Goal: Task Accomplishment & Management: Use online tool/utility

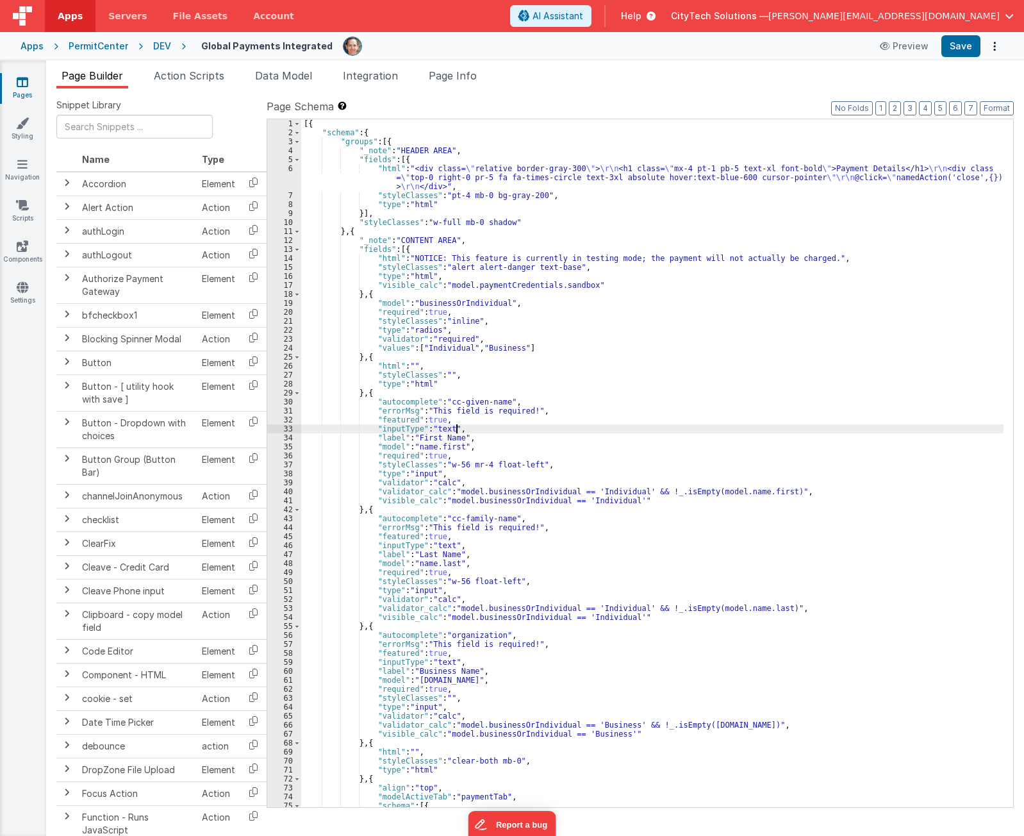
click at [641, 426] on div "[{ "schema" : { "groups" : [{ "_note" : "HEADER AREA" , "fields" : [{ "html" : …" at bounding box center [652, 471] width 702 height 705
click at [623, 328] on div "[{ "schema" : { "groups" : [{ "_note" : "HEADER AREA" , "fields" : [{ "html" : …" at bounding box center [652, 471] width 702 height 705
click at [193, 77] on span "Action Scripts" at bounding box center [189, 75] width 70 height 13
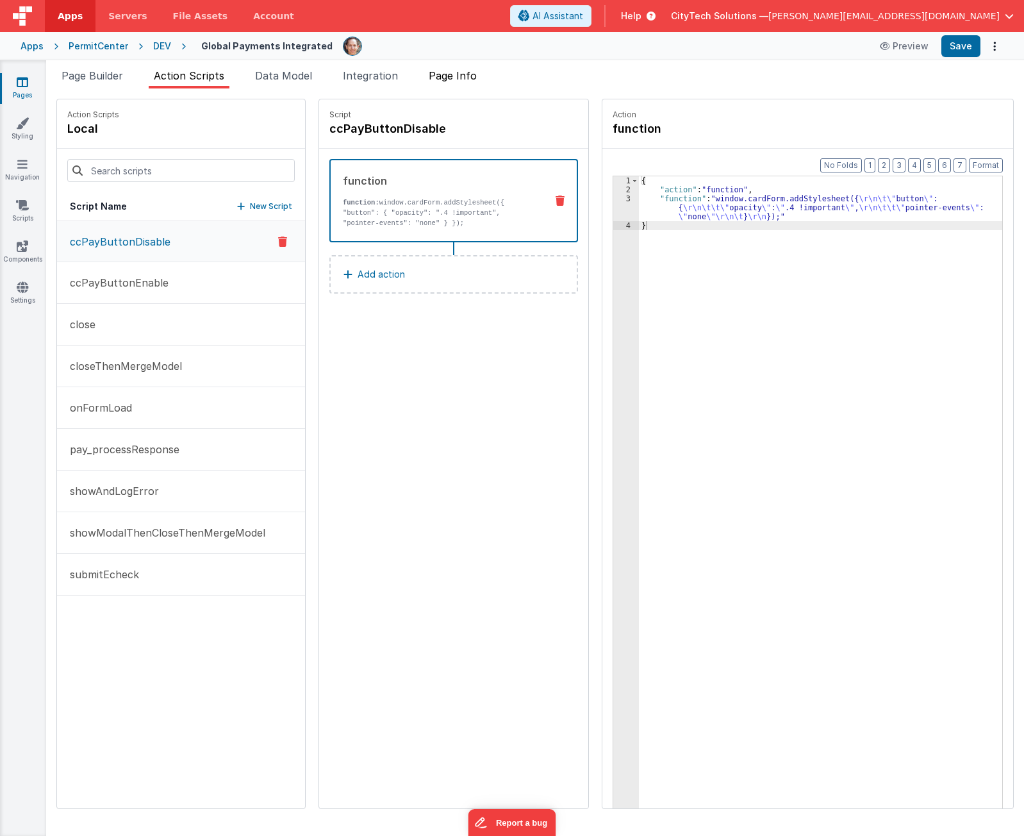
click at [459, 77] on span "Page Info" at bounding box center [453, 75] width 48 height 13
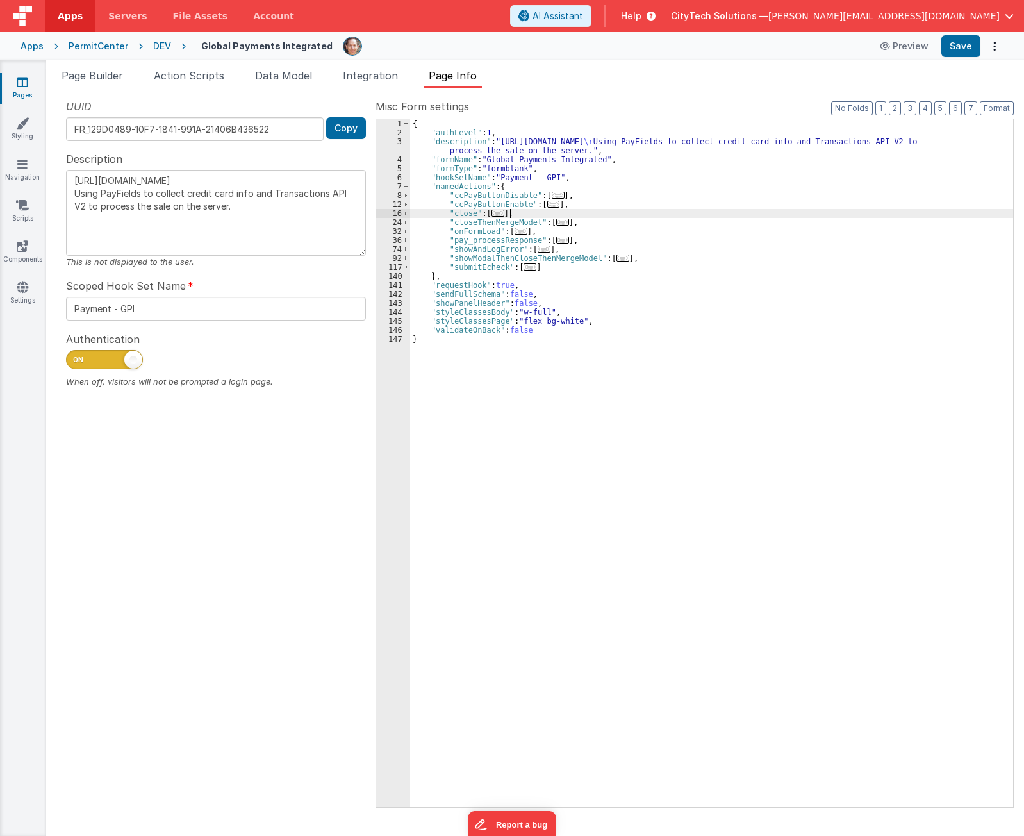
click at [522, 217] on div "{ "authLevel" : 1 , "description" : "https://developer.globalpaymentsintegrated…" at bounding box center [711, 471] width 603 height 705
click at [558, 242] on span "..." at bounding box center [562, 239] width 13 height 7
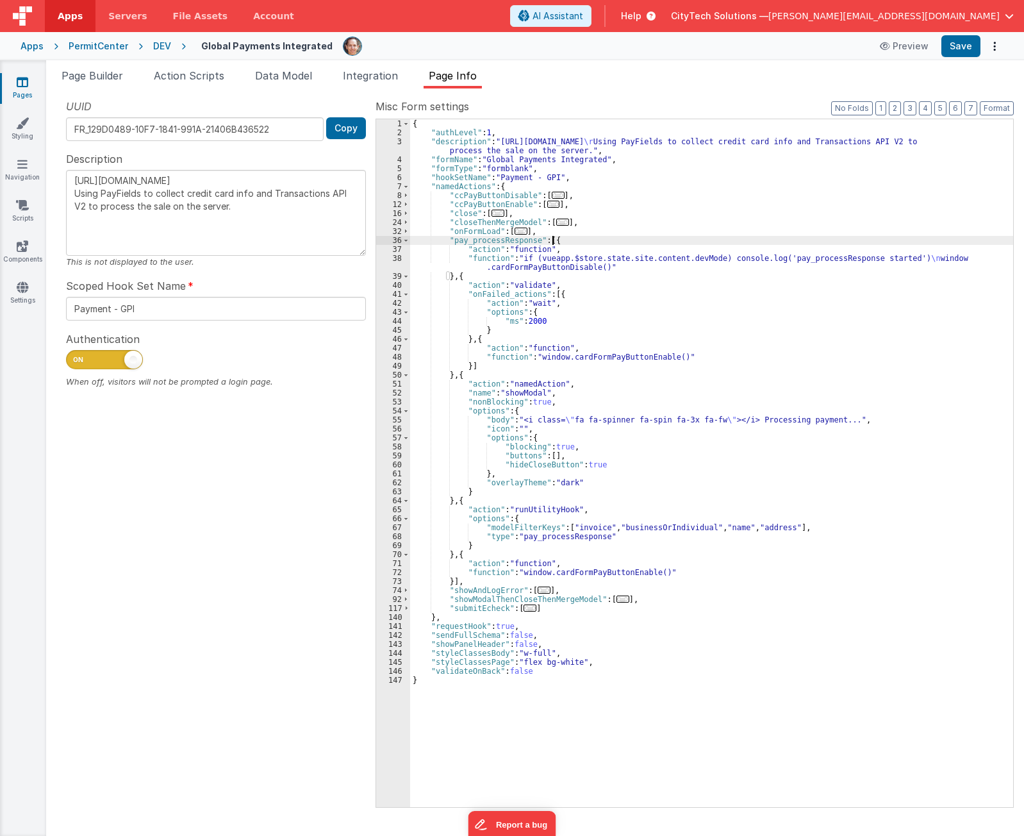
click at [566, 242] on div "{ "authLevel" : 1 , "description" : "https://developer.globalpaymentsintegrated…" at bounding box center [711, 471] width 603 height 705
click at [737, 257] on div "{ "authLevel" : 1 , "description" : "https://developer.globalpaymentsintegrated…" at bounding box center [711, 471] width 603 height 705
click at [596, 242] on div "{ "authLevel" : 1 , "description" : "https://developer.globalpaymentsintegrated…" at bounding box center [711, 471] width 603 height 705
click at [519, 266] on div "{ "authLevel" : 1 , "description" : "https://developer.globalpaymentsintegrated…" at bounding box center [711, 471] width 603 height 705
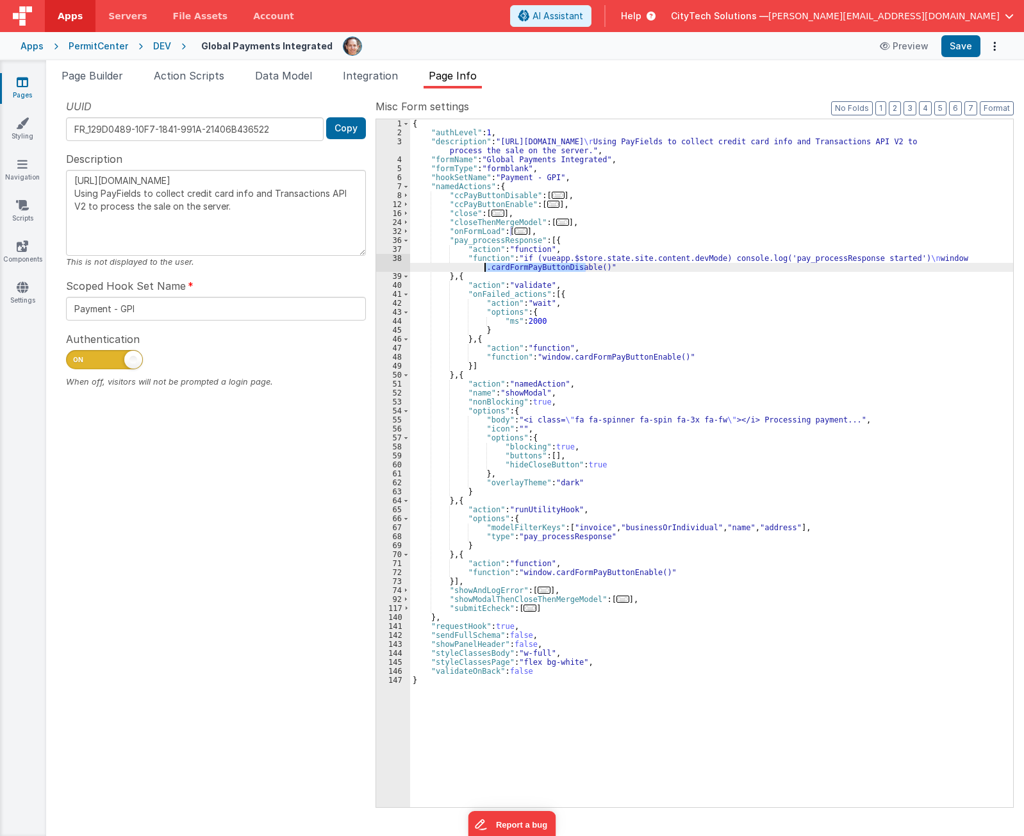
click at [519, 266] on div "{ "authLevel" : 1 , "description" : "https://developer.globalpaymentsintegrated…" at bounding box center [711, 471] width 603 height 705
click at [967, 129] on span at bounding box center [966, 130] width 15 height 16
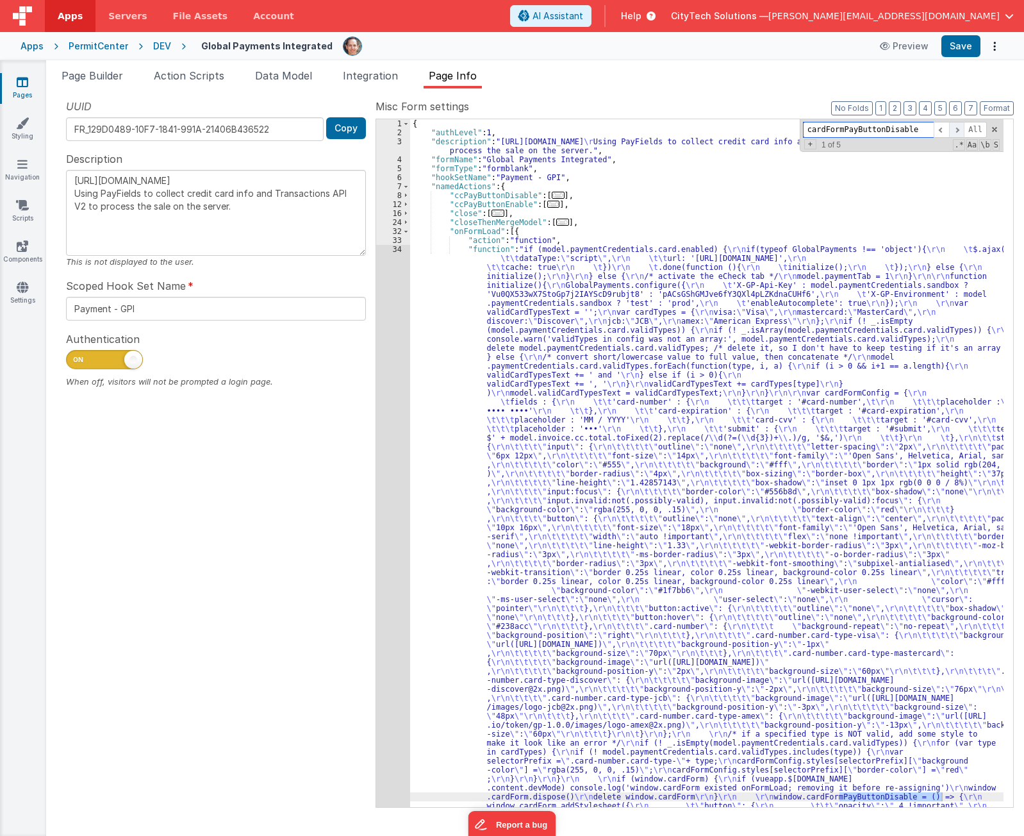
click at [967, 129] on span "All" at bounding box center [975, 130] width 23 height 16
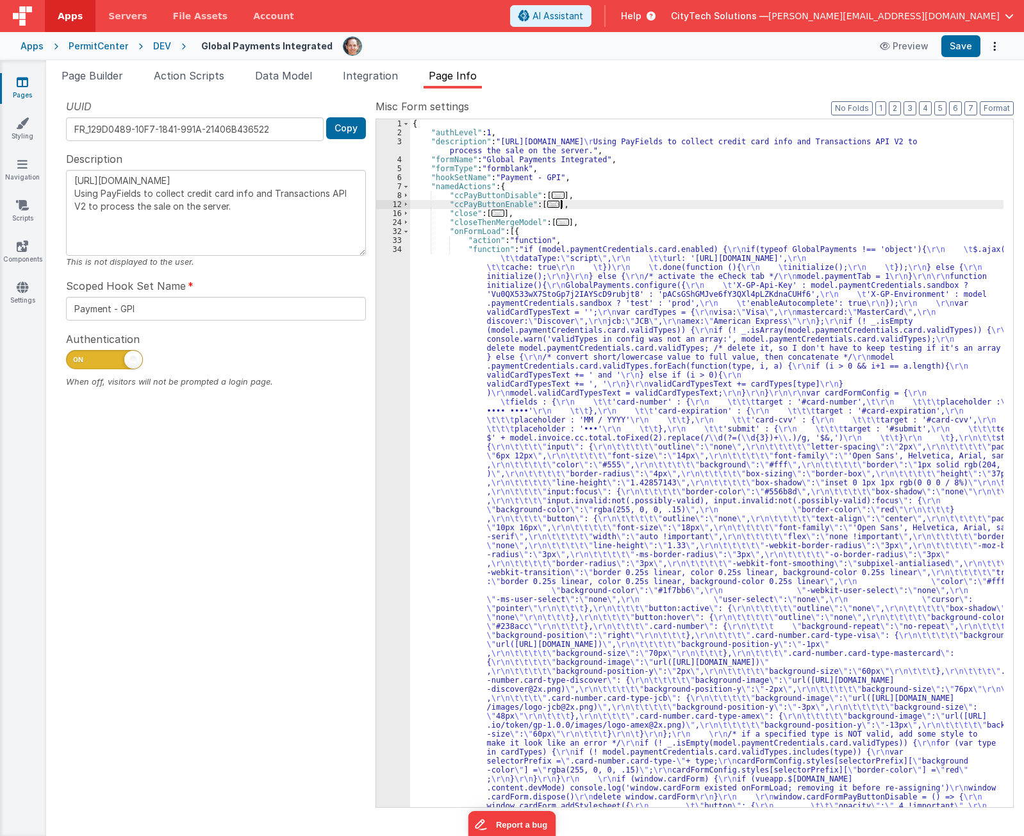
drag, startPoint x: 741, startPoint y: 161, endPoint x: 605, endPoint y: 213, distance: 145.4
click at [547, 204] on span "..." at bounding box center [553, 204] width 13 height 7
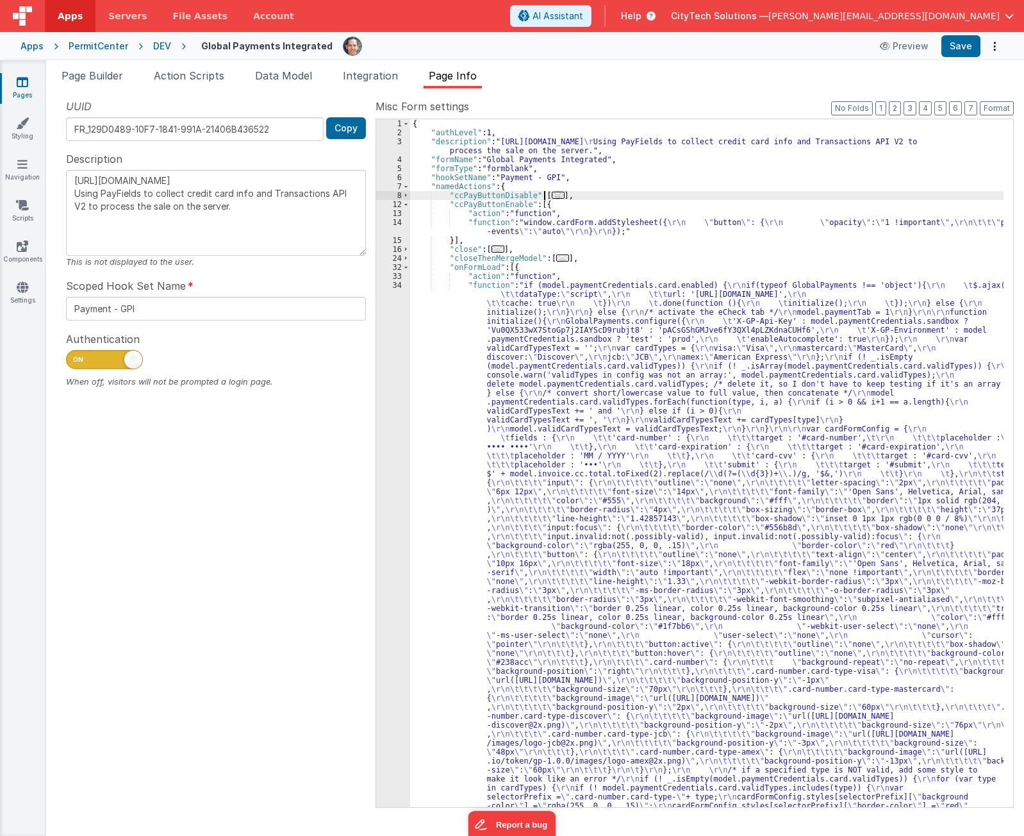
click at [552, 193] on span "..." at bounding box center [558, 195] width 13 height 7
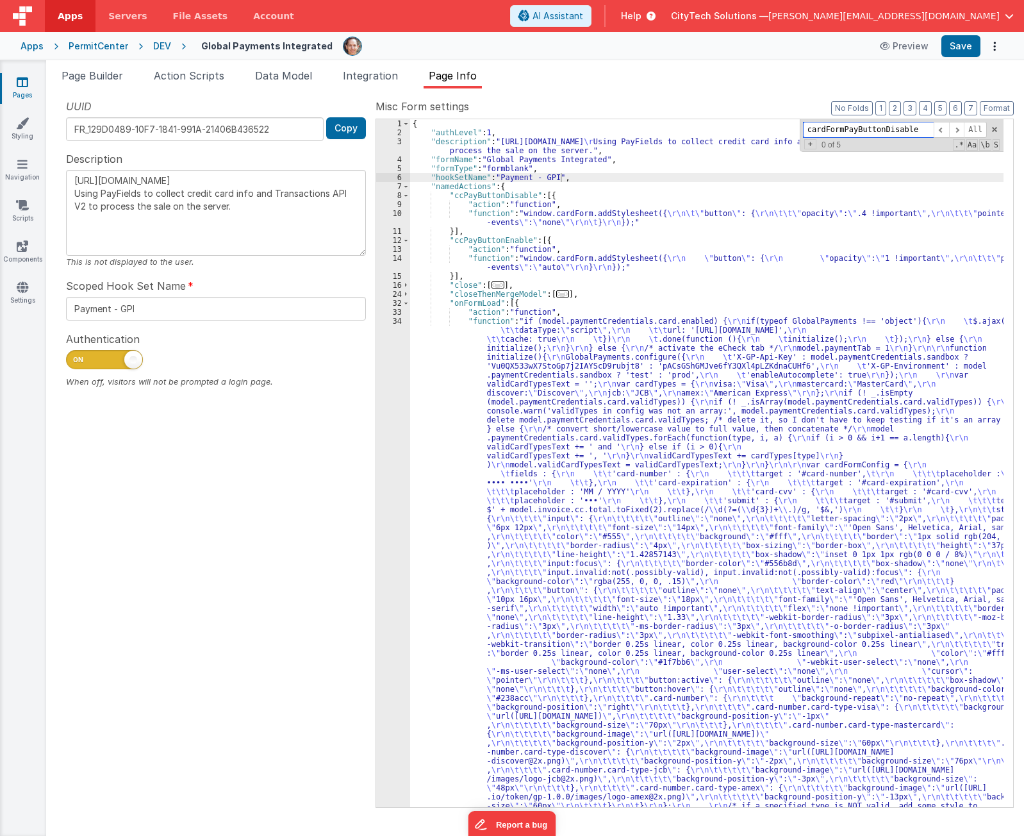
click at [910, 129] on input "cardFormPayButtonDisable" at bounding box center [868, 130] width 131 height 16
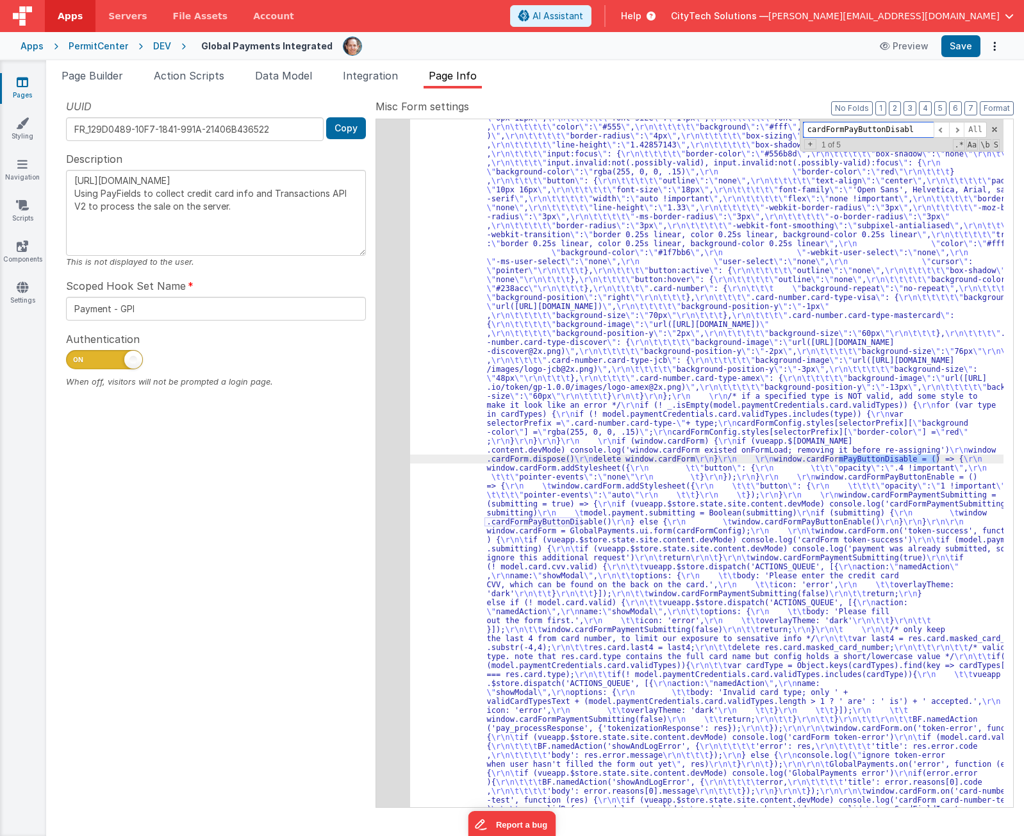
scroll to position [410, 0]
drag, startPoint x: 898, startPoint y: 133, endPoint x: 750, endPoint y: 113, distance: 149.4
click at [750, 113] on div "Misc Form settings Format 7 6 5 4 3 2 1 No Folds 34 35 36 37 38 39 40 41 42 43 …" at bounding box center [694, 452] width 638 height 707
type input "cardFormPayButton"
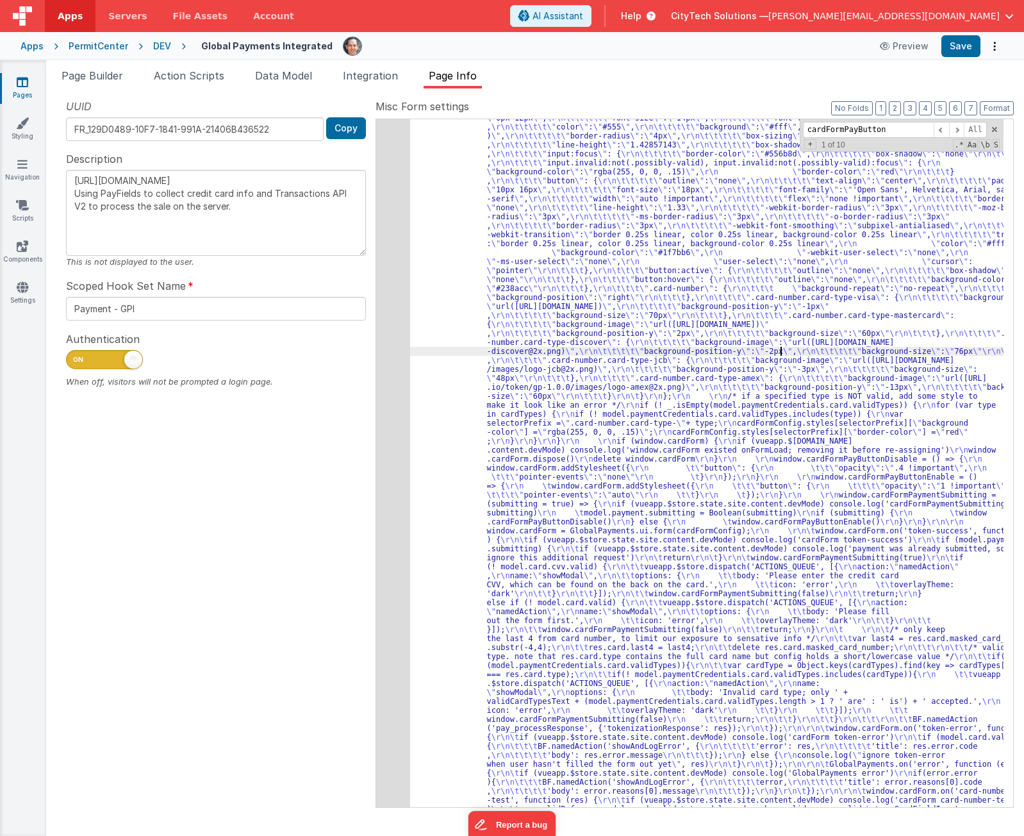
scroll to position [0, 0]
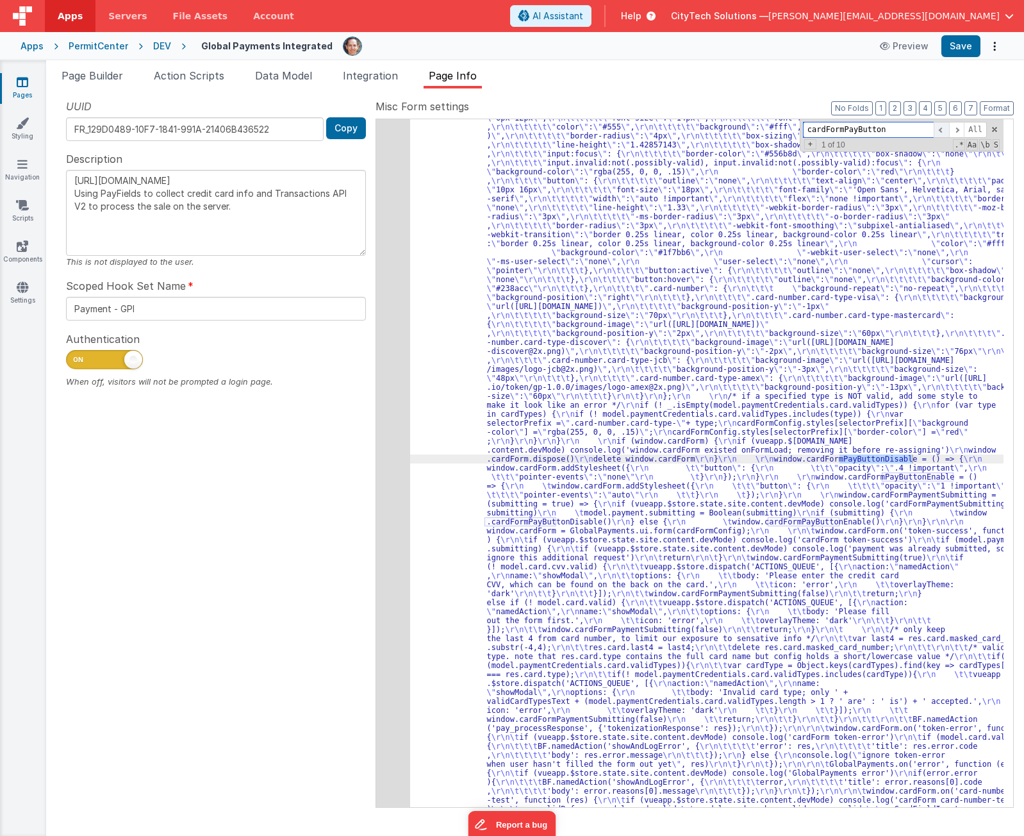
click at [942, 128] on span at bounding box center [941, 130] width 15 height 16
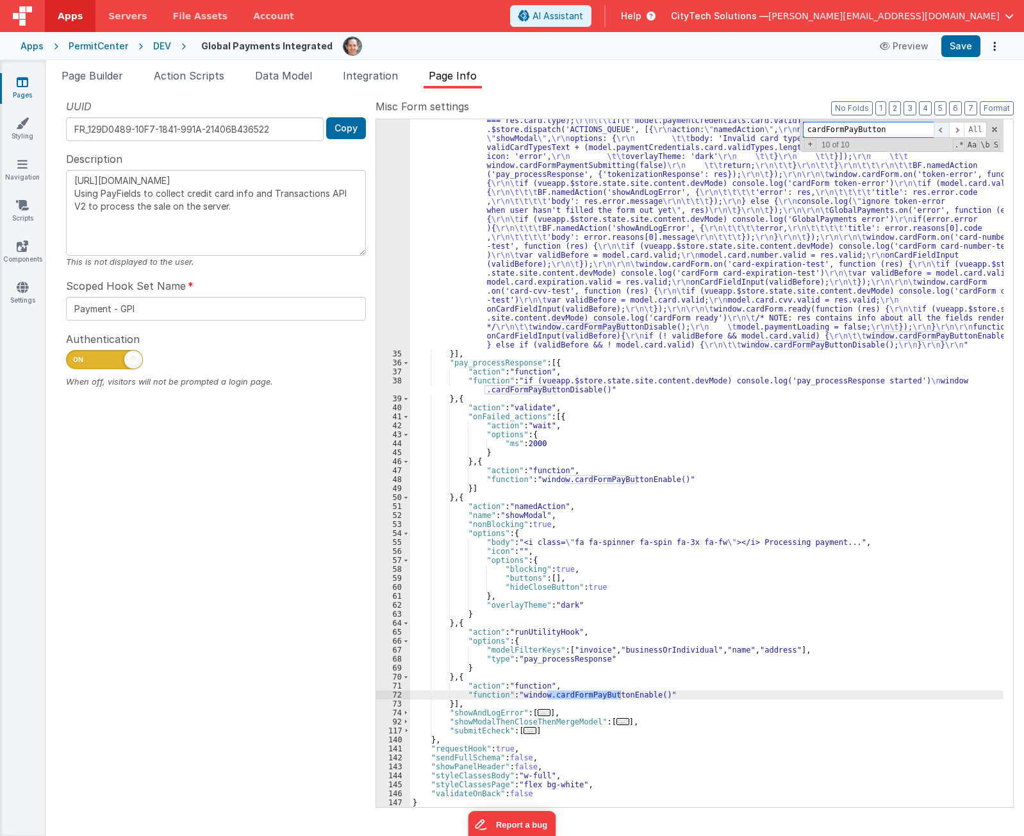
scroll to position [963, 0]
click at [957, 128] on span at bounding box center [956, 130] width 15 height 16
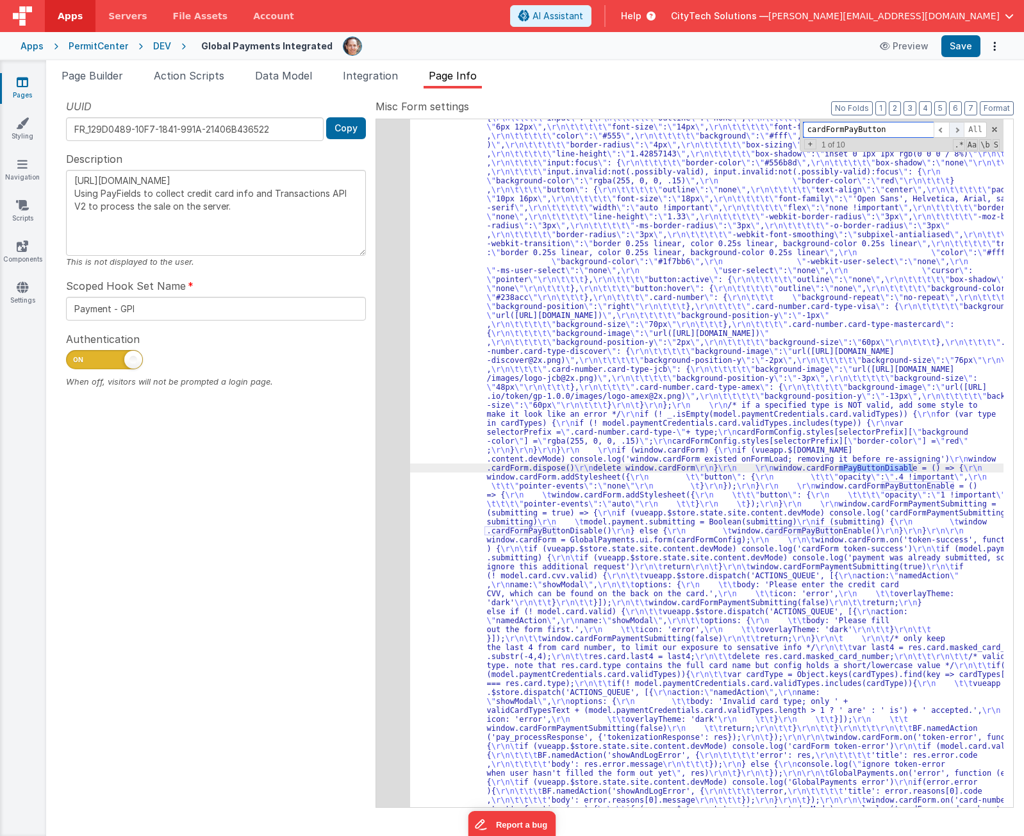
scroll to position [401, 0]
click at [957, 128] on span at bounding box center [956, 130] width 15 height 16
click at [956, 128] on span at bounding box center [956, 130] width 15 height 16
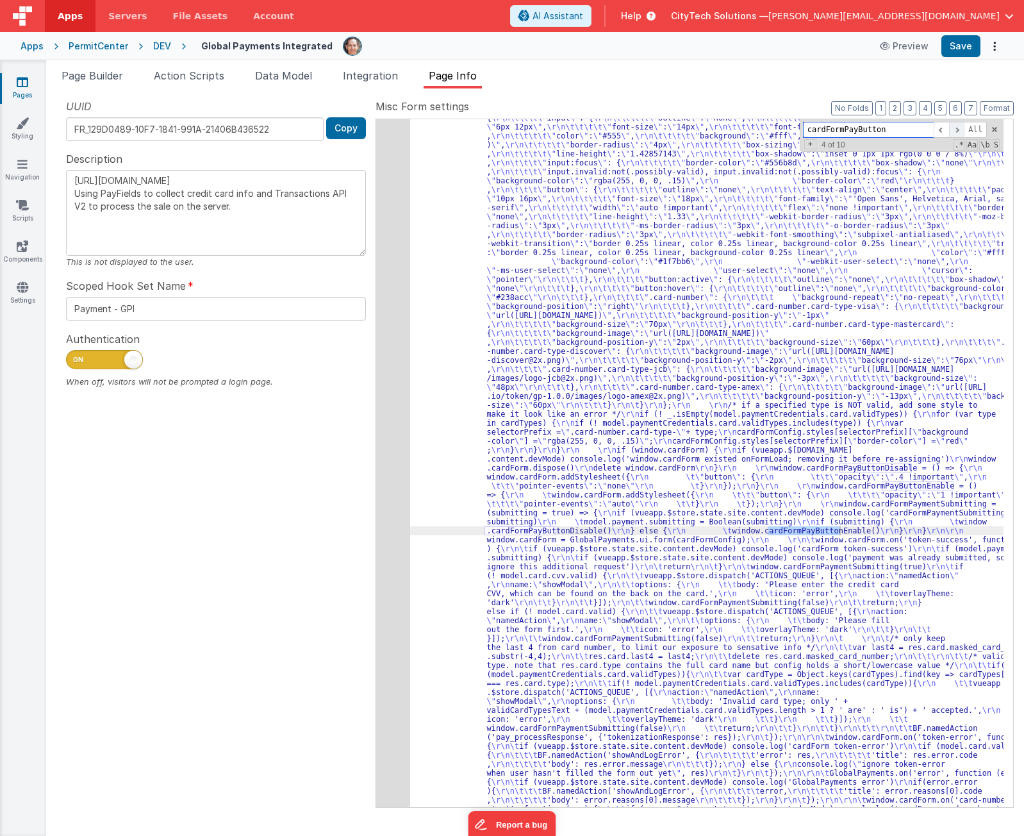
scroll to position [832, 0]
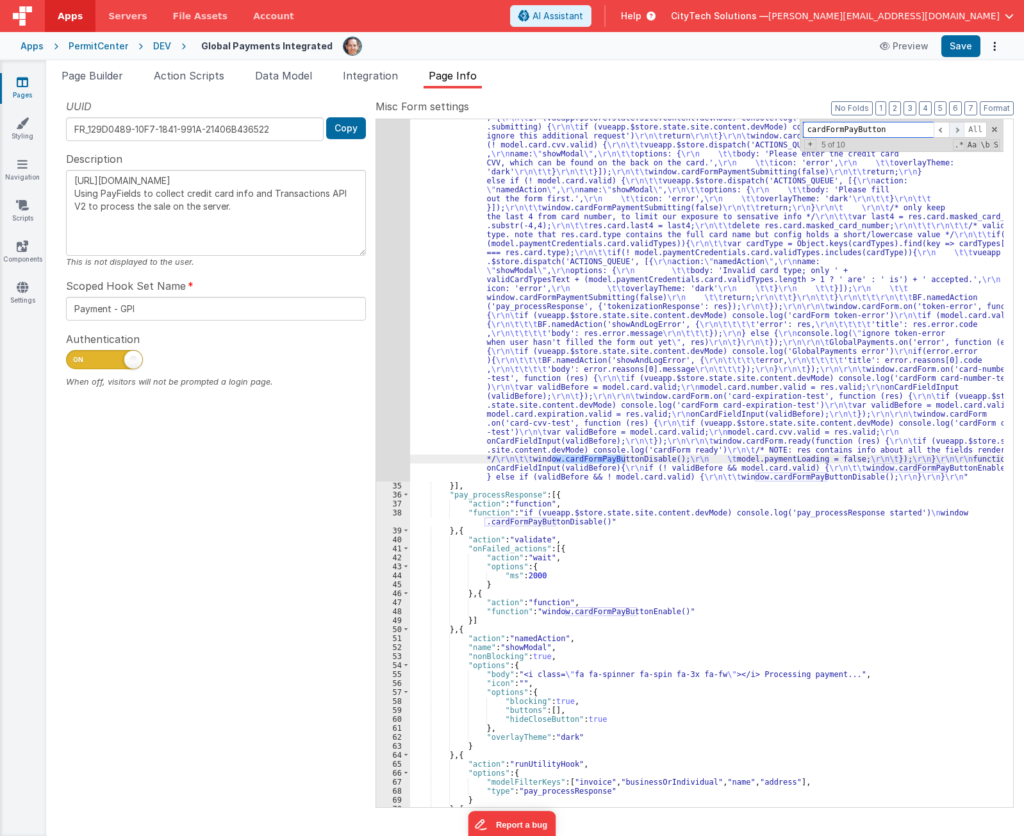
click at [956, 128] on span at bounding box center [956, 130] width 15 height 16
click at [953, 128] on span at bounding box center [956, 130] width 15 height 16
click at [951, 128] on span at bounding box center [956, 130] width 15 height 16
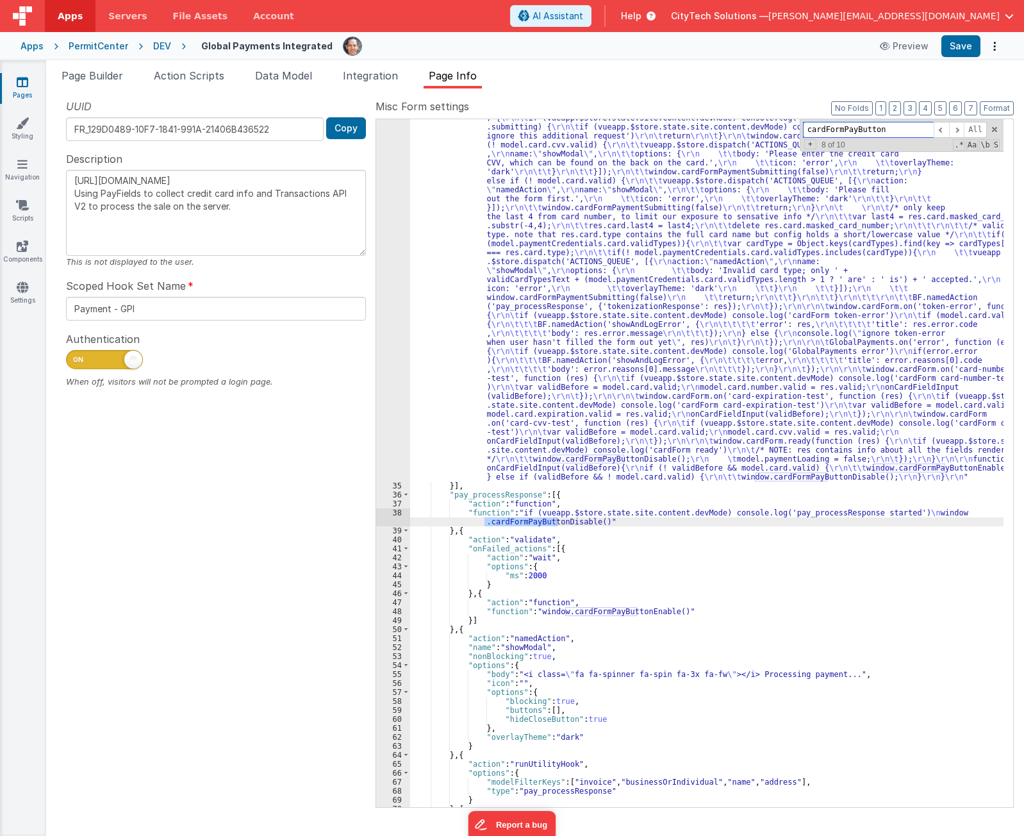
scroll to position [870, 0]
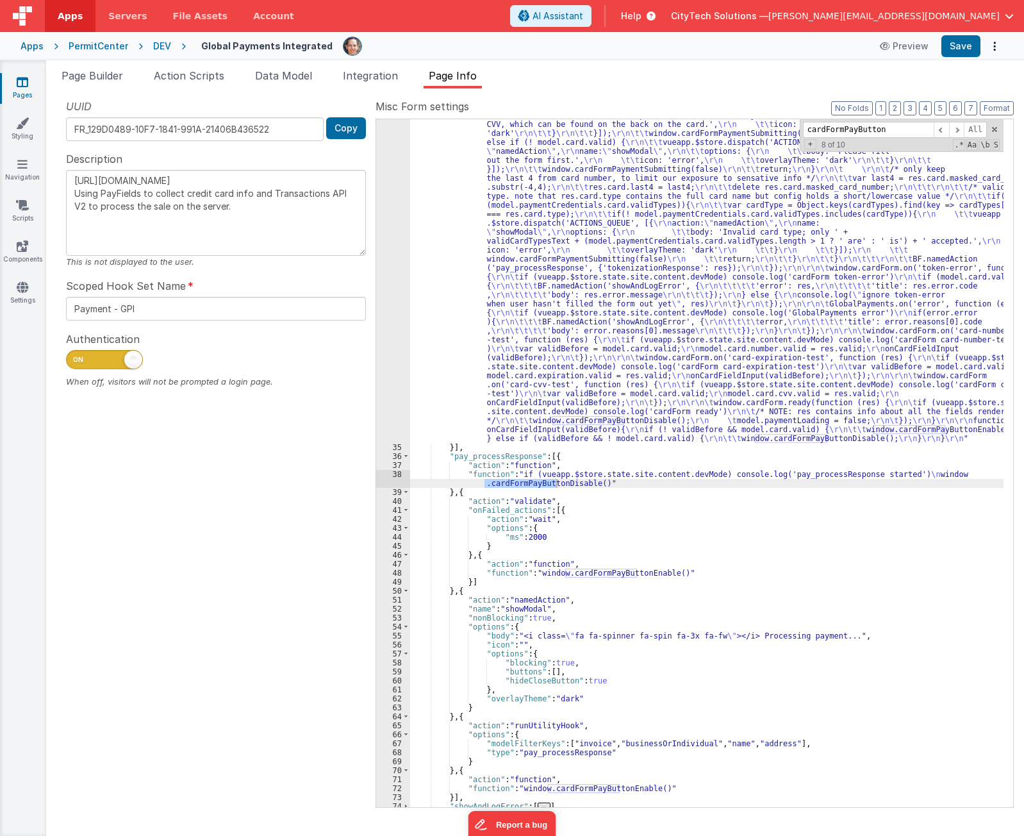
click at [576, 456] on div ""function" : "if (model.paymentCredentials.card.enabled) { \r\n if(typeof Globa…" at bounding box center [706, 293] width 593 height 1692
click at [567, 477] on div ""function" : "if (model.paymentCredentials.card.enabled) { \r\n if(typeof Globa…" at bounding box center [706, 293] width 593 height 1692
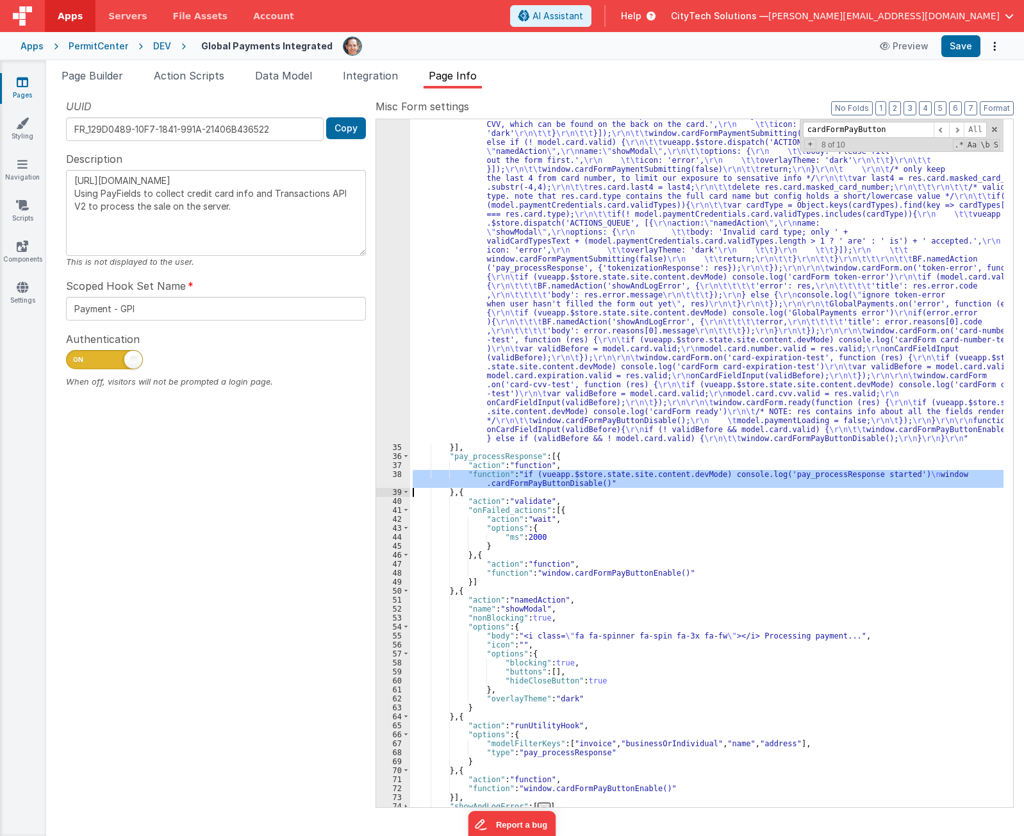
click at [395, 480] on div "38" at bounding box center [393, 479] width 34 height 18
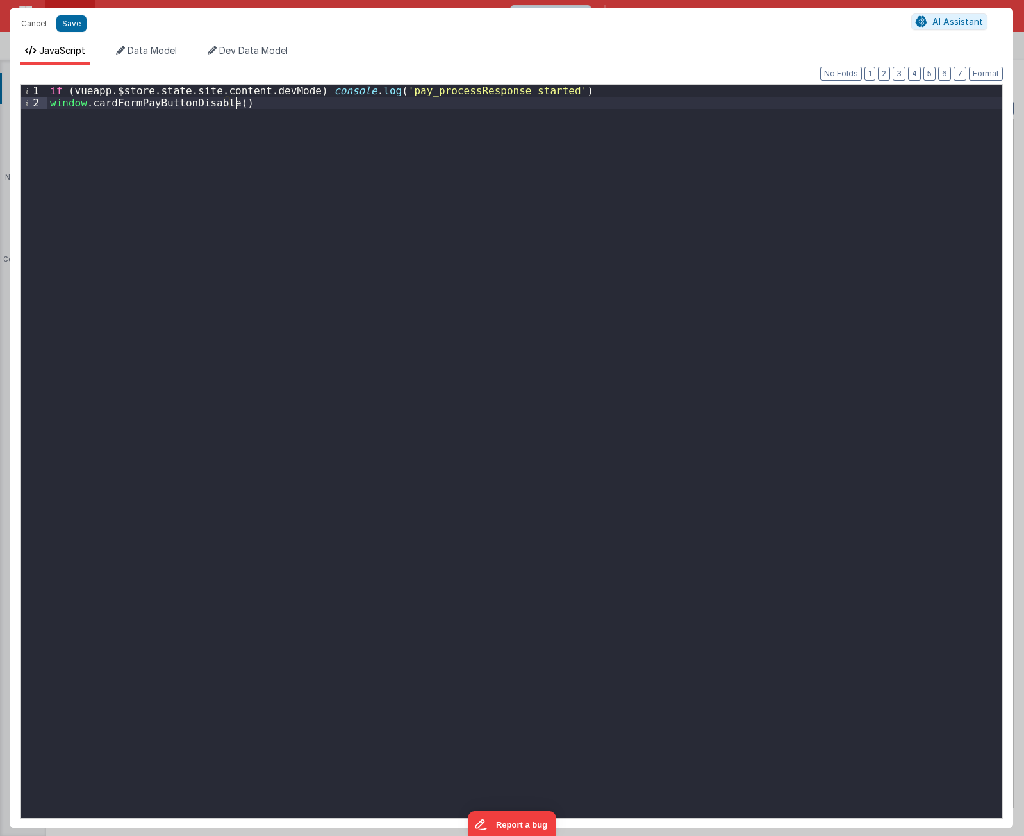
click at [395, 480] on div "if ( vueapp . $store . state . site . content . devMode ) console . log ( 'pay_…" at bounding box center [524, 463] width 955 height 757
click at [463, 223] on div "if ( vueapp . $store . state . site . content . devMode ) console . log ( 'pay_…" at bounding box center [524, 463] width 955 height 757
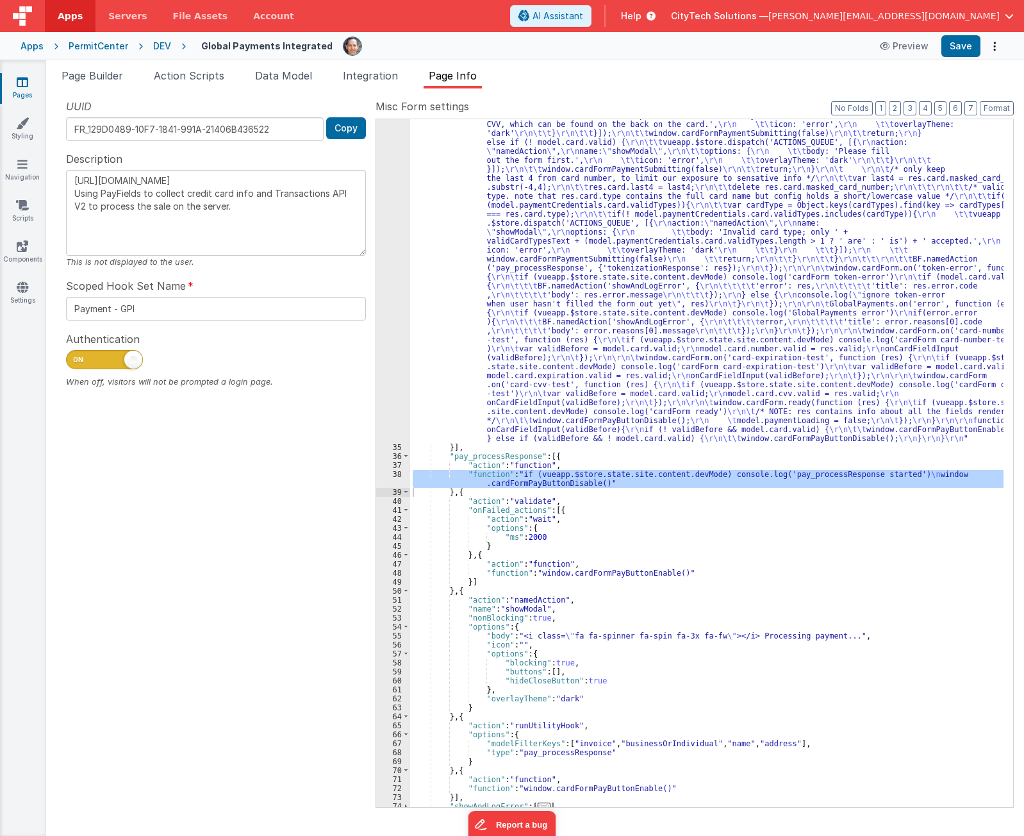
click at [595, 491] on div ""function" : "if (model.paymentCredentials.card.enabled) { \r\n if(typeof Globa…" at bounding box center [706, 293] width 593 height 1692
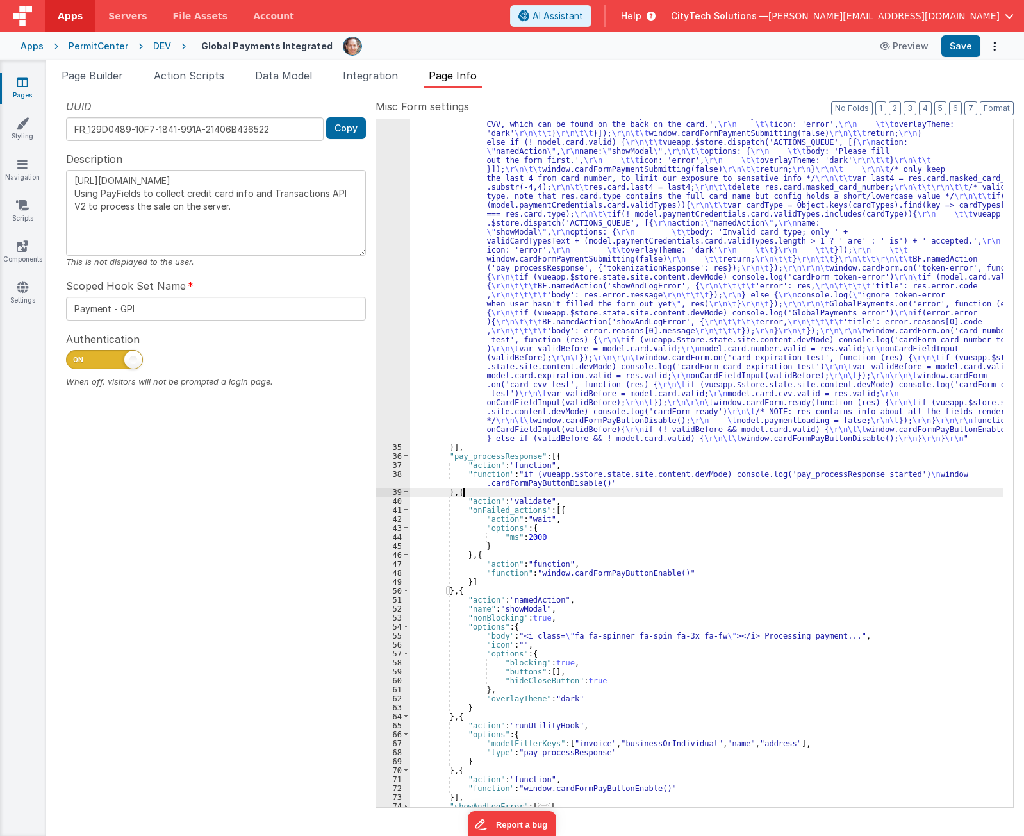
click at [592, 510] on div ""function" : "if (model.paymentCredentials.card.enabled) { \r\n if(typeof Globa…" at bounding box center [706, 293] width 593 height 1692
click at [585, 527] on div ""function" : "if (model.paymentCredentials.card.enabled) { \r\n if(typeof Globa…" at bounding box center [706, 293] width 593 height 1692
click at [589, 513] on div ""function" : "if (model.paymentCredentials.card.enabled) { \r\n if(typeof Globa…" at bounding box center [706, 293] width 593 height 1692
click at [582, 527] on div ""function" : "if (model.paymentCredentials.card.enabled) { \r\n if(typeof Globa…" at bounding box center [706, 293] width 593 height 1692
click at [570, 551] on div ""function" : "if (model.paymentCredentials.card.enabled) { \r\n if(typeof Globa…" at bounding box center [706, 293] width 593 height 1692
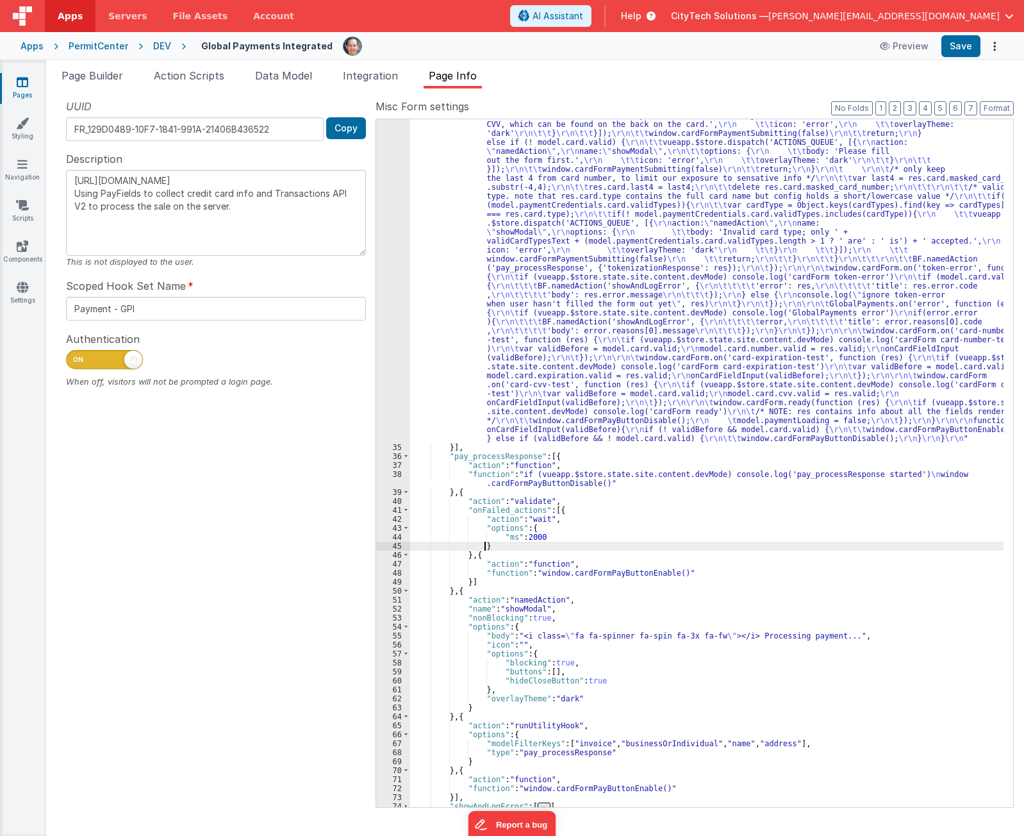
click at [572, 543] on div ""function" : "if (model.paymentCredentials.card.enabled) { \r\n if(typeof Globa…" at bounding box center [706, 293] width 593 height 1692
click at [588, 505] on div ""function" : "if (model.paymentCredentials.card.enabled) { \r\n if(typeof Globa…" at bounding box center [706, 293] width 593 height 1692
click at [592, 508] on div ""function" : "if (model.paymentCredentials.card.enabled) { \r\n if(typeof Globa…" at bounding box center [706, 293] width 593 height 1692
click at [489, 454] on div ""function" : "if (model.paymentCredentials.card.enabled) { \r\n if(typeof Globa…" at bounding box center [706, 293] width 593 height 1692
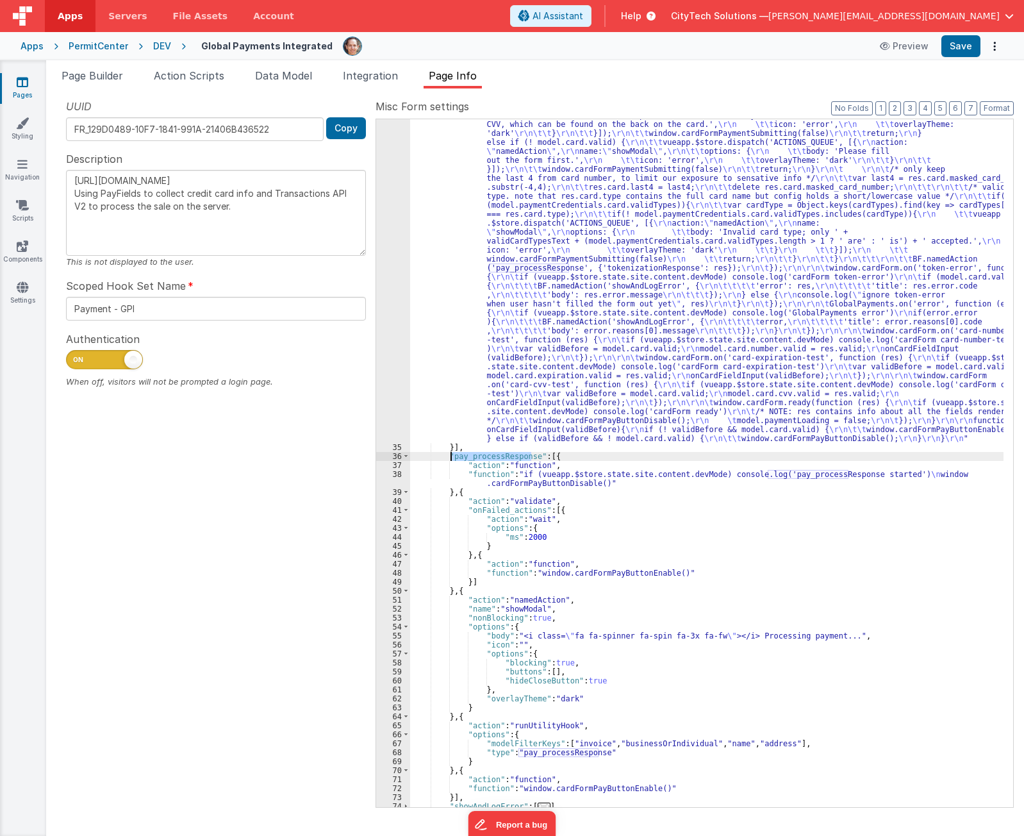
click at [516, 457] on div ""function" : "if (model.paymentCredentials.card.enabled) { \r\n if(typeof Globa…" at bounding box center [706, 462] width 593 height 687
click at [516, 457] on div ""function" : "if (model.paymentCredentials.card.enabled) { \r\n if(typeof Globa…" at bounding box center [706, 293] width 593 height 1692
click at [534, 491] on div ""function" : "if (model.paymentCredentials.card.enabled) { \r\n if(typeof Globa…" at bounding box center [706, 293] width 593 height 1692
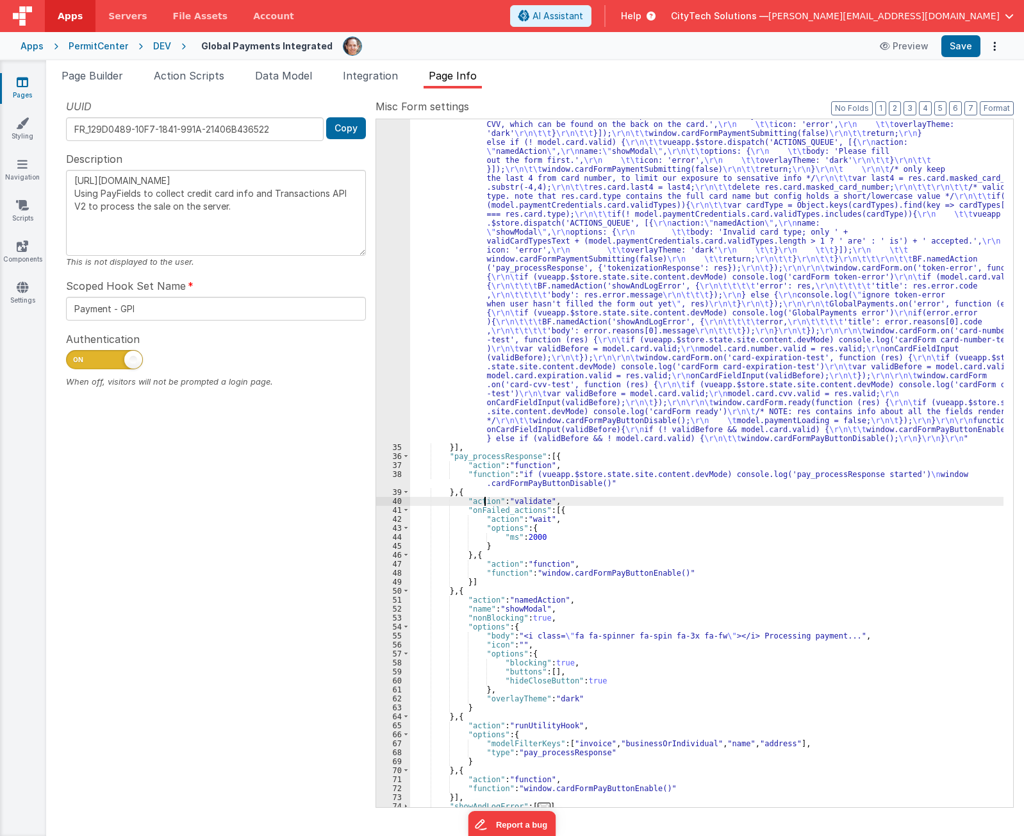
click at [486, 502] on div ""function" : "if (model.paymentCredentials.card.enabled) { \r\n if(typeof Globa…" at bounding box center [706, 293] width 593 height 1692
click at [516, 591] on div ""function" : "if (model.paymentCredentials.card.enabled) { \r\n if(typeof Globa…" at bounding box center [706, 293] width 593 height 1692
click at [523, 487] on div ""function" : "if (model.paymentCredentials.card.enabled) { \r\n if(typeof Globa…" at bounding box center [706, 293] width 593 height 1692
click at [566, 456] on div ""function" : "if (model.paymentCredentials.card.enabled) { \r\n if(typeof Globa…" at bounding box center [706, 293] width 593 height 1692
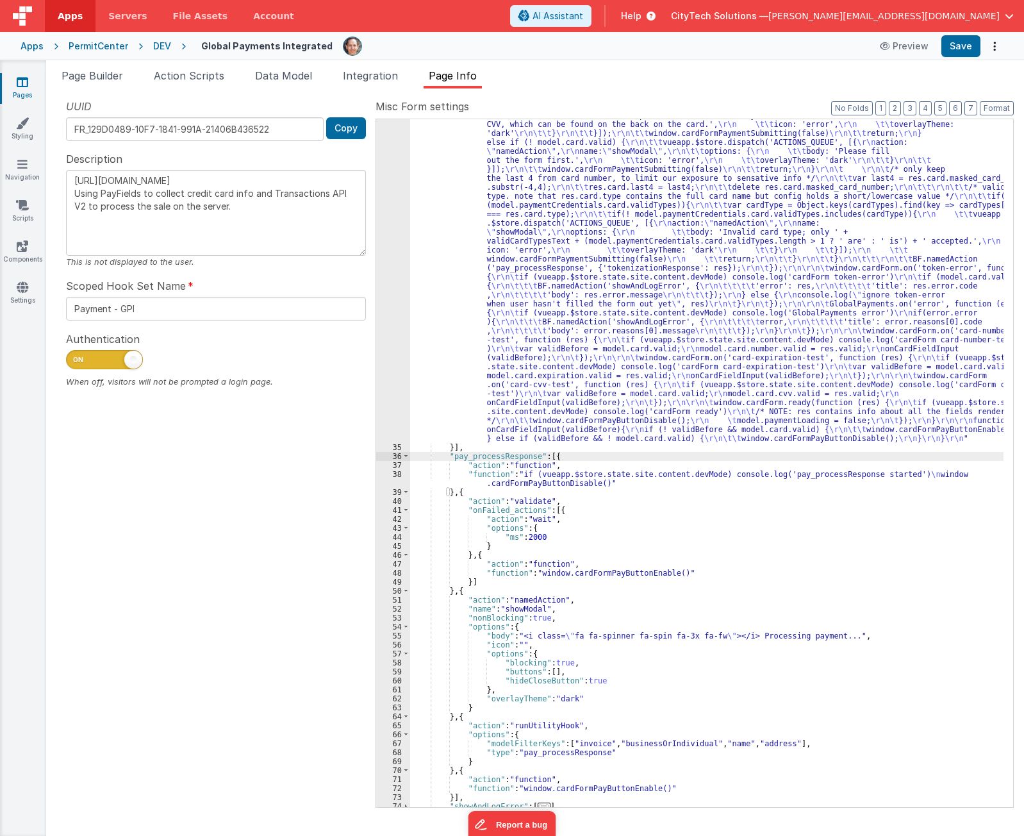
click at [543, 490] on div ""function" : "if (model.paymentCredentials.card.enabled) { \r\n if(typeof Globa…" at bounding box center [706, 293] width 593 height 1692
click at [520, 498] on div ""function" : "if (model.paymentCredentials.card.enabled) { \r\n if(typeof Globa…" at bounding box center [706, 293] width 593 height 1692
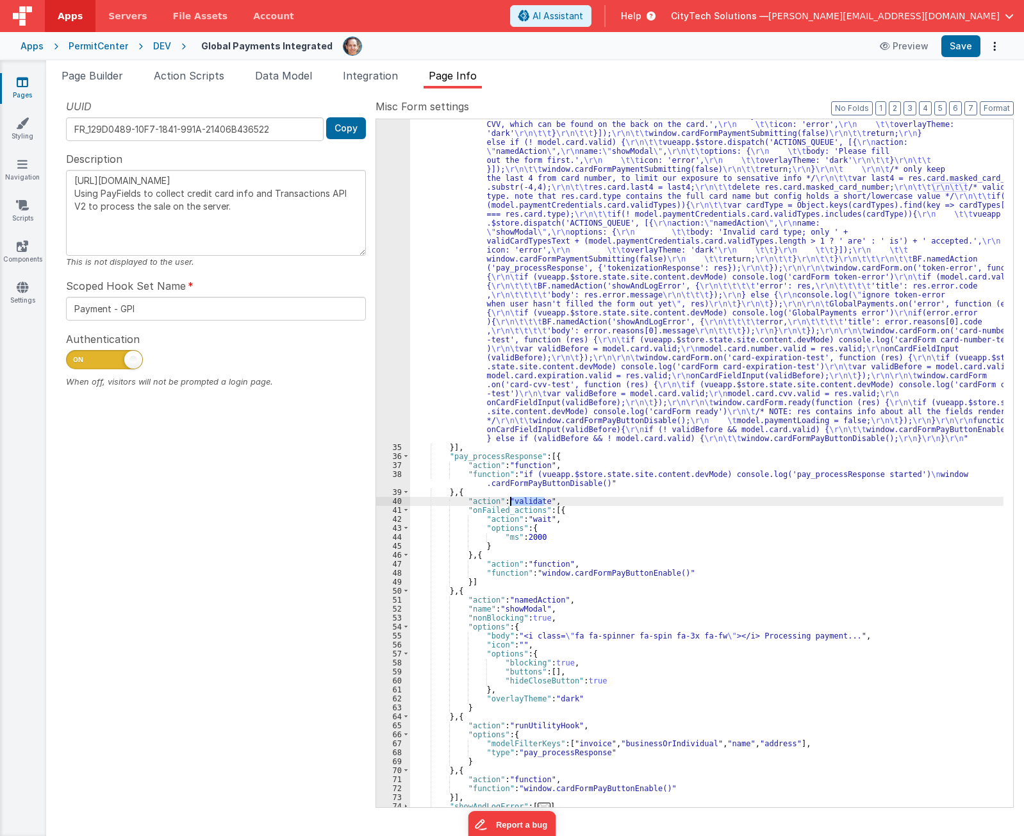
click at [520, 498] on div ""function" : "if (model.paymentCredentials.card.enabled) { \r\n if(typeof Globa…" at bounding box center [706, 293] width 593 height 1692
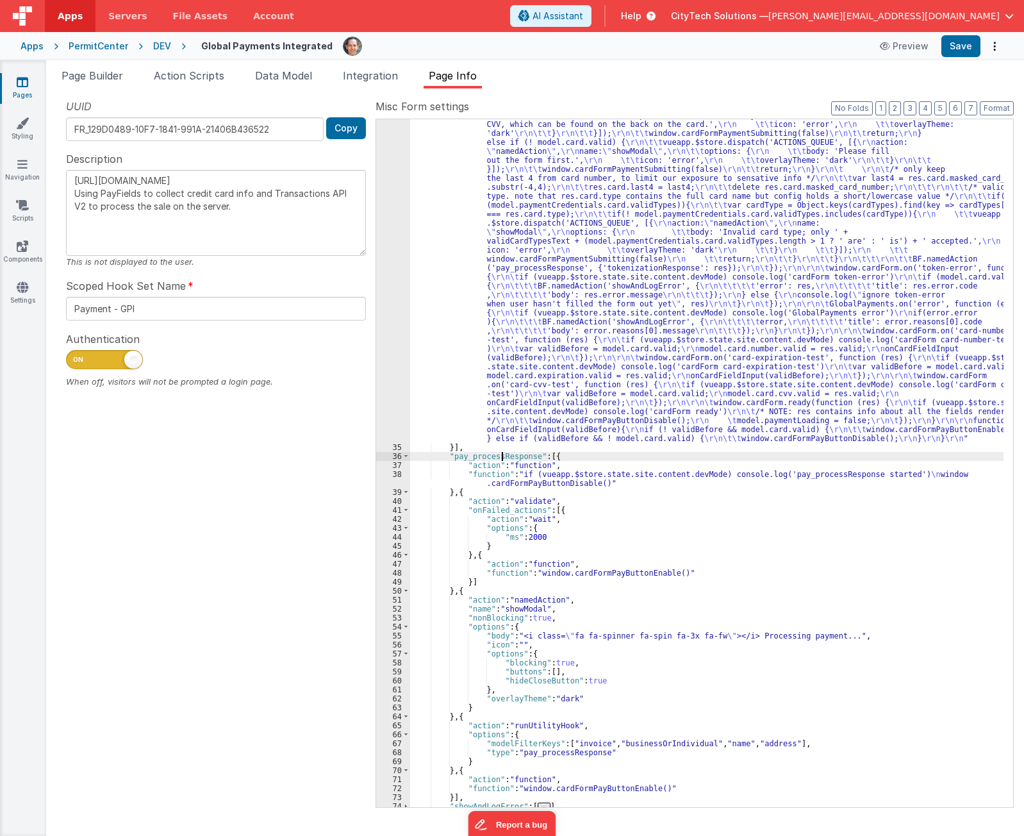
click at [502, 457] on div ""function" : "if (model.paymentCredentials.card.enabled) { \r\n if(typeof Globa…" at bounding box center [706, 293] width 593 height 1692
click at [531, 356] on div ""function" : "if (model.paymentCredentials.card.enabled) { \r\n if(typeof Globa…" at bounding box center [706, 293] width 593 height 1692
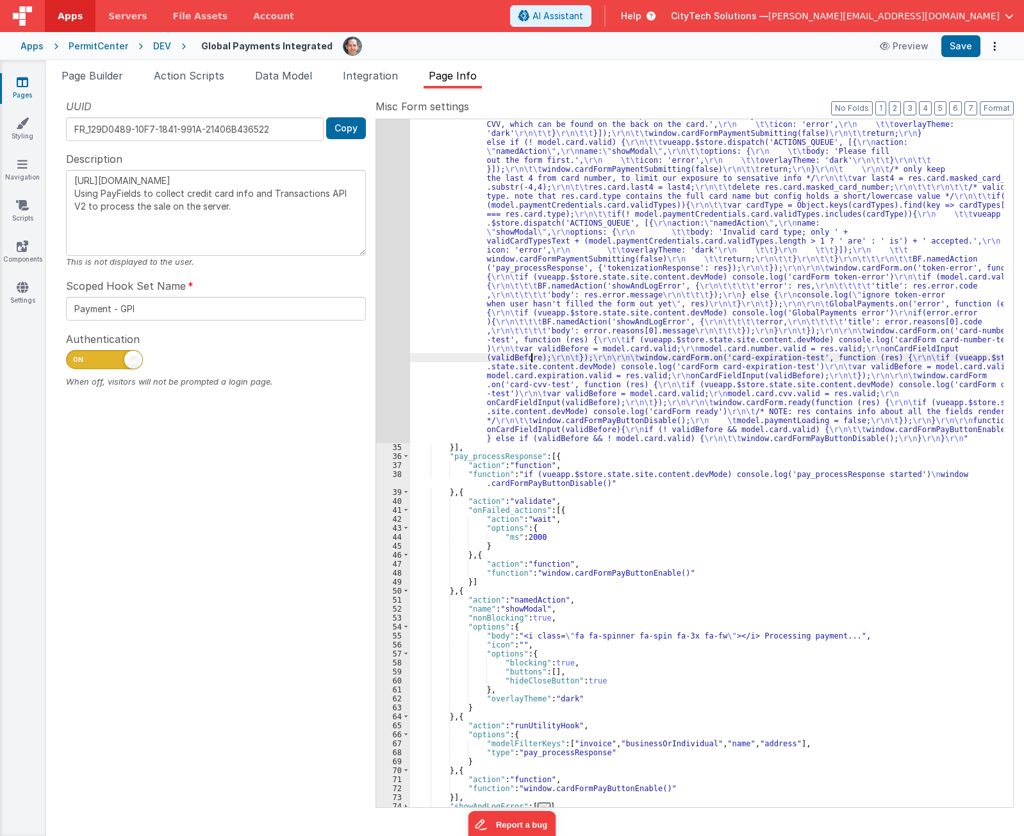
click at [522, 504] on div ""function" : "if (model.paymentCredentials.card.enabled) { \r\n if(typeof Globa…" at bounding box center [706, 293] width 593 height 1692
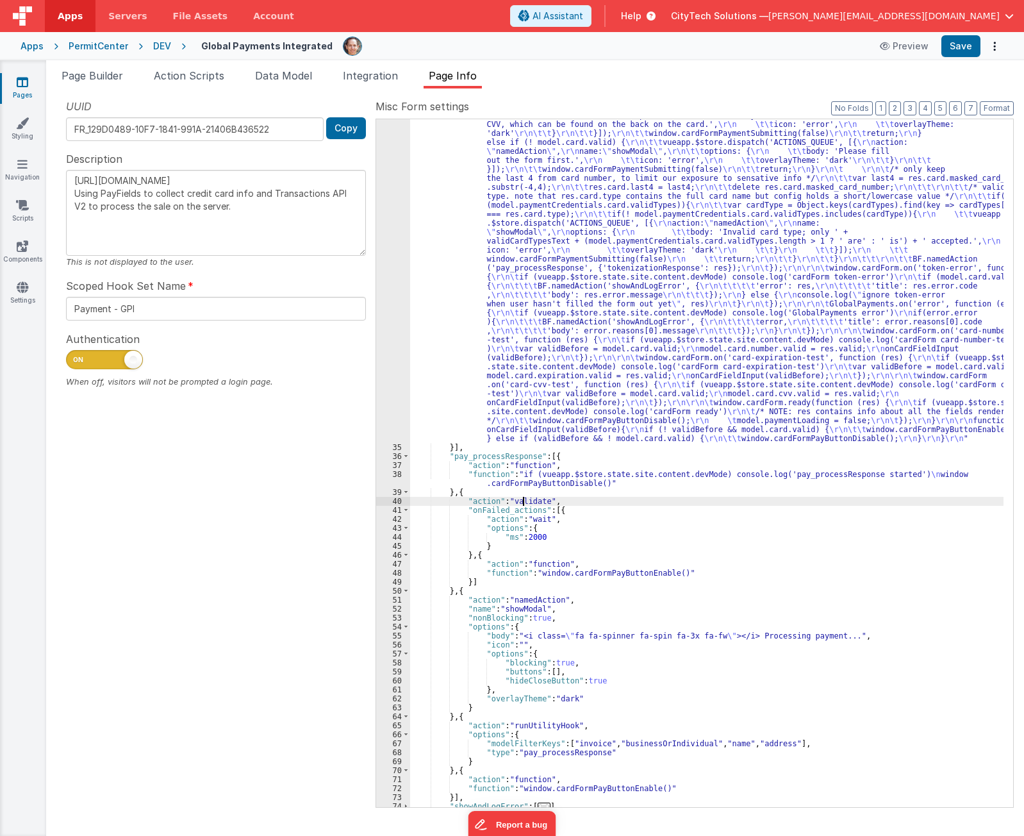
click at [522, 504] on div ""function" : "if (model.paymentCredentials.card.enabled) { \r\n if(typeof Globa…" at bounding box center [706, 293] width 593 height 1692
click at [996, 44] on button "Options" at bounding box center [994, 46] width 18 height 18
click at [945, 95] on link "Rollback" at bounding box center [947, 97] width 113 height 24
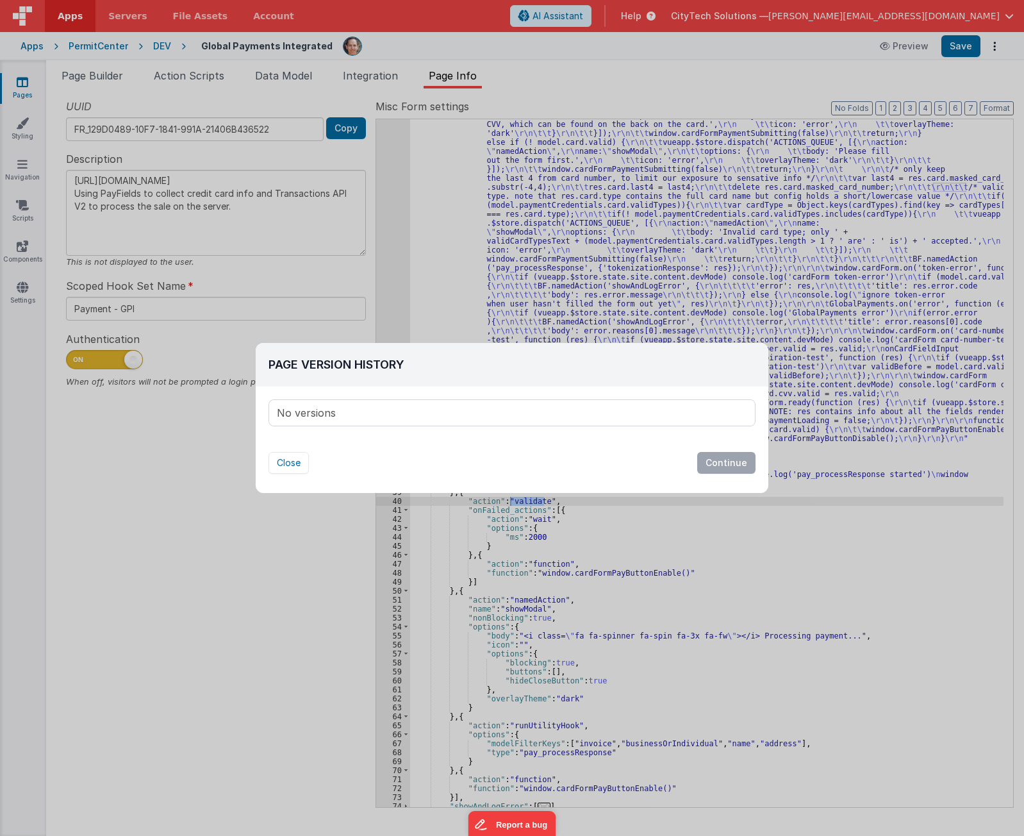
click at [459, 415] on div "No versions" at bounding box center [512, 413] width 486 height 26
drag, startPoint x: 348, startPoint y: 447, endPoint x: 284, endPoint y: 449, distance: 63.4
click at [333, 456] on div "Page Version History No versions Version Notes Are you sure you want to rollbac…" at bounding box center [512, 411] width 513 height 137
click at [311, 414] on div "No versions" at bounding box center [512, 413] width 486 height 26
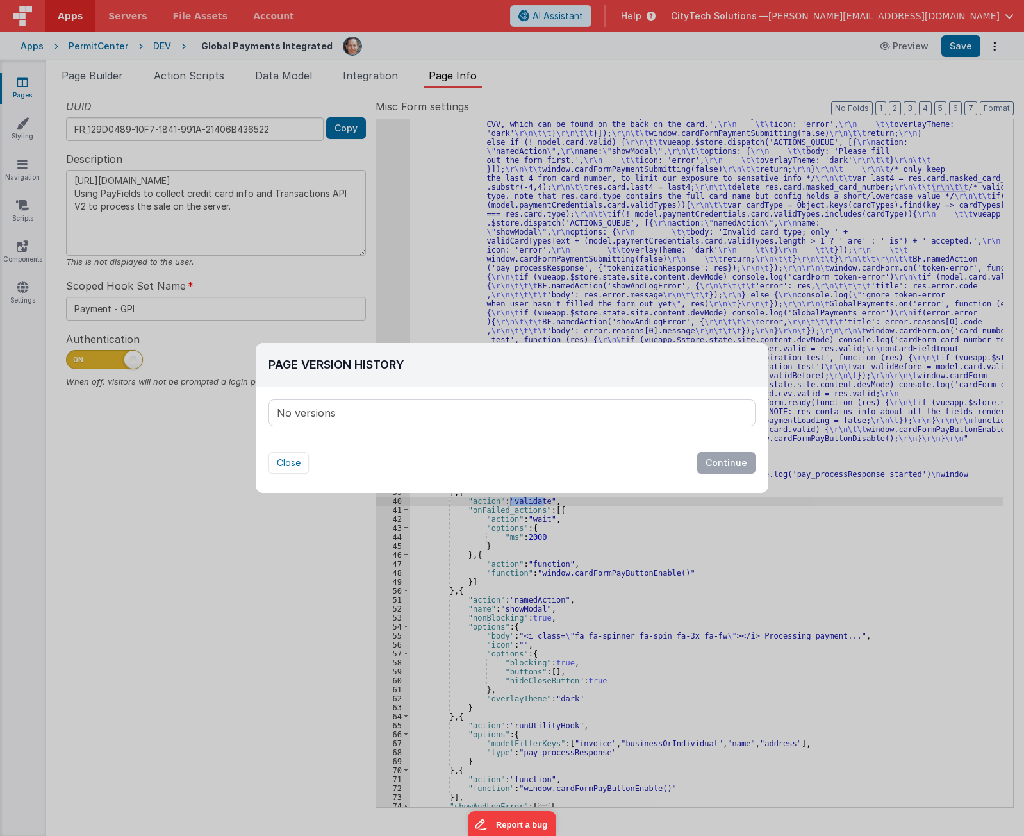
click at [311, 414] on div "No versions" at bounding box center [512, 413] width 486 height 26
click at [287, 459] on button "Close" at bounding box center [288, 463] width 40 height 22
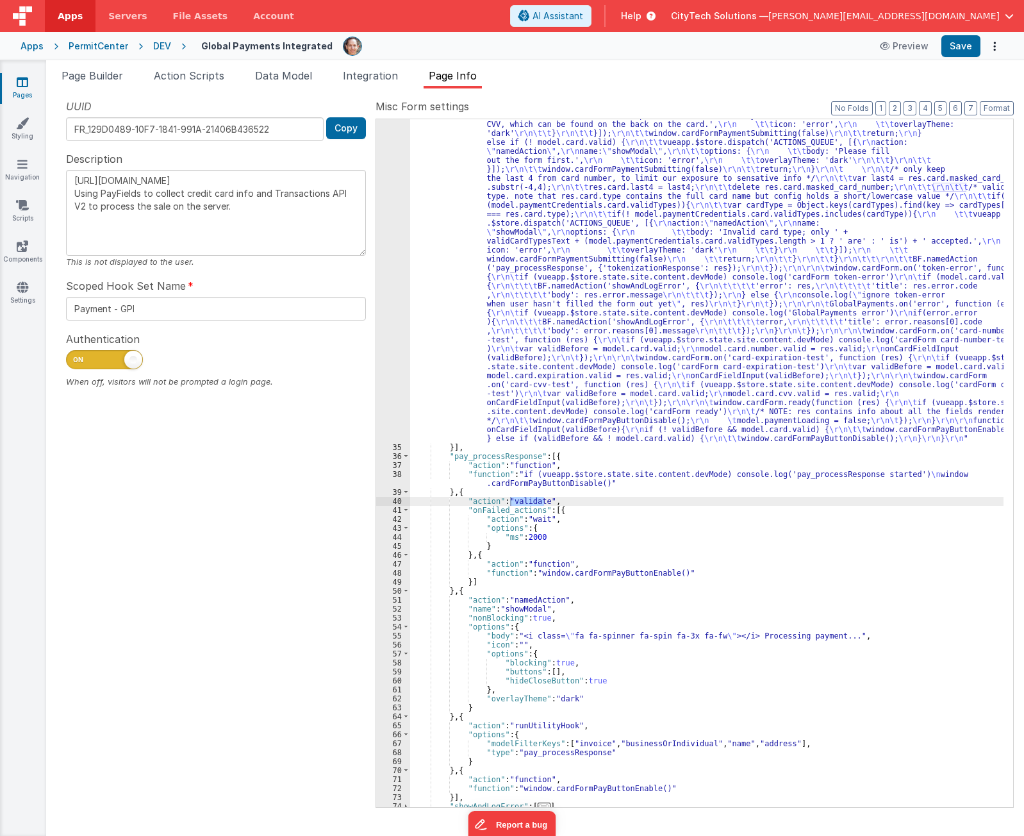
click at [996, 18] on span "[PERSON_NAME][EMAIL_ADDRESS][DOMAIN_NAME]" at bounding box center [883, 16] width 231 height 13
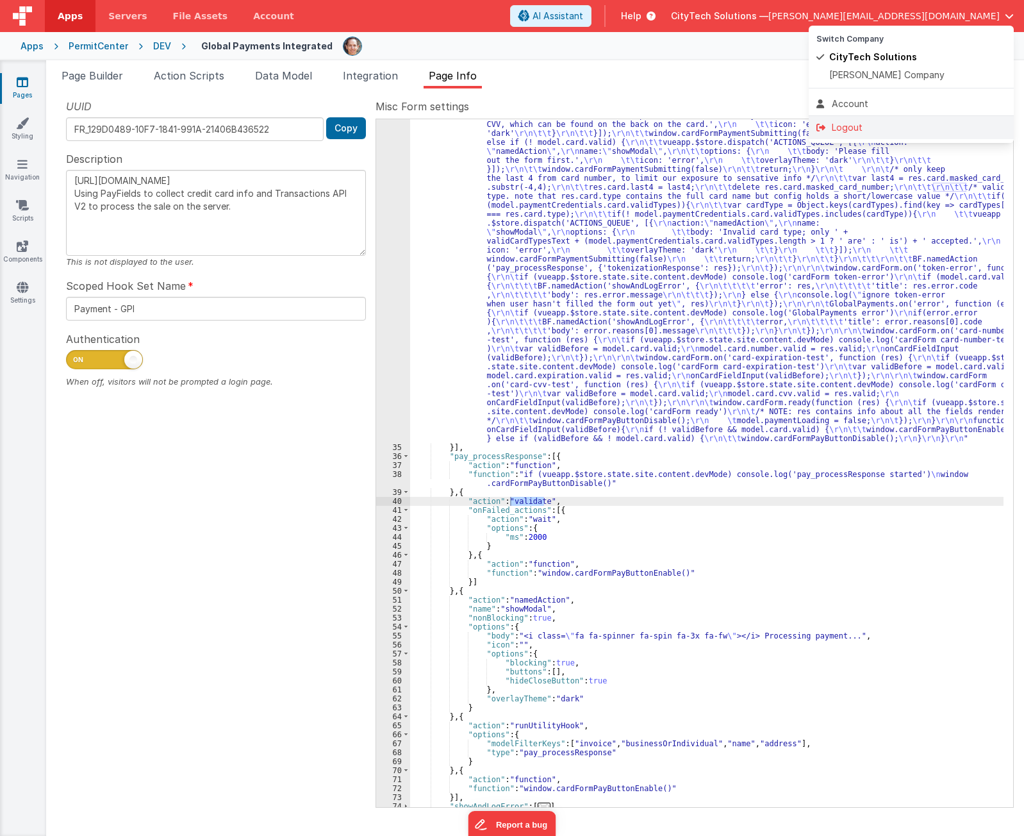
click at [898, 122] on div "Logout" at bounding box center [911, 127] width 190 height 13
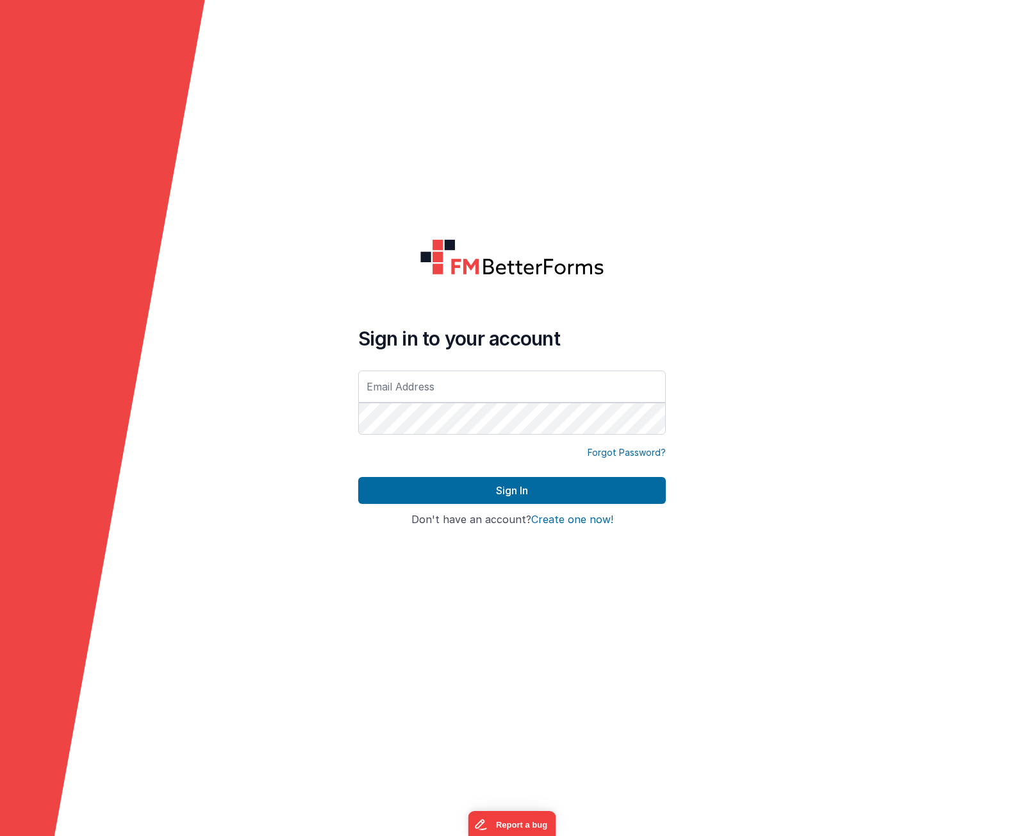
type input "[PERSON_NAME][EMAIL_ADDRESS][DOMAIN_NAME]"
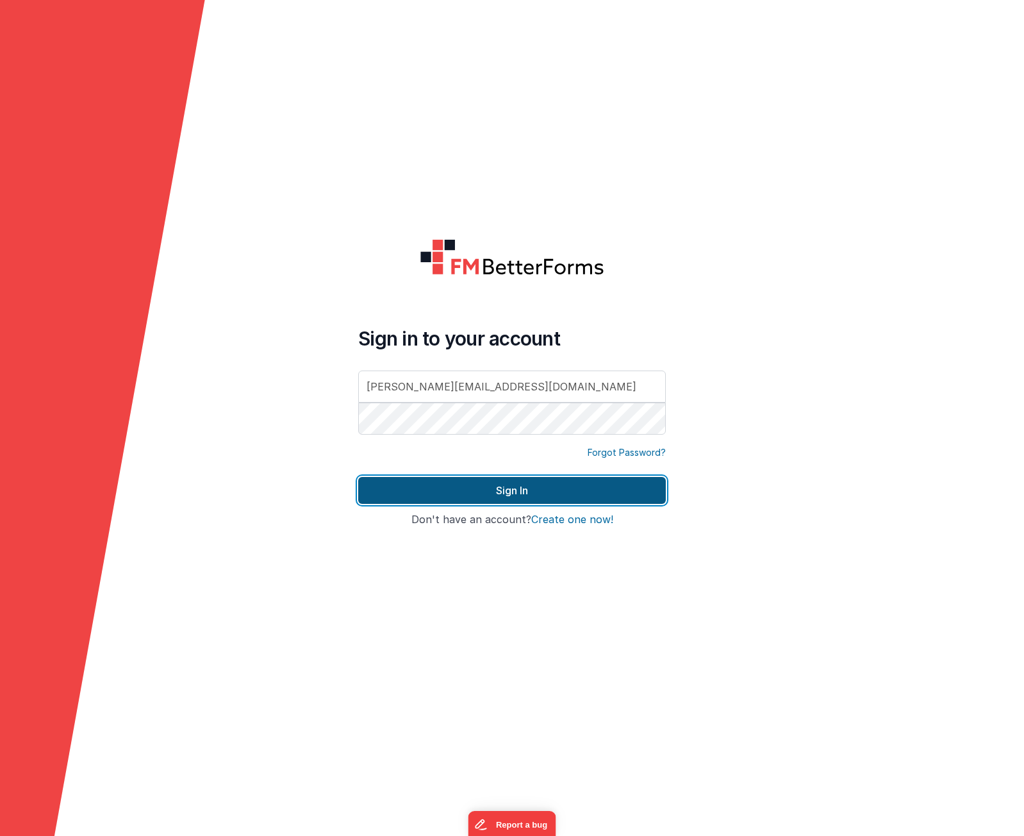
click at [472, 496] on button "Sign In" at bounding box center [512, 490] width 308 height 27
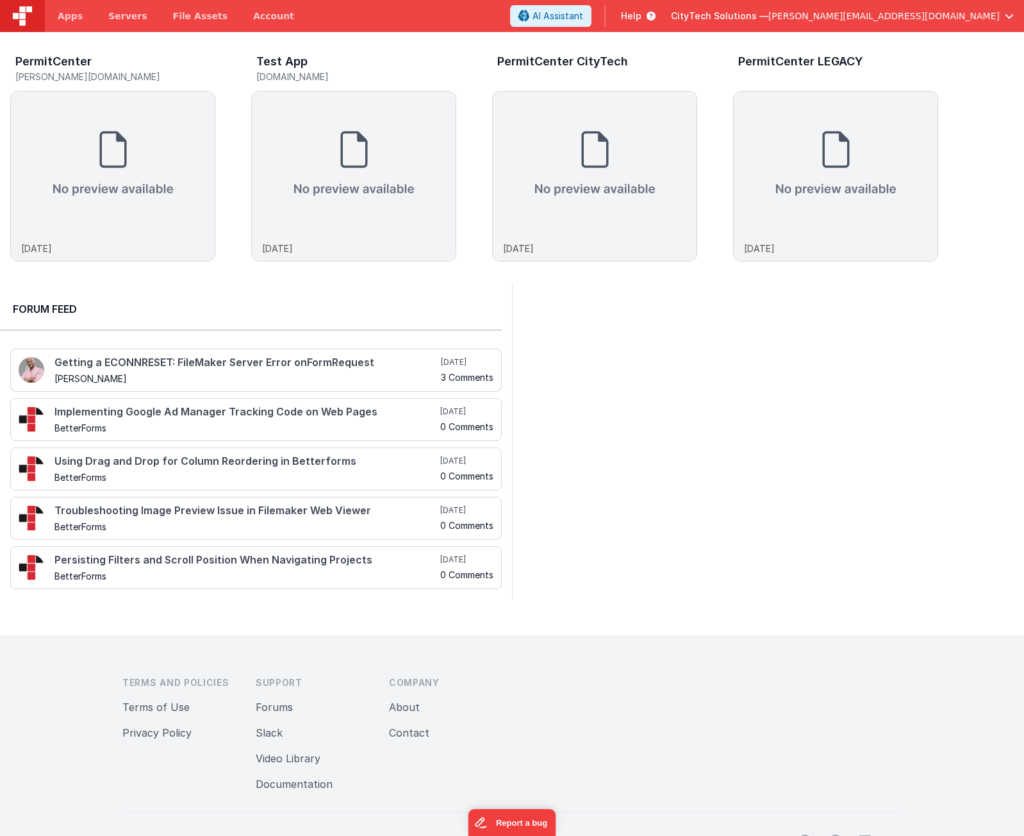
click at [618, 511] on div at bounding box center [768, 441] width 512 height 316
click at [121, 195] on img at bounding box center [113, 164] width 204 height 144
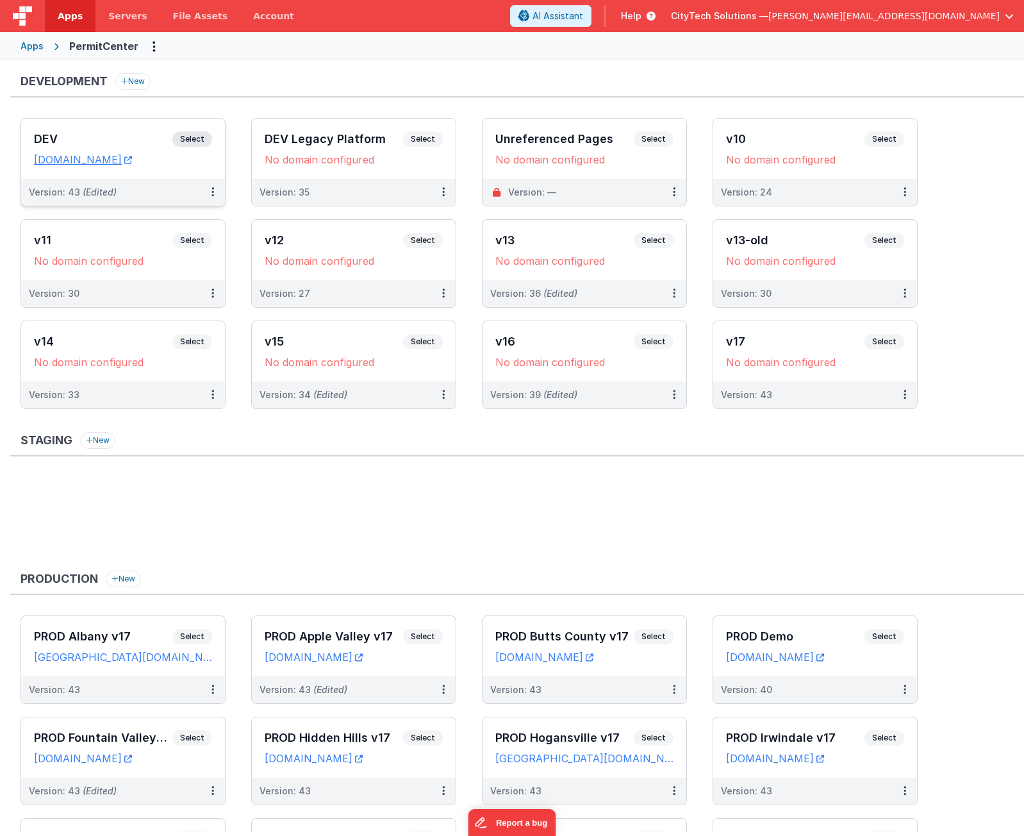
click at [197, 140] on span "Select" at bounding box center [192, 138] width 40 height 15
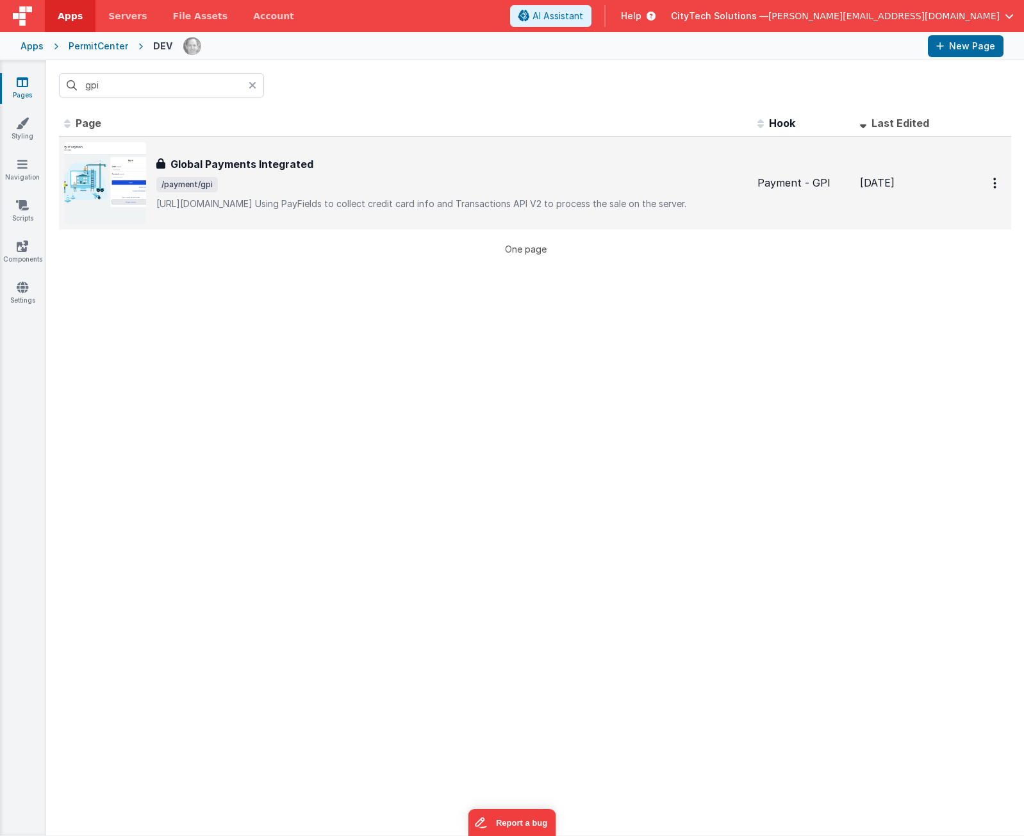
click at [339, 158] on div "Global Payments Integrated" at bounding box center [451, 163] width 591 height 15
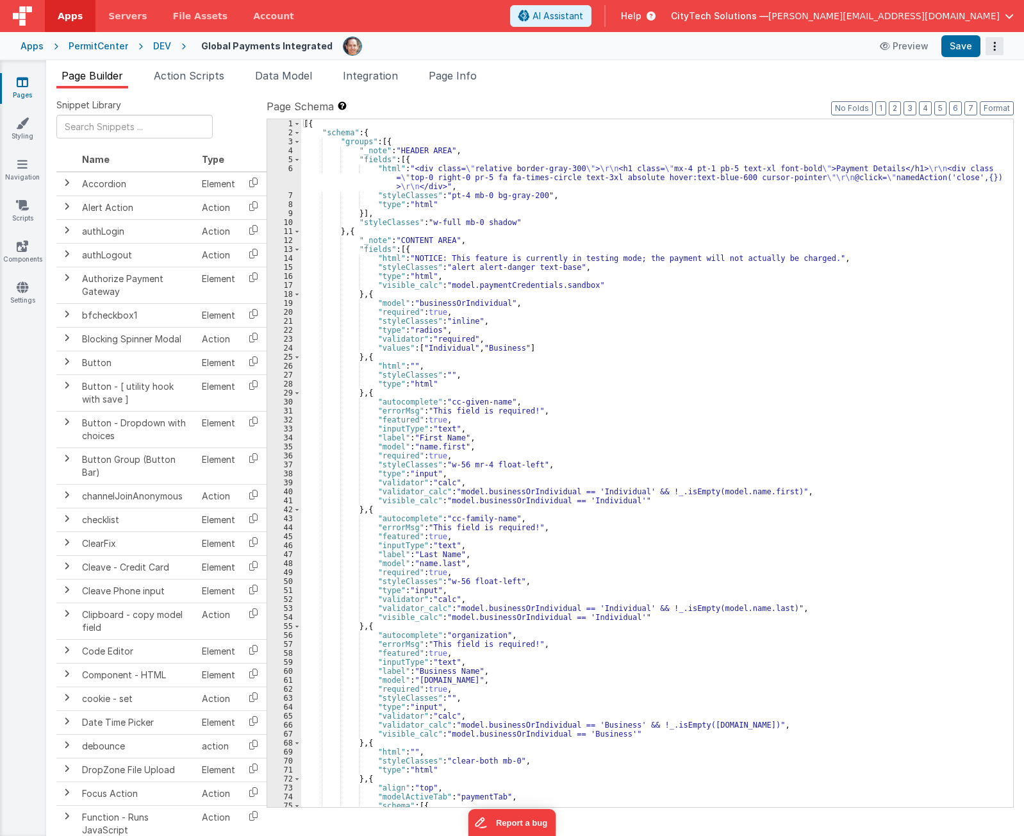
click at [996, 45] on button "Options" at bounding box center [994, 46] width 18 height 18
click at [967, 98] on link "Rollback" at bounding box center [947, 97] width 113 height 24
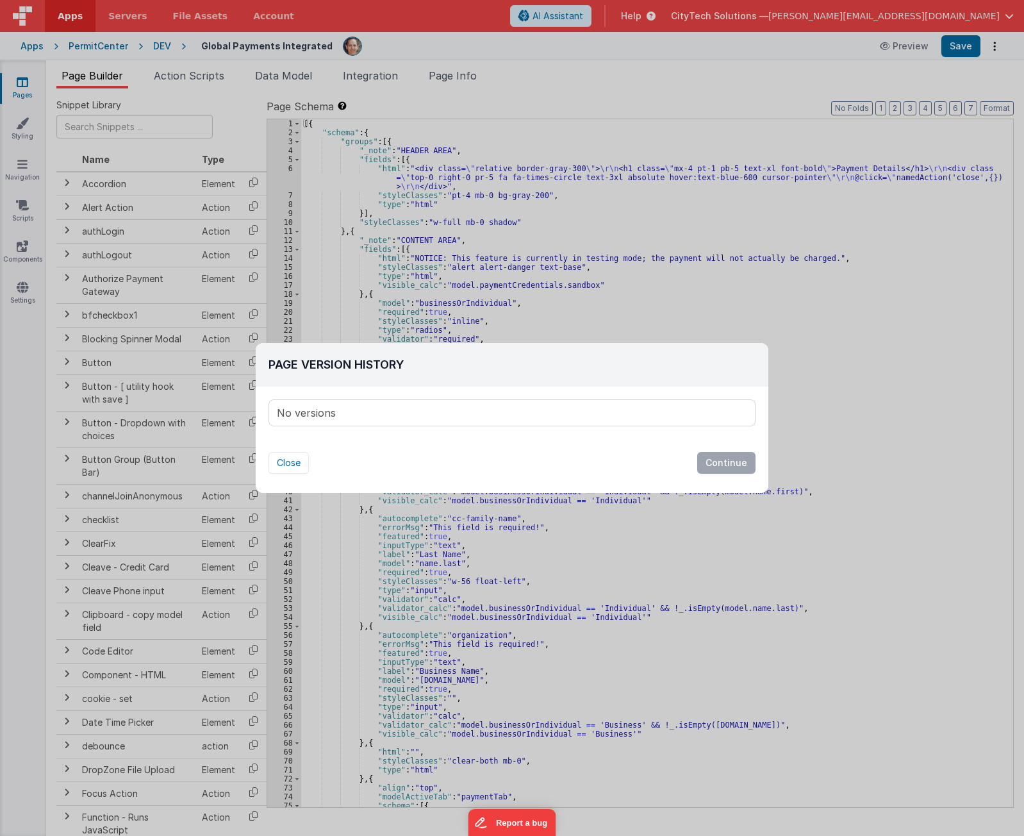
click at [392, 413] on div "No versions" at bounding box center [512, 413] width 486 height 26
click at [283, 465] on button "Close" at bounding box center [288, 463] width 40 height 22
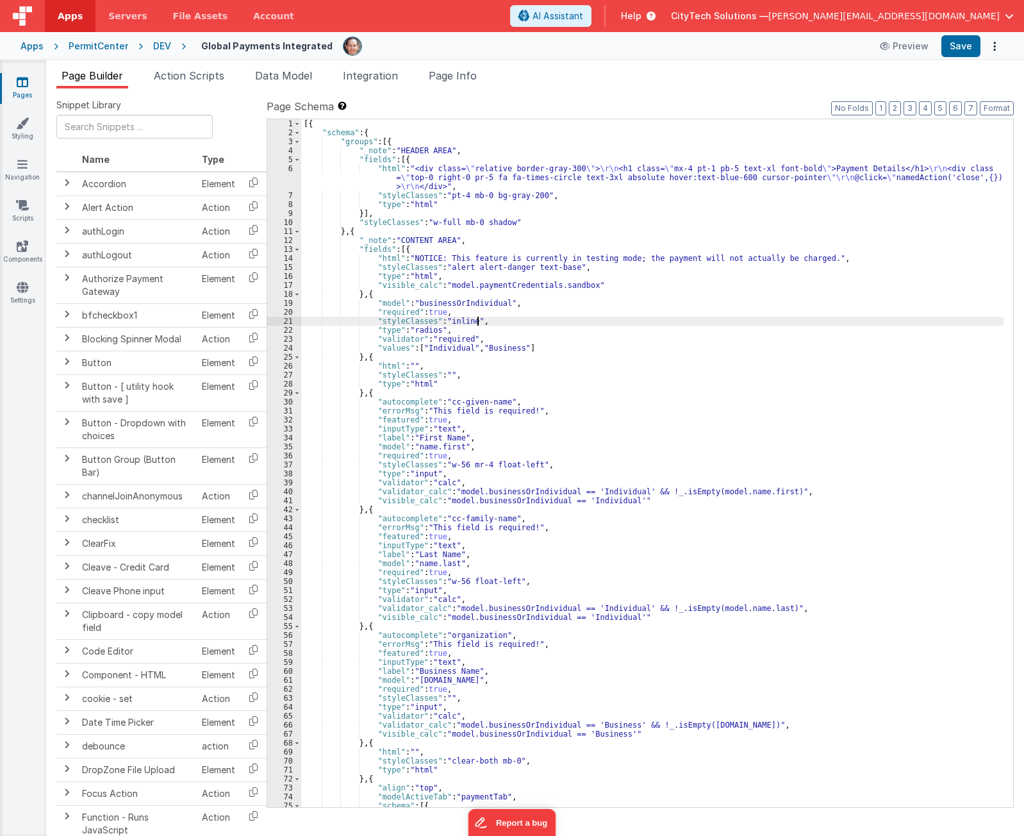
click at [503, 324] on div "[{ "schema" : { "groups" : [{ "_note" : "HEADER AREA" , "fields" : [{ "html" : …" at bounding box center [652, 471] width 702 height 705
click at [457, 203] on div "[{ "schema" : { "groups" : [{ "_note" : "HEADER AREA" , "fields" : [{ "html" : …" at bounding box center [652, 471] width 702 height 705
click at [996, 47] on button "Options" at bounding box center [994, 46] width 18 height 18
click at [984, 88] on link "Rollback" at bounding box center [947, 97] width 113 height 24
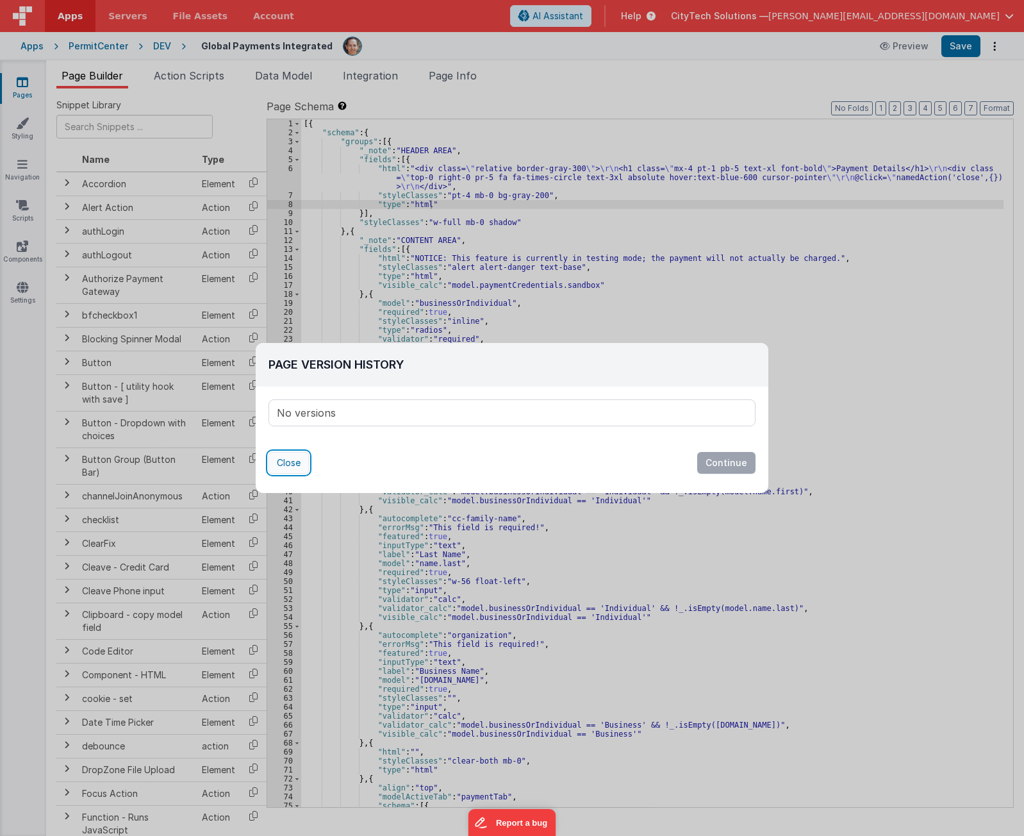
click at [295, 467] on button "Close" at bounding box center [288, 463] width 40 height 22
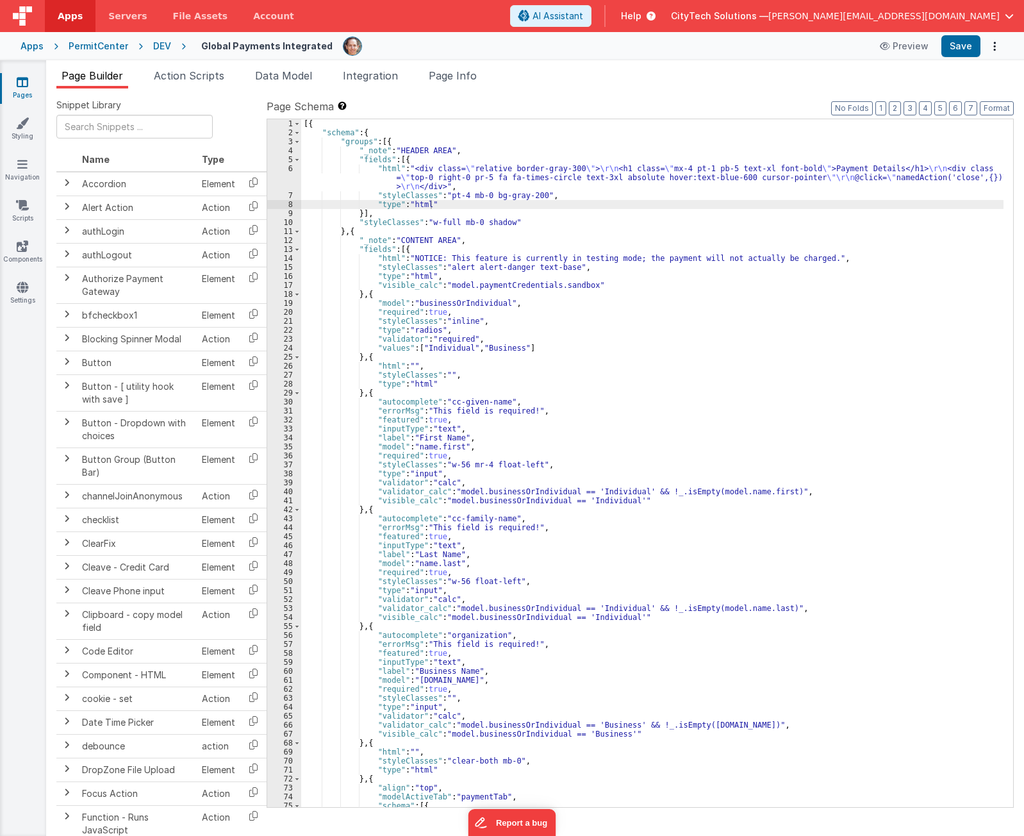
click at [171, 48] on icon at bounding box center [178, 46] width 15 height 13
click at [154, 43] on div "DEV" at bounding box center [162, 46] width 18 height 13
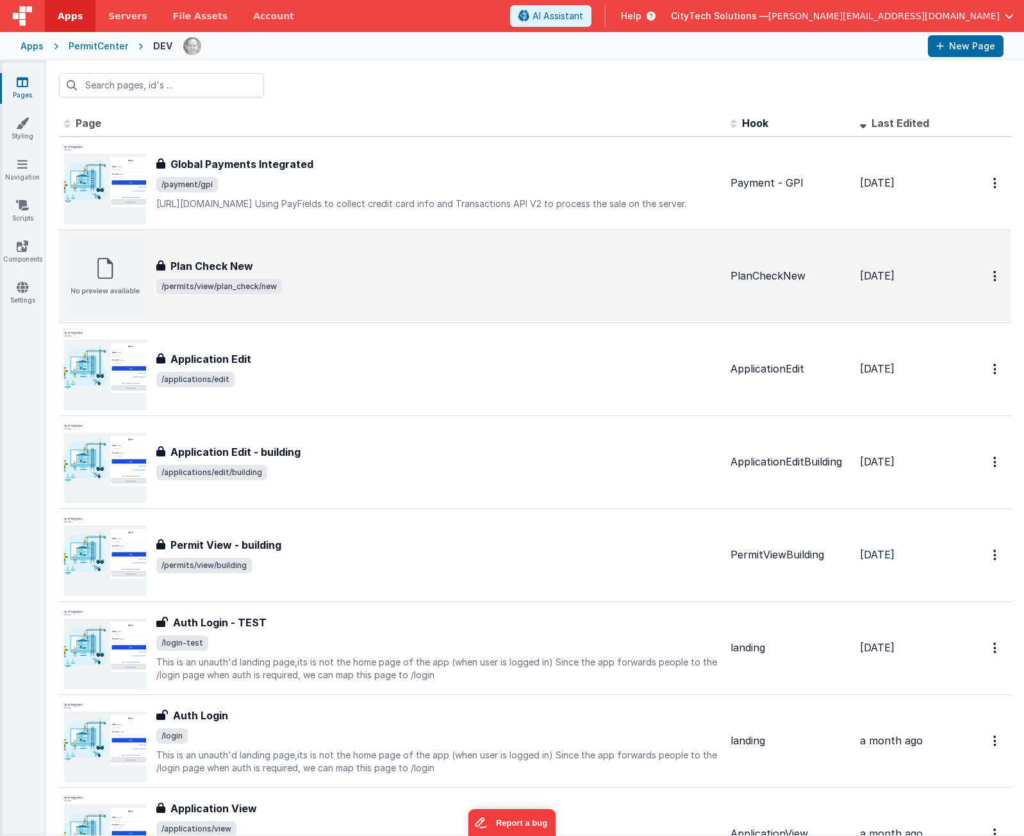
click at [317, 273] on div "Plan Check New" at bounding box center [438, 265] width 564 height 15
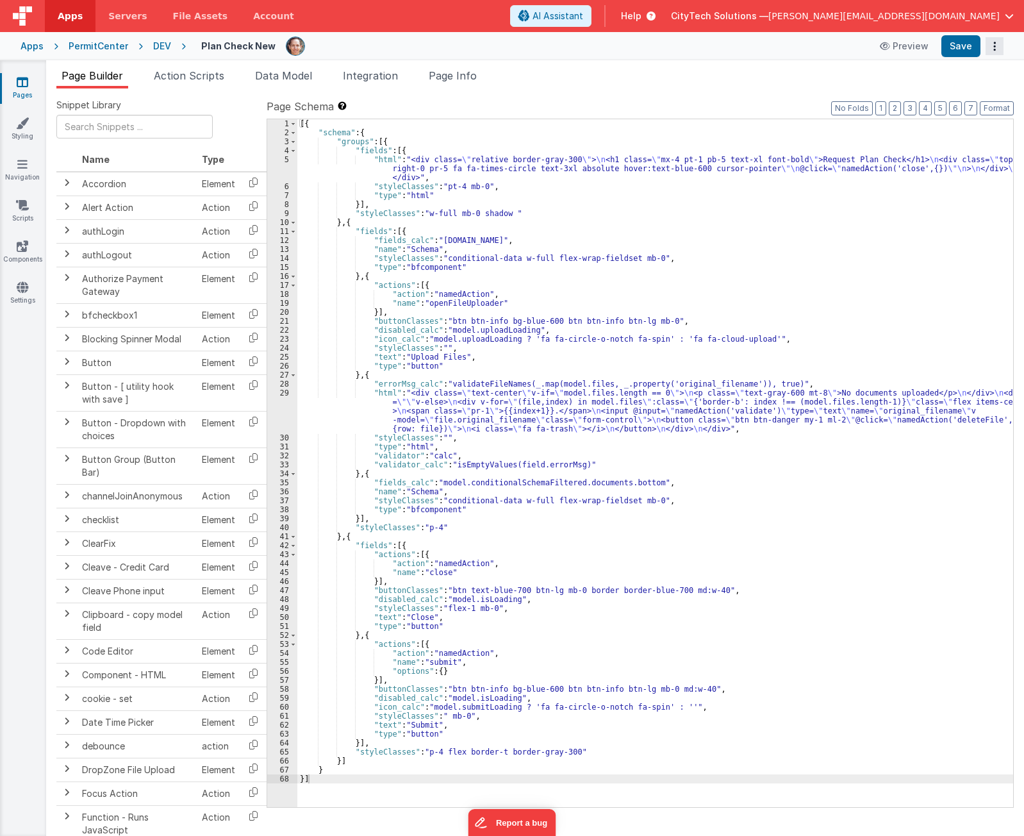
click at [990, 42] on button "Options" at bounding box center [994, 46] width 18 height 18
click at [959, 95] on link "Rollback" at bounding box center [947, 97] width 113 height 24
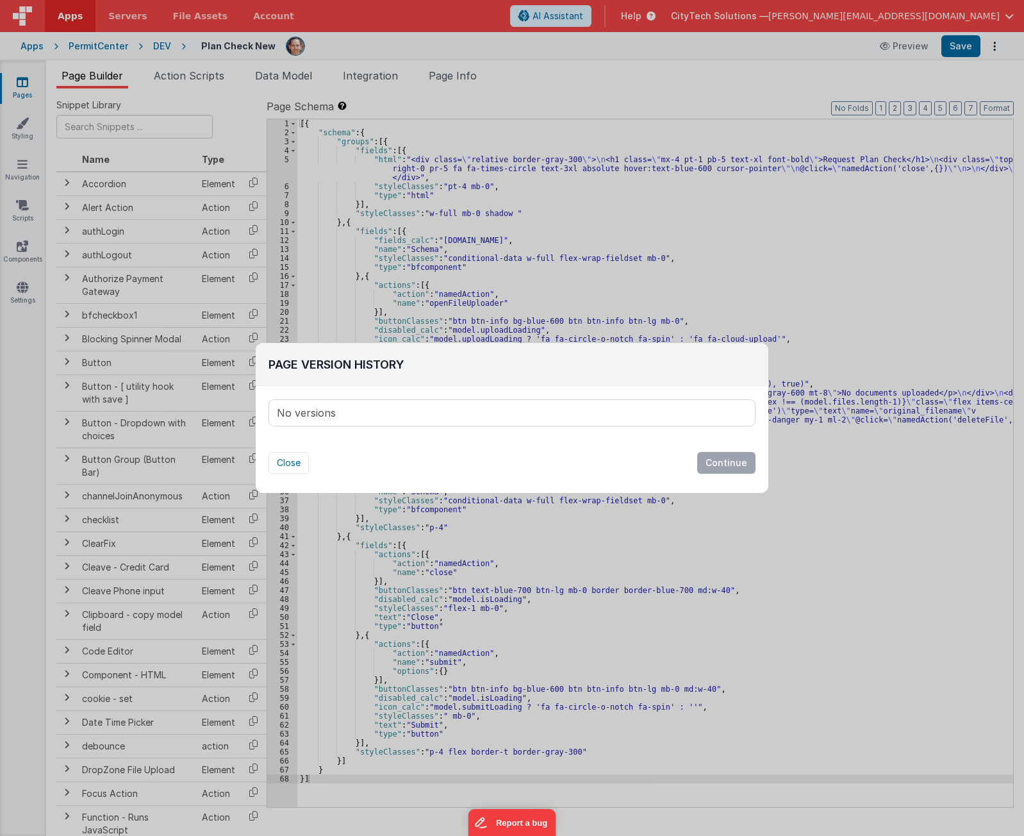
click at [365, 414] on div "No versions" at bounding box center [512, 413] width 486 height 26
click at [288, 465] on button "Close" at bounding box center [288, 463] width 40 height 22
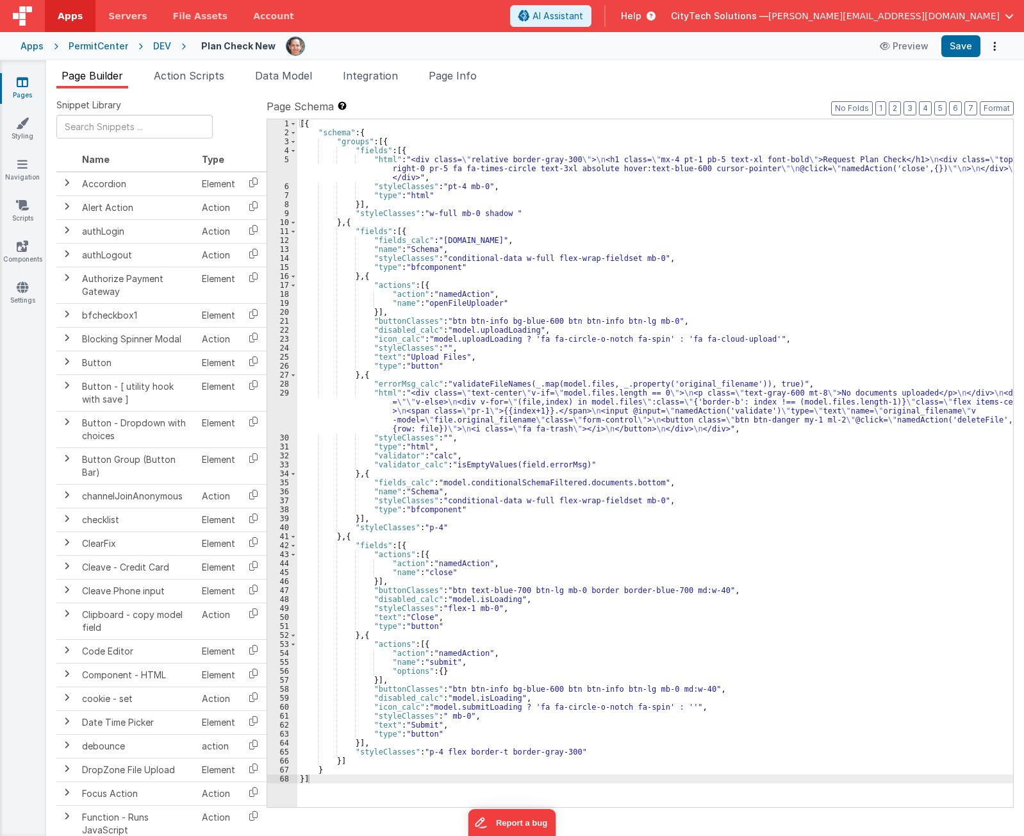
click at [160, 53] on div "Apps PermitCenter DEV Plan Check New Preview Save" at bounding box center [512, 46] width 1024 height 28
click at [160, 47] on div "DEV" at bounding box center [162, 46] width 18 height 13
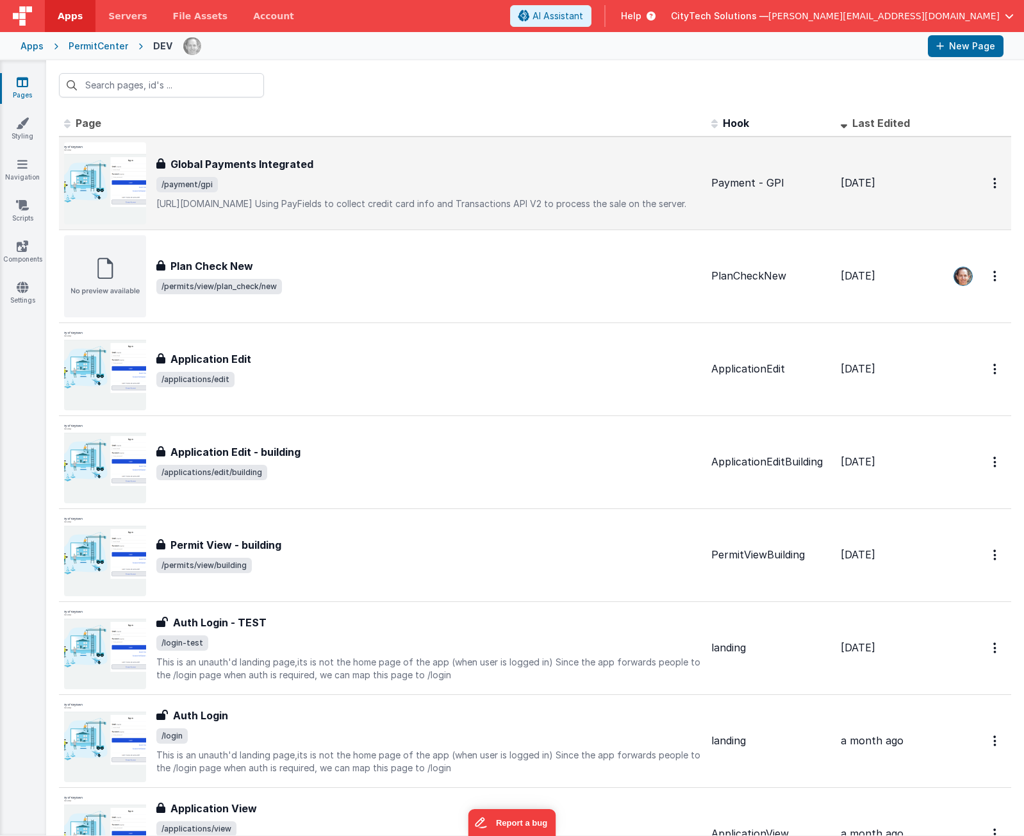
click at [262, 197] on p "https://developer.globalpaymentsintegrated.com/Using PayFields to collect cred…" at bounding box center [428, 203] width 545 height 13
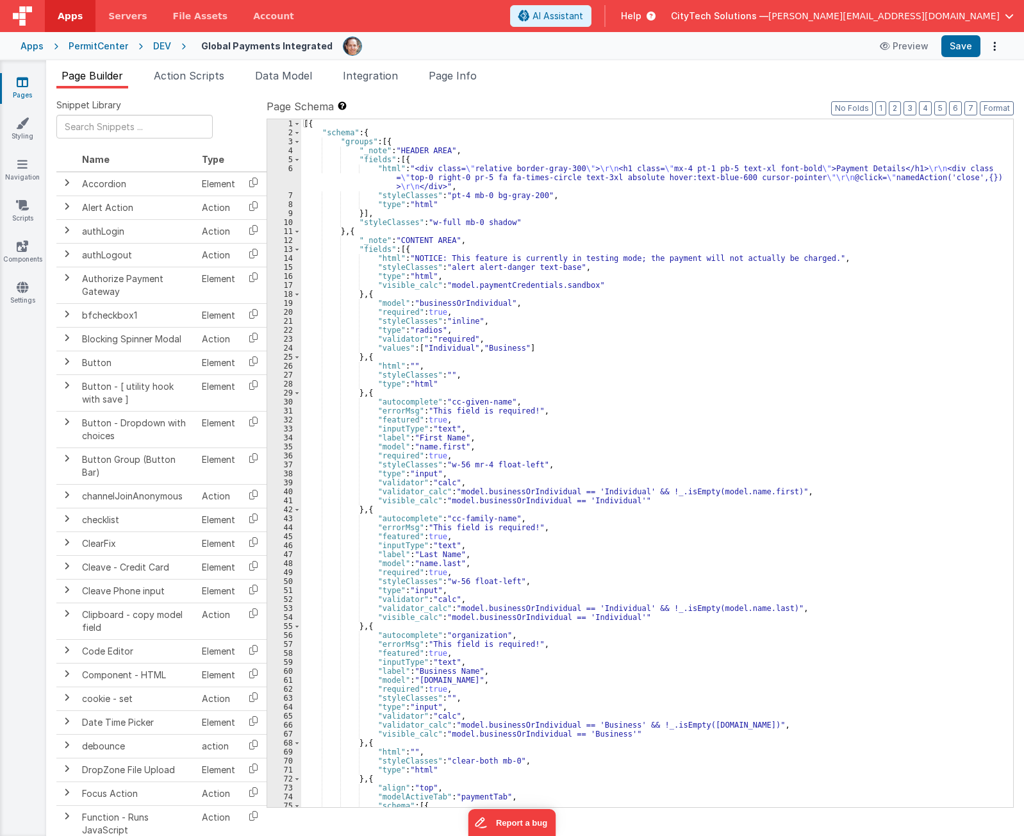
click at [585, 18] on header "Apps Servers File Assets Account Some FUTURE Slot AI Assistant Help CityTech So…" at bounding box center [512, 16] width 1024 height 32
click at [997, 49] on button "Options" at bounding box center [994, 46] width 18 height 18
click at [965, 98] on link "Rollback" at bounding box center [947, 97] width 113 height 24
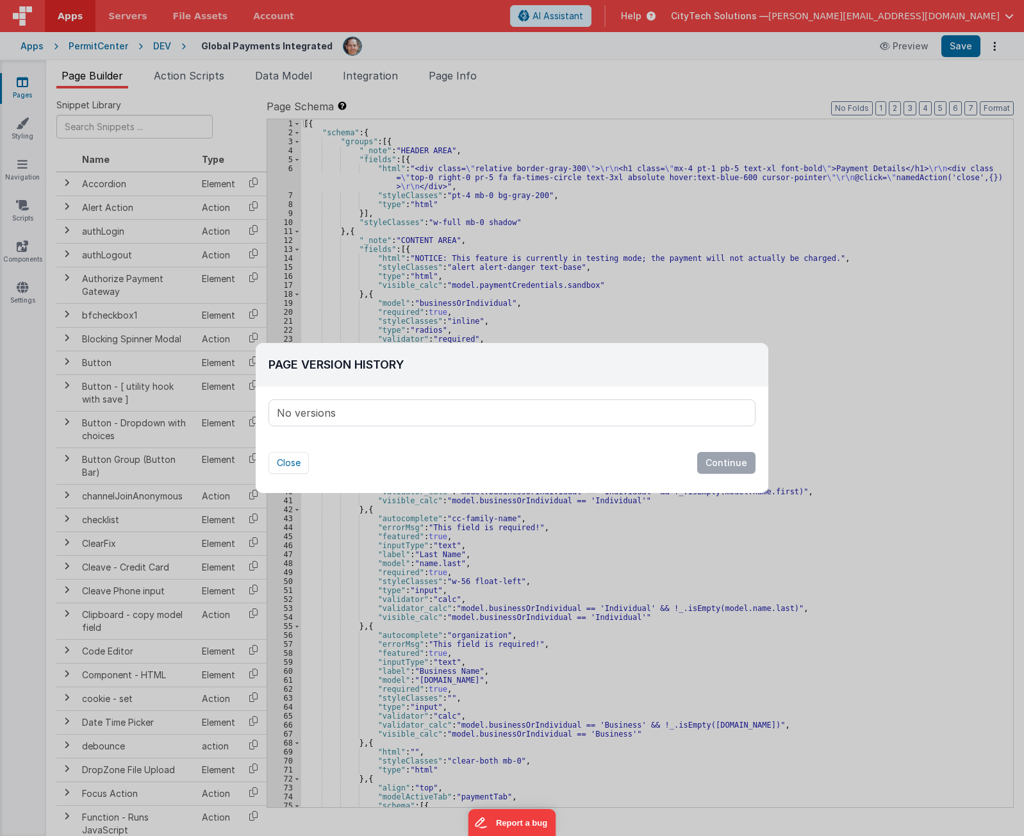
click at [381, 404] on div "No versions" at bounding box center [512, 413] width 486 height 26
click at [356, 432] on div "Page Version History No versions Version Notes Are you sure you want to rollbac…" at bounding box center [512, 411] width 513 height 137
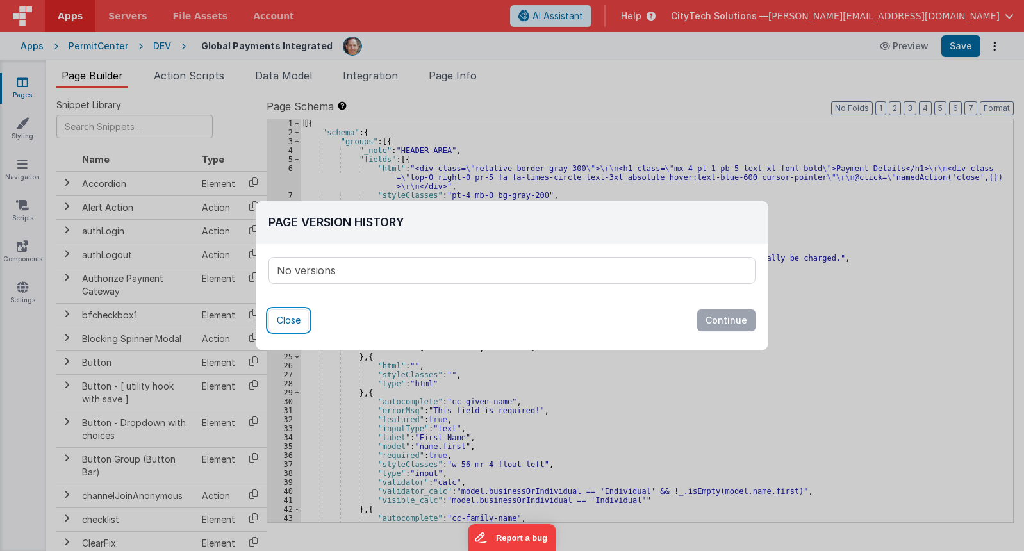
drag, startPoint x: 293, startPoint y: 325, endPoint x: 623, endPoint y: 193, distance: 355.6
click at [295, 324] on button "Close" at bounding box center [288, 320] width 40 height 22
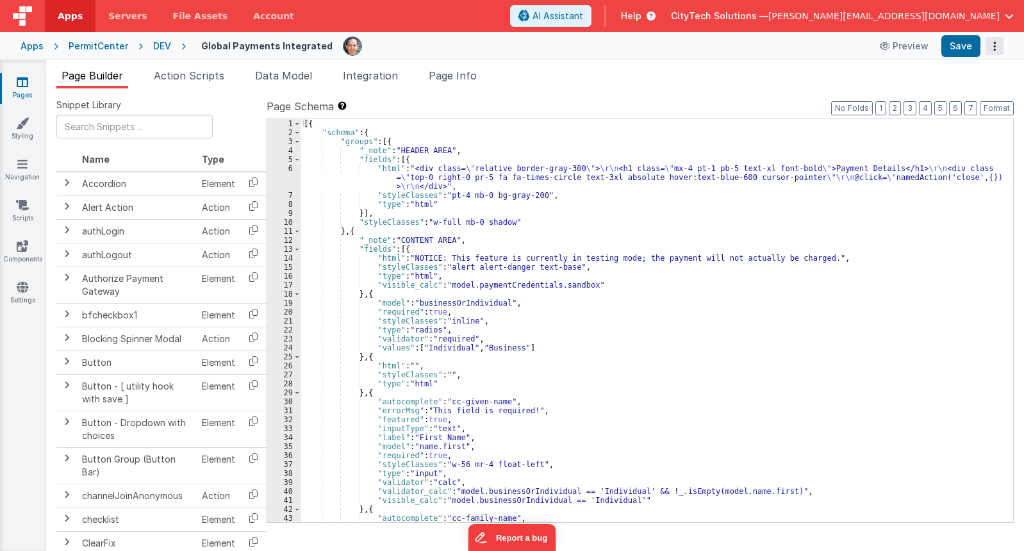
click at [992, 47] on button "Options" at bounding box center [994, 46] width 18 height 18
click at [950, 94] on link "Rollback" at bounding box center [947, 97] width 113 height 24
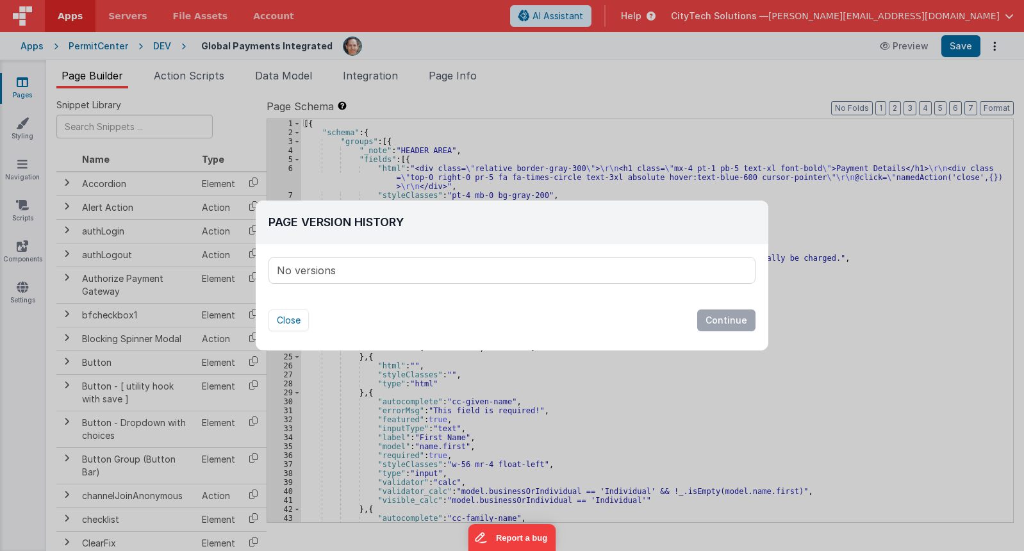
click at [357, 272] on div "No versions" at bounding box center [512, 271] width 486 height 26
click at [350, 269] on div "No versions" at bounding box center [512, 271] width 486 height 26
click at [373, 258] on div "No versions" at bounding box center [512, 271] width 486 height 26
click at [285, 322] on button "Close" at bounding box center [288, 320] width 40 height 22
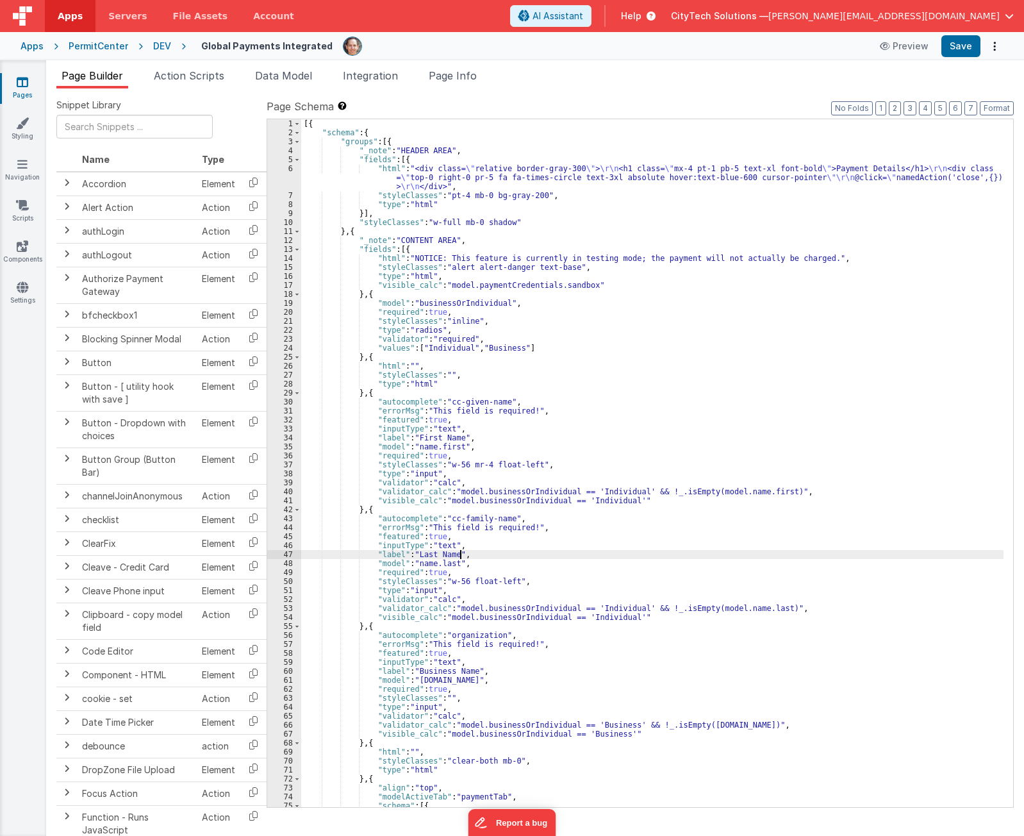
click at [473, 554] on div "[{ "schema" : { "groups" : [{ "_note" : "HEADER AREA" , "fields" : [{ "html" : …" at bounding box center [652, 471] width 702 height 705
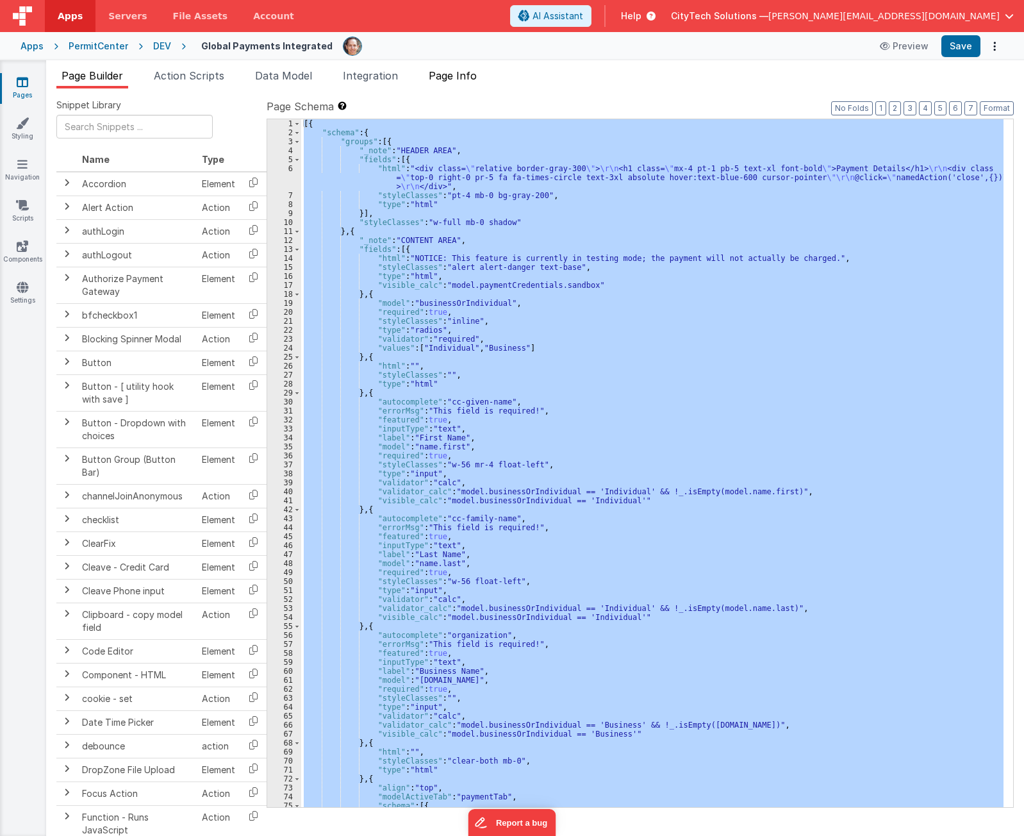
click at [469, 69] on li "Page Info" at bounding box center [453, 78] width 58 height 21
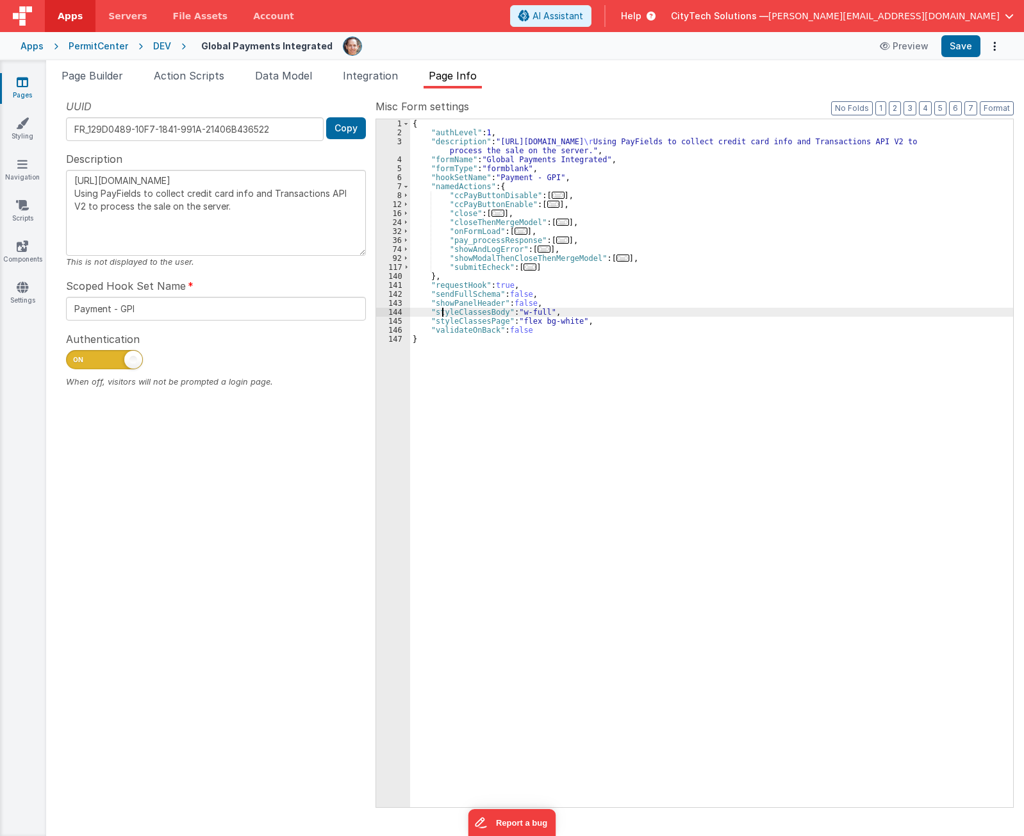
click at [443, 308] on div "{ "authLevel" : 1 , "description" : "https://developer.globalpaymentsintegrated…" at bounding box center [711, 471] width 603 height 705
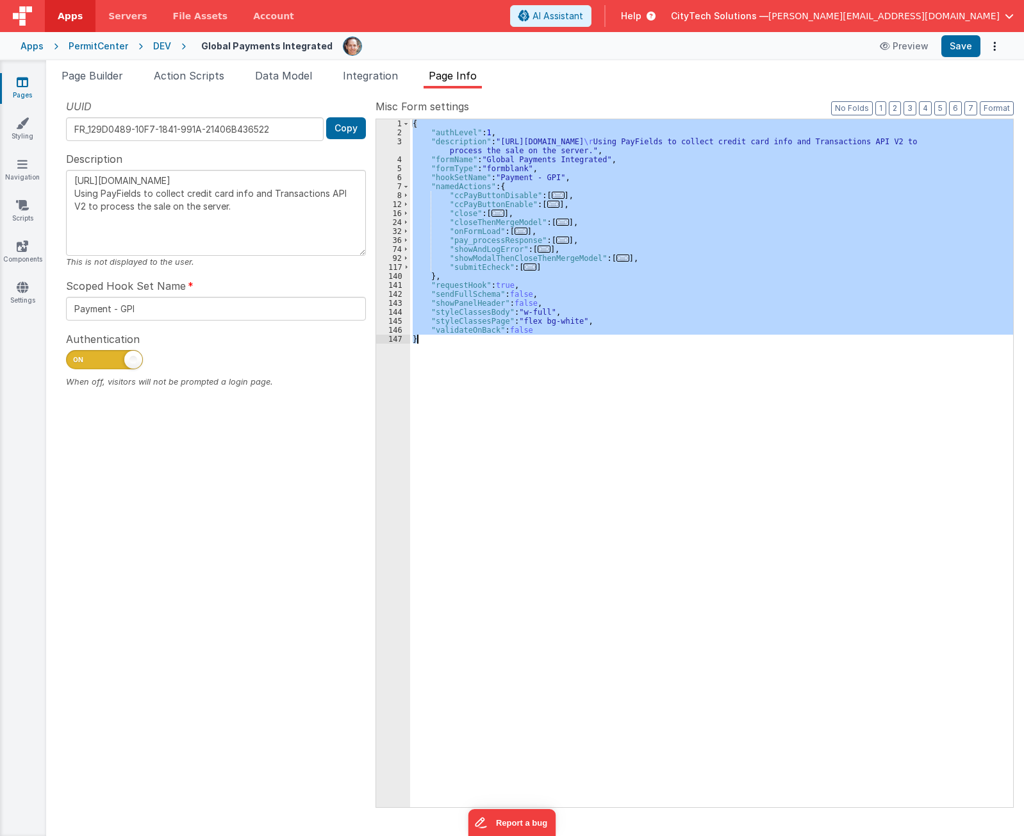
click at [757, 431] on div "{ "authLevel" : 1 , "description" : "https://developer.globalpaymentsintegrated…" at bounding box center [711, 462] width 603 height 687
click at [498, 189] on div "{ "authLevel" : 1 , "description" : "https://developer.globalpaymentsintegrated…" at bounding box center [711, 462] width 603 height 687
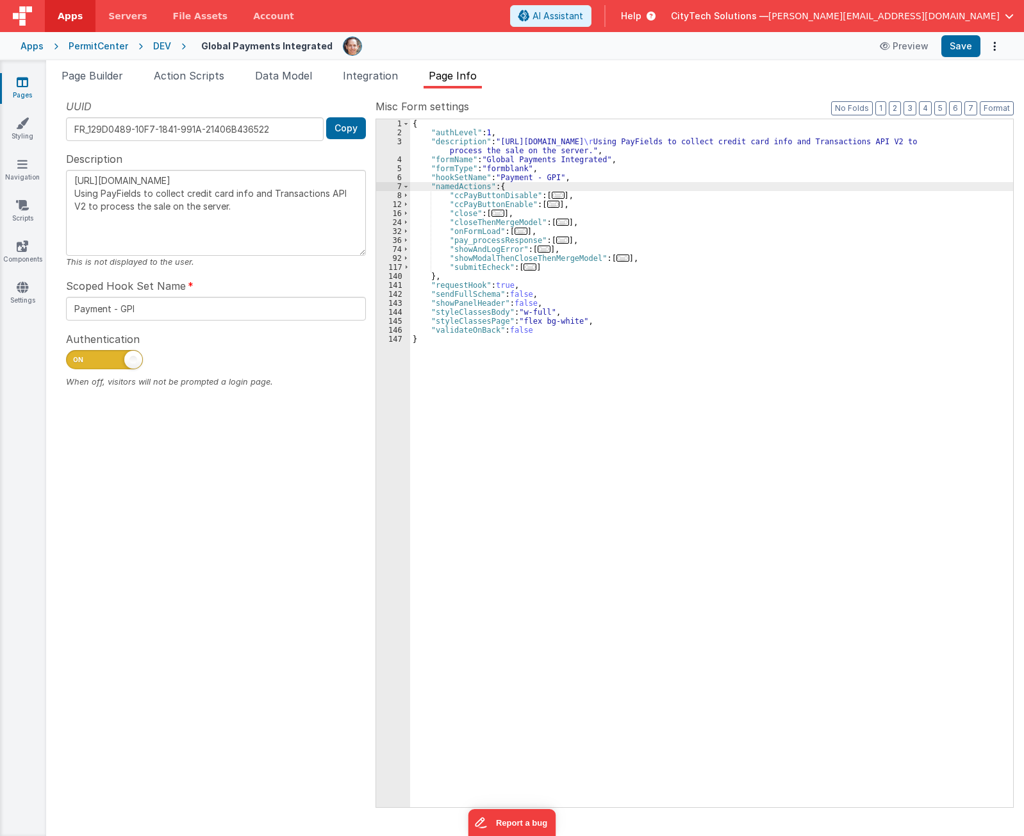
click at [552, 195] on span "..." at bounding box center [558, 195] width 13 height 7
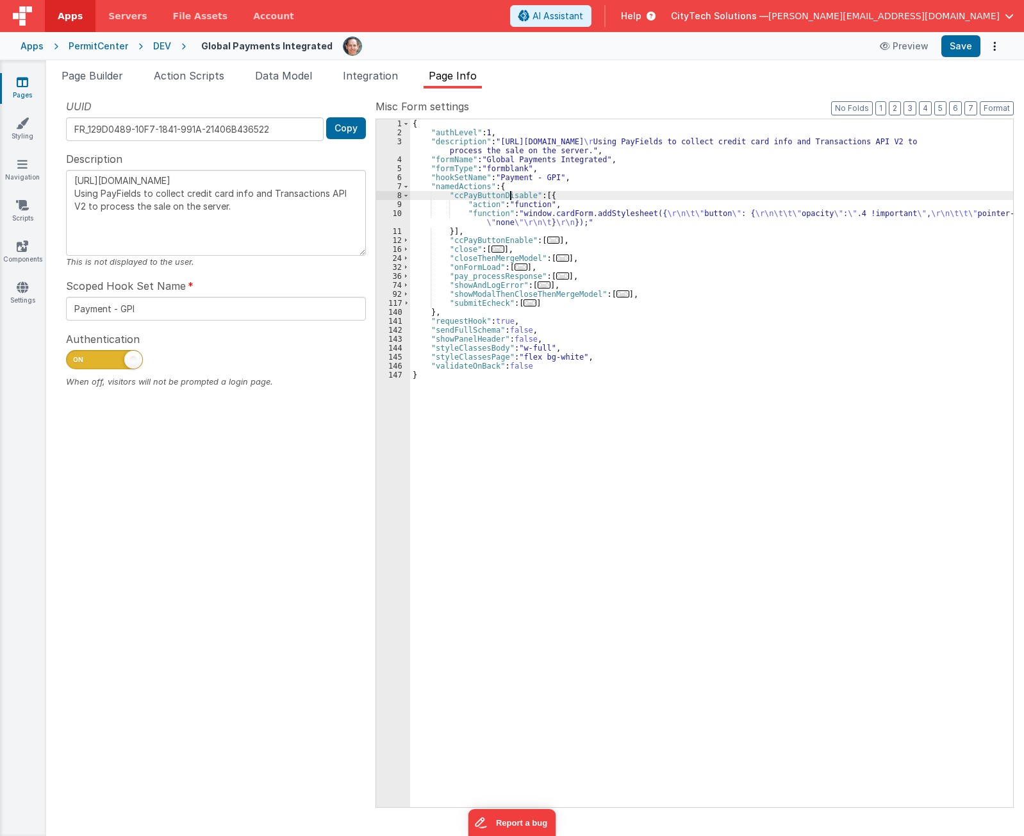
click at [509, 197] on div "{ "authLevel" : 1 , "description" : "https://developer.globalpaymentsintegrated…" at bounding box center [711, 471] width 603 height 705
click at [965, 130] on span at bounding box center [966, 130] width 15 height 16
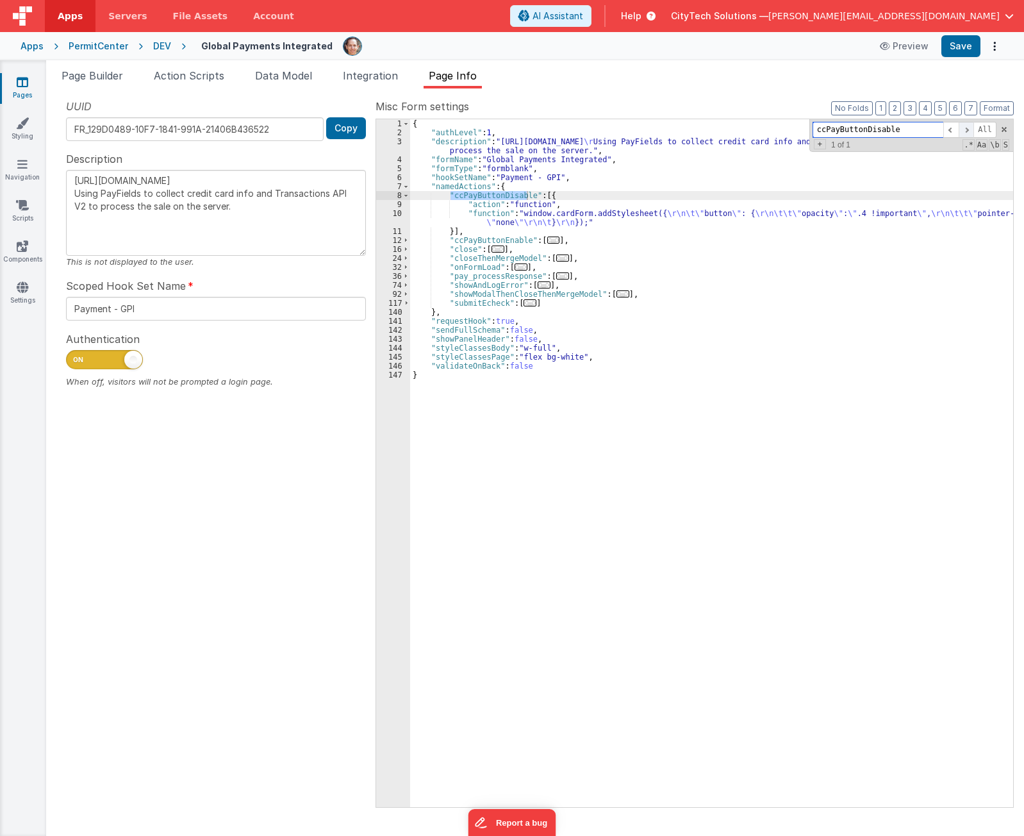
click at [965, 130] on span at bounding box center [966, 130] width 15 height 16
click at [744, 201] on div "{ "authLevel" : 1 , "description" : "https://developer.globalpaymentsintegrated…" at bounding box center [711, 471] width 603 height 705
click at [742, 199] on div "{ "authLevel" : 1 , "description" : "https://developer.globalpaymentsintegrated…" at bounding box center [711, 471] width 603 height 705
click at [617, 488] on div "{ "authLevel" : 1 , "description" : "https://developer.globalpaymentsintegrated…" at bounding box center [711, 471] width 603 height 705
click at [660, 183] on div "{ "authLevel" : 1 , "description" : "https://developer.globalpaymentsintegrated…" at bounding box center [711, 471] width 603 height 705
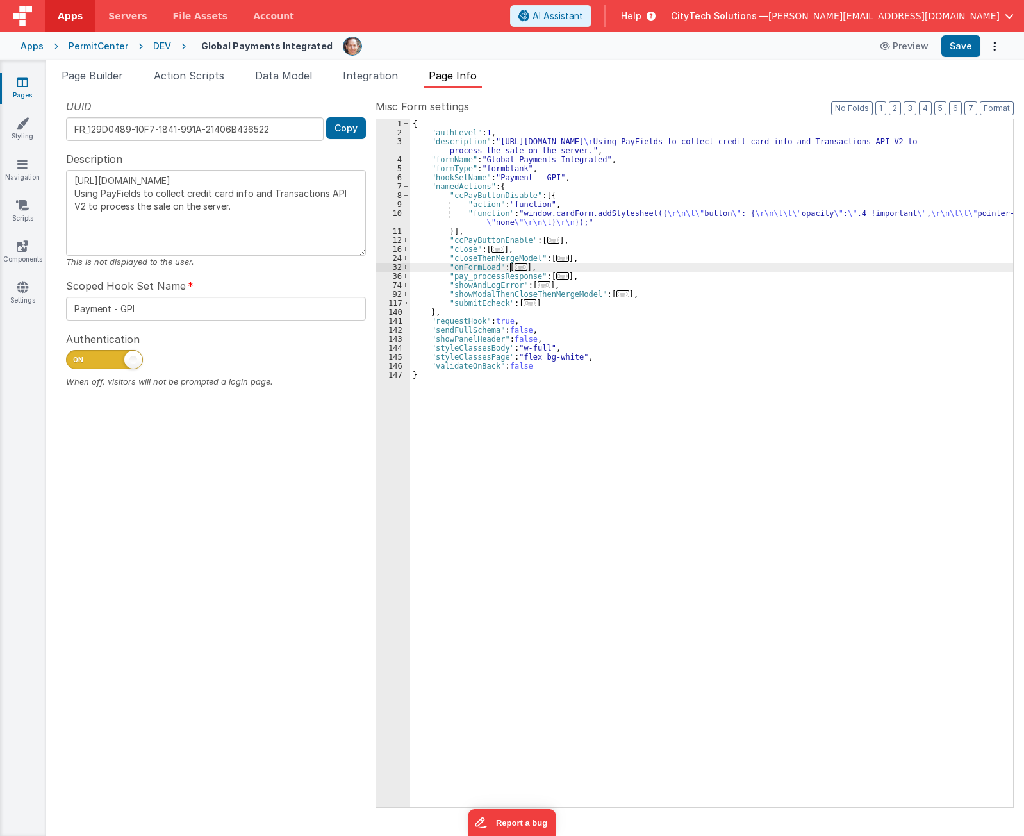
click at [515, 268] on span "..." at bounding box center [521, 266] width 13 height 7
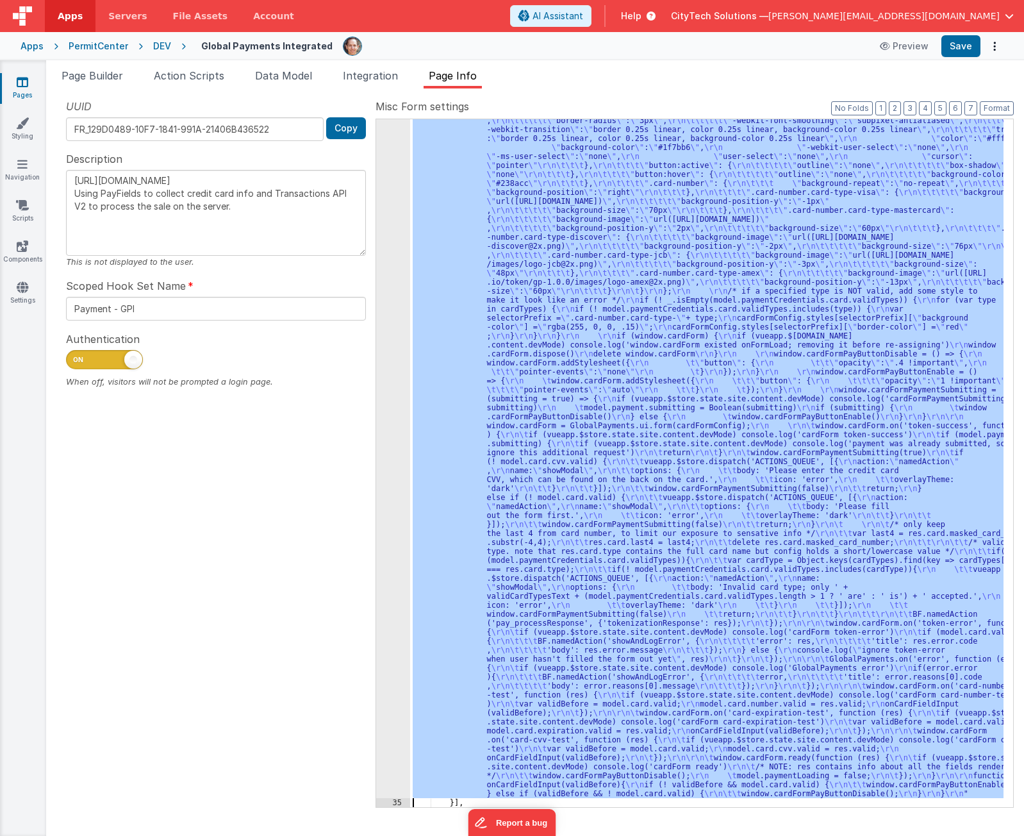
scroll to position [479, 0]
click at [381, 399] on div "34" at bounding box center [393, 300] width 34 height 996
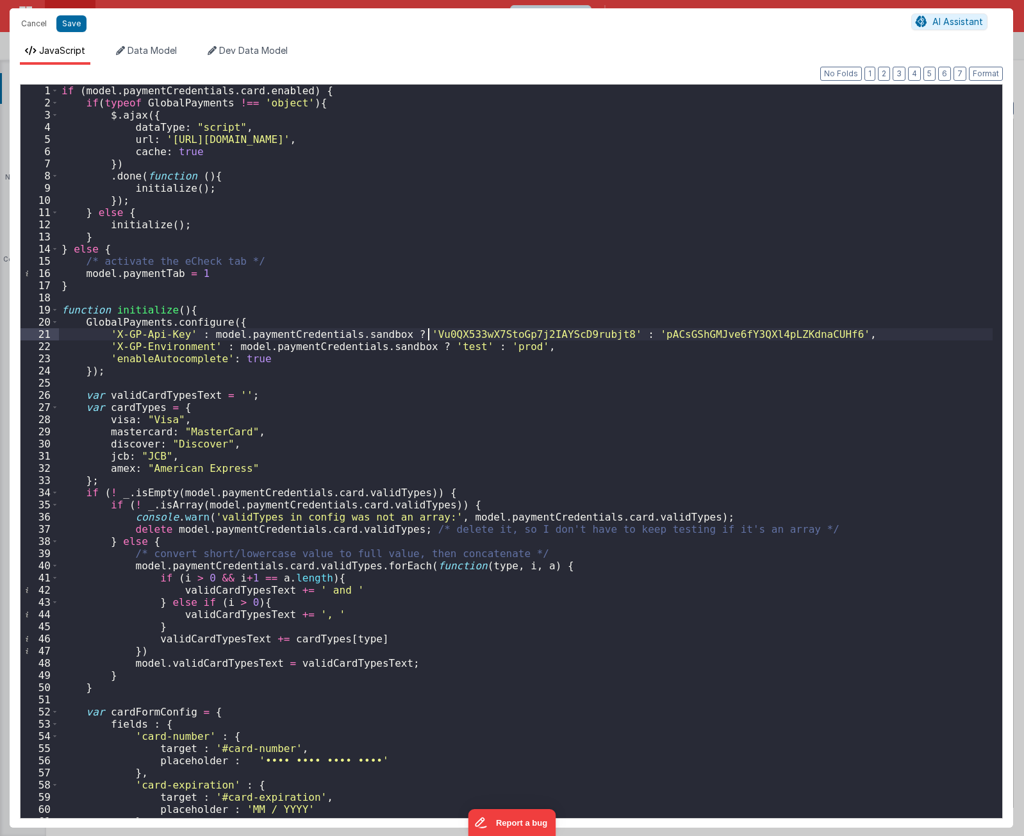
click at [426, 334] on div "if ( model . paymentCredentials . card . enabled ) { if ( typeof GlobalPayments…" at bounding box center [526, 463] width 934 height 757
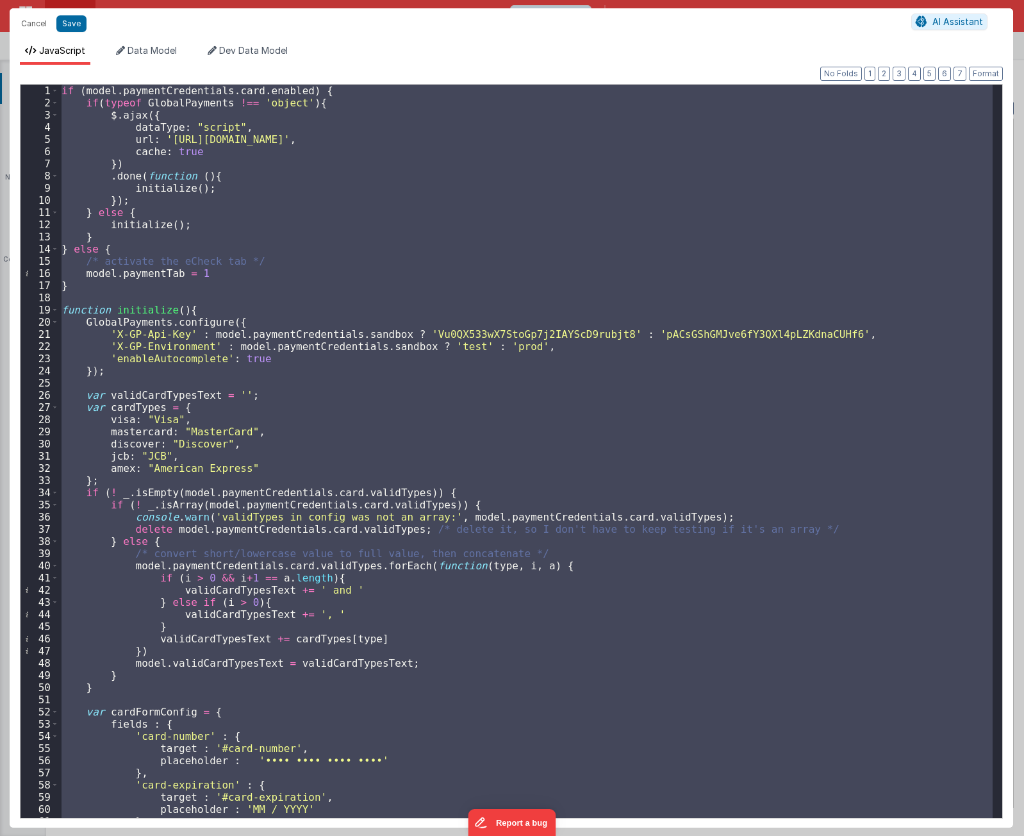
click at [427, 243] on div "if ( model . paymentCredentials . card . enabled ) { if ( typeof GlobalPayments…" at bounding box center [526, 451] width 934 height 733
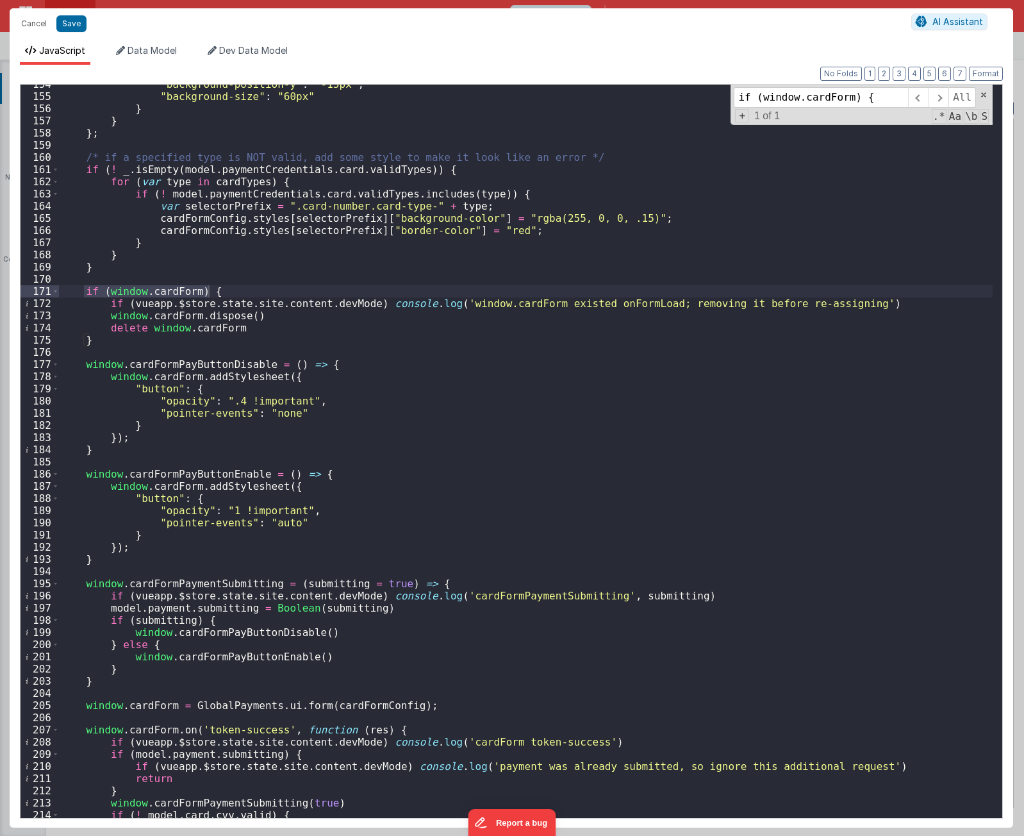
scroll to position [1869, 0]
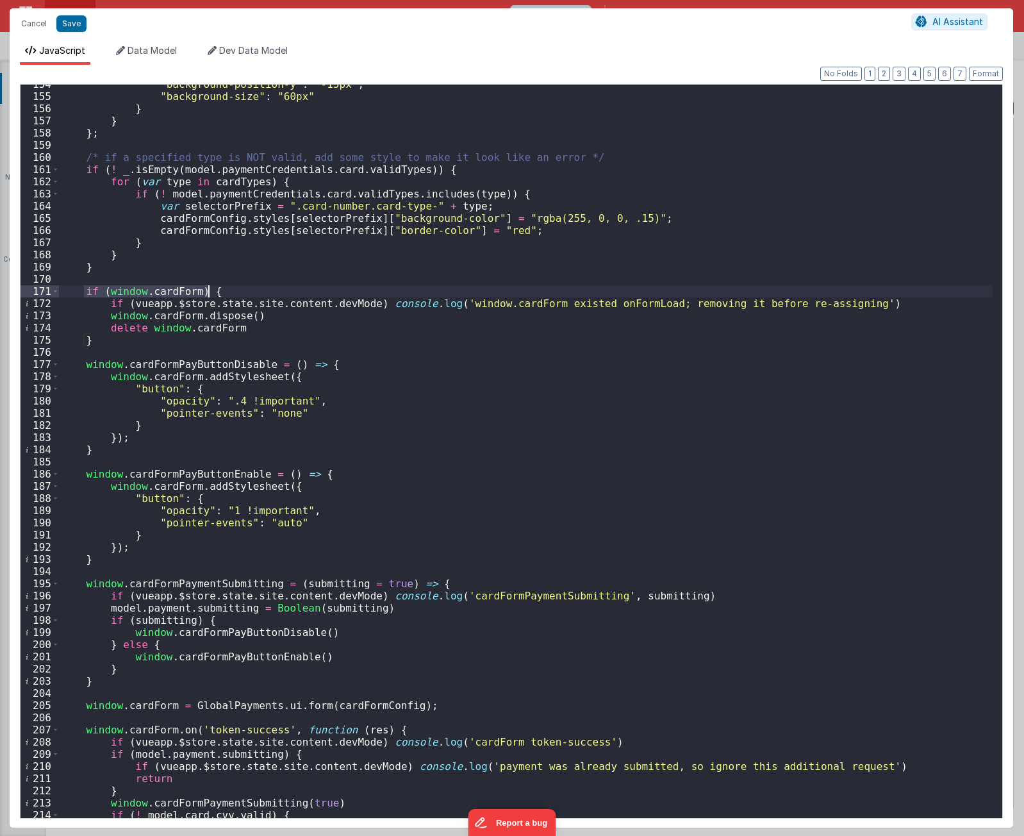
click at [505, 292] on div ""background-position-y" : "-13px" , "background-size" : "60px" } } } ; /* if a …" at bounding box center [526, 451] width 934 height 733
click at [236, 584] on div ""background-position-y" : "-13px" , "background-size" : "60px" } } } ; /* if a …" at bounding box center [526, 456] width 934 height 757
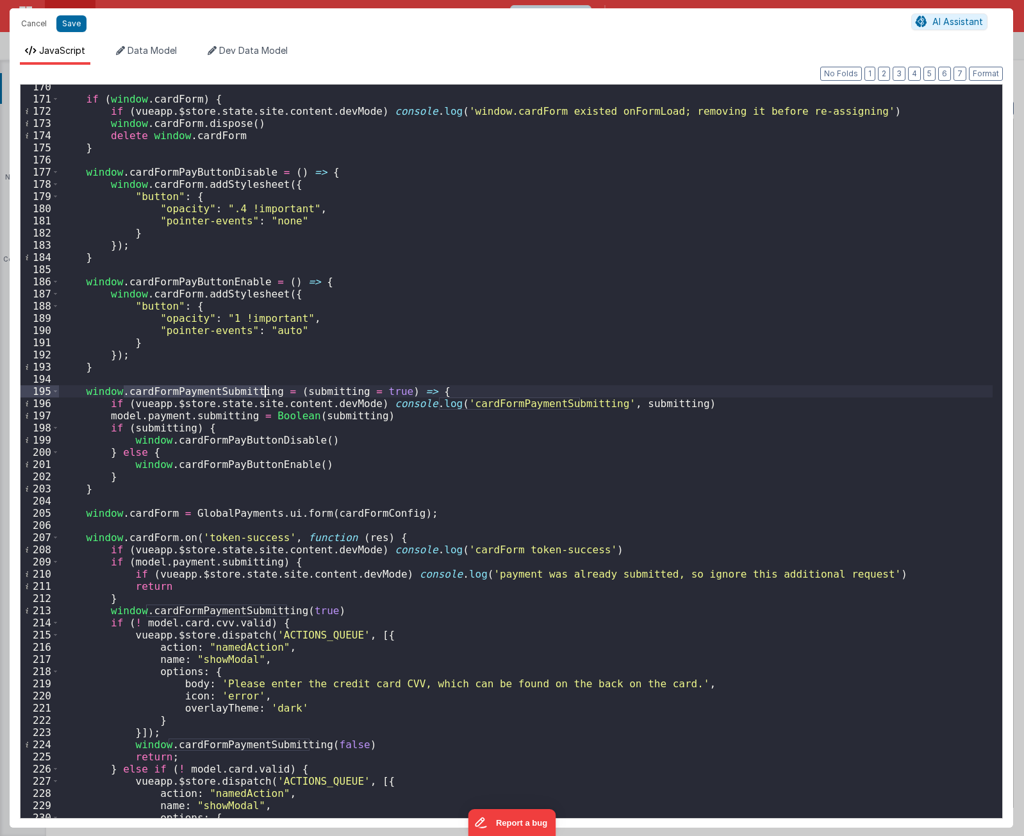
scroll to position [2100, 0]
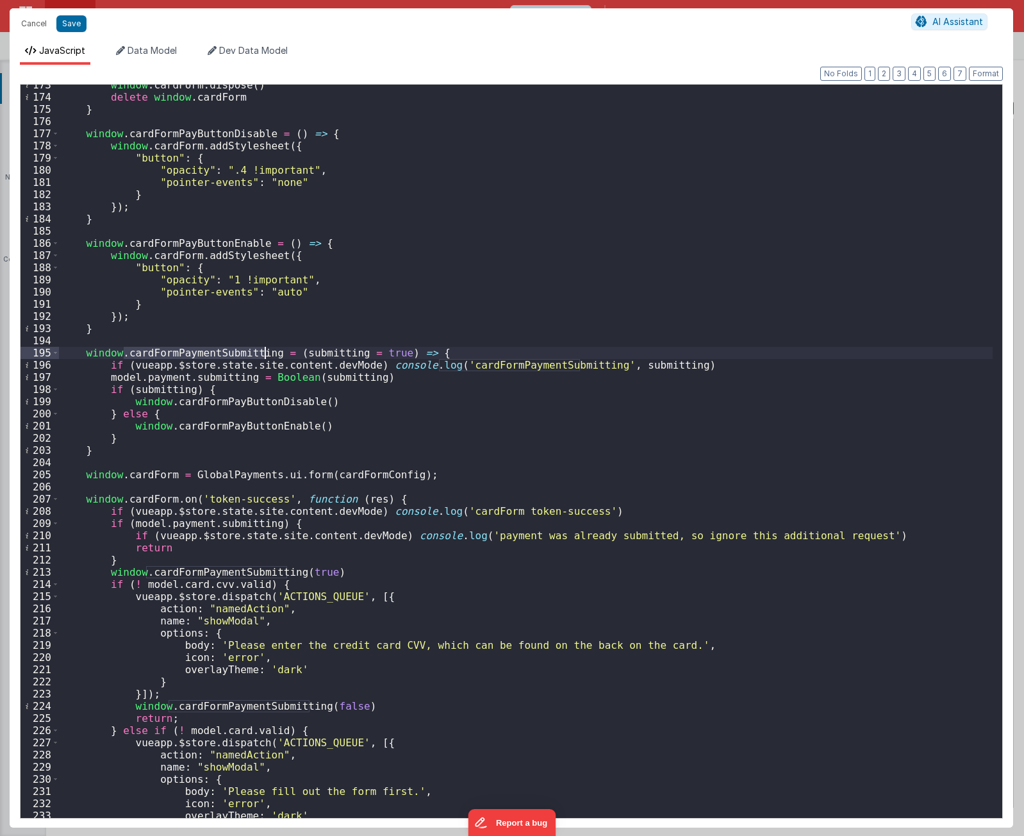
click at [566, 352] on div "window . cardForm . dispose ( ) delete window . cardForm } window . cardFormPay…" at bounding box center [526, 457] width 934 height 757
click at [436, 376] on div "window . cardForm . dispose ( ) delete window . cardForm } window . cardFormPay…" at bounding box center [526, 457] width 934 height 757
click at [214, 475] on div "window . cardForm . dispose ( ) delete window . cardForm } window . cardFormPay…" at bounding box center [526, 457] width 934 height 757
click at [426, 472] on div "window . cardForm . dispose ( ) delete window . cardForm } window . cardFormPay…" at bounding box center [526, 457] width 934 height 757
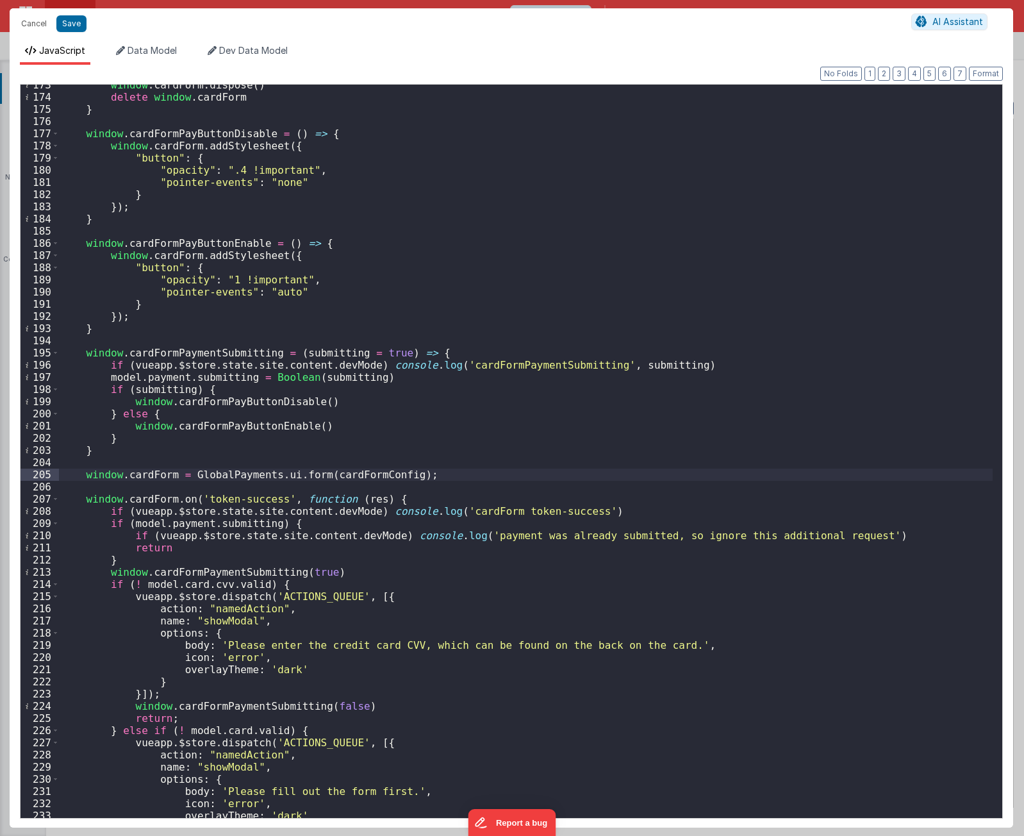
click at [228, 352] on div "window . cardForm . dispose ( ) delete window . cardForm } window . cardFormPay…" at bounding box center [526, 457] width 934 height 757
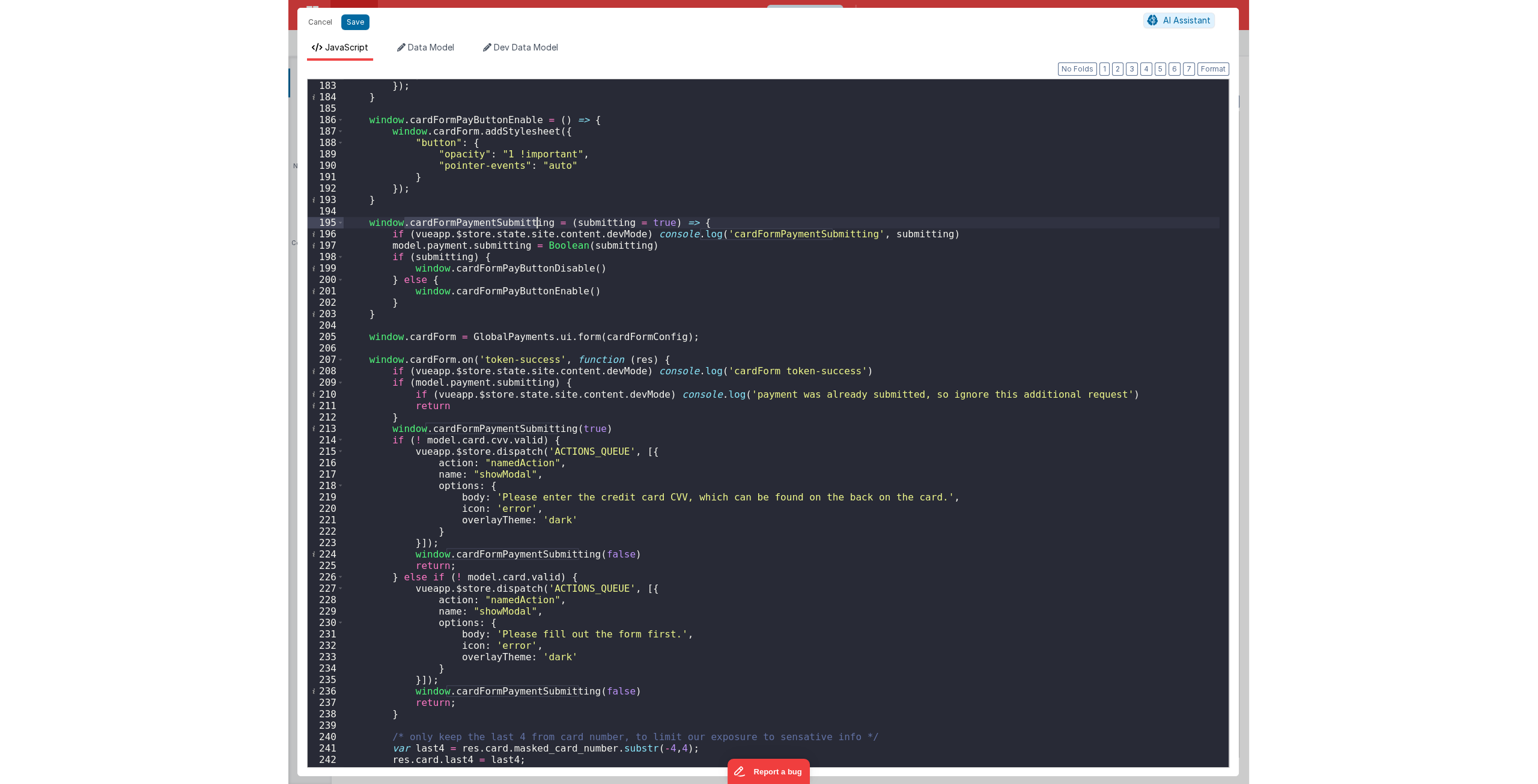
scroll to position [2077, 0]
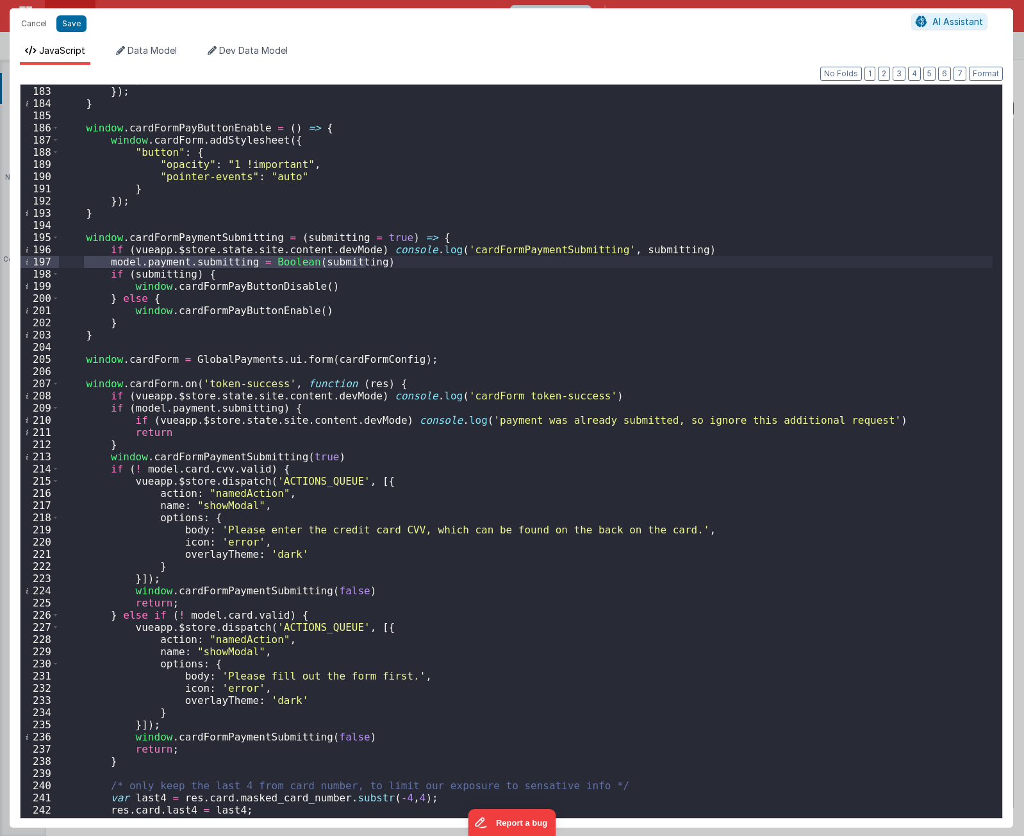
drag, startPoint x: 98, startPoint y: 264, endPoint x: 402, endPoint y: 264, distance: 303.7
click at [402, 264] on div "} }) ; } window . cardFormPayButtonEnable = ( ) => { window . cardForm . addSty…" at bounding box center [526, 451] width 934 height 757
click at [402, 264] on div "} }) ; } window . cardFormPayButtonEnable = ( ) => { window . cardForm . addSty…" at bounding box center [526, 451] width 934 height 733
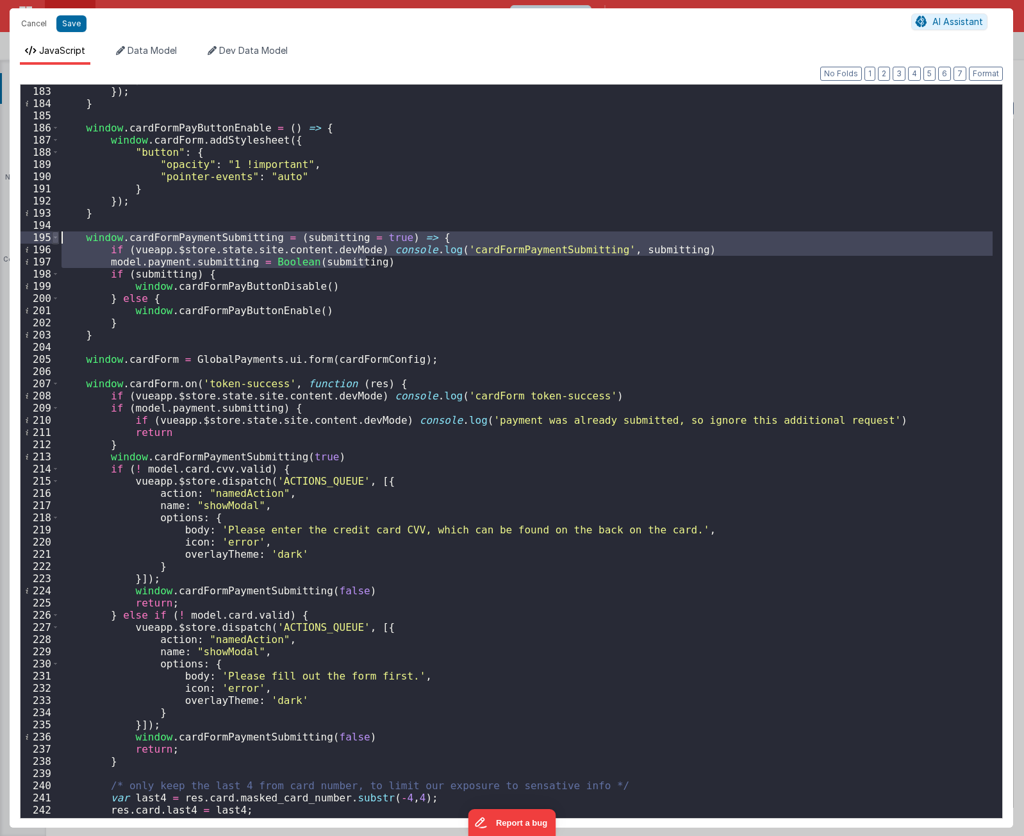
drag, startPoint x: 402, startPoint y: 264, endPoint x: 52, endPoint y: 242, distance: 350.5
click at [52, 242] on div "182 183 184 185 186 187 188 189 190 191 192 193 194 195 196 197 198 199 200 201…" at bounding box center [511, 451] width 983 height 734
click at [402, 265] on div "} }) ; } window . cardFormPayButtonEnable = ( ) => { window . cardForm . addSty…" at bounding box center [526, 451] width 934 height 733
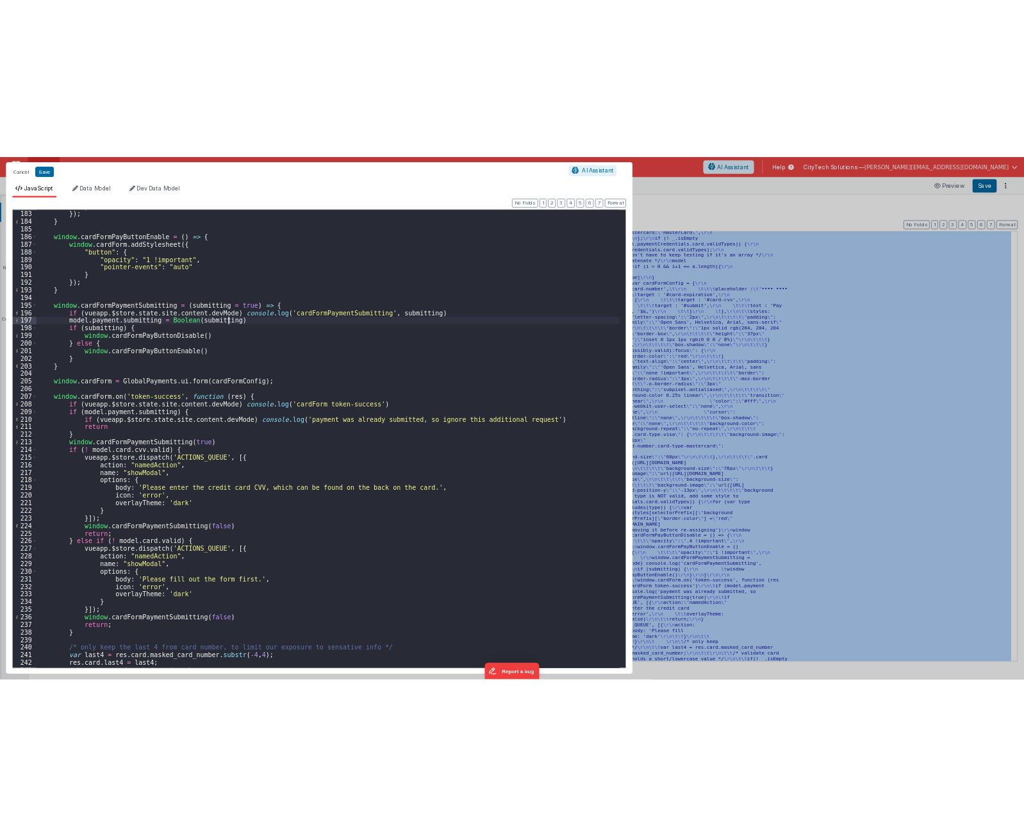
scroll to position [227, 0]
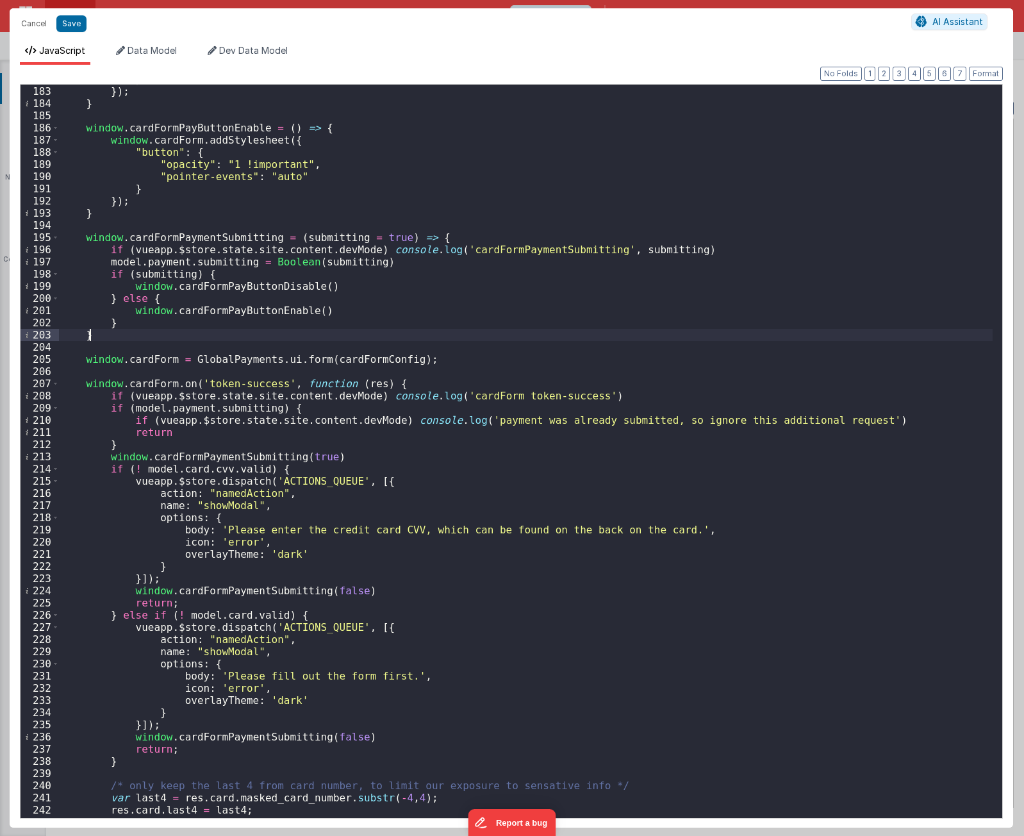
click at [336, 329] on div "} }) ; } window . cardFormPayButtonEnable = ( ) => { window . cardForm . addSty…" at bounding box center [526, 451] width 934 height 757
click at [475, 361] on div "} }) ; } window . cardFormPayButtonEnable = ( ) => { window . cardForm . addSty…" at bounding box center [526, 451] width 934 height 757
click at [516, 386] on div "} }) ; } window . cardFormPayButtonEnable = ( ) => { window . cardForm . addSty…" at bounding box center [526, 451] width 934 height 757
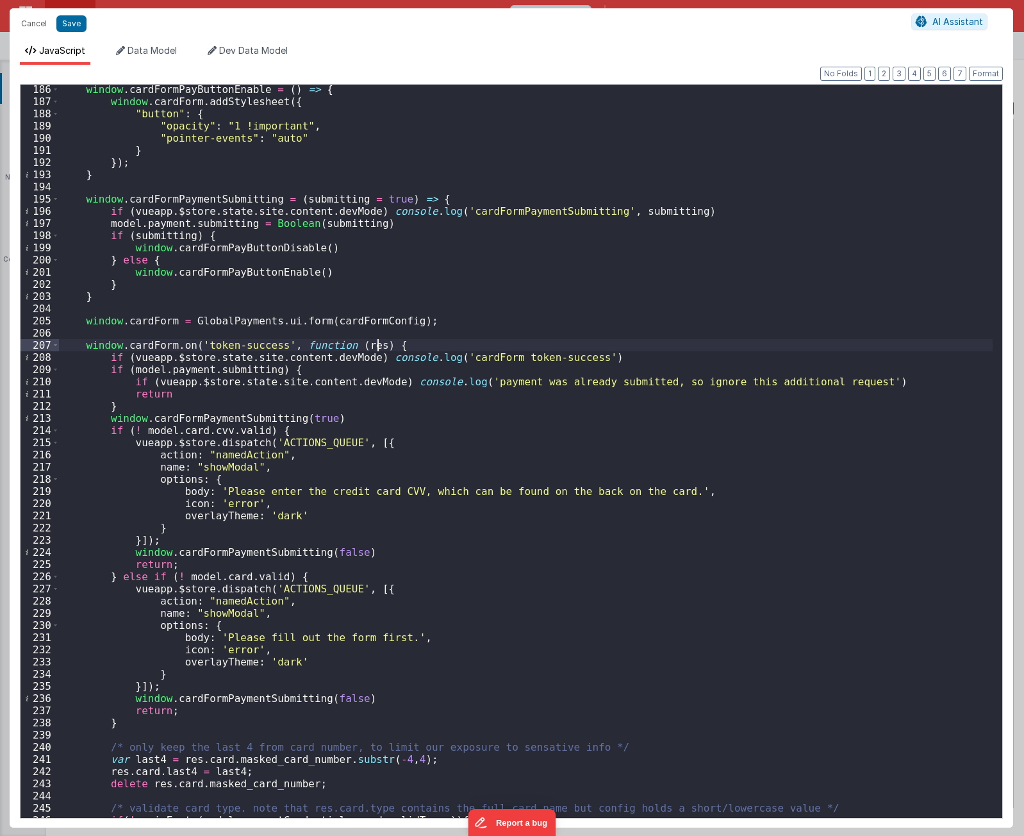
scroll to position [2292, 0]
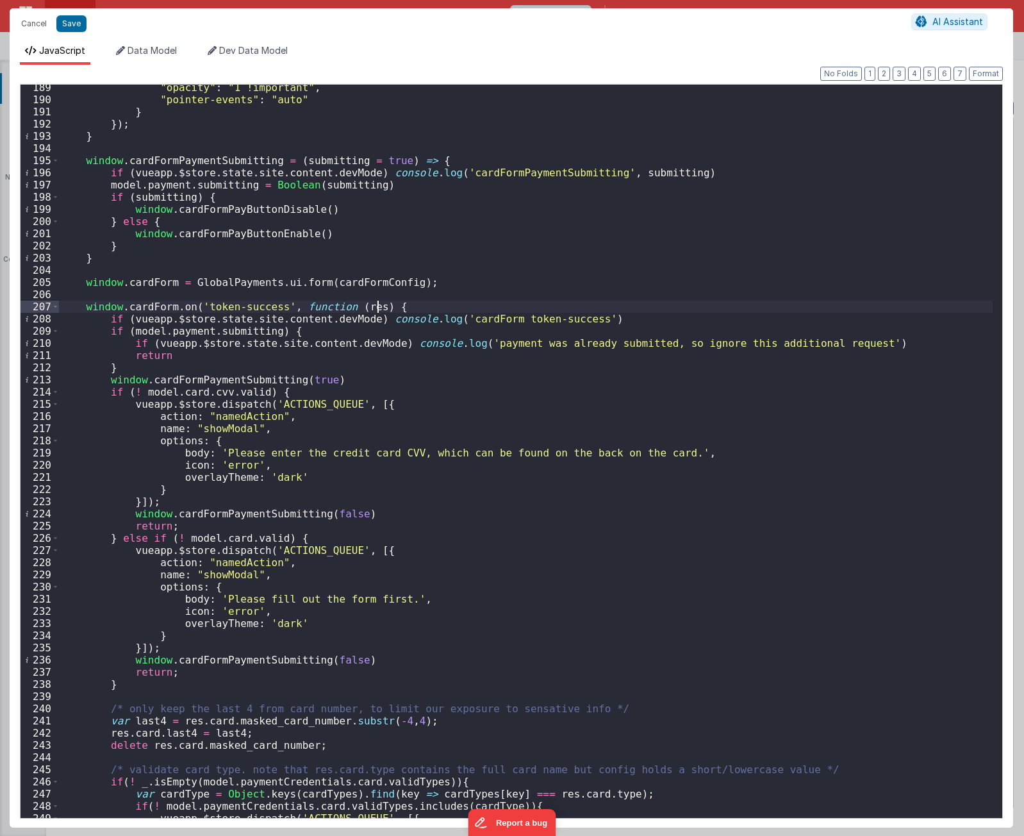
click at [734, 393] on div ""opacity" : "1 !important" , "pointer-events" : "auto" } }) ; } window . cardFo…" at bounding box center [526, 459] width 934 height 757
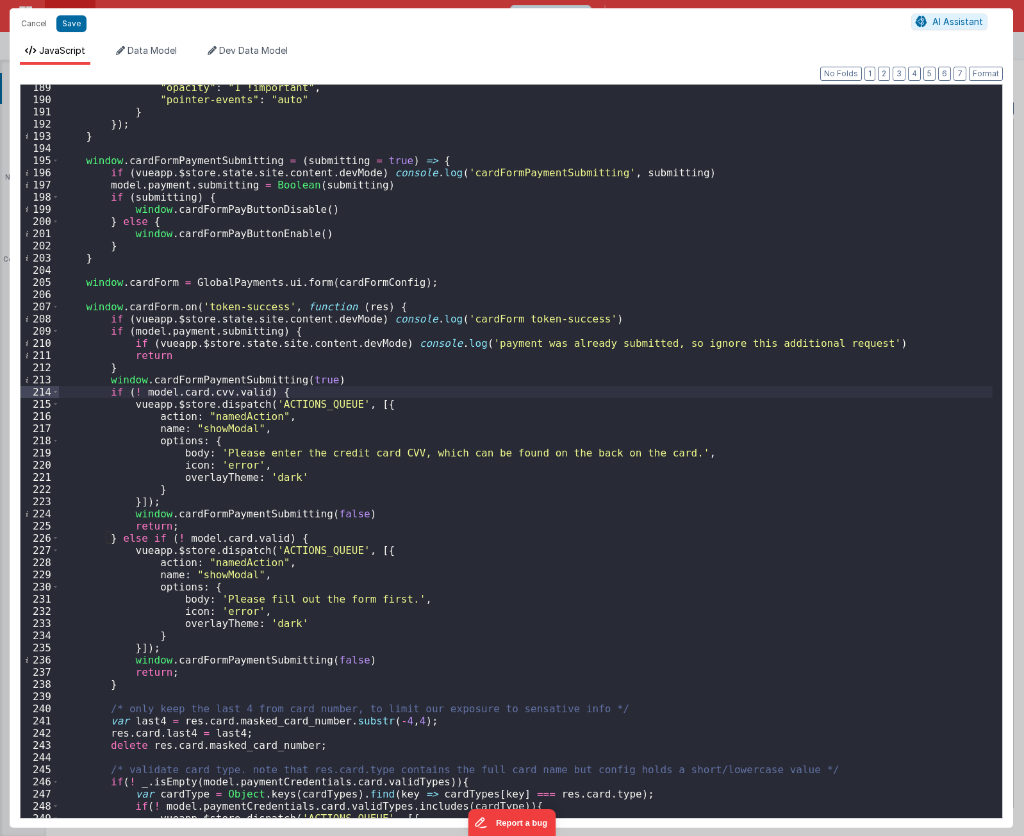
click at [735, 386] on div ""opacity" : "1 !important" , "pointer-events" : "auto" } }) ; } window . cardFo…" at bounding box center [526, 459] width 934 height 757
click at [739, 377] on div ""opacity" : "1 !important" , "pointer-events" : "auto" } }) ; } window . cardFo…" at bounding box center [526, 459] width 934 height 757
click at [244, 161] on div ""opacity" : "1 !important" , "pointer-events" : "auto" } }) ; } window . cardFo…" at bounding box center [526, 459] width 934 height 757
click at [206, 184] on div ""opacity" : "1 !important" , "pointer-events" : "auto" } }) ; } window . cardFo…" at bounding box center [526, 459] width 934 height 757
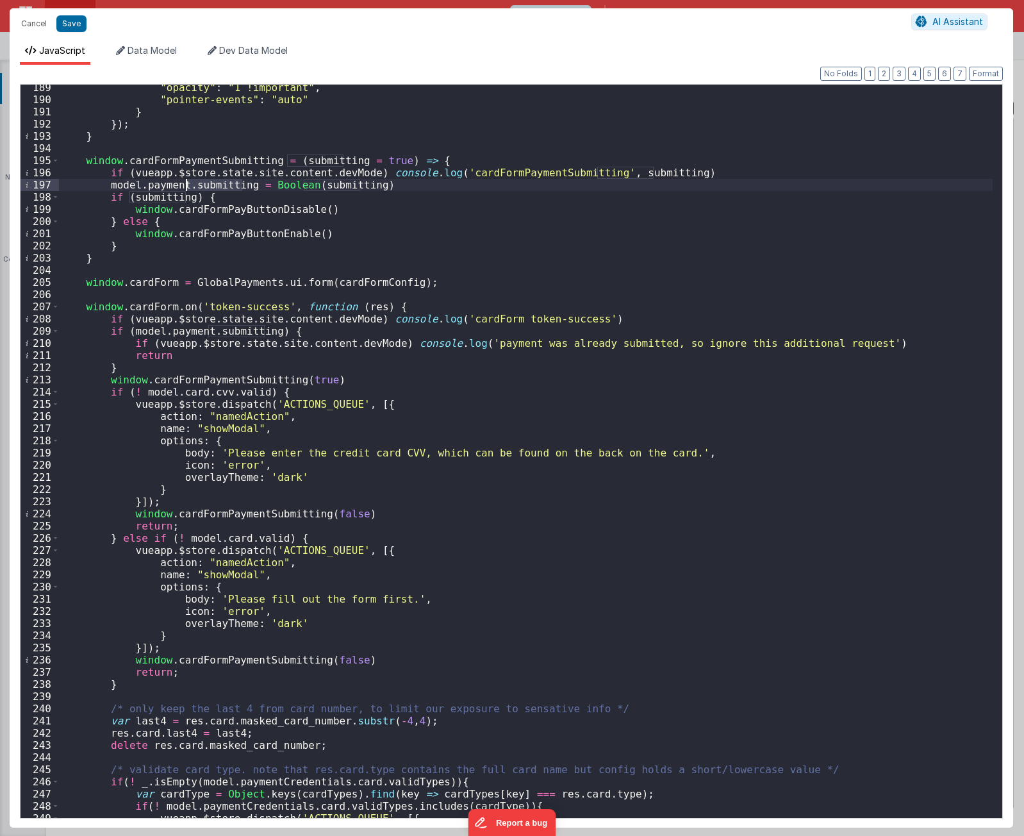
click at [206, 184] on div ""opacity" : "1 !important" , "pointer-events" : "auto" } }) ; } window . cardFo…" at bounding box center [526, 459] width 934 height 757
click at [207, 184] on div ""opacity" : "1 !important" , "pointer-events" : "auto" } }) ; } window . cardFo…" at bounding box center [526, 451] width 934 height 733
click at [494, 206] on div ""opacity" : "1 !important" , "pointer-events" : "auto" } }) ; } window . cardFo…" at bounding box center [526, 459] width 934 height 757
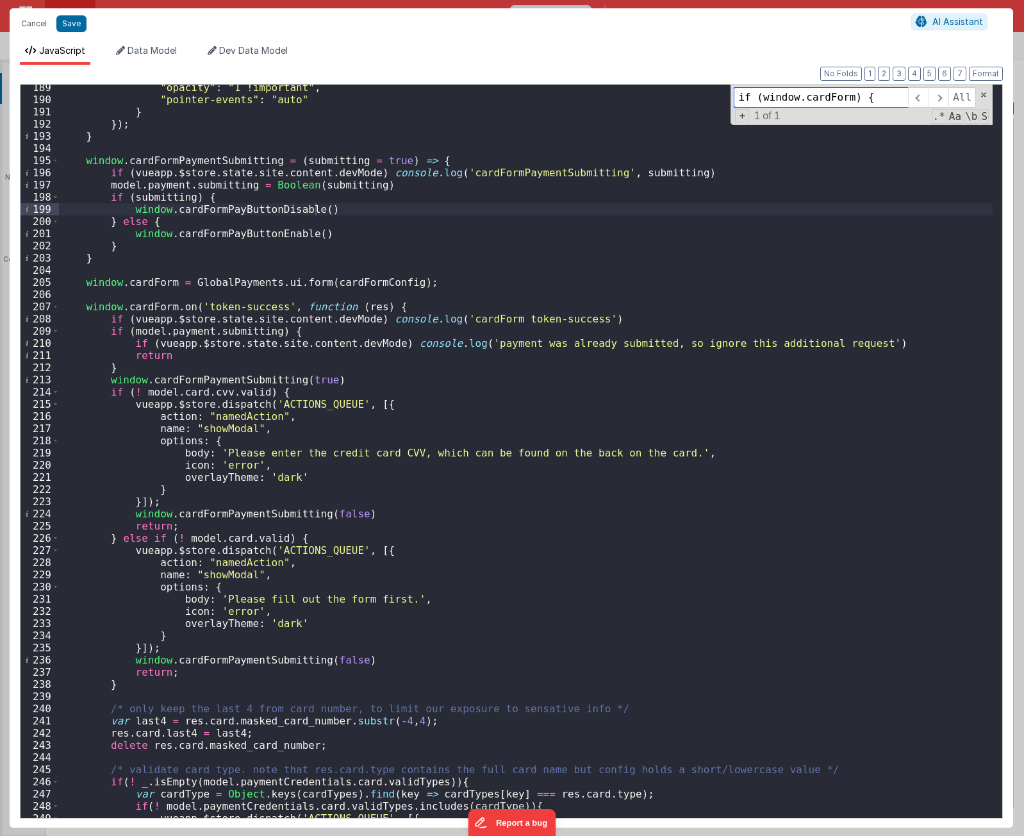
paste input "payment.submitting"
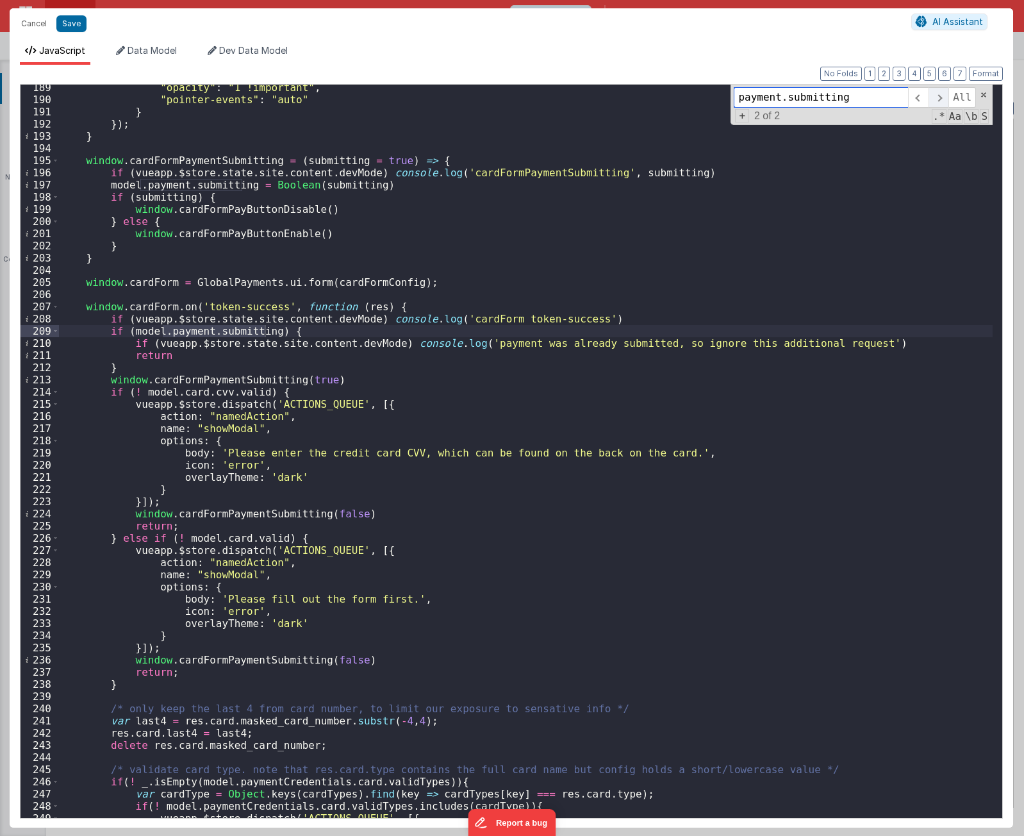
click at [942, 96] on span at bounding box center [938, 97] width 20 height 21
click at [366, 327] on div ""opacity" : "1 !important" , "pointer-events" : "auto" } }) ; } window . cardFo…" at bounding box center [526, 459] width 934 height 757
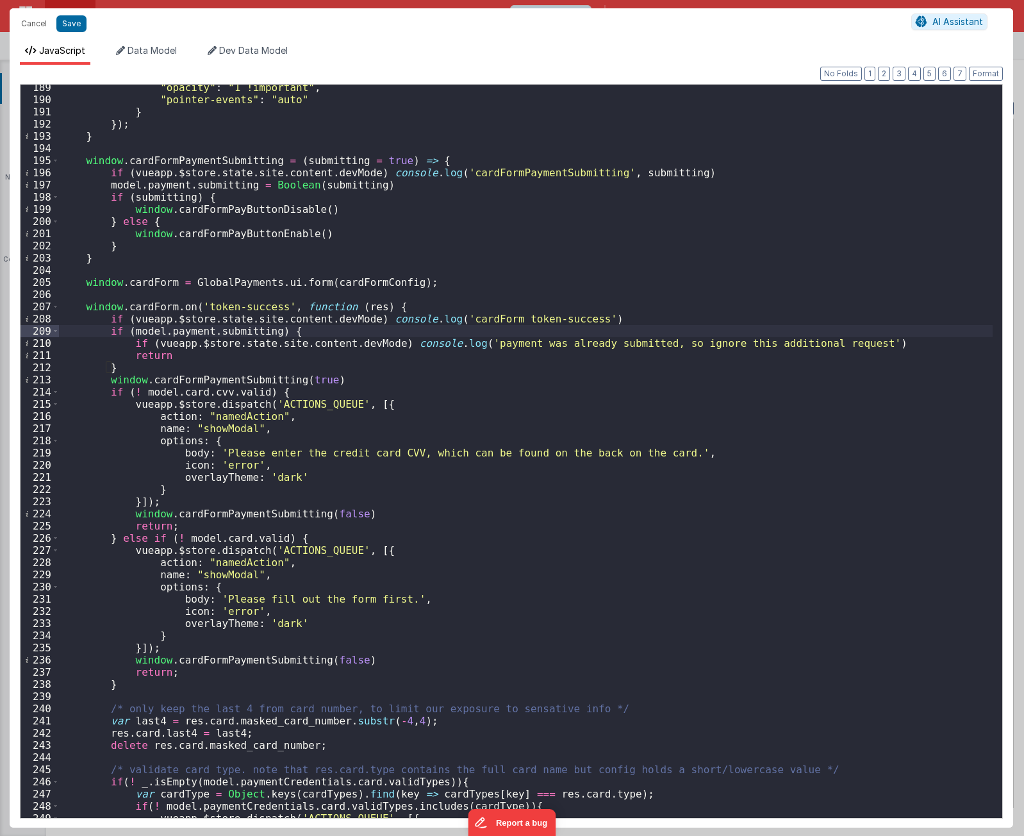
click at [357, 341] on div ""opacity" : "1 !important" , "pointer-events" : "auto" } }) ; } window . cardFo…" at bounding box center [526, 459] width 934 height 757
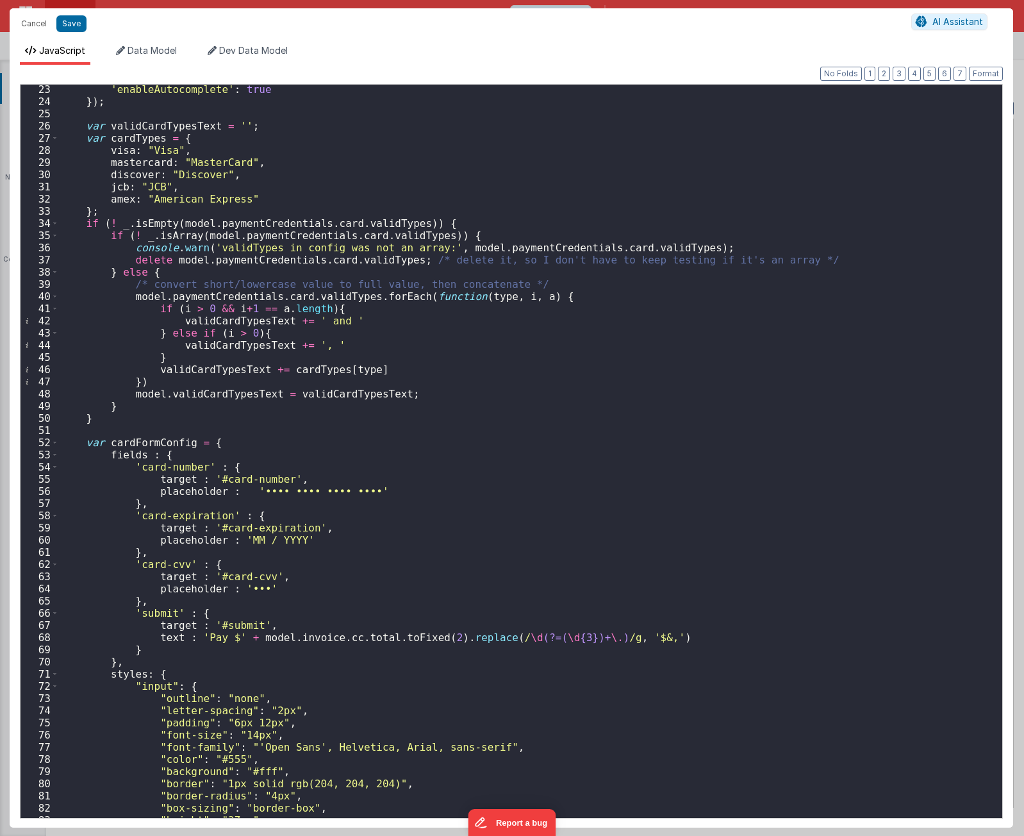
scroll to position [269, 0]
click at [170, 442] on div "'enableAutocomplete' : true }) ; var validCardTypesText = '' ; var cardTypes = …" at bounding box center [526, 461] width 934 height 757
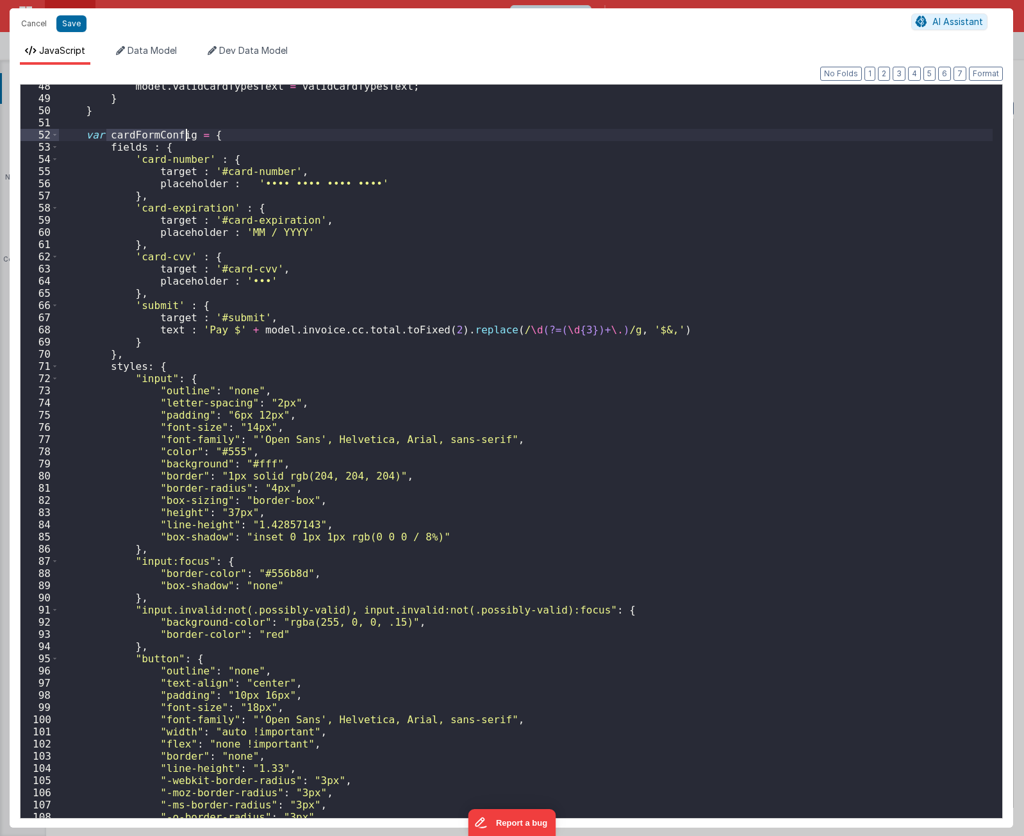
scroll to position [577, 0]
click at [119, 370] on div "model . validCardTypesText = validCardTypesText ; } } var cardFormConfig = { fi…" at bounding box center [526, 458] width 934 height 757
click at [147, 138] on div "model . validCardTypesText = validCardTypesText ; } } var cardFormConfig = { fi…" at bounding box center [526, 458] width 934 height 757
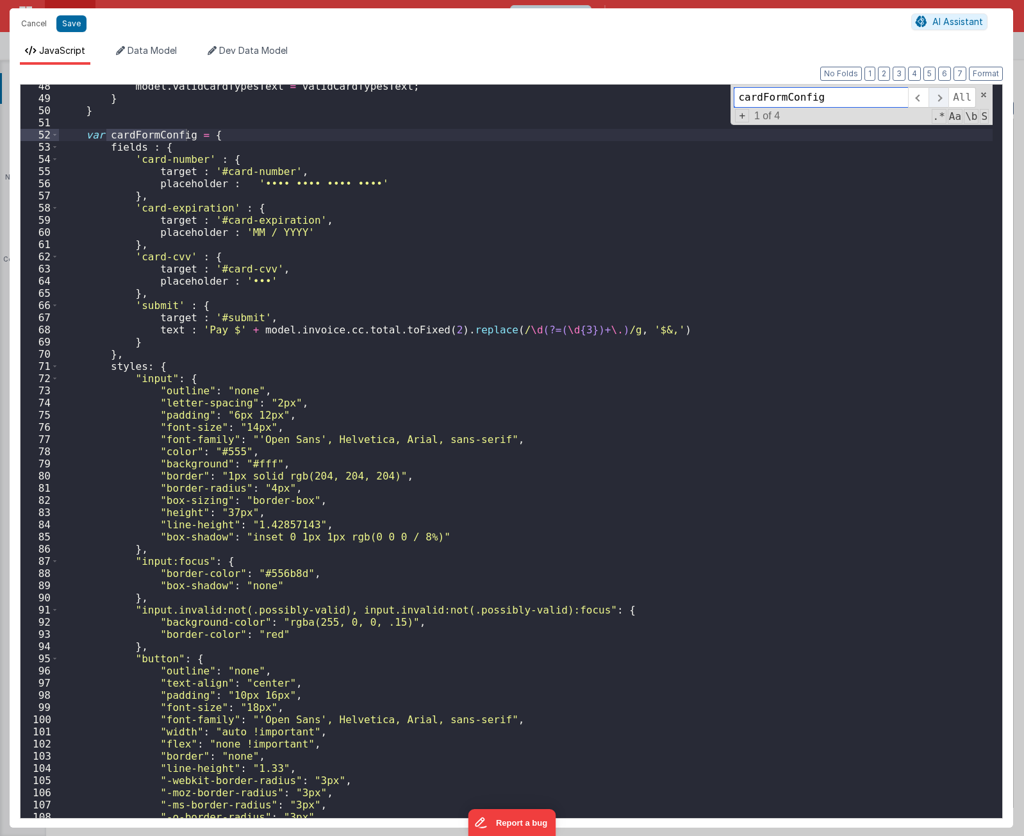
click at [943, 97] on span at bounding box center [938, 97] width 20 height 21
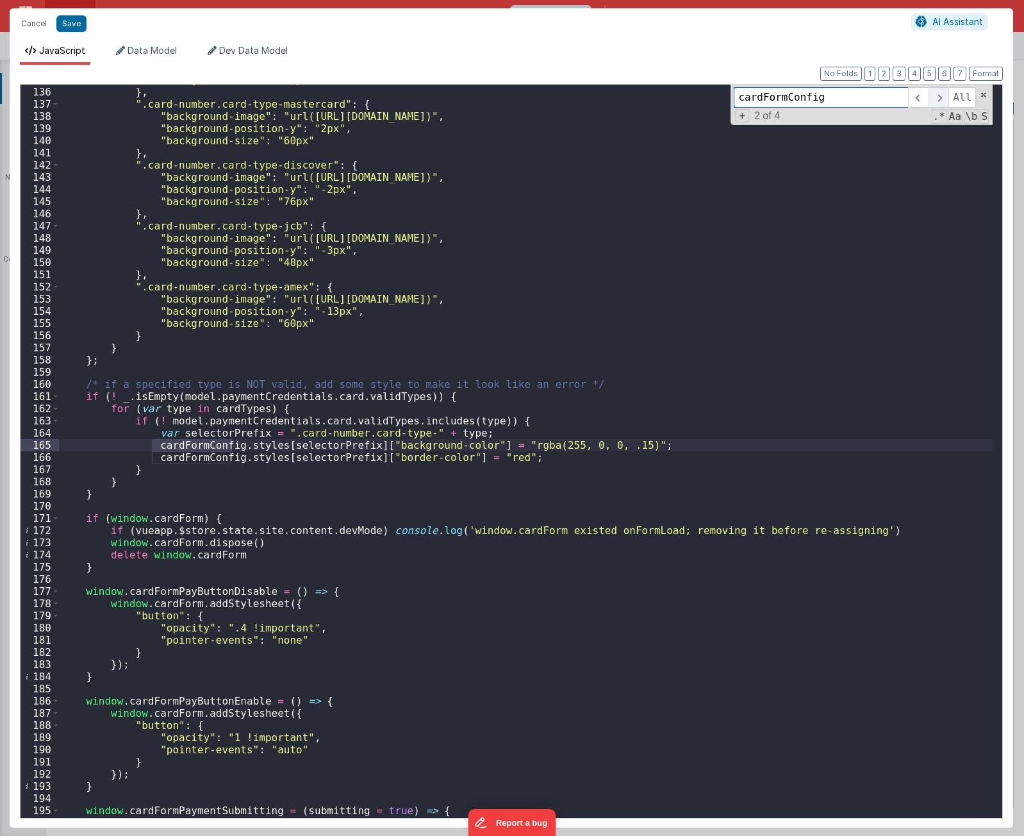
click at [939, 97] on span at bounding box center [938, 97] width 20 height 21
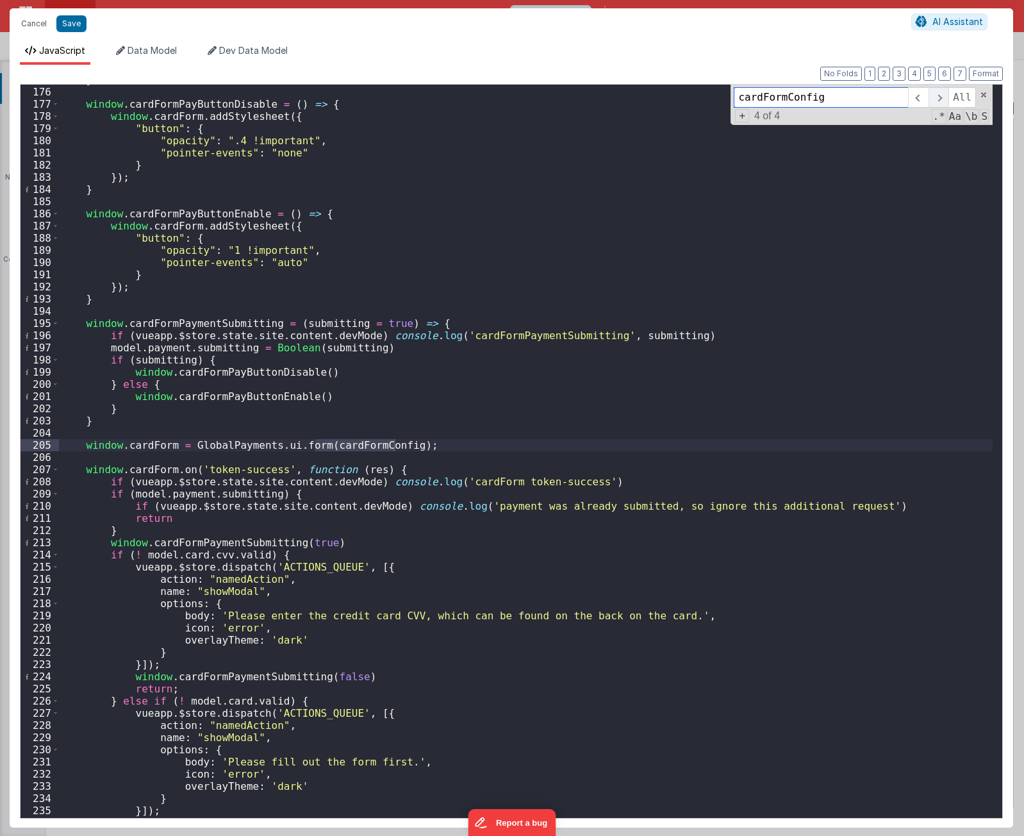
scroll to position [2129, 0]
click at [944, 101] on span at bounding box center [938, 97] width 20 height 21
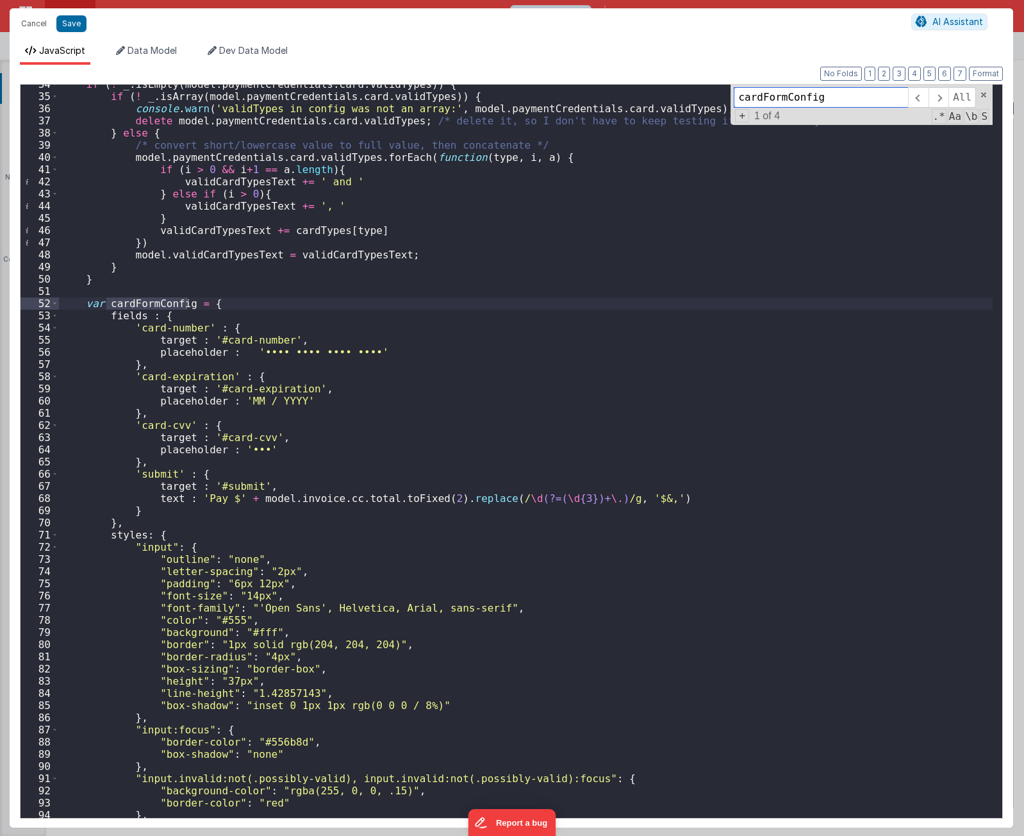
scroll to position [408, 0]
click at [203, 537] on div "if ( ! _ . isEmpty ( model . paymentCredentials . card . validTypes )) { if ( !…" at bounding box center [526, 456] width 934 height 757
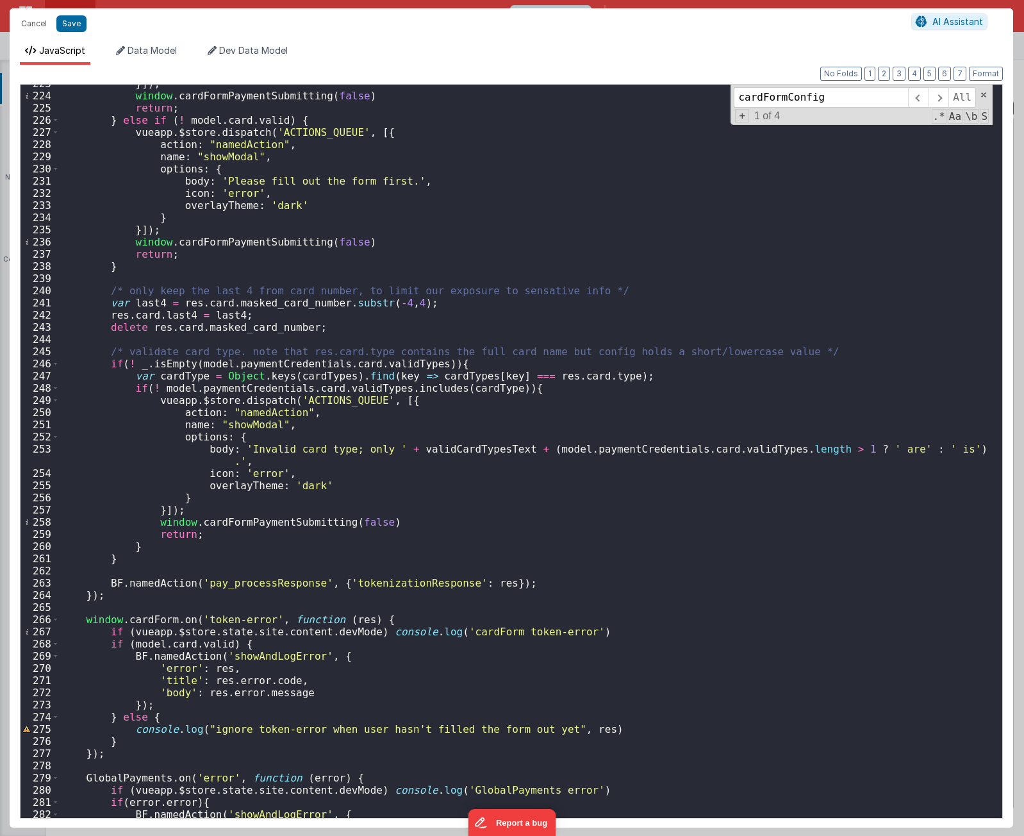
scroll to position [2706, 0]
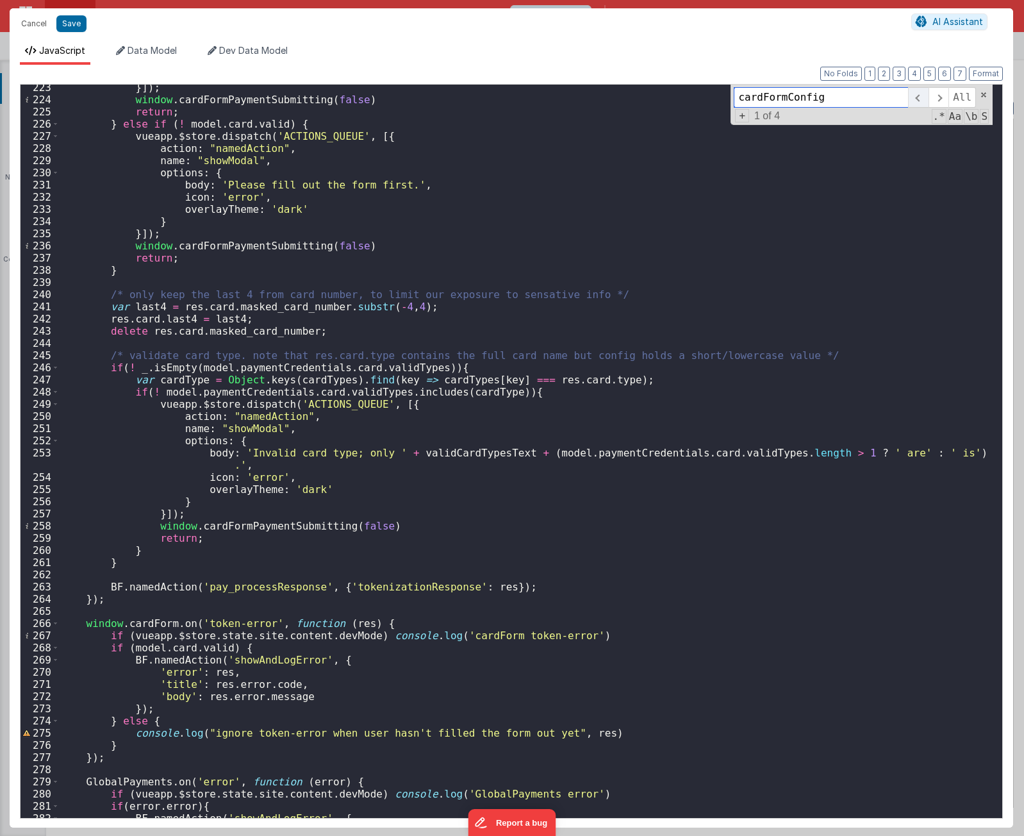
click at [918, 95] on span at bounding box center [918, 97] width 20 height 21
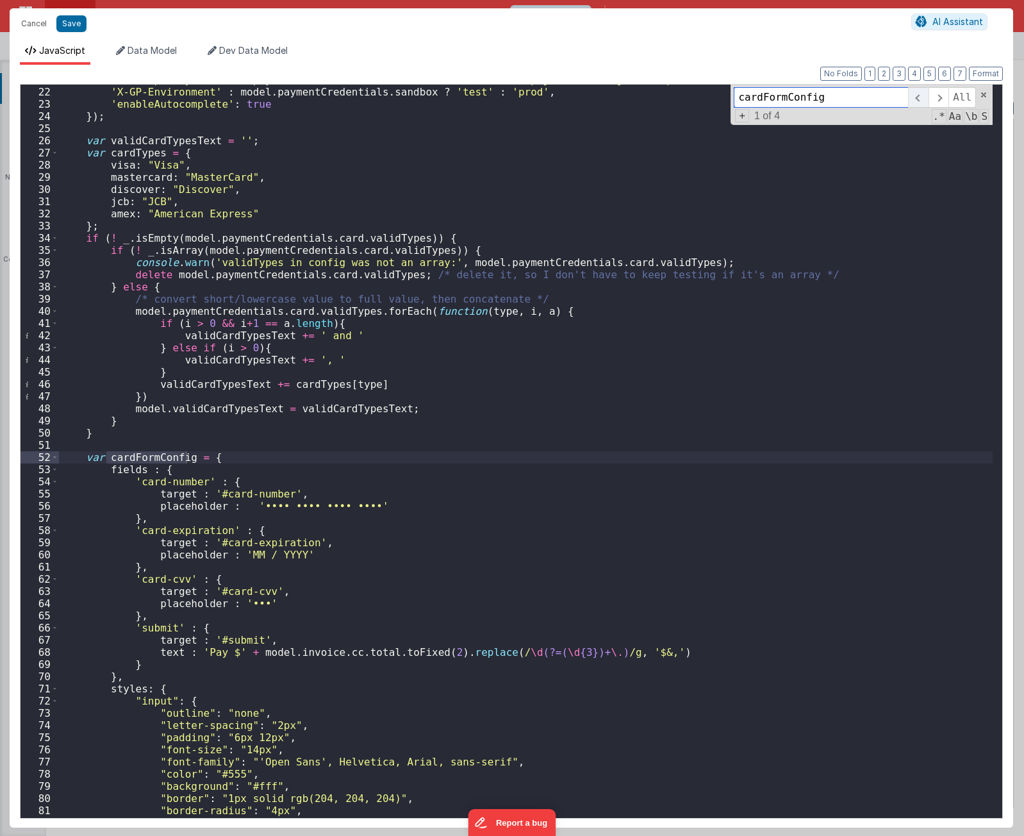
scroll to position [254, 0]
click at [918, 95] on span at bounding box center [918, 97] width 20 height 21
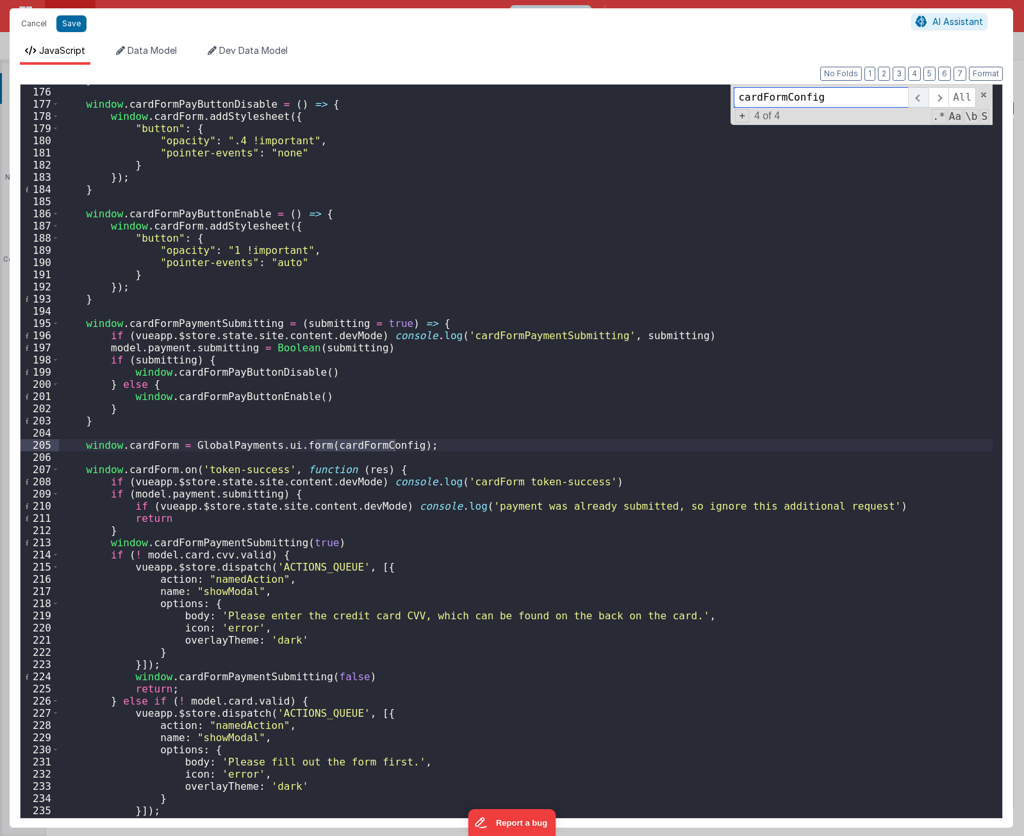
scroll to position [2129, 0]
click at [161, 445] on div "} window . cardFormPayButtonDisable = ( ) => { window . cardForm . addStyleshee…" at bounding box center [526, 452] width 934 height 757
click at [236, 446] on div "} window . cardFormPayButtonDisable = ( ) => { window . cardForm . addStyleshee…" at bounding box center [526, 452] width 934 height 757
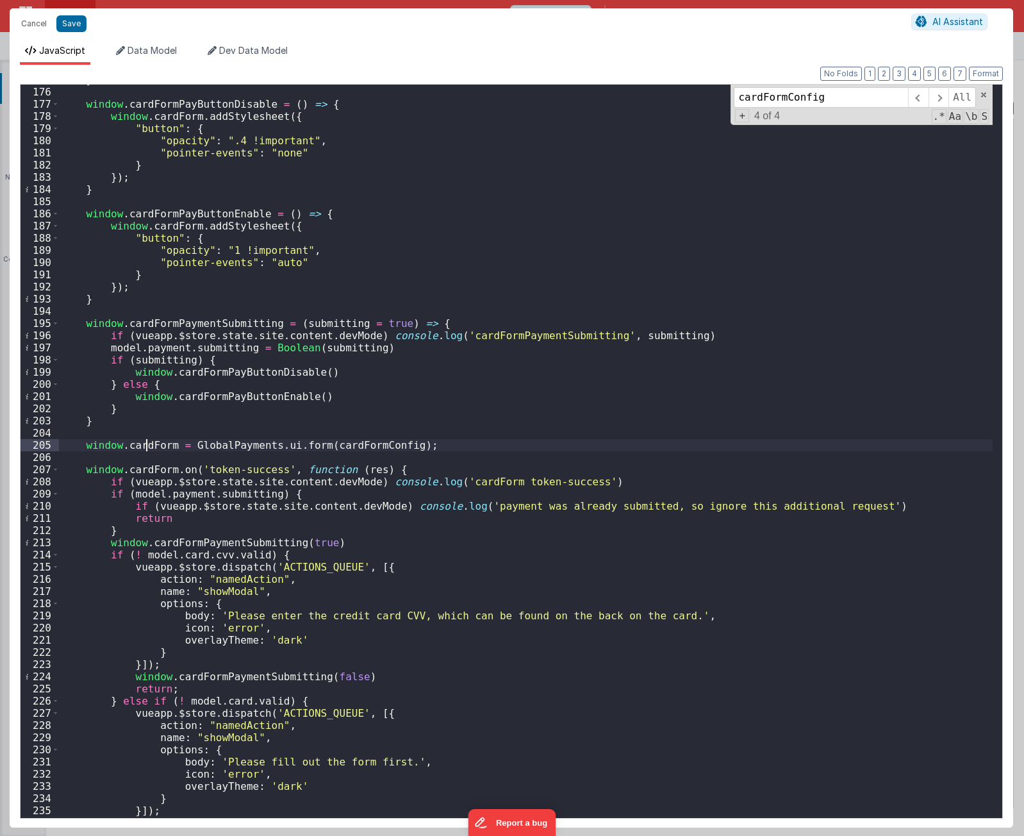
click at [148, 443] on div "} window . cardFormPayButtonDisable = ( ) => { window . cardForm . addStyleshee…" at bounding box center [526, 452] width 934 height 757
click at [147, 443] on div "} window . cardFormPayButtonDisable = ( ) => { window . cardForm . addStyleshee…" at bounding box center [526, 452] width 934 height 757
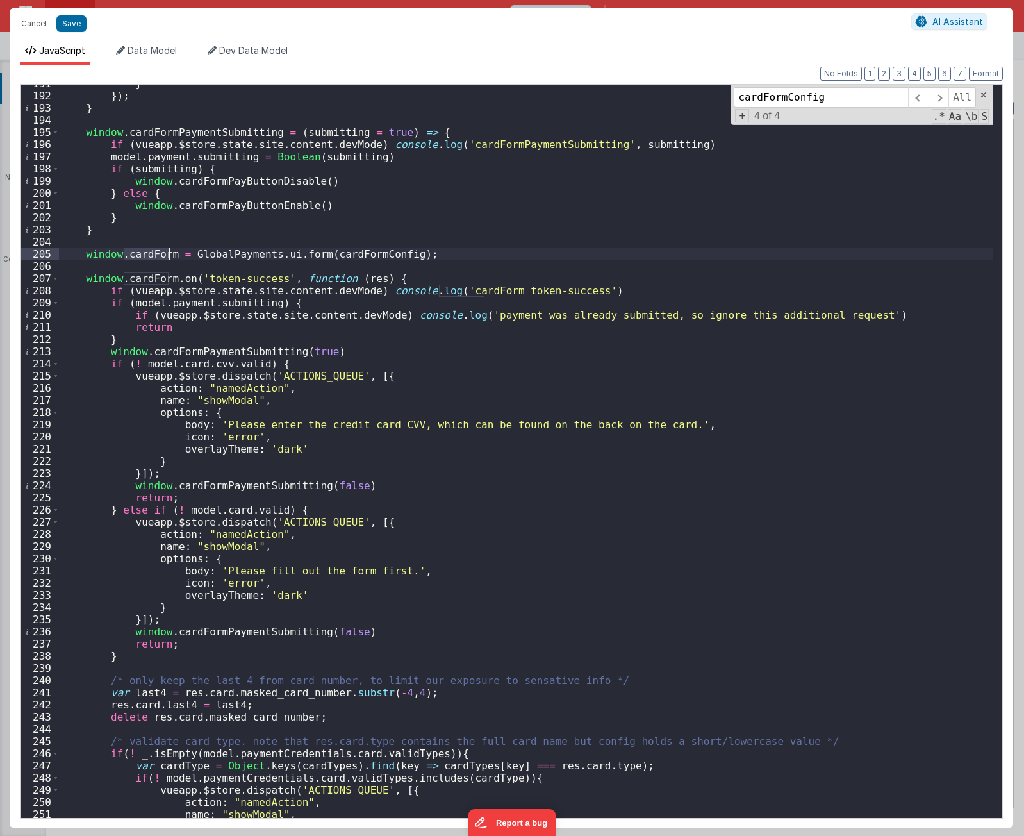
scroll to position [2169, 0]
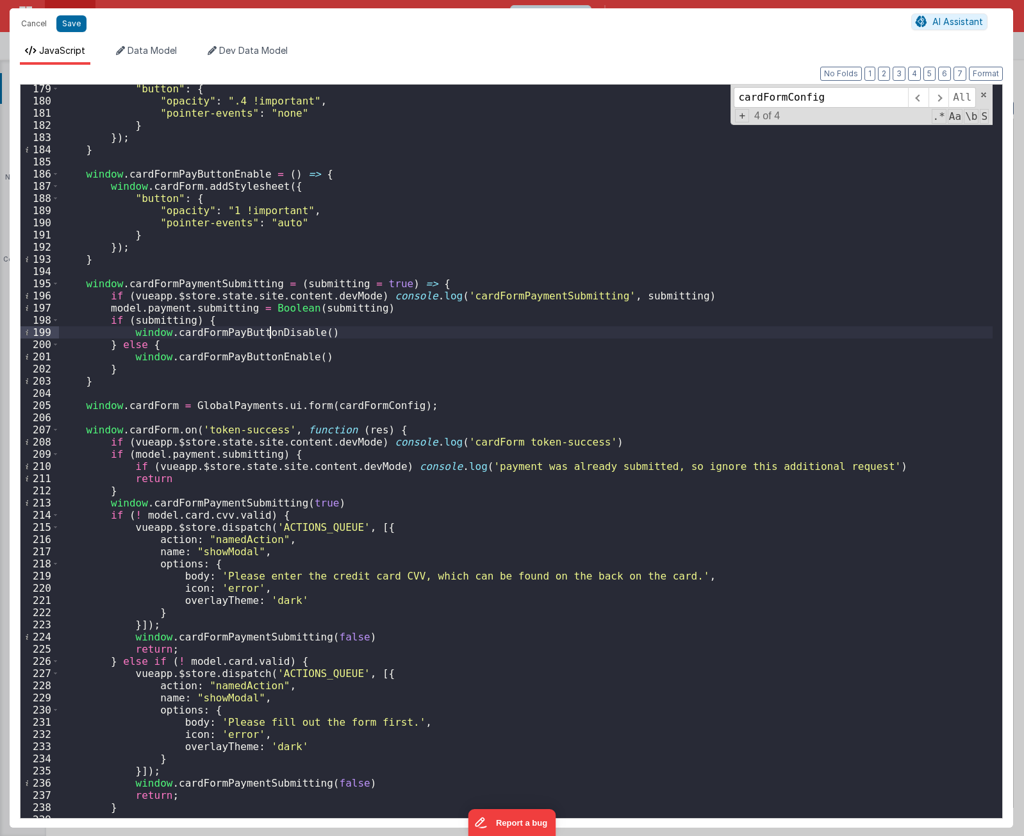
click at [272, 333] on div ""button" : { "opacity" : ".4 !important" , "pointer-events" : "none" } }) ; } w…" at bounding box center [526, 461] width 934 height 757
click at [938, 98] on span at bounding box center [938, 97] width 20 height 21
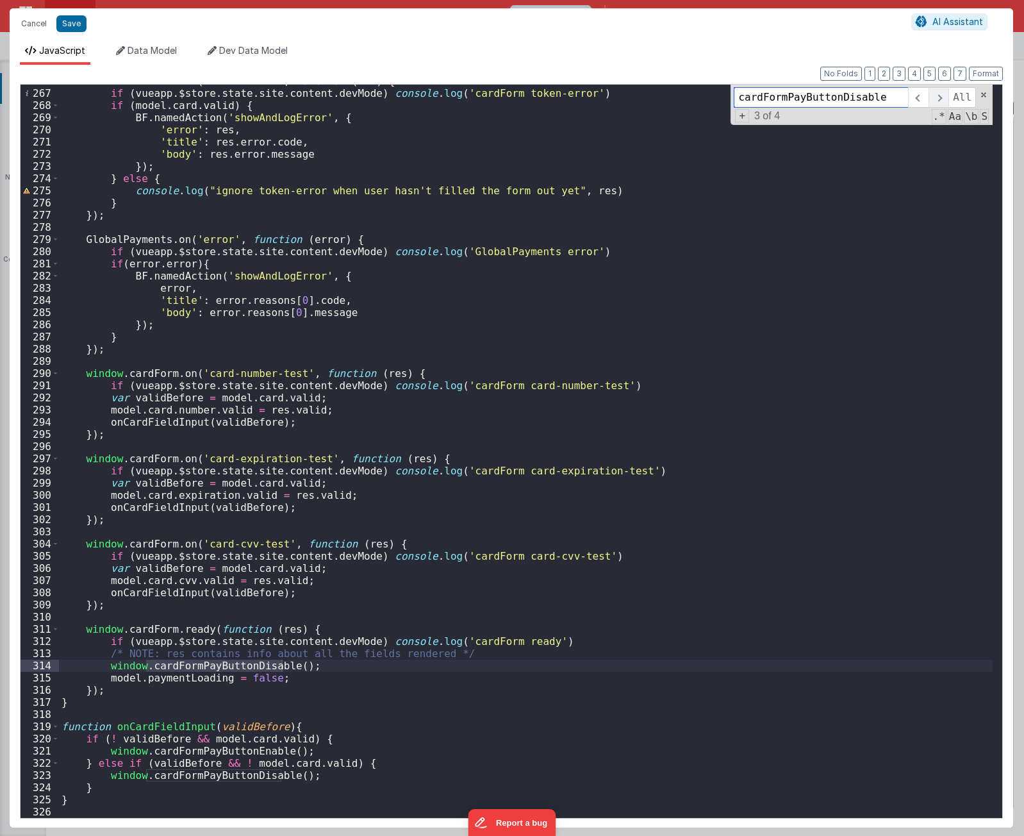
scroll to position [3248, 0]
click at [938, 98] on span at bounding box center [938, 97] width 20 height 21
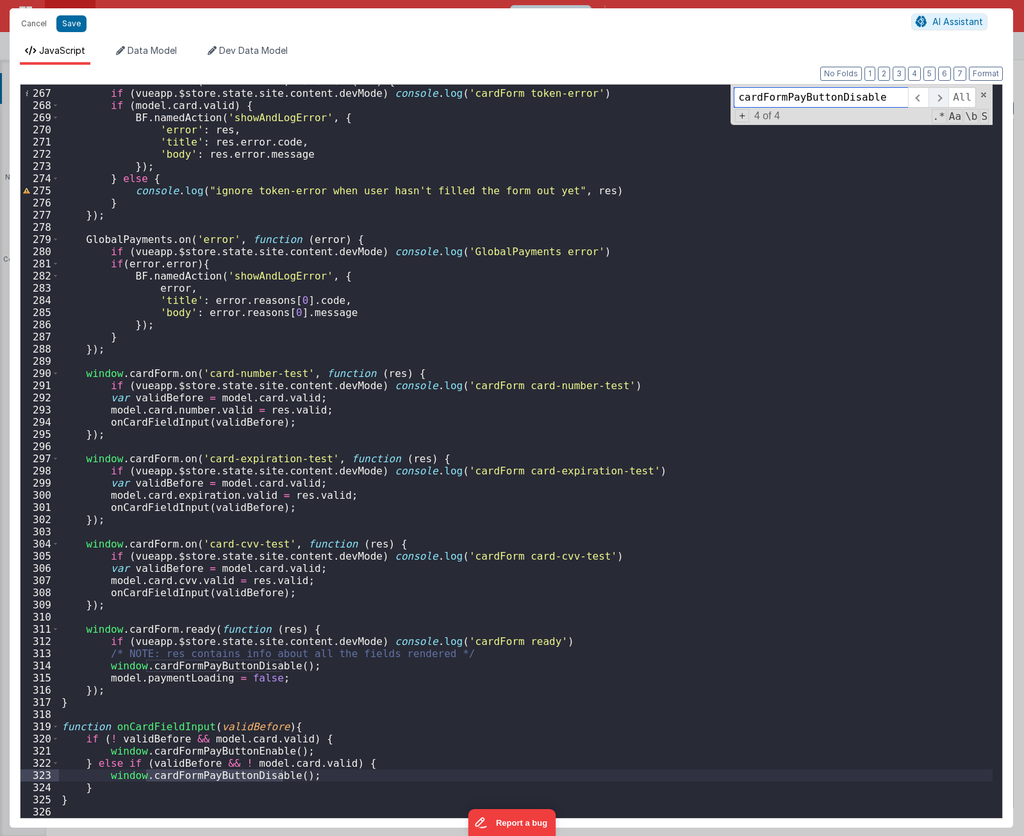
click at [938, 98] on span at bounding box center [938, 97] width 20 height 21
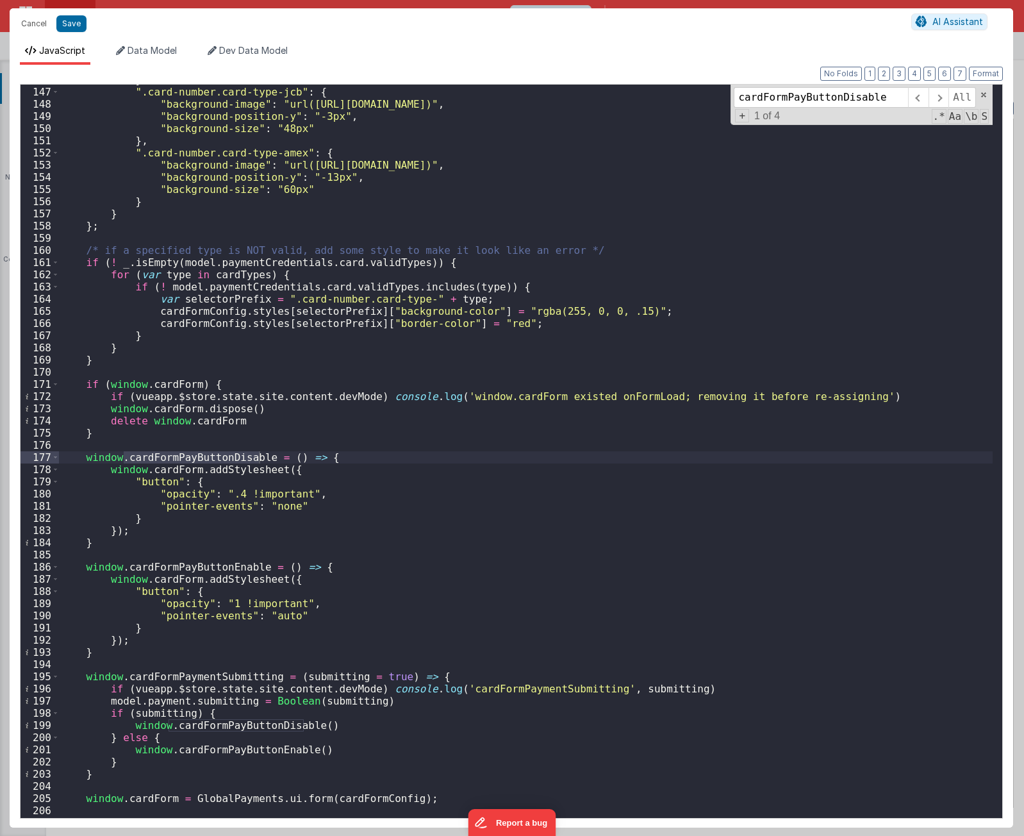
click at [249, 471] on div "} , ".card-number.card-type-jcb" : { "background-image" : "url(https://hps.gith…" at bounding box center [526, 452] width 934 height 757
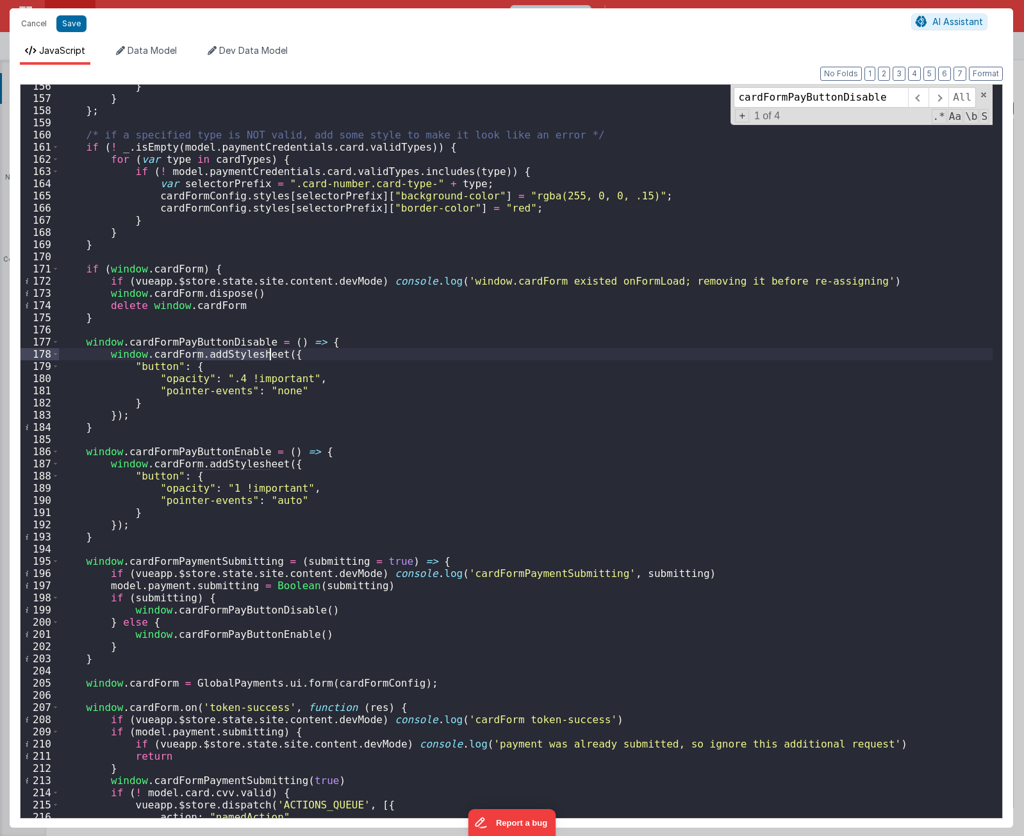
scroll to position [1891, 0]
click at [297, 368] on div "} } } ; /* if a specified type is NOT valid, add some style to make it look lik…" at bounding box center [526, 458] width 934 height 757
click at [397, 359] on div "} } } ; /* if a specified type is NOT valid, add some style to make it look lik…" at bounding box center [526, 458] width 934 height 757
click at [426, 329] on div "} } } ; /* if a specified type is NOT valid, add some style to make it look lik…" at bounding box center [526, 458] width 934 height 757
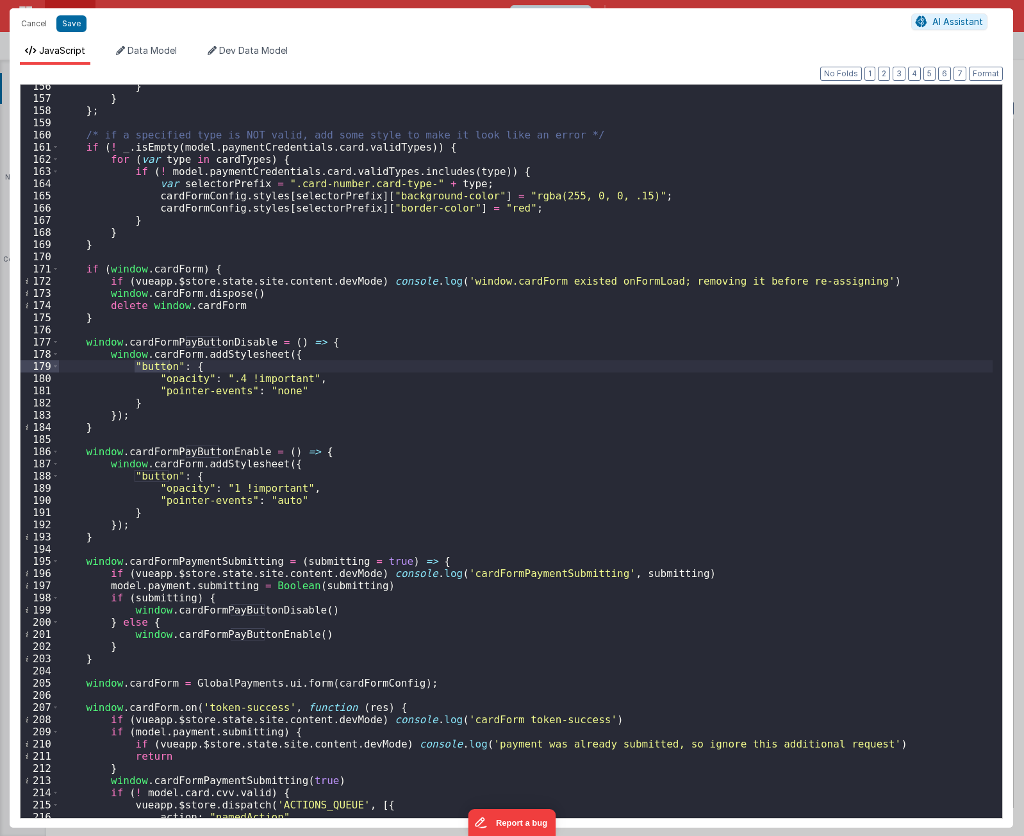
click at [413, 319] on div "} } } ; /* if a specified type is NOT valid, add some style to make it look lik…" at bounding box center [526, 458] width 934 height 757
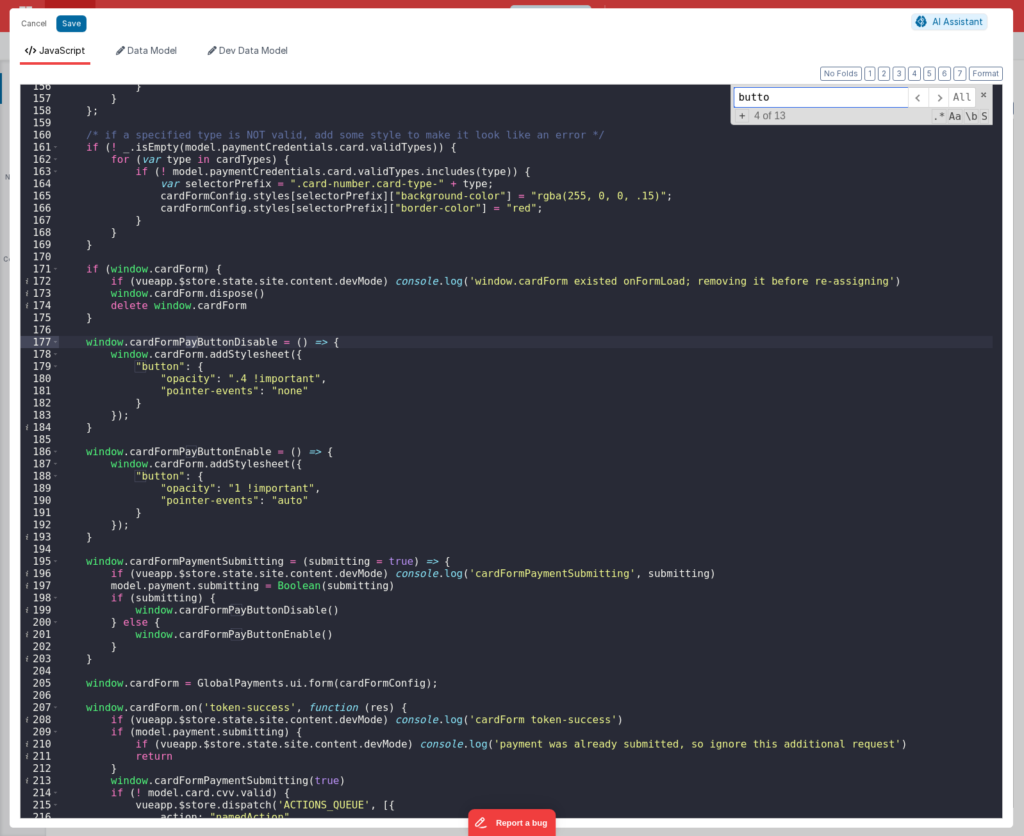
type input "button"
click at [712, 351] on div "} } } ; /* if a specified type is NOT valid, add some style to make it look lik…" at bounding box center [526, 458] width 934 height 757
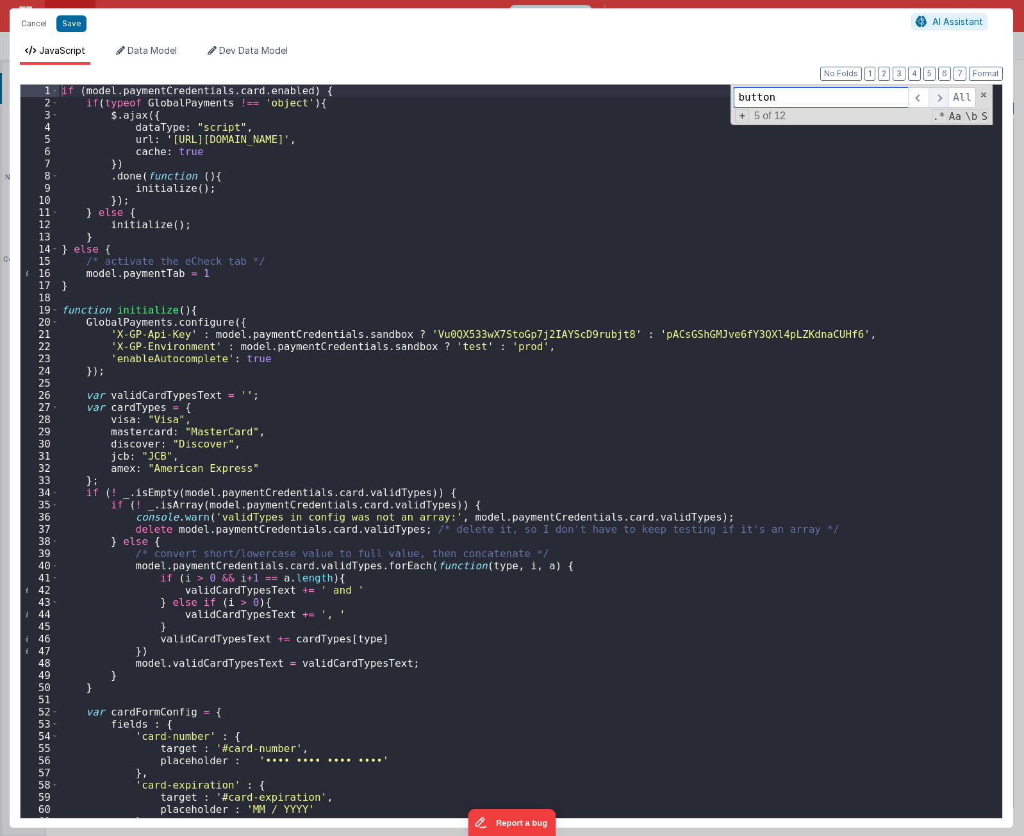
click at [939, 99] on span at bounding box center [938, 97] width 20 height 21
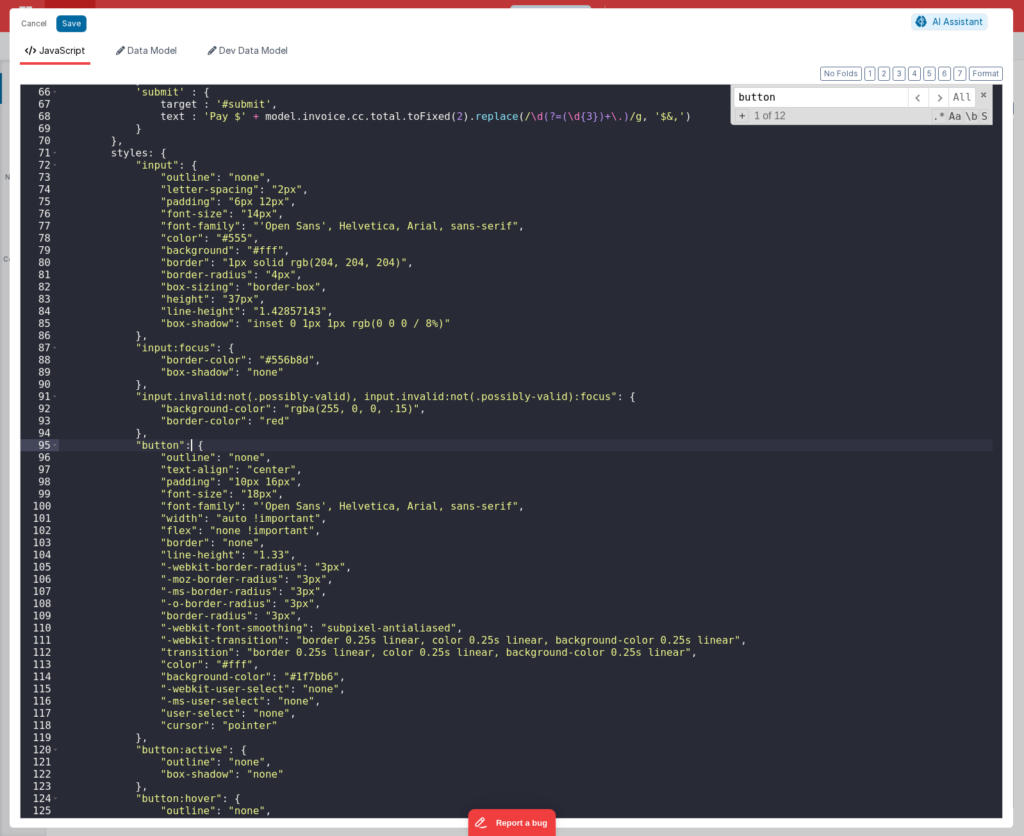
click at [293, 449] on div "} , 'submit' : { target : '#submit' , text : 'Pay $' + model . invoice . cc . t…" at bounding box center [526, 452] width 934 height 757
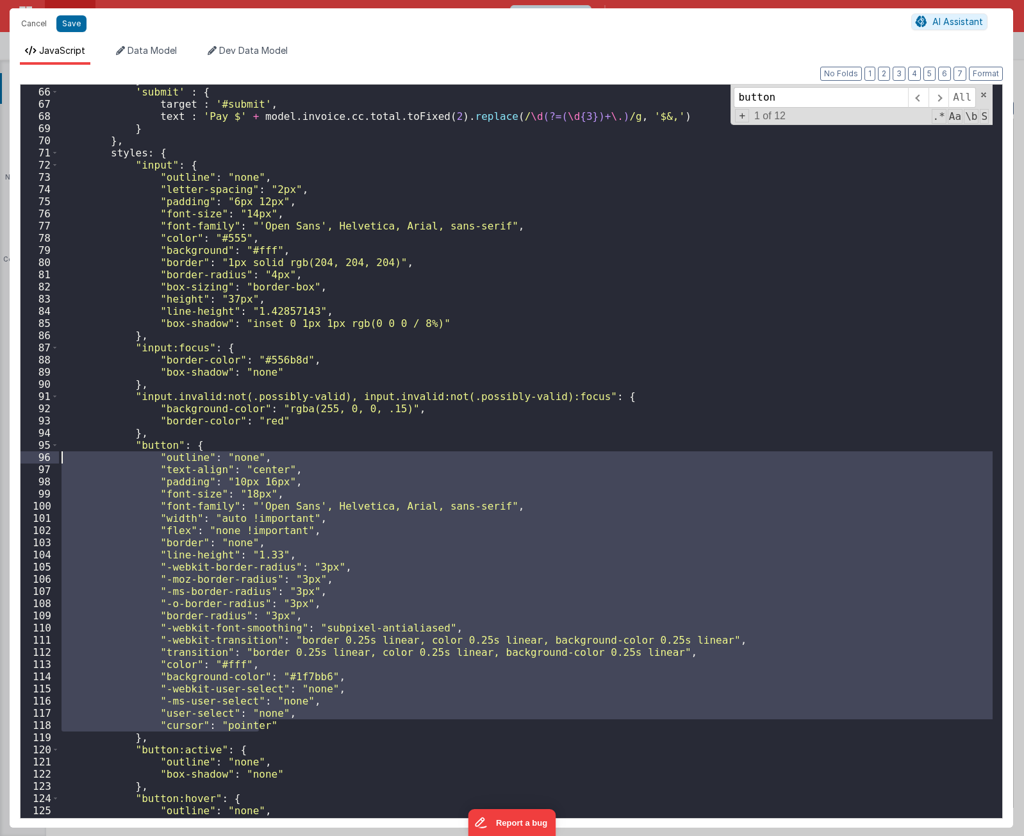
drag, startPoint x: 292, startPoint y: 722, endPoint x: 69, endPoint y: 453, distance: 349.5
click at [69, 453] on div "} , 'submit' : { target : '#submit' , text : 'Pay $' + model . invoice . cc . t…" at bounding box center [526, 452] width 934 height 757
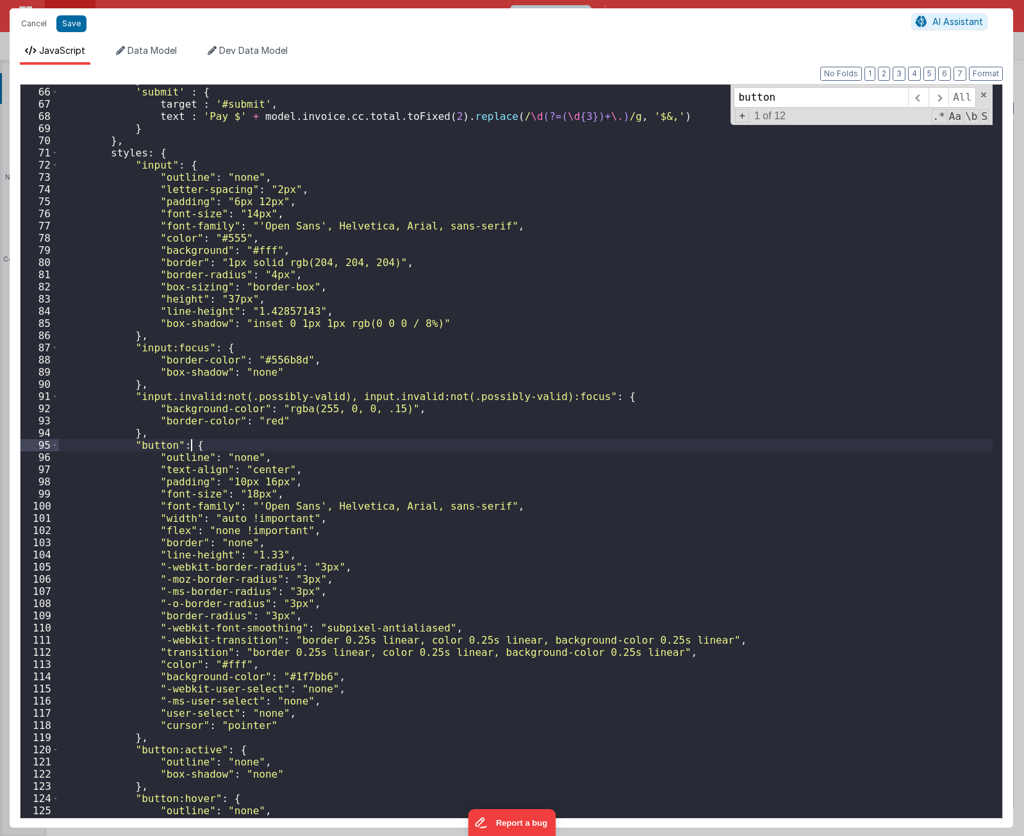
click at [219, 442] on div "} , 'submit' : { target : '#submit' , text : 'Pay $' + model . invoice . cc . t…" at bounding box center [526, 452] width 934 height 757
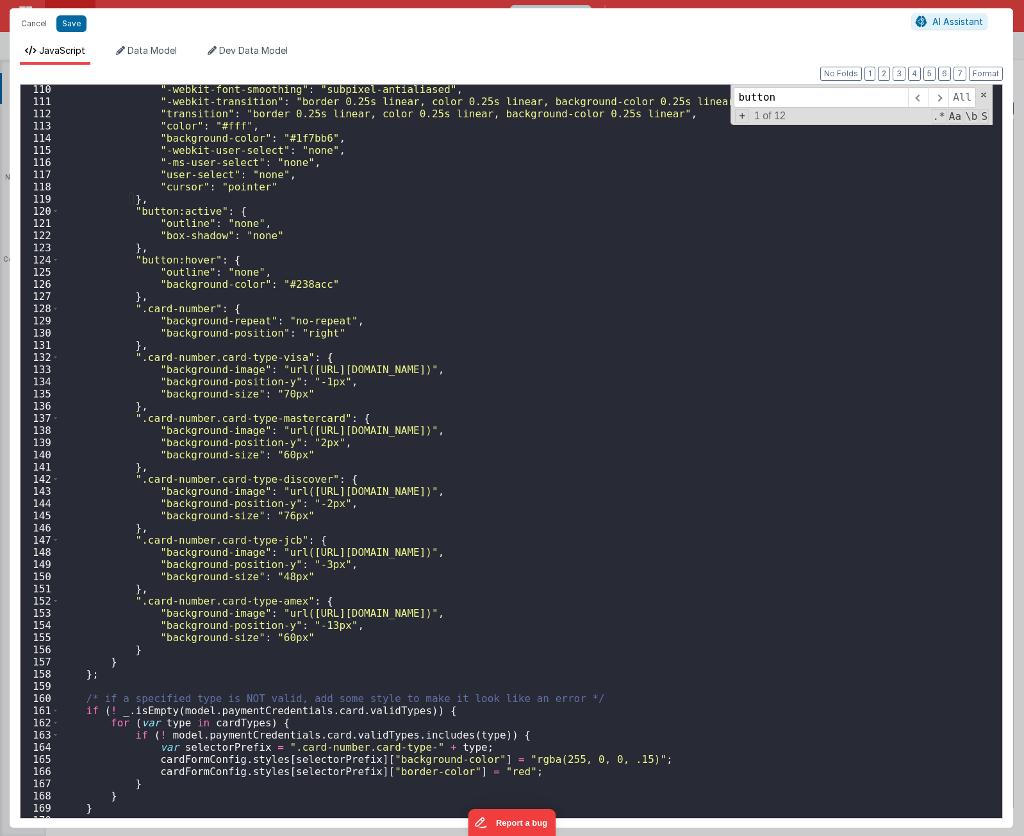
scroll to position [1328, 0]
click at [221, 764] on div ""-webkit-font-smoothing" : "subpixel-antialiased" , "-webkit-transition" : "bor…" at bounding box center [526, 461] width 934 height 757
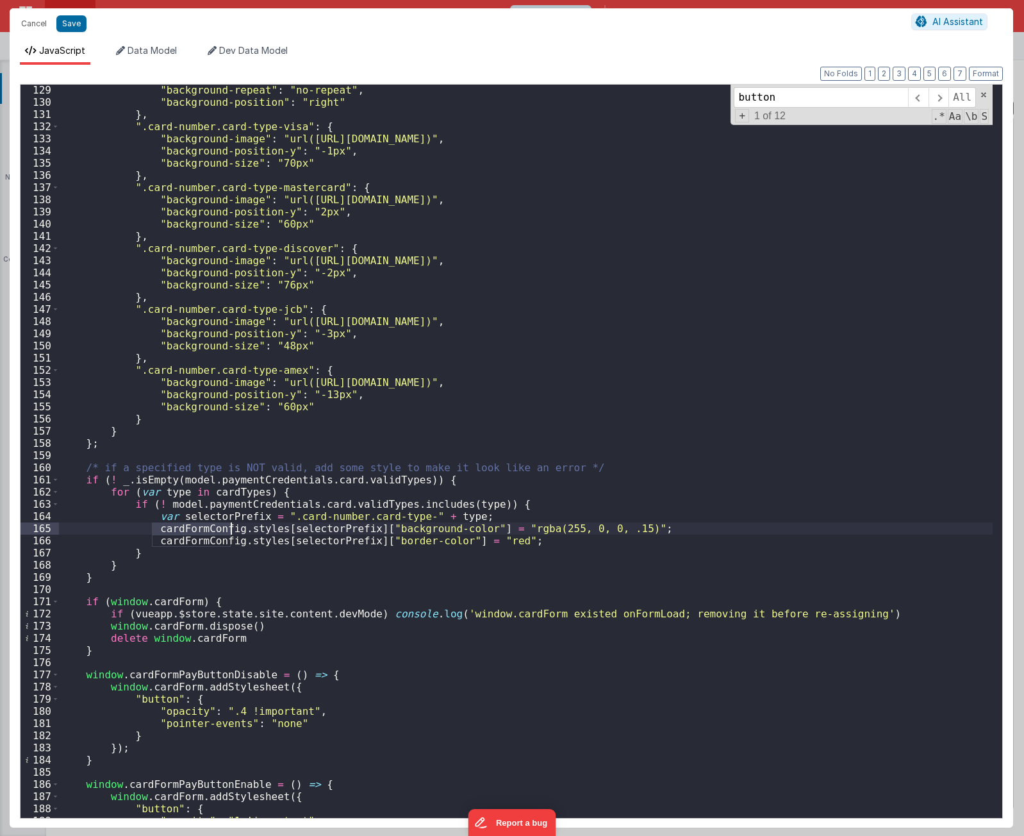
scroll to position [1636, 0]
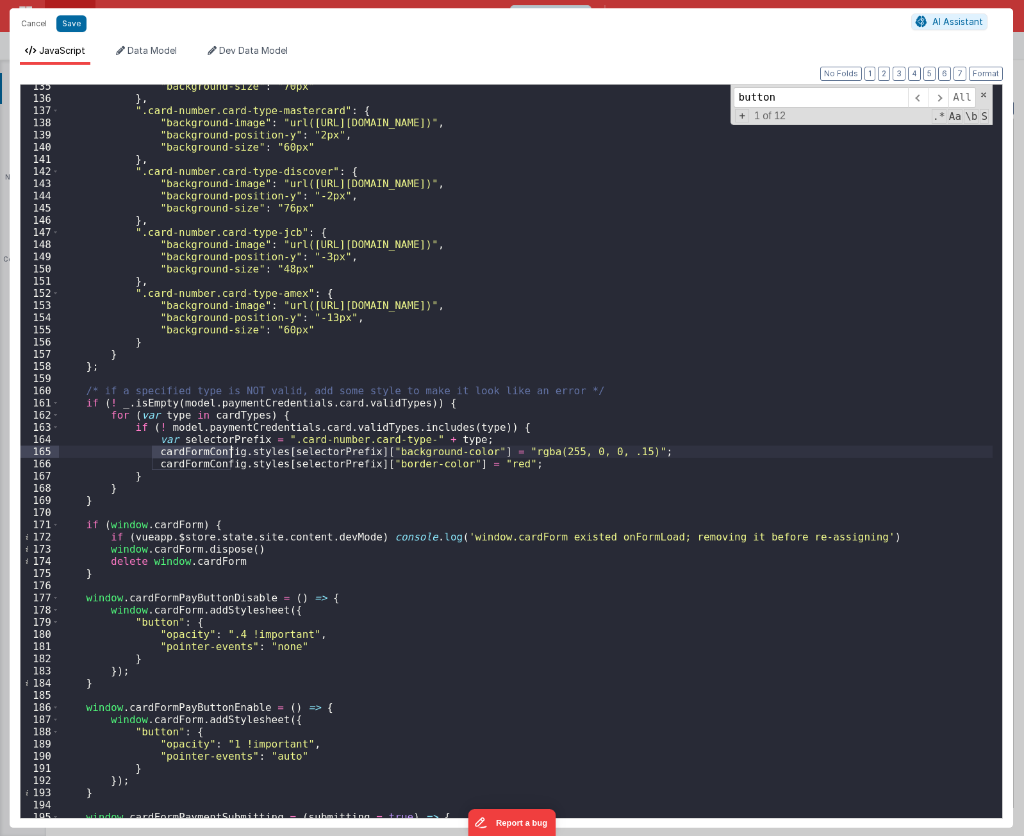
click at [409, 455] on div ""background-size" : "70px" } , ".card-number.card-type-mastercard" : { "backgro…" at bounding box center [526, 458] width 934 height 757
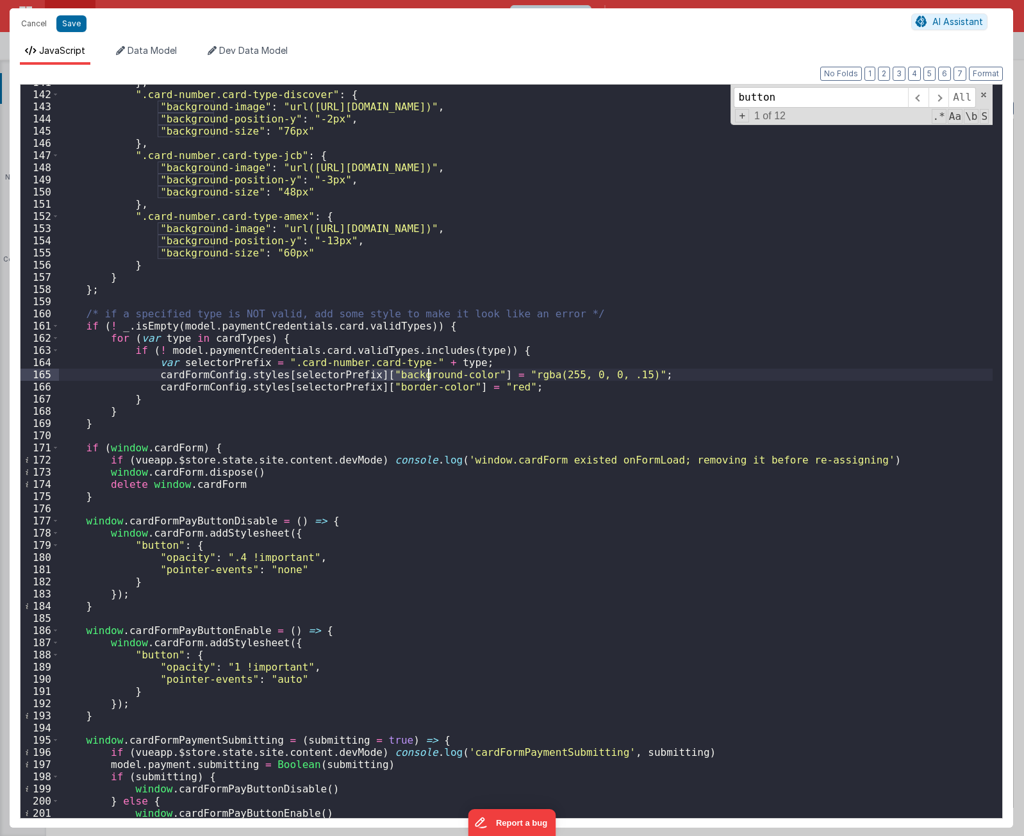
scroll to position [1982, 0]
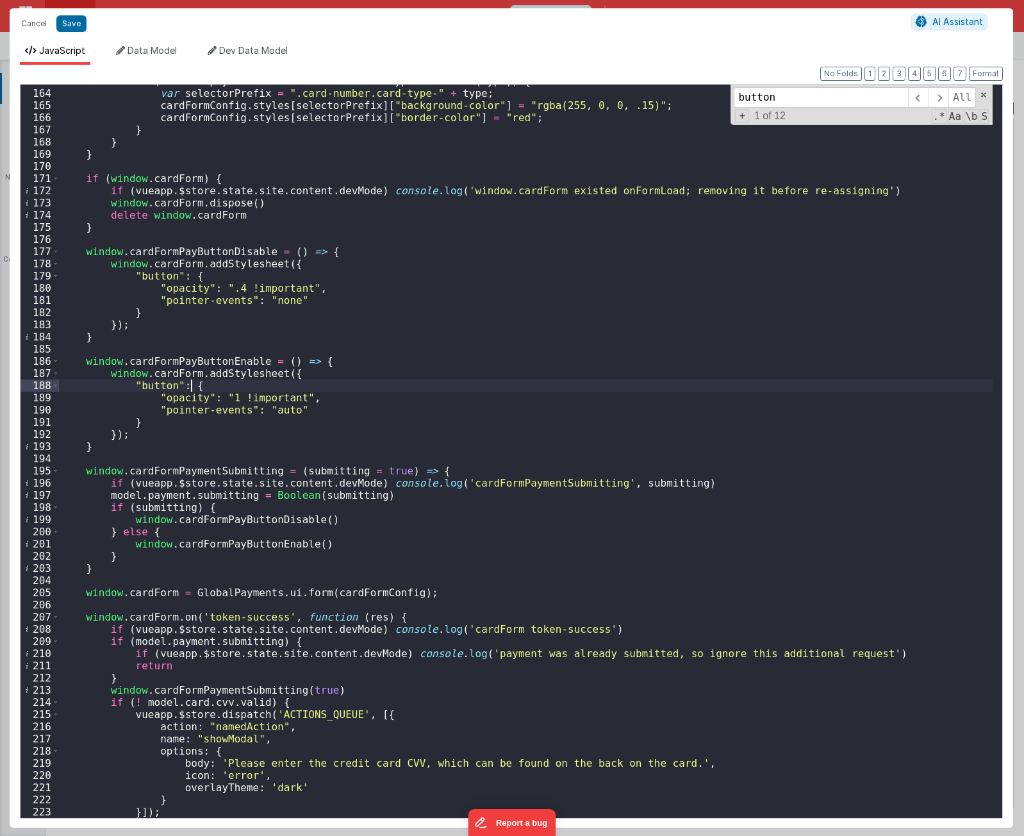
click at [238, 386] on div "if ( ! model . paymentCredentials . card . validTypes . includes ( type )) { va…" at bounding box center [526, 453] width 934 height 757
click at [235, 388] on div "if ( ! model . paymentCredentials . card . validTypes . includes ( type )) { va…" at bounding box center [526, 453] width 934 height 757
click at [399, 229] on div "if ( ! model . paymentCredentials . card . validTypes . includes ( type )) { va…" at bounding box center [526, 453] width 934 height 757
click at [334, 261] on div "if ( ! model . paymentCredentials . card . validTypes . includes ( type )) { va…" at bounding box center [526, 453] width 934 height 757
click at [270, 322] on div "if ( ! model . paymentCredentials . card . validTypes . includes ( type )) { va…" at bounding box center [526, 453] width 934 height 757
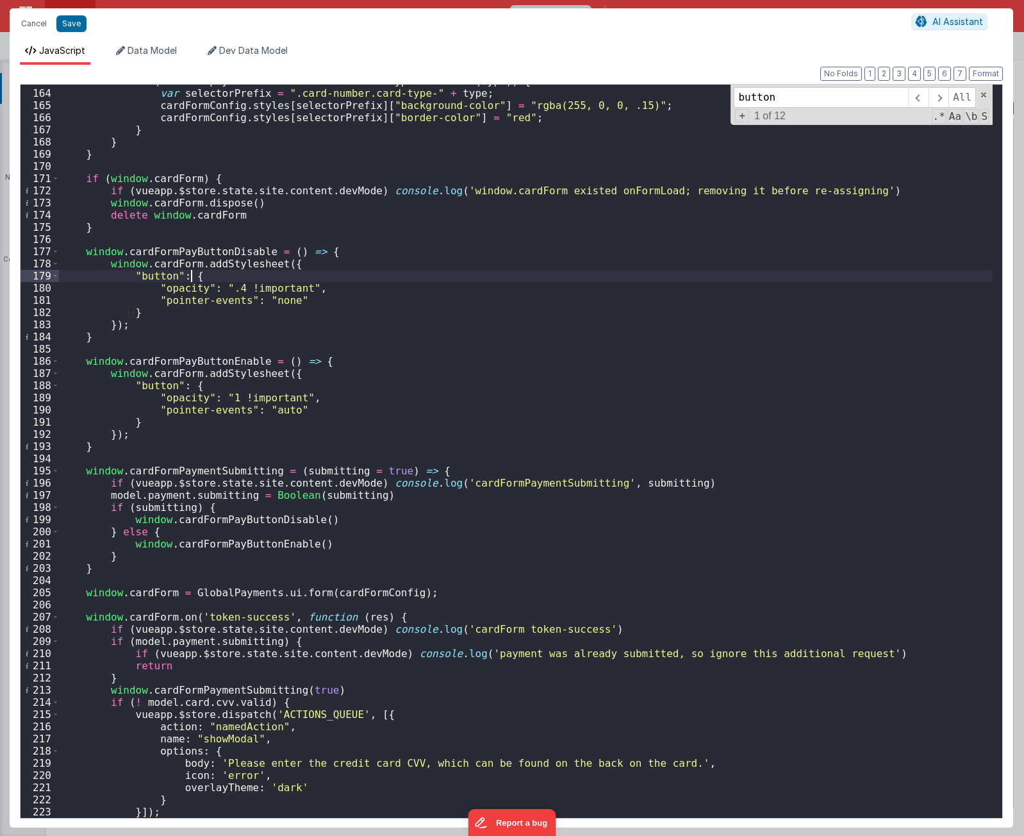
click at [278, 275] on div "if ( ! model . paymentCredentials . card . validTypes . includes ( type )) { va…" at bounding box center [526, 453] width 934 height 757
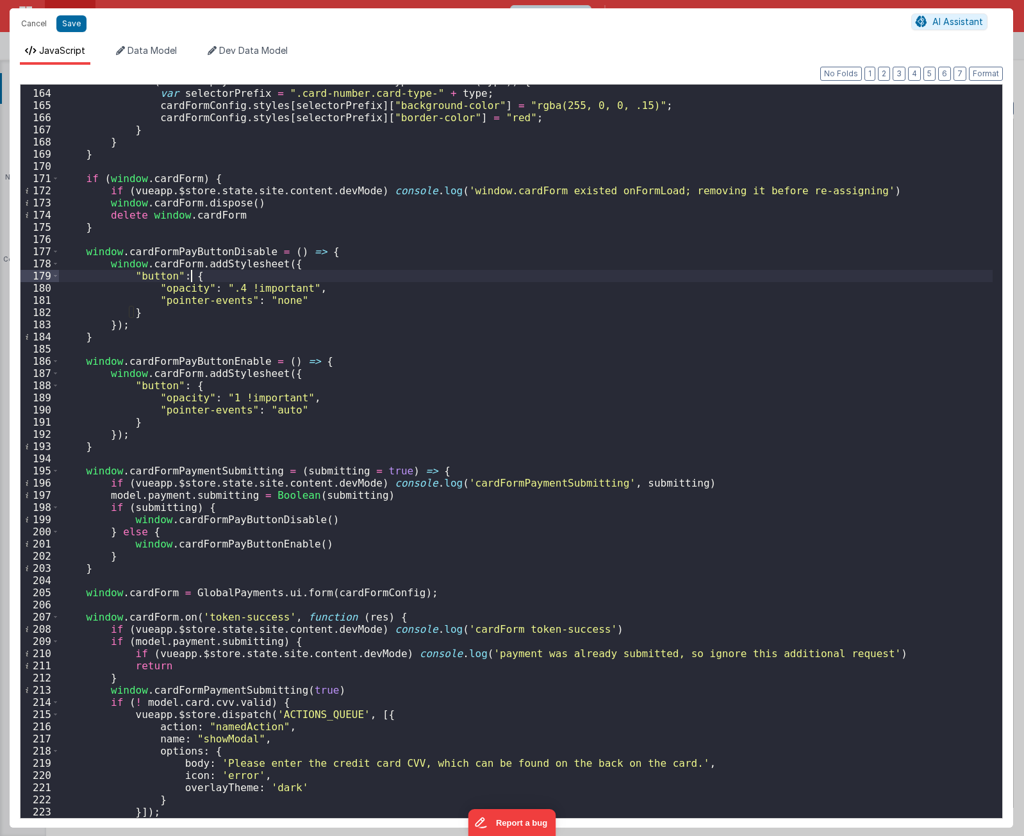
click at [190, 277] on div "if ( ! model . paymentCredentials . card . validTypes . includes ( type )) { va…" at bounding box center [526, 453] width 934 height 757
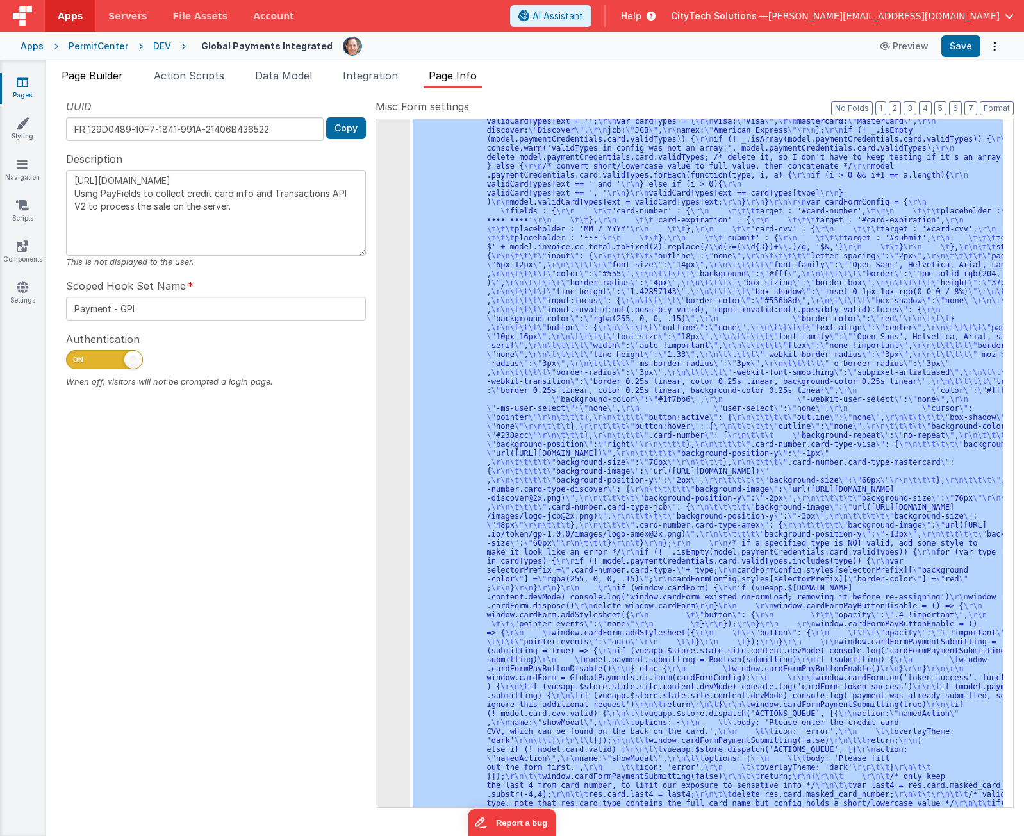
click at [103, 83] on li "Page Builder" at bounding box center [92, 78] width 72 height 21
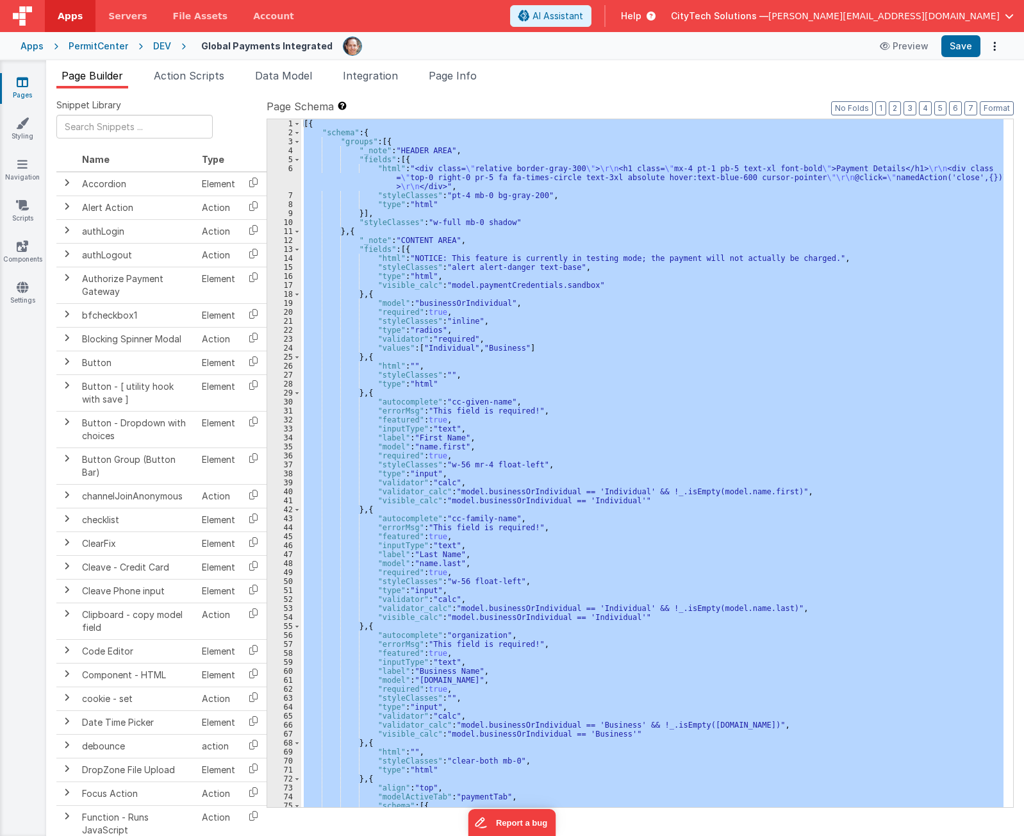
click at [545, 386] on div "[{ "schema" : { "groups" : [{ "_note" : "HEADER AREA" , "fields" : [{ "html" : …" at bounding box center [652, 462] width 702 height 687
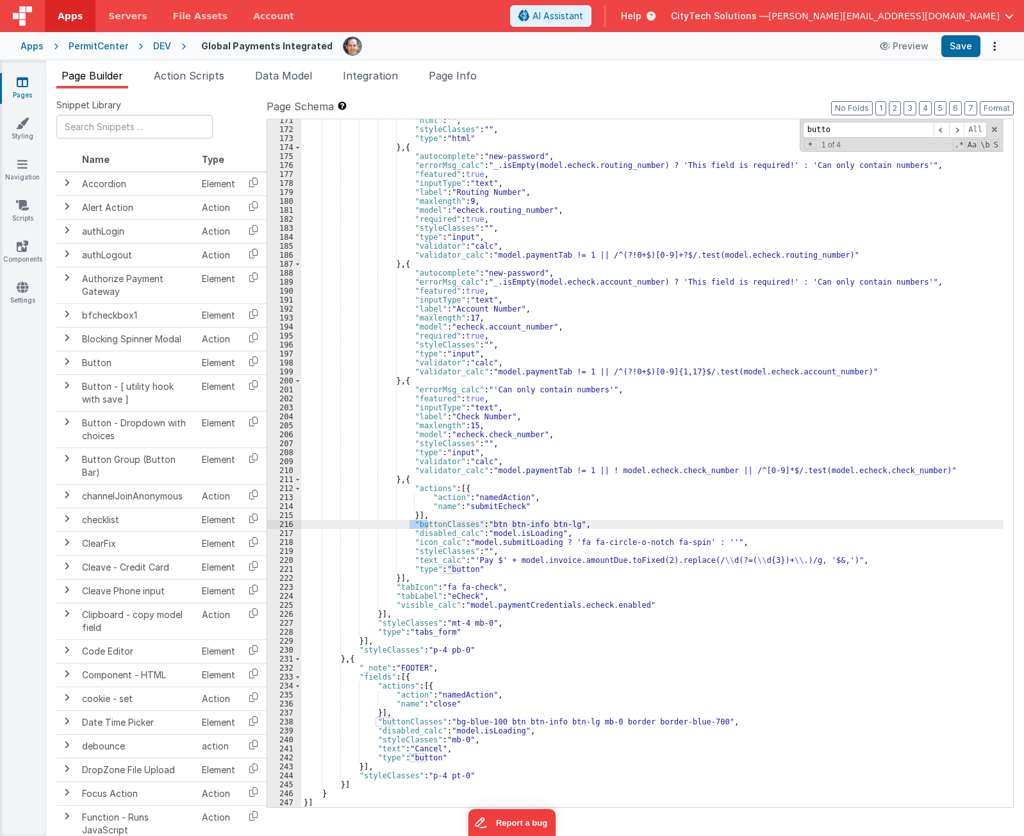
type input "button"
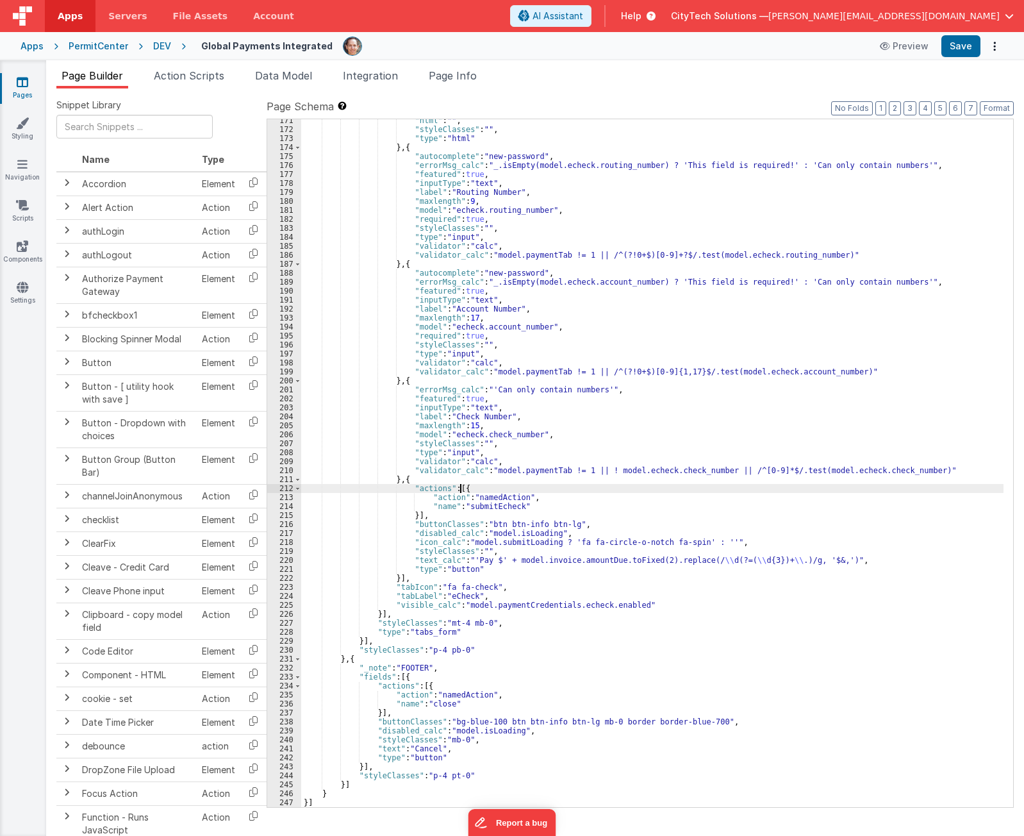
click at [484, 484] on div ""html" : "" , "styleClasses" : "" , "type" : "html" } , { "autocomplete" : "new…" at bounding box center [652, 468] width 702 height 705
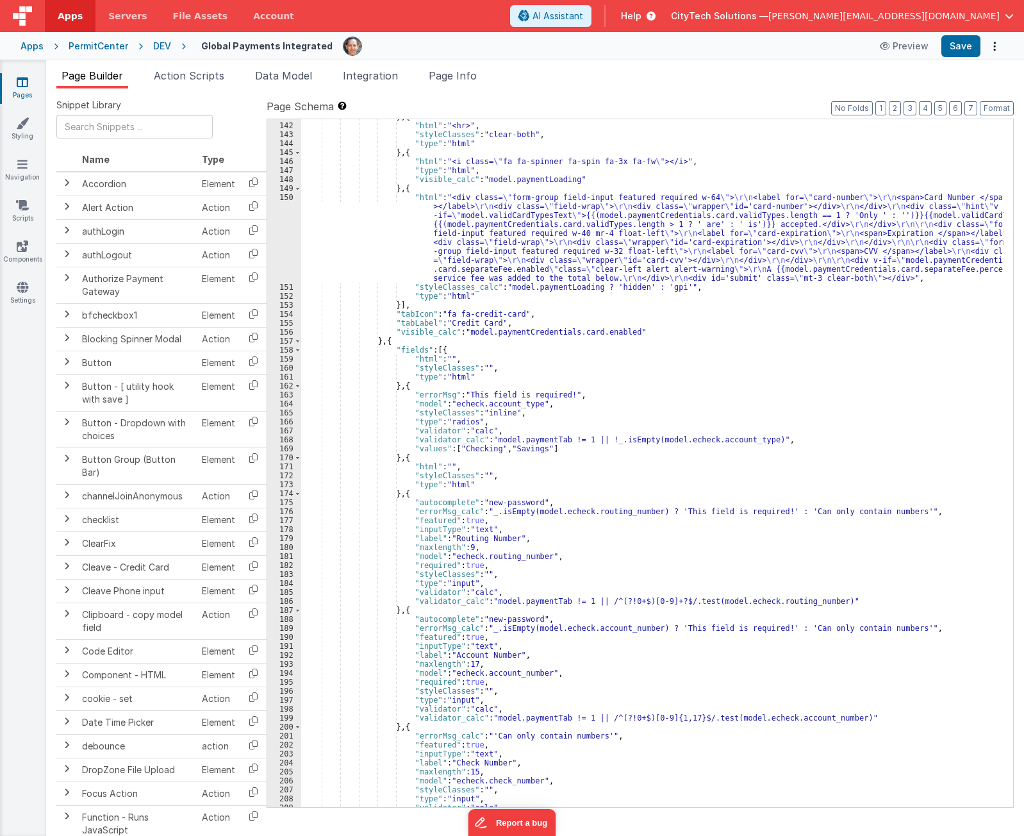
scroll to position [1242, 0]
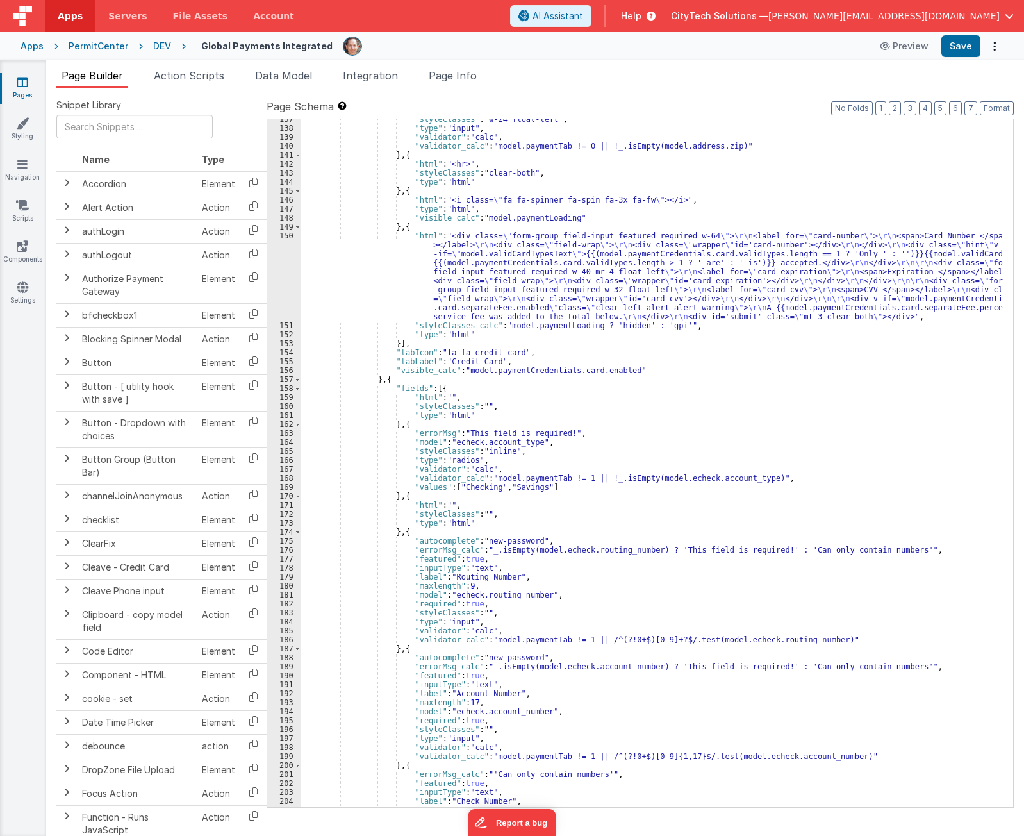
drag, startPoint x: 582, startPoint y: 270, endPoint x: 661, endPoint y: 268, distance: 79.5
click at [583, 270] on div ""styleClasses" : "w-24 float-left" , "type" : "input" , "validator" : "calc" , …" at bounding box center [652, 467] width 702 height 705
click at [274, 263] on div "150" at bounding box center [284, 276] width 34 height 90
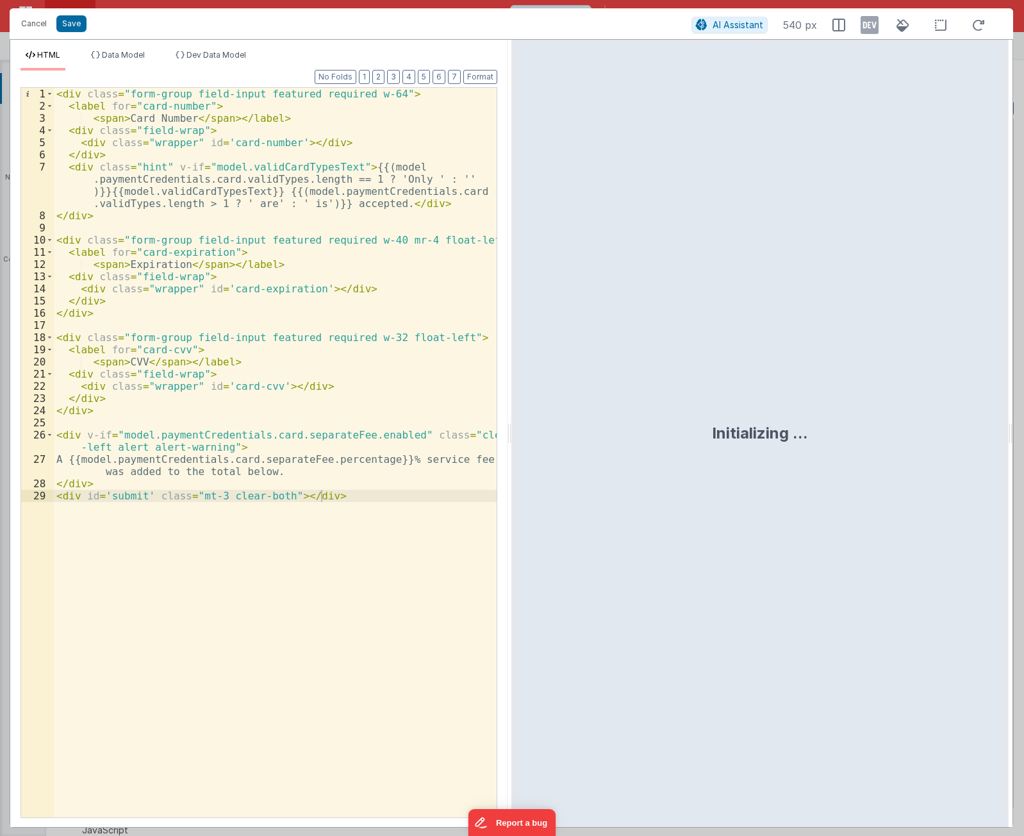
click at [179, 426] on div "< div class = "form-group field-input featured required w-64" > < label for = "…" at bounding box center [275, 464] width 443 height 753
click at [158, 128] on div "< div class = "form-group field-input featured required w-64" > < label for = "…" at bounding box center [275, 464] width 443 height 753
click at [167, 364] on div "< div class = "form-group field-input featured required w-64" > < label for = "…" at bounding box center [275, 464] width 443 height 753
click at [63, 435] on div "< div class = "form-group field-input featured required w-64" > < label for = "…" at bounding box center [275, 464] width 443 height 753
click at [86, 493] on div "< div class = "form-group field-input featured required w-64" > < label for = "…" at bounding box center [275, 464] width 443 height 753
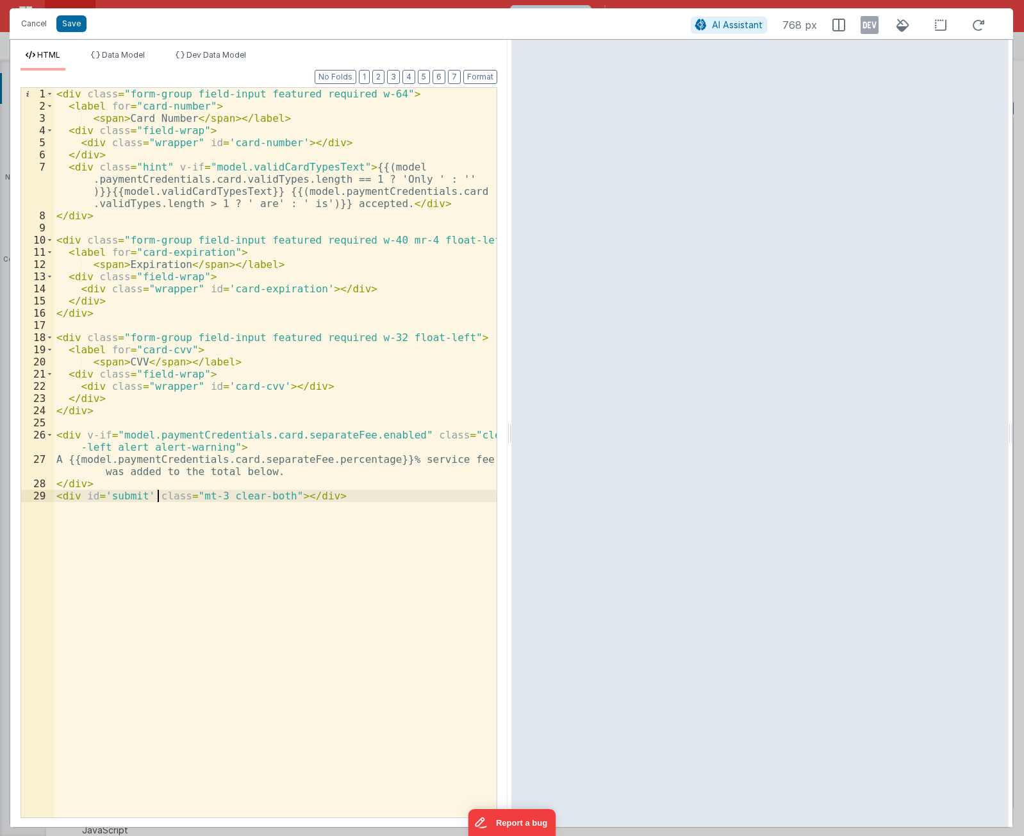
click at [159, 495] on div "< div class = "form-group field-input featured required w-64" > < label for = "…" at bounding box center [275, 464] width 443 height 753
drag, startPoint x: 147, startPoint y: 497, endPoint x: 174, endPoint y: 491, distance: 27.4
click at [174, 491] on div "< div class = "form-group field-input featured required w-64" > < label for = "…" at bounding box center [275, 464] width 443 height 753
click at [191, 529] on div "< div class = "form-group field-input featured required w-64" > < label for = "…" at bounding box center [275, 464] width 443 height 753
click at [374, 524] on div "< div class = "form-group field-input featured required w-64" > < label for = "…" at bounding box center [275, 464] width 443 height 753
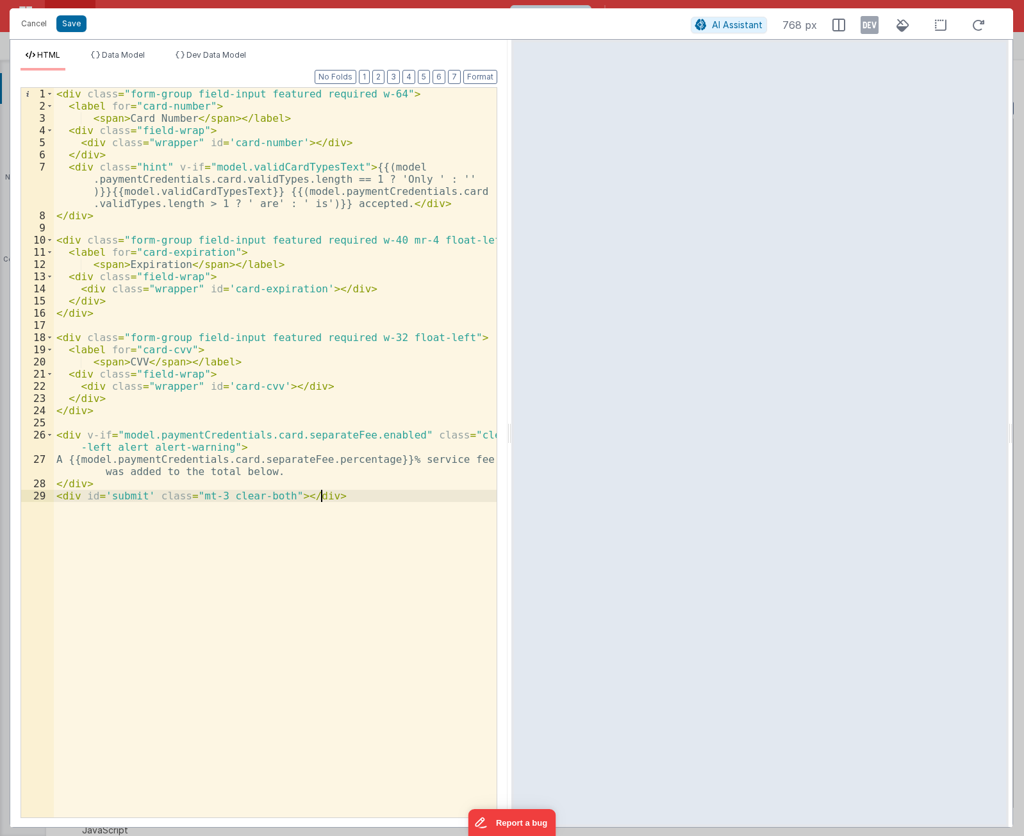
click at [436, 591] on div "< div class = "form-group field-input featured required w-64" > < label for = "…" at bounding box center [275, 464] width 443 height 753
click at [348, 608] on div "< div class = "form-group field-input featured required w-64" > < label for = "…" at bounding box center [275, 464] width 443 height 753
drag, startPoint x: 330, startPoint y: 528, endPoint x: 50, endPoint y: 523, distance: 280.0
click at [50, 523] on div "1 2 3 4 5 6 7 8 9 10 11 12 13 14 15 16 17 18 19 20 21 22 23 24 25 26 27 28 29 3…" at bounding box center [259, 452] width 477 height 730
click at [252, 542] on div "< div class = "form-group field-input featured required w-64" > < label for = "…" at bounding box center [275, 452] width 443 height 729
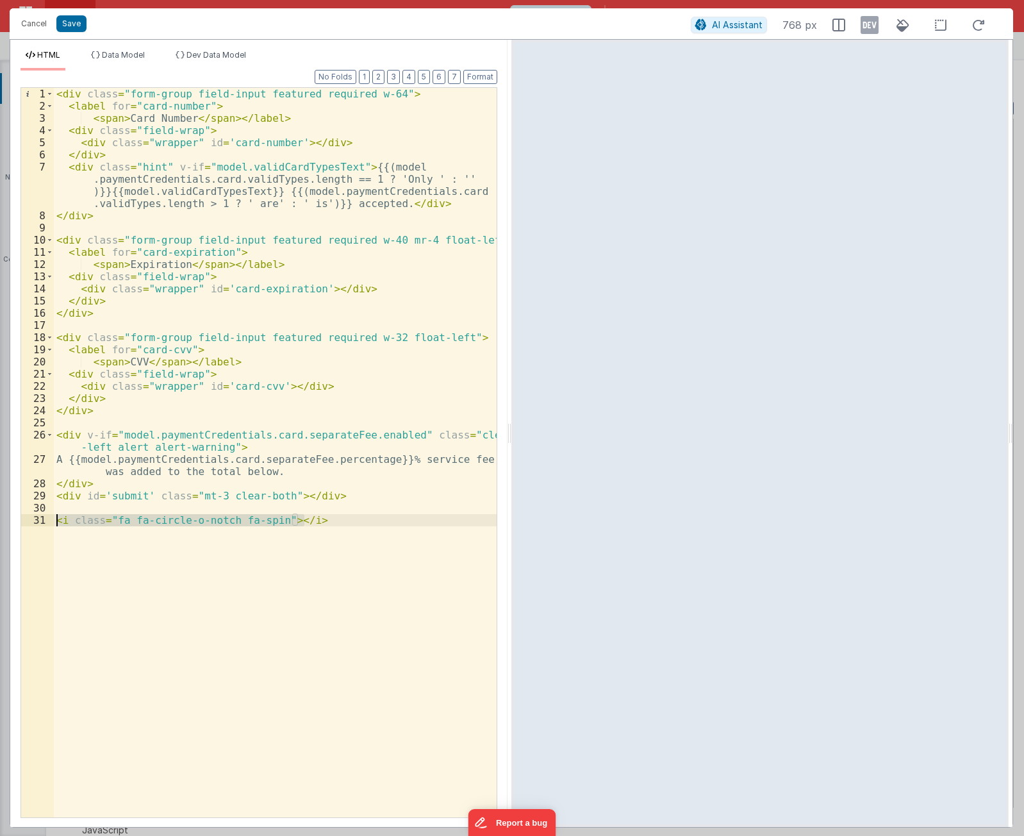
drag, startPoint x: 353, startPoint y: 546, endPoint x: 43, endPoint y: 519, distance: 311.3
click at [43, 519] on div "1 2 3 4 5 6 7 8 9 10 11 12 13 14 15 16 17 18 19 20 21 22 23 24 25 26 27 28 29 3…" at bounding box center [259, 452] width 477 height 730
click at [39, 20] on button "Cancel" at bounding box center [34, 24] width 38 height 18
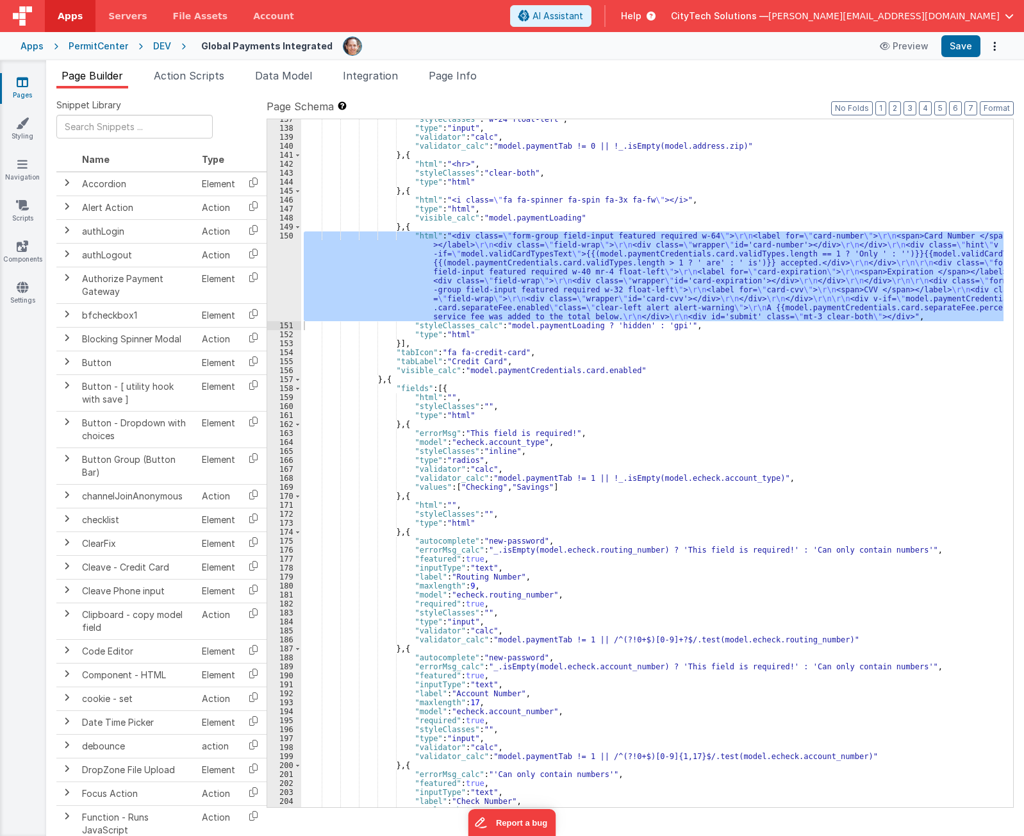
type textarea "[URL][DOMAIN_NAME] Using PayFields to collect credit card info and Transactions…"
click at [453, 74] on span "Page Info" at bounding box center [453, 75] width 48 height 13
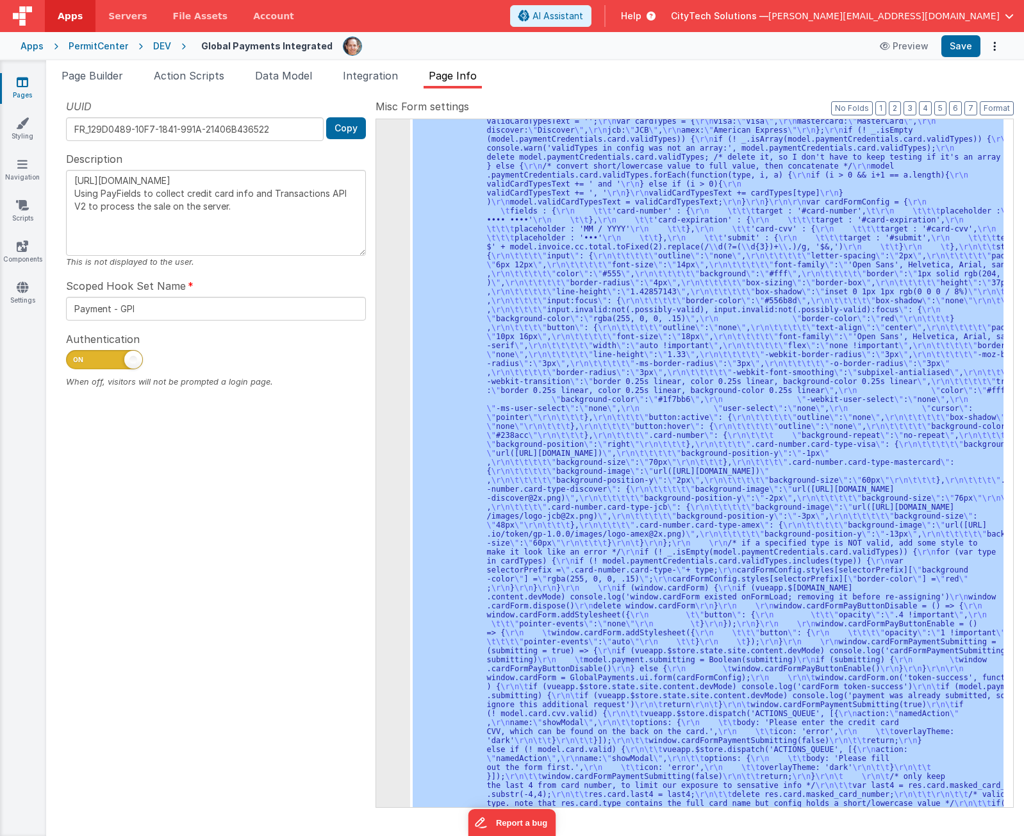
click at [564, 383] on div ""function" : "if (model.paymentCredentials.card.enabled) { \r\n if(typeof Globa…" at bounding box center [706, 462] width 593 height 687
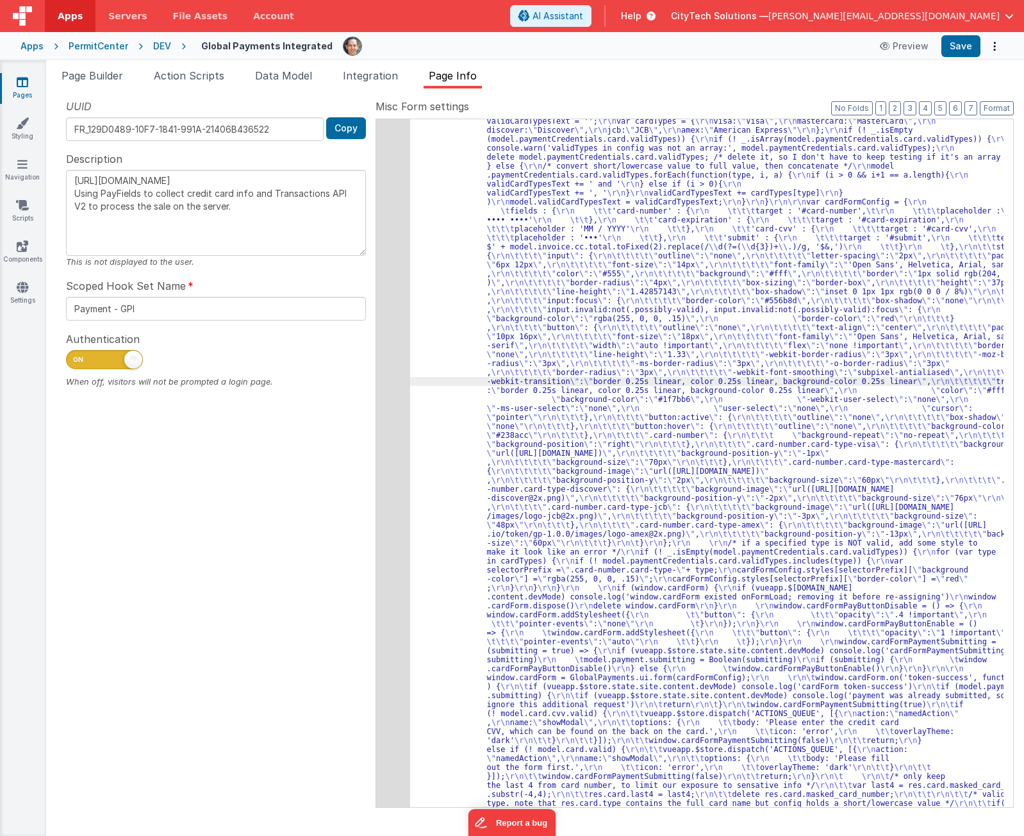
scroll to position [479, 0]
click at [390, 366] on div "34" at bounding box center [393, 552] width 34 height 996
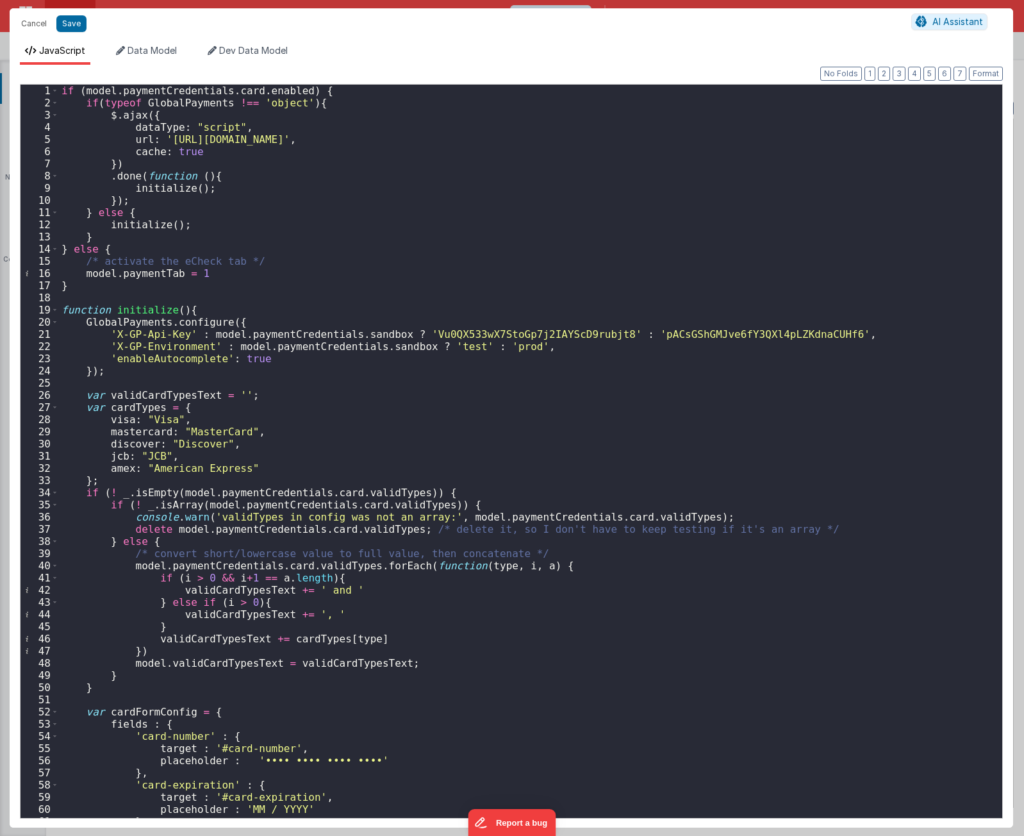
click at [390, 366] on div "if ( model . paymentCredentials . card . enabled ) { if ( typeof GlobalPayments…" at bounding box center [526, 463] width 934 height 757
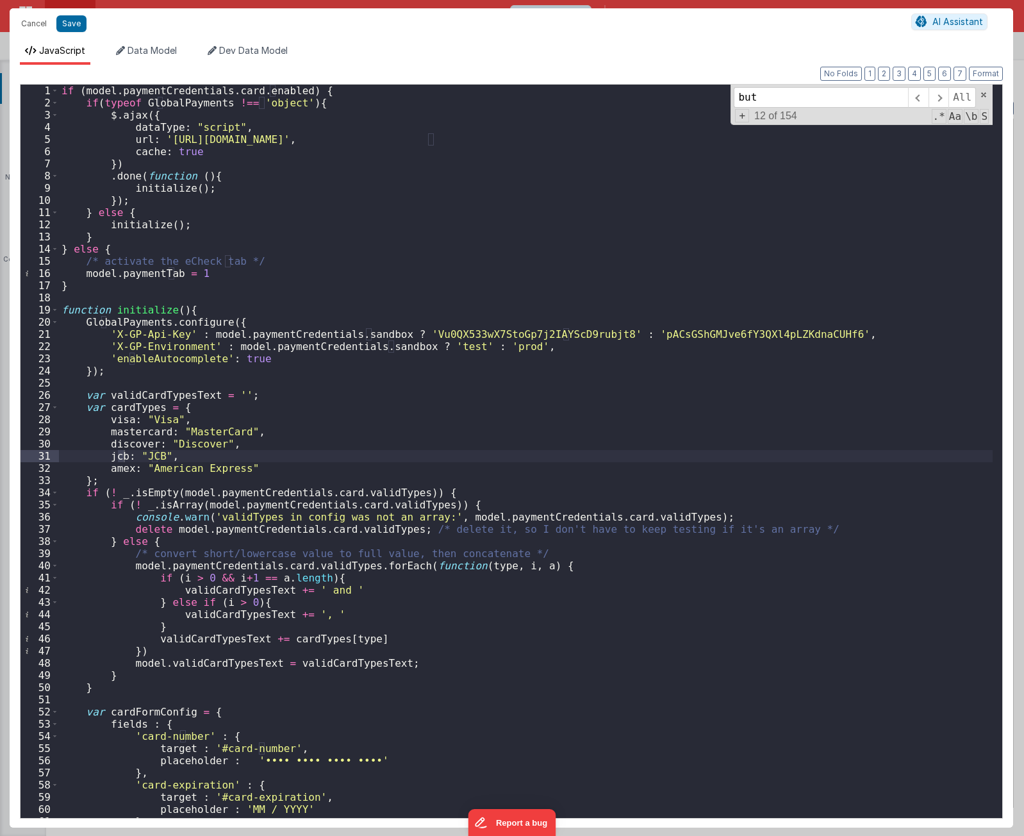
scroll to position [790, 0]
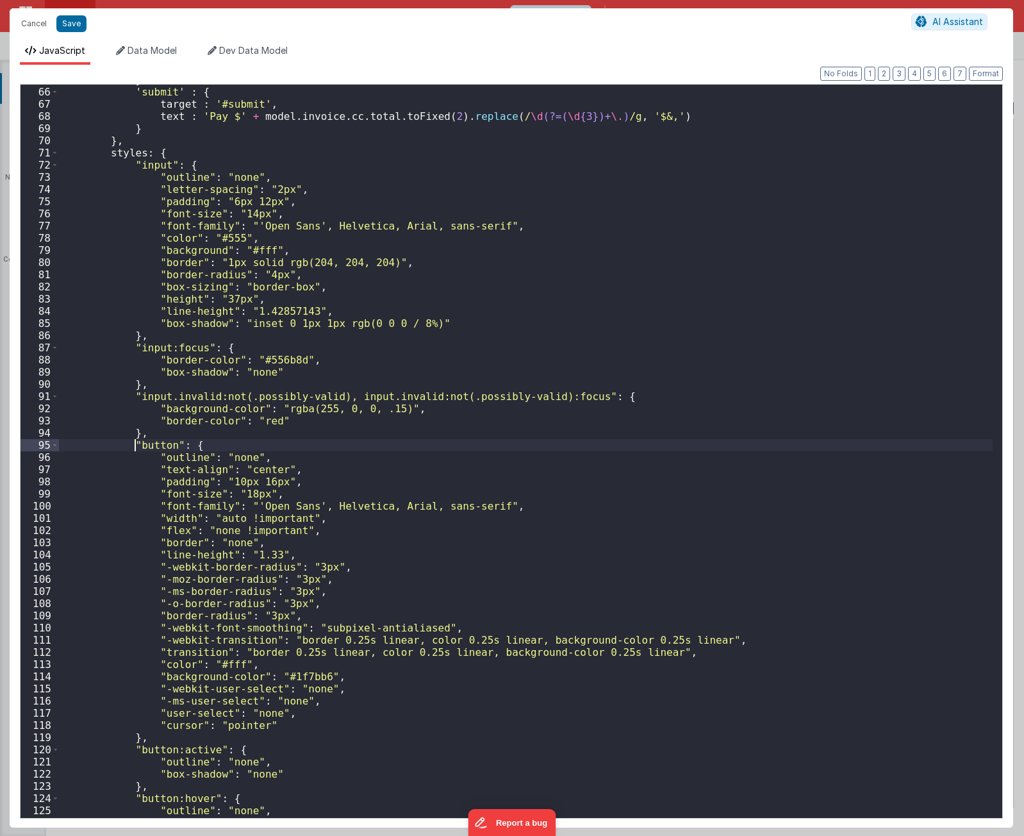
click at [293, 440] on div "} , 'submit' : { target : '#submit' , text : 'Pay $' + model . invoice . cc . t…" at bounding box center [526, 452] width 934 height 757
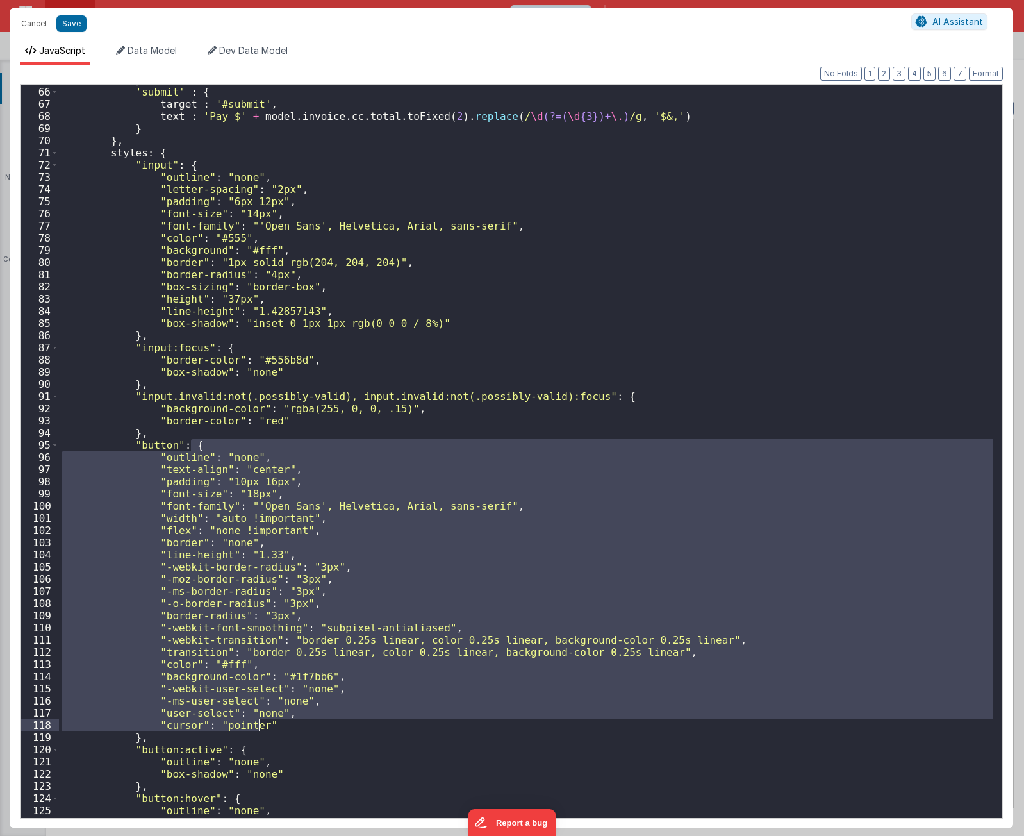
click at [290, 725] on div "} , 'submit' : { target : '#submit' , text : 'Pay $' + model . invoice . cc . t…" at bounding box center [526, 452] width 934 height 757
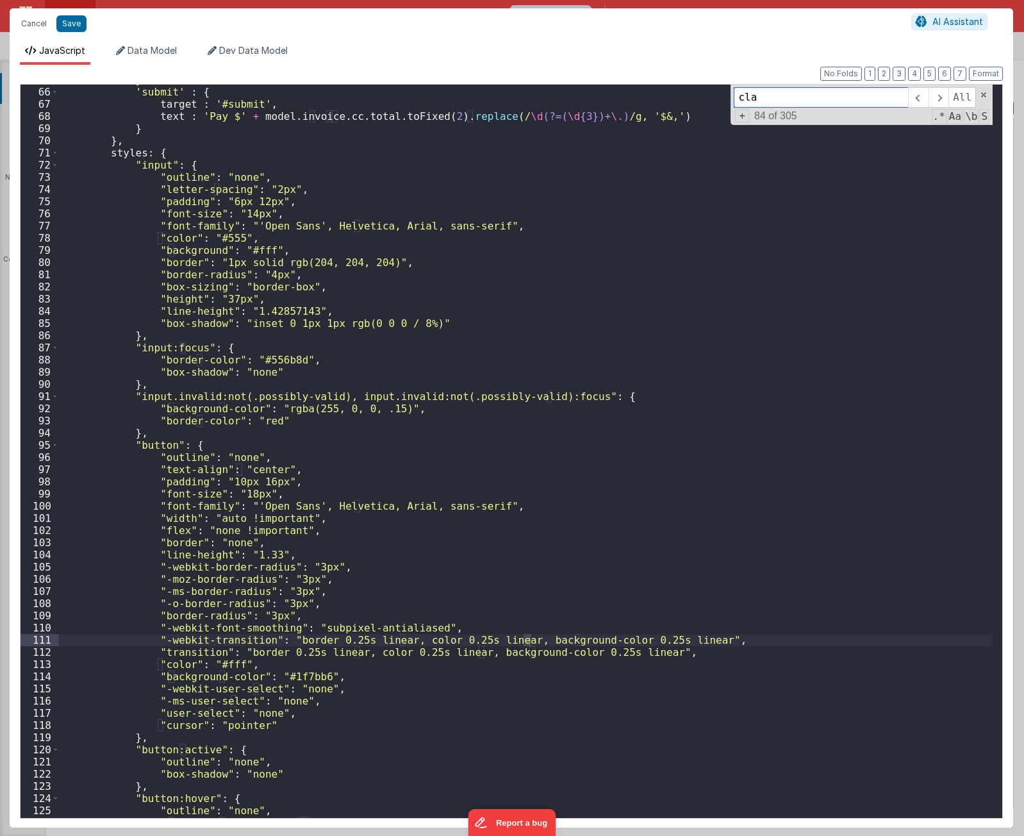
scroll to position [1618, 0]
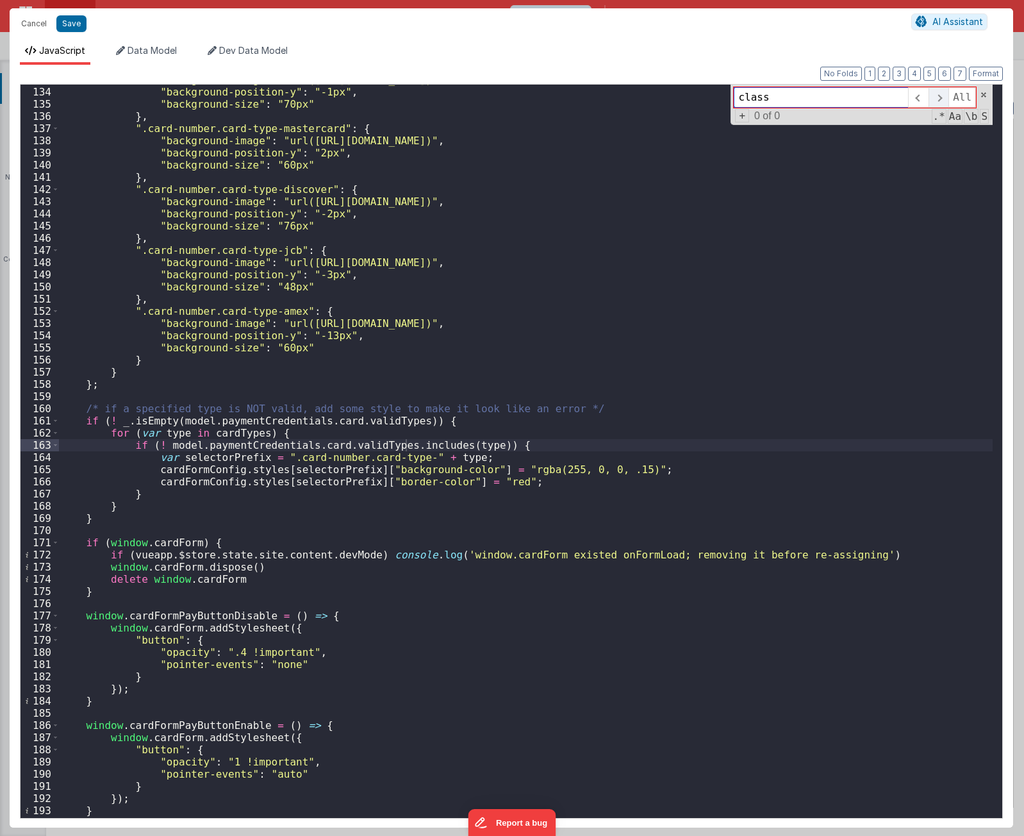
type input "class"
click at [938, 97] on span at bounding box center [938, 97] width 20 height 21
drag, startPoint x: 982, startPoint y: 96, endPoint x: 967, endPoint y: 111, distance: 21.7
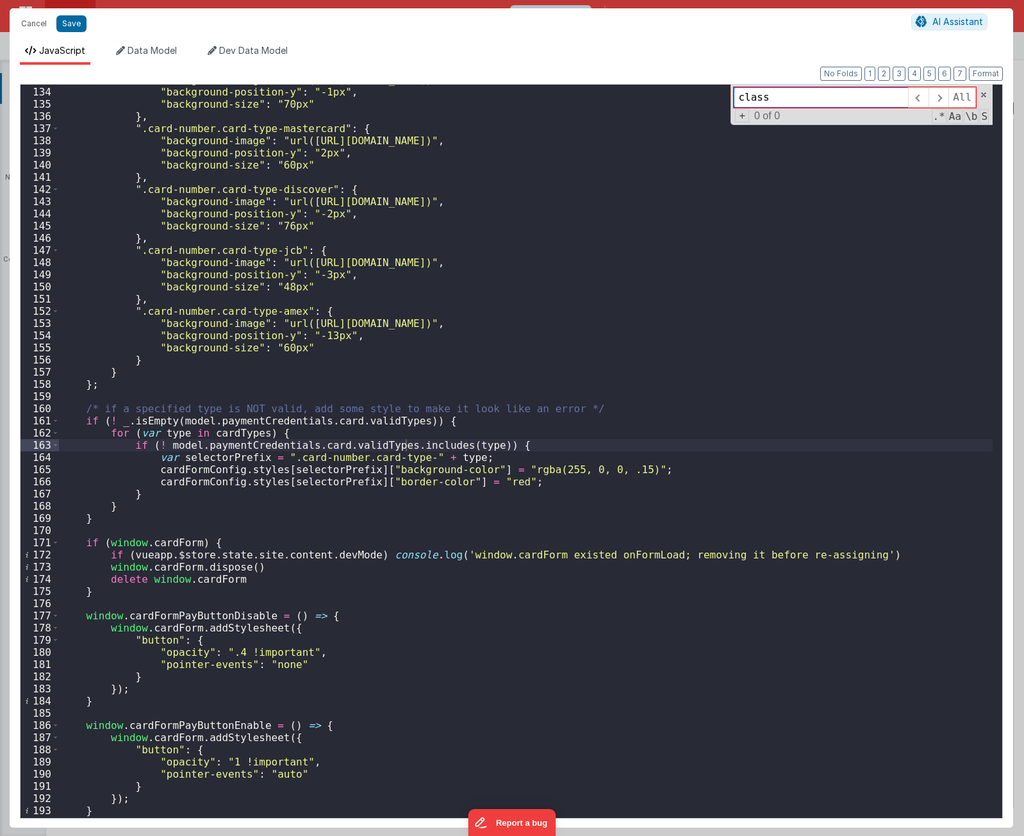
click at [982, 96] on span at bounding box center [983, 94] width 9 height 9
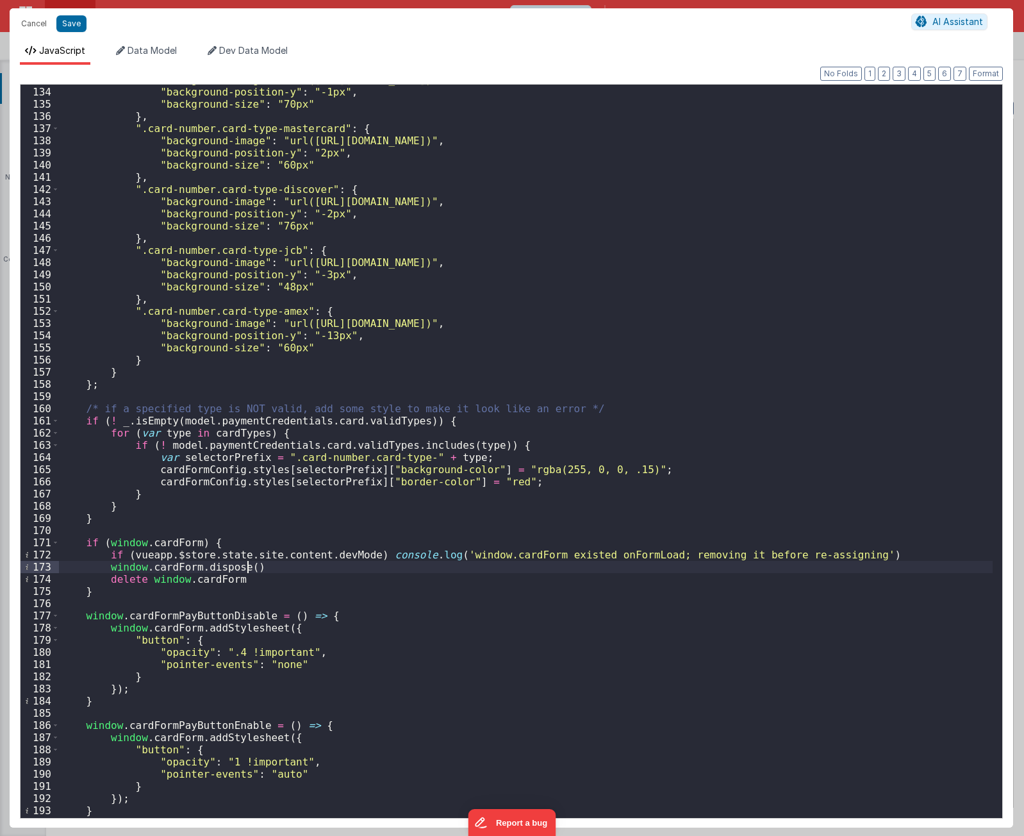
click at [308, 566] on div ""background-image" : "url(https://hps.github.io/token/gp-1.0.0/images/logo-visa…" at bounding box center [526, 452] width 934 height 757
click at [304, 472] on div ""background-image" : "url(https://hps.github.io/token/gp-1.0.0/images/logo-visa…" at bounding box center [526, 452] width 934 height 757
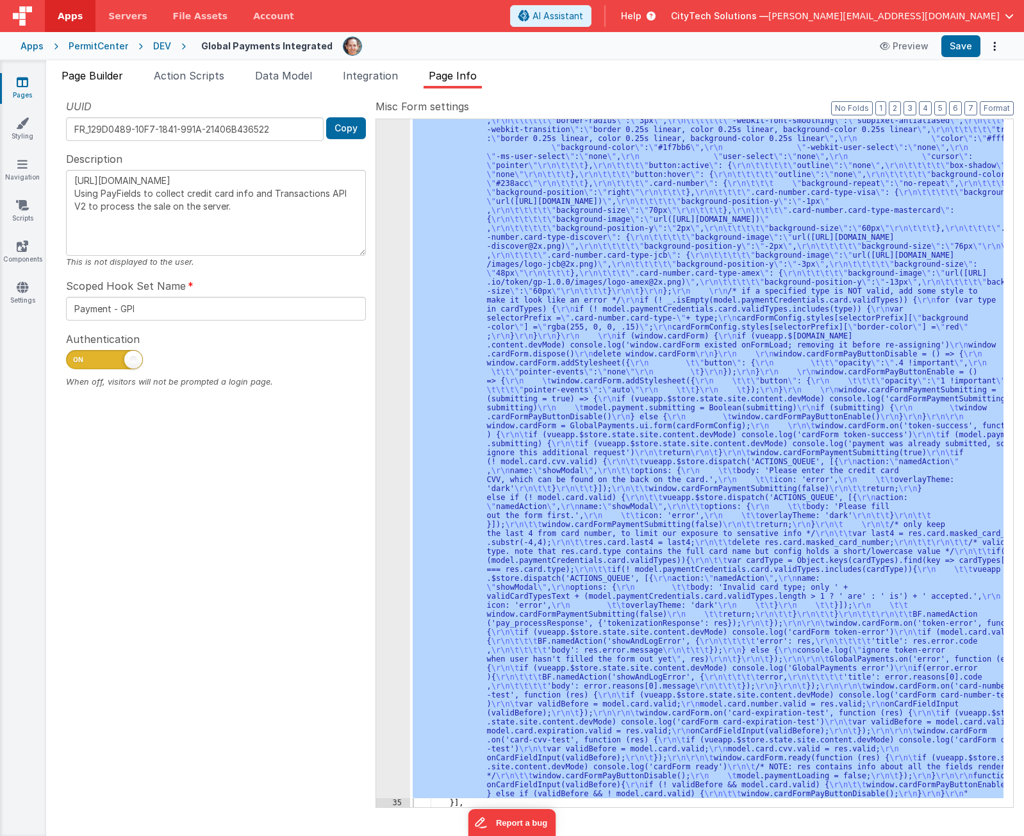
click at [97, 78] on span "Page Builder" at bounding box center [93, 75] width 62 height 13
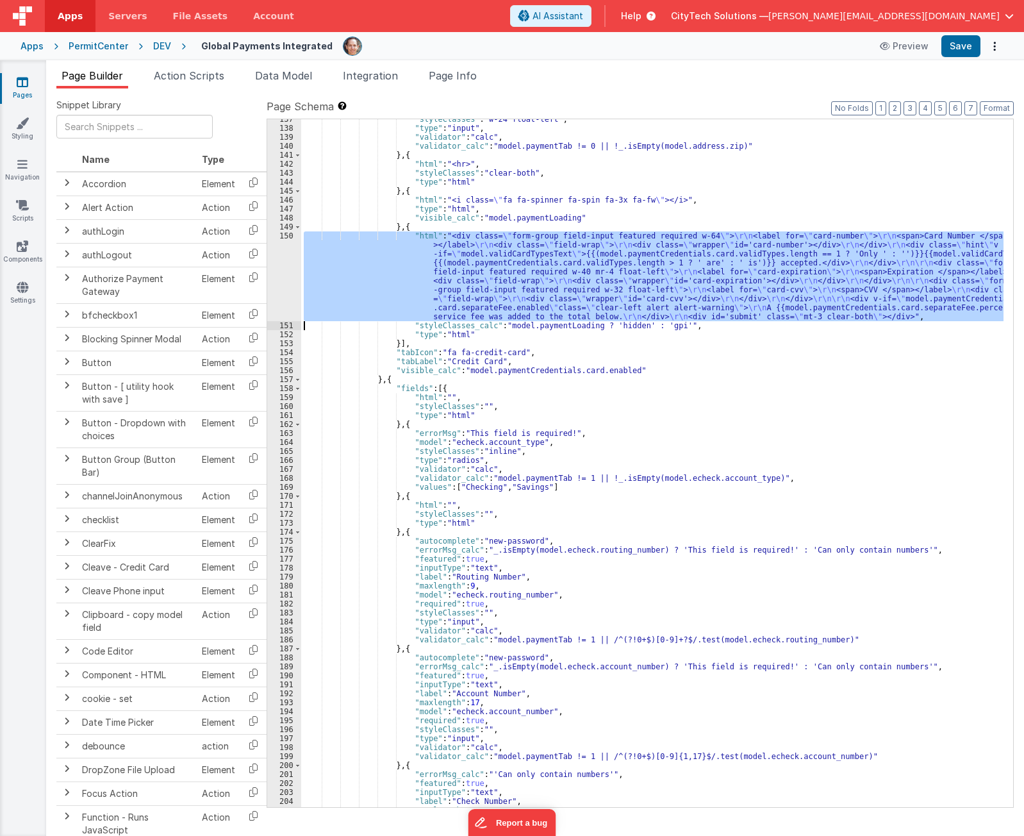
click at [278, 277] on div "150" at bounding box center [284, 276] width 34 height 90
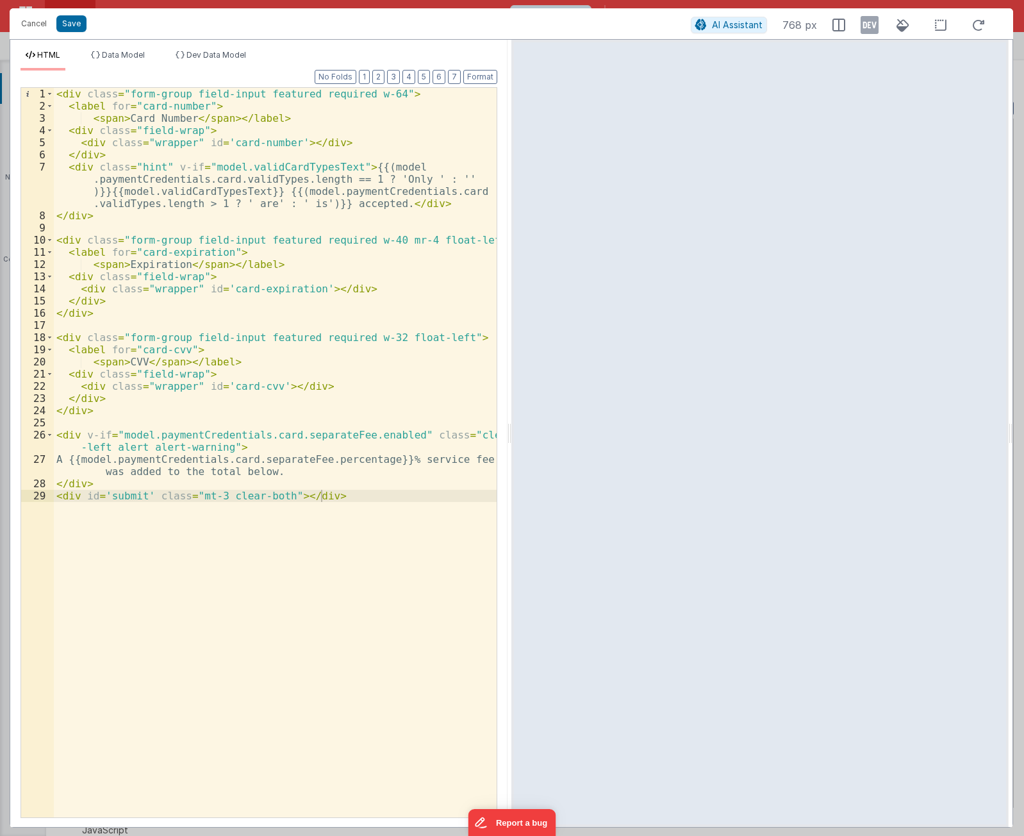
click at [123, 492] on div "< div class = "form-group field-input featured required w-64" > < label for = "…" at bounding box center [275, 464] width 443 height 753
click at [371, 591] on div "< div class = "form-group field-input featured required w-64" > < label for = "…" at bounding box center [275, 464] width 443 height 753
click at [366, 591] on div "< div class = "form-group field-input featured required w-64" > < label for = "…" at bounding box center [275, 464] width 443 height 753
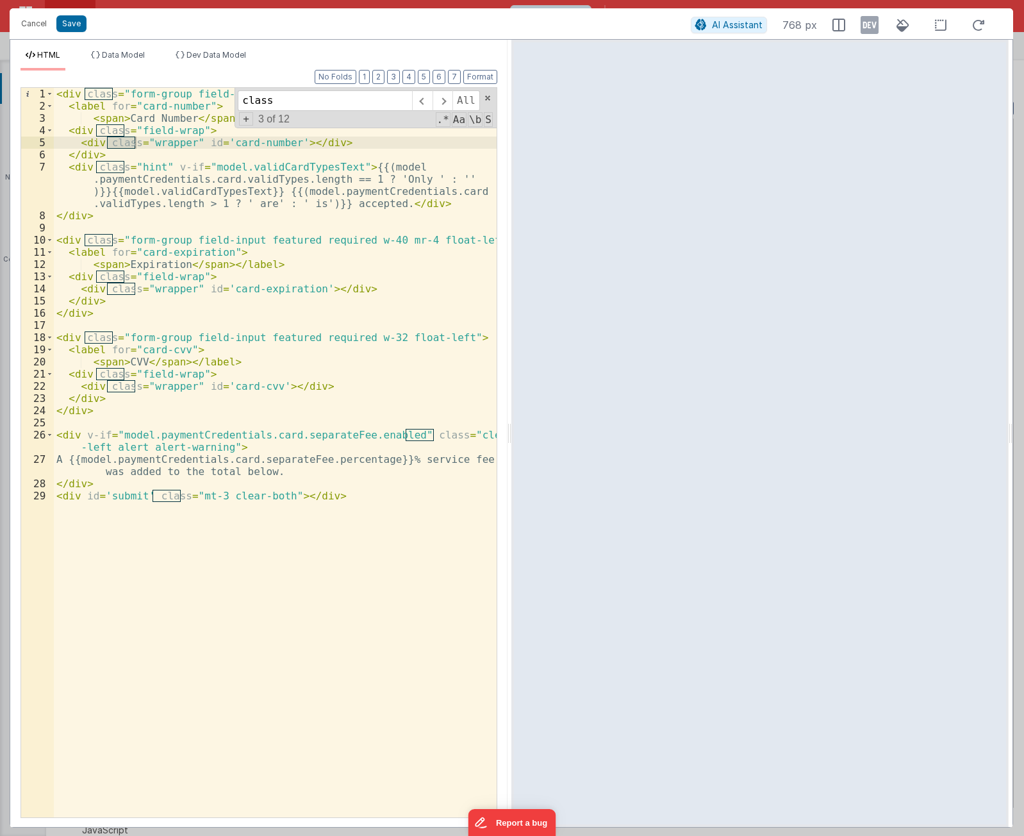
type input "class"
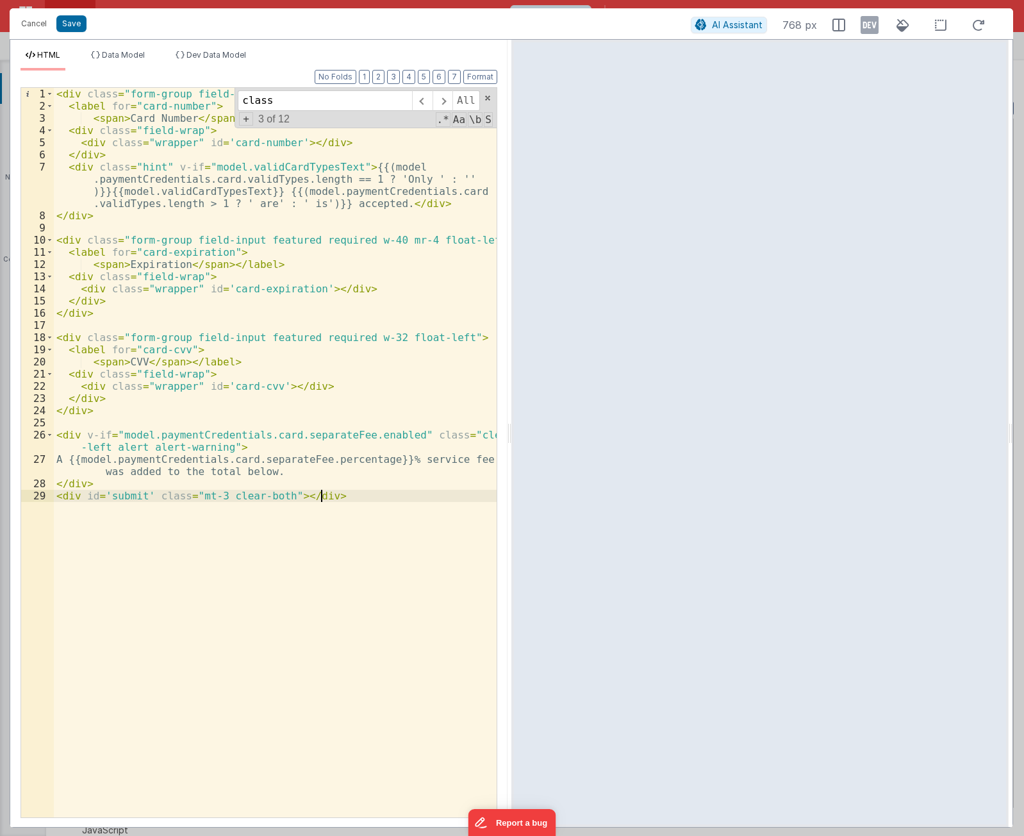
click at [370, 553] on div "< div class = "form-group field-input featured required w-64" > < label for = "…" at bounding box center [275, 464] width 443 height 753
click at [357, 521] on div "< div class = "form-group field-input featured required w-64" > < label for = "…" at bounding box center [275, 464] width 443 height 753
drag, startPoint x: 358, startPoint y: 521, endPoint x: 354, endPoint y: 501, distance: 20.1
click at [354, 501] on div "< div class = "form-group field-input featured required w-64" > < label for = "…" at bounding box center [275, 464] width 443 height 753
click at [355, 496] on div "< div class = "form-group field-input featured required w-64" > < label for = "…" at bounding box center [275, 464] width 443 height 753
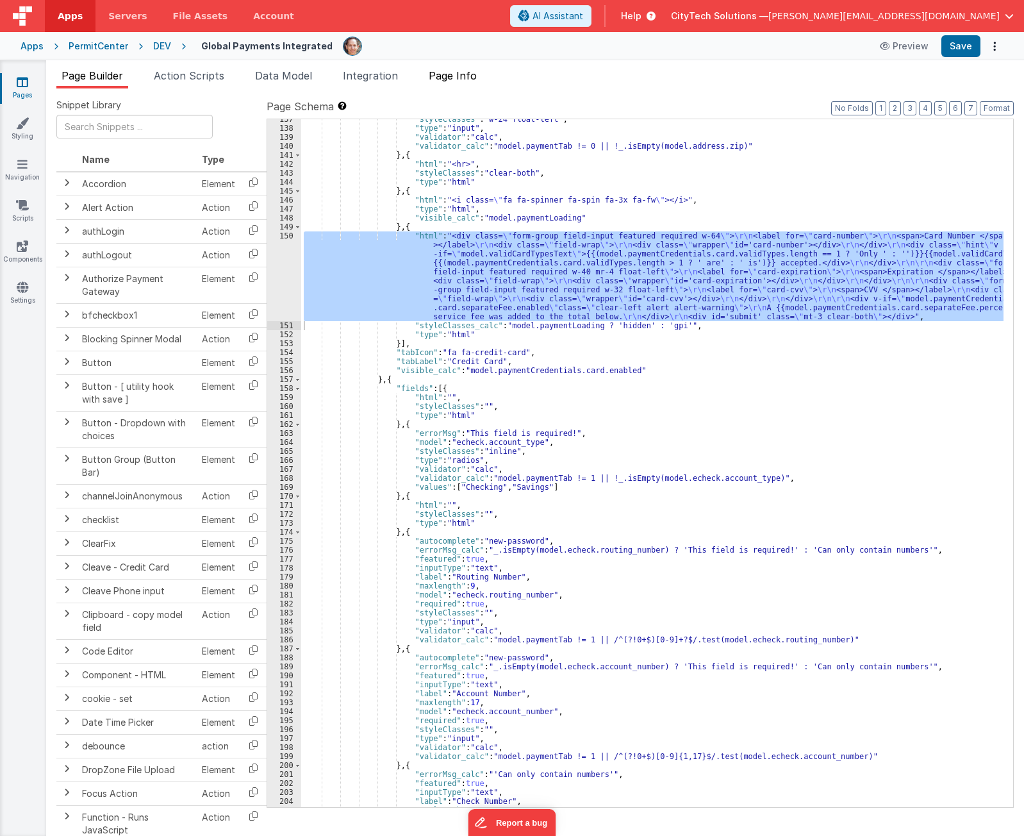
click at [461, 72] on span "Page Info" at bounding box center [453, 75] width 48 height 13
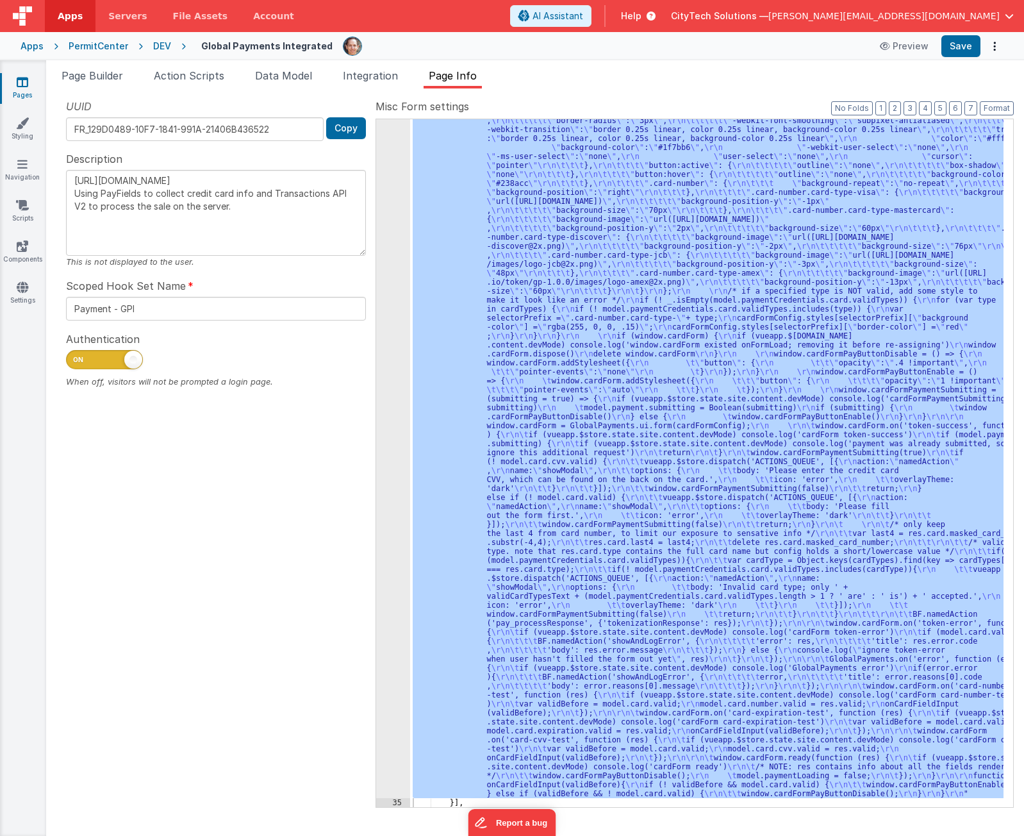
drag, startPoint x: 707, startPoint y: 423, endPoint x: 629, endPoint y: 418, distance: 78.3
click at [705, 423] on div ""function" : "if (model.paymentCredentials.card.enabled) { \r\n if(typeof Globa…" at bounding box center [706, 462] width 593 height 687
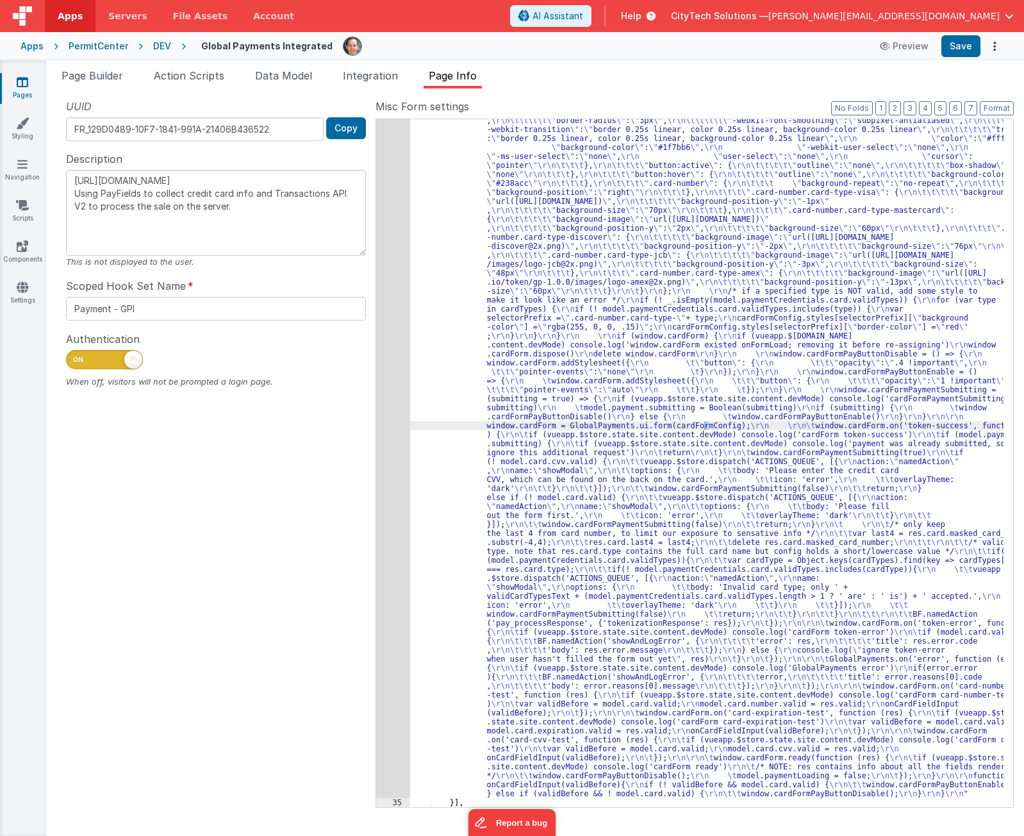
click at [373, 383] on div "UUID FR_129D0489-10F7-1841-991A-21406B436522 Copy Description [URL][DOMAIN_NAME…" at bounding box center [215, 452] width 319 height 707
click at [379, 375] on div "34" at bounding box center [393, 300] width 34 height 996
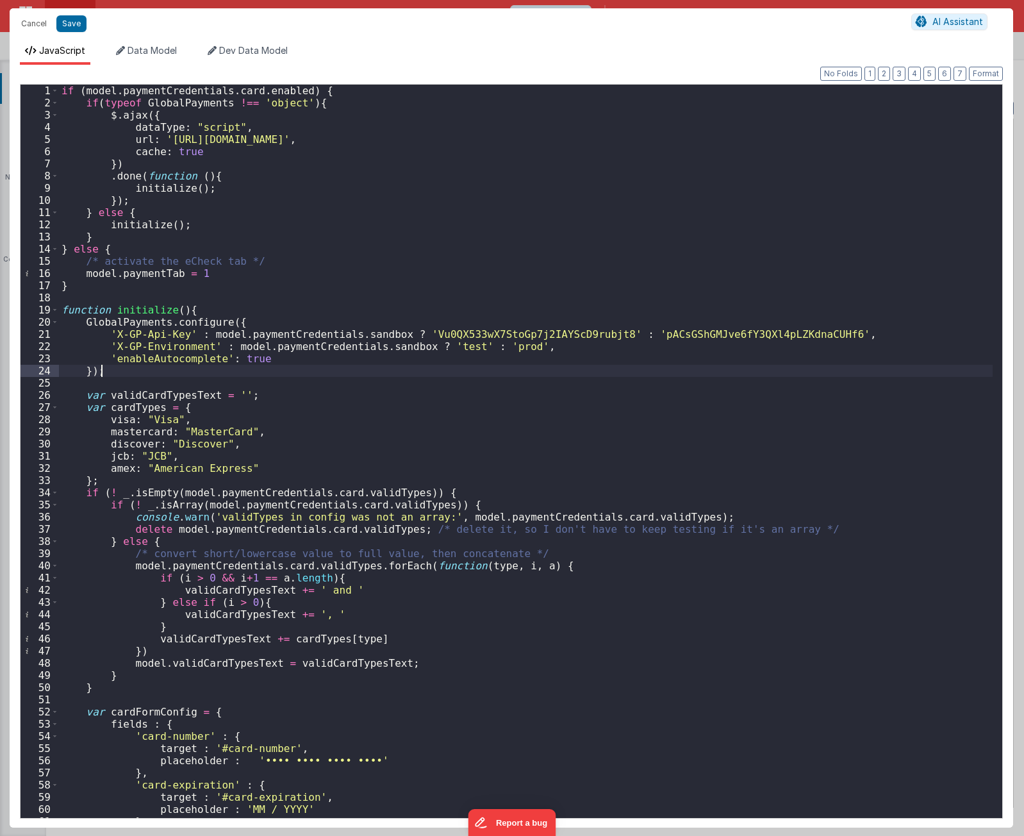
click at [387, 368] on div "if ( model . paymentCredentials . card . enabled ) { if ( typeof GlobalPayments…" at bounding box center [526, 463] width 934 height 757
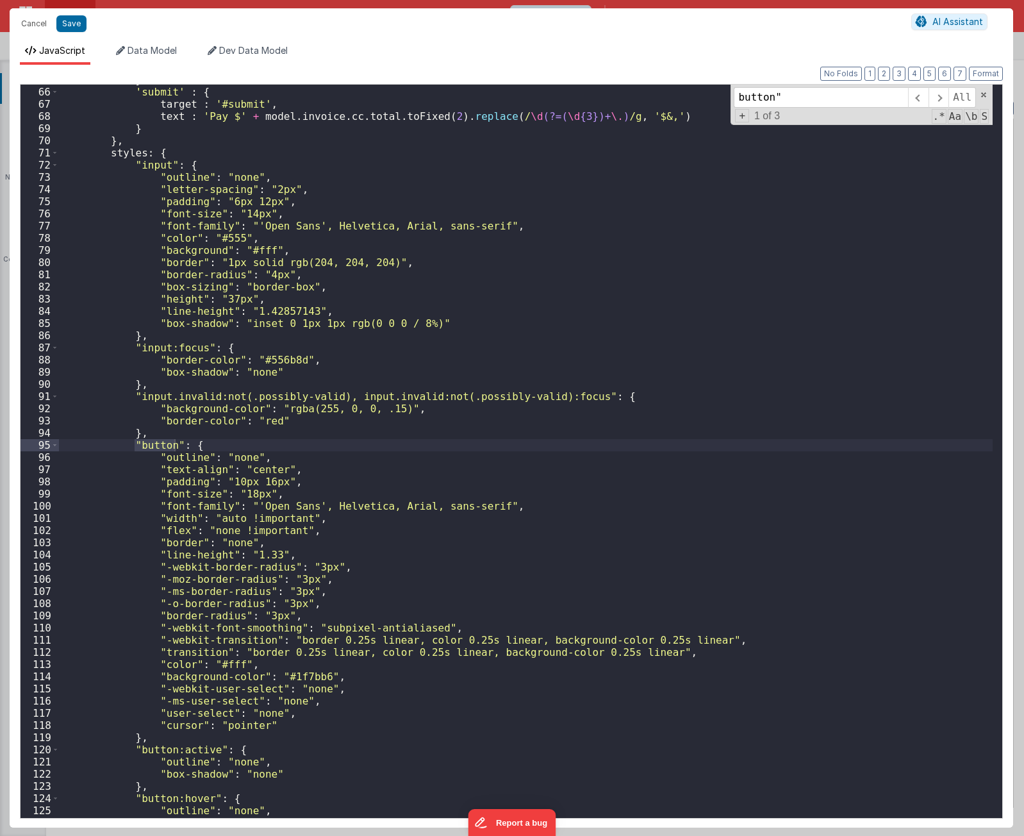
scroll to position [1813, 0]
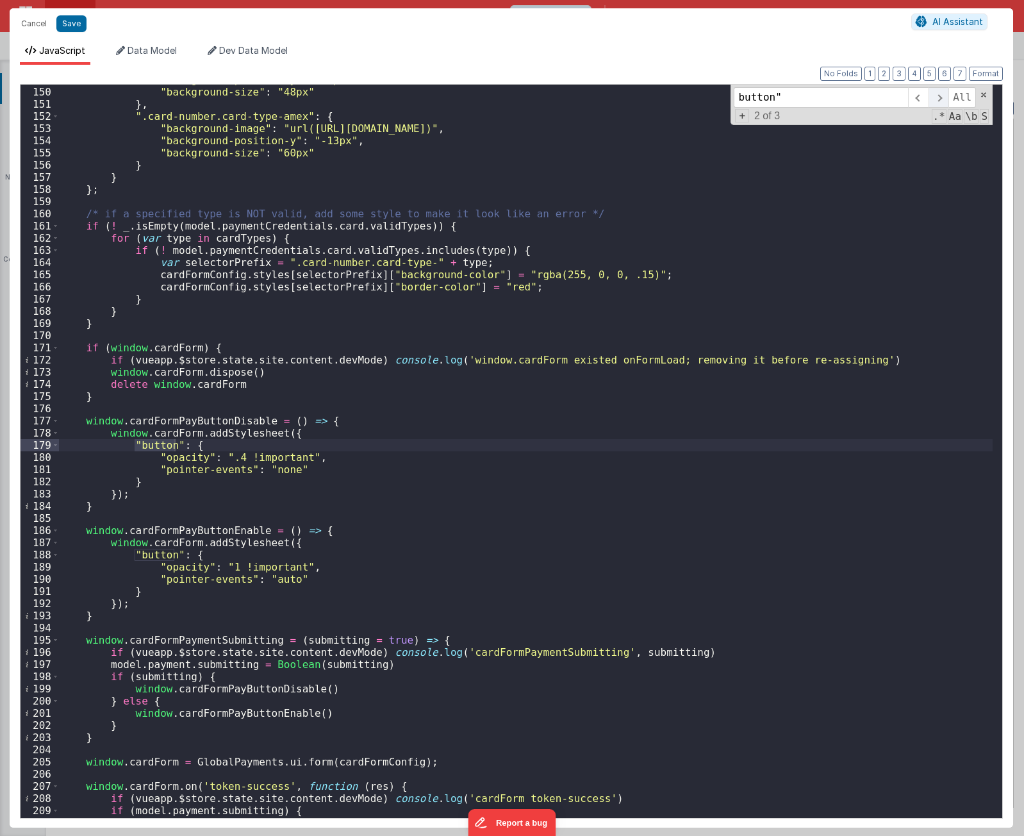
type input "button""
click at [941, 96] on span at bounding box center [938, 97] width 20 height 21
click at [940, 96] on span at bounding box center [938, 97] width 20 height 21
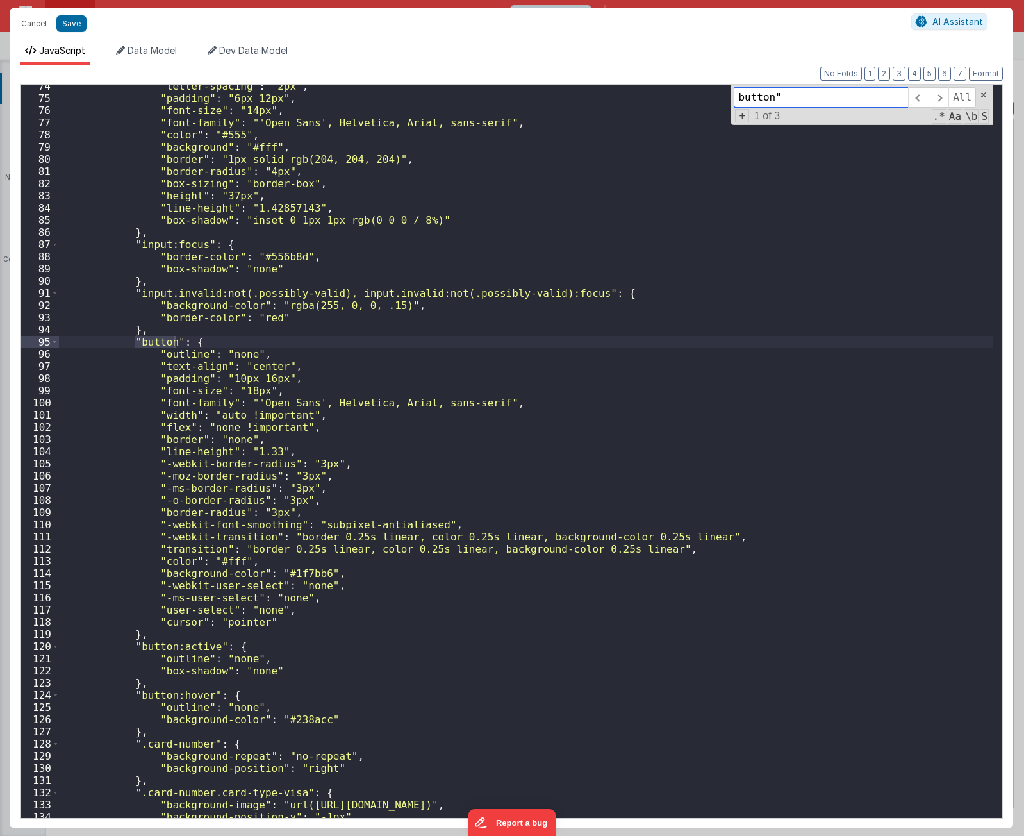
scroll to position [893, 0]
click at [318, 361] on div ""letter-spacing" : "2px" , "padding" : "6px 12px" , "font-size" : "14px" , "fon…" at bounding box center [526, 458] width 934 height 757
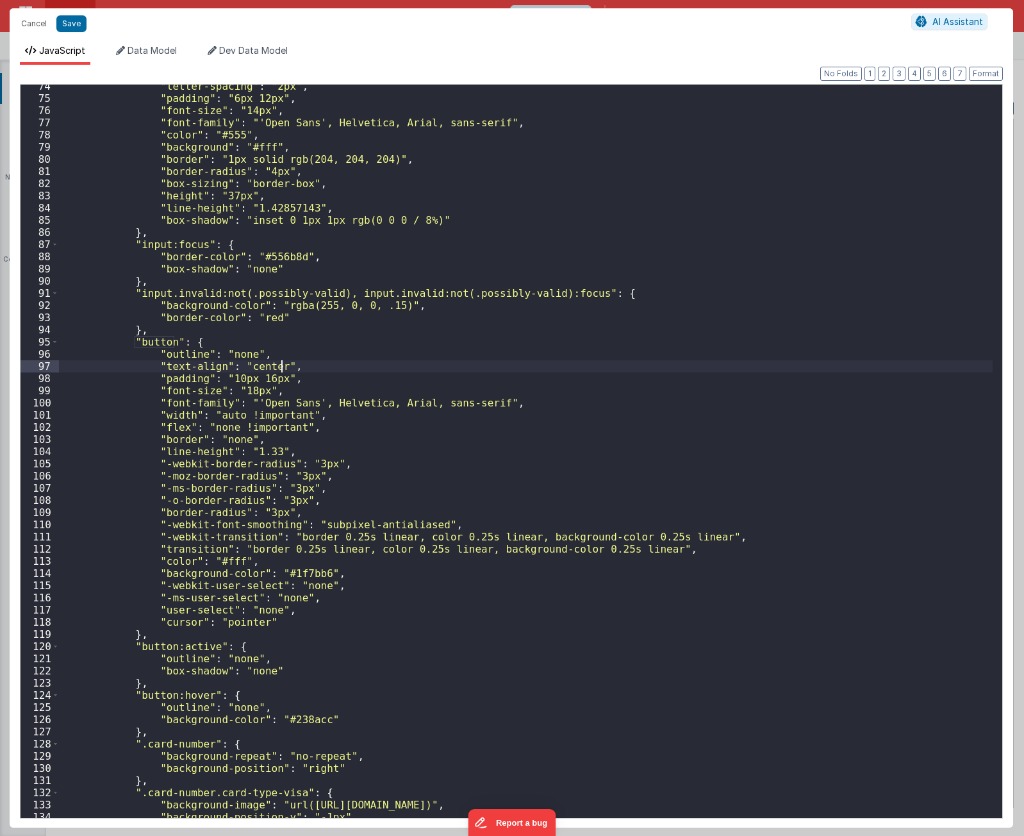
click at [320, 343] on div ""letter-spacing" : "2px" , "padding" : "6px 12px" , "font-size" : "14px" , "fon…" at bounding box center [526, 458] width 934 height 757
click at [268, 342] on div ""letter-spacing" : "2px" , "padding" : "6px 12px" , "font-size" : "14px" , "fon…" at bounding box center [526, 458] width 934 height 757
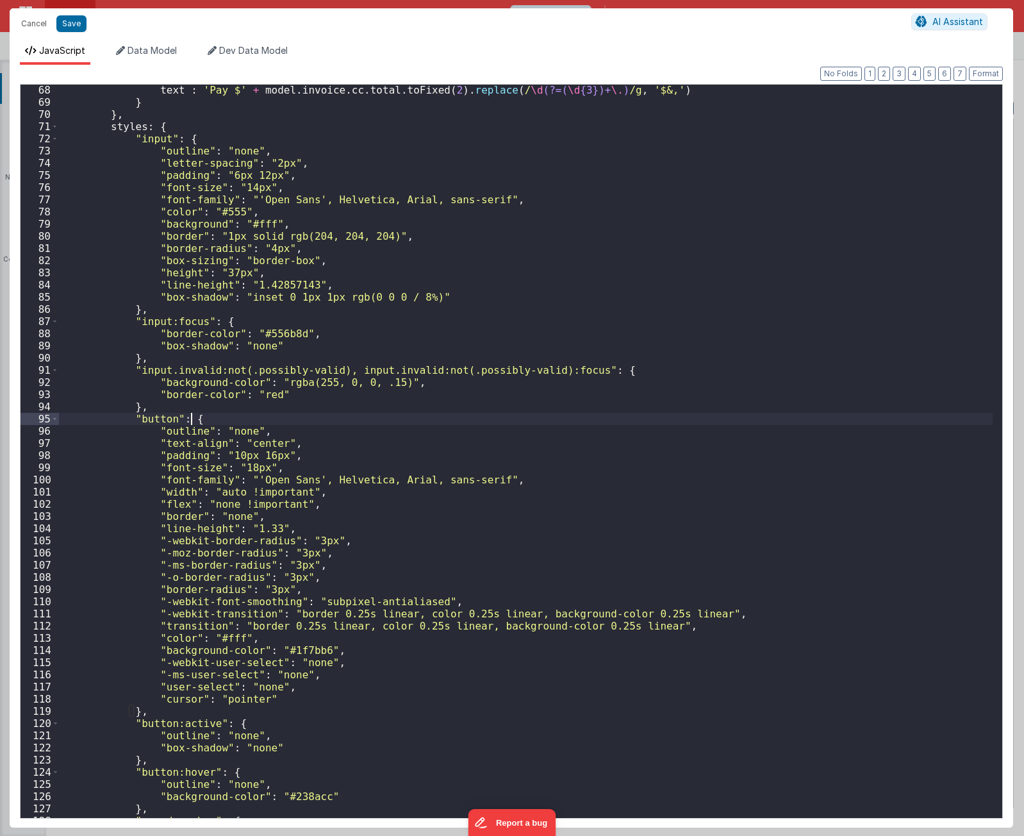
scroll to position [778, 0]
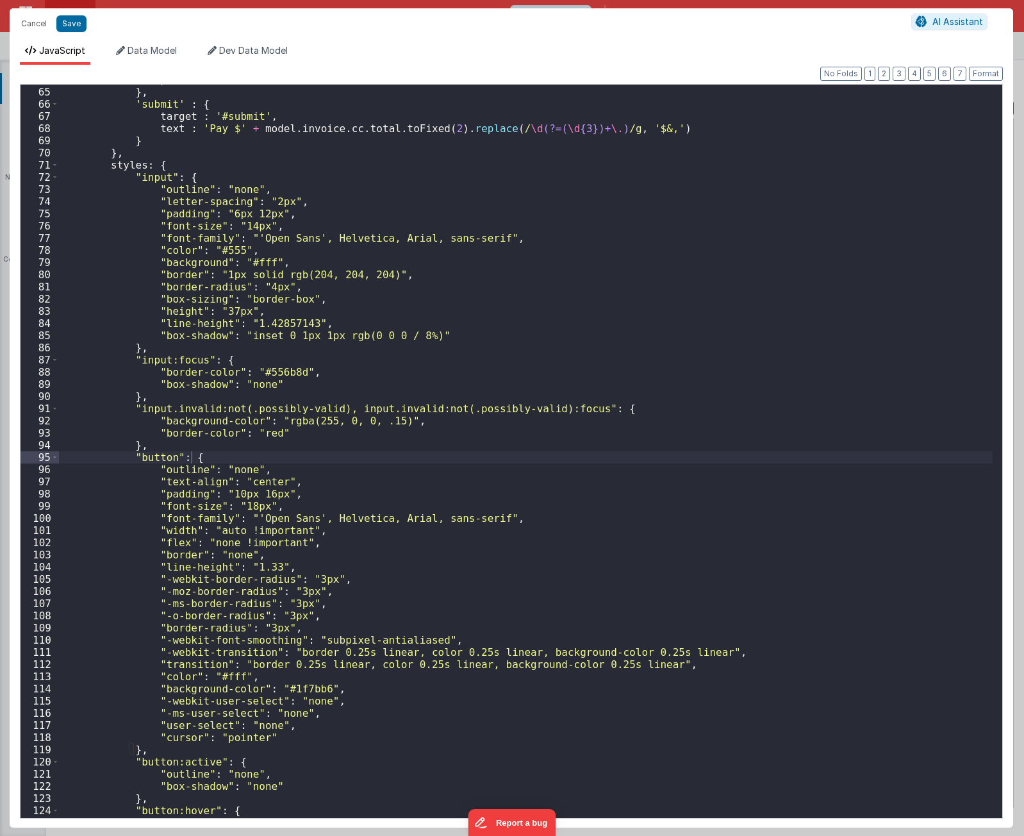
drag, startPoint x: 160, startPoint y: 432, endPoint x: 168, endPoint y: 432, distance: 7.7
click at [160, 432] on div "placeholder : '•••' } , 'submit' : { target : '#submit' , text : 'Pay $' + mode…" at bounding box center [526, 452] width 934 height 757
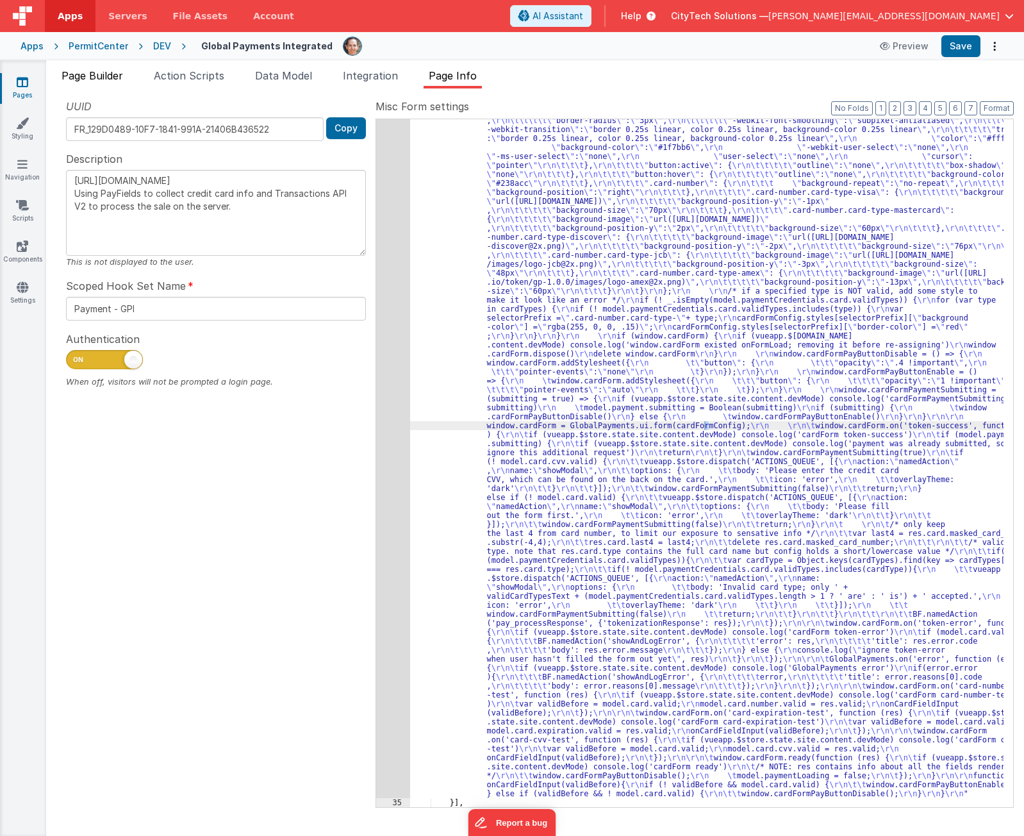
click at [108, 76] on span "Page Builder" at bounding box center [93, 75] width 62 height 13
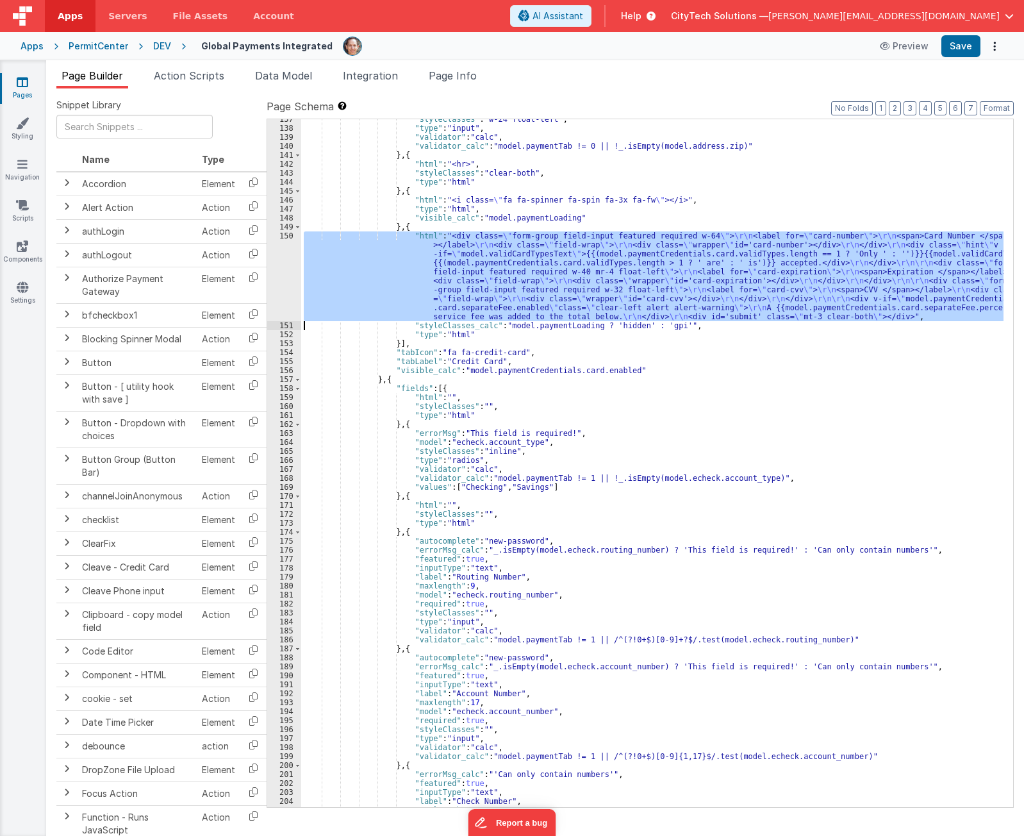
click at [284, 268] on div "150" at bounding box center [284, 276] width 34 height 90
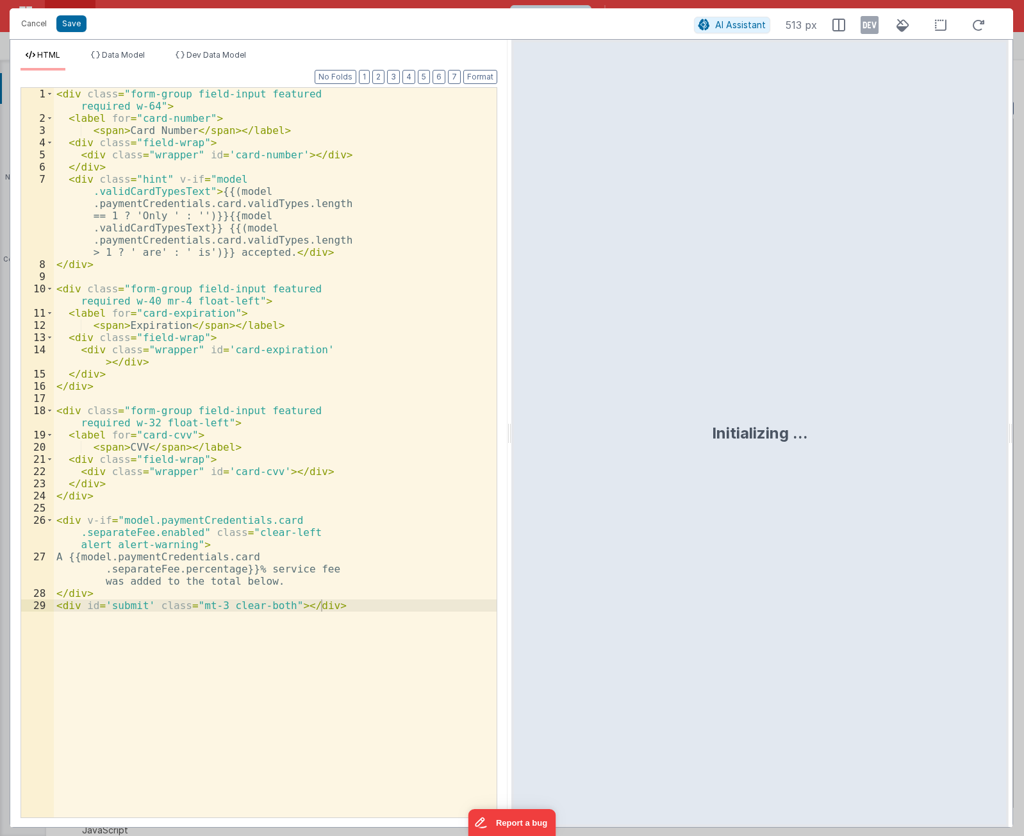
click at [284, 268] on div "< div class = "form-group field-input featured required w-64" > < label for = "…" at bounding box center [275, 471] width 443 height 766
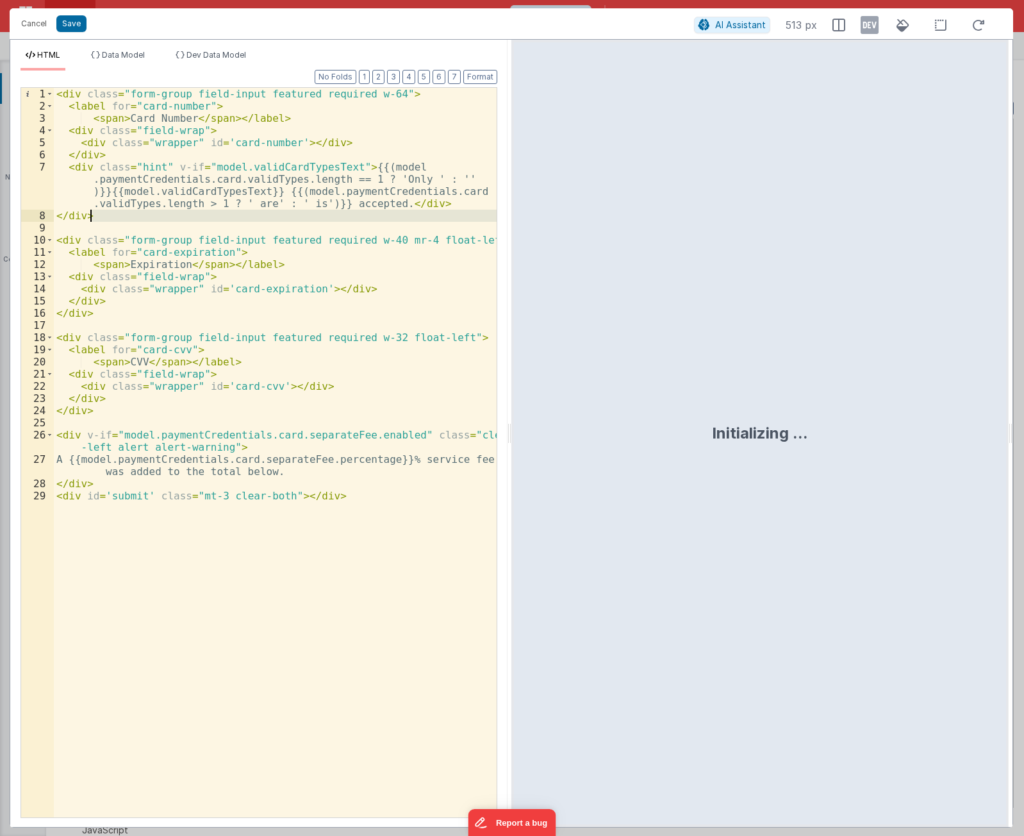
click at [368, 629] on div "< div class = "form-group field-input featured required w-64" > < label for = "…" at bounding box center [275, 464] width 443 height 753
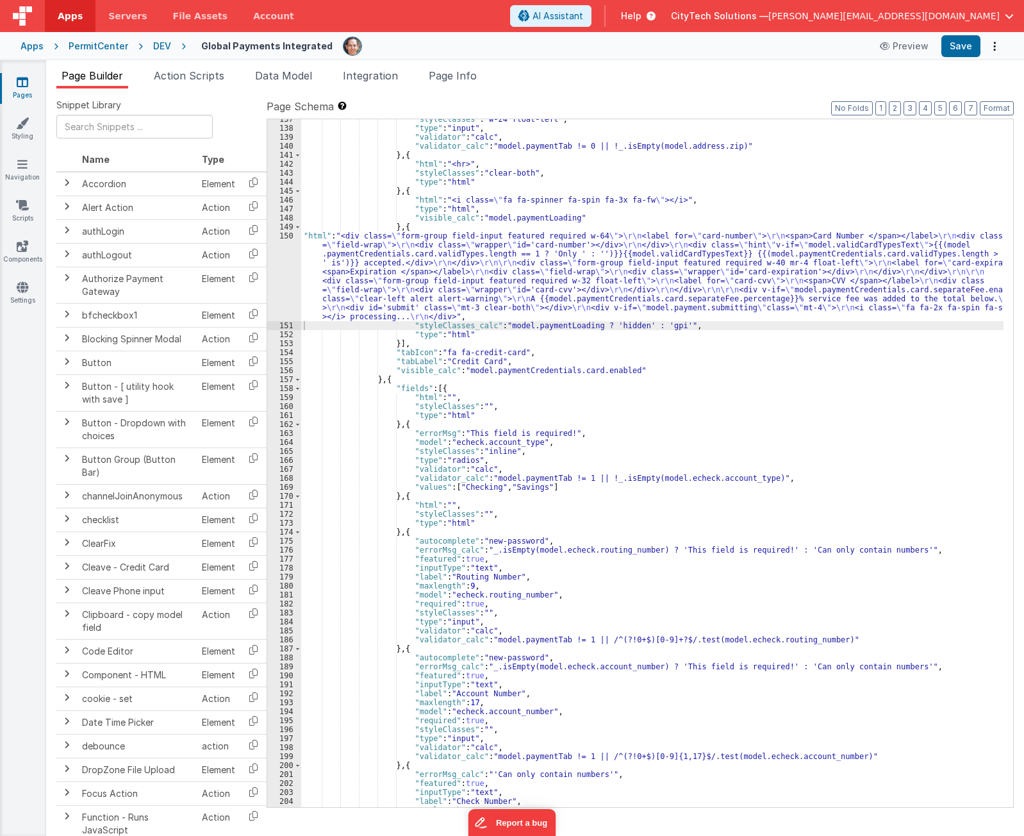
click at [718, 333] on div ""styleClasses" : "w-24 float-left" , "type" : "input" , "validator" : "calc" , …" at bounding box center [652, 467] width 702 height 705
click at [669, 217] on div ""styleClasses" : "w-24 float-left" , "type" : "input" , "validator" : "calc" , …" at bounding box center [652, 467] width 702 height 705
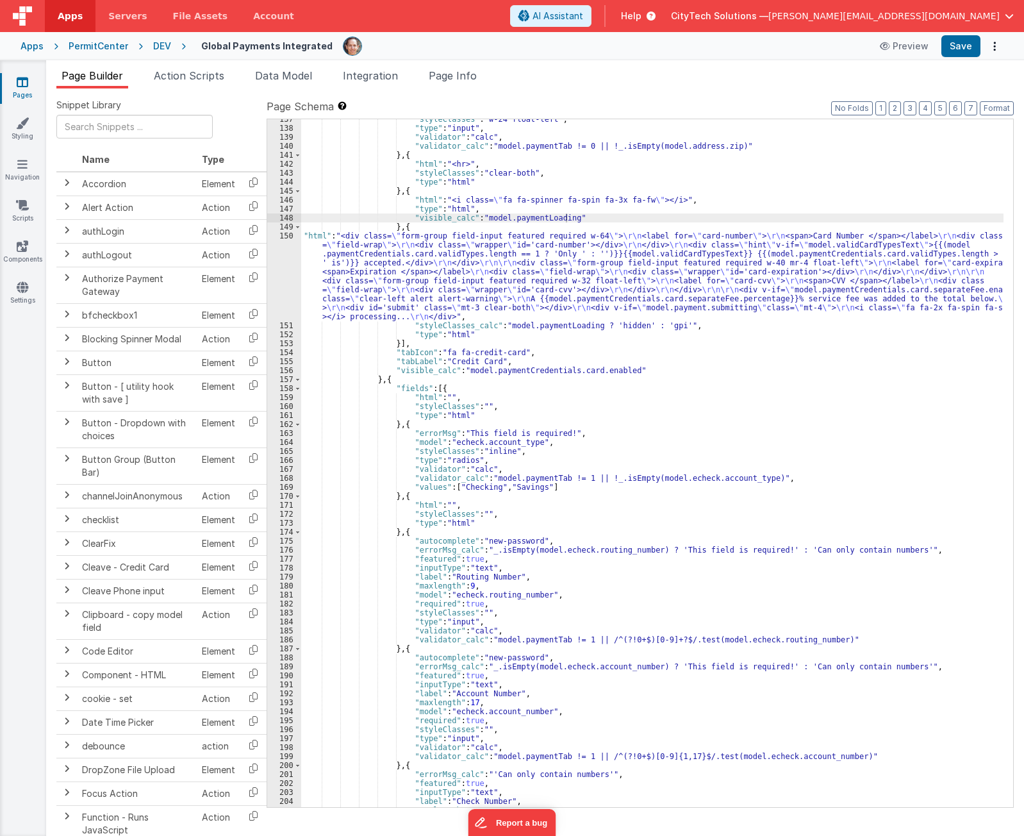
click at [513, 202] on div ""styleClasses" : "w-24 float-left" , "type" : "input" , "validator" : "calc" , …" at bounding box center [652, 467] width 702 height 705
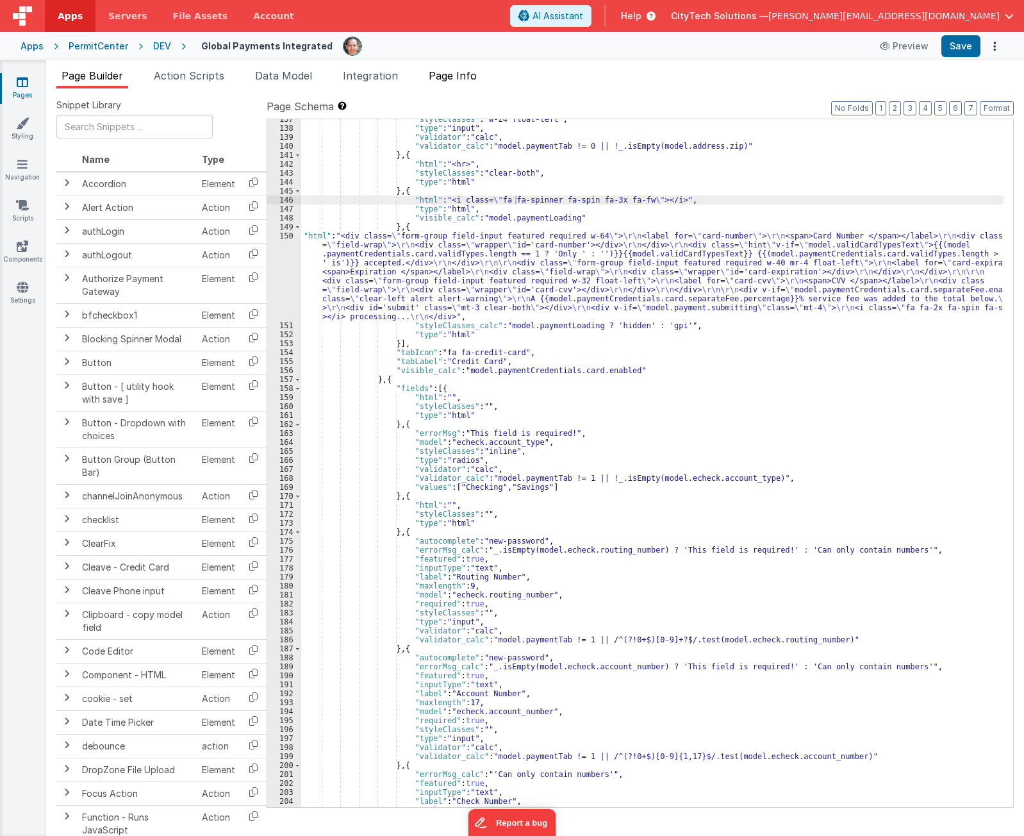
click at [466, 70] on span "Page Info" at bounding box center [453, 75] width 48 height 13
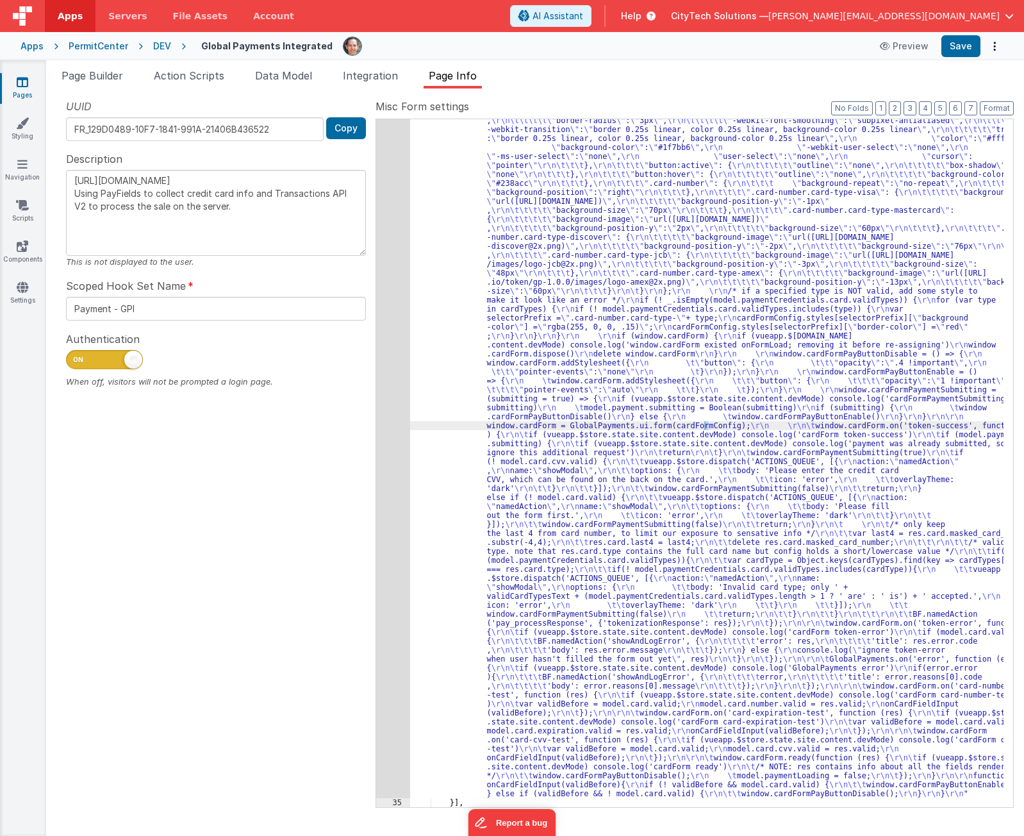
click at [613, 300] on div ""function" : "if (model.paymentCredentials.card.enabled) { \r\n if(typeof Globa…" at bounding box center [706, 648] width 593 height 1692
click at [620, 336] on div ""function" : "if (model.paymentCredentials.card.enabled) { \r\n if(typeof Globa…" at bounding box center [706, 648] width 593 height 1692
click at [394, 325] on div "34" at bounding box center [393, 300] width 34 height 996
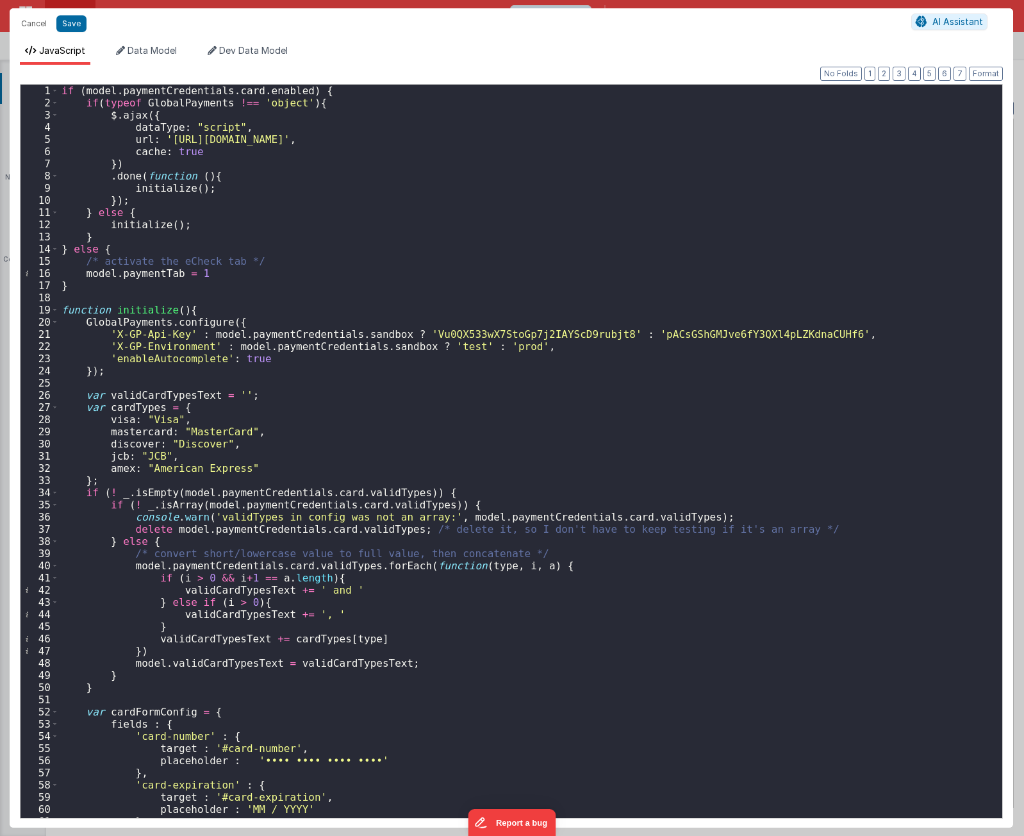
click at [511, 420] on div "if ( model . paymentCredentials . card . enabled ) { if ( typeof GlobalPayments…" at bounding box center [526, 463] width 934 height 757
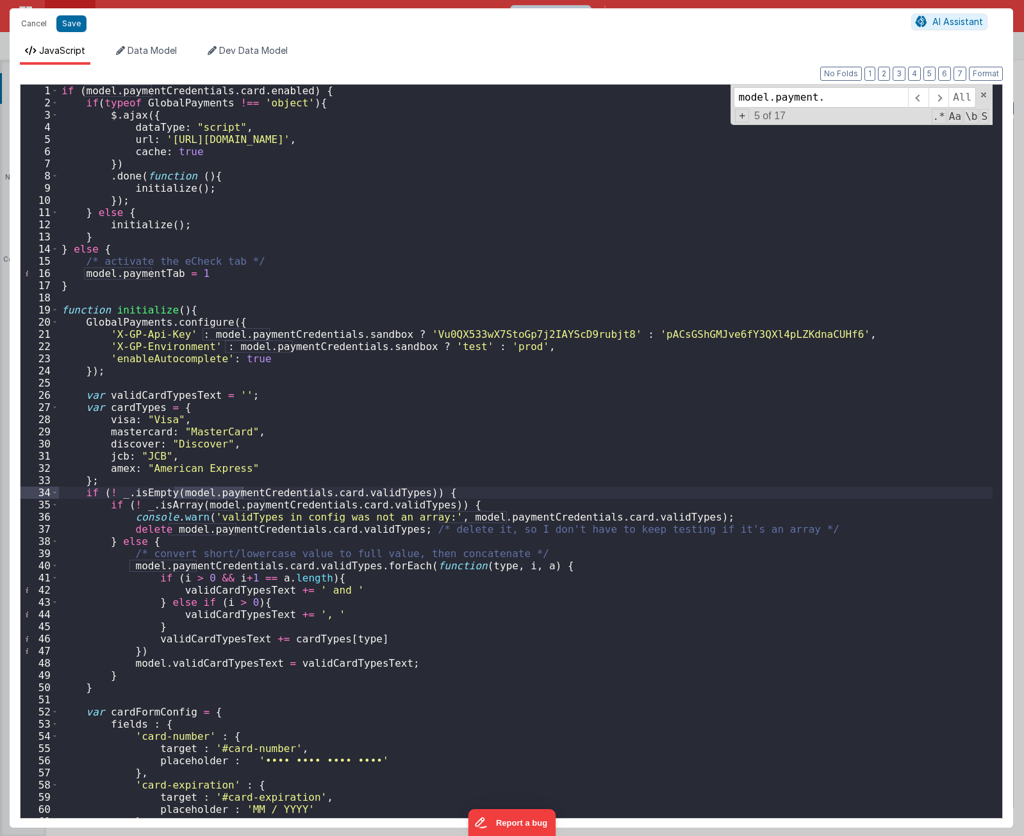
scroll to position [2032, 0]
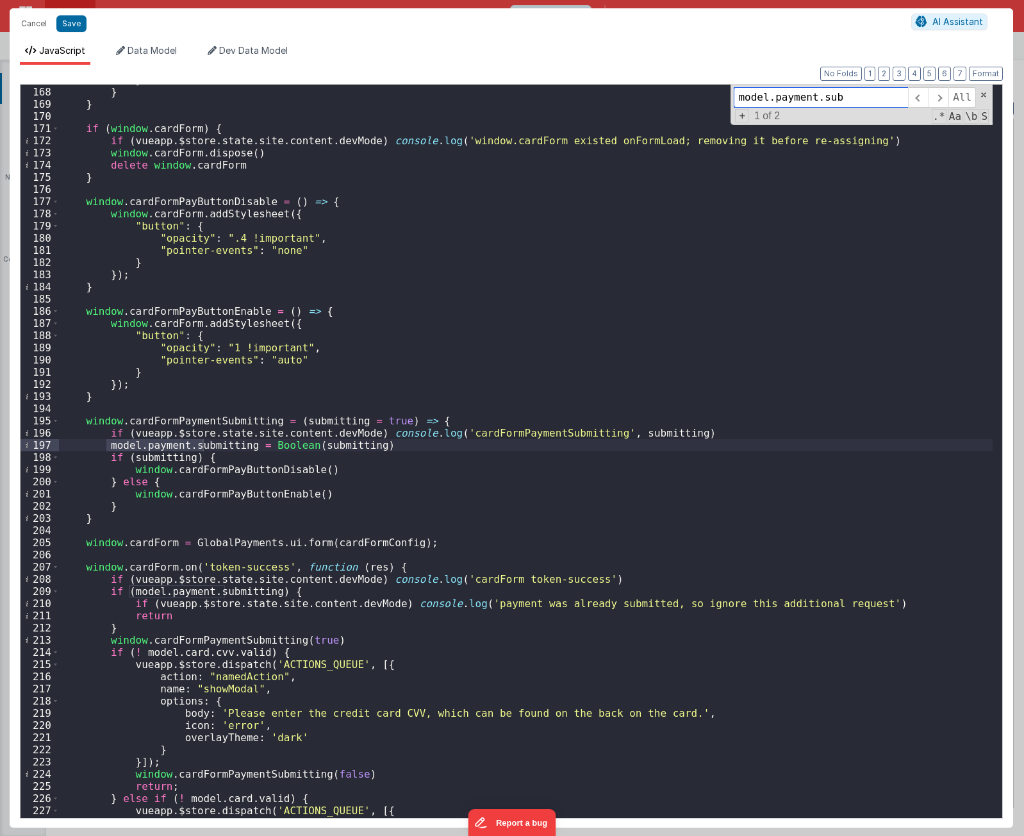
click at [857, 96] on input "model.payment.sub" at bounding box center [821, 97] width 174 height 21
type input "model.payment.submitting"
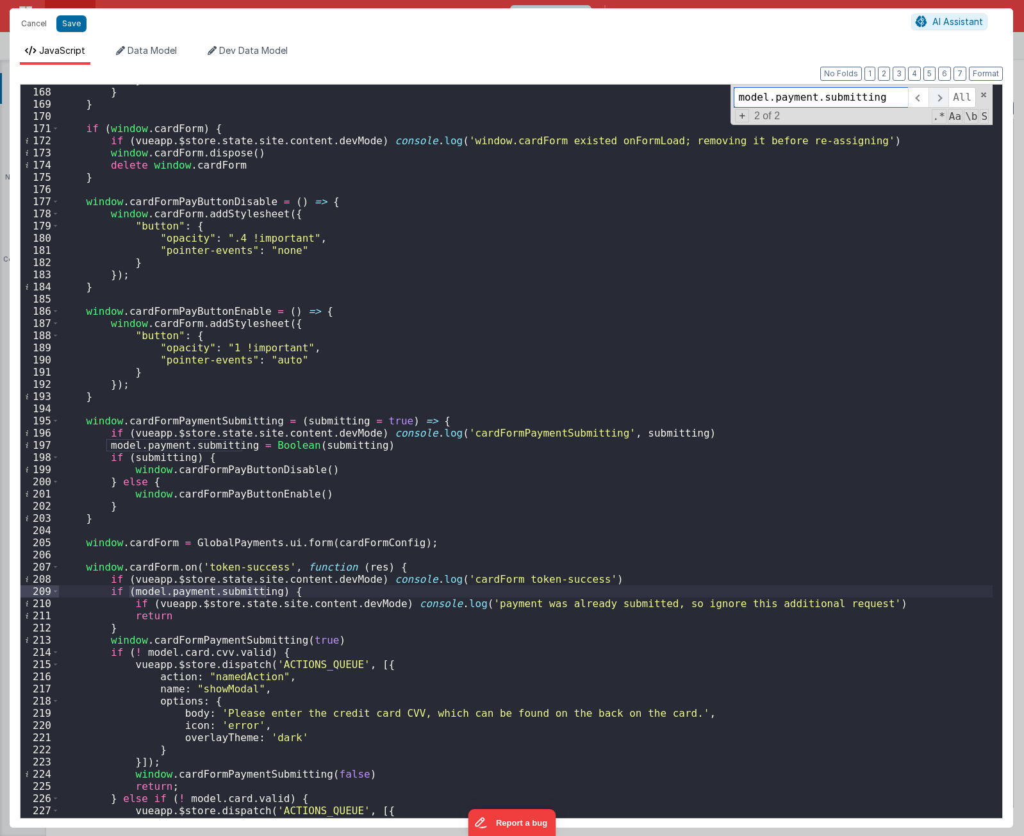
click at [941, 102] on span at bounding box center [938, 97] width 20 height 21
click at [939, 101] on span at bounding box center [938, 97] width 20 height 21
click at [210, 488] on div "} } } if ( window . cardForm ) { if ( vueapp . $store . state . site . content …" at bounding box center [526, 452] width 934 height 757
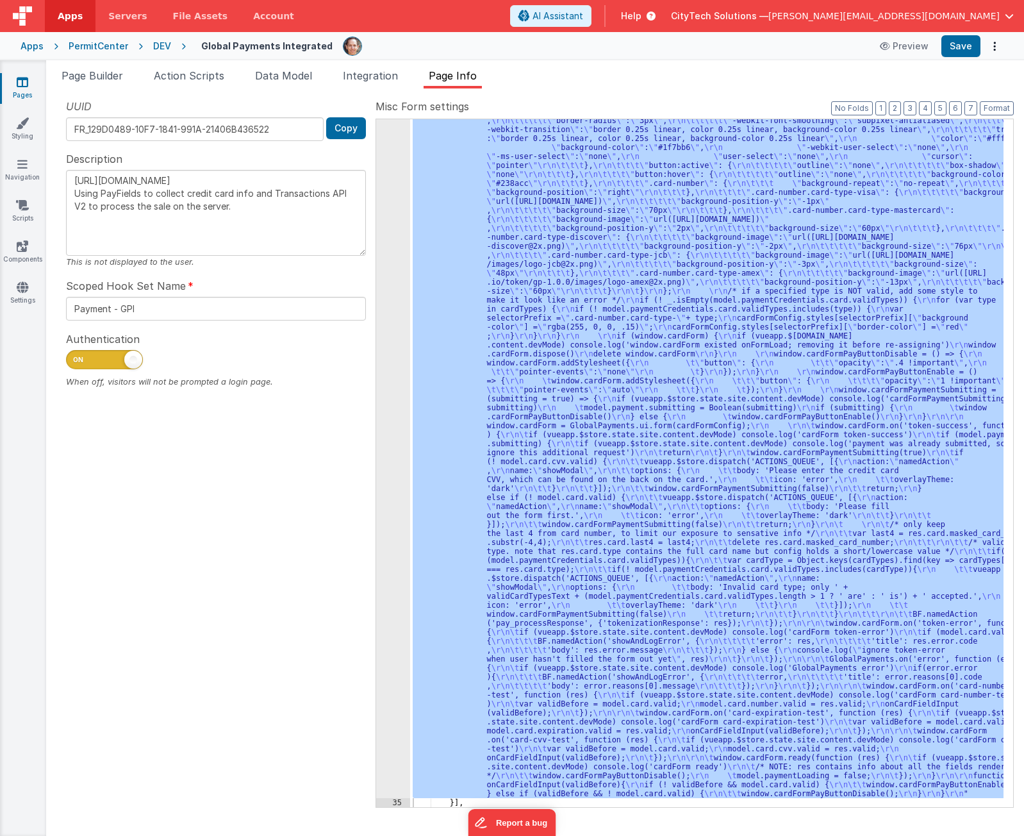
click at [97, 66] on div "Page Builder Action Scripts Data Model Integration Page Info Snippet Library Na…" at bounding box center [535, 447] width 978 height 775
click at [90, 76] on span "Page Builder" at bounding box center [93, 75] width 62 height 13
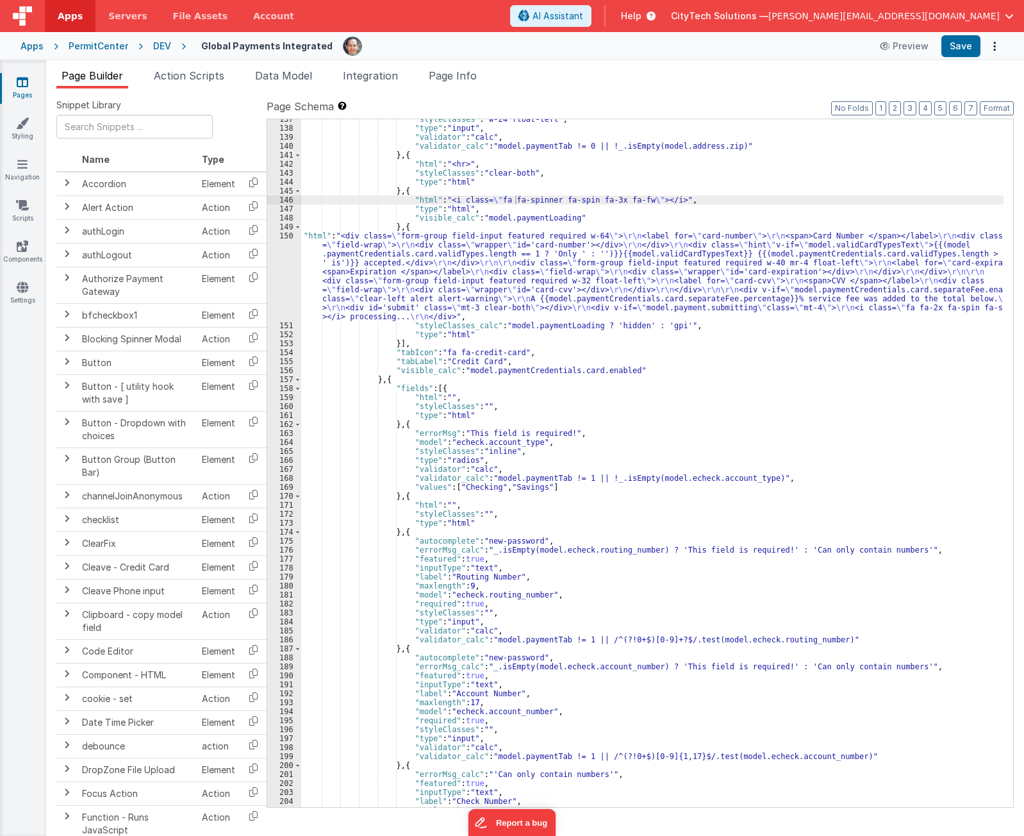
click at [383, 288] on div ""styleClasses" : "w-24 float-left" , "type" : "input" , "validator" : "calc" , …" at bounding box center [652, 467] width 702 height 705
click at [401, 315] on div ""styleClasses" : "w-24 float-left" , "type" : "input" , "validator" : "calc" , …" at bounding box center [652, 467] width 702 height 705
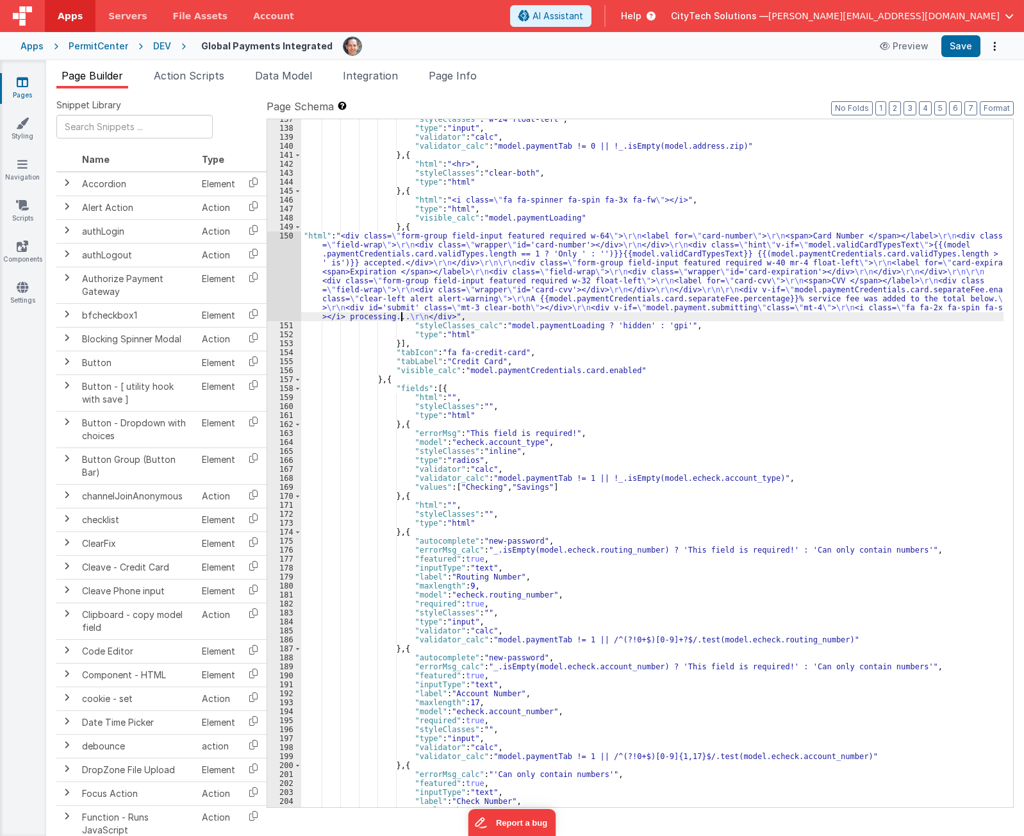
click at [290, 278] on div "150" at bounding box center [284, 276] width 34 height 90
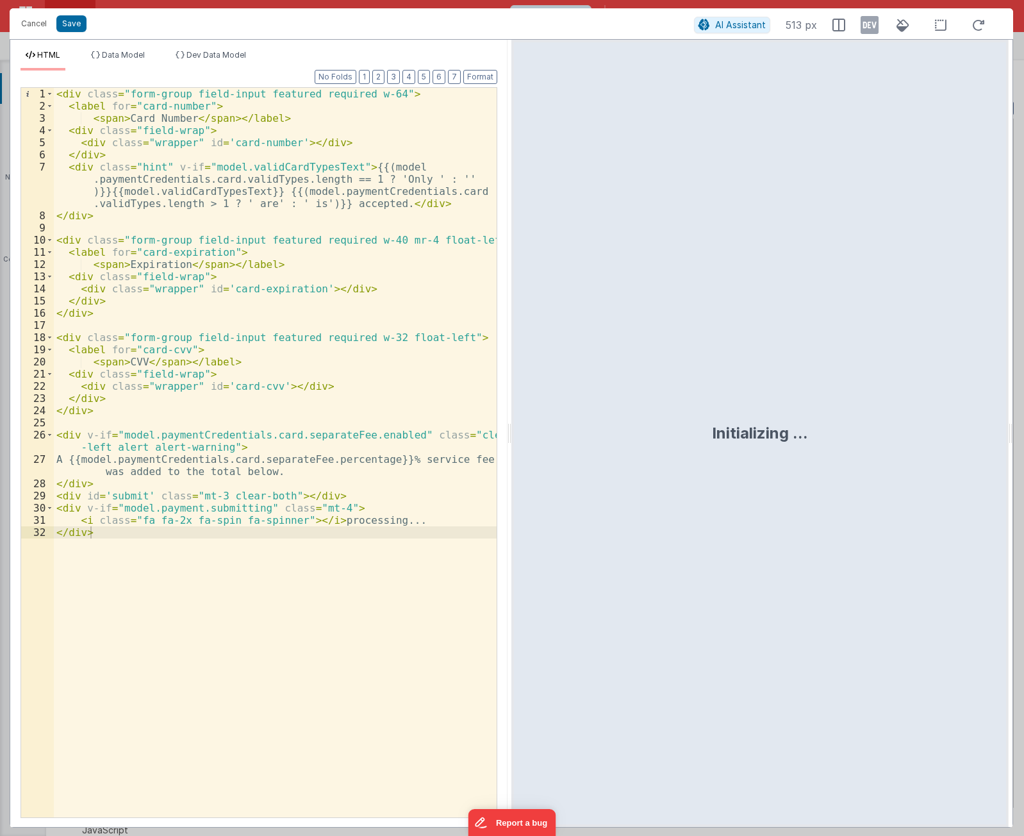
click at [440, 519] on div "< div class = "form-group field-input featured required w-64" > < label for = "…" at bounding box center [275, 464] width 443 height 753
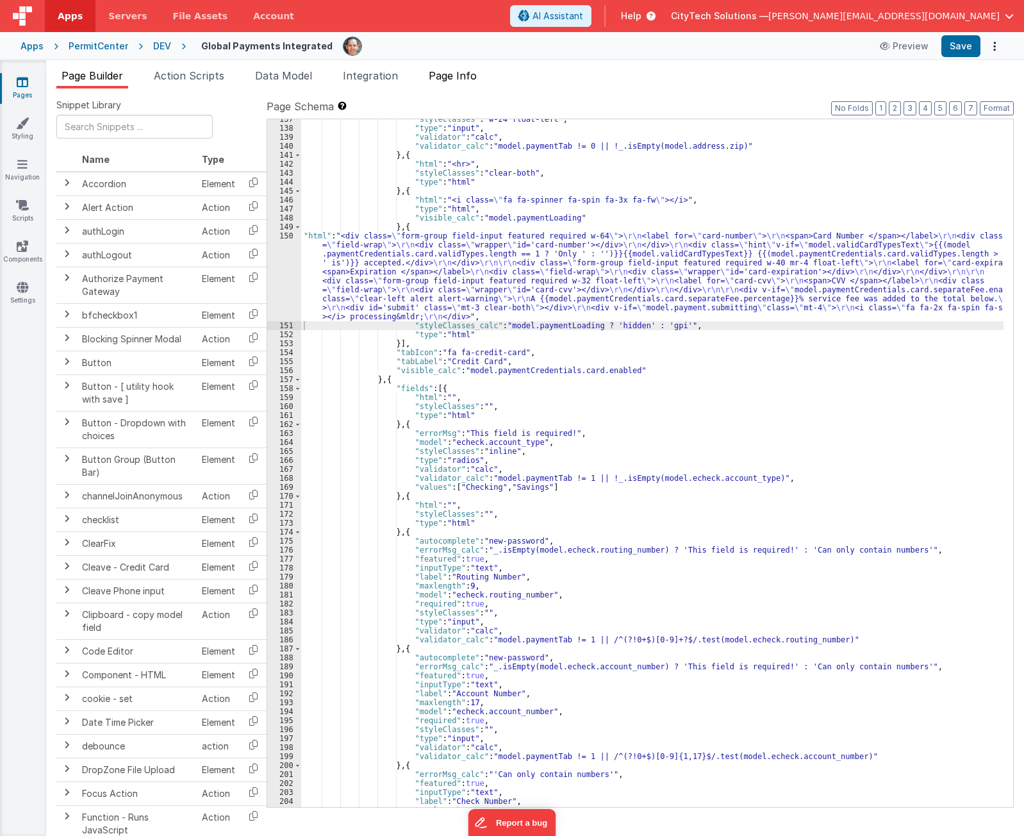
click at [460, 68] on li "Page Info" at bounding box center [453, 78] width 58 height 21
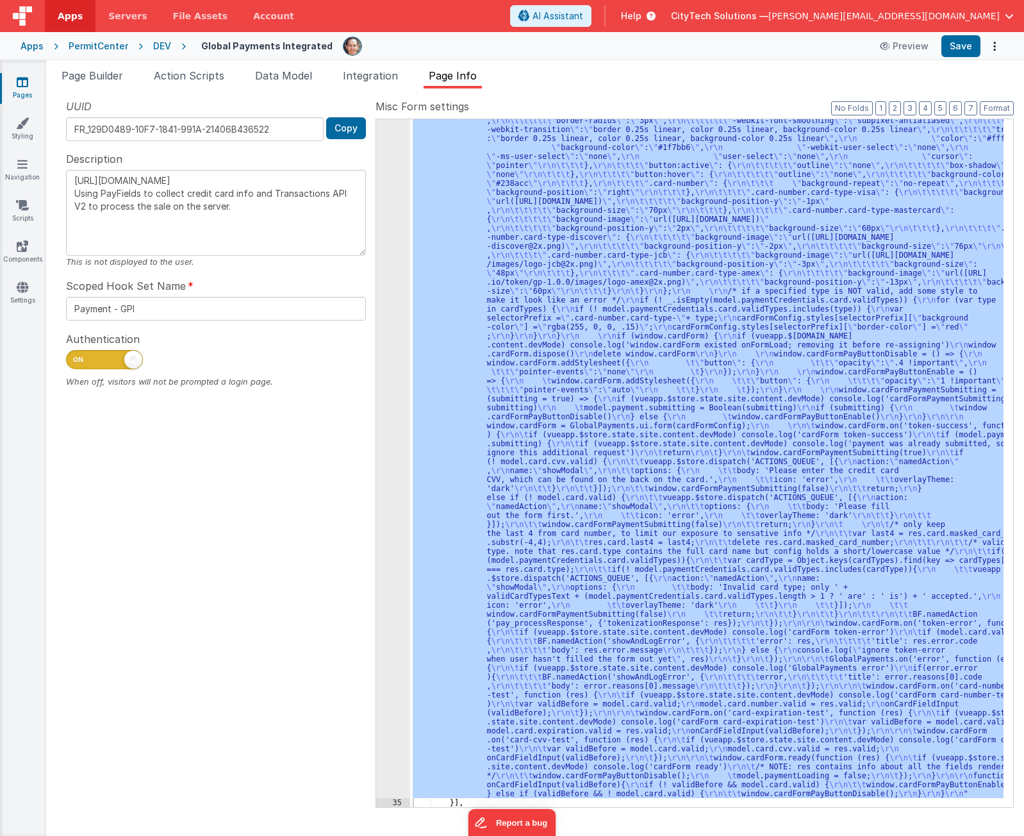
click at [493, 348] on div ""function" : "if (model.paymentCredentials.card.enabled) { \r\n if(typeof Globa…" at bounding box center [706, 462] width 593 height 687
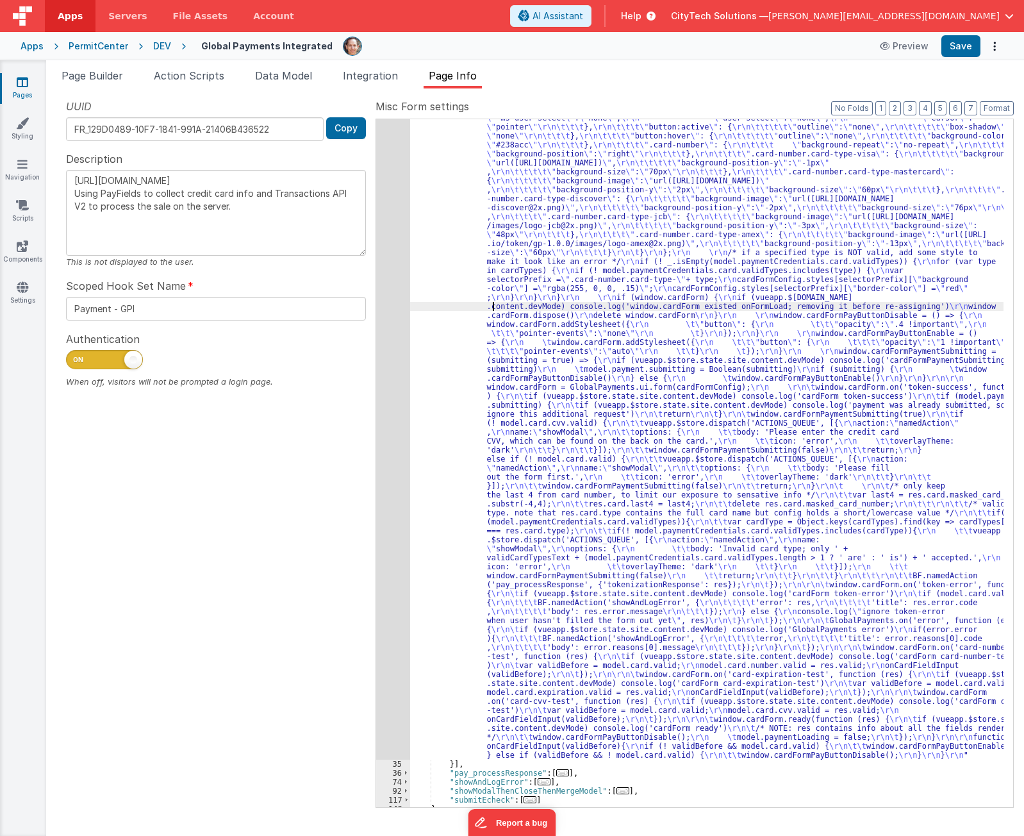
scroll to position [586, 0]
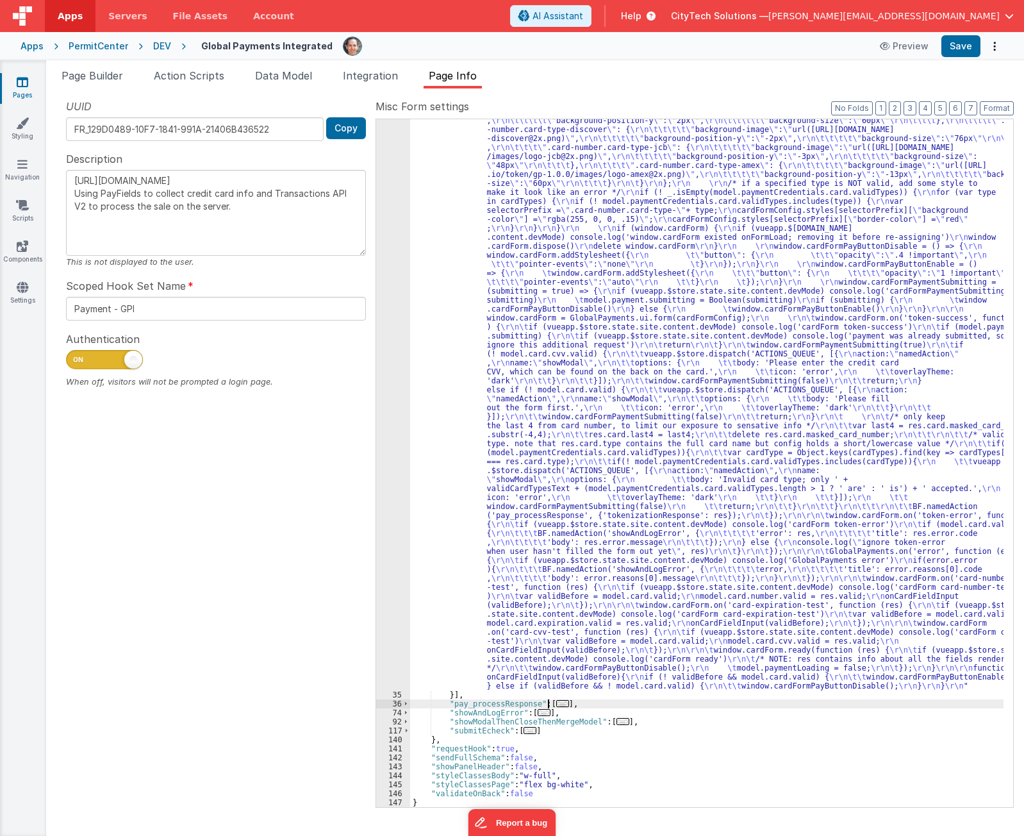
click at [556, 704] on span "..." at bounding box center [562, 703] width 13 height 7
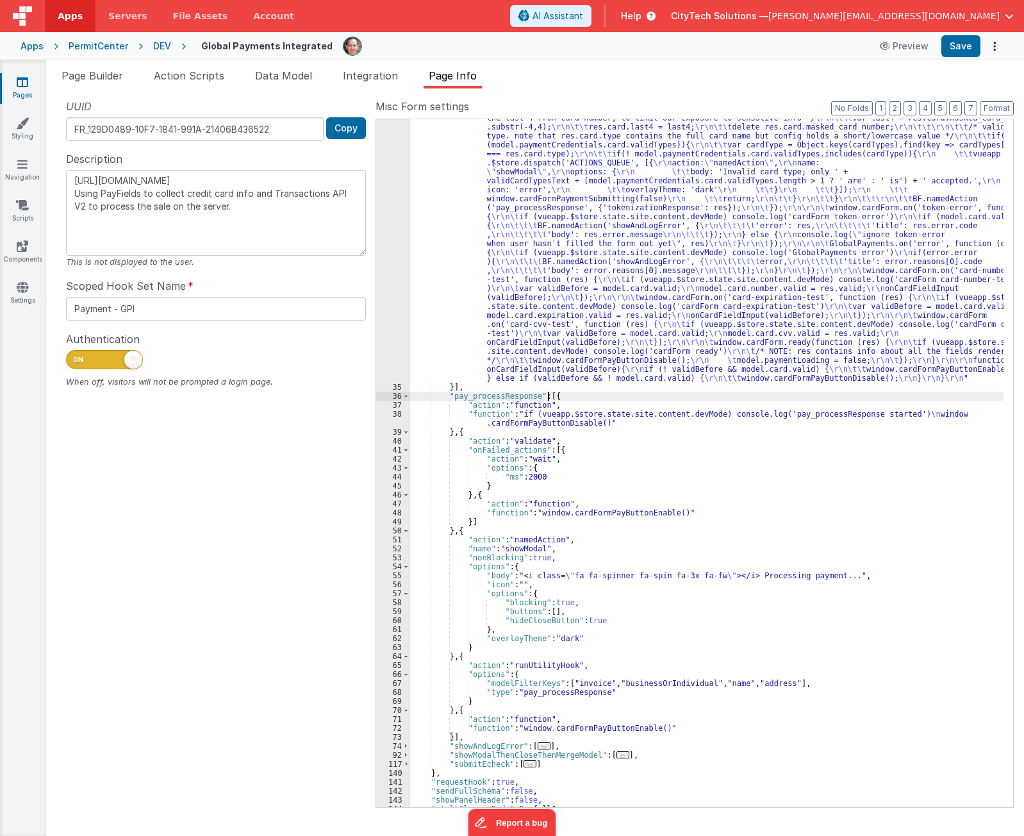
scroll to position [894, 0]
click at [579, 422] on div ""function" : "if (model.paymentCredentials.card.enabled) { \r\n if(typeof Globa…" at bounding box center [706, 233] width 593 height 1692
drag, startPoint x: 802, startPoint y: 267, endPoint x: 771, endPoint y: 267, distance: 30.8
click at [801, 267] on div ""function" : "if (model.paymentCredentials.card.enabled) { \r\n if(typeof Globa…" at bounding box center [706, 233] width 593 height 1692
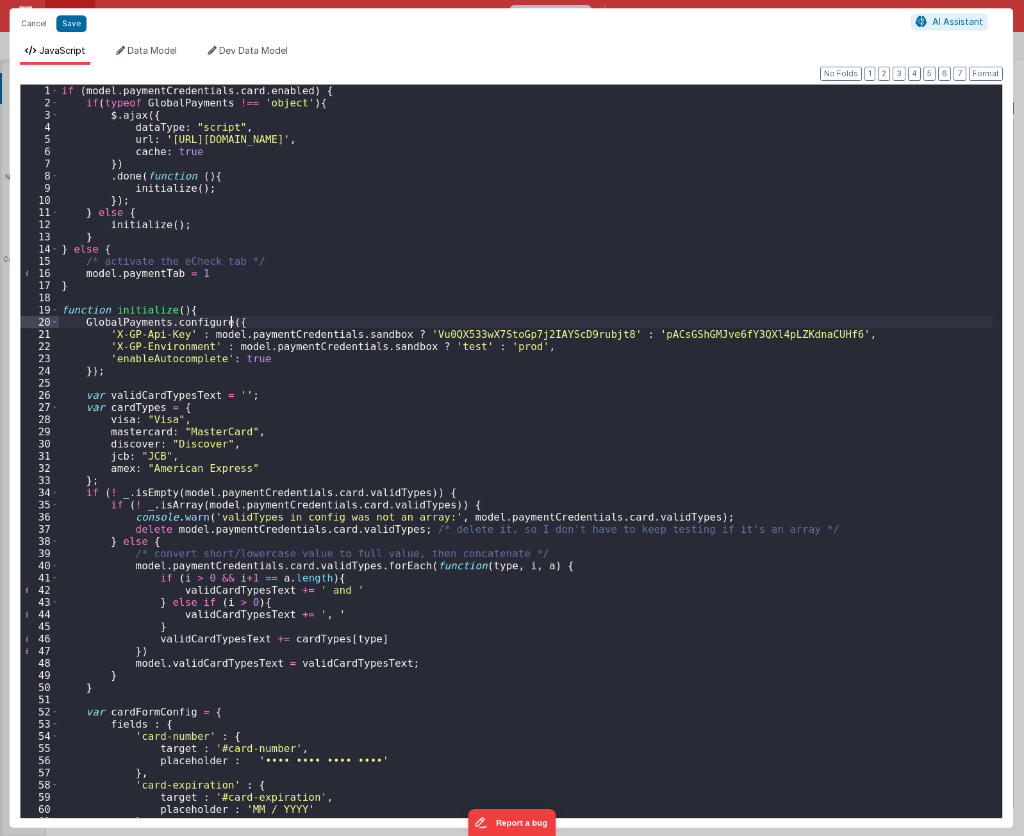
click at [830, 327] on div "if ( model . paymentCredentials . card . enabled ) { if ( typeof GlobalPayments…" at bounding box center [526, 463] width 934 height 757
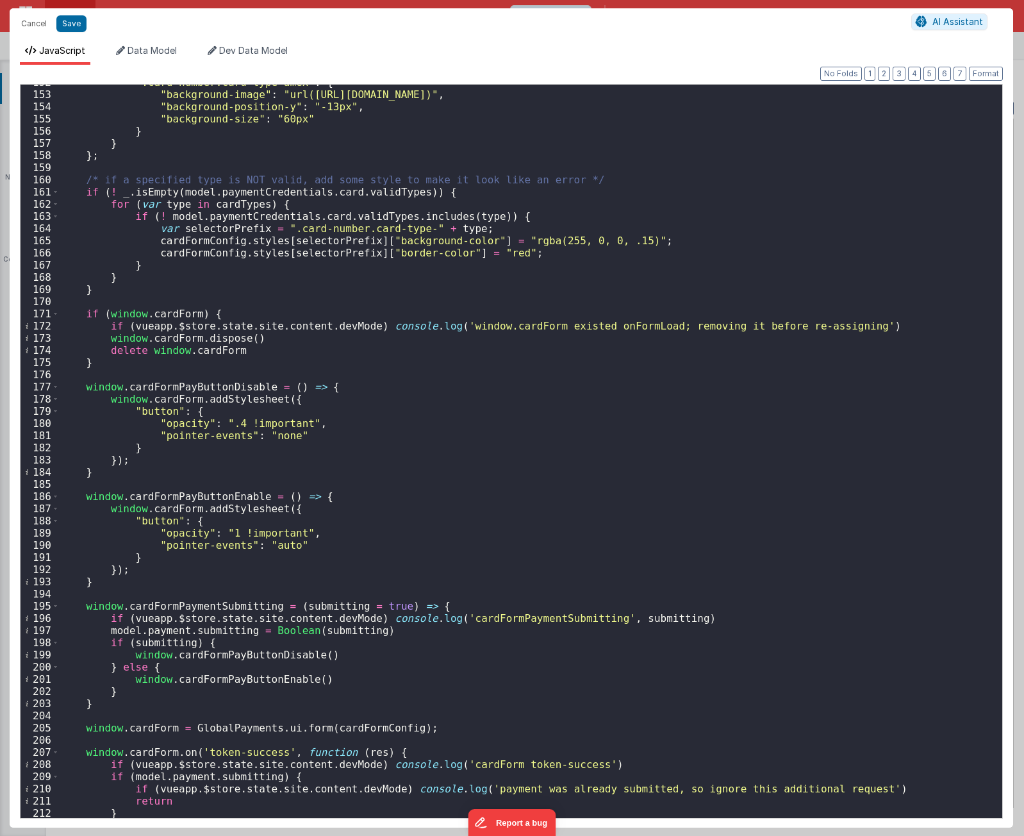
scroll to position [1847, 0]
click at [357, 342] on div "".card-number.card-type-amex" : { "background-image" : "url(https://hps.github.…" at bounding box center [526, 454] width 934 height 757
click at [220, 340] on div "".card-number.card-type-amex" : { "background-image" : "url(https://hps.github.…" at bounding box center [526, 454] width 934 height 757
click at [220, 349] on div "".card-number.card-type-amex" : { "background-image" : "url(https://hps.github.…" at bounding box center [526, 454] width 934 height 757
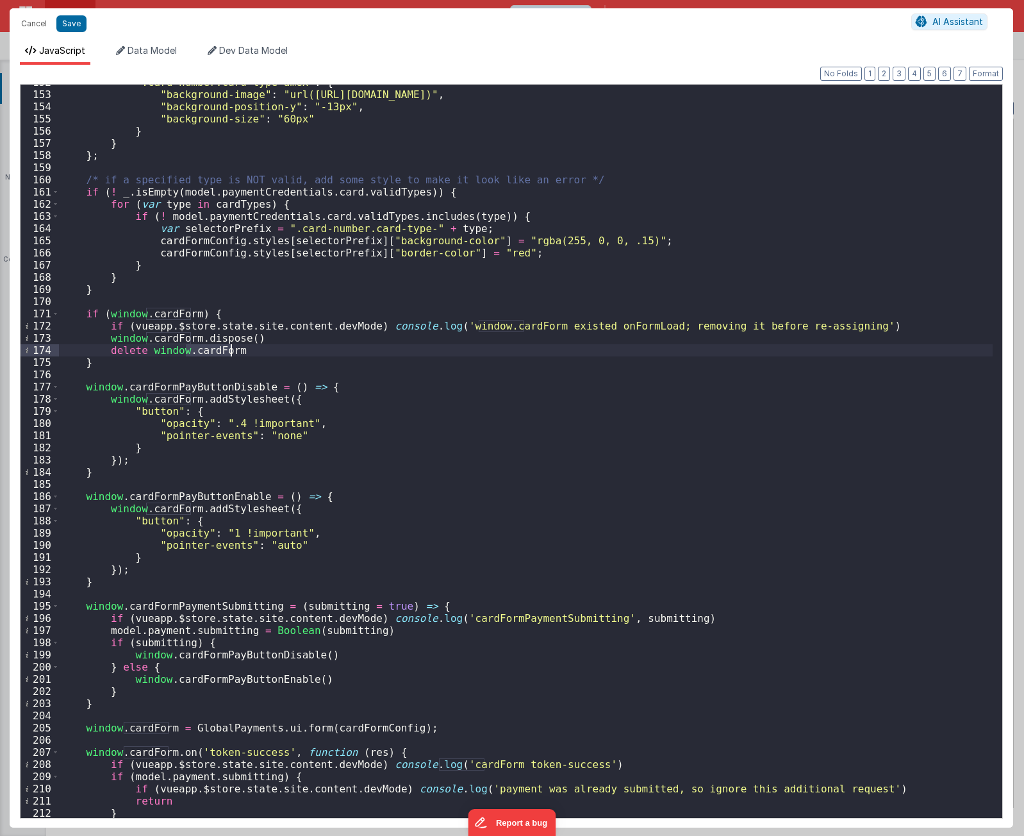
click at [220, 349] on div "".card-number.card-type-amex" : { "background-image" : "url(https://hps.github.…" at bounding box center [526, 454] width 934 height 757
click at [217, 312] on div "".card-number.card-type-amex" : { "background-image" : "url(https://hps.github.…" at bounding box center [526, 454] width 934 height 757
click at [422, 328] on div "".card-number.card-type-amex" : { "background-image" : "url(https://hps.github.…" at bounding box center [526, 454] width 934 height 757
click at [342, 347] on div "".card-number.card-type-amex" : { "background-image" : "url(https://hps.github.…" at bounding box center [526, 454] width 934 height 757
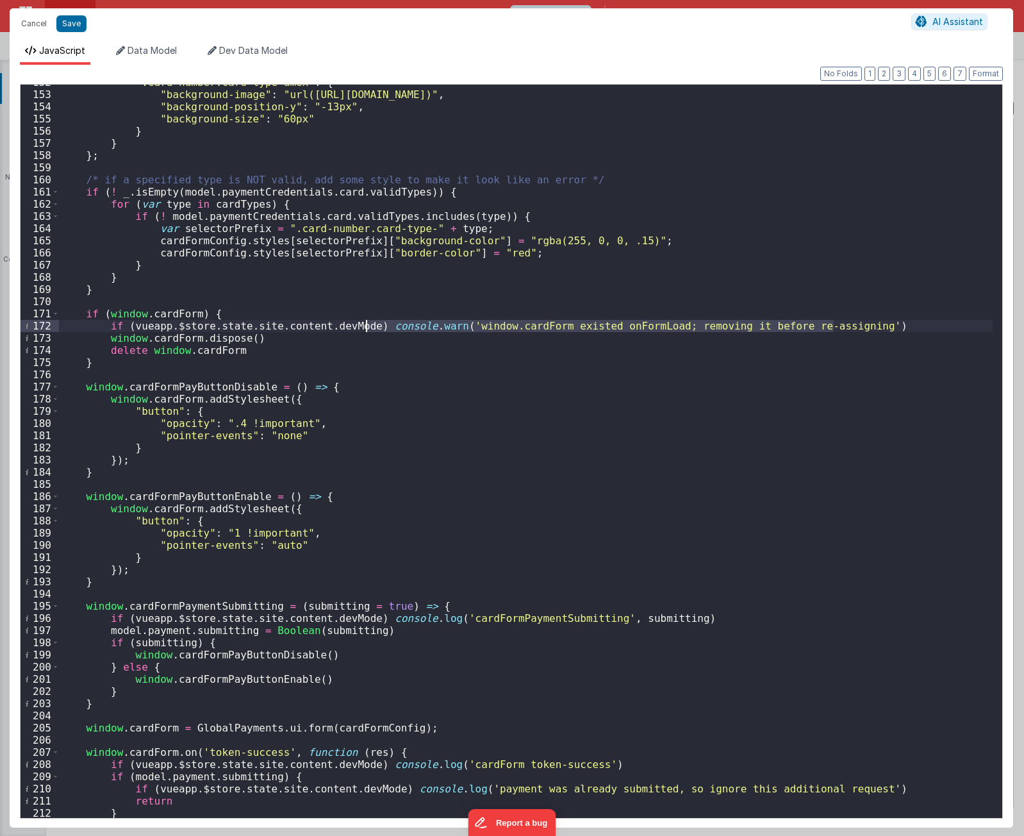
drag, startPoint x: 841, startPoint y: 325, endPoint x: 366, endPoint y: 330, distance: 475.4
click at [366, 330] on div "".card-number.card-type-amex" : { "background-image" : "url(https://hps.github.…" at bounding box center [526, 454] width 934 height 757
click at [263, 338] on div "".card-number.card-type-amex" : { "background-image" : "url(https://hps.github.…" at bounding box center [526, 454] width 934 height 757
click at [273, 341] on div "".card-number.card-type-amex" : { "background-image" : "url(https://hps.github.…" at bounding box center [526, 454] width 934 height 757
click at [283, 306] on div "".card-number.card-type-amex" : { "background-image" : "url(https://hps.github.…" at bounding box center [526, 454] width 934 height 757
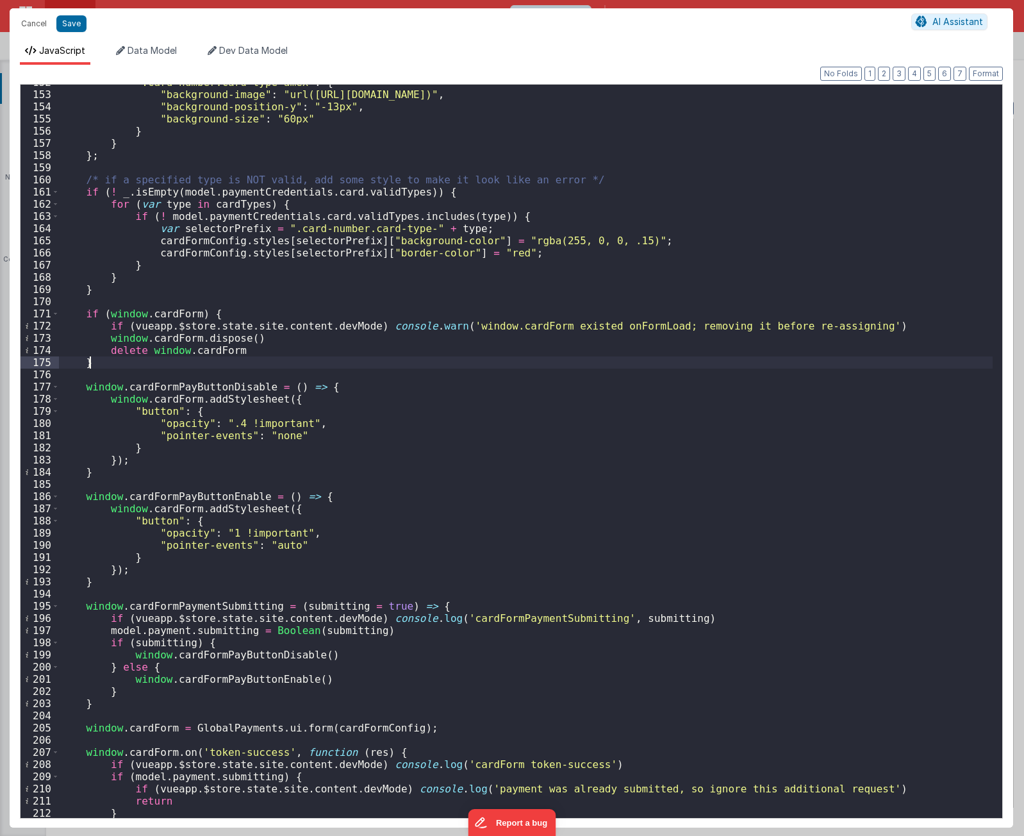
click at [272, 359] on div "".card-number.card-type-amex" : { "background-image" : "url(https://hps.github.…" at bounding box center [526, 454] width 934 height 757
click at [277, 345] on div "".card-number.card-type-amex" : { "background-image" : "url(https://hps.github.…" at bounding box center [526, 454] width 934 height 757
click at [274, 343] on div "".card-number.card-type-amex" : { "background-image" : "url(https://hps.github.…" at bounding box center [526, 454] width 934 height 757
click at [330, 406] on div "".card-number.card-type-amex" : { "background-image" : "url(https://hps.github.…" at bounding box center [526, 454] width 934 height 757
click at [221, 604] on div "".card-number.card-type-amex" : { "background-image" : "url(https://hps.github.…" at bounding box center [526, 454] width 934 height 757
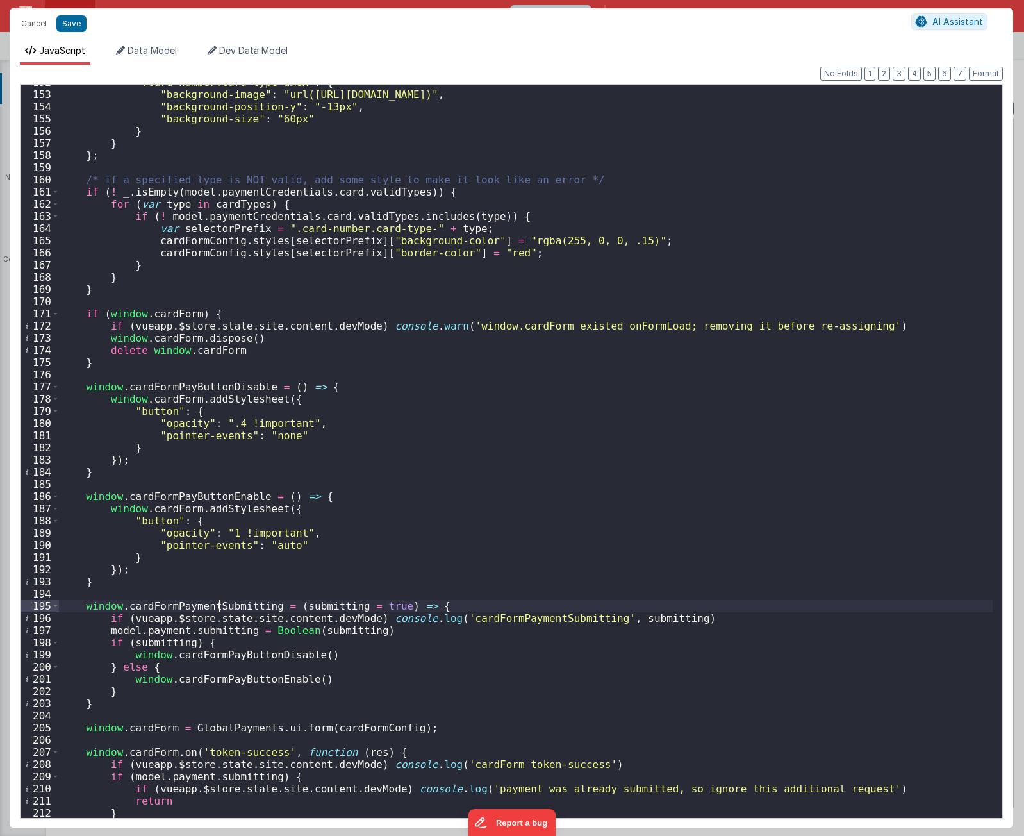
click at [221, 604] on div "".card-number.card-type-amex" : { "background-image" : "url(https://hps.github.…" at bounding box center [526, 454] width 934 height 757
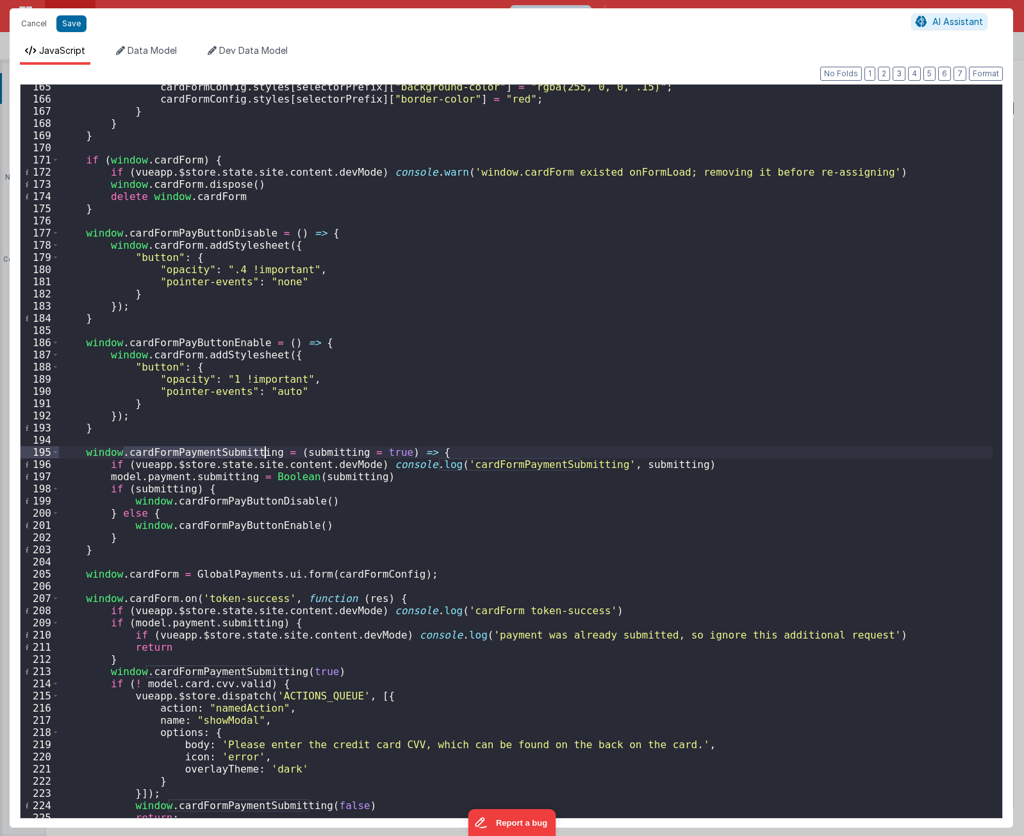
scroll to position [2000, 0]
click at [272, 506] on div "cardFormConfig . styles [ selectorPrefix ] [ "background-color" ] = "rgba(255, …" at bounding box center [526, 459] width 934 height 757
drag, startPoint x: 272, startPoint y: 506, endPoint x: 270, endPoint y: 520, distance: 14.2
click at [272, 506] on div "cardFormConfig . styles [ selectorPrefix ] [ "background-color" ] = "rgba(255, …" at bounding box center [526, 459] width 934 height 757
click at [219, 480] on div "cardFormConfig . styles [ selectorPrefix ] [ "background-color" ] = "rgba(255, …" at bounding box center [526, 459] width 934 height 757
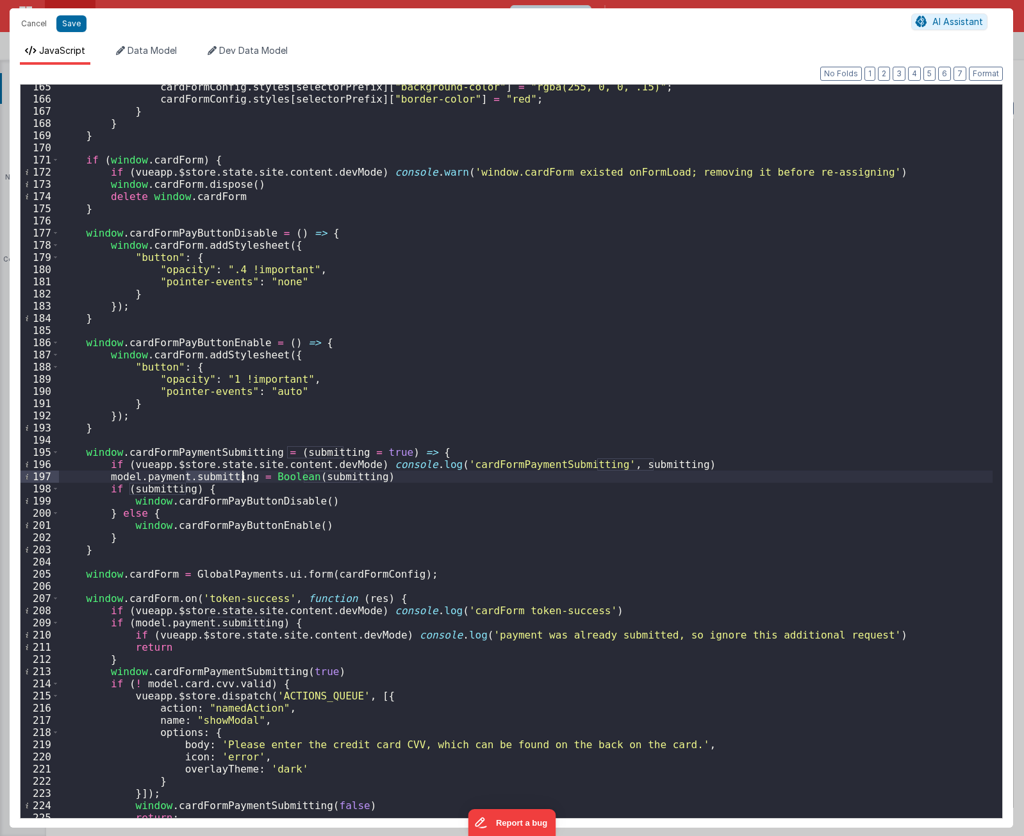
click at [219, 480] on div "cardFormConfig . styles [ selectorPrefix ] [ "background-color" ] = "rgba(255, …" at bounding box center [526, 459] width 934 height 757
click at [257, 507] on div "cardFormConfig . styles [ selectorPrefix ] [ "background-color" ] = "rgba(255, …" at bounding box center [526, 459] width 934 height 757
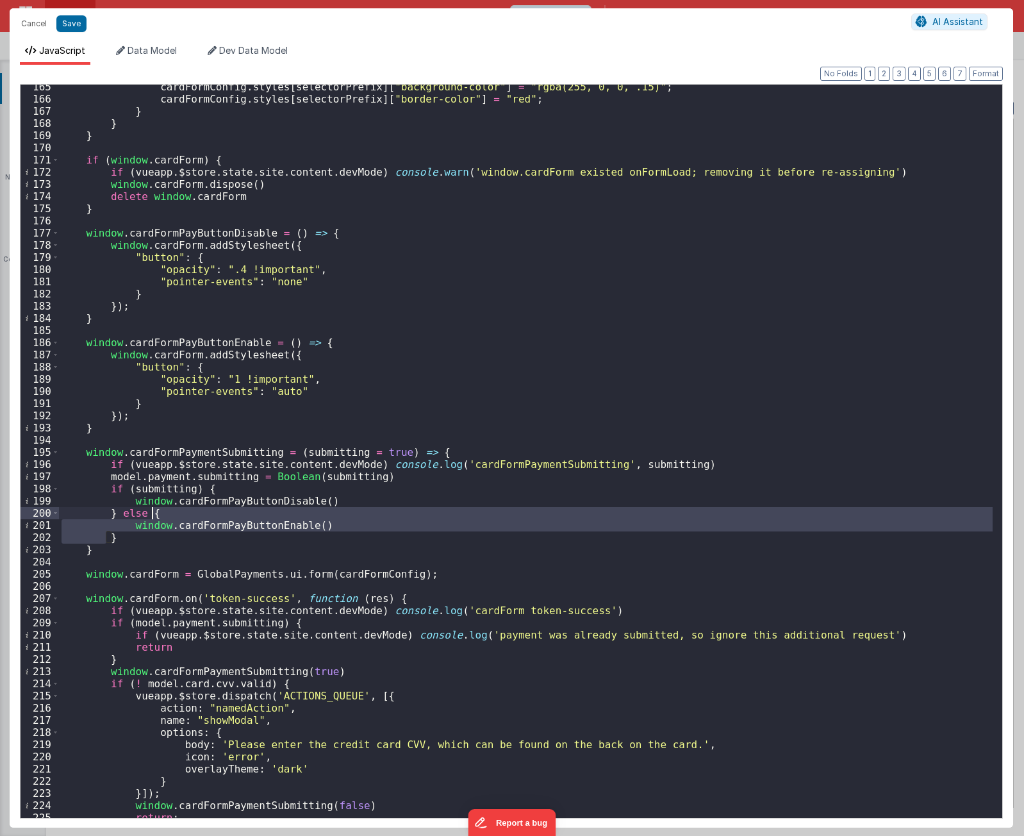
click at [257, 507] on div "cardFormConfig . styles [ selectorPrefix ] [ "background-color" ] = "rgba(255, …" at bounding box center [526, 459] width 934 height 757
click at [257, 500] on div "cardFormConfig . styles [ selectorPrefix ] [ "background-color" ] = "rgba(255, …" at bounding box center [526, 459] width 934 height 757
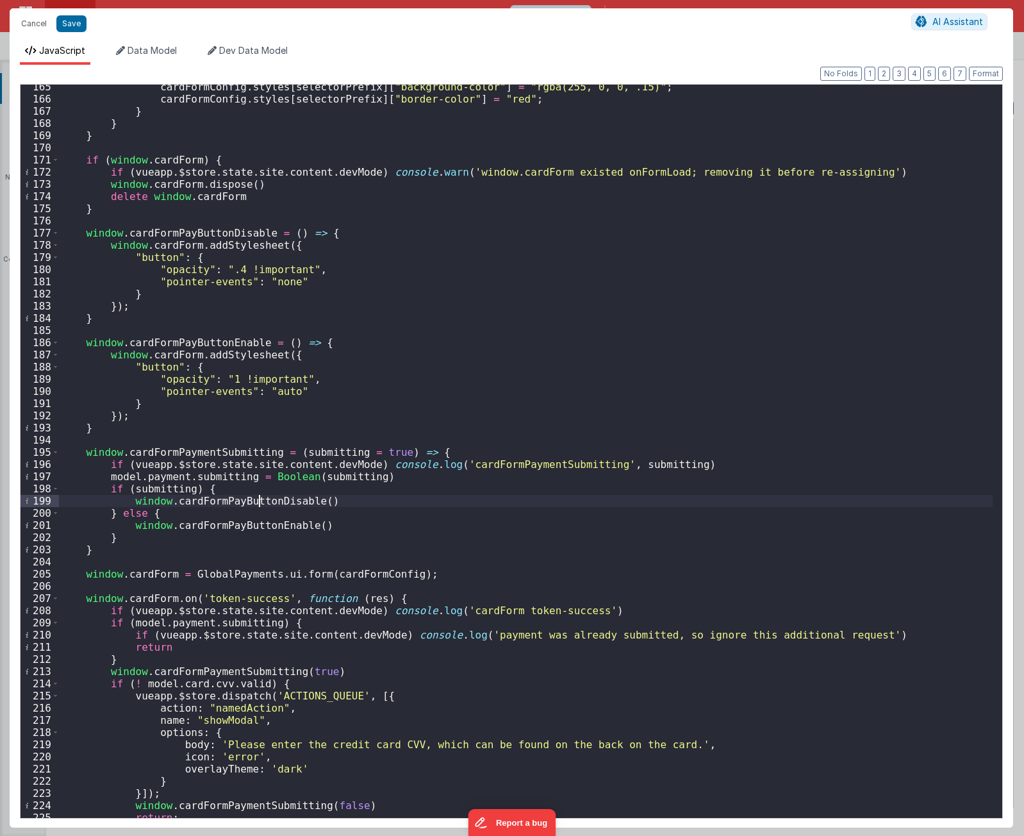
click at [257, 500] on div "cardFormConfig . styles [ selectorPrefix ] [ "background-color" ] = "rgba(255, …" at bounding box center [526, 459] width 934 height 757
click at [730, 609] on div "cardFormConfig . styles [ selectorPrefix ] [ "background-color" ] = "rgba(255, …" at bounding box center [526, 459] width 934 height 757
click at [395, 541] on div "cardFormConfig . styles [ selectorPrefix ] [ "background-color" ] = "rgba(255, …" at bounding box center [526, 459] width 934 height 757
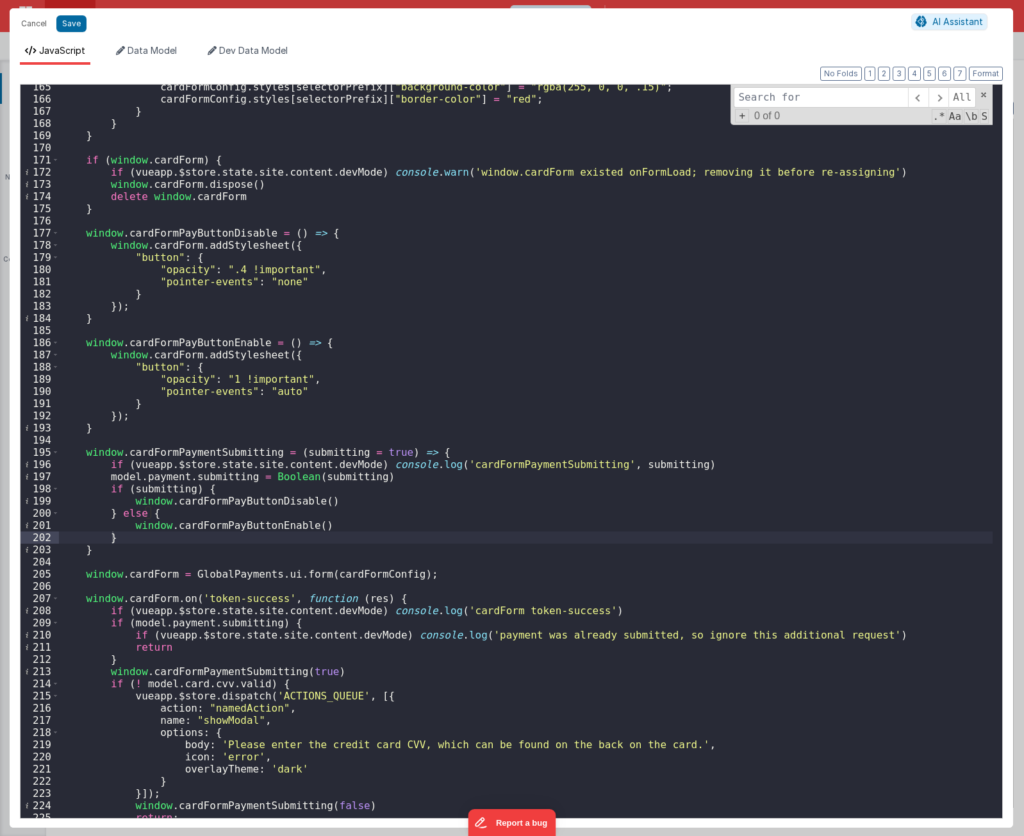
type input "card-expiration-test"
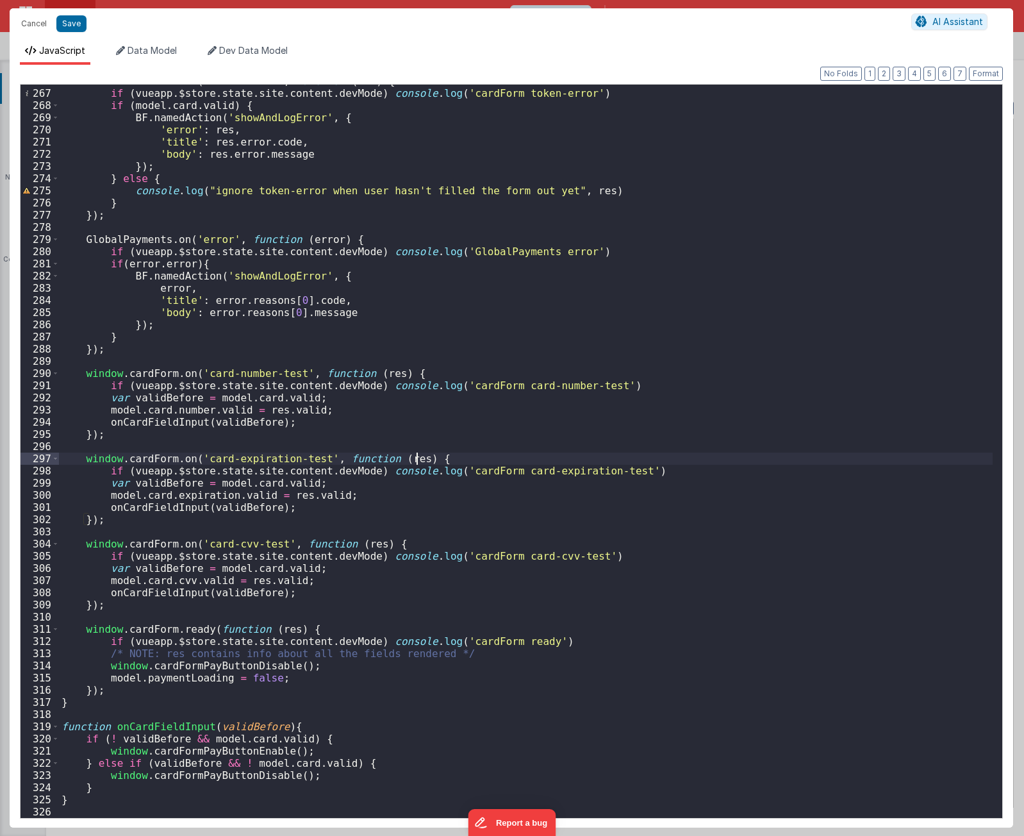
click at [523, 462] on div "window . cardForm . on ( 'token-error' , function ( res ) { if ( vueapp . $stor…" at bounding box center [526, 453] width 934 height 757
click at [422, 387] on div "window . cardForm . on ( 'token-error' , function ( res ) { if ( vueapp . $stor…" at bounding box center [526, 453] width 934 height 757
click at [420, 472] on div "window . cardForm . on ( 'token-error' , function ( res ) { if ( vueapp . $stor…" at bounding box center [526, 453] width 934 height 757
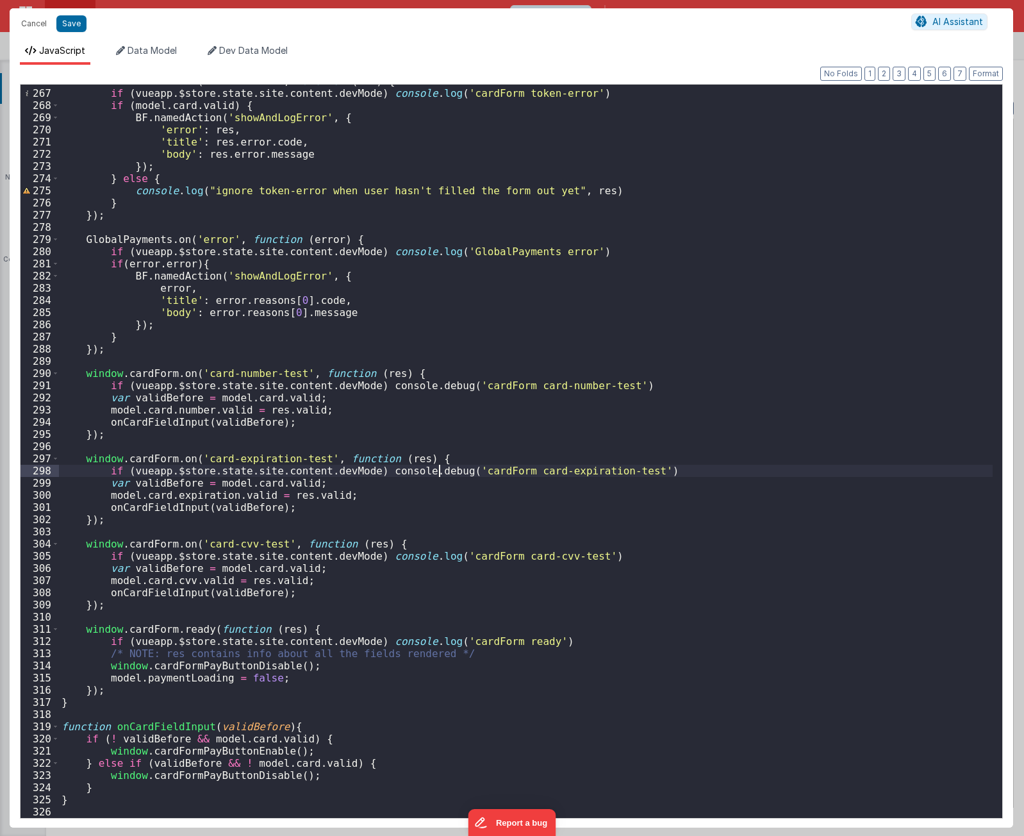
click at [420, 556] on div "window . cardForm . on ( 'token-error' , function ( res ) { if ( vueapp . $stor…" at bounding box center [526, 453] width 934 height 757
click at [356, 627] on div "window . cardForm . on ( 'token-error' , function ( res ) { if ( vueapp . $stor…" at bounding box center [526, 453] width 934 height 757
click at [368, 667] on div "window . cardForm . on ( 'token-error' , function ( res ) { if ( vueapp . $stor…" at bounding box center [526, 453] width 934 height 757
click at [342, 667] on div "window . cardForm . on ( 'token-error' , function ( res ) { if ( vueapp . $stor…" at bounding box center [526, 453] width 934 height 757
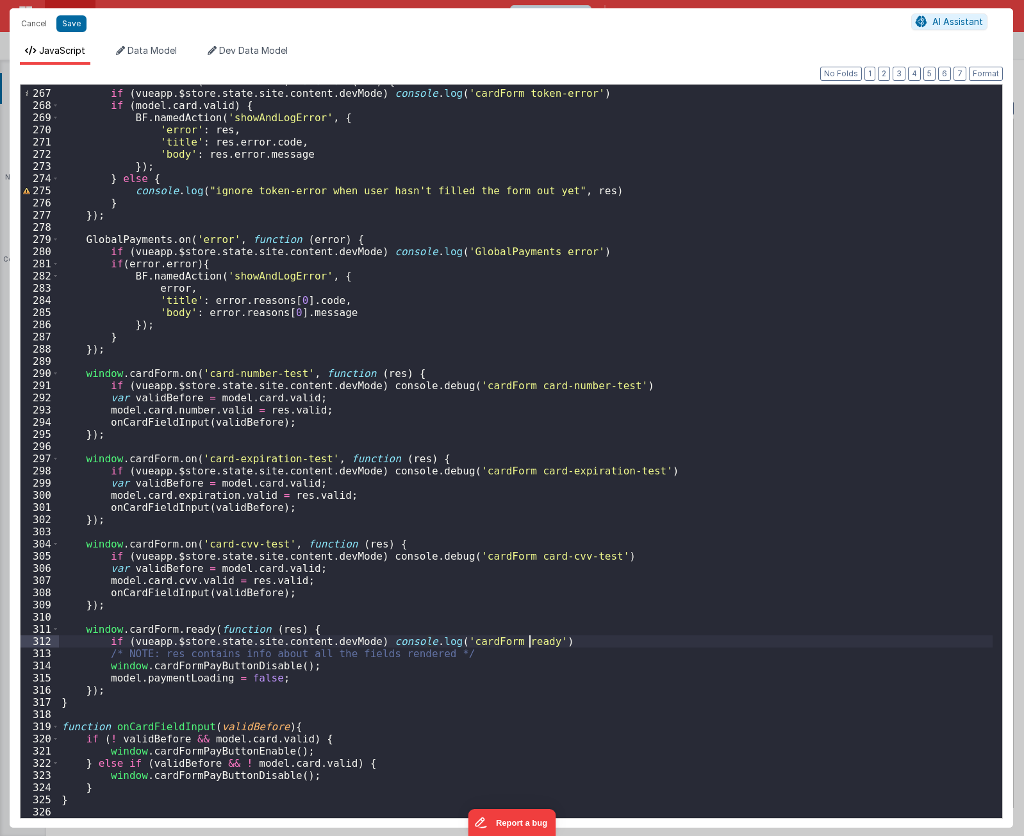
click at [557, 643] on div "window . cardForm . on ( 'token-error' , function ( res ) { if ( vueapp . $stor…" at bounding box center [526, 453] width 934 height 757
click at [507, 664] on div "window . cardForm . on ( 'token-error' , function ( res ) { if ( vueapp . $stor…" at bounding box center [526, 453] width 934 height 757
click at [238, 667] on div "window . cardForm . on ( 'token-error' , function ( res ) { if ( vueapp . $stor…" at bounding box center [526, 453] width 934 height 757
click at [202, 687] on div "window . cardForm . on ( 'token-error' , function ( res ) { if ( vueapp . $stor…" at bounding box center [526, 453] width 934 height 757
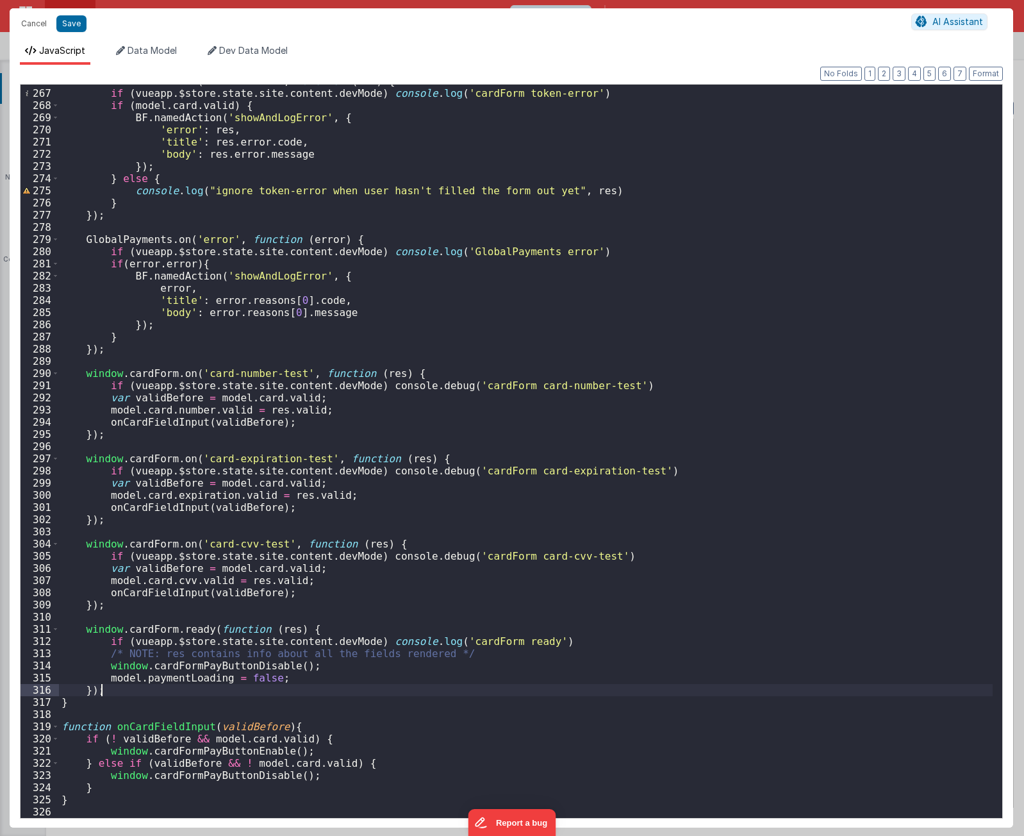
click at [236, 663] on div "window . cardForm . on ( 'token-error' , function ( res ) { if ( vueapp . $stor…" at bounding box center [526, 453] width 934 height 757
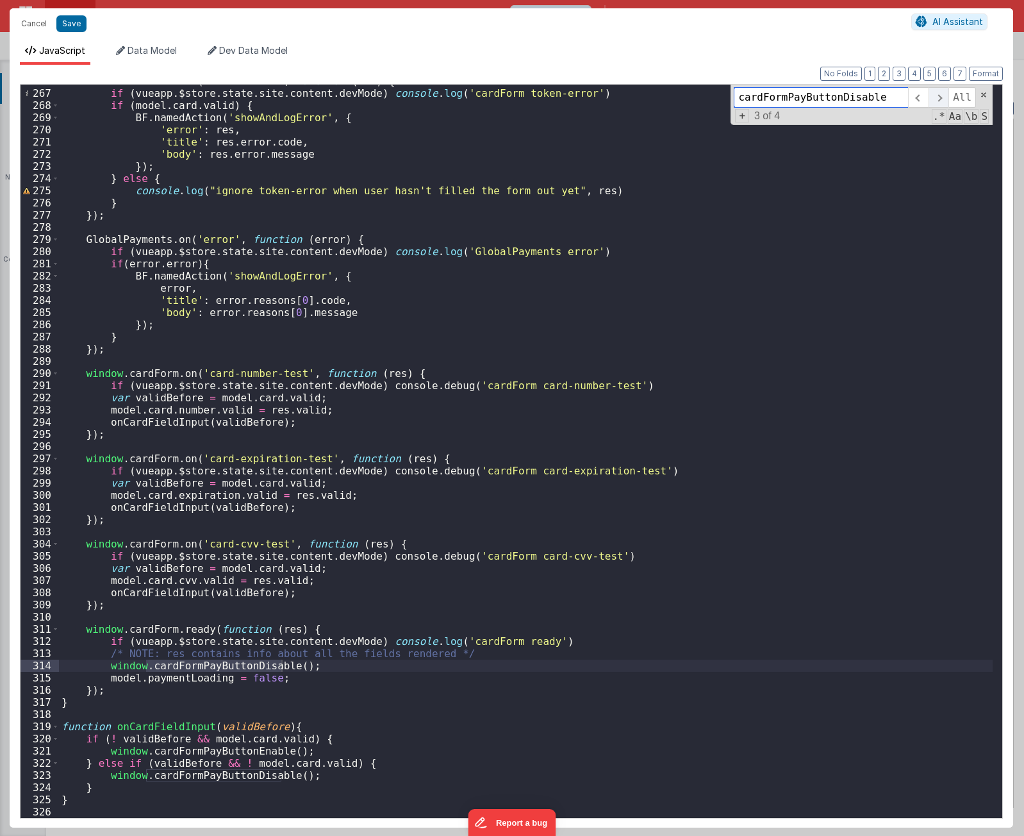
click at [941, 97] on span at bounding box center [938, 97] width 20 height 21
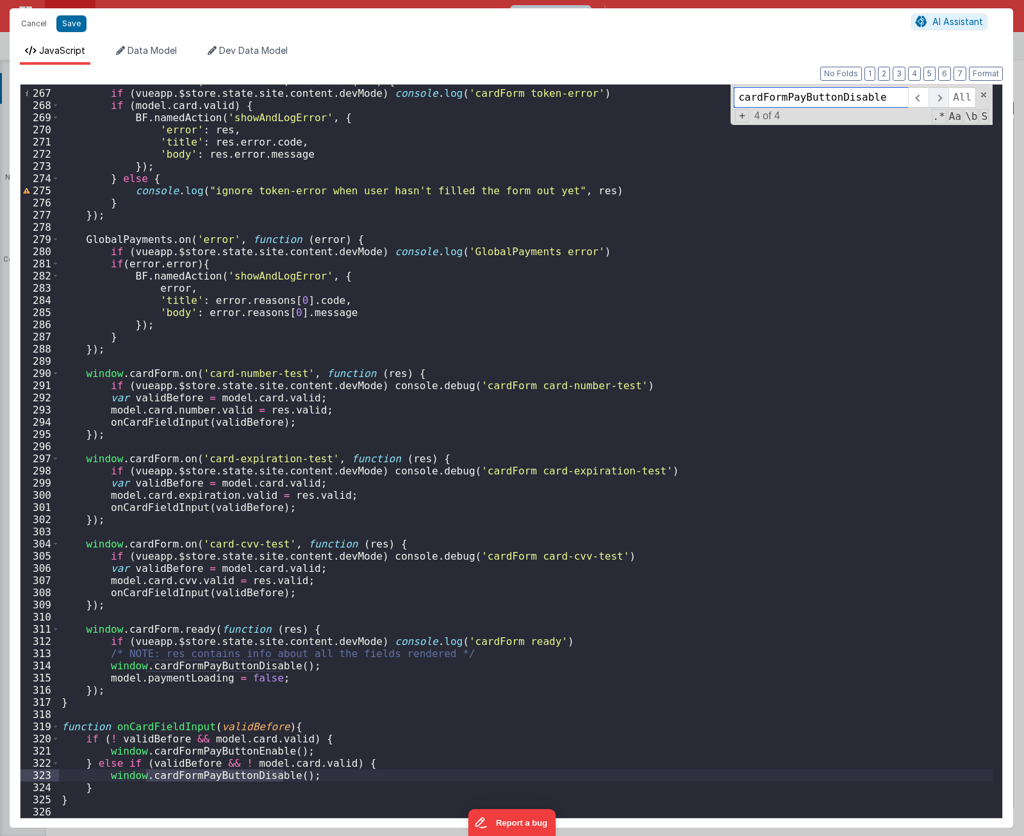
click at [941, 97] on span at bounding box center [938, 97] width 20 height 21
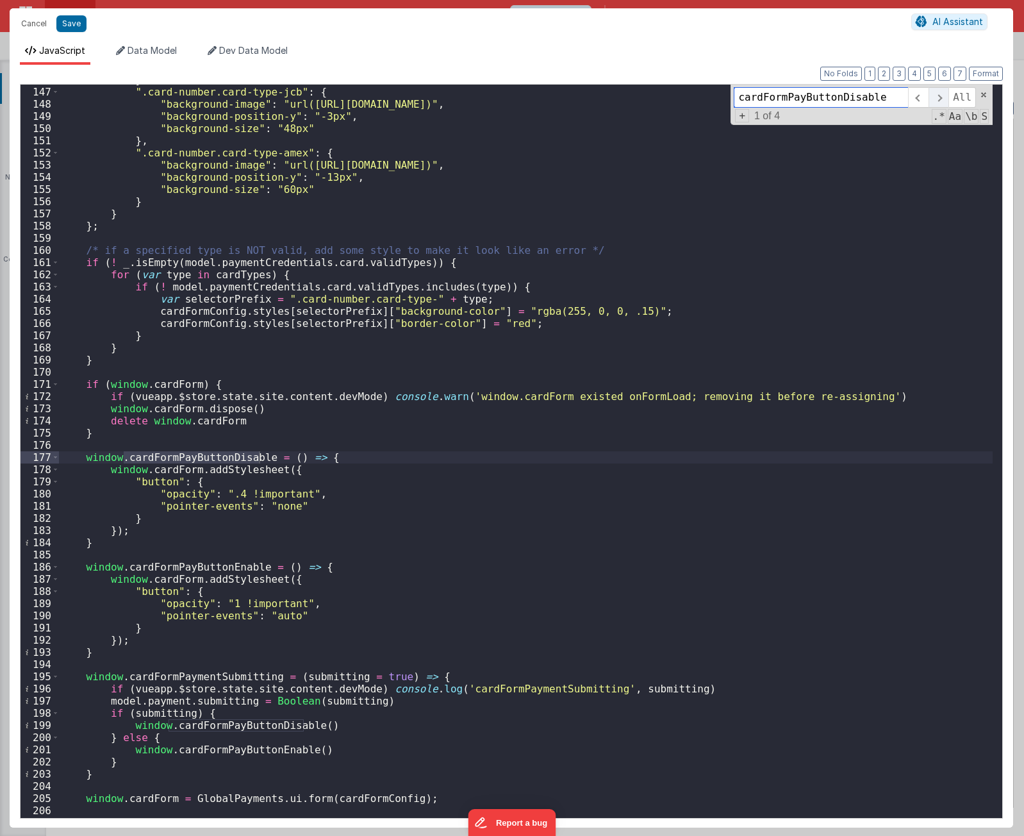
scroll to position [1776, 0]
click at [941, 97] on span at bounding box center [938, 97] width 20 height 21
click at [982, 92] on span at bounding box center [983, 94] width 9 height 9
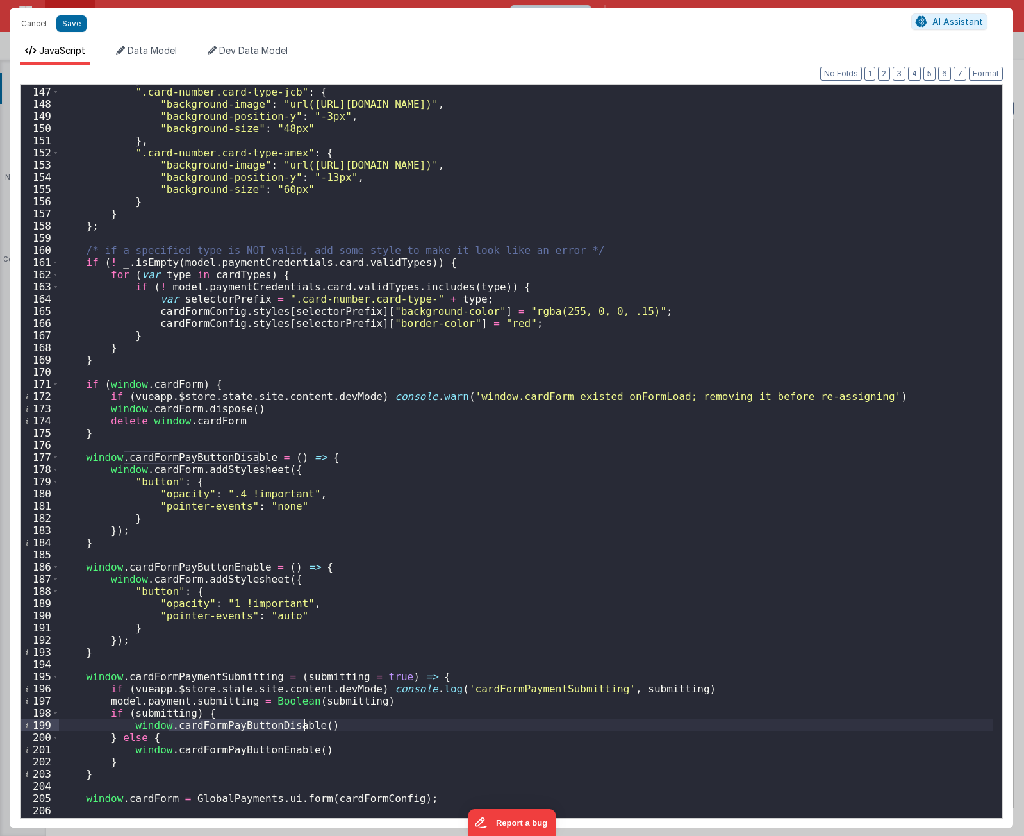
click at [546, 550] on div "} , ".card-number.card-type-jcb" : { "background-image" : "url(https://hps.gith…" at bounding box center [526, 452] width 934 height 757
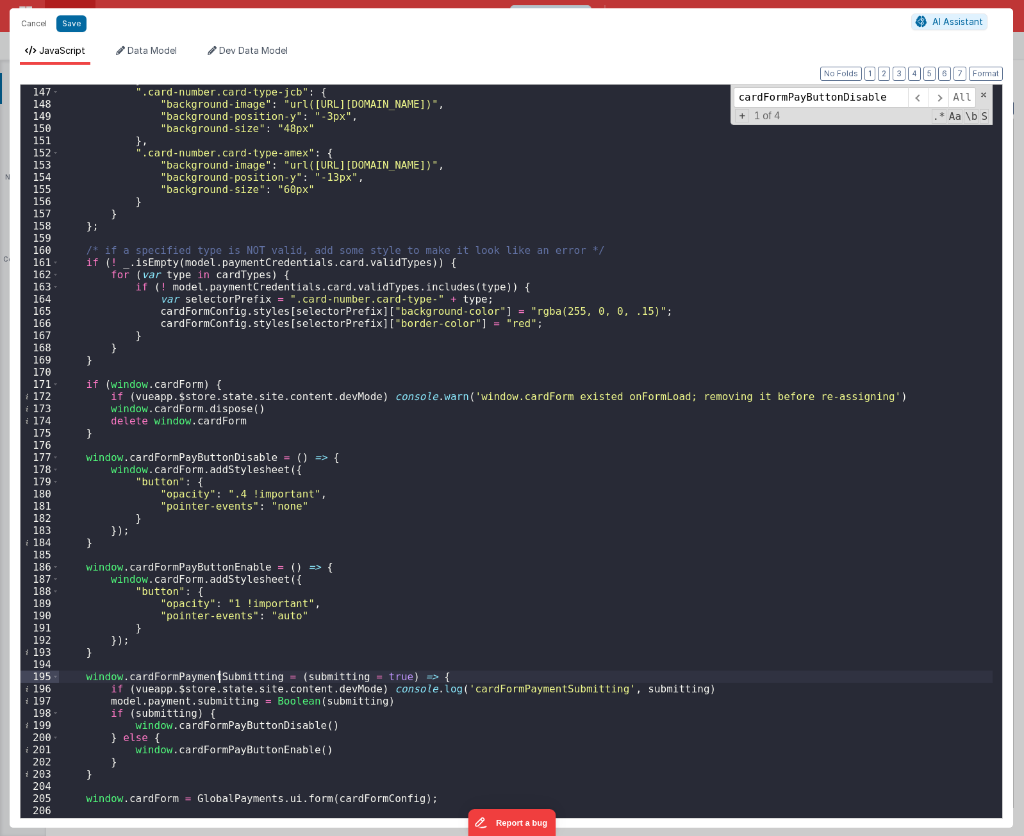
click at [219, 677] on div "} , ".card-number.card-type-jcb" : { "background-image" : "url(https://hps.gith…" at bounding box center [526, 452] width 934 height 757
type input "cardFormPaymentSubmitting"
click at [938, 104] on span at bounding box center [938, 97] width 20 height 21
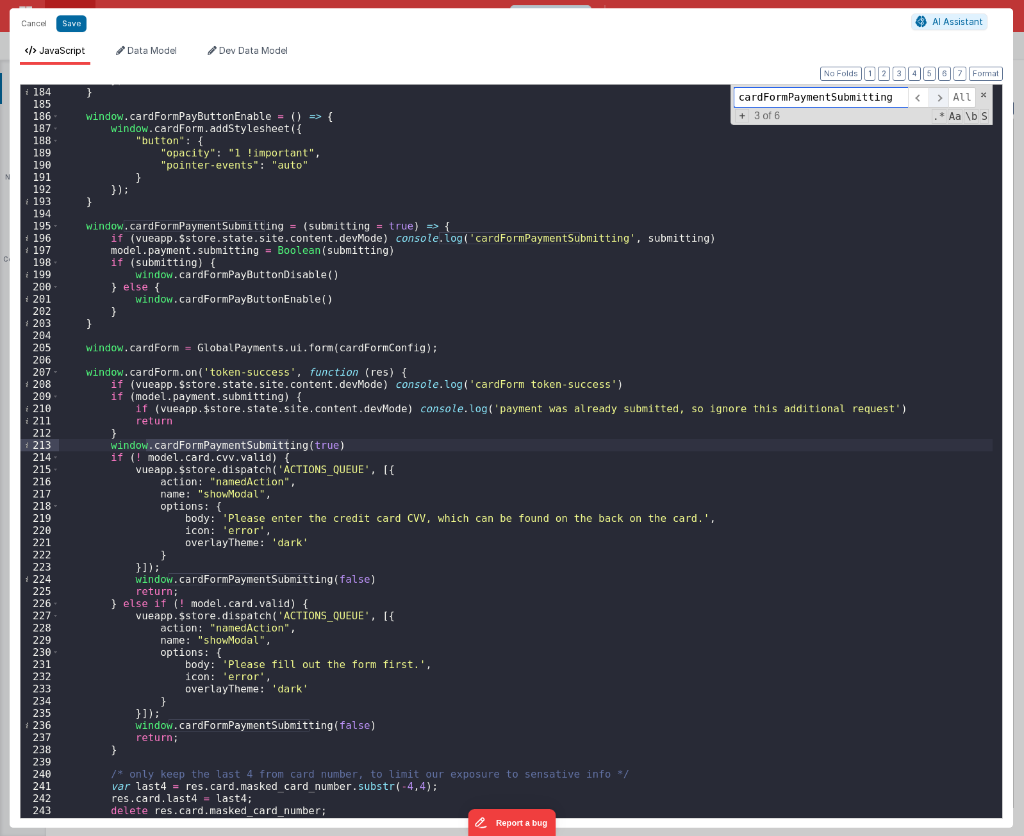
scroll to position [2227, 0]
click at [397, 371] on div "}) ; } window . cardFormPayButtonEnable = ( ) => { window . cardForm . addStyle…" at bounding box center [526, 452] width 934 height 757
click at [277, 399] on div "}) ; } window . cardFormPayButtonEnable = ( ) => { window . cardForm . addStyle…" at bounding box center [526, 452] width 934 height 757
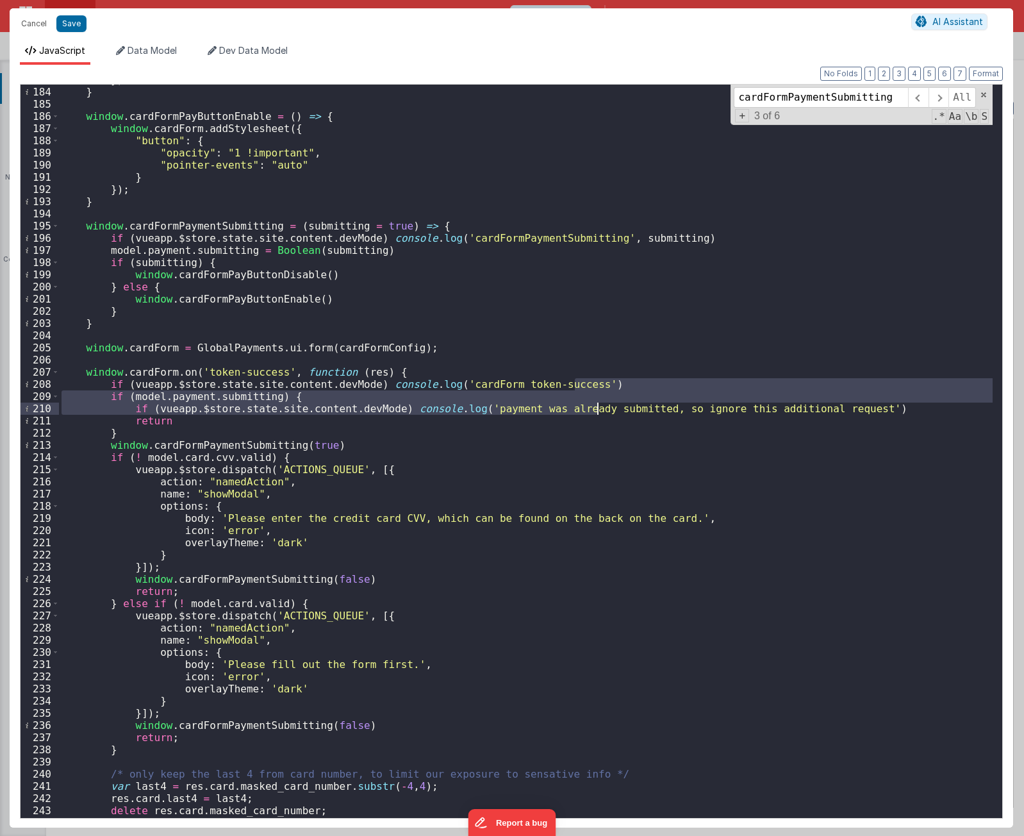
drag, startPoint x: 586, startPoint y: 379, endPoint x: 595, endPoint y: 403, distance: 25.3
click at [595, 403] on div "}) ; } window . cardFormPayButtonEnable = ( ) => { window . cardForm . addStyle…" at bounding box center [526, 452] width 934 height 757
click at [620, 396] on div "}) ; } window . cardFormPayButtonEnable = ( ) => { window . cardForm . addStyle…" at bounding box center [526, 451] width 934 height 733
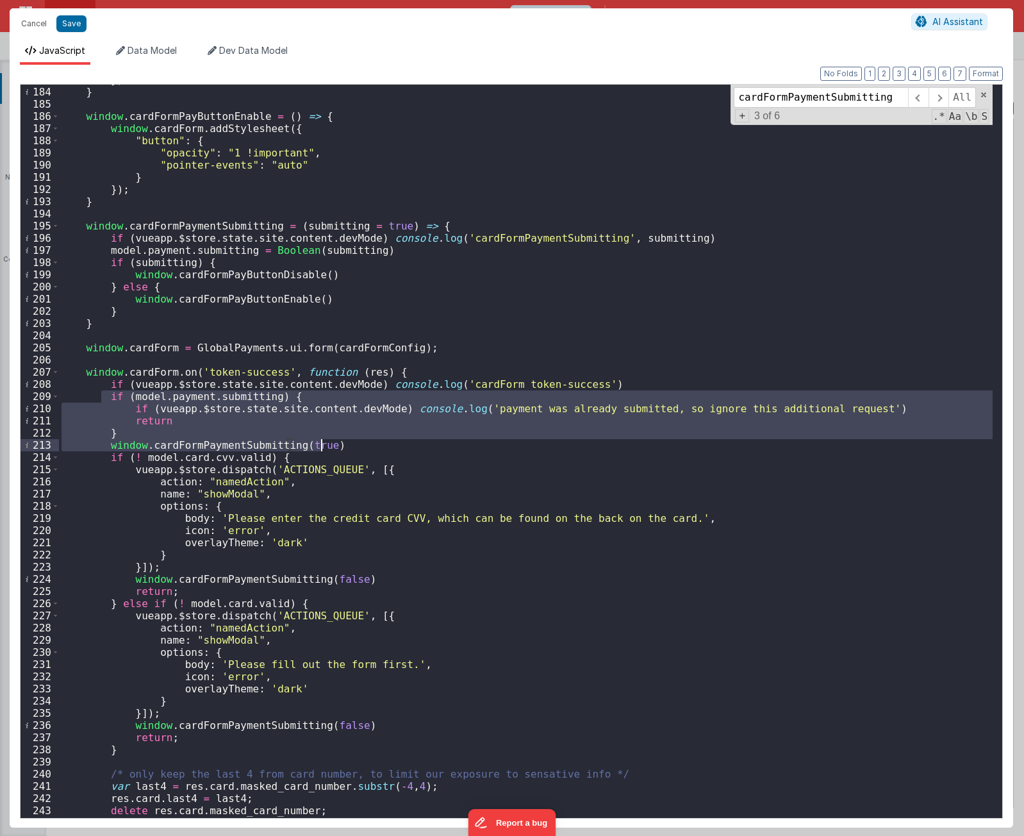
drag, startPoint x: 102, startPoint y: 396, endPoint x: 399, endPoint y: 450, distance: 301.6
click at [399, 450] on div "}) ; } window . cardFormPayButtonEnable = ( ) => { window . cardForm . addStyle…" at bounding box center [526, 452] width 934 height 757
click at [399, 449] on div "}) ; } window . cardFormPayButtonEnable = ( ) => { window . cardForm . addStyle…" at bounding box center [526, 451] width 934 height 733
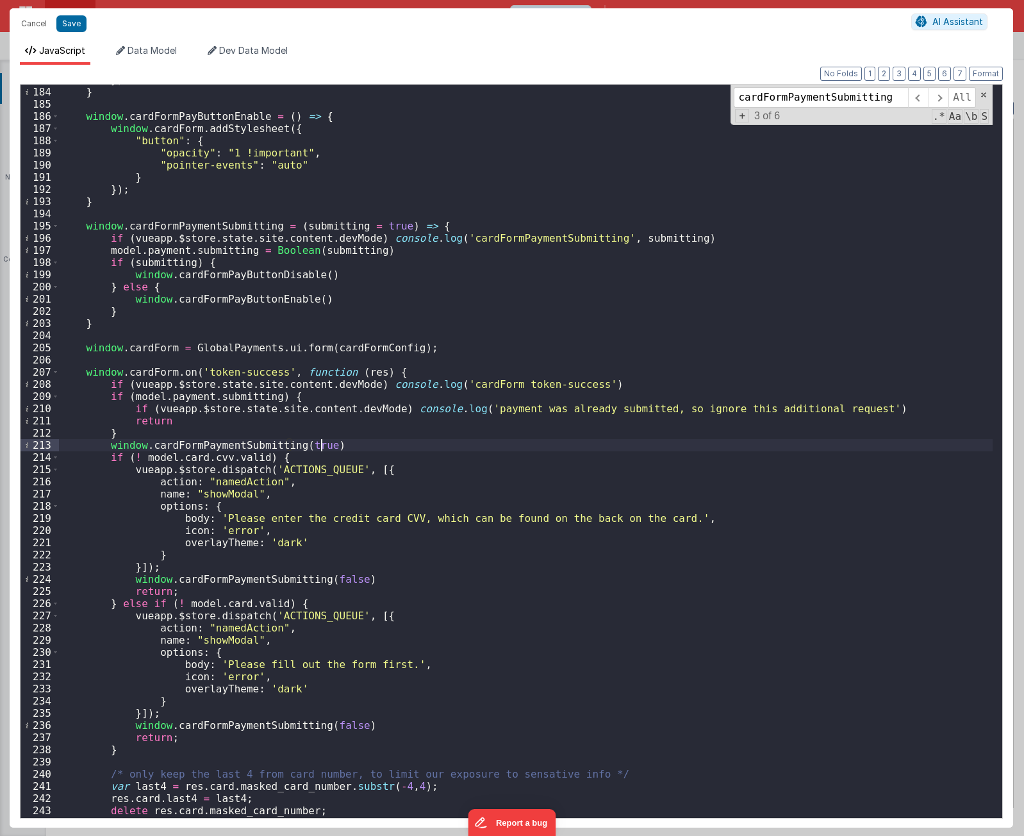
type textarea "[URL][DOMAIN_NAME] Using PayFields to collect credit card info and Transactions…"
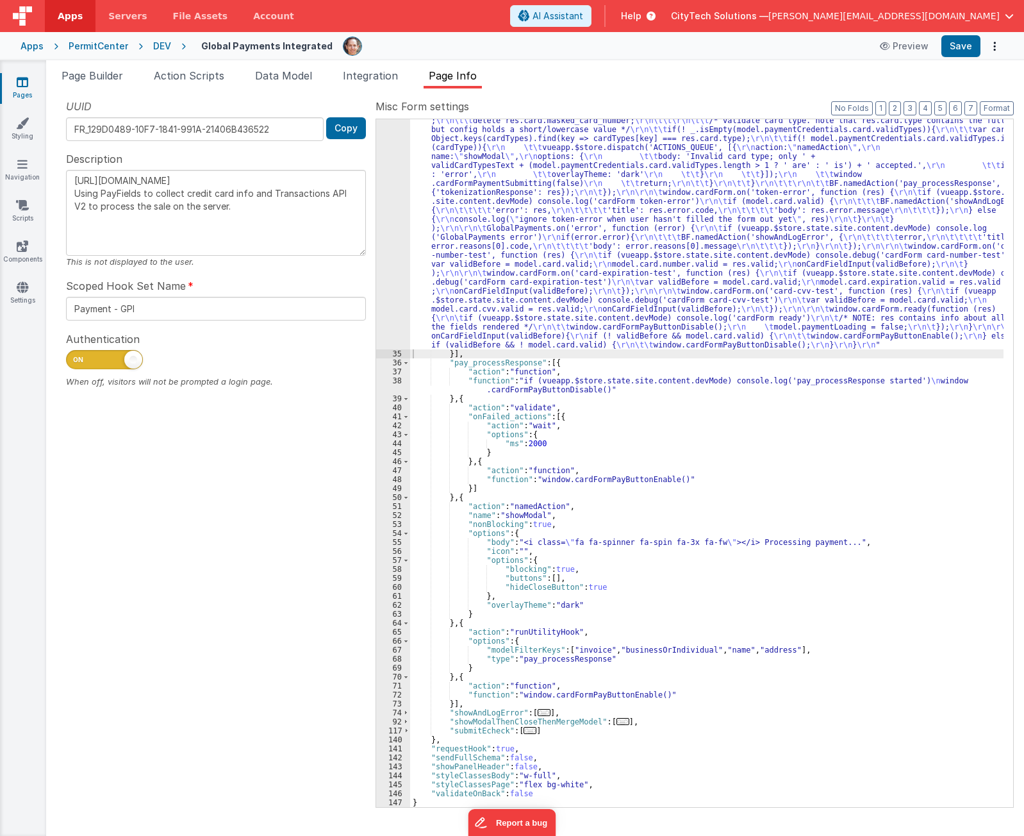
scroll to position [837, 0]
click at [618, 428] on div ""function" : "if (model.paymentCredentials.card.enabled) { \r\n if(typeof Globa…" at bounding box center [706, 244] width 593 height 1602
click at [599, 350] on div ""function" : "if (model.paymentCredentials.card.enabled) { \r\n if(typeof Globa…" at bounding box center [706, 244] width 593 height 1602
click at [761, 208] on div ""function" : "if (model.paymentCredentials.card.enabled) { \r\n if(typeof Globa…" at bounding box center [706, 244] width 593 height 1602
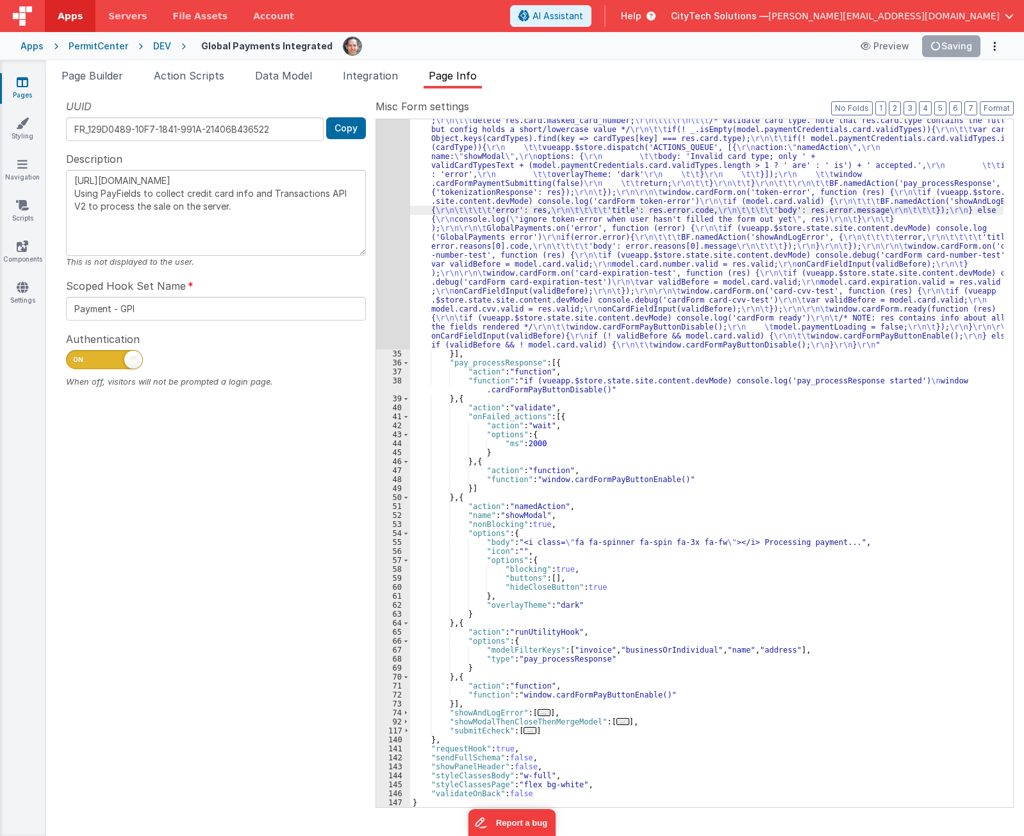
click at [159, 537] on div "UUID FR_129D0489-10F7-1841-991A-21406B436522 Copy Description [URL][DOMAIN_NAME…" at bounding box center [215, 452] width 319 height 707
click at [996, 44] on button "Options" at bounding box center [994, 46] width 18 height 18
click at [964, 100] on link "Rollback" at bounding box center [947, 97] width 113 height 24
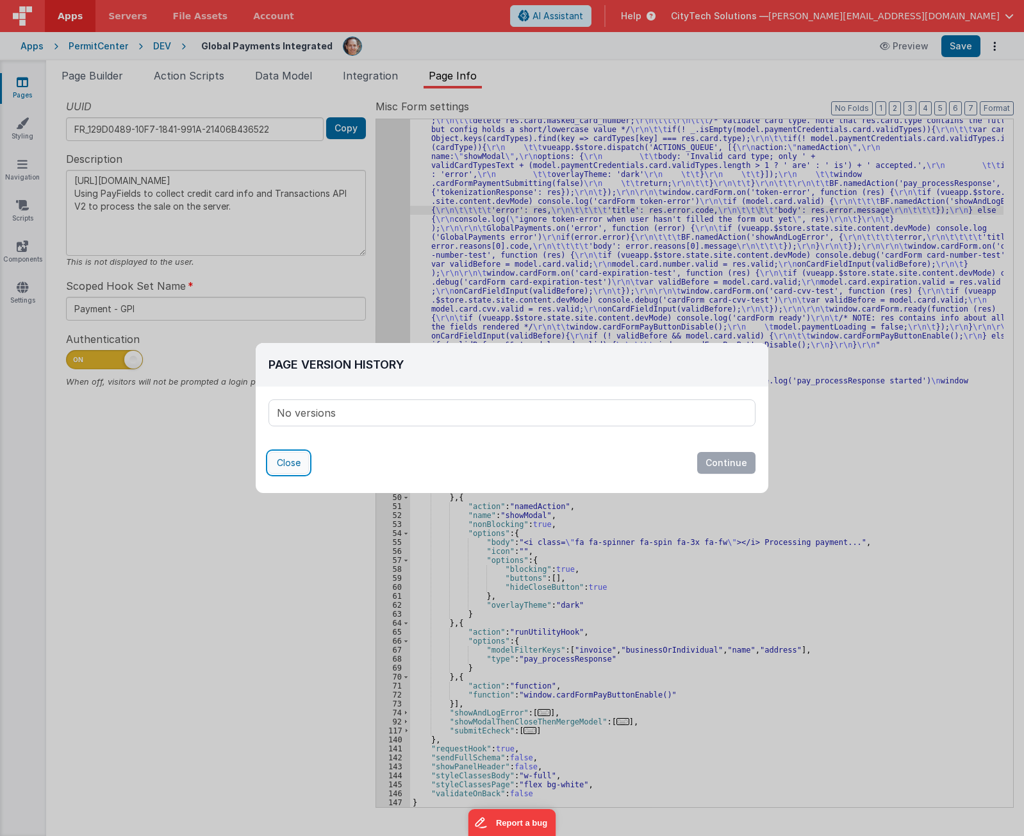
click at [294, 461] on button "Close" at bounding box center [288, 463] width 40 height 22
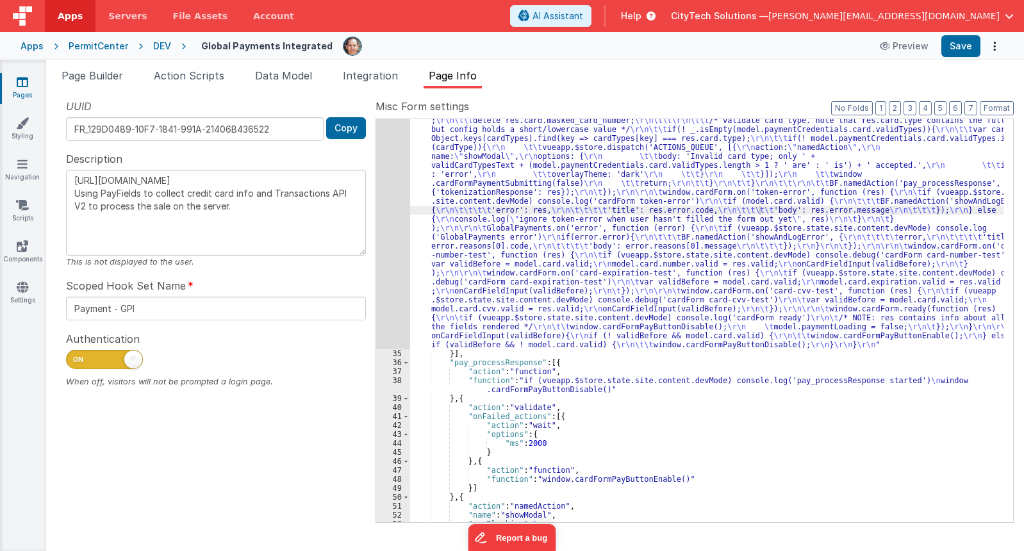
drag, startPoint x: 570, startPoint y: 254, endPoint x: 545, endPoint y: 260, distance: 25.6
click at [568, 254] on div ""function" : "if (model.paymentCredentials.card.enabled) { \r\n if(typeof Globa…" at bounding box center [706, 102] width 593 height 1318
click at [86, 78] on span "Page Builder" at bounding box center [93, 75] width 62 height 13
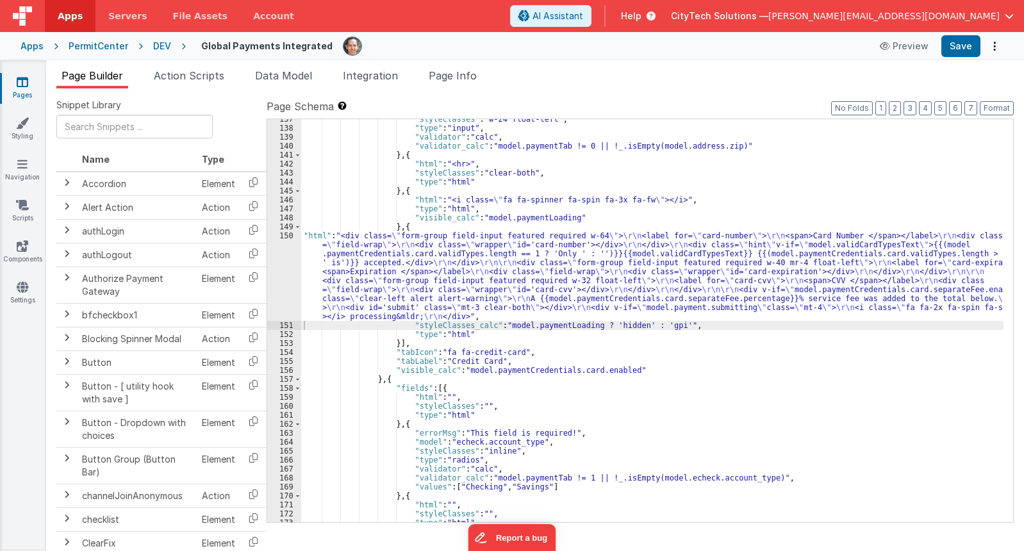
click at [396, 288] on div ""styleClasses" : "w-24 float-left" , "type" : "input" , "validator" : "calc" , …" at bounding box center [652, 325] width 702 height 421
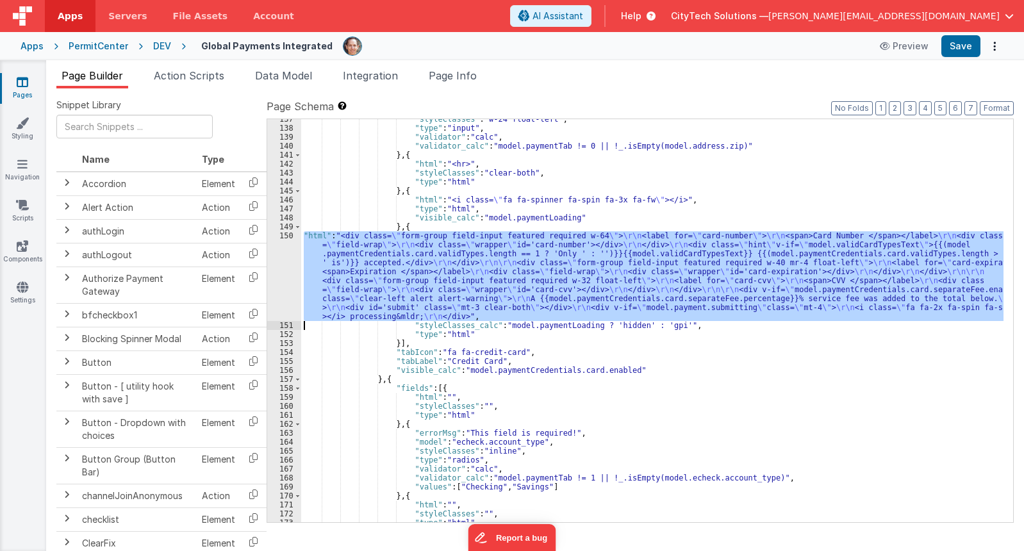
click at [279, 270] on div "150" at bounding box center [284, 276] width 34 height 90
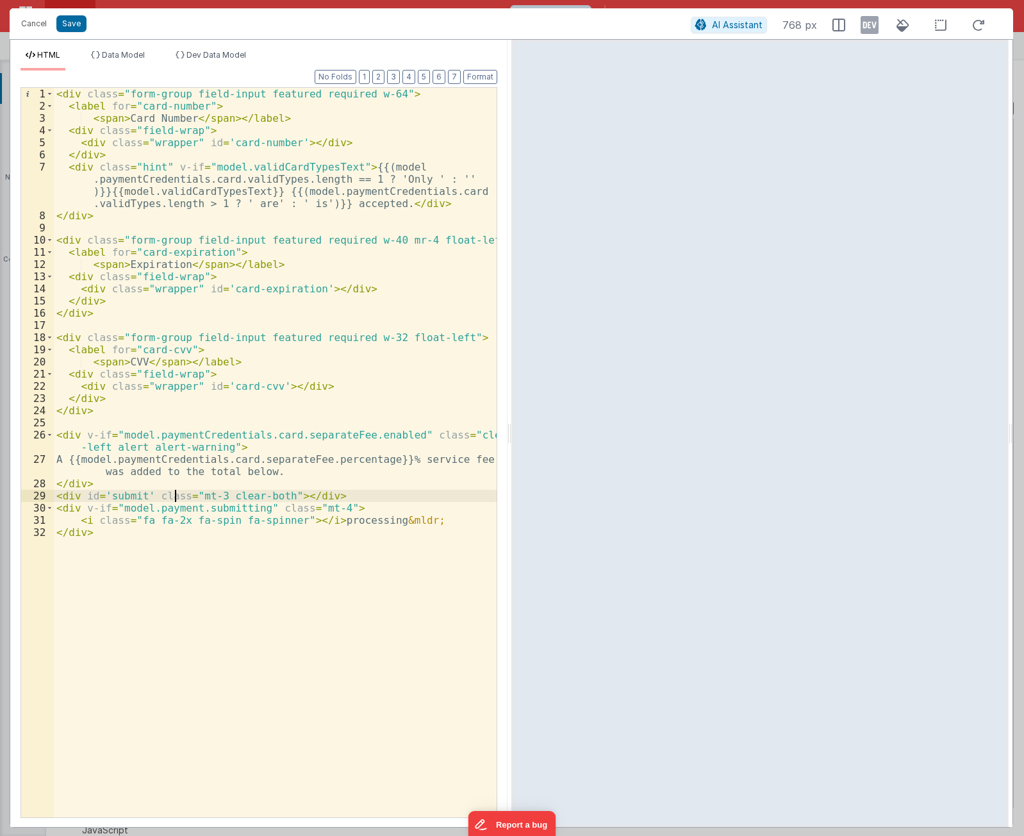
click at [177, 499] on div "< div class = "form-group field-input featured required w-64" > < label for = "…" at bounding box center [275, 464] width 443 height 753
drag, startPoint x: 167, startPoint y: 509, endPoint x: 268, endPoint y: 571, distance: 118.2
click at [167, 509] on div "< div class = "form-group field-input featured required w-64" > < label for = "…" at bounding box center [275, 464] width 443 height 753
click at [206, 511] on div "< div class = "form-group field-input featured required w-64" > < label for = "…" at bounding box center [275, 464] width 443 height 753
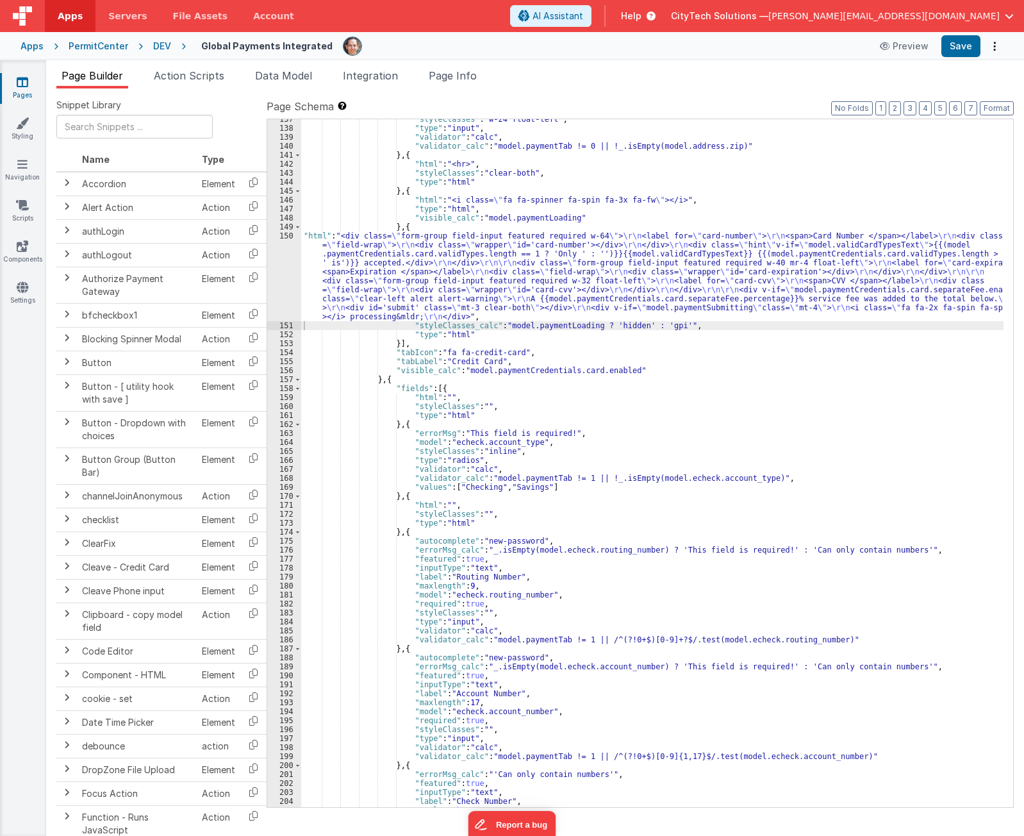
click at [445, 67] on div "Page Builder Action Scripts Data Model Integration Page Info Snippet Library Na…" at bounding box center [535, 447] width 978 height 775
click at [453, 76] on span "Page Info" at bounding box center [453, 75] width 48 height 13
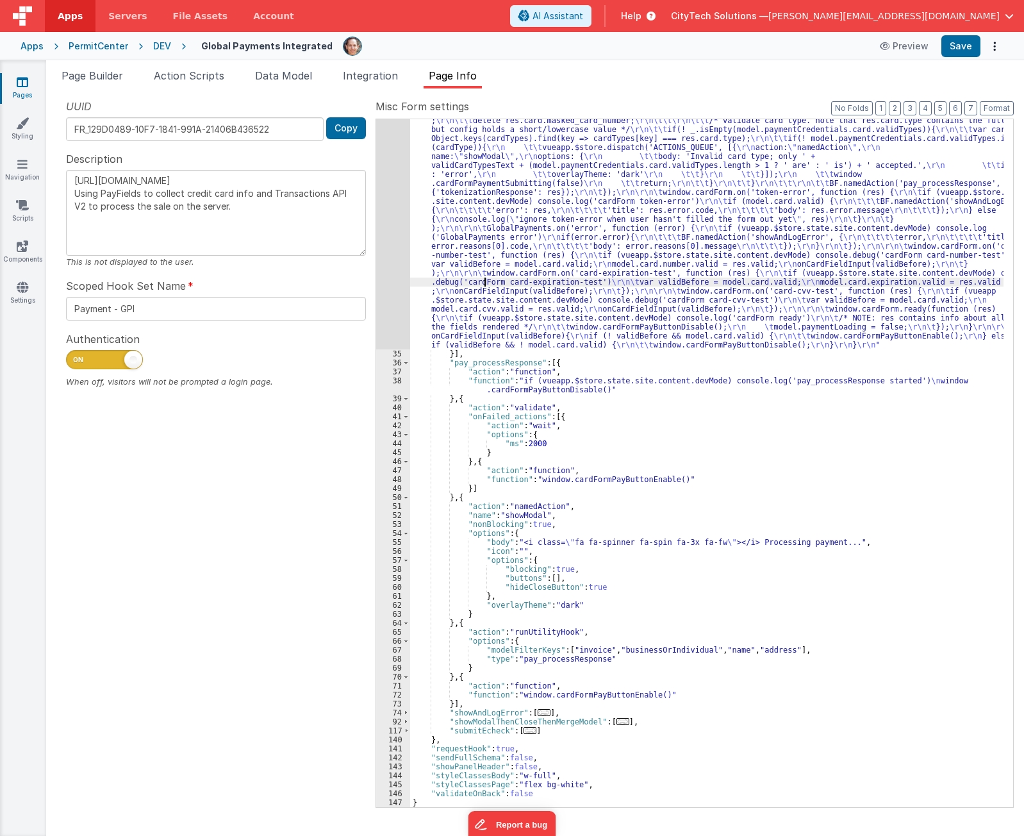
click at [486, 284] on div ""function" : "if (model.paymentCredentials.card.enabled) { \r\n if(typeof Globa…" at bounding box center [706, 244] width 593 height 1602
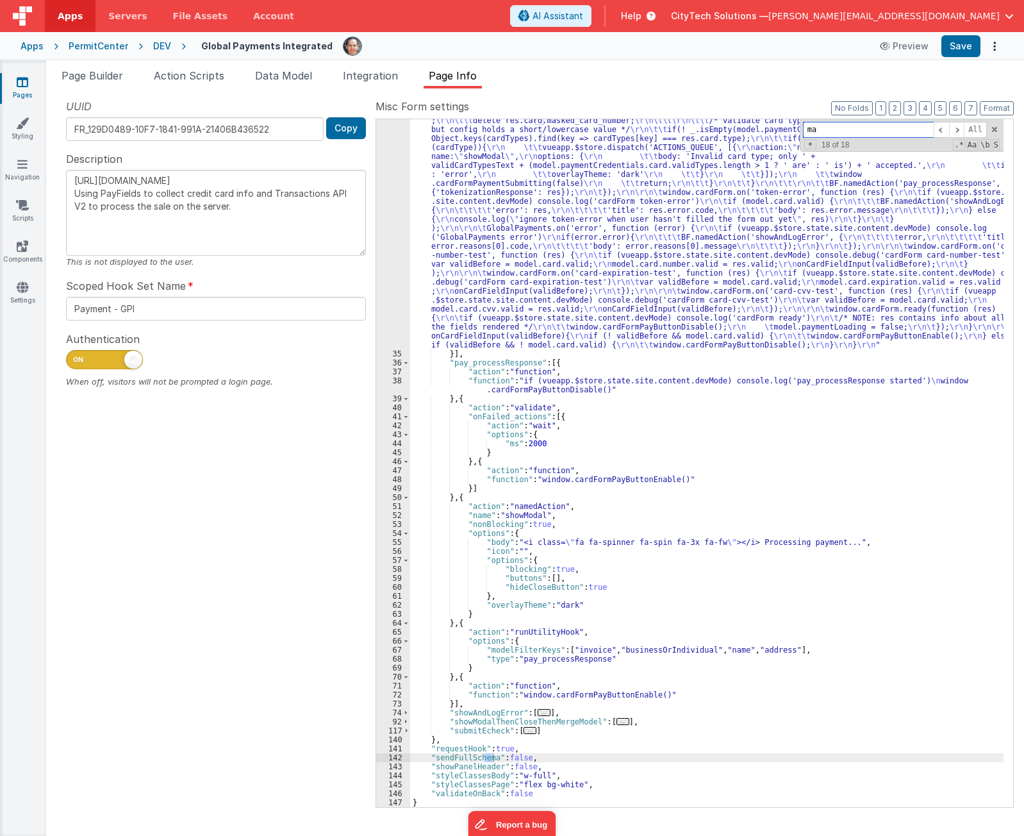
type input "m"
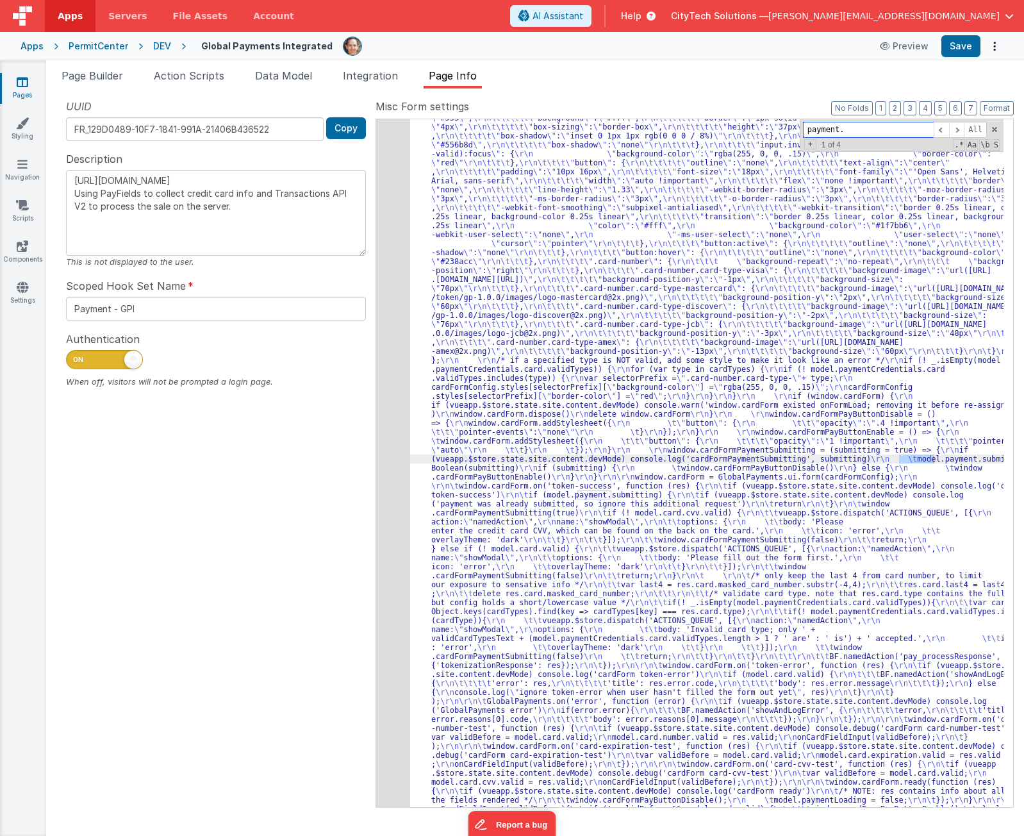
scroll to position [365, 0]
type input "payment.submitting"
paste input "paymentSubmitting"
type input "paymentSubmitting"
click at [953, 151] on span "Replace" at bounding box center [954, 148] width 41 height 16
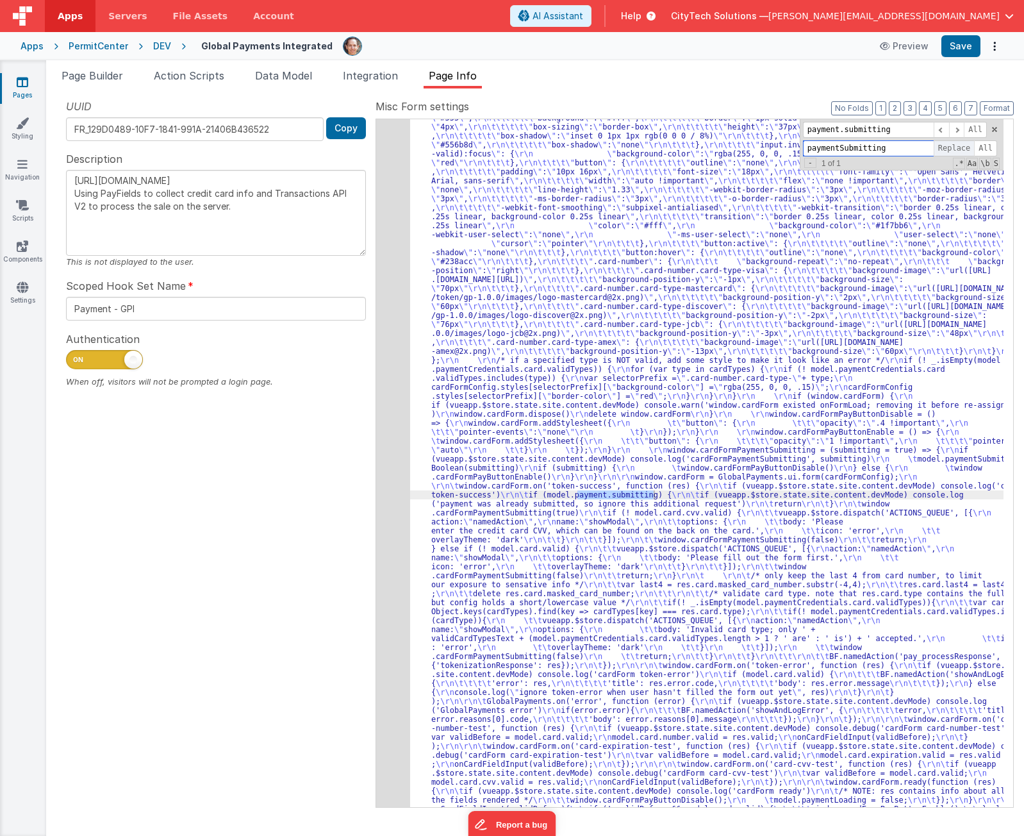
click at [953, 149] on span "Replace" at bounding box center [954, 148] width 41 height 16
type textarea "[URL][DOMAIN_NAME] Using PayFields to collect credit card info and Transactions…"
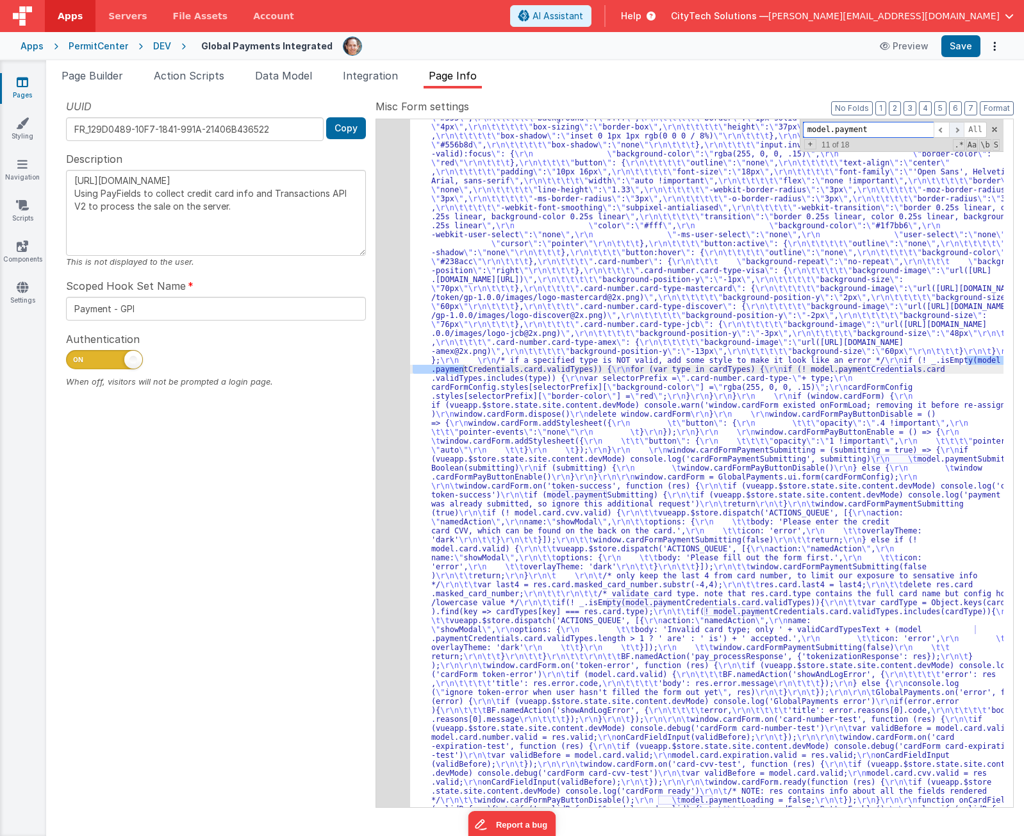
type input "model.payment"
click at [955, 128] on span at bounding box center [956, 130] width 15 height 16
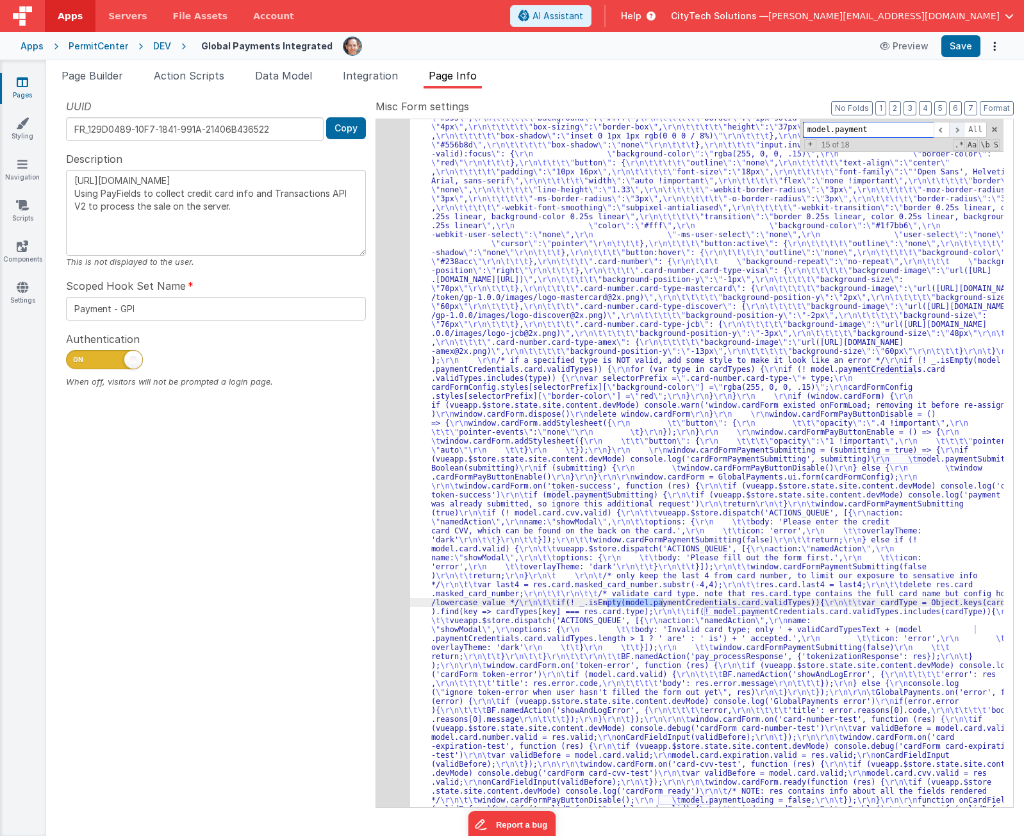
click at [955, 128] on span at bounding box center [956, 130] width 15 height 16
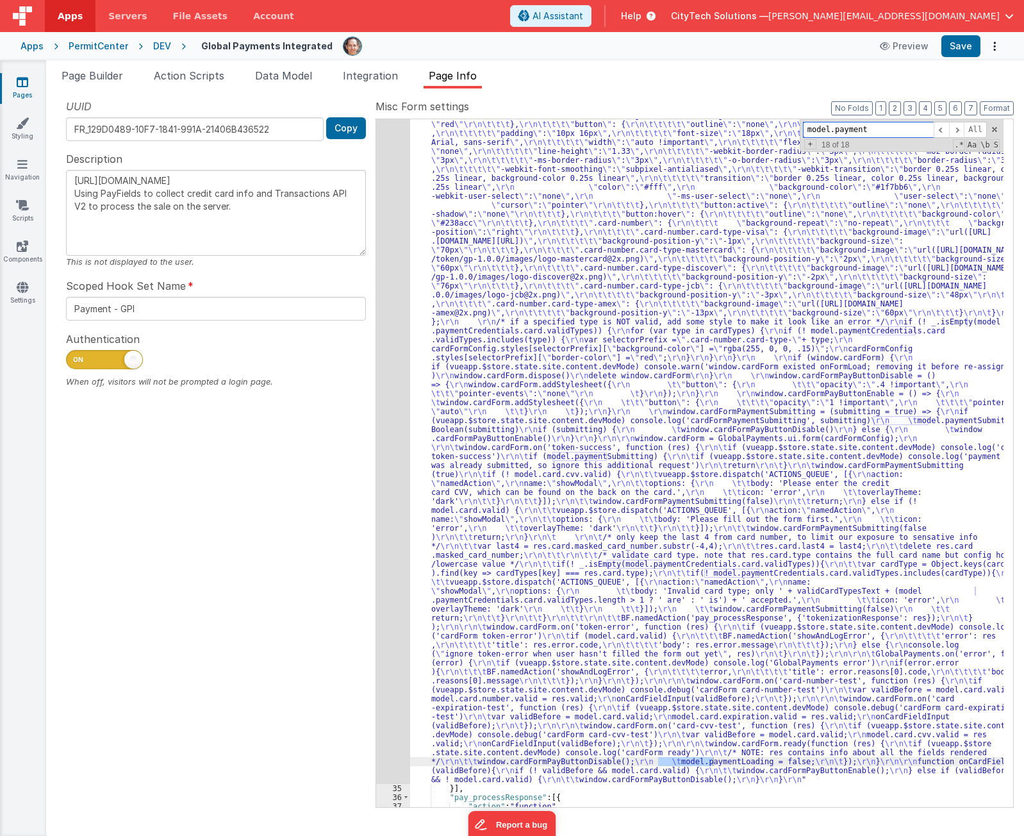
scroll to position [596, 0]
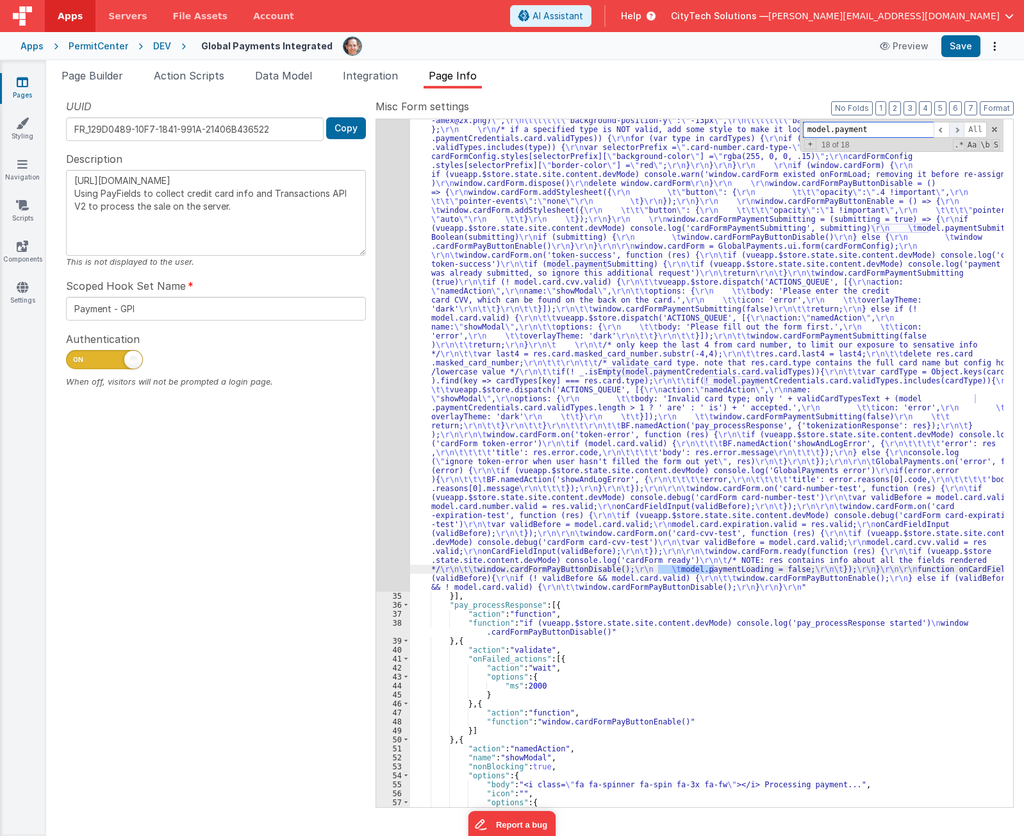
click at [961, 131] on span at bounding box center [956, 130] width 15 height 16
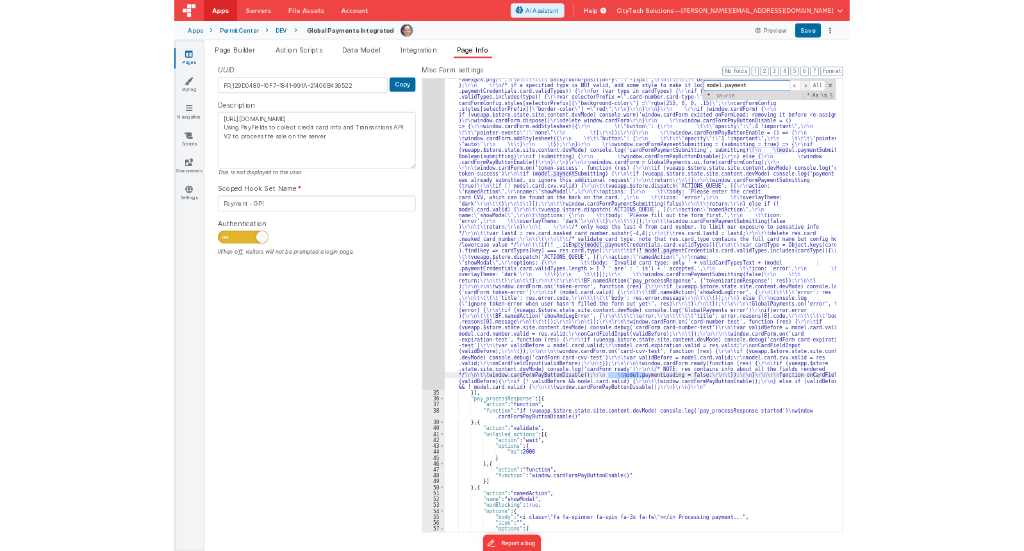
scroll to position [0, 0]
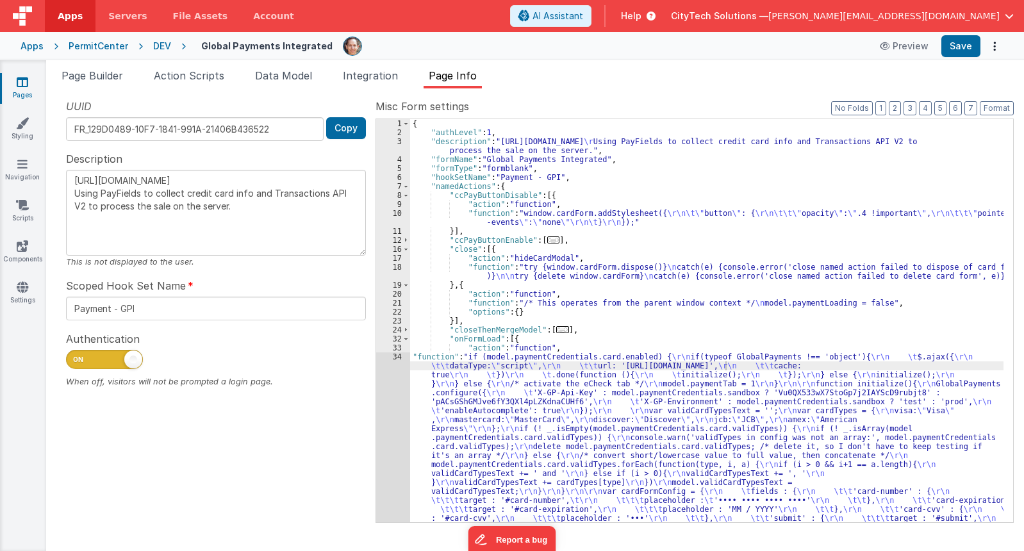
click at [325, 495] on div "UUID FR_129D0489-10F7-1841-991A-21406B436522 Copy Description [URL][DOMAIN_NAME…" at bounding box center [215, 310] width 319 height 423
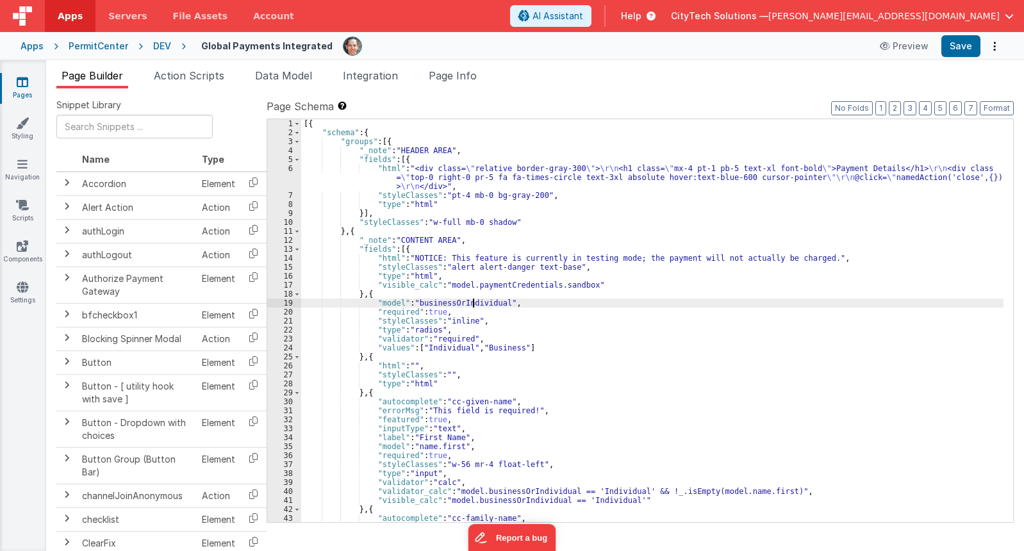
click at [473, 306] on div "[{ "schema" : { "groups" : [{ "_note" : "HEADER AREA" , "fields" : [{ "html" : …" at bounding box center [652, 329] width 702 height 421
click at [464, 67] on div "Page Builder Action Scripts Data Model Integration Page Info Snippet Library Na…" at bounding box center [535, 305] width 978 height 491
click at [460, 76] on span "Page Info" at bounding box center [453, 75] width 48 height 13
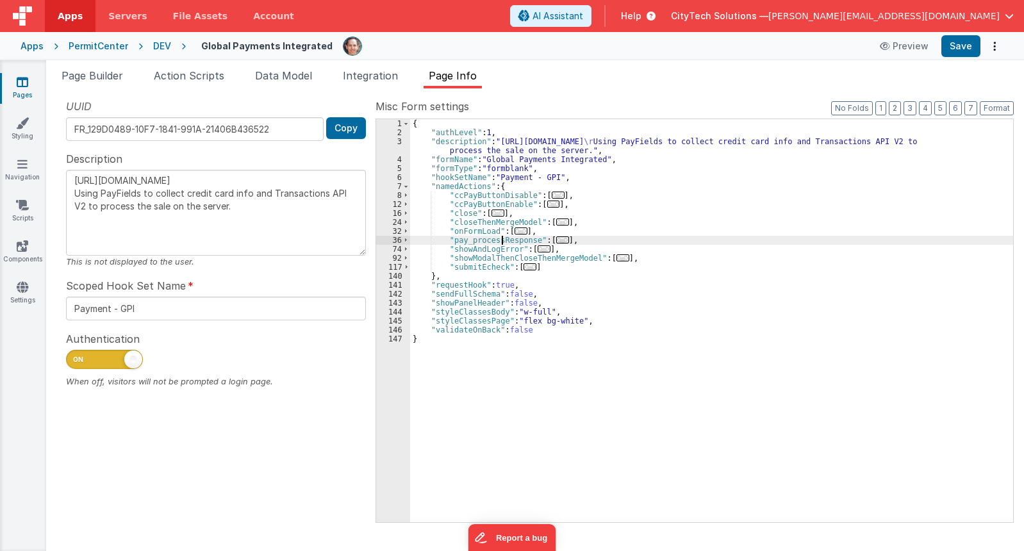
click at [502, 240] on div "{ "authLevel" : 1 , "description" : "https://developer.globalpaymentsintegrated…" at bounding box center [711, 329] width 603 height 421
click at [556, 239] on span "..." at bounding box center [562, 239] width 13 height 7
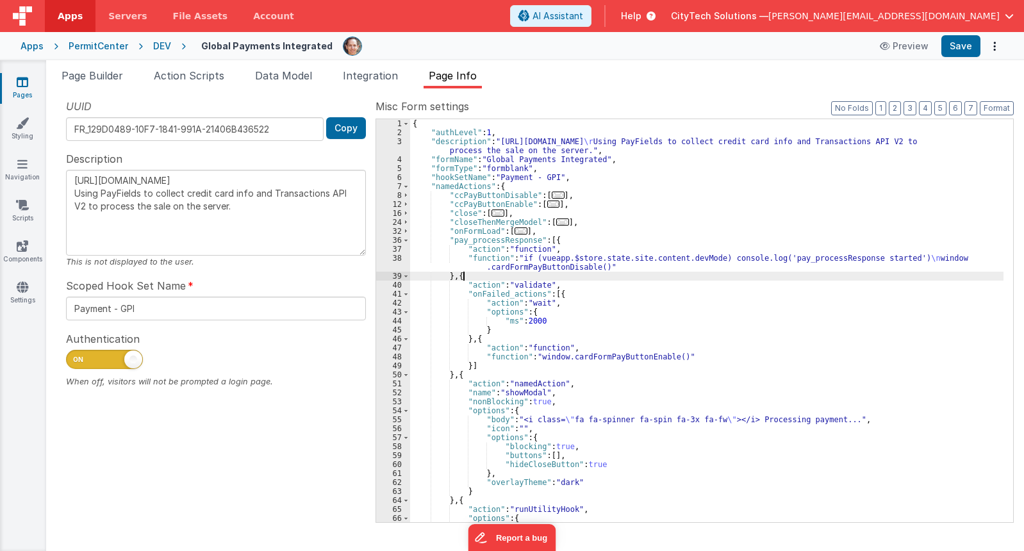
click at [542, 277] on div "{ "authLevel" : 1 , "description" : "https://developer.globalpaymentsintegrated…" at bounding box center [706, 329] width 593 height 421
click at [584, 240] on div "{ "authLevel" : 1 , "description" : "https://developer.globalpaymentsintegrated…" at bounding box center [706, 329] width 593 height 421
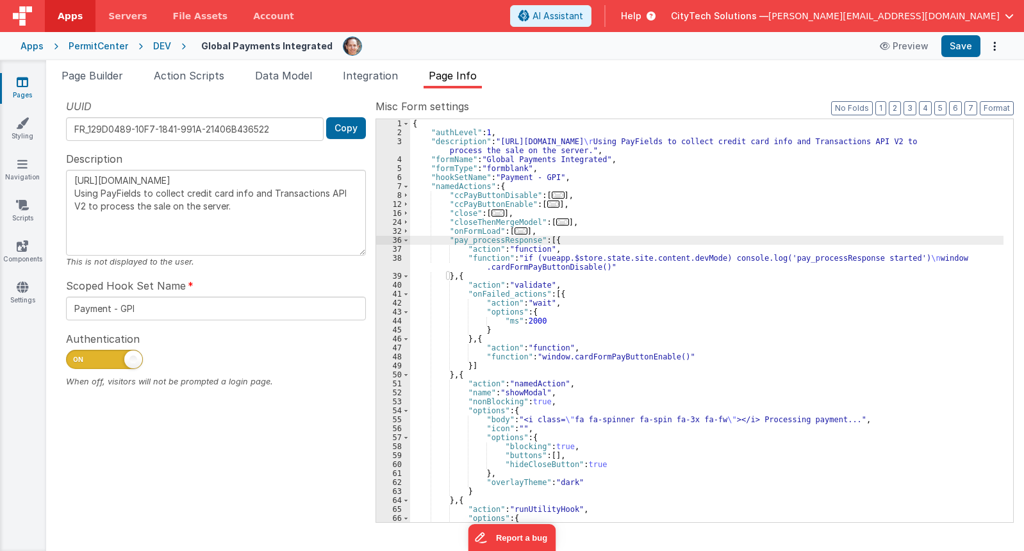
click at [588, 274] on div "{ "authLevel" : 1 , "description" : "https://developer.globalpaymentsintegrated…" at bounding box center [706, 329] width 593 height 421
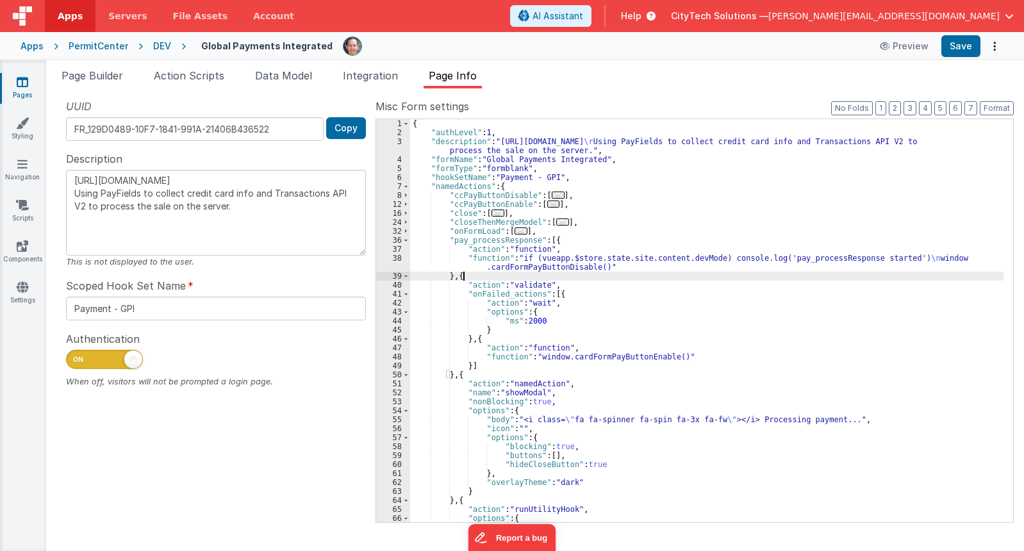
click at [553, 376] on div "{ "authLevel" : 1 , "description" : "https://developer.globalpaymentsintegrated…" at bounding box center [706, 329] width 593 height 421
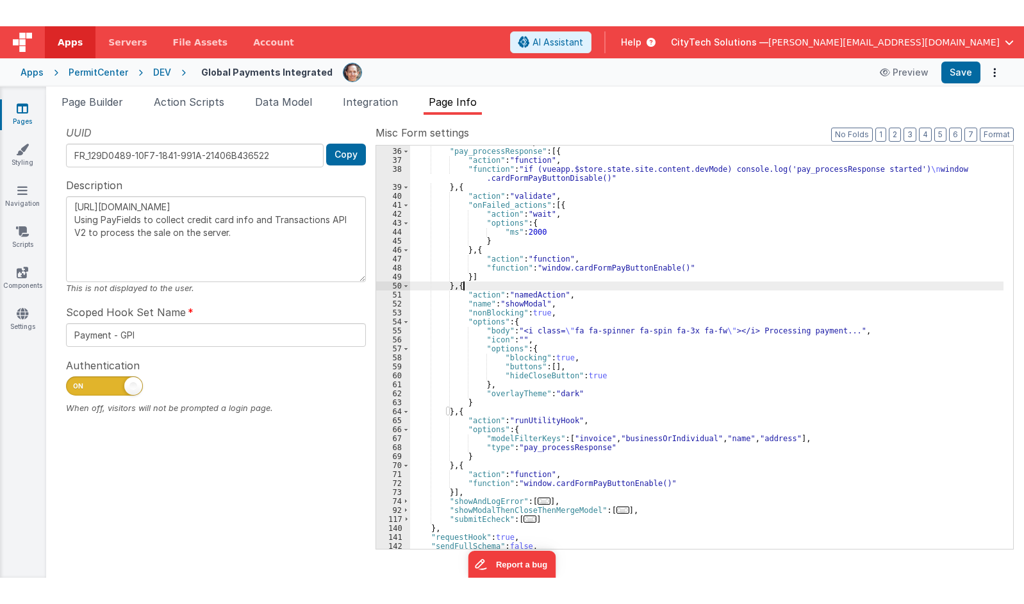
scroll to position [115, 0]
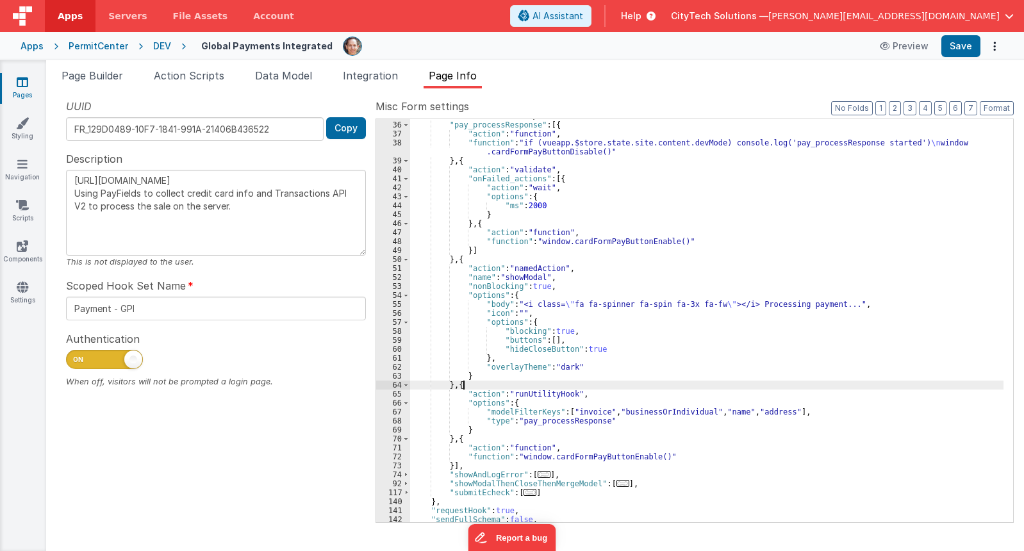
click at [607, 387] on div ""onFormLoad" : [ ... ] , "pay_processResponse" : [{ "action" : "function" , "fu…" at bounding box center [706, 321] width 593 height 421
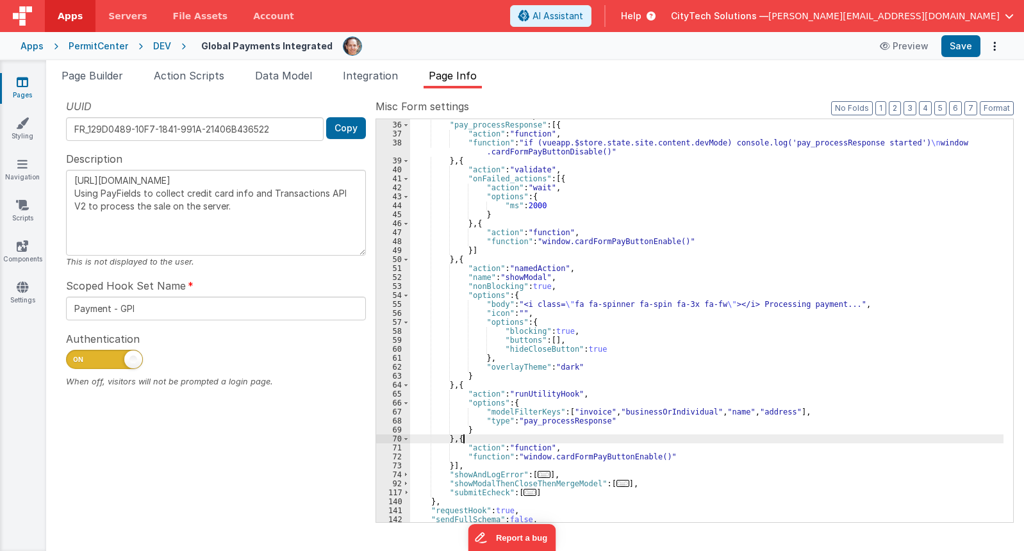
click at [613, 437] on div ""onFormLoad" : [ ... ] , "pay_processResponse" : [{ "action" : "function" , "fu…" at bounding box center [706, 321] width 593 height 421
click at [607, 455] on div ""onFormLoad" : [ ... ] , "pay_processResponse" : [{ "action" : "function" , "fu…" at bounding box center [706, 321] width 593 height 421
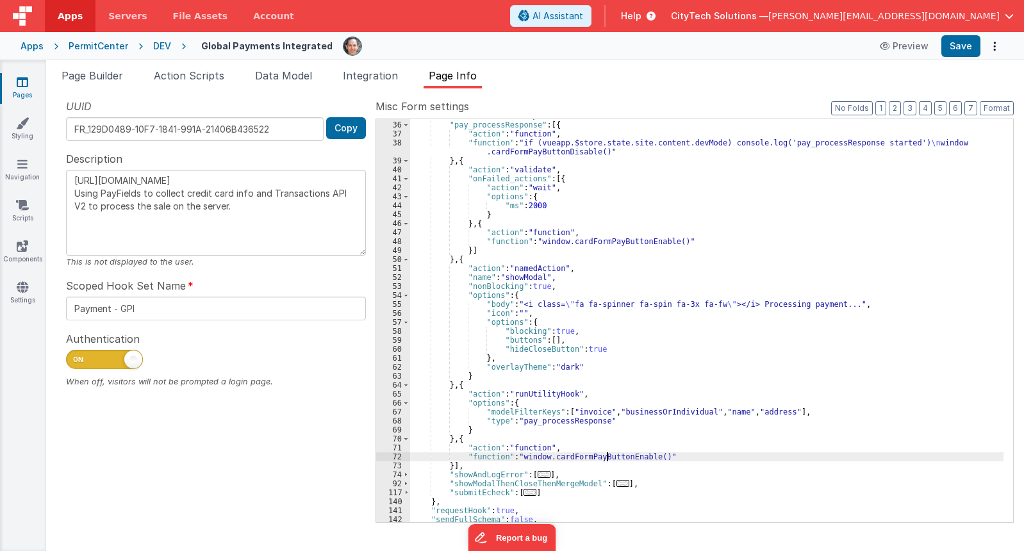
click at [607, 455] on div ""onFormLoad" : [ ... ] , "pay_processResponse" : [{ "action" : "function" , "fu…" at bounding box center [706, 321] width 593 height 421
click at [612, 461] on div ""onFormLoad" : [ ... ] , "pay_processResponse" : [{ "action" : "function" , "fu…" at bounding box center [706, 320] width 593 height 403
click at [612, 461] on div ""onFormLoad" : [ ... ] , "pay_processResponse" : [{ "action" : "function" , "fu…" at bounding box center [706, 321] width 593 height 421
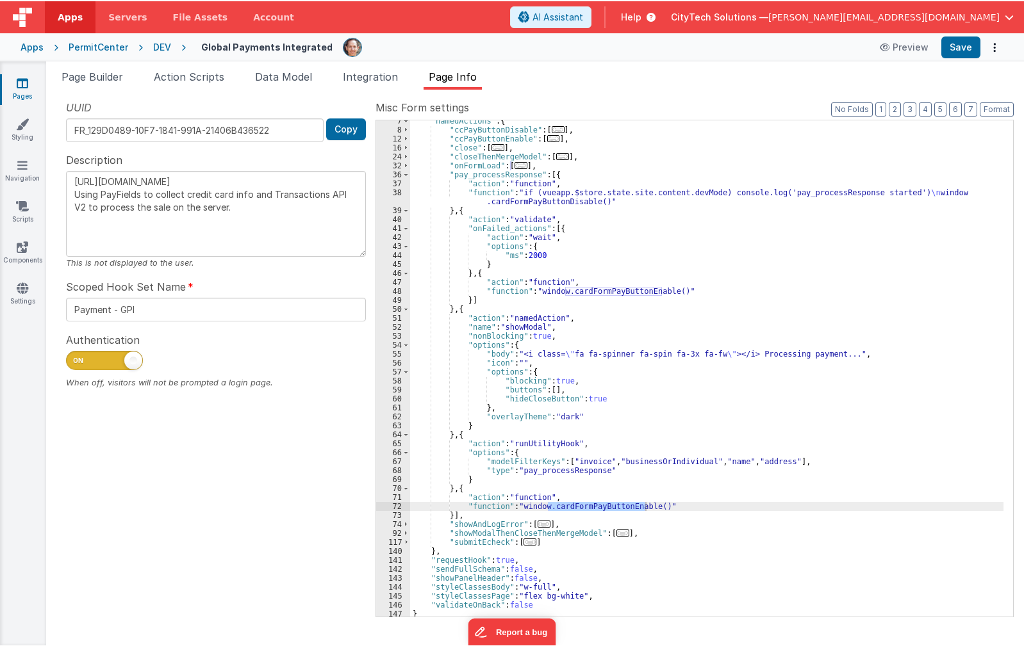
scroll to position [67, 0]
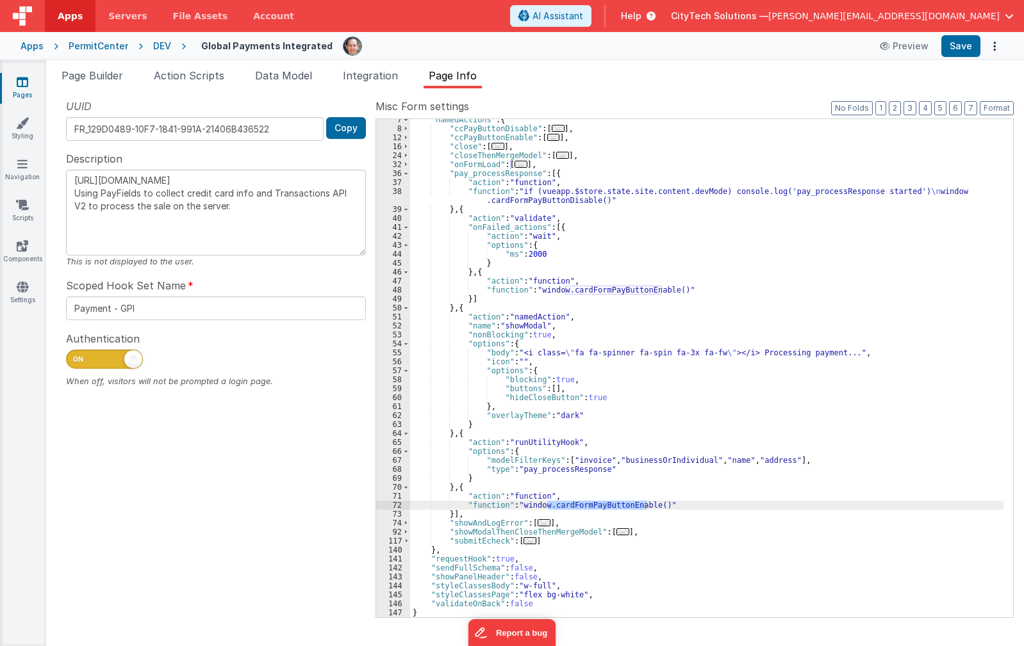
click at [605, 293] on div ""namedActions" : { "ccPayButtonDisable" : [ ... ] , "ccPayButtonEnable" : [ ...…" at bounding box center [706, 373] width 593 height 516
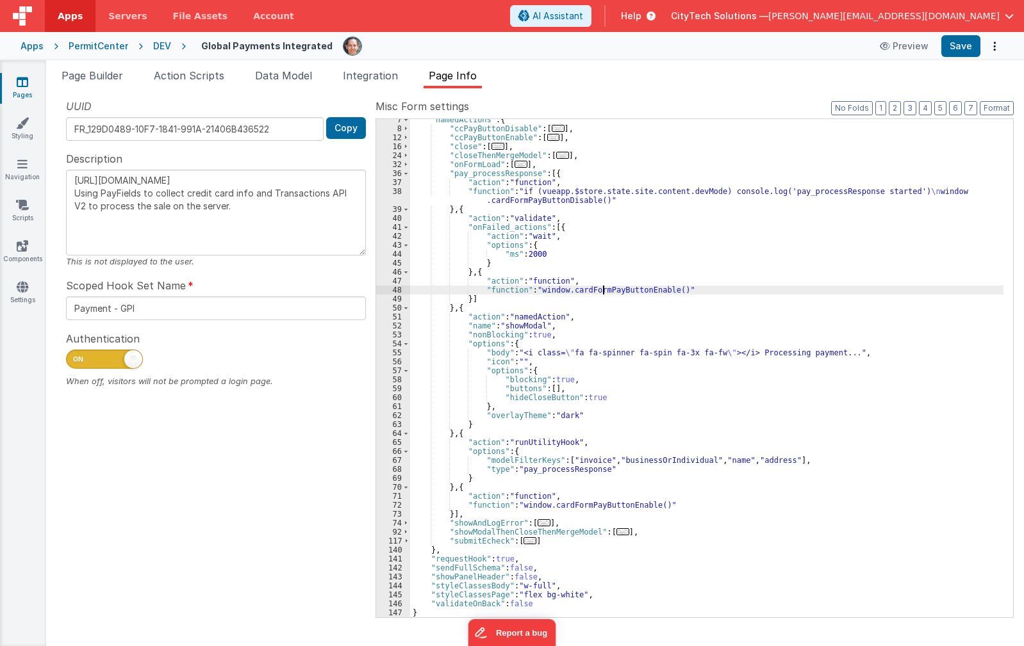
click at [605, 293] on div ""namedActions" : { "ccPayButtonDisable" : [ ... ] , "ccPayButtonEnable" : [ ...…" at bounding box center [706, 373] width 593 height 516
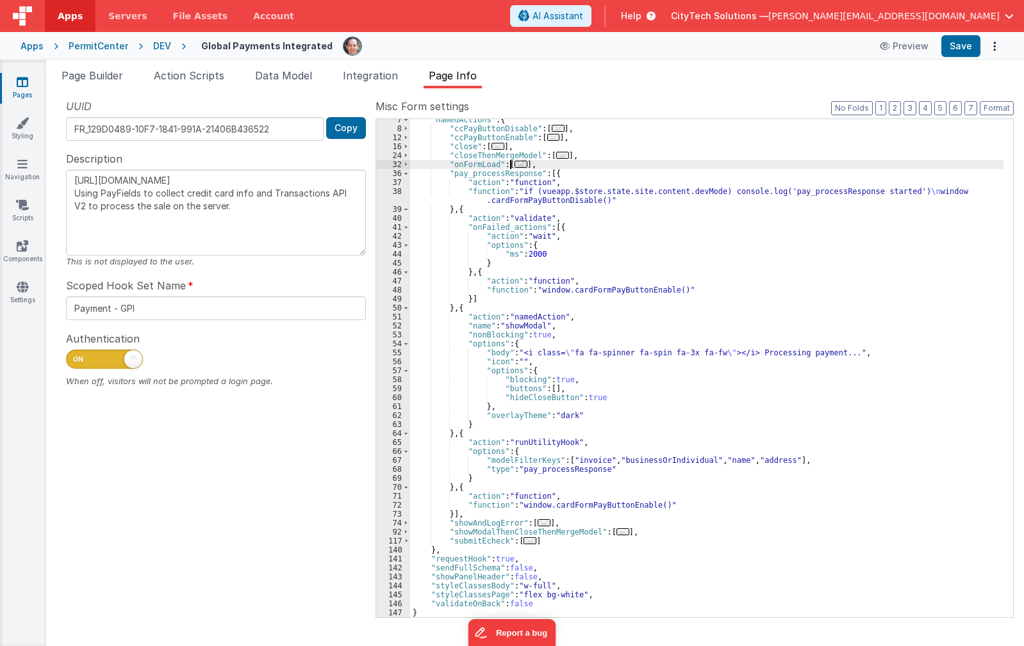
click at [516, 163] on span "..." at bounding box center [521, 164] width 13 height 7
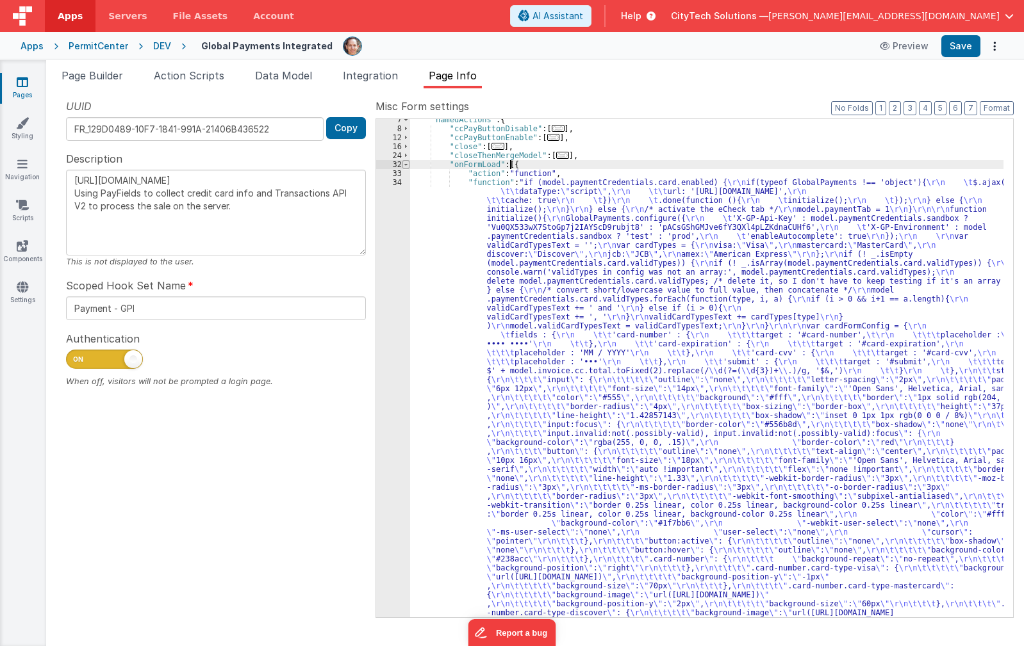
click at [405, 164] on span at bounding box center [405, 164] width 7 height 9
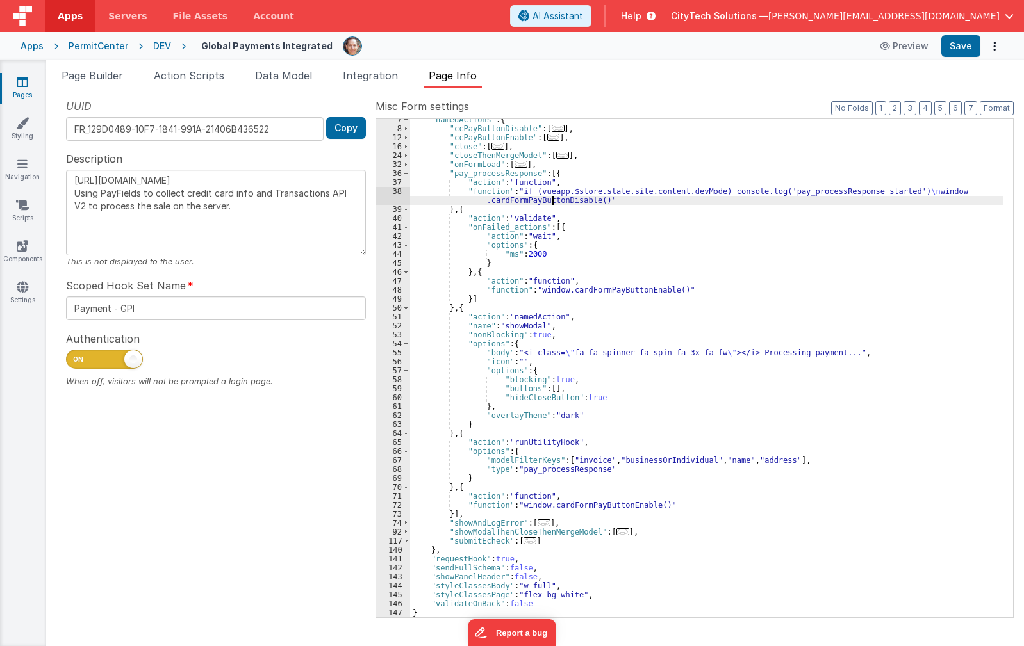
click at [554, 197] on div ""namedActions" : { "ccPayButtonDisable" : [ ... ] , "ccPayButtonEnable" : [ ...…" at bounding box center [706, 373] width 593 height 516
click at [623, 507] on div ""namedActions" : { "ccPayButtonDisable" : [ ... ] , "ccPayButtonEnable" : [ ...…" at bounding box center [706, 373] width 593 height 516
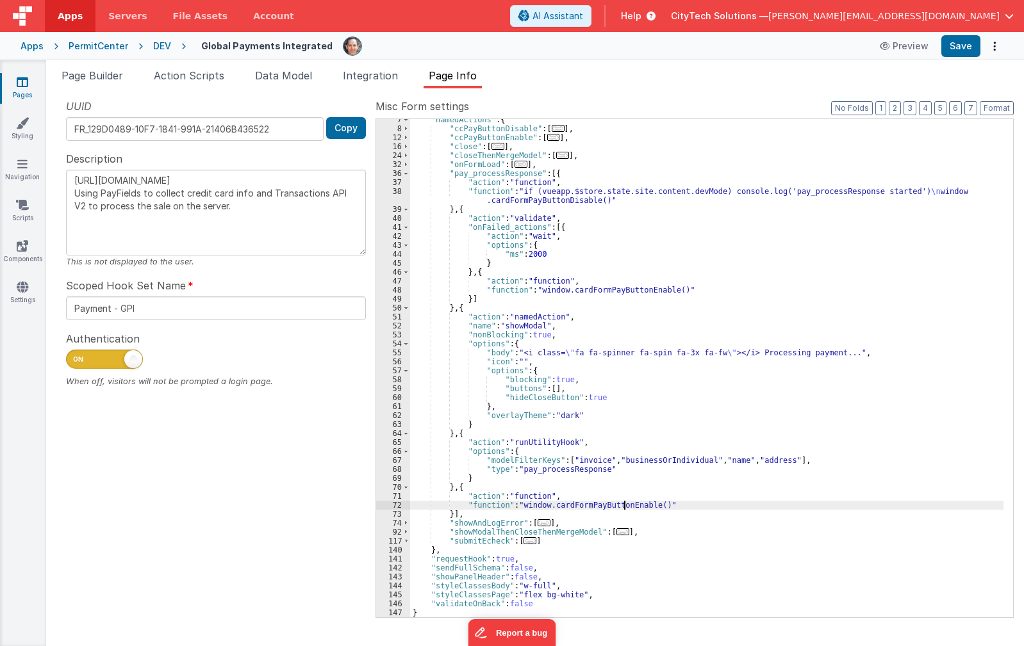
click at [623, 507] on div ""namedActions" : { "ccPayButtonDisable" : [ ... ] , "ccPayButtonEnable" : [ ...…" at bounding box center [706, 373] width 593 height 516
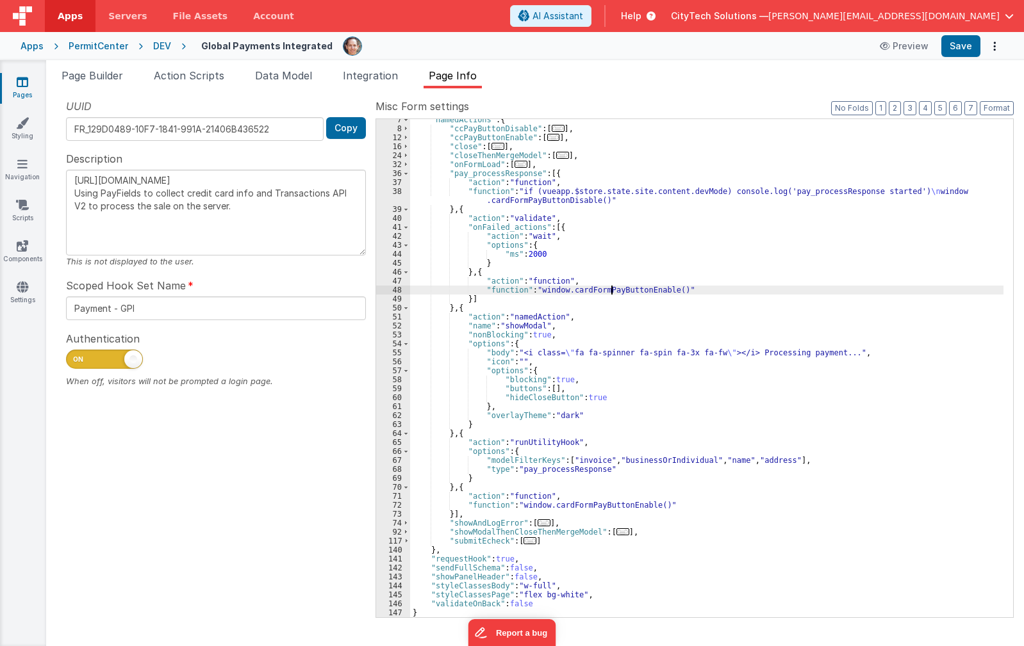
click at [611, 288] on div ""namedActions" : { "ccPayButtonDisable" : [ ... ] , "ccPayButtonEnable" : [ ...…" at bounding box center [706, 373] width 593 height 516
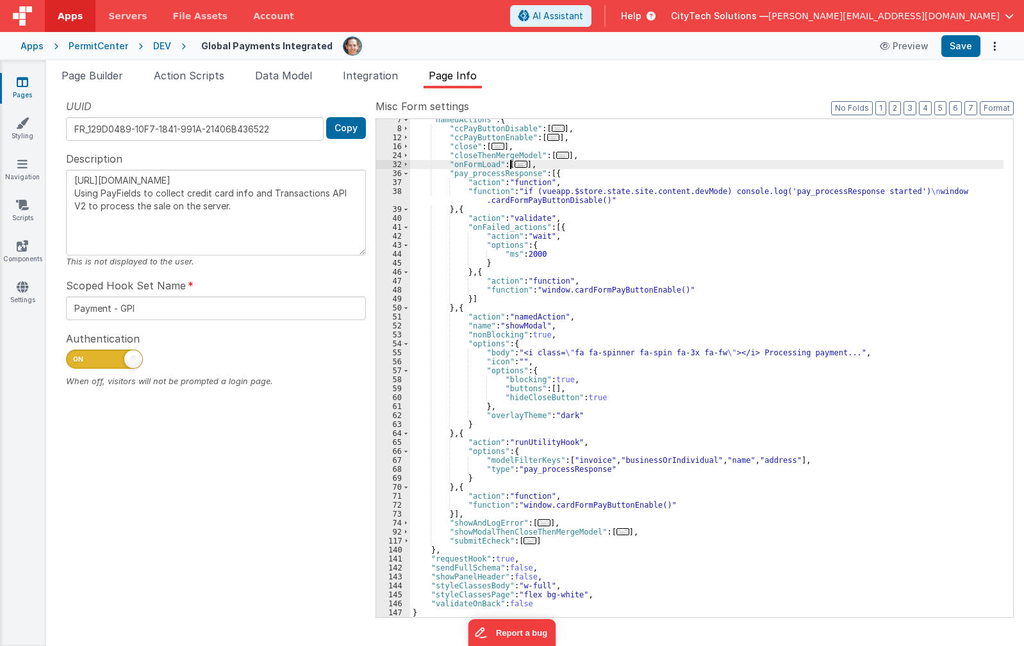
click at [520, 165] on span "..." at bounding box center [521, 164] width 13 height 7
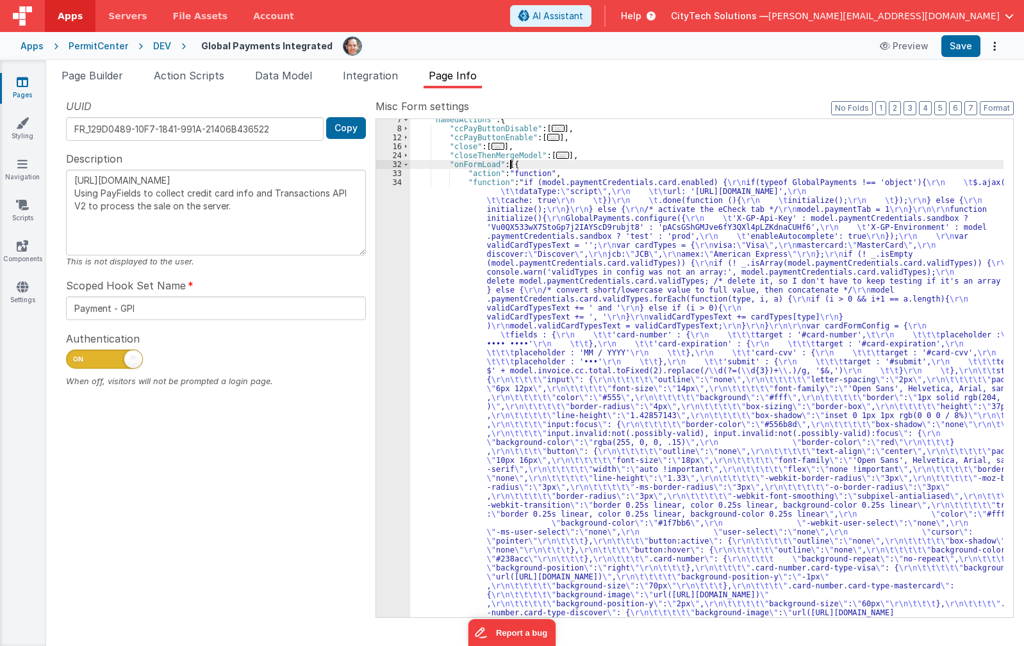
drag, startPoint x: 552, startPoint y: 185, endPoint x: 541, endPoint y: 188, distance: 11.4
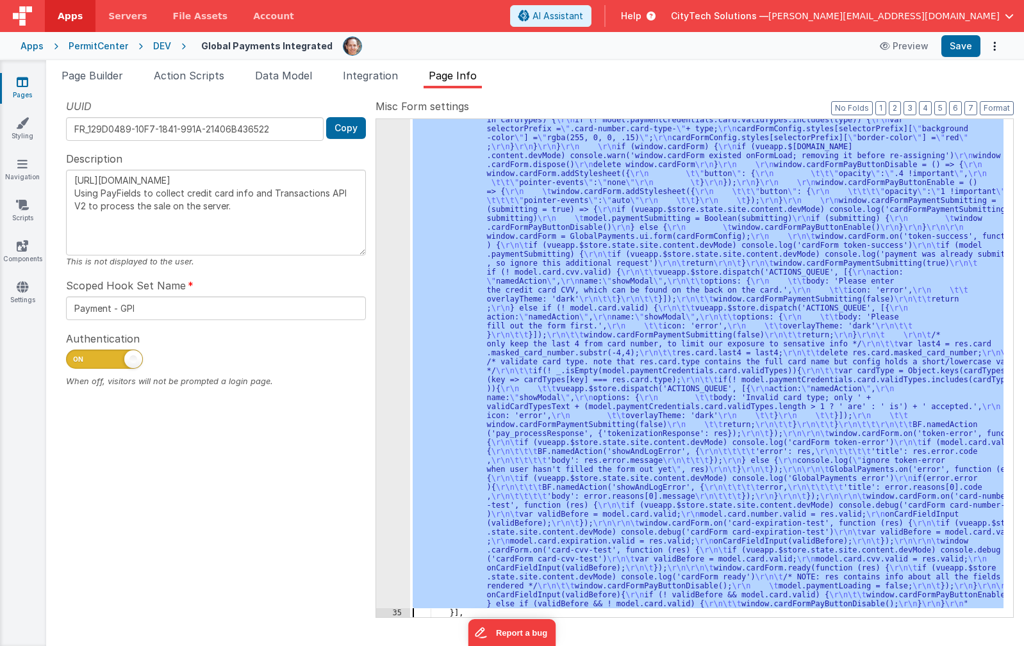
click at [387, 224] on div "34 35 36 37 38 39 40 41 42 43 44 45 46 47 48 49 50 51 52 53 54 55 56 57 58 59 6…" at bounding box center [393, 364] width 34 height 1503
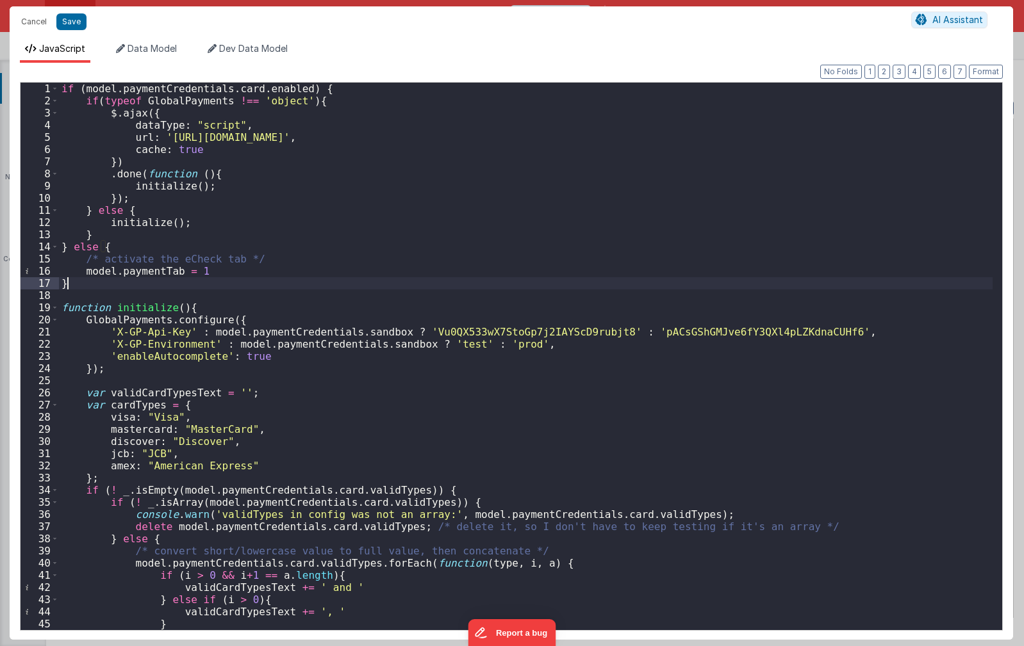
click at [410, 278] on div "if ( model . paymentCredentials . card . enabled ) { if ( typeof GlobalPayments…" at bounding box center [526, 369] width 934 height 572
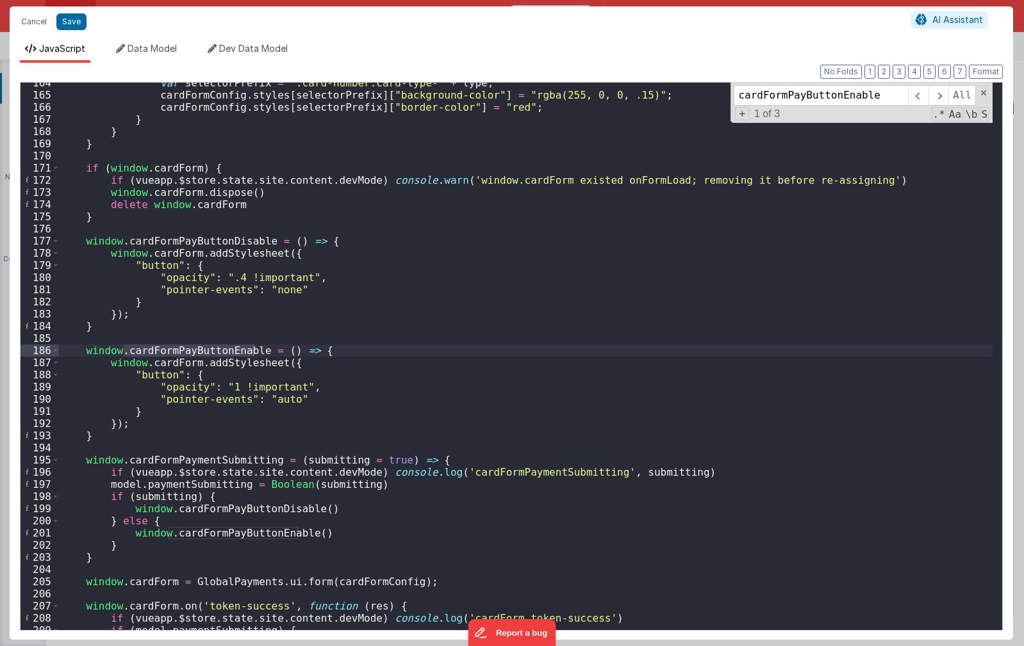
scroll to position [1991, 0]
click at [943, 94] on span at bounding box center [938, 95] width 20 height 21
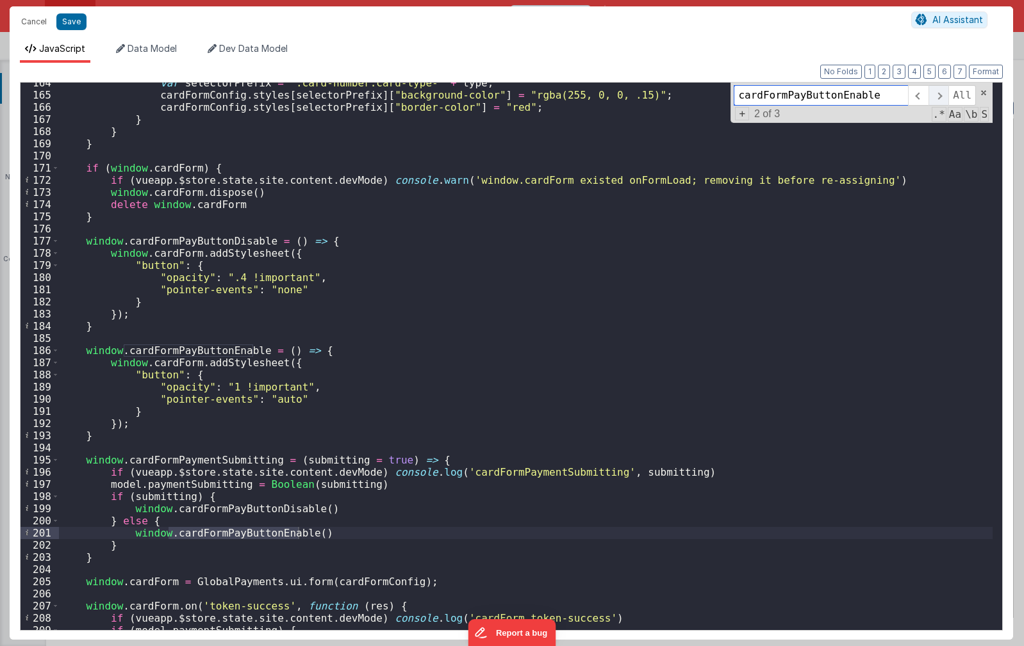
click at [941, 95] on span at bounding box center [938, 95] width 20 height 21
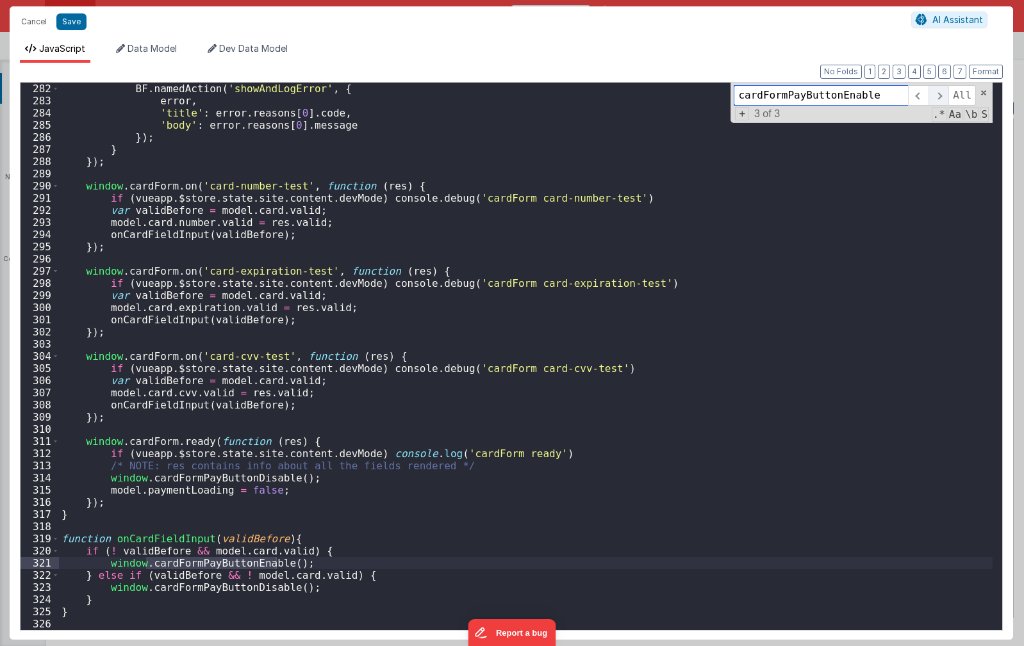
scroll to position [3433, 0]
click at [940, 96] on span at bounding box center [938, 95] width 20 height 21
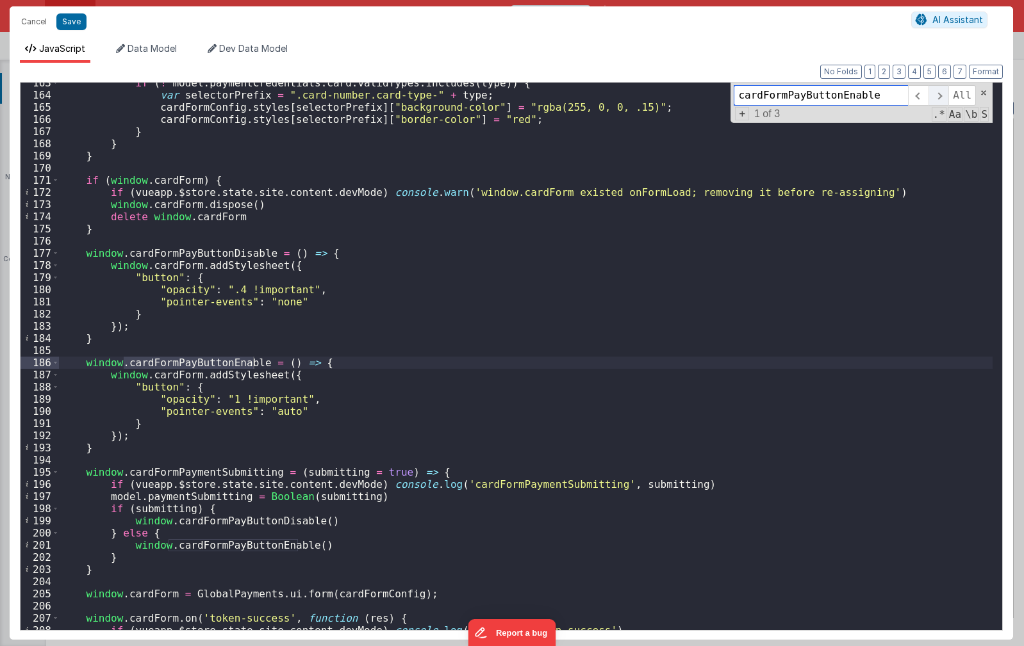
scroll to position [1979, 0]
click at [940, 96] on span at bounding box center [938, 95] width 20 height 21
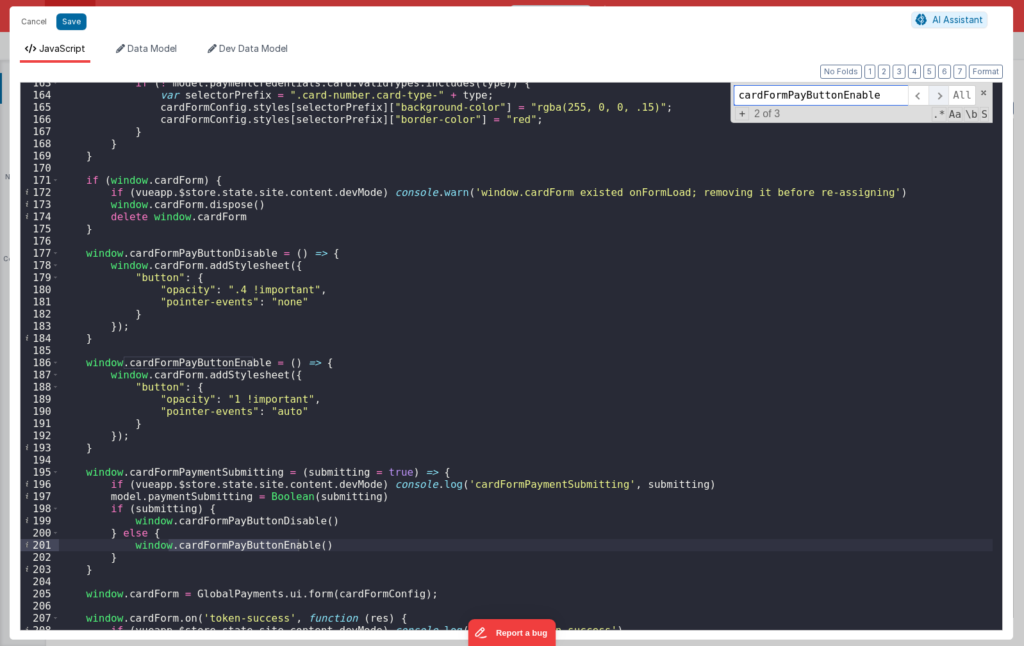
click at [940, 96] on span at bounding box center [938, 95] width 20 height 21
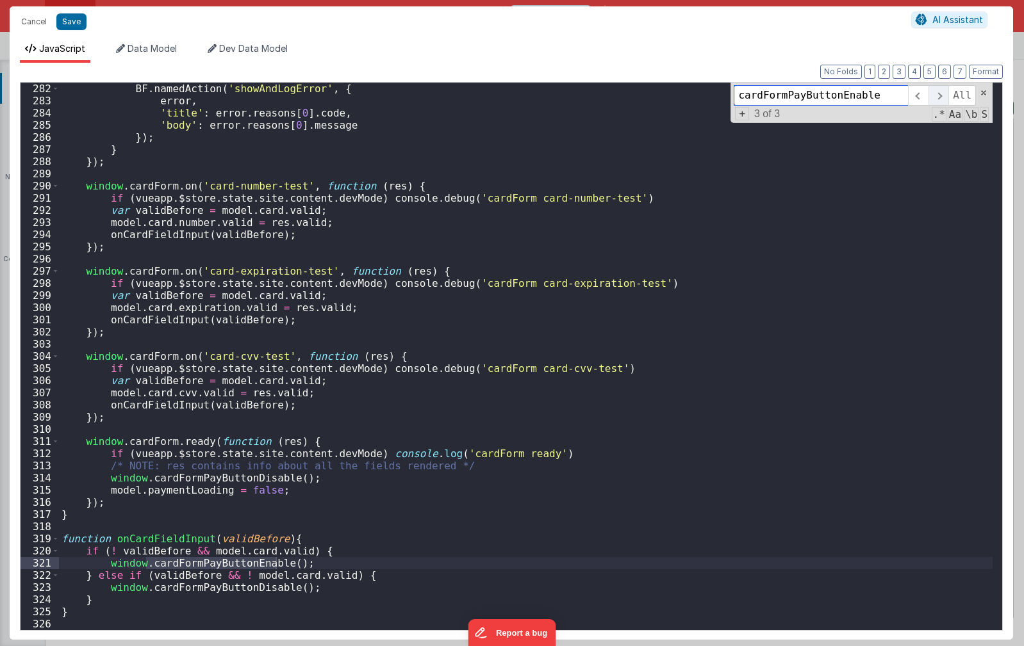
click at [940, 96] on span at bounding box center [938, 95] width 20 height 21
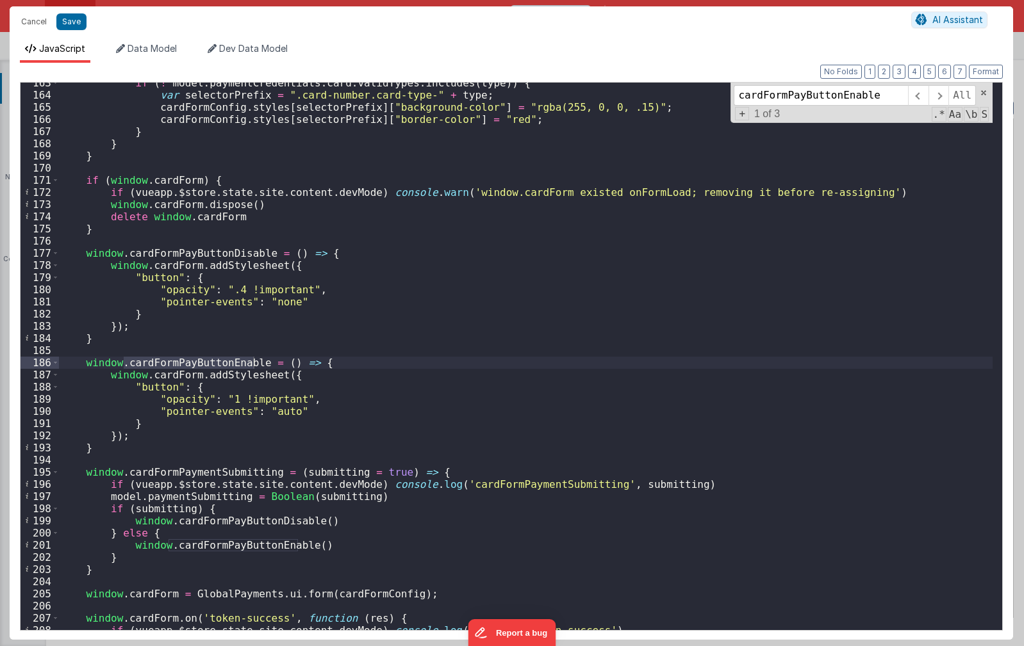
click at [169, 473] on div "if ( ! model . paymentCredentials . card . validTypes . includes ( type )) { va…" at bounding box center [526, 363] width 934 height 572
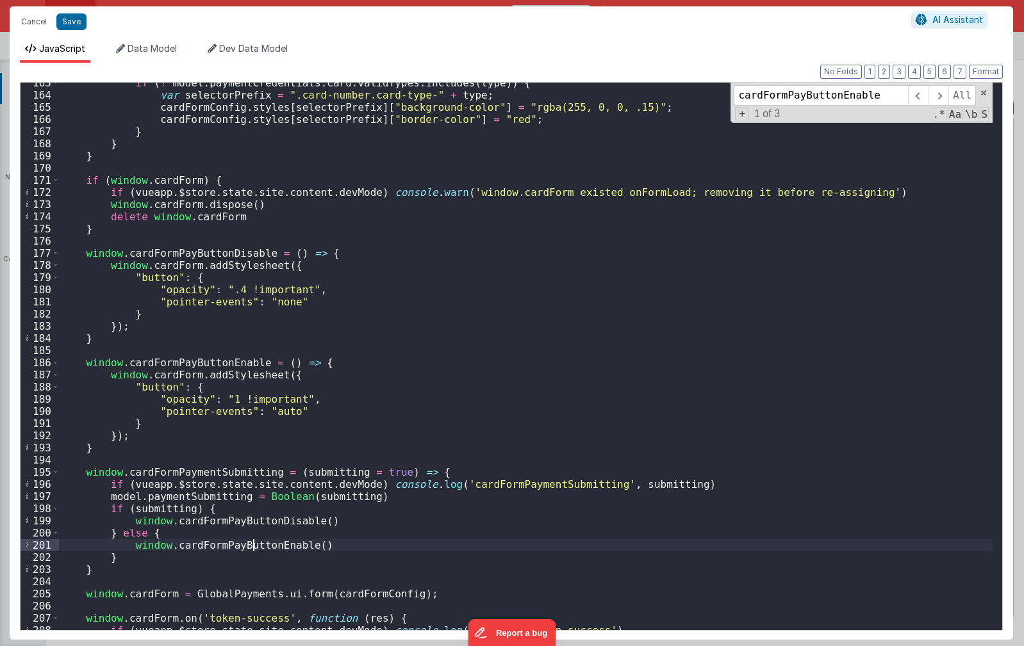
click at [255, 546] on div "if ( ! model . paymentCredentials . card . validTypes . includes ( type )) { va…" at bounding box center [526, 363] width 934 height 572
click at [213, 468] on div "if ( ! model . paymentCredentials . card . validTypes . includes ( type )) { va…" at bounding box center [526, 363] width 934 height 572
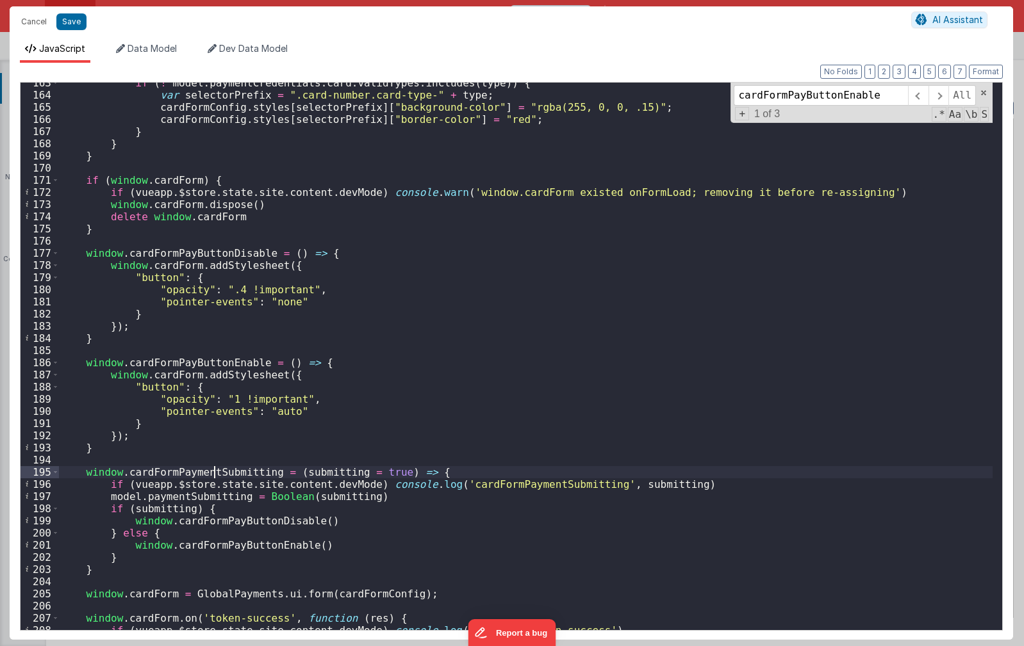
click at [213, 468] on div "if ( ! model . paymentCredentials . card . validTypes . includes ( type )) { va…" at bounding box center [526, 363] width 934 height 572
click at [182, 495] on div "if ( ! model . paymentCredentials . card . validTypes . includes ( type )) { va…" at bounding box center [526, 363] width 934 height 572
click at [206, 473] on div "if ( ! model . paymentCredentials . card . validTypes . includes ( type )) { va…" at bounding box center [526, 363] width 934 height 572
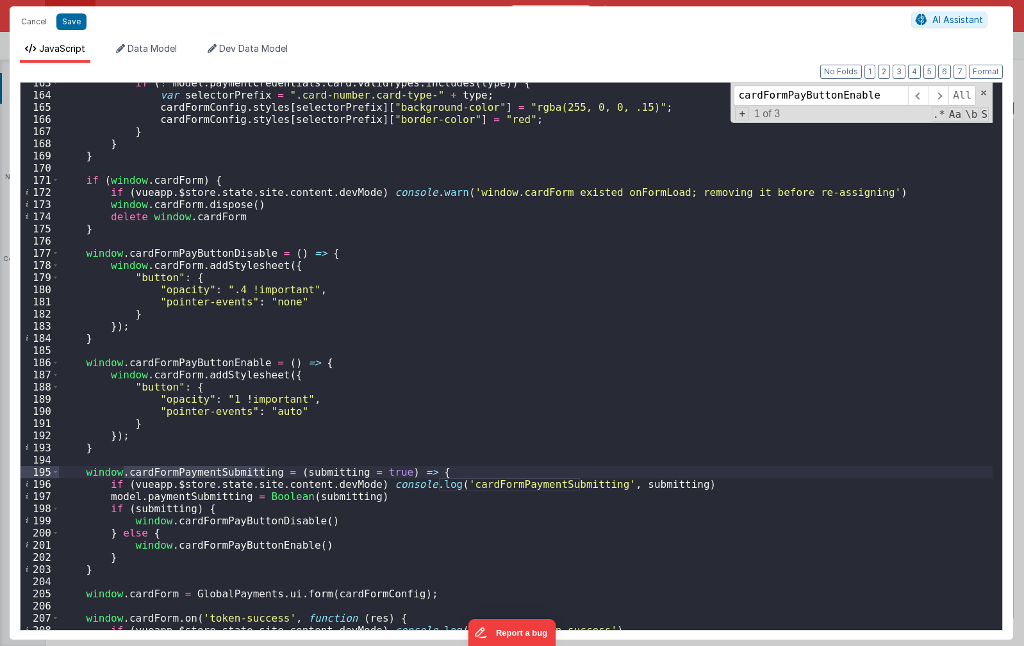
click at [206, 473] on div "if ( ! model . paymentCredentials . card . validTypes . includes ( type )) { va…" at bounding box center [526, 357] width 934 height 548
click at [206, 473] on div "if ( ! model . paymentCredentials . card . validTypes . includes ( type )) { va…" at bounding box center [526, 363] width 934 height 572
type input "cardFormPaymentSubmitting"
click at [942, 98] on span at bounding box center [938, 95] width 20 height 21
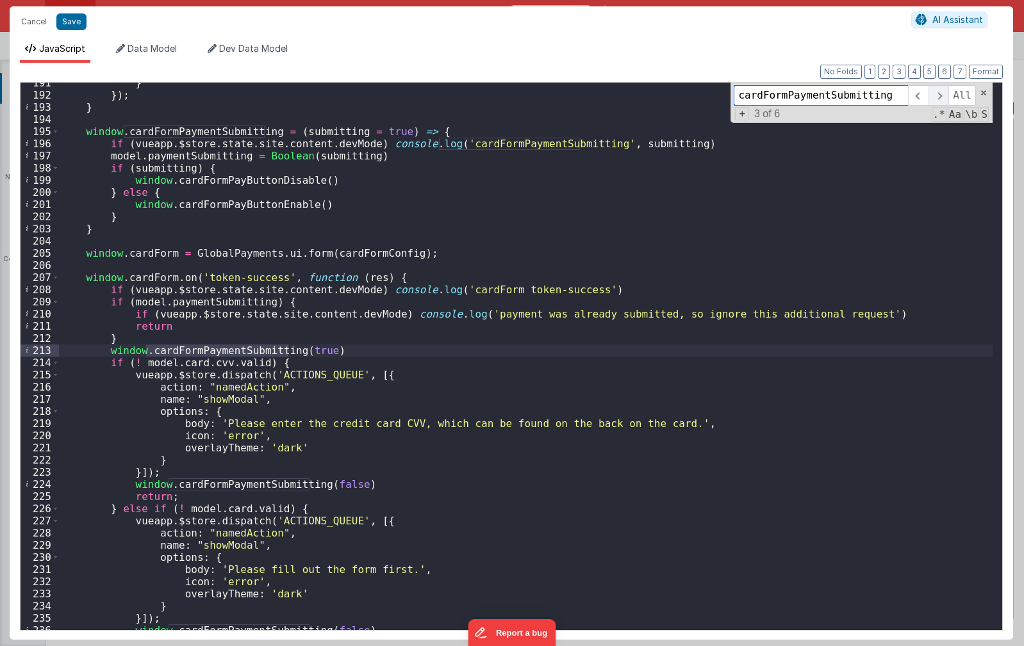
scroll to position [2319, 0]
click at [941, 95] on span at bounding box center [938, 95] width 20 height 21
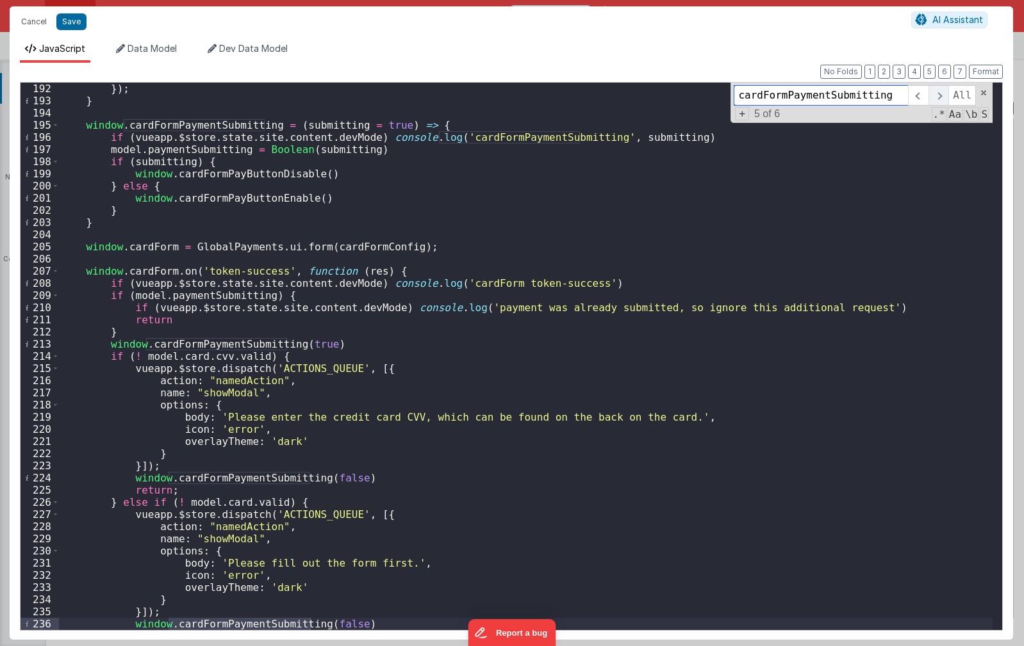
scroll to position [2325, 0]
click at [941, 95] on span at bounding box center [938, 95] width 20 height 21
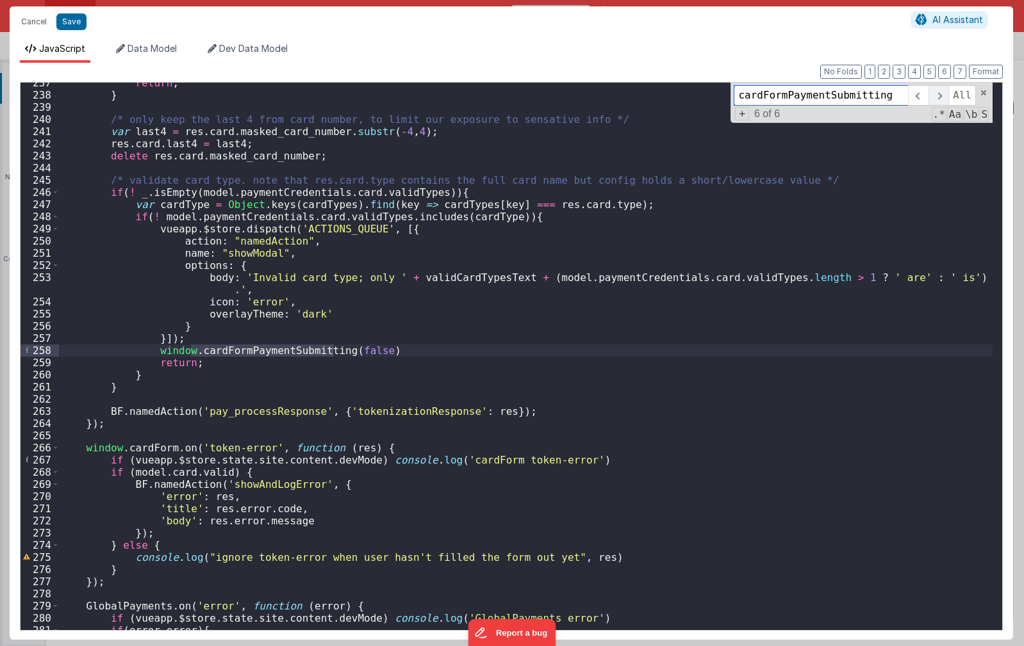
scroll to position [2879, 0]
click at [941, 95] on span at bounding box center [938, 95] width 20 height 21
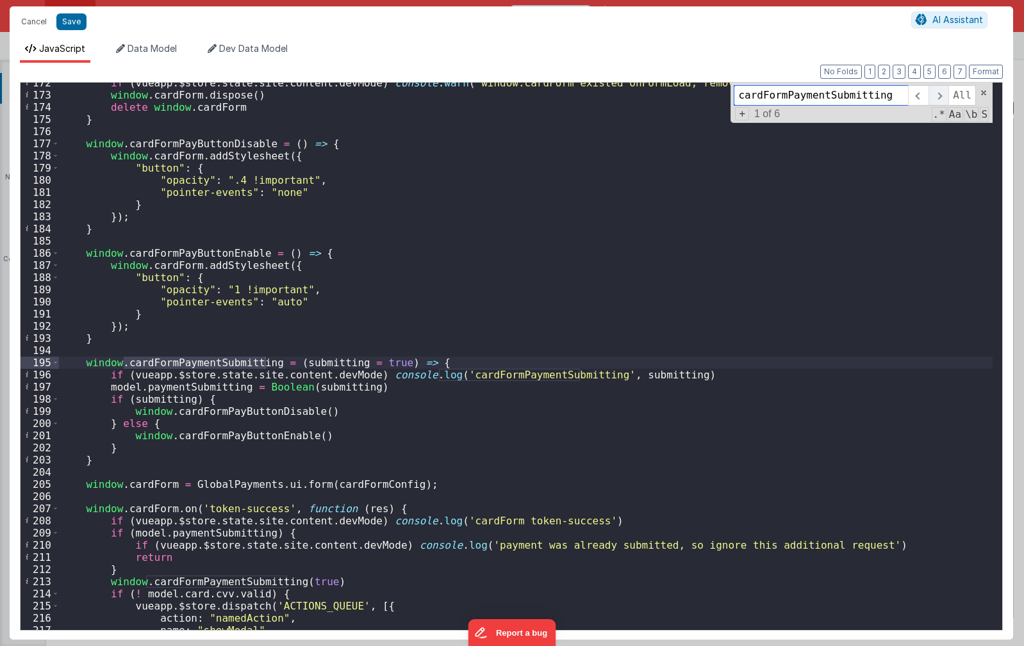
click at [939, 97] on span at bounding box center [938, 95] width 20 height 21
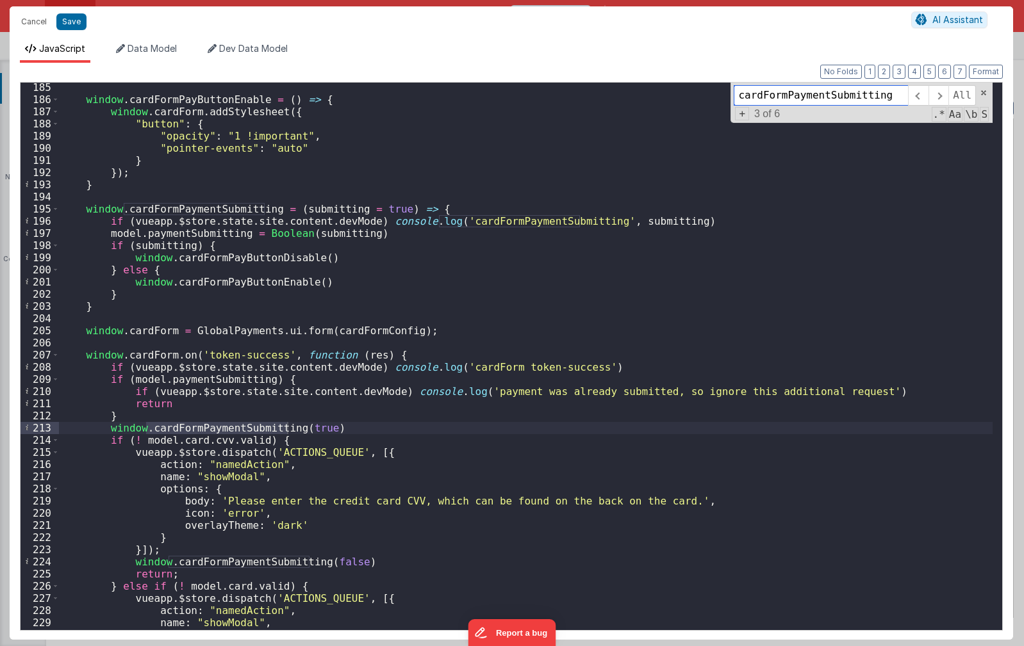
scroll to position [2319, 0]
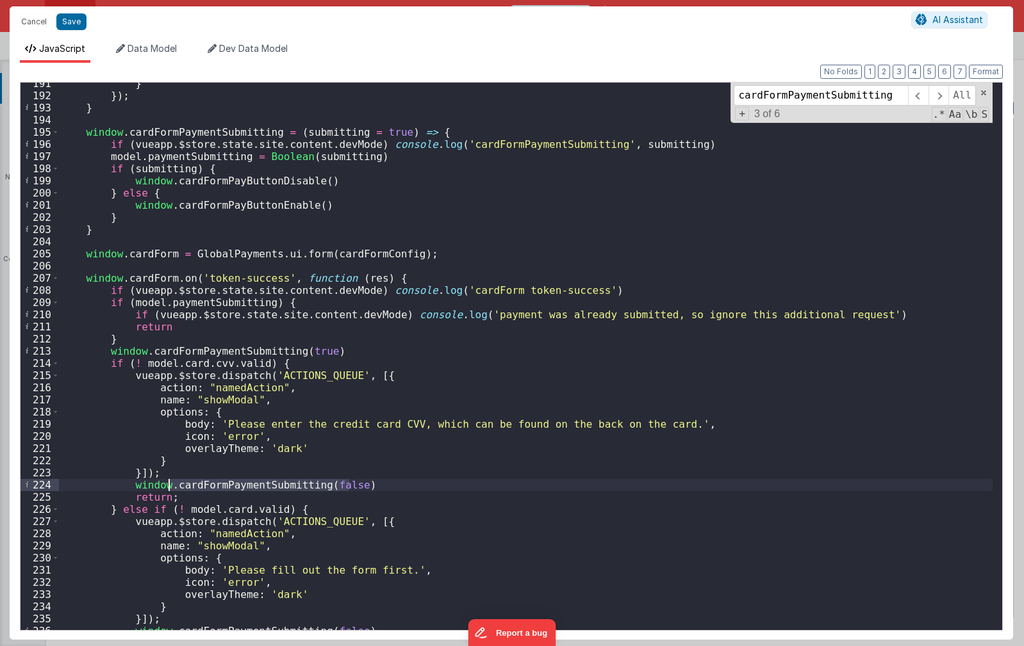
drag, startPoint x: 355, startPoint y: 484, endPoint x: 169, endPoint y: 487, distance: 186.5
click at [169, 487] on div "} }) ; } window . cardFormPaymentSubmitting = ( submitting = true ) => { if ( v…" at bounding box center [526, 364] width 934 height 572
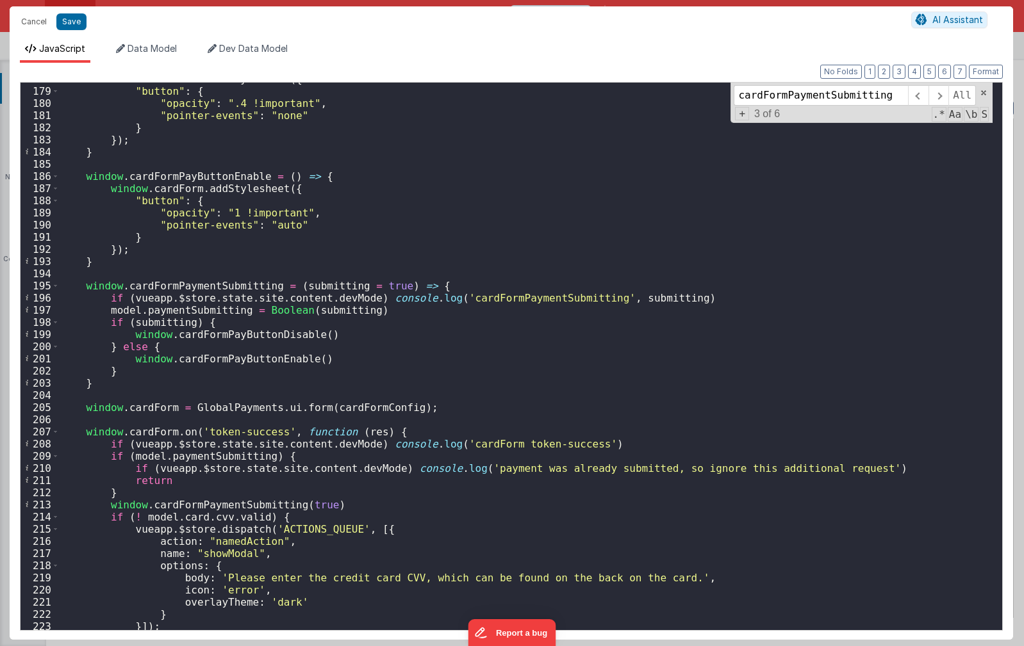
scroll to position [2165, 0]
click at [204, 178] on div "window . cardForm . addStylesheet ({ "button" : { "opacity" : ".4 !important" ,…" at bounding box center [526, 359] width 934 height 572
click at [38, 22] on button "Cancel" at bounding box center [34, 22] width 38 height 18
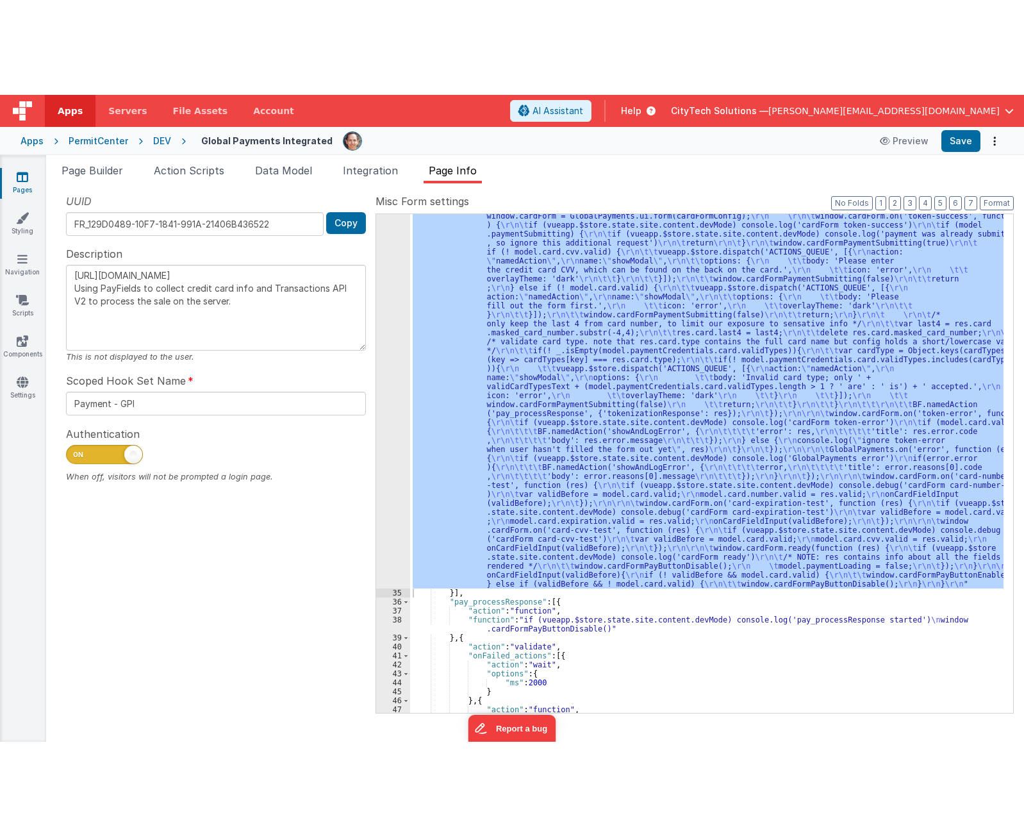
scroll to position [901, 0]
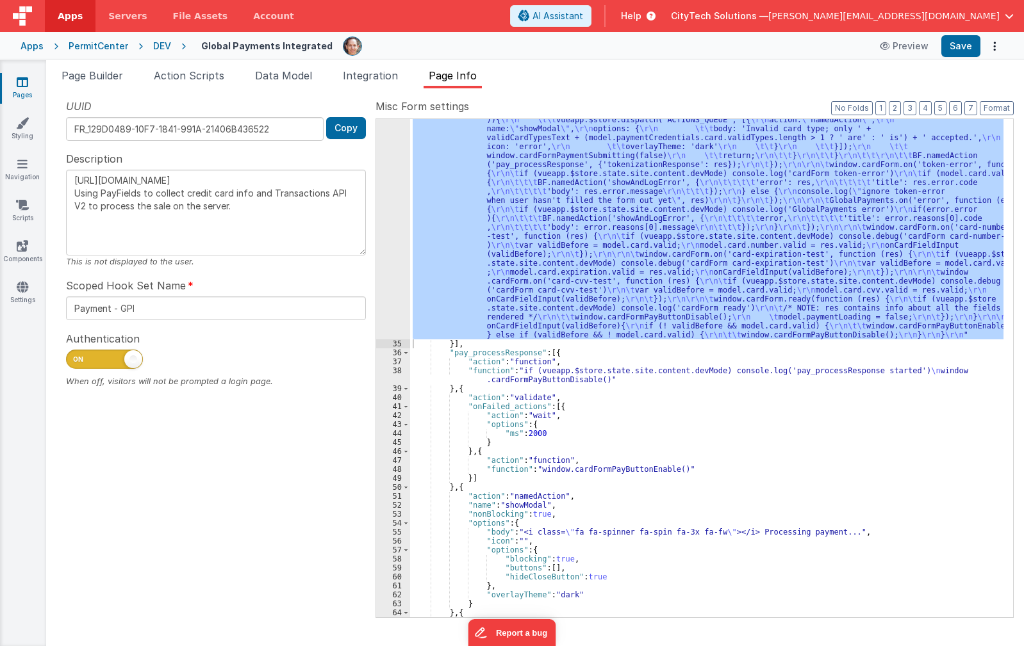
click at [614, 351] on div ""function" : "if (model.paymentCredentials.card.enabled) { \r\n if(typeof Globa…" at bounding box center [706, 95] width 593 height 1503
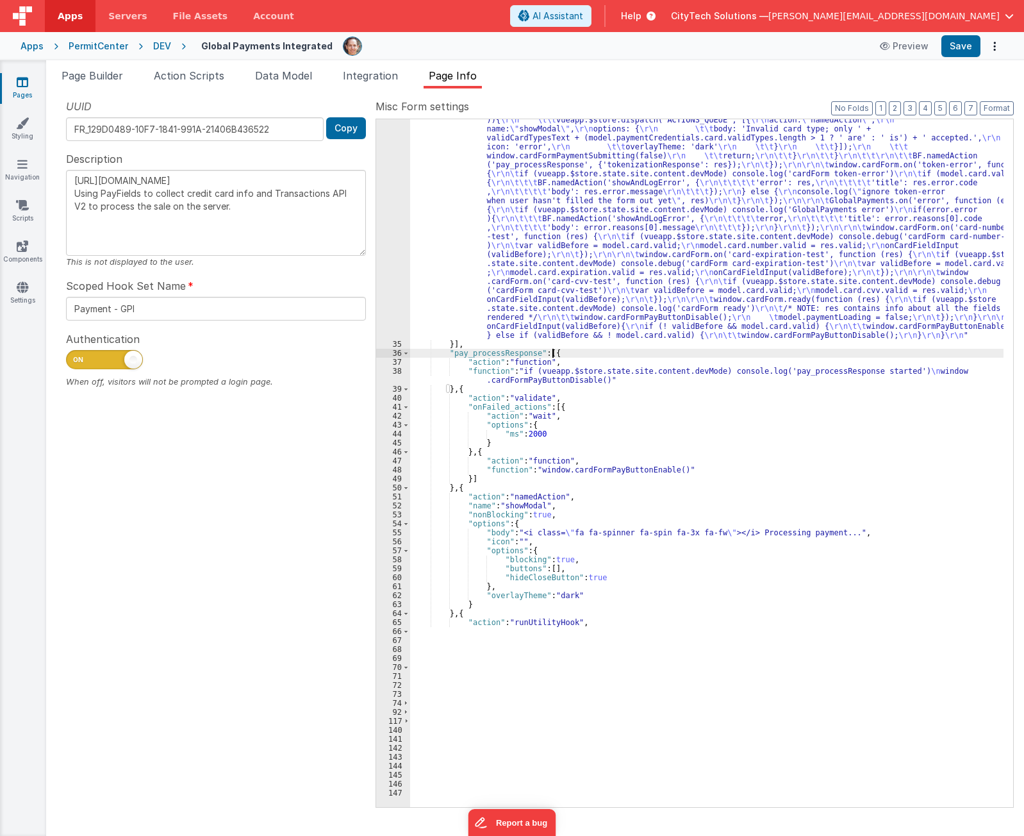
scroll to position [891, 0]
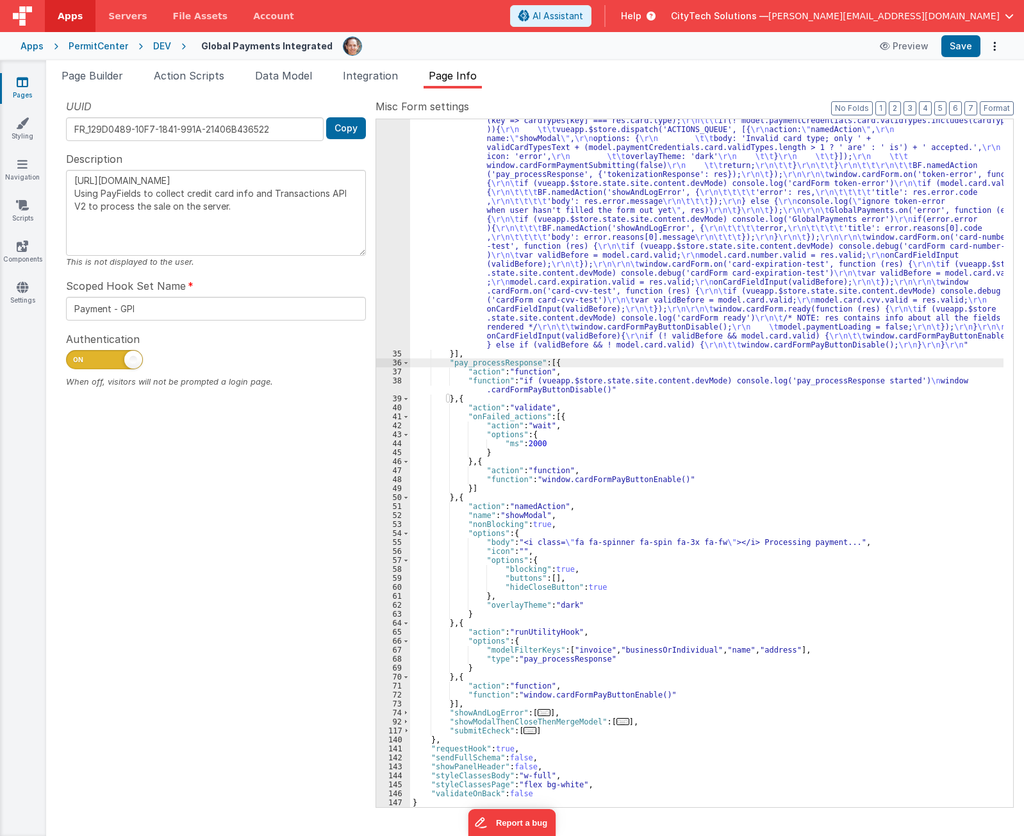
click at [545, 388] on div ""function" : "if (model.paymentCredentials.card.enabled) { \r\n if(typeof Globa…" at bounding box center [706, 200] width 593 height 1692
type textarea "[URL][DOMAIN_NAME] Using PayFields to collect credit card info and Transactions…"
click at [519, 267] on div ""function" : "if (model.paymentCredentials.card.enabled) { \r\n if(typeof Globa…" at bounding box center [706, 200] width 593 height 1692
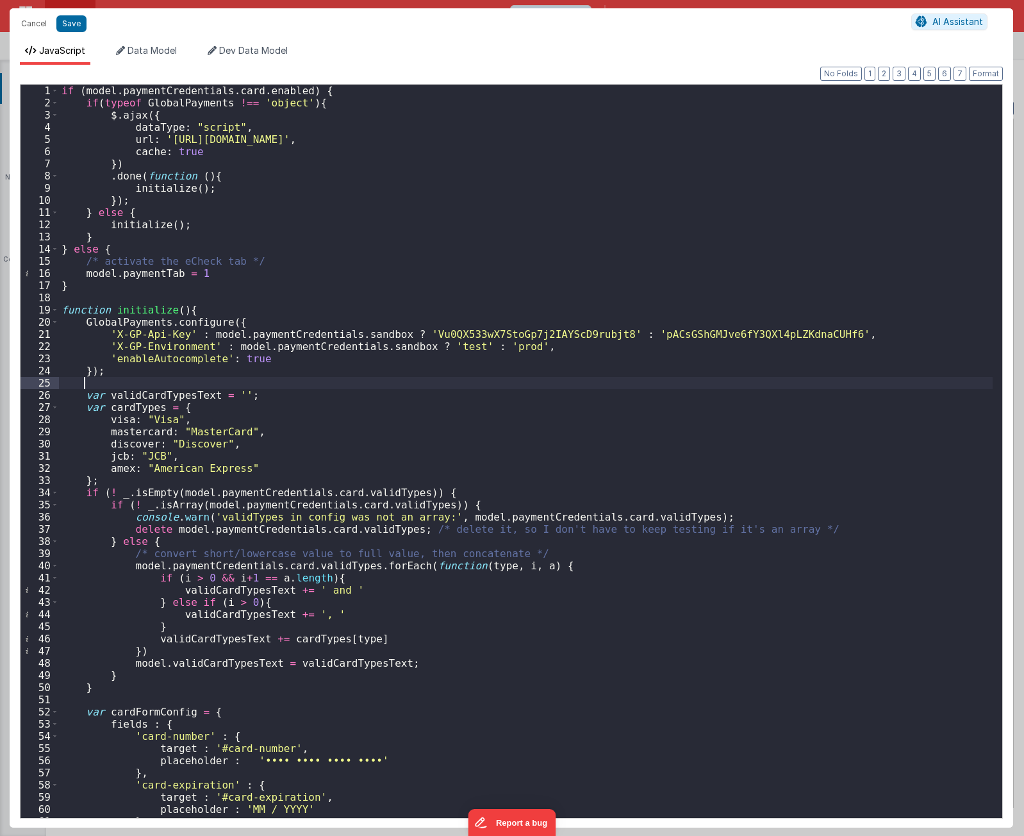
click at [633, 384] on div "if ( model . paymentCredentials . card . enabled ) { if ( typeof GlobalPayments…" at bounding box center [526, 463] width 934 height 757
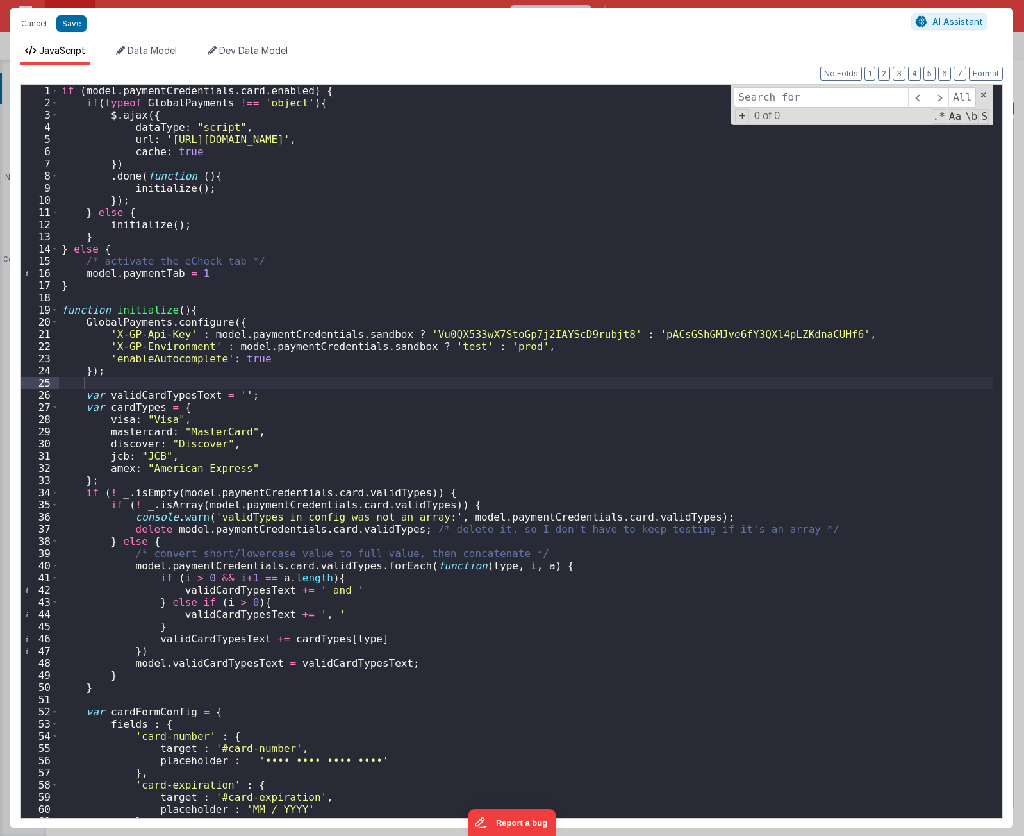
type input "cardFormPaymentSubmitting(false)"
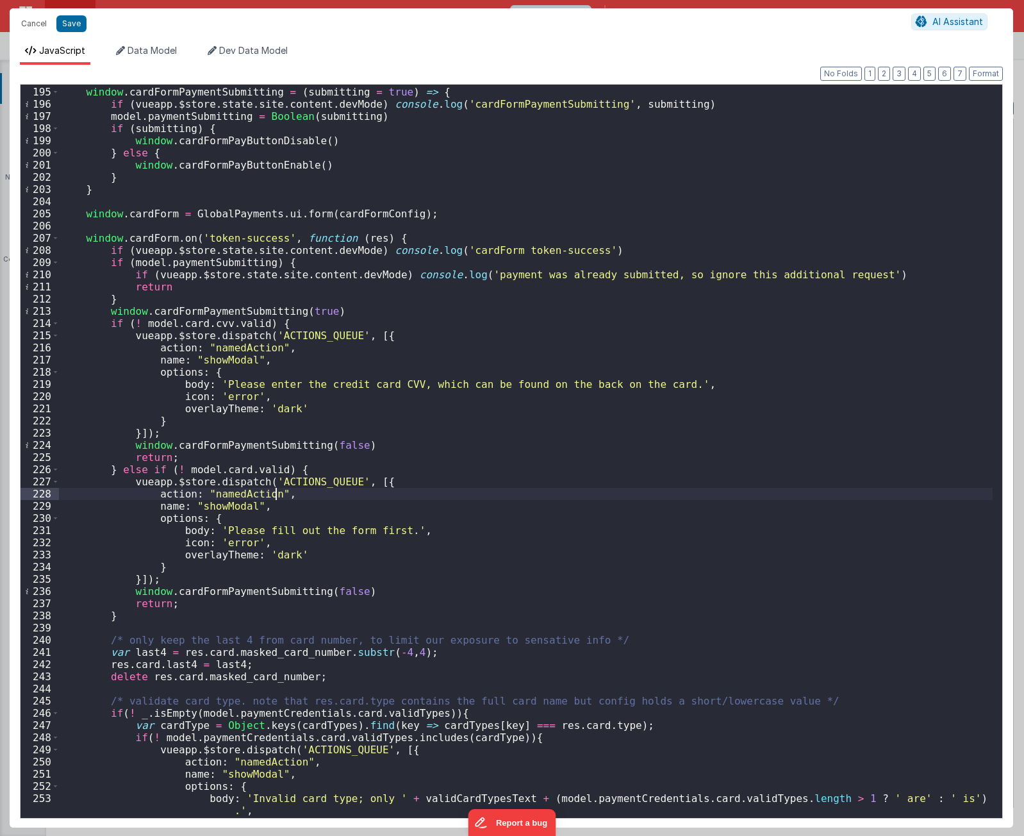
click at [309, 493] on div "window . cardFormPaymentSubmitting = ( submitting = true ) => { if ( vueapp . $…" at bounding box center [526, 452] width 934 height 757
click at [274, 447] on div "window . cardFormPaymentSubmitting = ( submitting = true ) => { if ( vueapp . $…" at bounding box center [526, 452] width 934 height 757
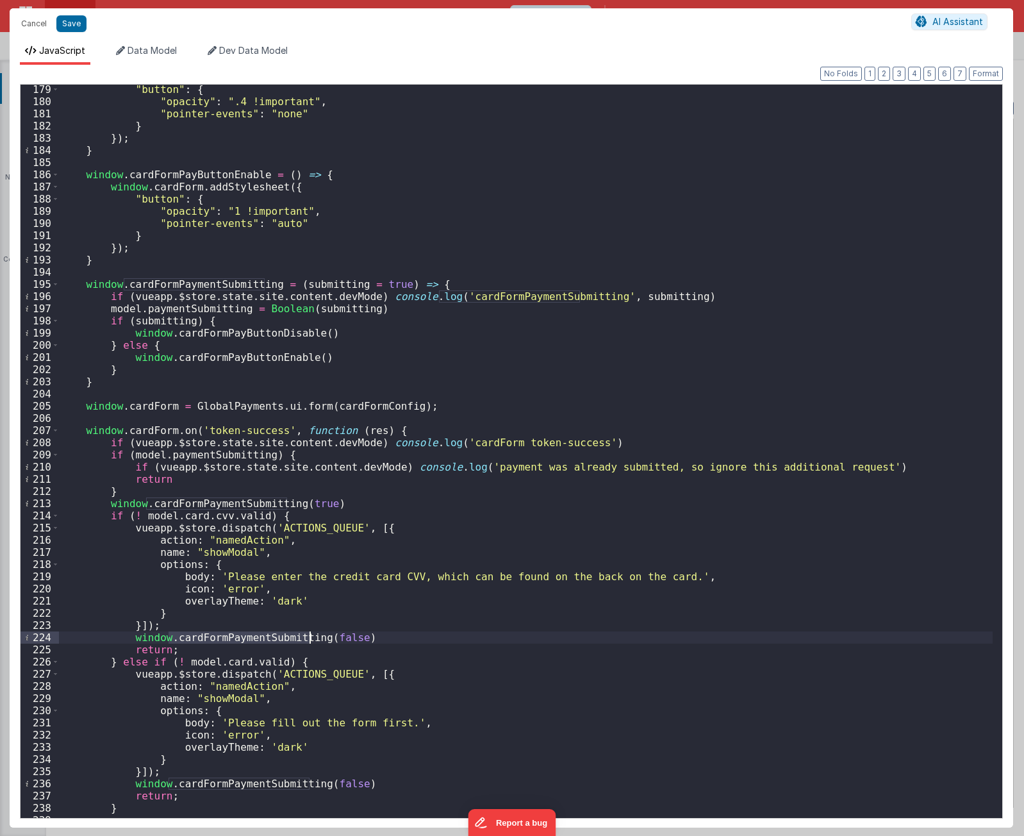
scroll to position [2130, 0]
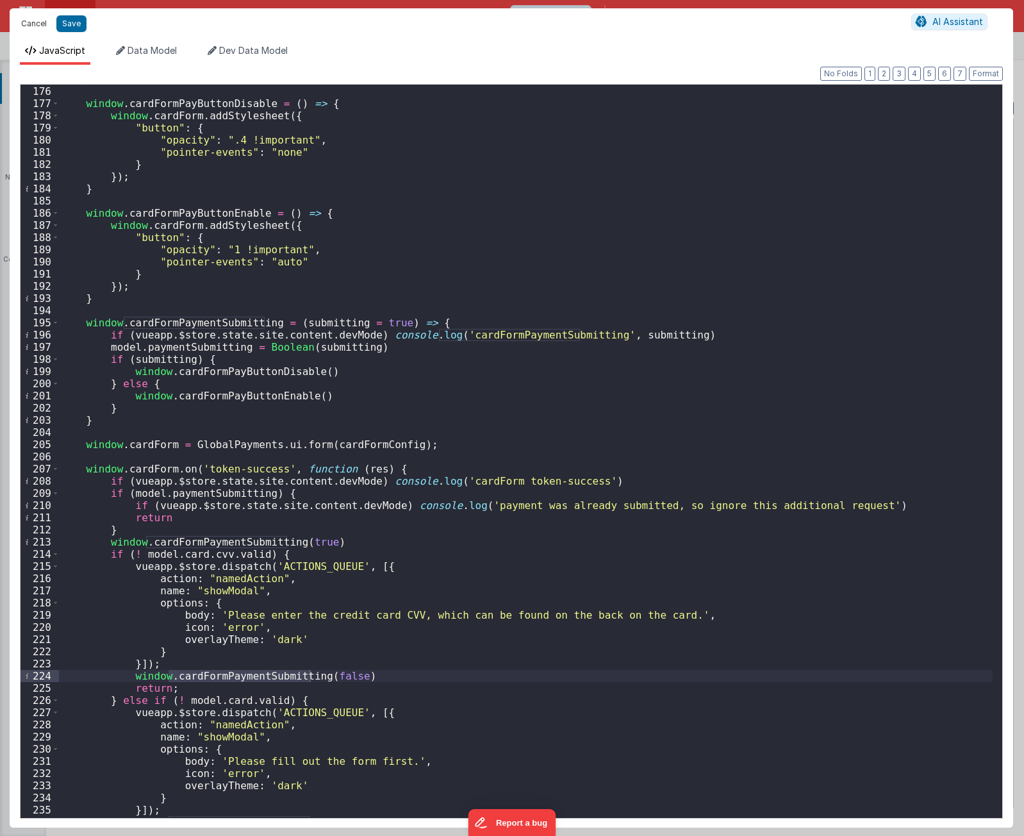
click at [28, 24] on button "Cancel" at bounding box center [34, 24] width 38 height 18
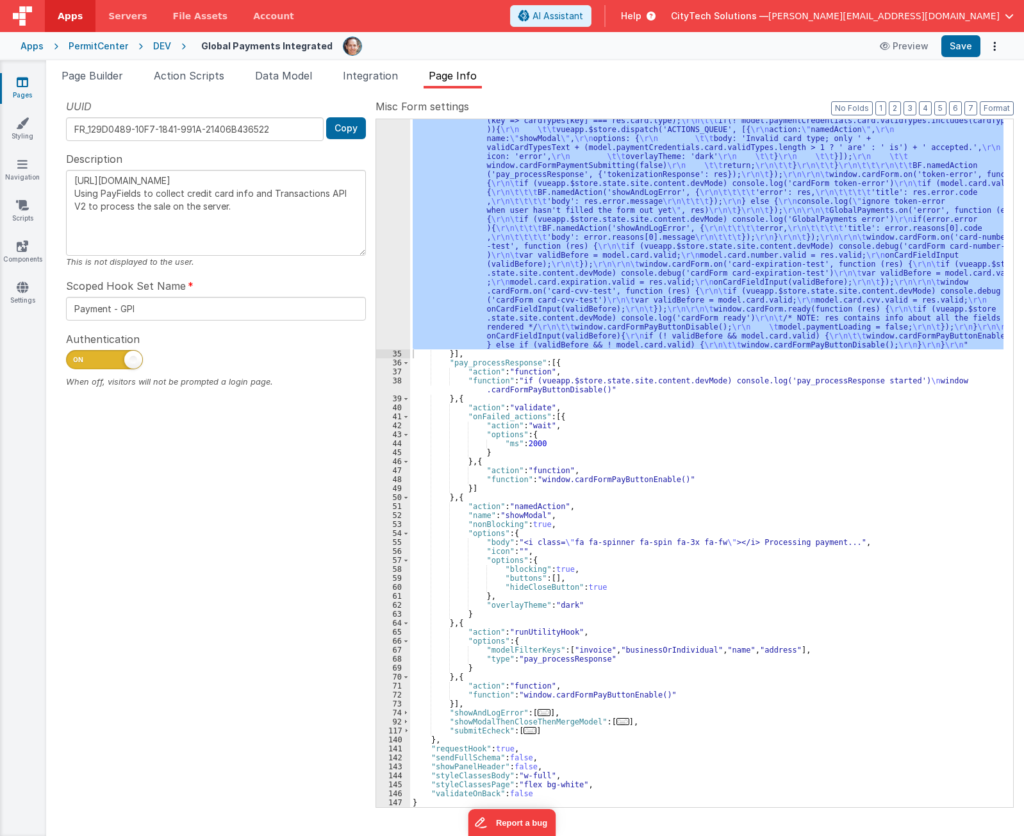
click at [545, 387] on div ""function" : "if (model.paymentCredentials.card.enabled) { \r\n if(typeof Globa…" at bounding box center [706, 200] width 593 height 1692
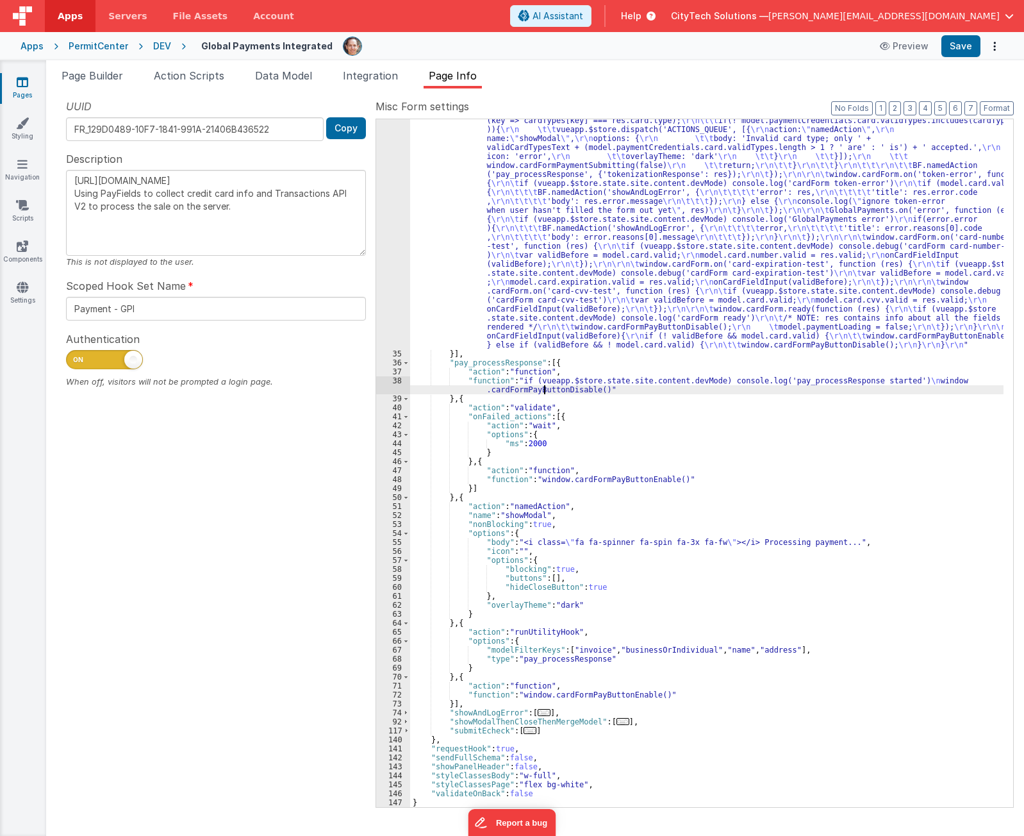
click at [545, 387] on div ""function" : "if (model.paymentCredentials.card.enabled) { \r\n if(typeof Globa…" at bounding box center [706, 200] width 593 height 1692
click at [538, 385] on div ""function" : "if (model.paymentCredentials.card.enabled) { \r\n if(typeof Globa…" at bounding box center [706, 462] width 593 height 687
drag, startPoint x: 557, startPoint y: 391, endPoint x: 898, endPoint y: 380, distance: 341.7
click at [898, 380] on div ""function" : "if (model.paymentCredentials.card.enabled) { \r\n if(typeof Globa…" at bounding box center [706, 200] width 593 height 1692
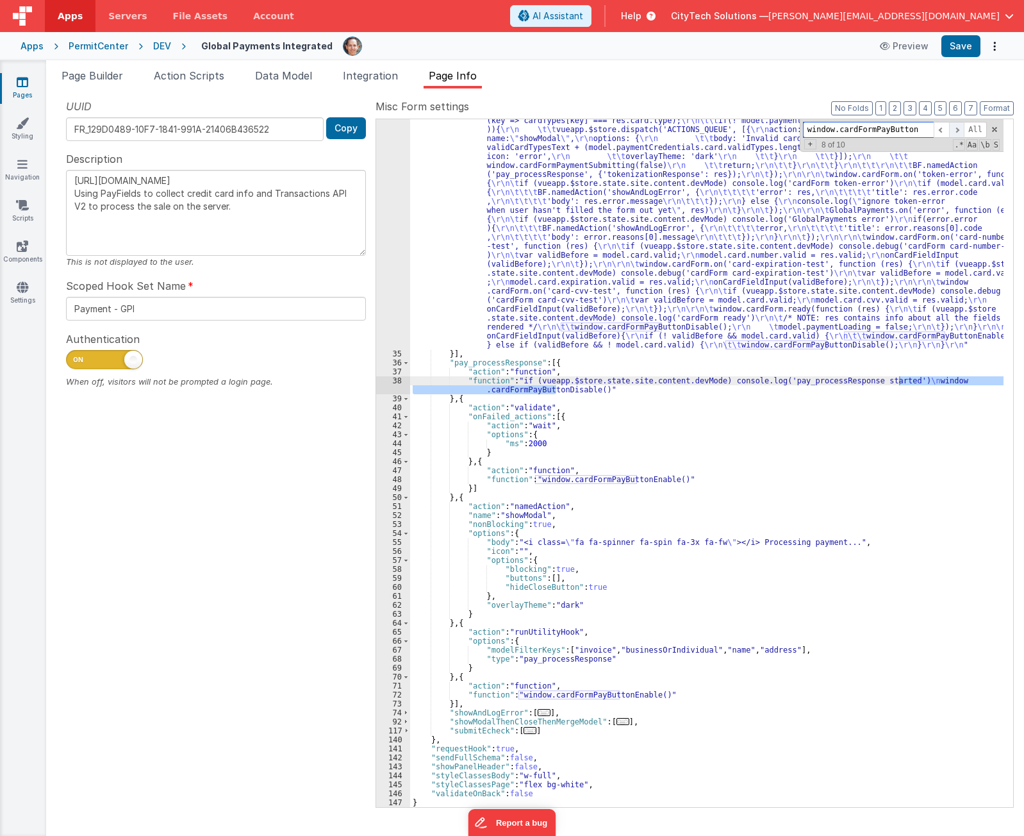
click at [957, 128] on span at bounding box center [956, 130] width 15 height 16
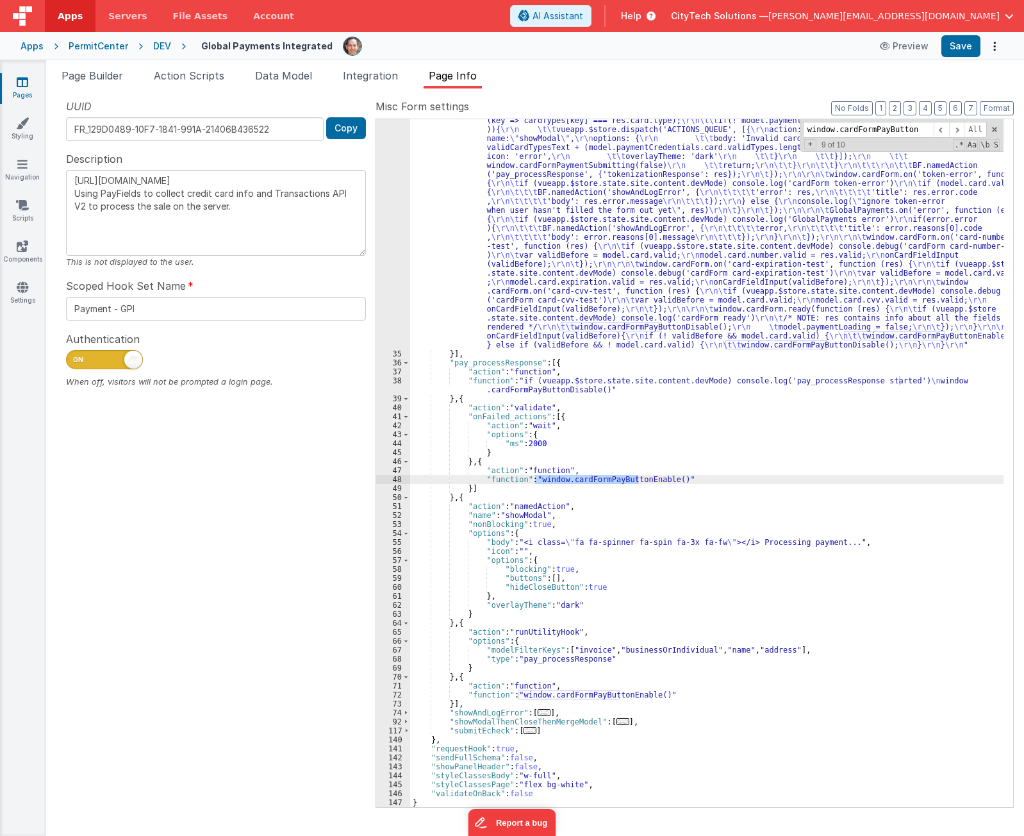
click at [837, 359] on div ""function" : "if (model.paymentCredentials.card.enabled) { \r\n if(typeof Globa…" at bounding box center [706, 200] width 593 height 1692
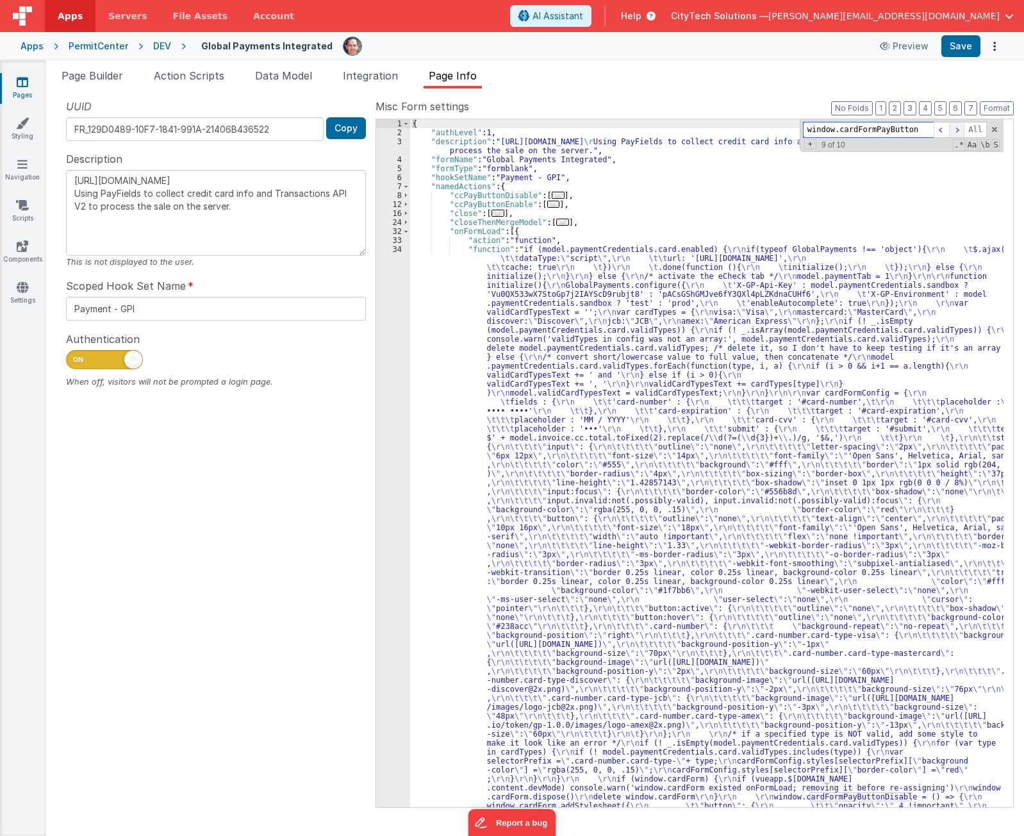
click at [960, 124] on span at bounding box center [956, 130] width 15 height 16
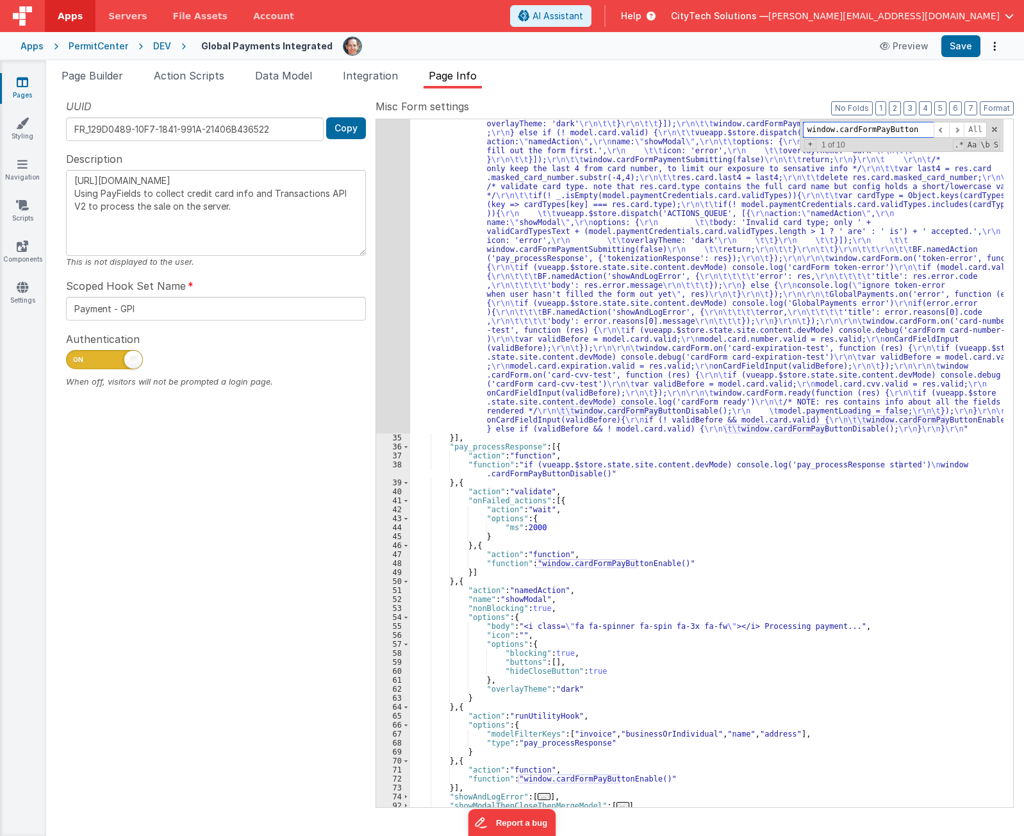
scroll to position [807, 0]
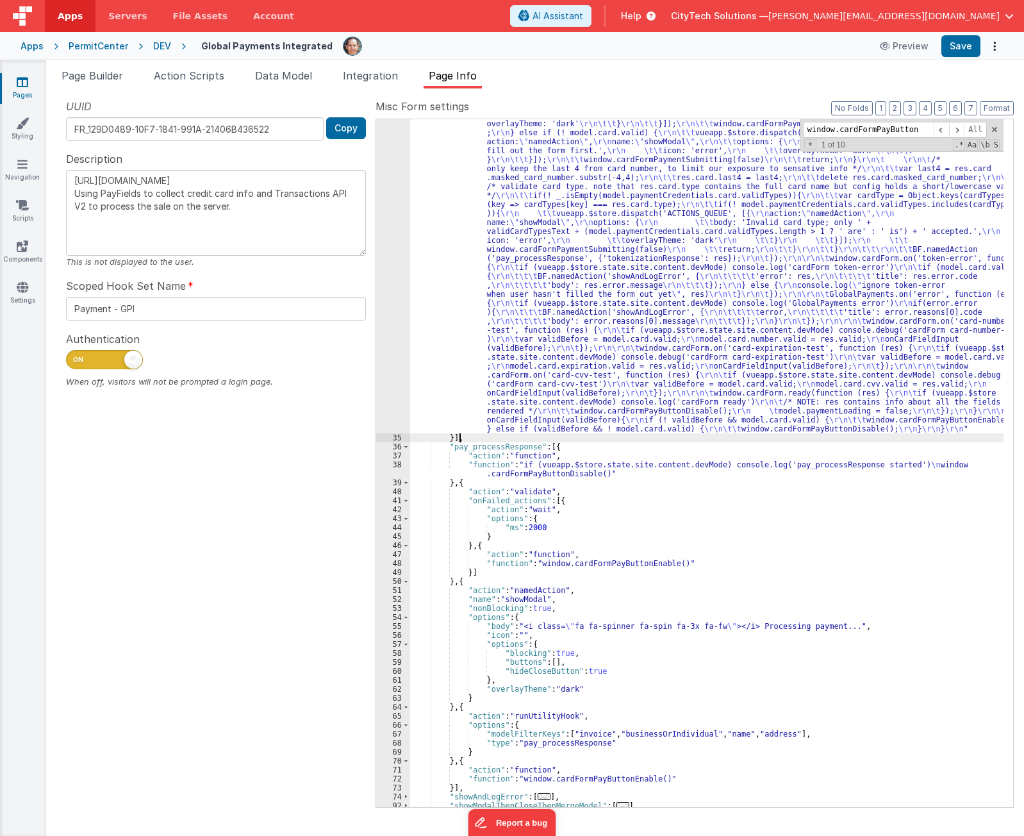
click at [689, 438] on div ""function" : "if (model.paymentCredentials.card.enabled) { \r\n if(typeof Globa…" at bounding box center [706, 283] width 593 height 1692
click at [959, 129] on span at bounding box center [956, 130] width 15 height 16
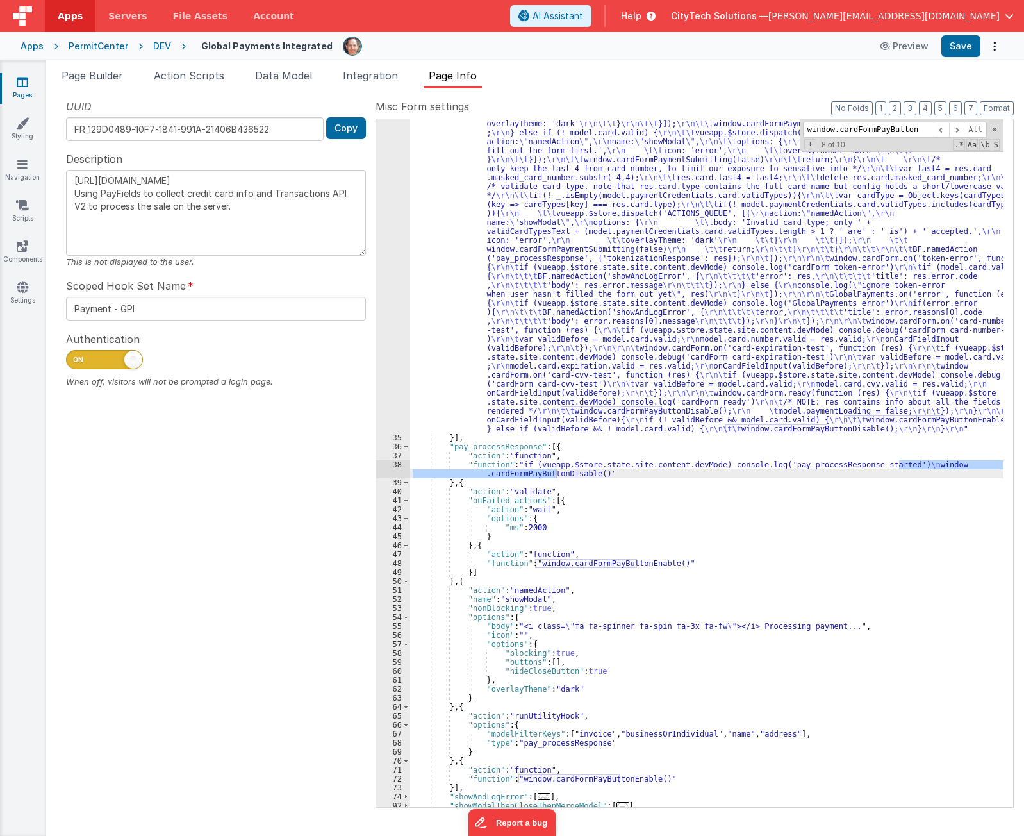
click at [544, 478] on div ""function" : "if (model.paymentCredentials.card.enabled) { \r\n if(typeof Globa…" at bounding box center [706, 283] width 593 height 1692
click at [544, 472] on div ""function" : "if (model.paymentCredentials.card.enabled) { \r\n if(typeof Globa…" at bounding box center [706, 283] width 593 height 1692
type textarea "[URL][DOMAIN_NAME] Using PayFields to collect credit card info and Transactions…"
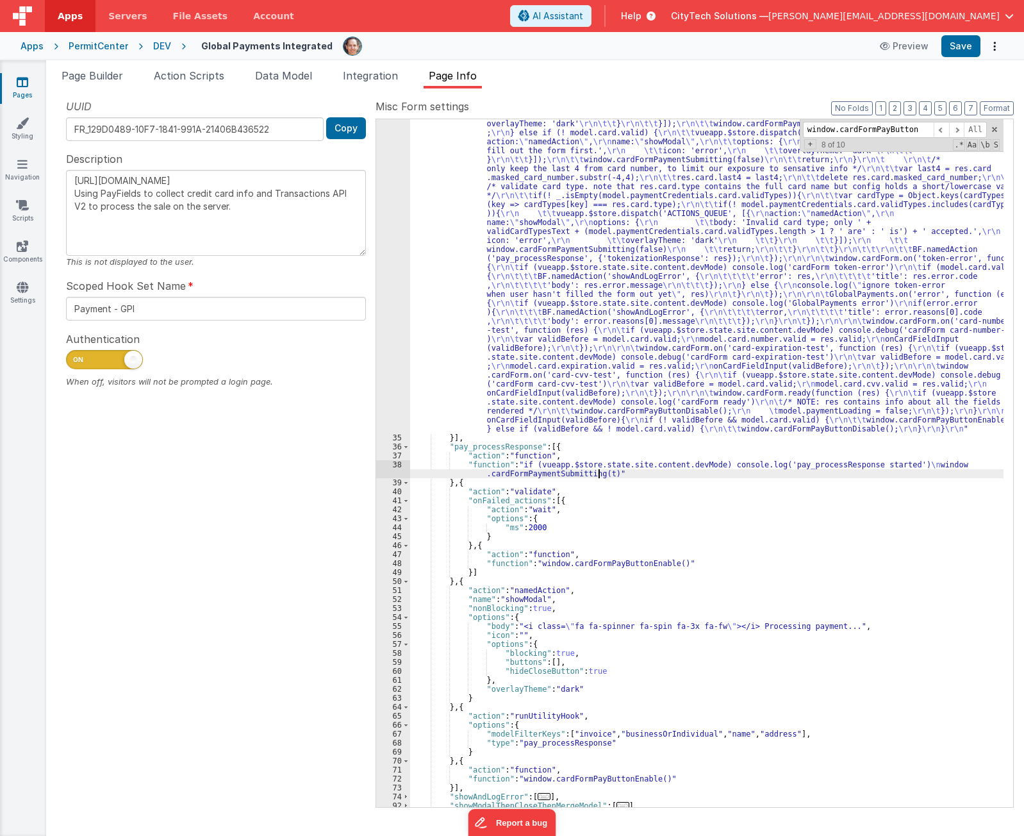
type textarea "[URL][DOMAIN_NAME] Using PayFields to collect credit card info and Transactions…"
click at [570, 472] on div ""function" : "if (model.paymentCredentials.card.enabled) { \r\n if(typeof Globa…" at bounding box center [706, 283] width 593 height 1692
click at [956, 126] on span at bounding box center [956, 130] width 15 height 16
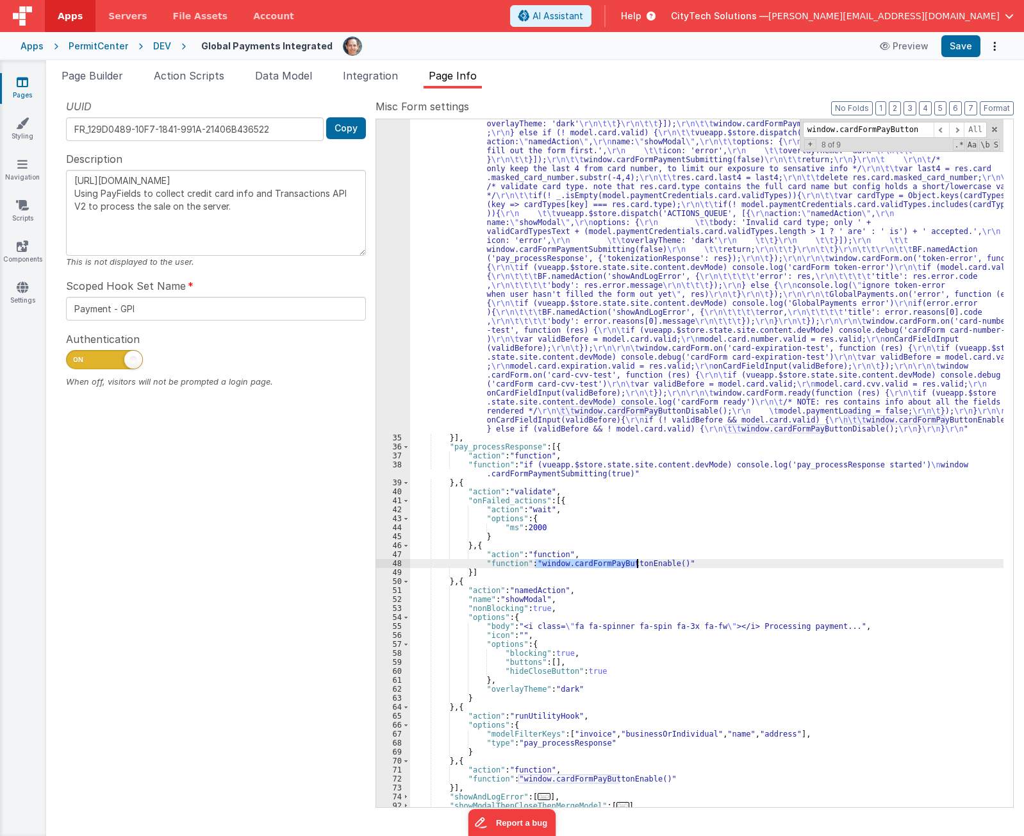
click at [582, 550] on div ""function" : "if (model.paymentCredentials.card.enabled) { \r\n if(typeof Globa…" at bounding box center [706, 462] width 593 height 687
click at [582, 550] on div ""function" : "if (model.paymentCredentials.card.enabled) { \r\n if(typeof Globa…" at bounding box center [706, 283] width 593 height 1692
paste textarea
type textarea "[URL][DOMAIN_NAME] Using PayFields to collect credit card info and Transactions…"
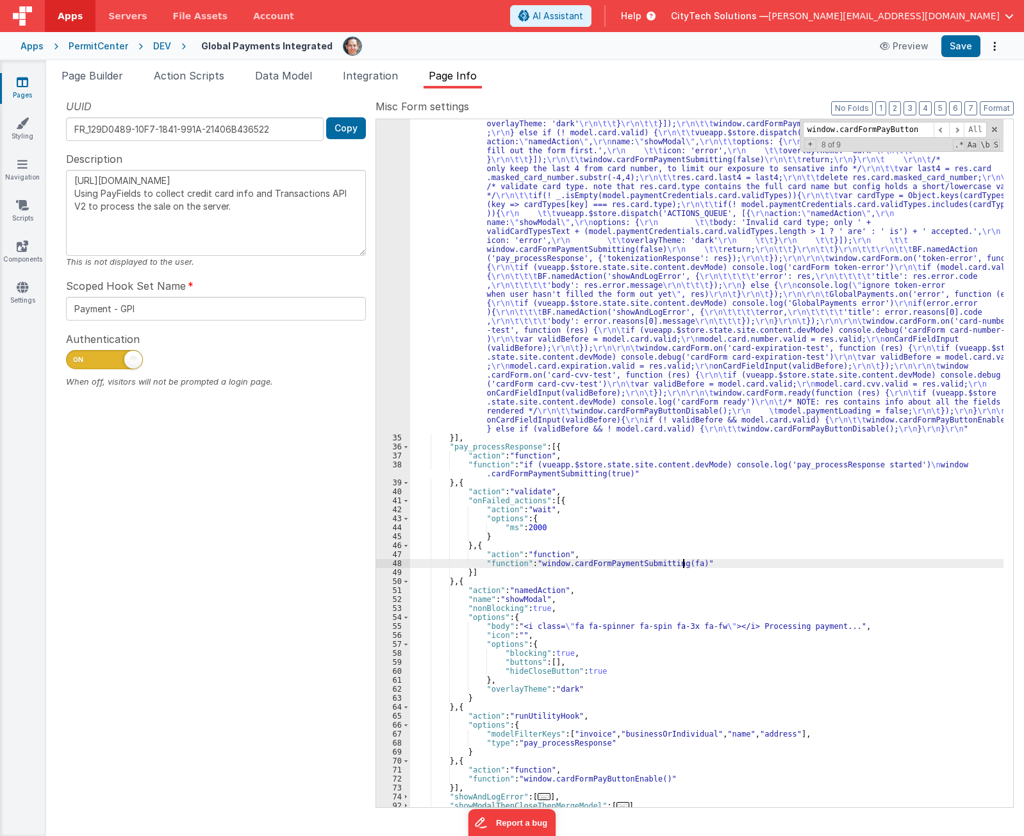
type textarea "[URL][DOMAIN_NAME] Using PayFields to collect credit card info and Transactions…"
click at [959, 131] on span at bounding box center [956, 130] width 15 height 16
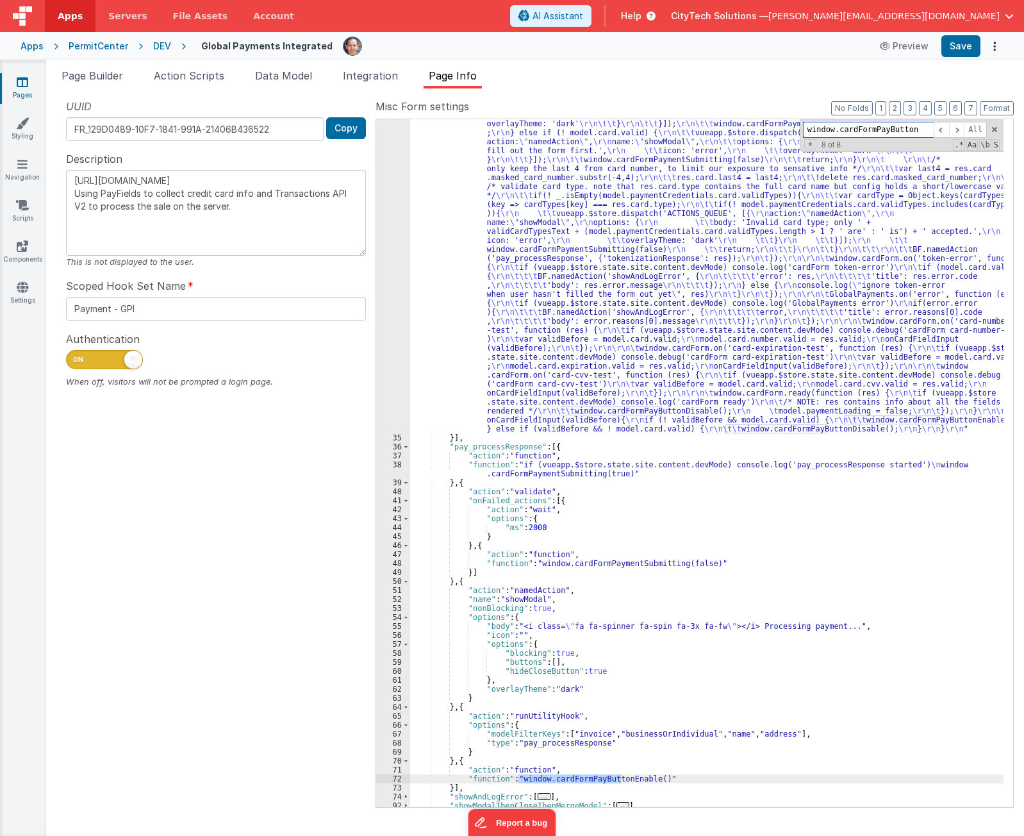
scroll to position [891, 0]
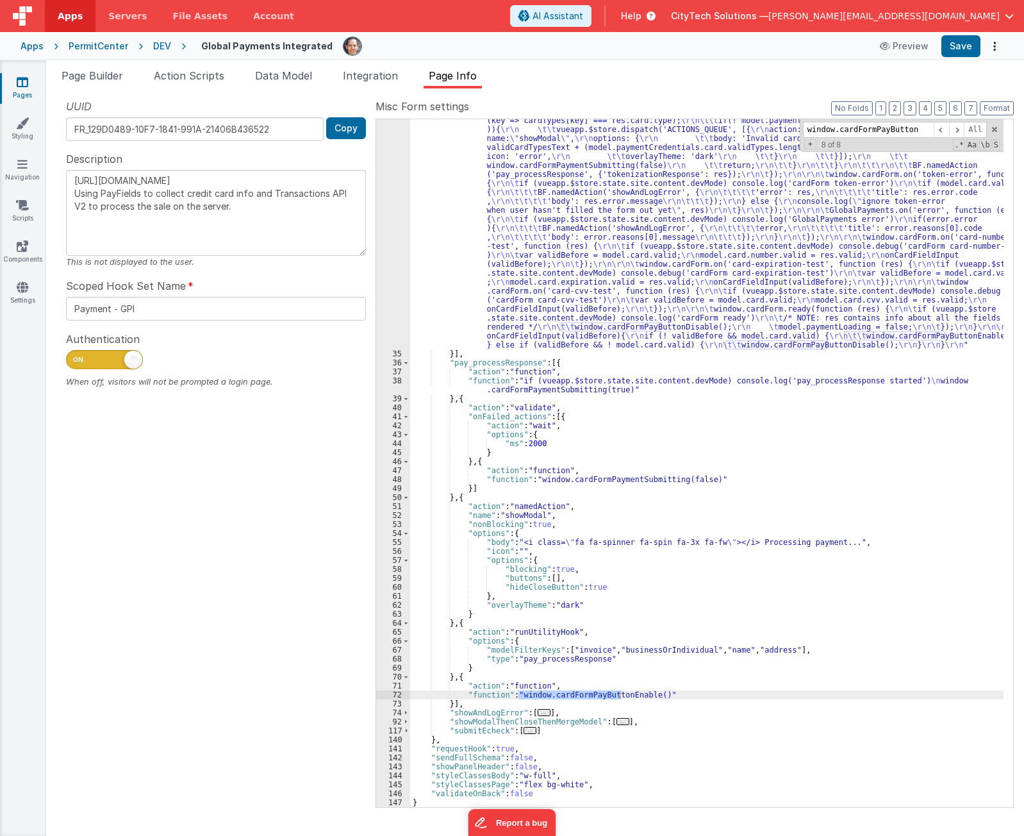
click at [614, 550] on div ""function" : "if (model.paymentCredentials.card.enabled) { \r\n if(typeof Globa…" at bounding box center [706, 462] width 593 height 687
drag, startPoint x: 614, startPoint y: 693, endPoint x: 673, endPoint y: 666, distance: 65.6
click at [614, 550] on div ""function" : "if (model.paymentCredentials.card.enabled) { \r\n if(typeof Globa…" at bounding box center [706, 200] width 593 height 1692
paste textarea
type textarea "[URL][DOMAIN_NAME] Using PayFields to collect credit card info and Transactions…"
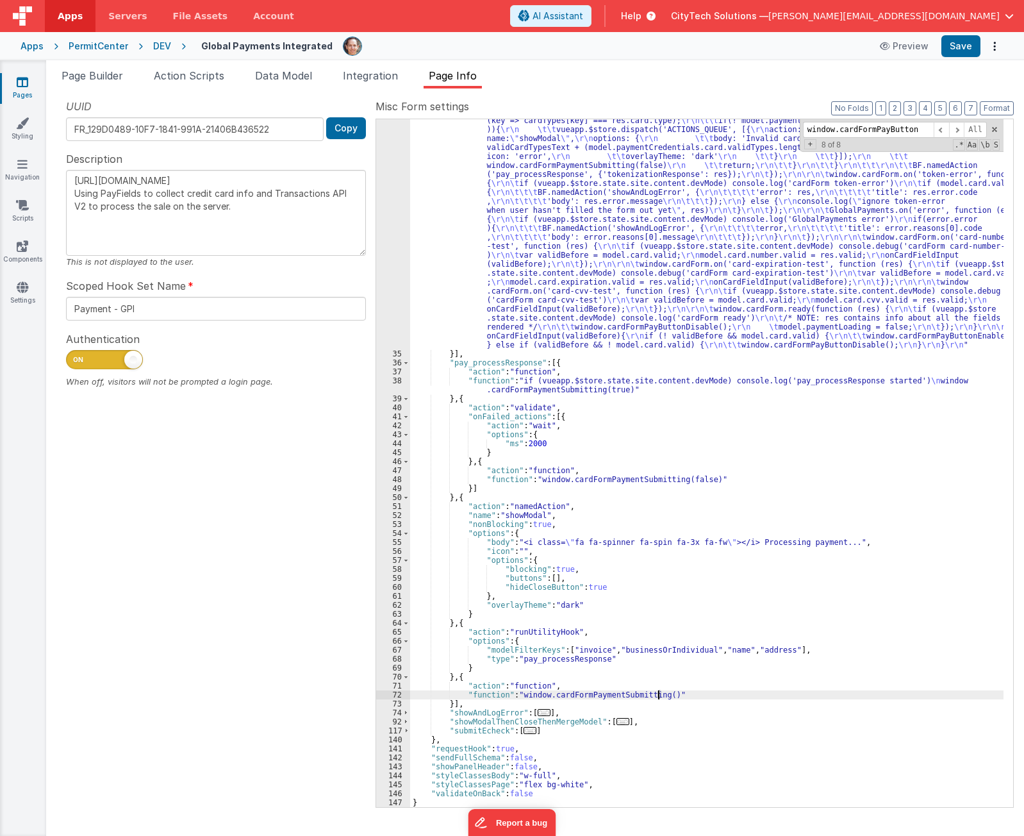
type textarea "[URL][DOMAIN_NAME] Using PayFields to collect credit card info and Transactions…"
click at [959, 128] on span at bounding box center [956, 130] width 15 height 16
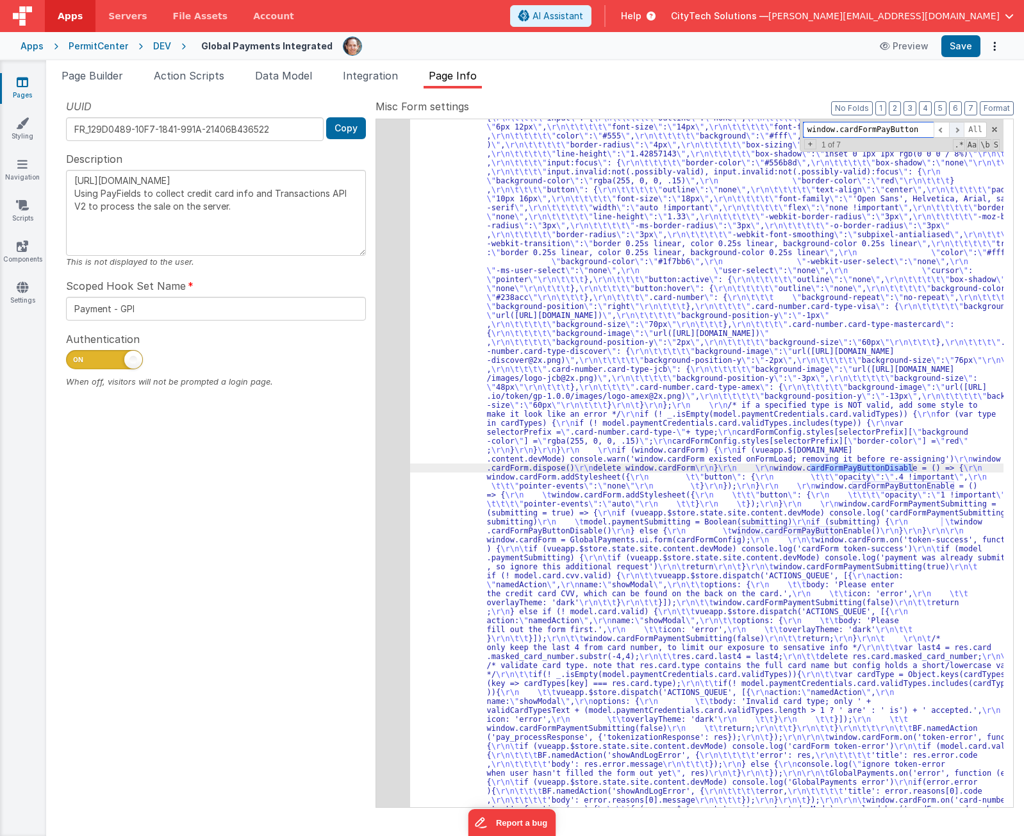
scroll to position [329, 0]
click at [959, 128] on span at bounding box center [956, 130] width 15 height 16
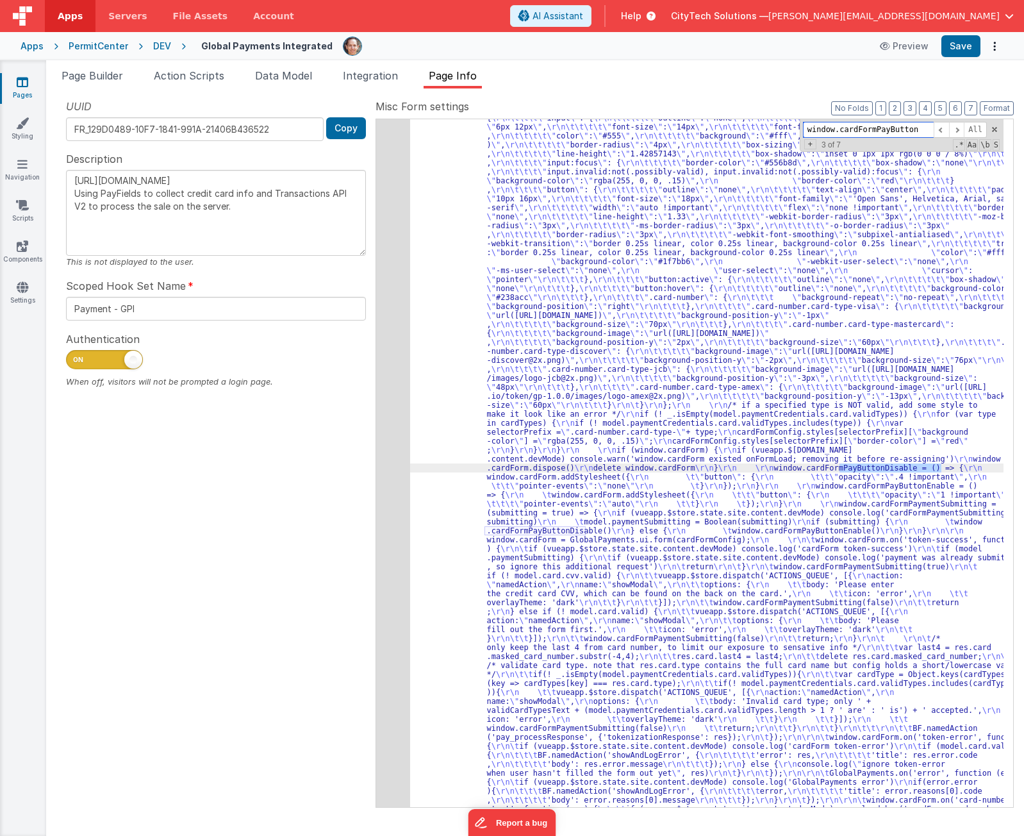
type input "cardFormPayButtonDisable"
click at [964, 126] on span at bounding box center [956, 130] width 15 height 16
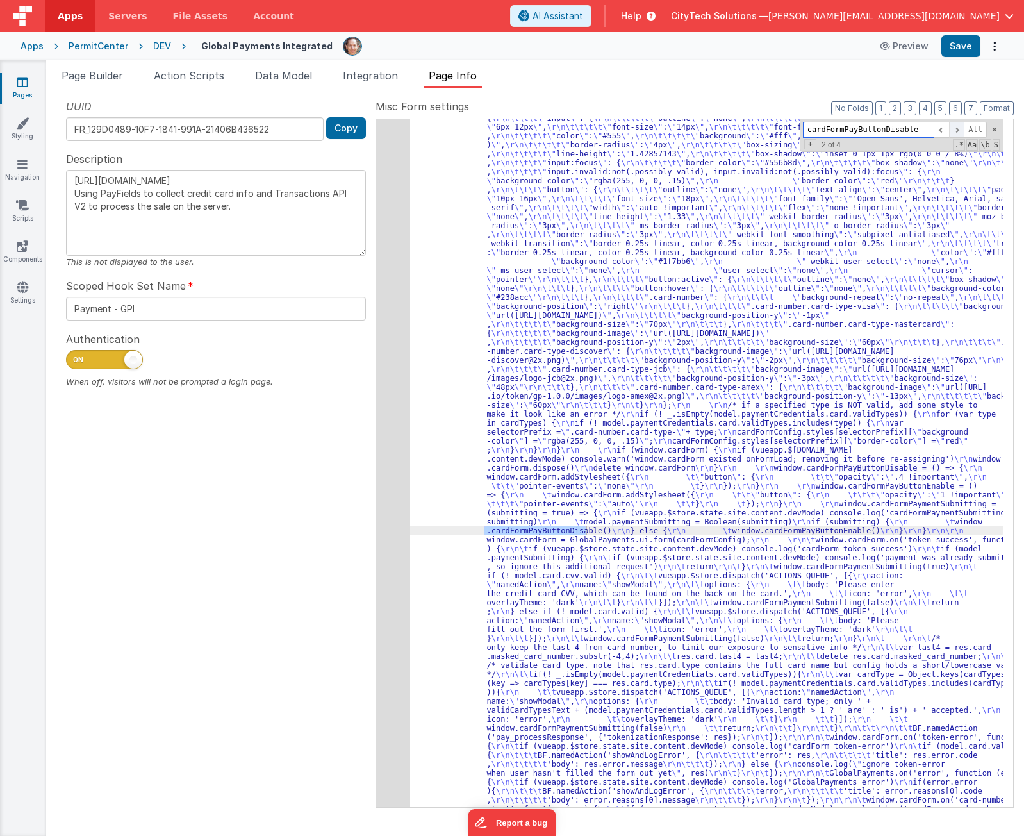
click at [964, 126] on span at bounding box center [956, 130] width 15 height 16
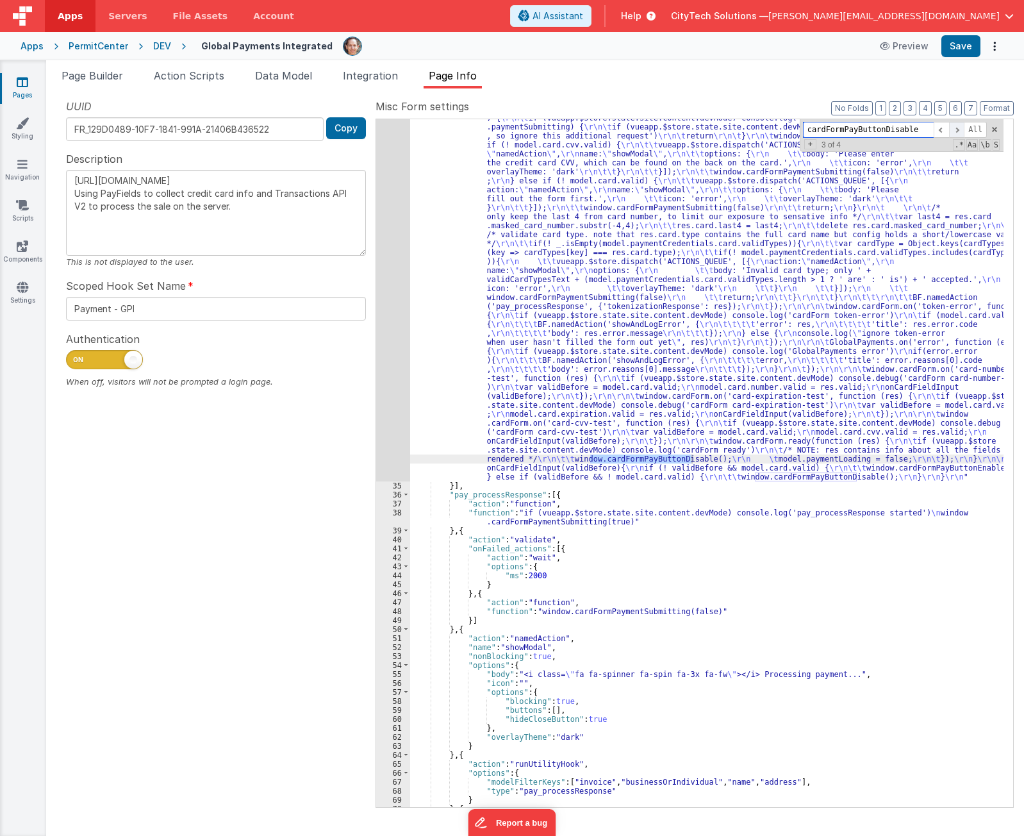
click at [964, 126] on span at bounding box center [956, 130] width 15 height 16
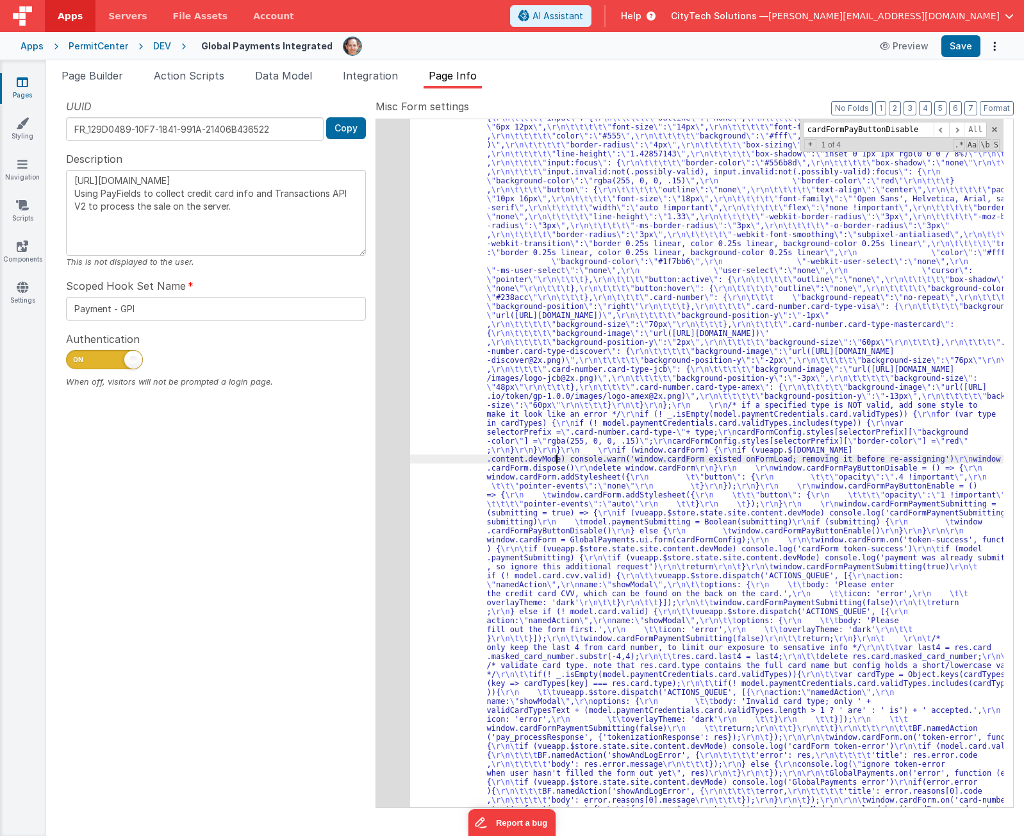
click at [386, 432] on div "34" at bounding box center [393, 414] width 34 height 996
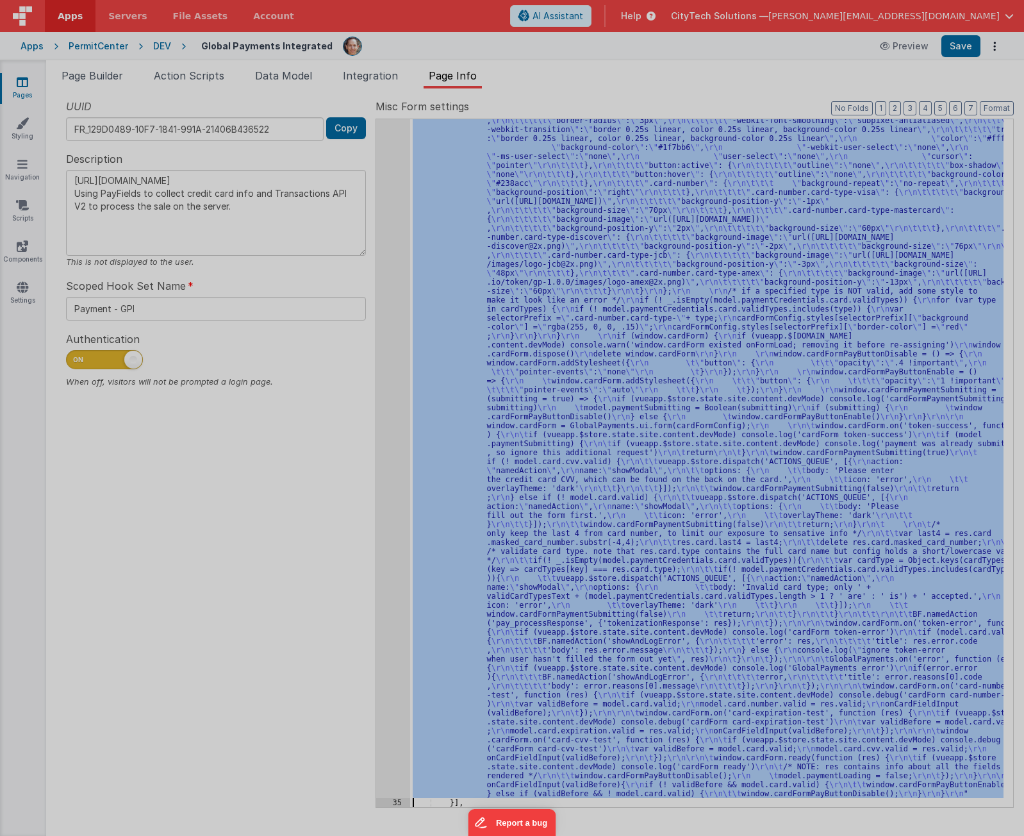
scroll to position [443, 0]
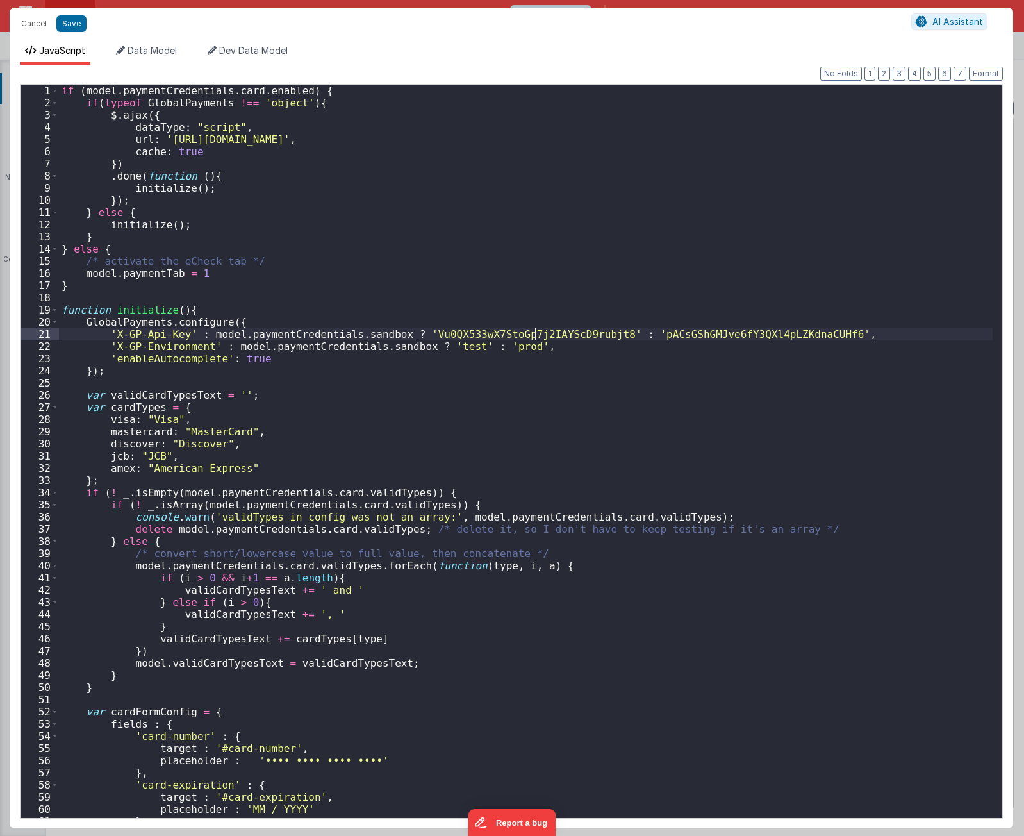
click at [535, 335] on div "if ( model . paymentCredentials . card . enabled ) { if ( typeof GlobalPayments…" at bounding box center [526, 463] width 934 height 757
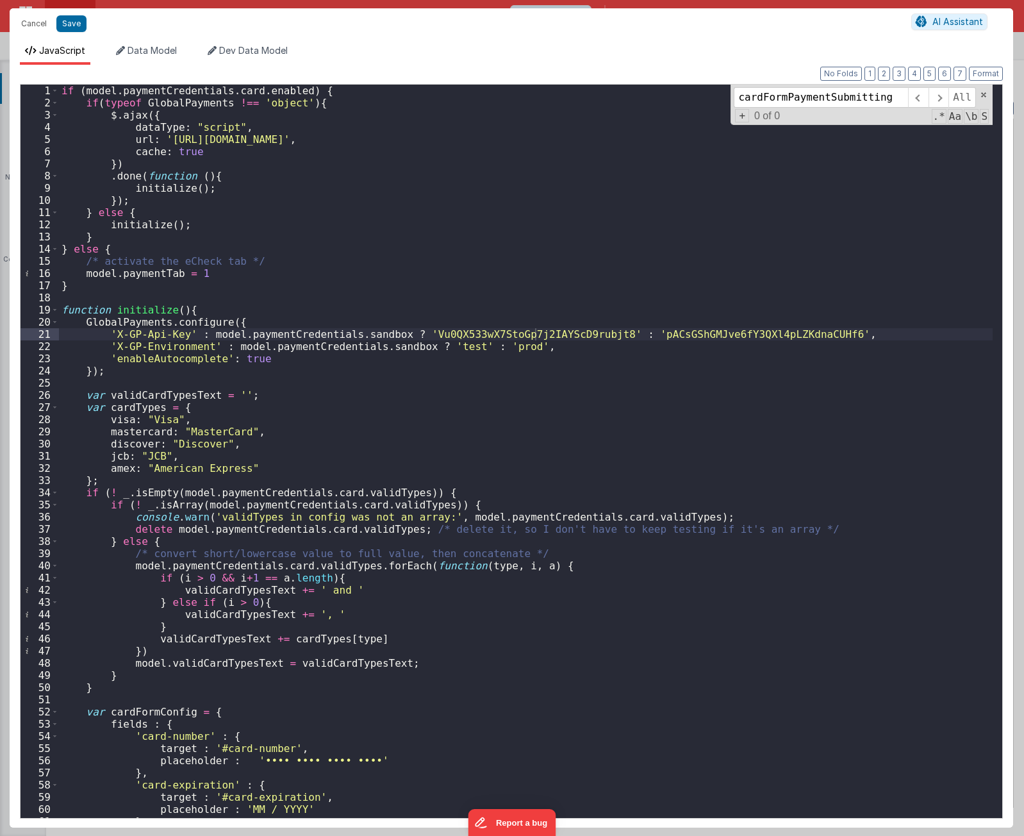
scroll to position [2007, 0]
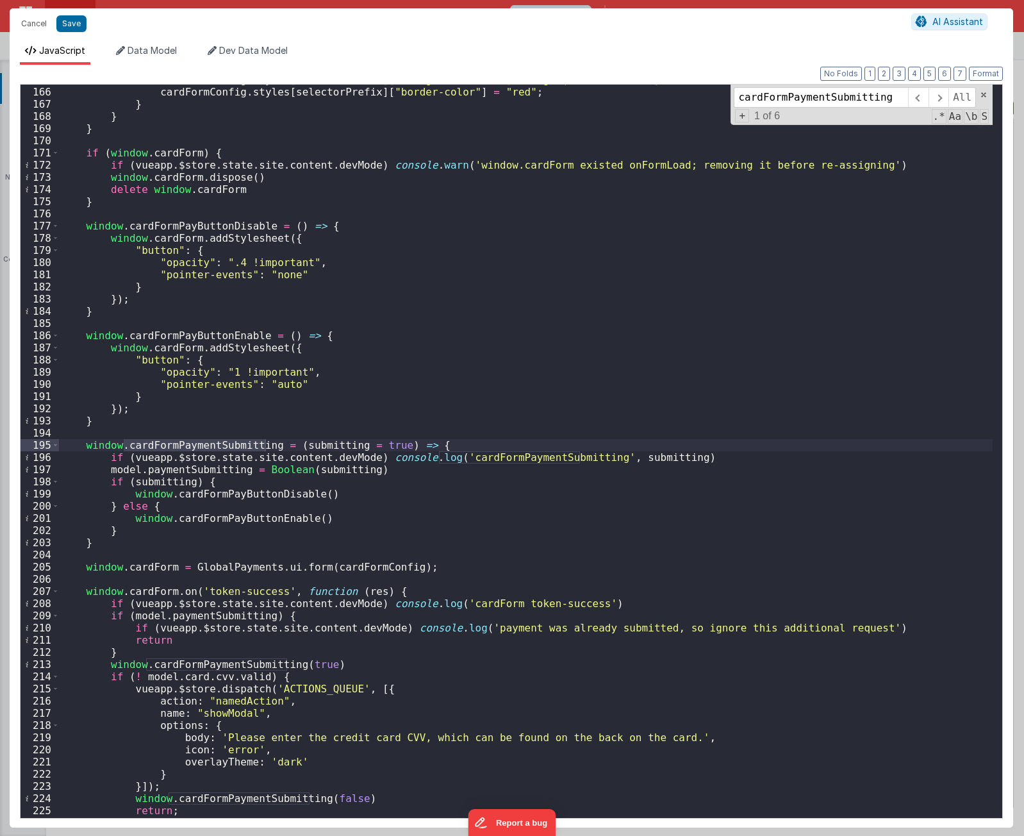
click at [785, 97] on input "cardFormPaymentSubmitting" at bounding box center [821, 97] width 174 height 21
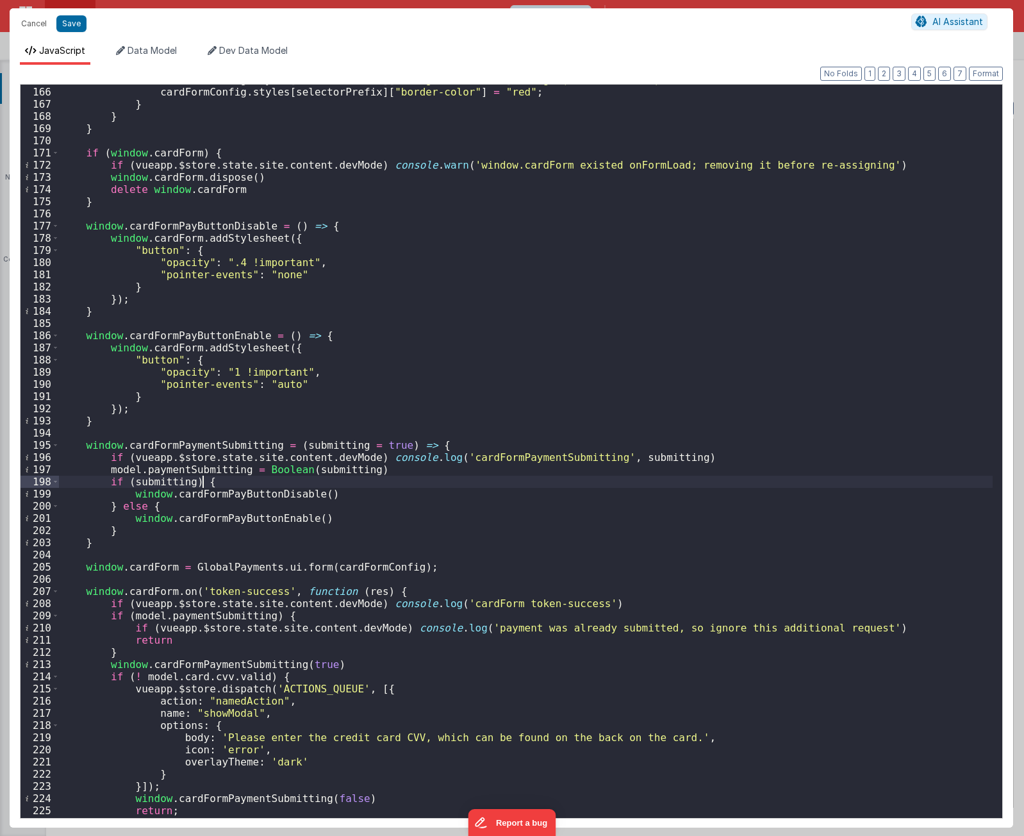
click at [256, 487] on div "cardFormConfig . styles [ selectorPrefix ] [ "background-color" ] = "rgba(255, …" at bounding box center [526, 452] width 934 height 757
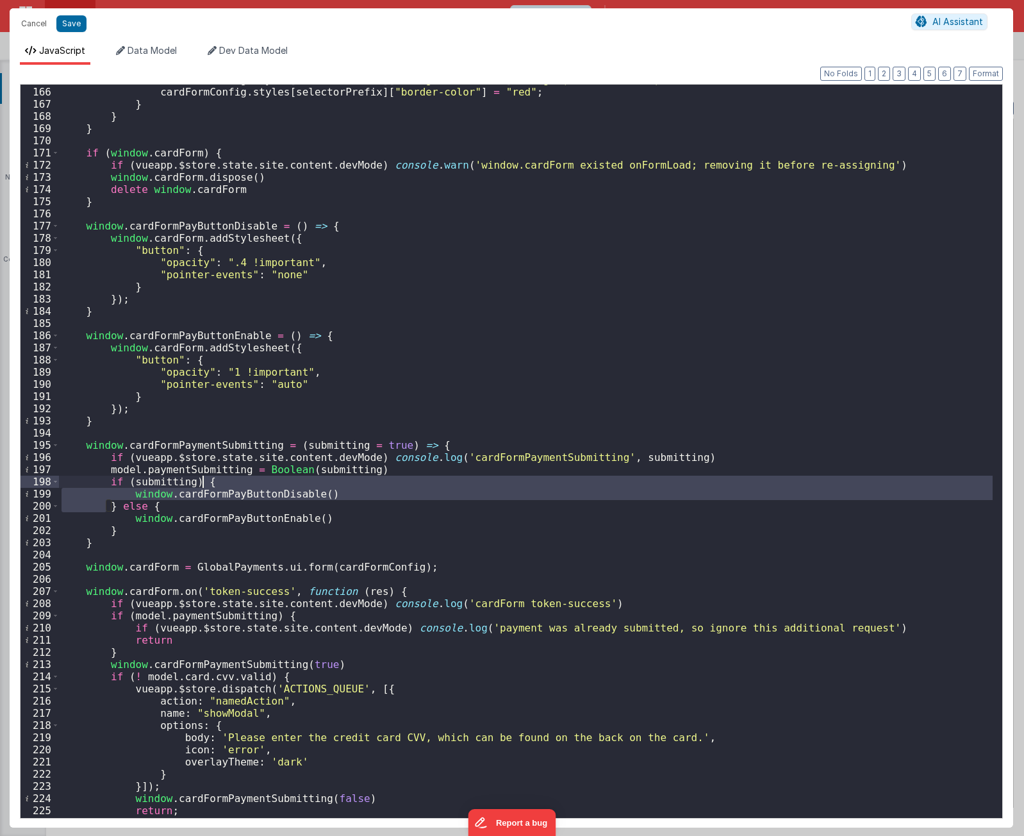
click at [256, 487] on div "cardFormConfig . styles [ selectorPrefix ] [ "background-color" ] = "rgba(255, …" at bounding box center [526, 452] width 934 height 757
click at [249, 499] on div "cardFormConfig . styles [ selectorPrefix ] [ "background-color" ] = "rgba(255, …" at bounding box center [526, 451] width 934 height 733
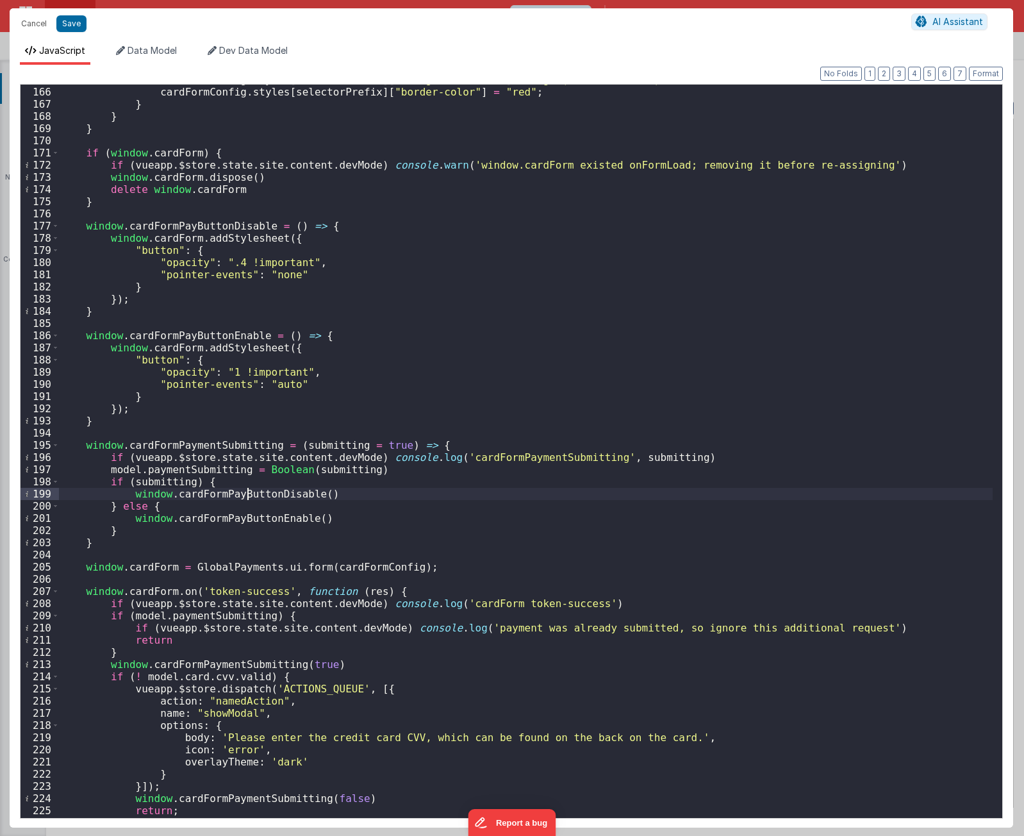
click at [250, 497] on div "cardFormConfig . styles [ selectorPrefix ] [ "background-color" ] = "rgba(255, …" at bounding box center [526, 452] width 934 height 757
type input "cardFormPayButtonDisable"
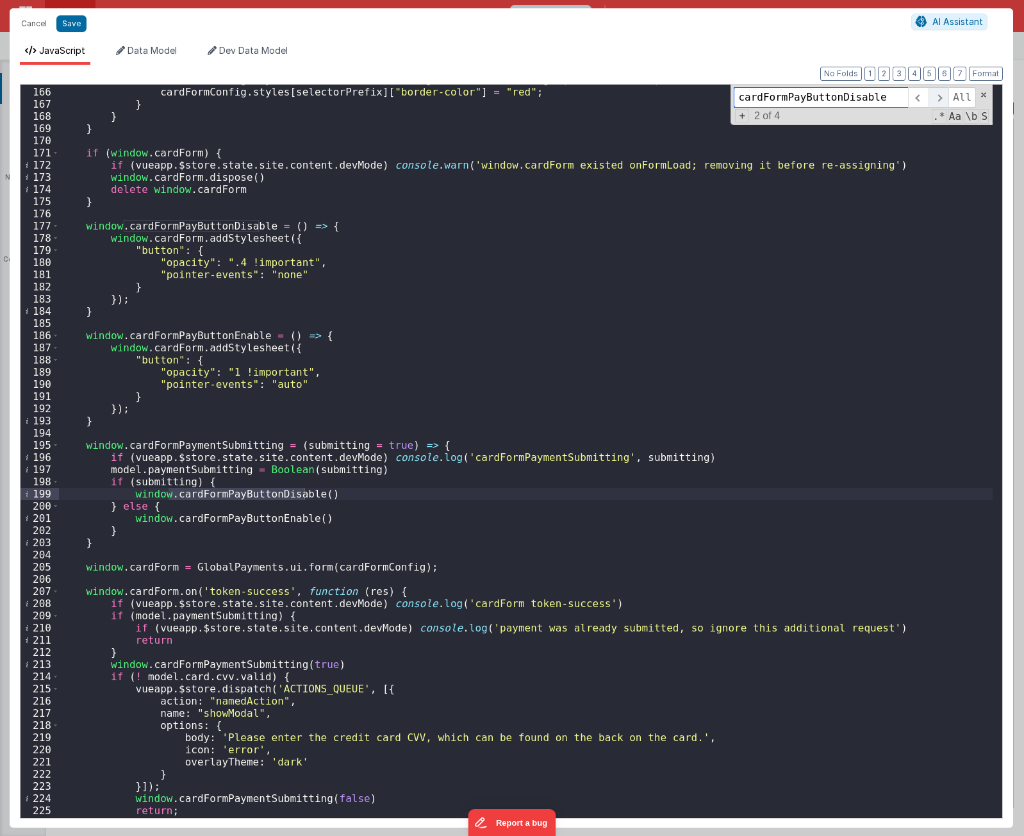
click at [942, 99] on span at bounding box center [938, 97] width 20 height 21
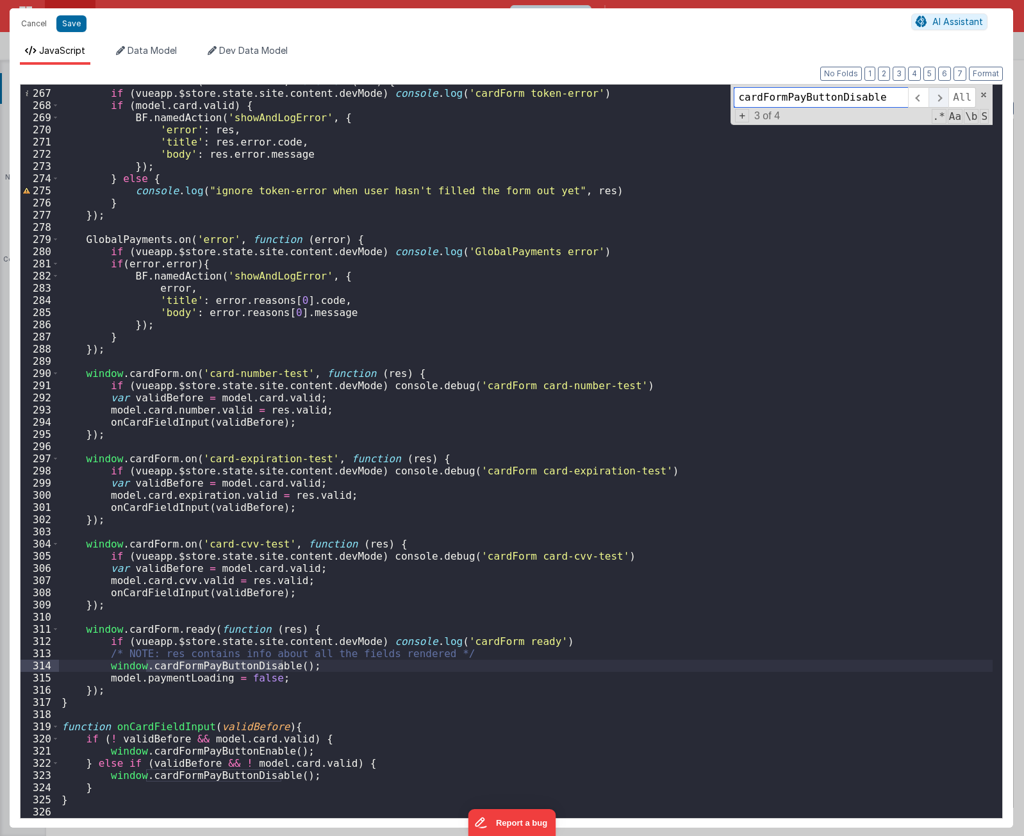
click at [939, 99] on span at bounding box center [938, 97] width 20 height 21
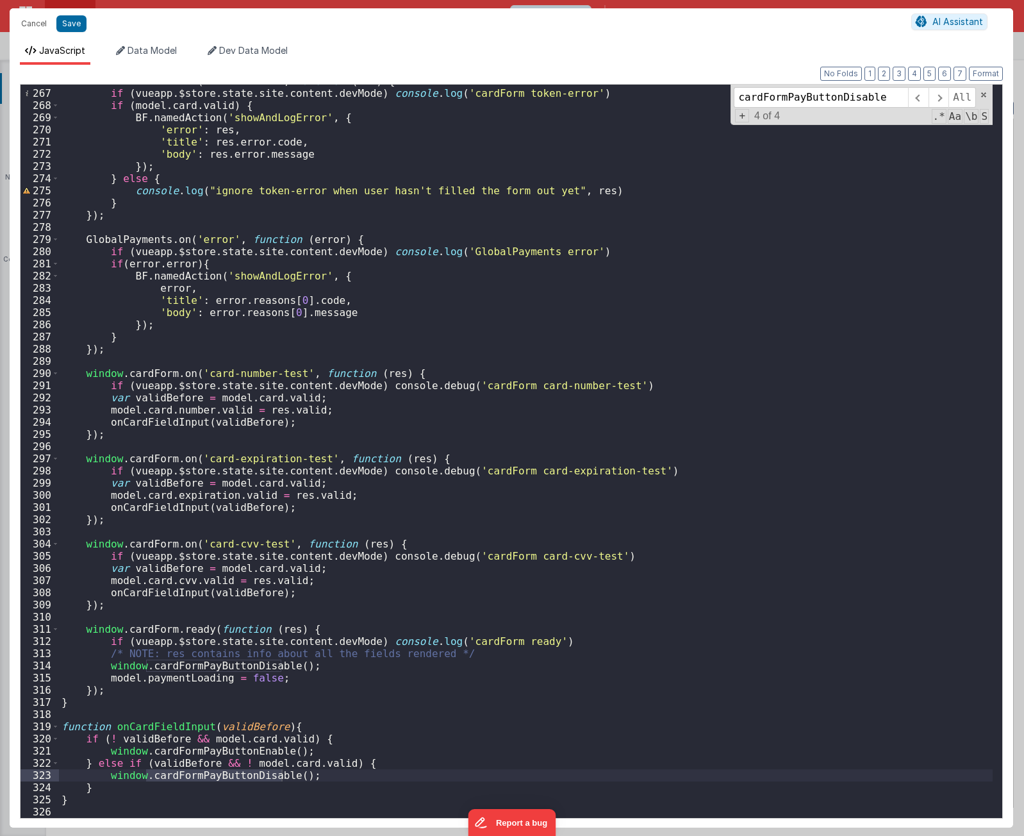
click at [256, 550] on div "window . cardForm . on ( 'token-error' , function ( res ) { if ( vueapp . $stor…" at bounding box center [526, 453] width 934 height 757
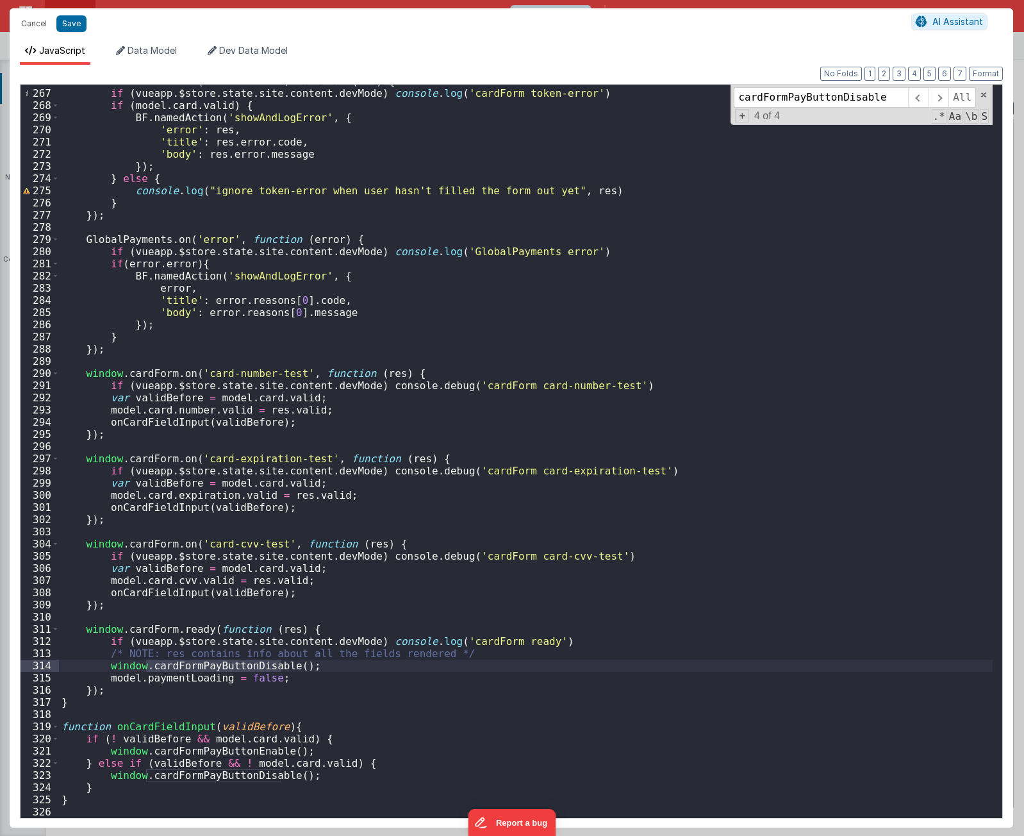
click at [188, 550] on div "window . cardForm . on ( 'token-error' , function ( res ) { if ( vueapp . $stor…" at bounding box center [526, 453] width 934 height 757
click at [179, 550] on div "window . cardForm . on ( 'token-error' , function ( res ) { if ( vueapp . $stor…" at bounding box center [526, 453] width 934 height 757
click at [197, 550] on div "window . cardForm . on ( 'token-error' , function ( res ) { if ( vueapp . $stor…" at bounding box center [526, 453] width 934 height 757
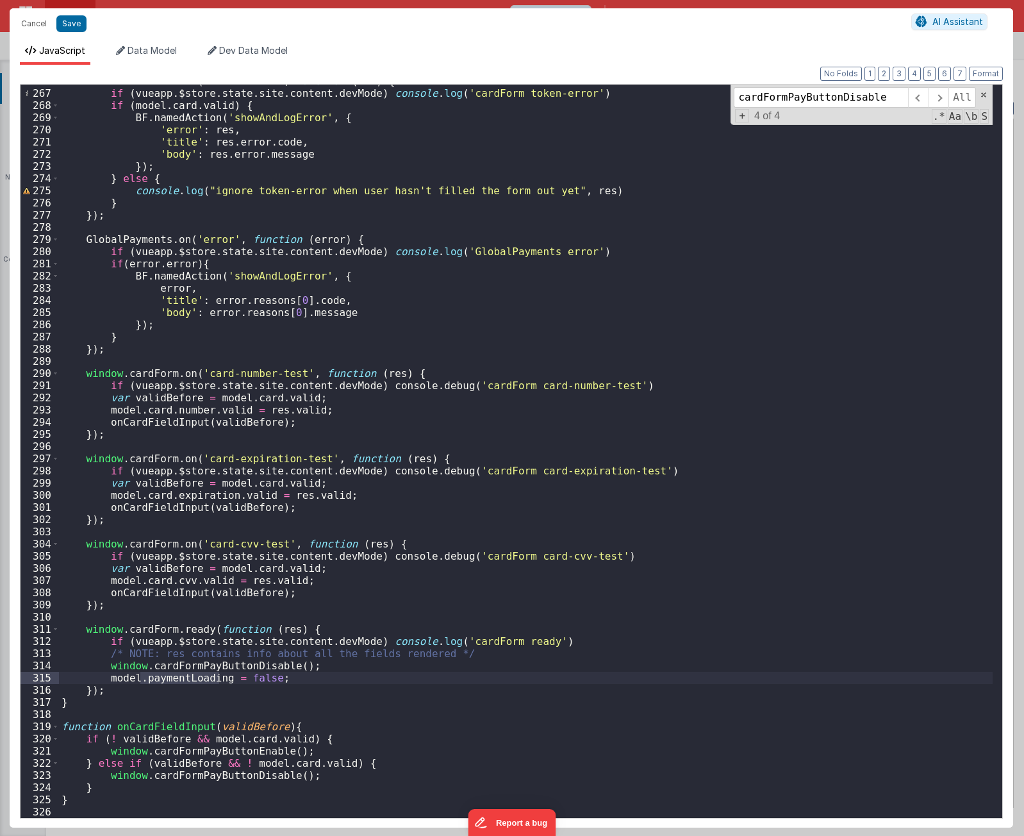
click at [217, 550] on div "window . cardForm . on ( 'token-error' , function ( res ) { if ( vueapp . $stor…" at bounding box center [526, 453] width 934 height 757
drag, startPoint x: 217, startPoint y: 666, endPoint x: 434, endPoint y: 649, distance: 217.2
click at [219, 550] on div "window . cardForm . on ( 'token-error' , function ( res ) { if ( vueapp . $stor…" at bounding box center [526, 453] width 934 height 757
paste textarea
click at [266, 550] on div "window . cardForm . on ( 'token-error' , function ( res ) { if ( vueapp . $stor…" at bounding box center [526, 453] width 934 height 757
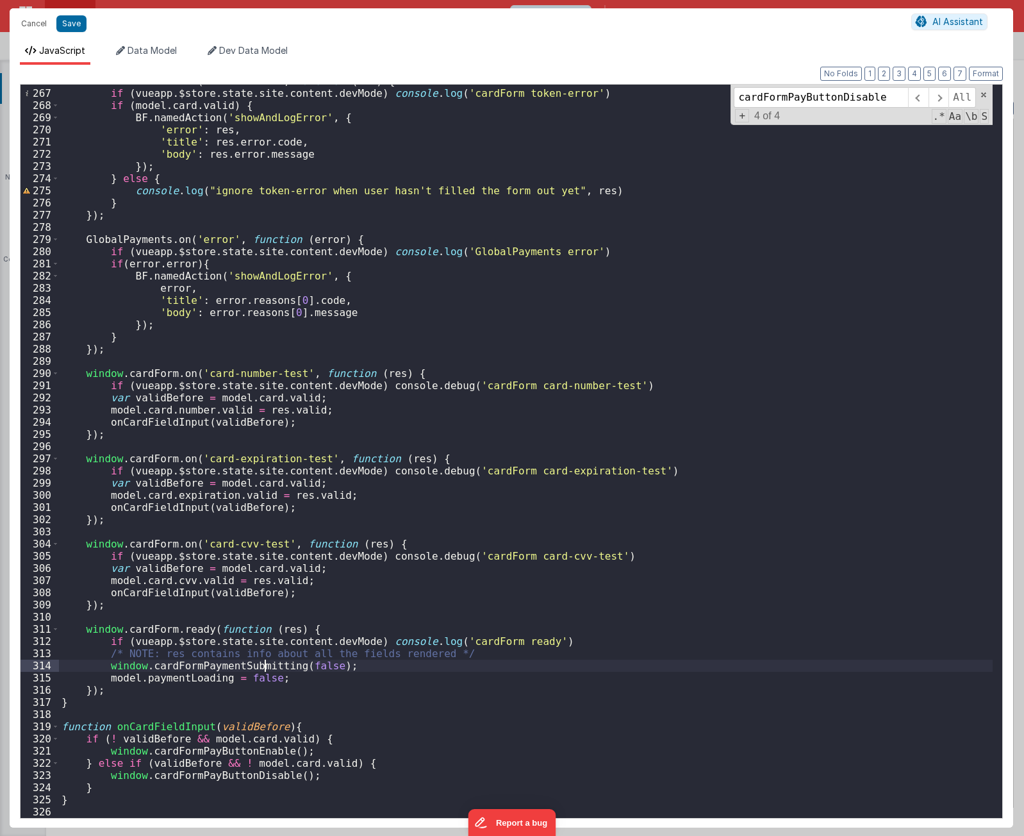
click at [266, 550] on div "window . cardForm . on ( 'token-error' , function ( res ) { if ( vueapp . $stor…" at bounding box center [526, 453] width 934 height 757
click at [249, 550] on div "window . cardForm . on ( 'token-error' , function ( res ) { if ( vueapp . $stor…" at bounding box center [526, 453] width 934 height 757
click at [938, 101] on span at bounding box center [938, 97] width 20 height 21
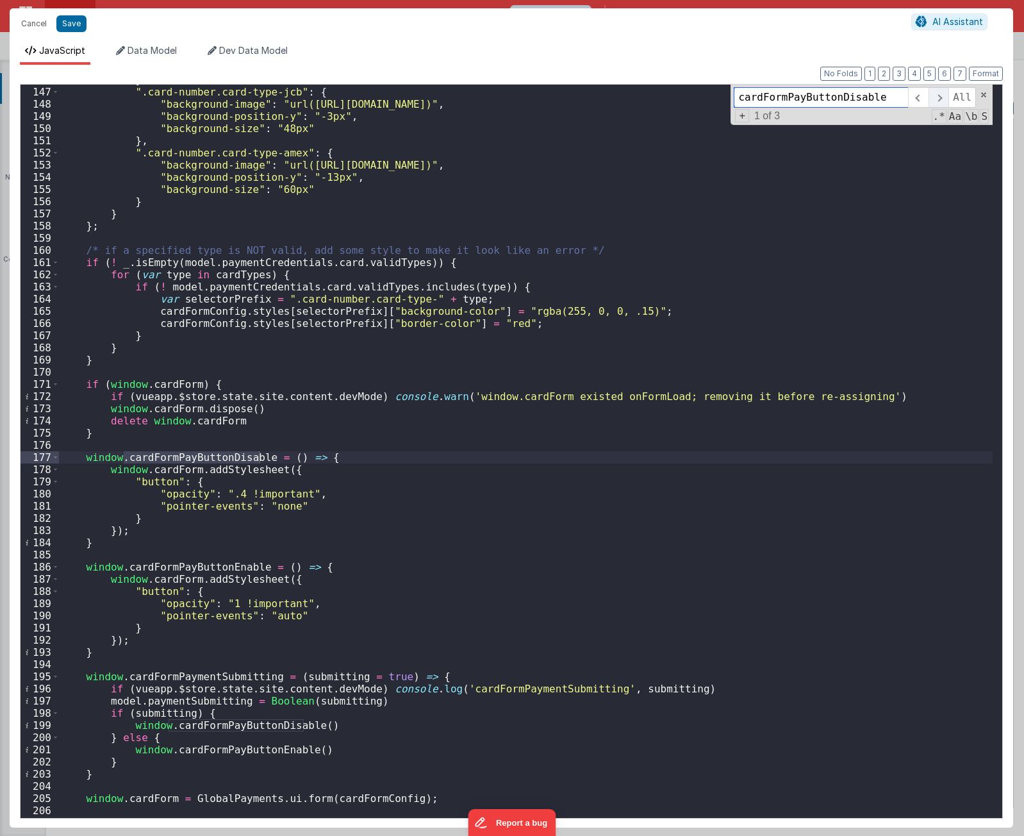
click at [938, 101] on span at bounding box center [938, 97] width 20 height 21
click at [937, 100] on span at bounding box center [938, 97] width 20 height 21
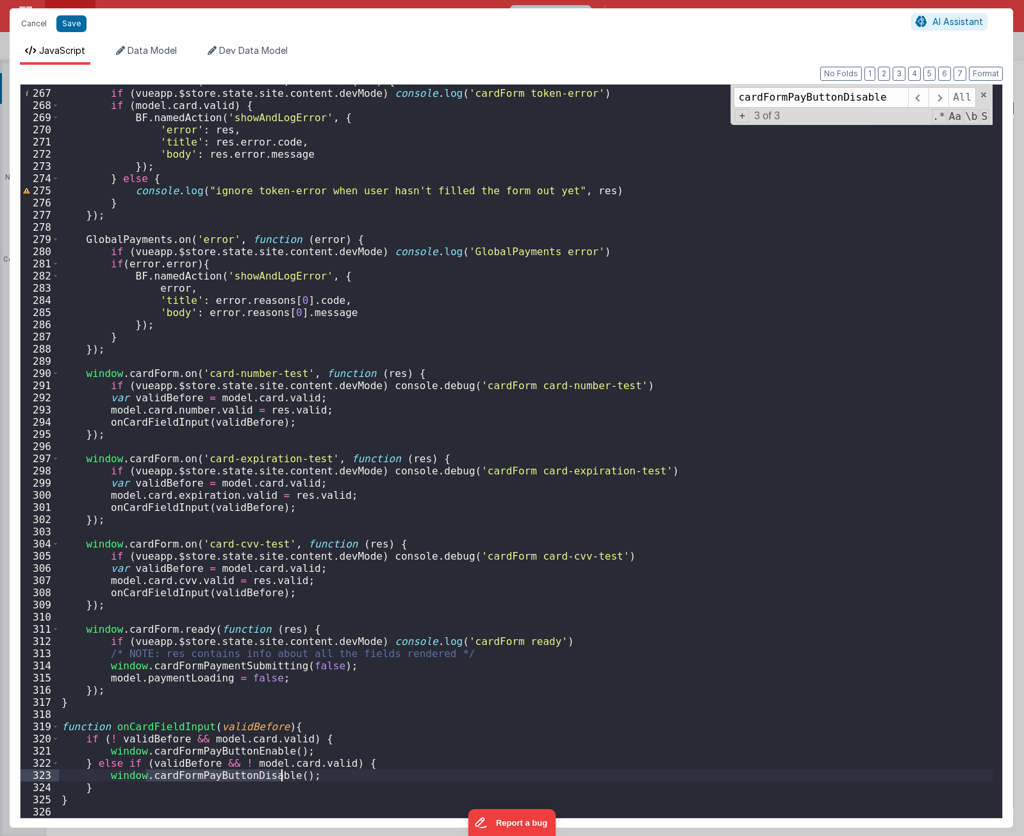
click at [221, 550] on div "window . cardForm . on ( 'token-error' , function ( res ) { if ( vueapp . $stor…" at bounding box center [526, 451] width 934 height 733
click at [221, 550] on div "window . cardForm . on ( 'token-error' , function ( res ) { if ( vueapp . $stor…" at bounding box center [526, 453] width 934 height 757
paste textarea
click at [223, 550] on div "window . cardForm . on ( 'token-error' , function ( res ) { if ( vueapp . $stor…" at bounding box center [526, 453] width 934 height 757
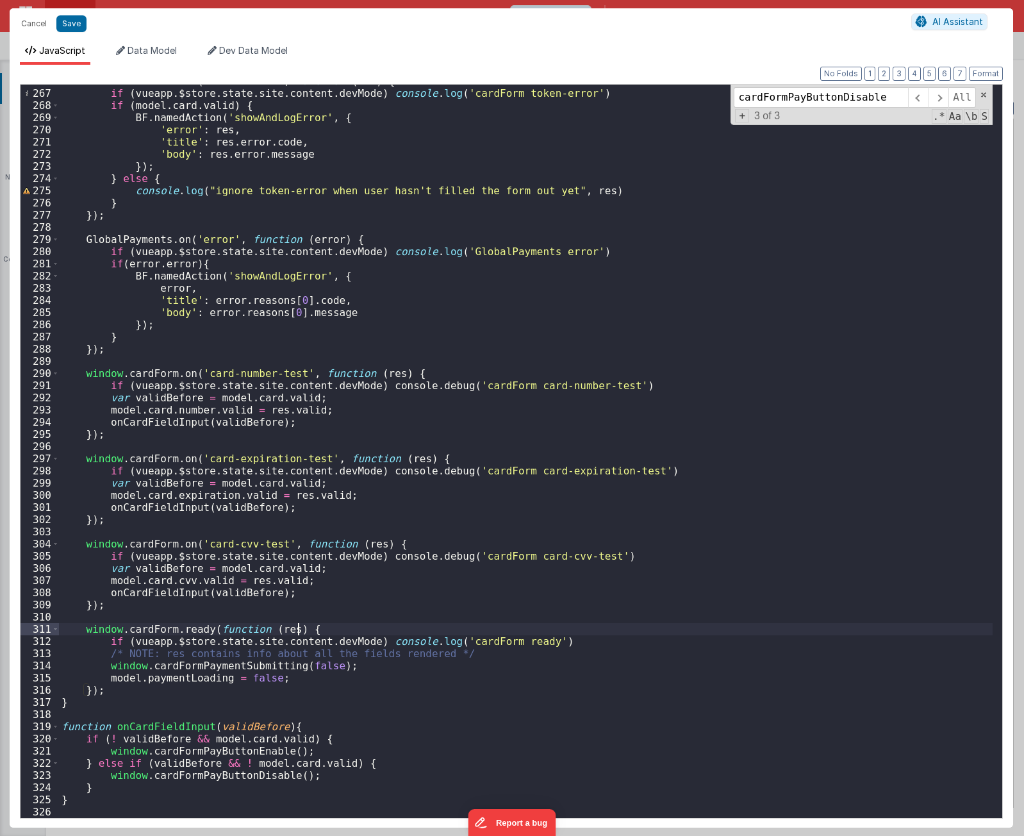
click at [332, 550] on div "window . cardForm . on ( 'token-error' , function ( res ) { if ( vueapp . $stor…" at bounding box center [526, 453] width 934 height 757
click at [248, 550] on div "window . cardForm . on ( 'token-error' , function ( res ) { if ( vueapp . $stor…" at bounding box center [526, 453] width 934 height 757
click at [295, 550] on div "window . cardForm . on ( 'token-error' , function ( res ) { if ( vueapp . $stor…" at bounding box center [526, 453] width 934 height 757
click at [140, 550] on div "window . cardForm . on ( 'token-error' , function ( res ) { if ( vueapp . $stor…" at bounding box center [526, 453] width 934 height 757
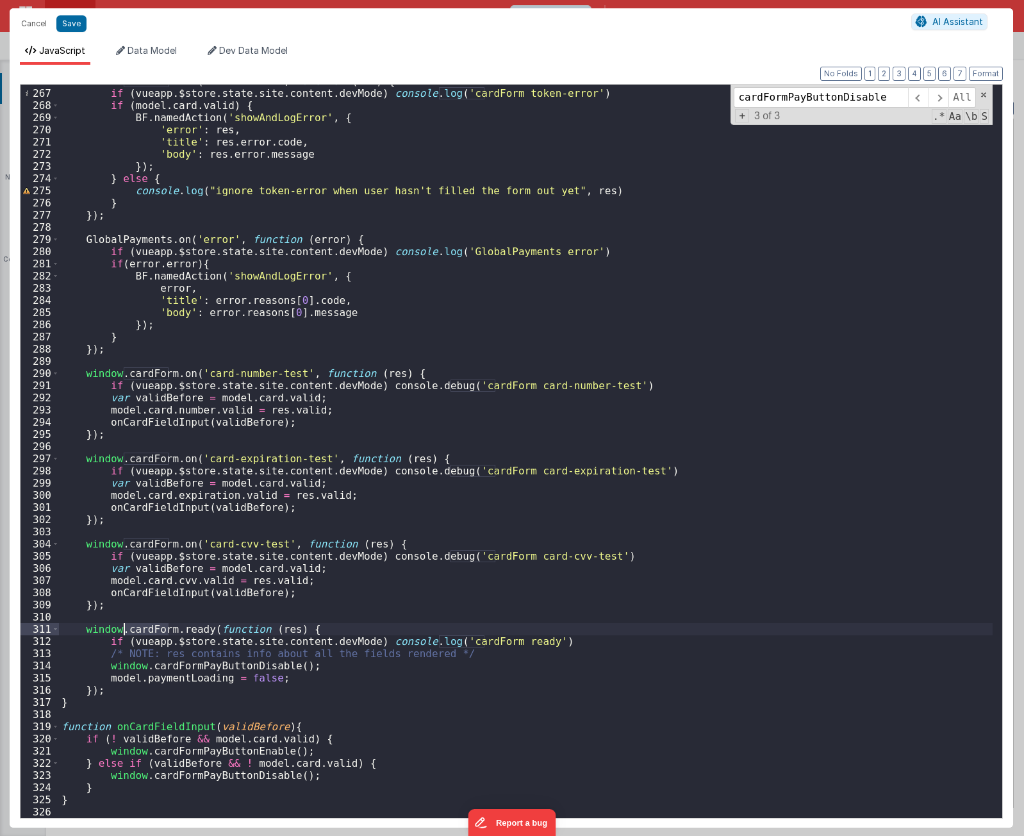
click at [140, 550] on div "window . cardForm . on ( 'token-error' , function ( res ) { if ( vueapp . $stor…" at bounding box center [526, 453] width 934 height 757
click at [177, 550] on div "window . cardForm . on ( 'token-error' , function ( res ) { if ( vueapp . $stor…" at bounding box center [526, 453] width 934 height 757
click at [210, 550] on div "window . cardForm . on ( 'token-error' , function ( res ) { if ( vueapp . $stor…" at bounding box center [526, 453] width 934 height 757
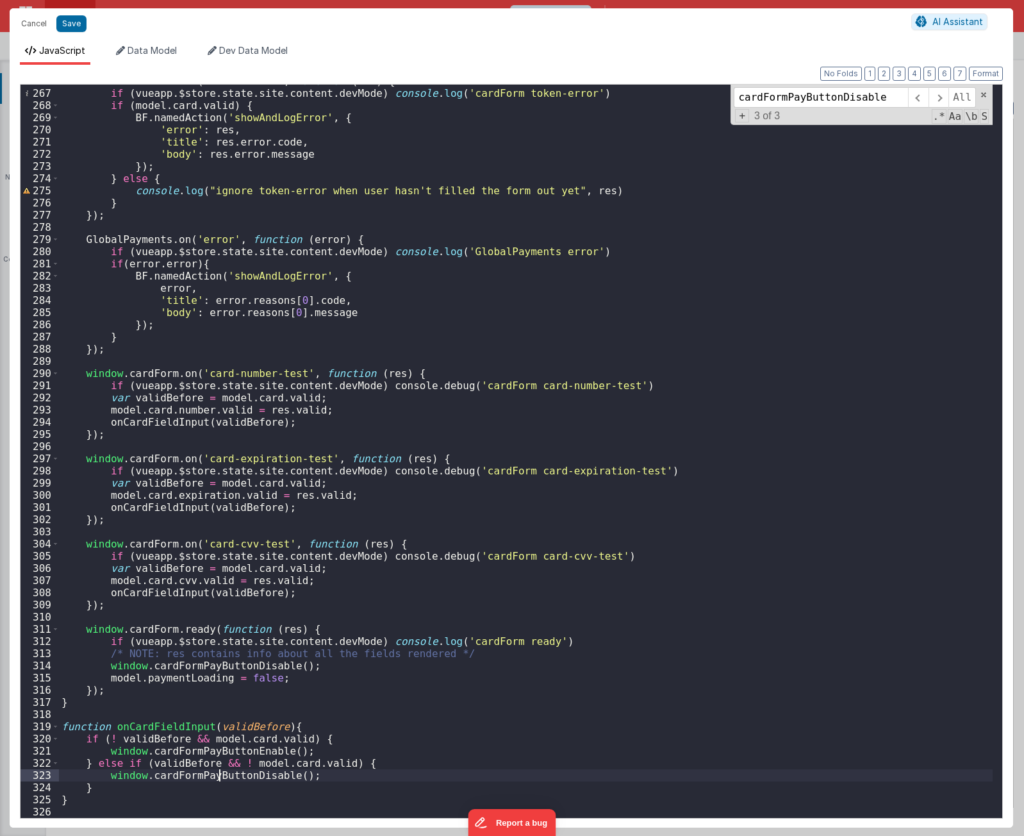
click at [219, 550] on div "window . cardForm . on ( 'token-error' , function ( res ) { if ( vueapp . $stor…" at bounding box center [526, 453] width 934 height 757
click at [234, 550] on div "window . cardForm . on ( 'token-error' , function ( res ) { if ( vueapp . $stor…" at bounding box center [526, 453] width 934 height 757
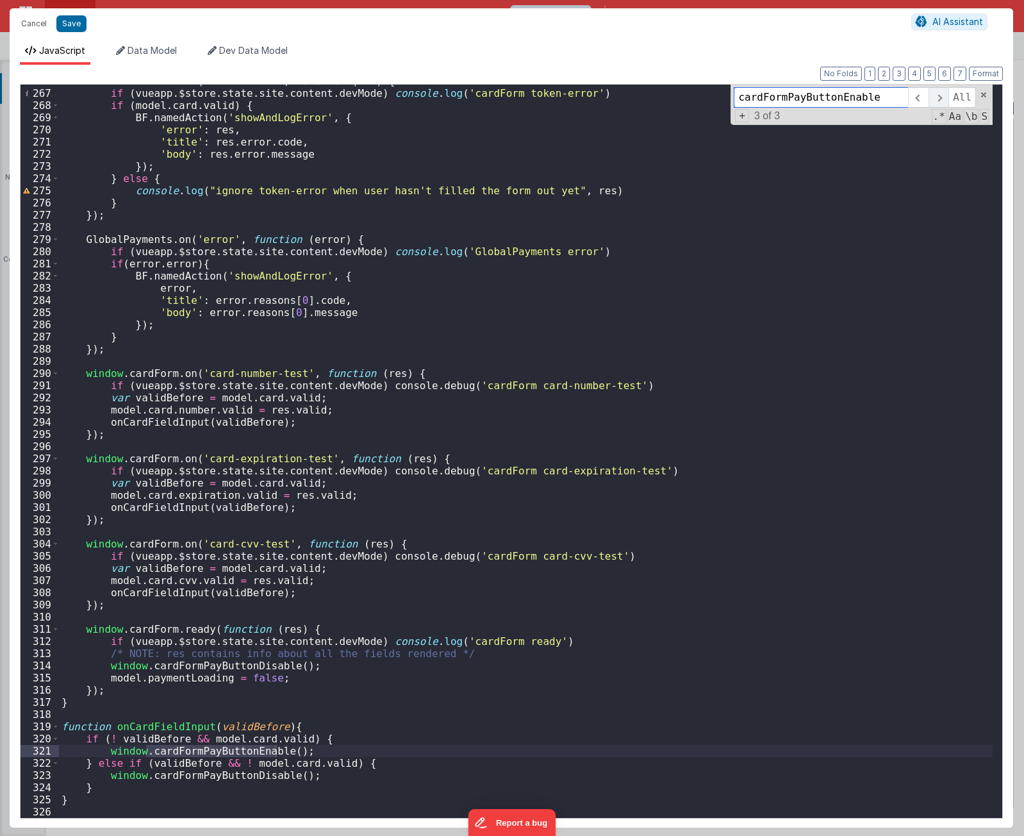
click at [943, 95] on span at bounding box center [938, 97] width 20 height 21
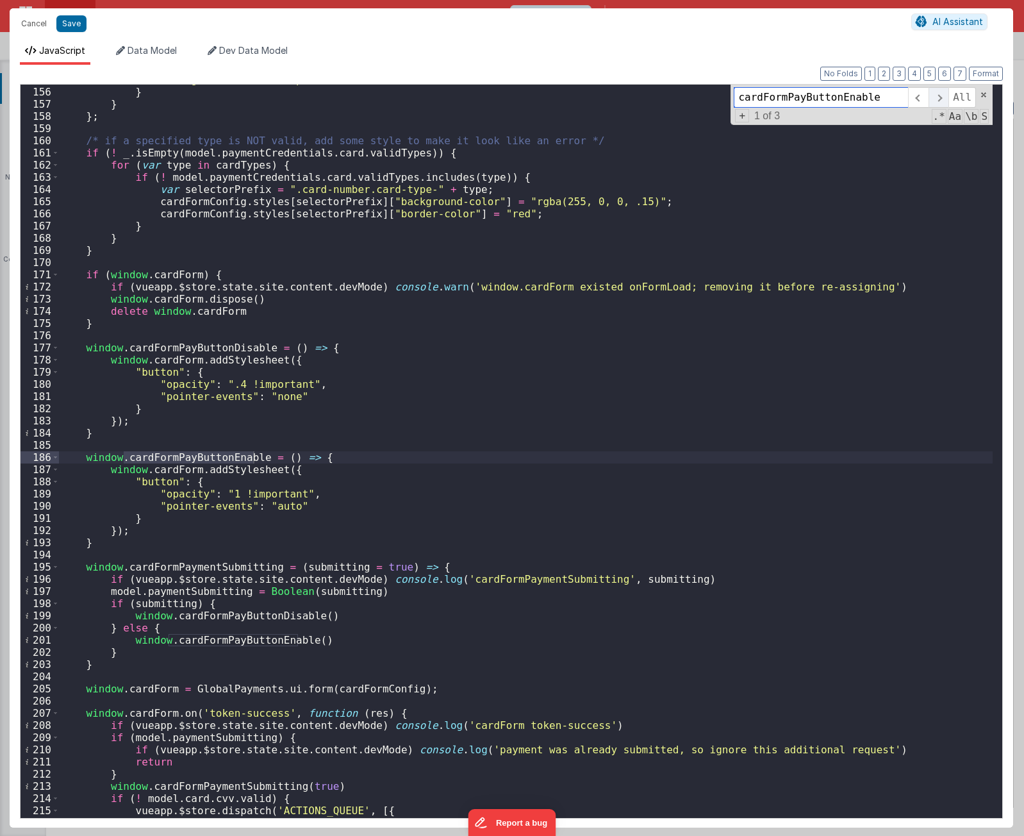
scroll to position [1886, 0]
click at [943, 97] on span at bounding box center [938, 97] width 20 height 21
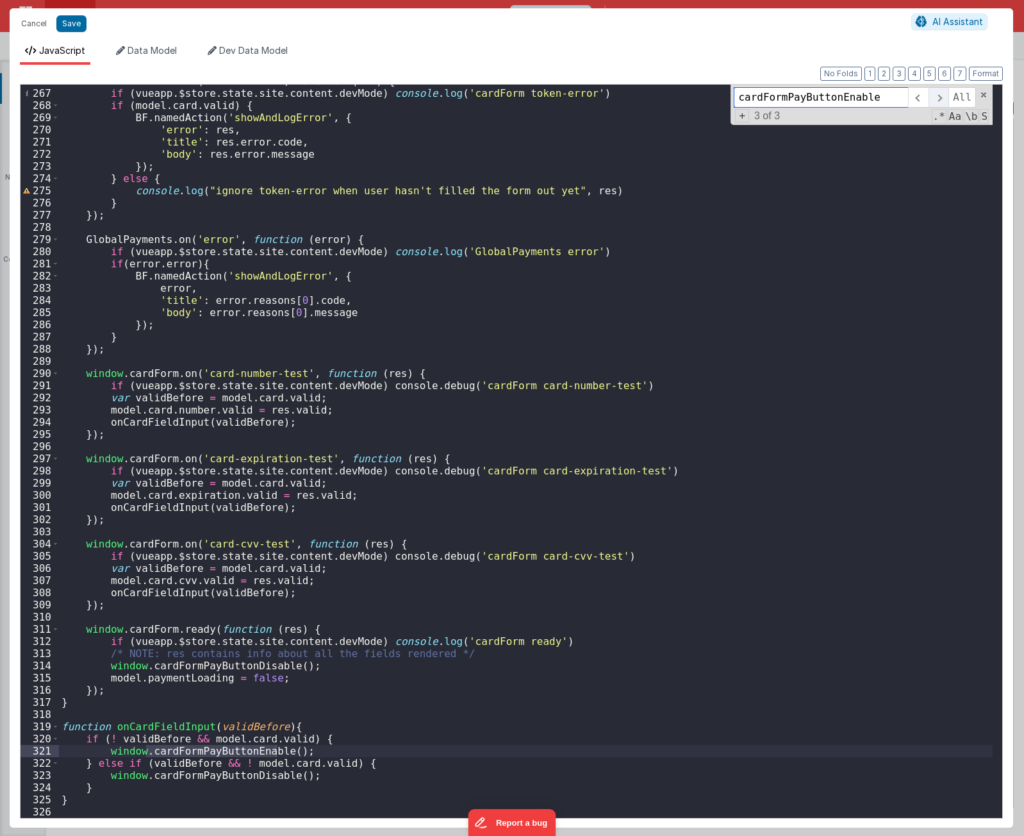
click at [943, 97] on span at bounding box center [938, 97] width 20 height 21
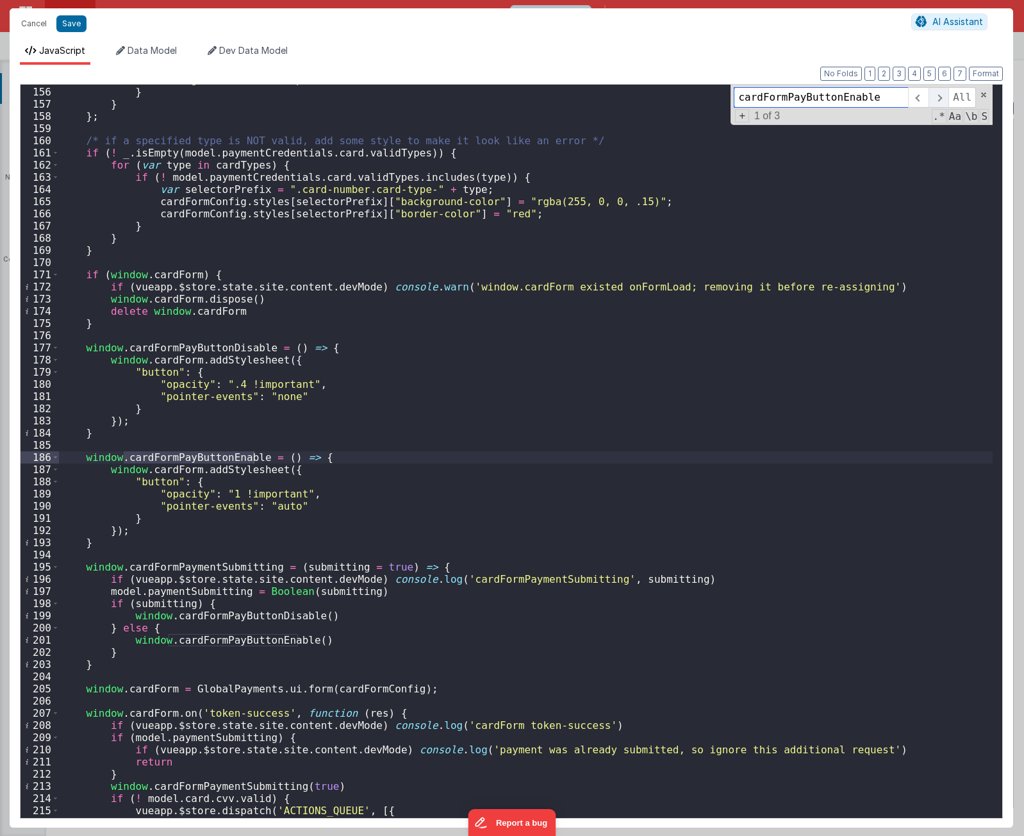
click at [943, 97] on span at bounding box center [938, 97] width 20 height 21
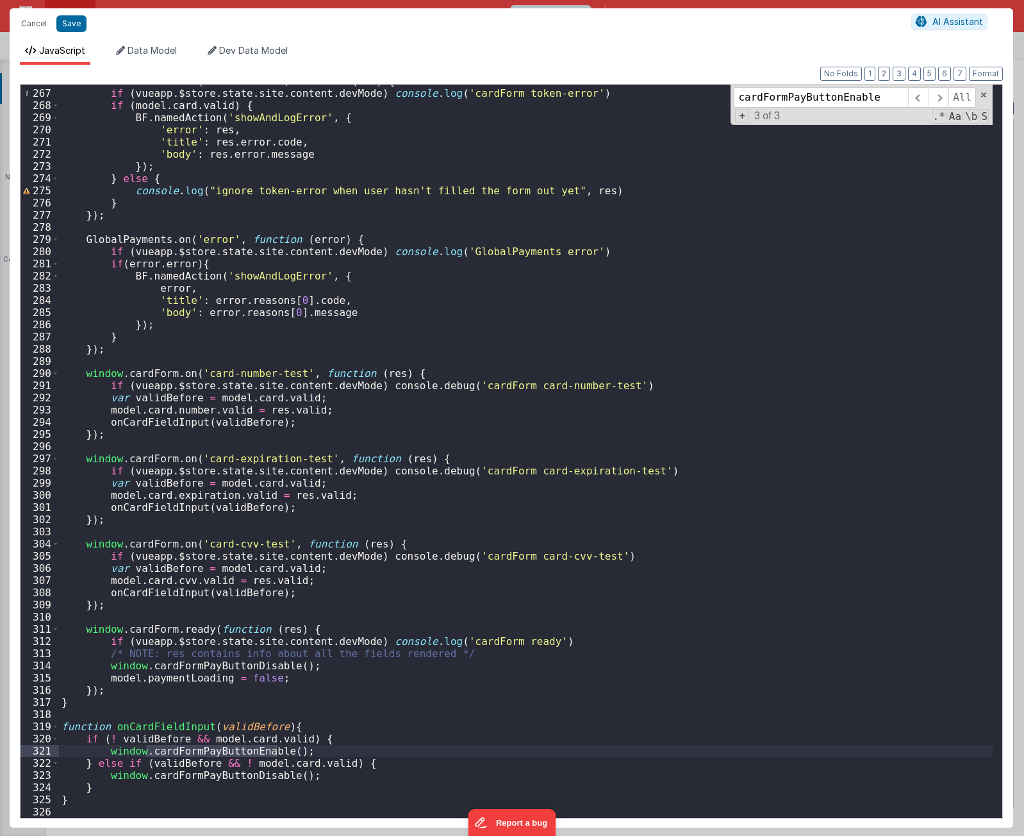
click at [263, 550] on div "window . cardForm . on ( 'token-error' , function ( res ) { if ( vueapp . $stor…" at bounding box center [526, 453] width 934 height 757
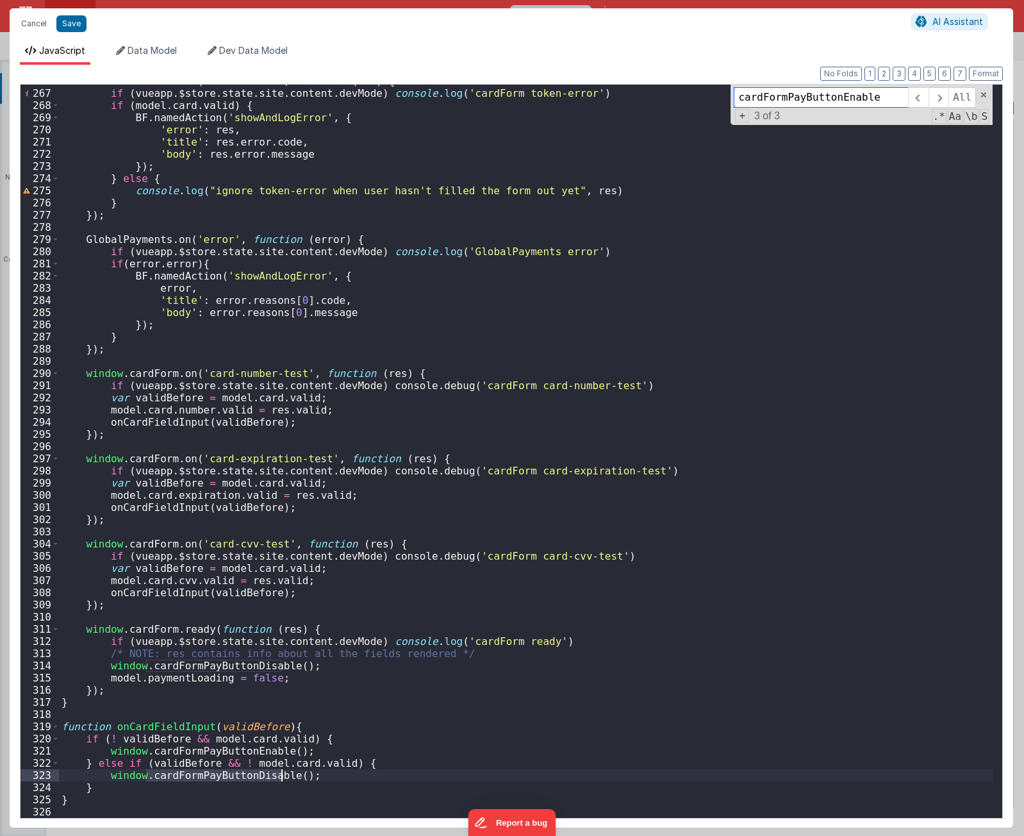
type input "cardFormPayButtonDisable"
click at [944, 99] on span at bounding box center [938, 97] width 20 height 21
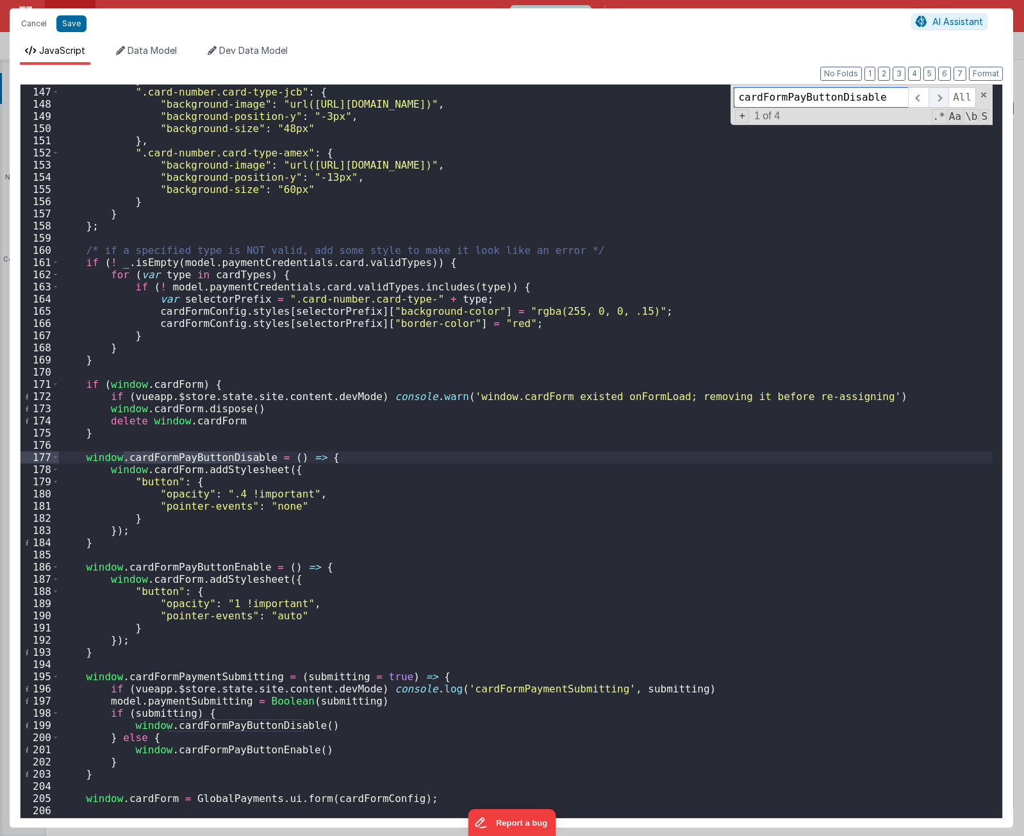
scroll to position [1776, 0]
click at [944, 99] on span at bounding box center [938, 97] width 20 height 21
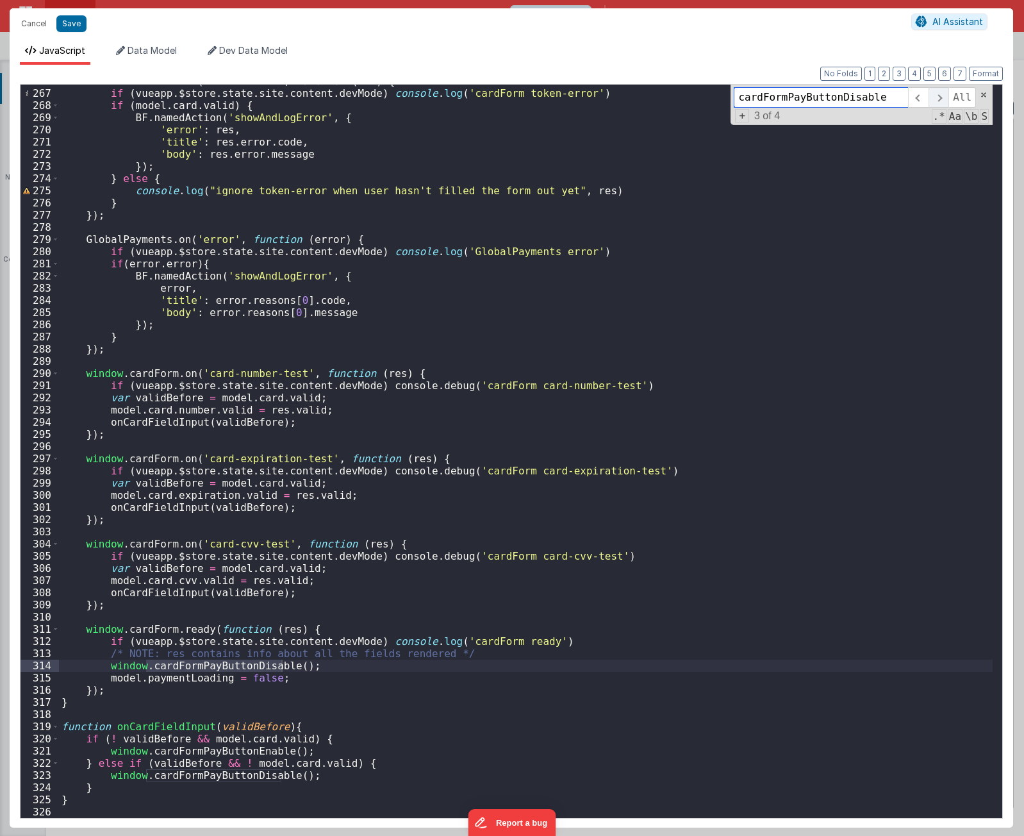
scroll to position [3248, 0]
click at [945, 92] on span at bounding box center [938, 97] width 20 height 21
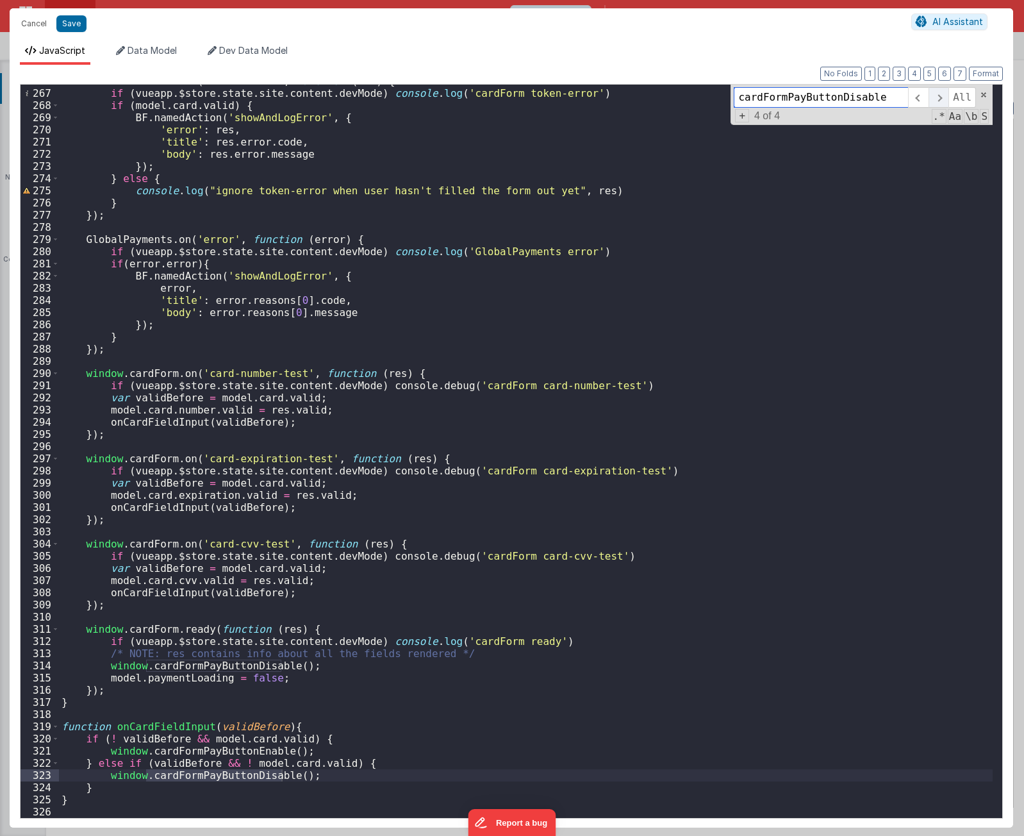
click at [945, 92] on span at bounding box center [938, 97] width 20 height 21
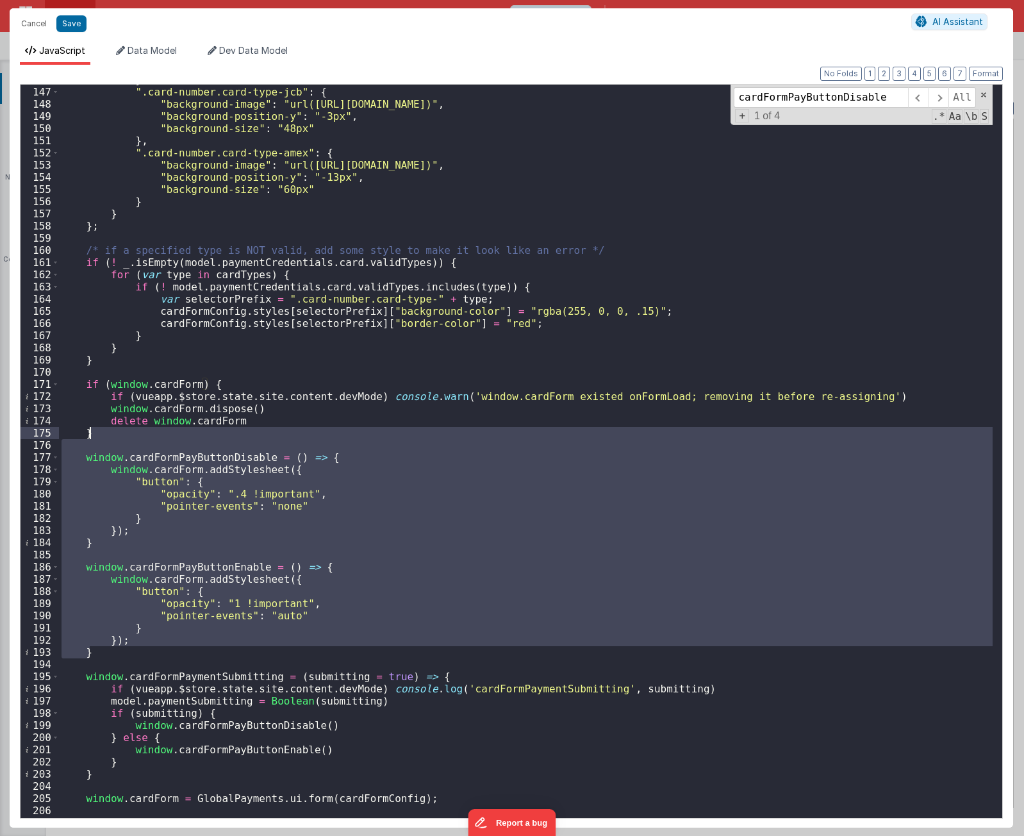
drag, startPoint x: 112, startPoint y: 648, endPoint x: 169, endPoint y: 432, distance: 223.2
click at [169, 432] on div "} , ".card-number.card-type-jcb" : { "background-image" : "url(https://hps.gith…" at bounding box center [526, 452] width 934 height 757
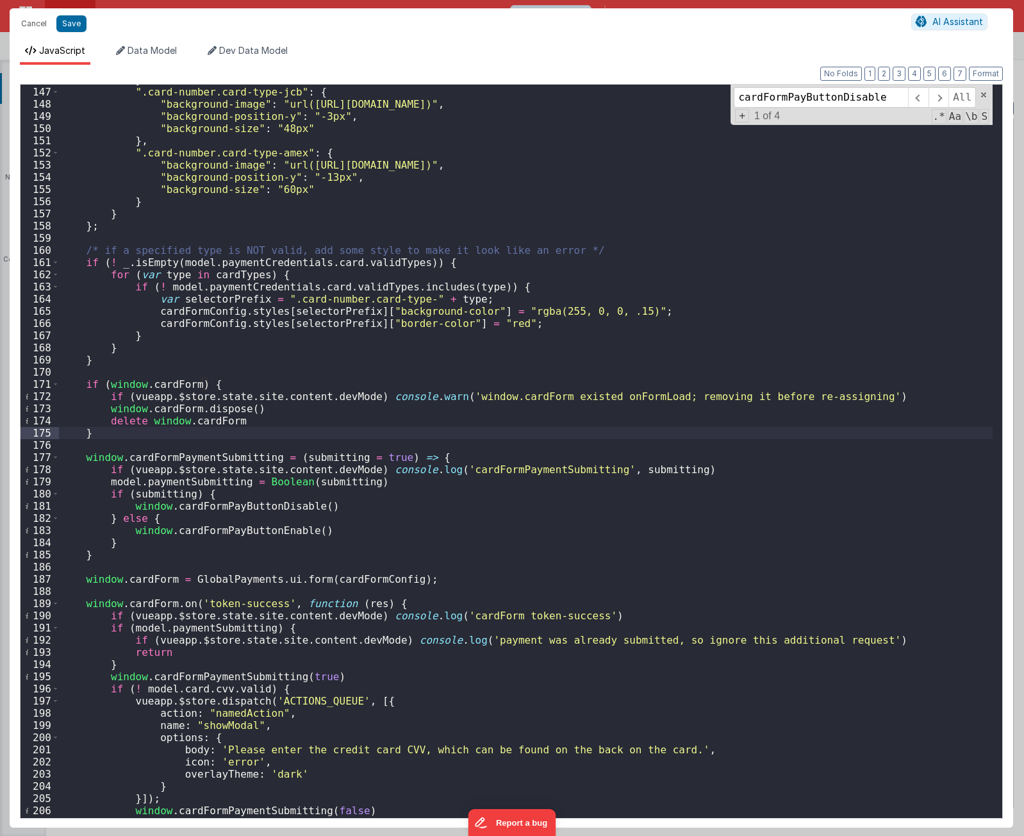
click at [124, 550] on div "} , ".card-number.card-type-jcb" : { "background-image" : "url(https://hps.gith…" at bounding box center [526, 452] width 934 height 757
click at [145, 440] on div "} , ".card-number.card-type-jcb" : { "background-image" : "url(https://hps.gith…" at bounding box center [526, 452] width 934 height 757
click at [148, 431] on div "} , ".card-number.card-type-jcb" : { "background-image" : "url(https://hps.gith…" at bounding box center [526, 452] width 934 height 757
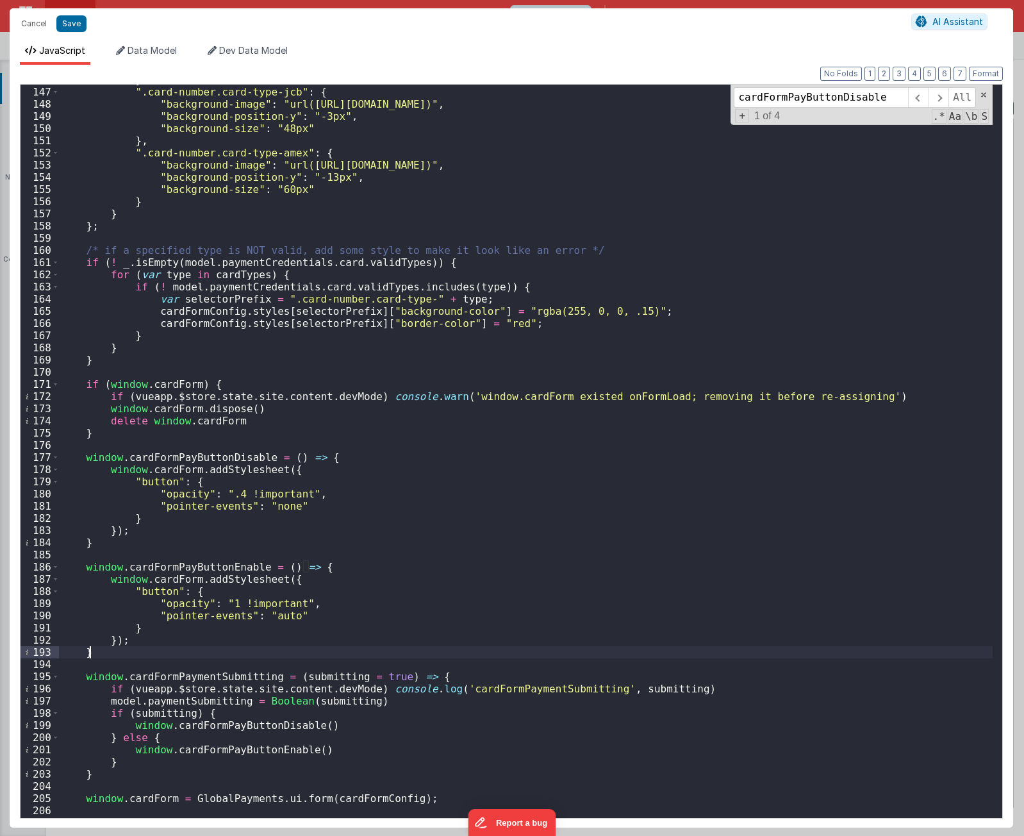
click at [179, 464] on div "} , ".card-number.card-type-jcb" : { "background-image" : "url(https://hps.gith…" at bounding box center [526, 452] width 934 height 757
click at [183, 452] on div "} , ".card-number.card-type-jcb" : { "background-image" : "url(https://hps.gith…" at bounding box center [526, 452] width 934 height 757
click at [268, 550] on div "} , ".card-number.card-type-jcb" : { "background-image" : "url(https://hps.gith…" at bounding box center [526, 452] width 934 height 757
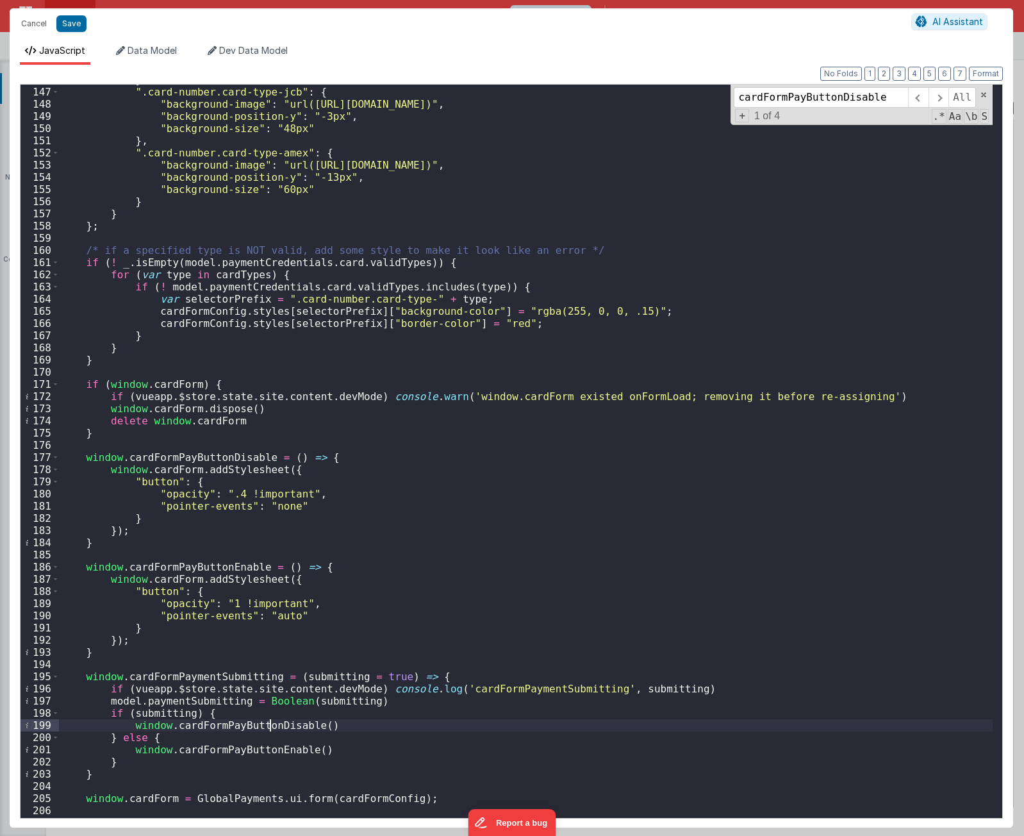
click at [268, 550] on div "} , ".card-number.card-type-jcb" : { "background-image" : "url(https://hps.gith…" at bounding box center [526, 452] width 934 height 757
drag, startPoint x: 879, startPoint y: 96, endPoint x: 249, endPoint y: 42, distance: 632.1
click at [577, 60] on div "JavaScript Data Model Dev Data Model Format 7 6 5 4 3 2 1 No Folds 146 147 148 …" at bounding box center [511, 435] width 1003 height 783
click at [69, 26] on button "Save" at bounding box center [71, 23] width 30 height 17
type textarea "[URL][DOMAIN_NAME] Using PayFields to collect credit card info and Transactions…"
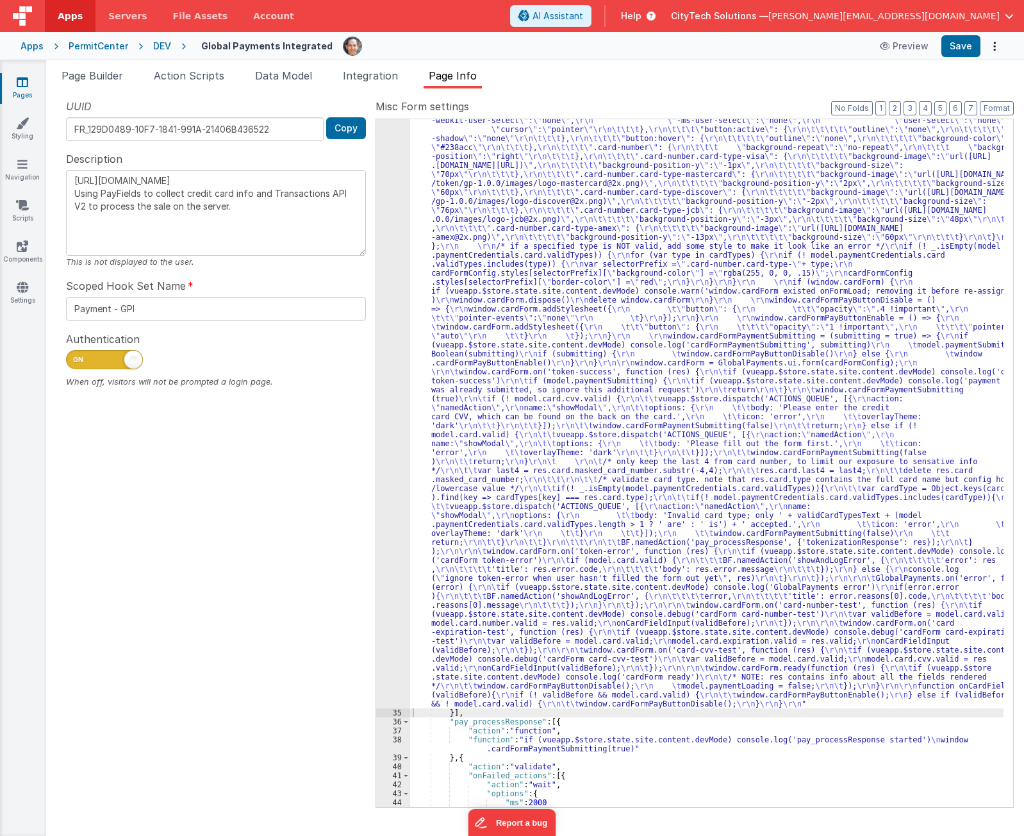
click at [683, 550] on div ""function" : "if (model.paymentCredentials.card.enabled) { \r\n if(typeof Globa…" at bounding box center [706, 603] width 593 height 1602
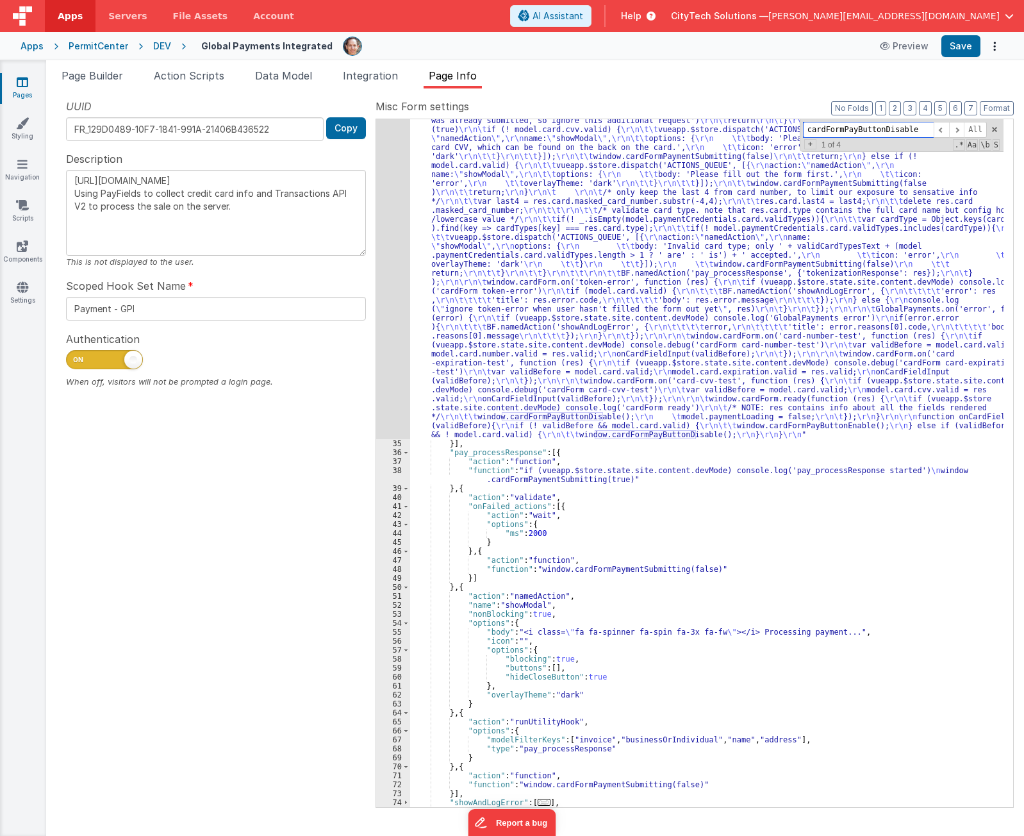
scroll to position [750, 0]
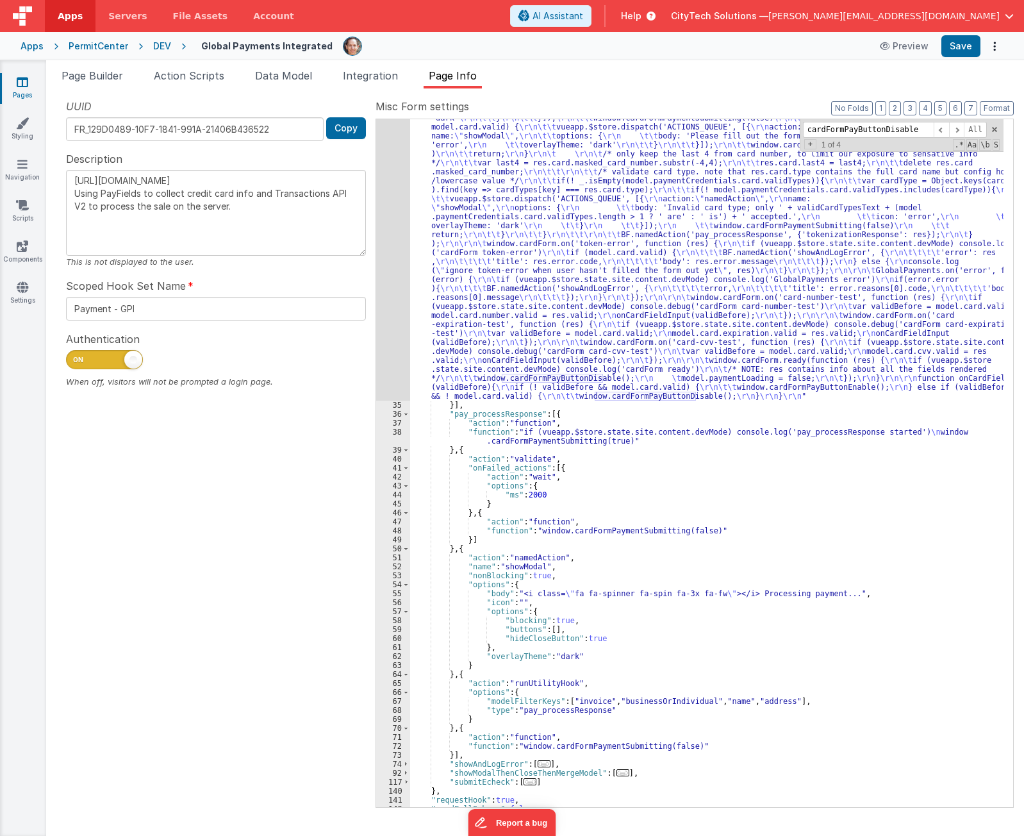
click at [507, 412] on div ""function" : "if (model.paymentCredentials.card.enabled) { \r\n if(typeof Globa…" at bounding box center [706, 295] width 593 height 1602
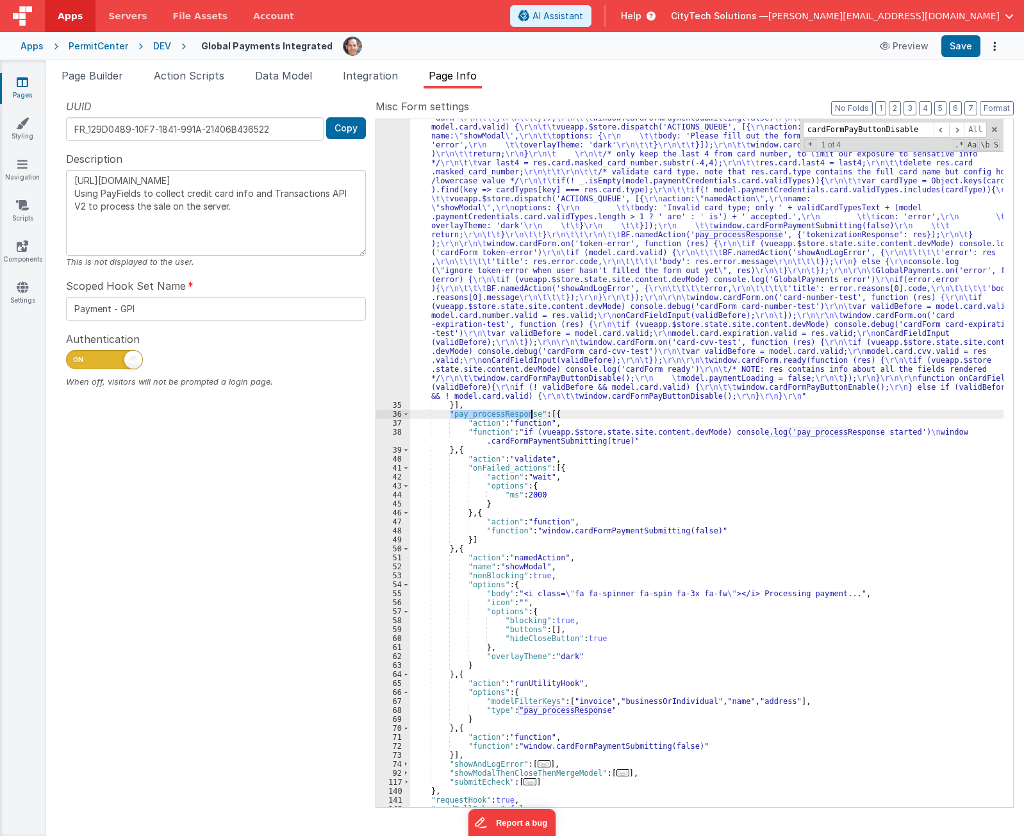
click at [507, 412] on div ""function" : "if (model.paymentCredentials.card.enabled) { \r\n if(typeof Globa…" at bounding box center [706, 295] width 593 height 1602
drag, startPoint x: 597, startPoint y: 415, endPoint x: 596, endPoint y: 409, distance: 6.4
click at [597, 415] on div ""function" : "if (model.paymentCredentials.card.enabled) { \r\n if(typeof Globa…" at bounding box center [706, 295] width 593 height 1602
click at [599, 402] on div ""function" : "if (model.paymentCredentials.card.enabled) { \r\n if(typeof Globa…" at bounding box center [706, 295] width 593 height 1602
click at [996, 128] on span at bounding box center [994, 129] width 9 height 9
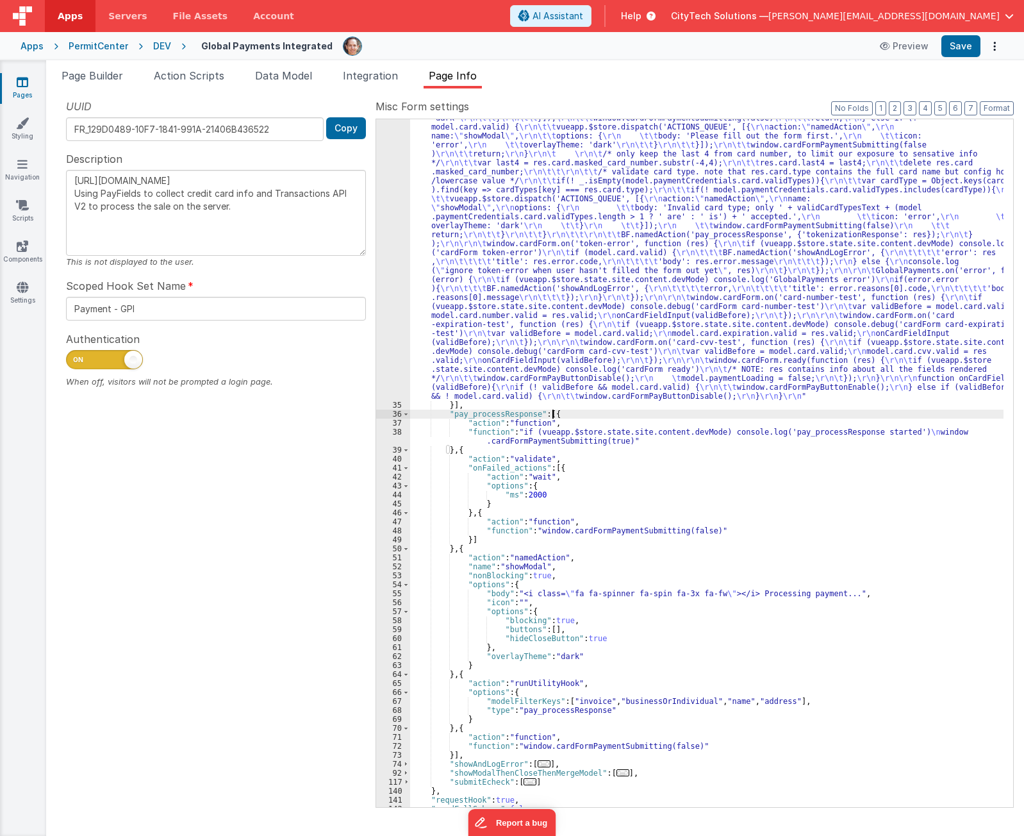
click at [579, 414] on div ""function" : "if (model.paymentCredentials.card.enabled) { \r\n if(typeof Globa…" at bounding box center [706, 295] width 593 height 1602
click at [481, 448] on div ""function" : "if (model.paymentCredentials.card.enabled) { \r\n if(typeof Globa…" at bounding box center [706, 295] width 593 height 1602
click at [582, 412] on div ""function" : "if (model.paymentCredentials.card.enabled) { \r\n if(typeof Globa…" at bounding box center [706, 295] width 593 height 1602
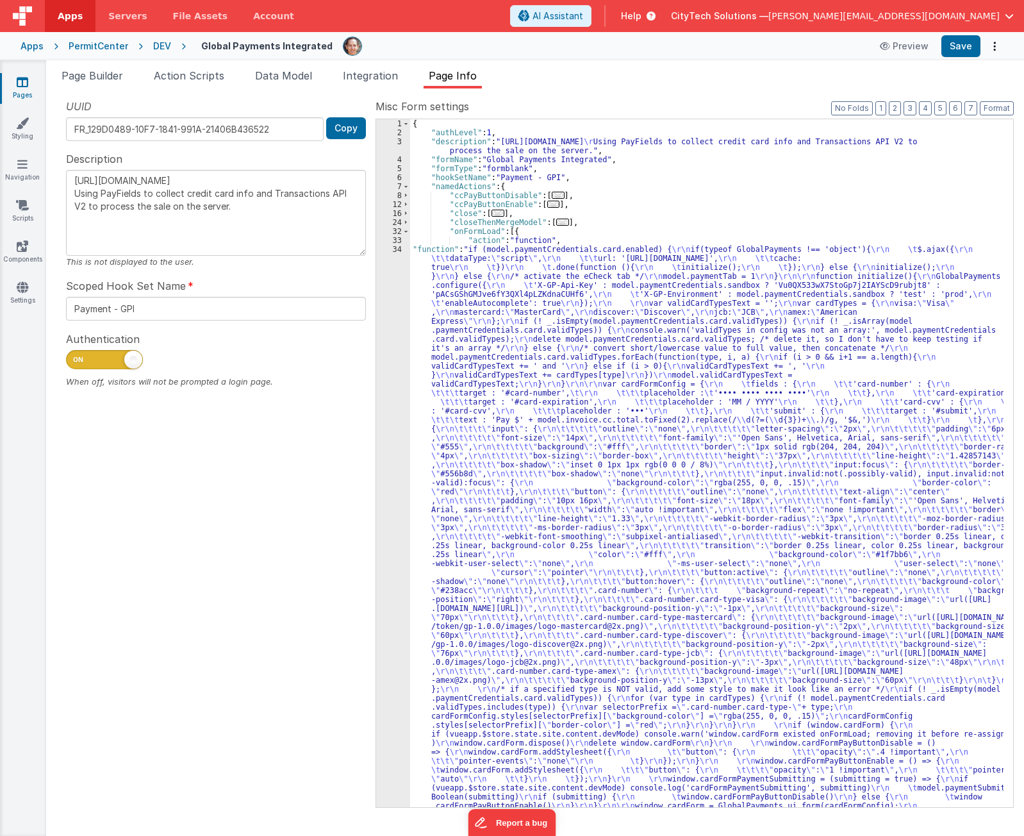
scroll to position [0, 0]
type input "ccPayButtonDisable"
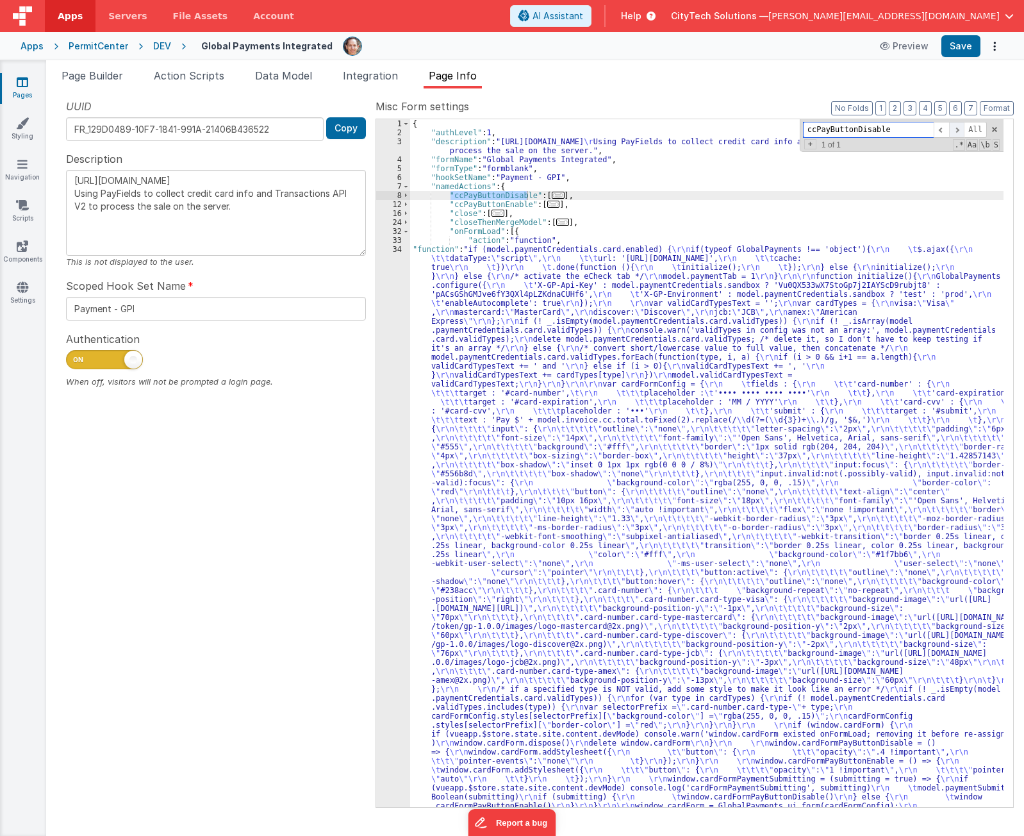
click at [959, 128] on span at bounding box center [956, 130] width 15 height 16
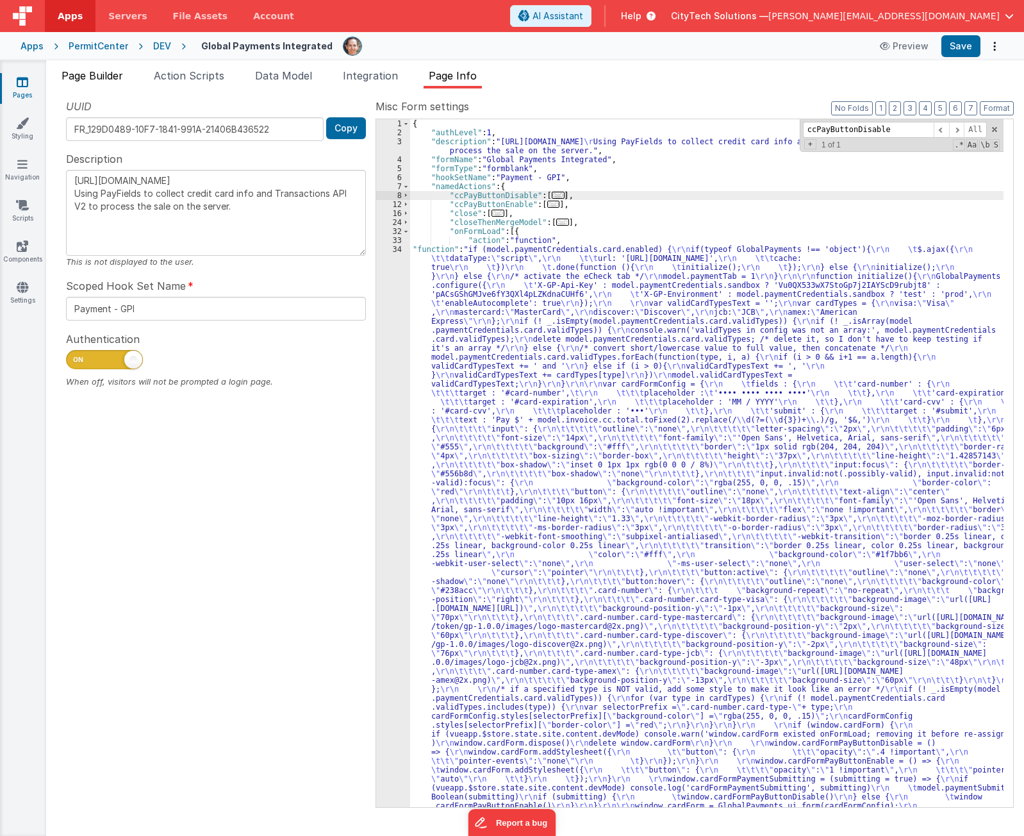
click at [121, 70] on span "Page Builder" at bounding box center [93, 75] width 62 height 13
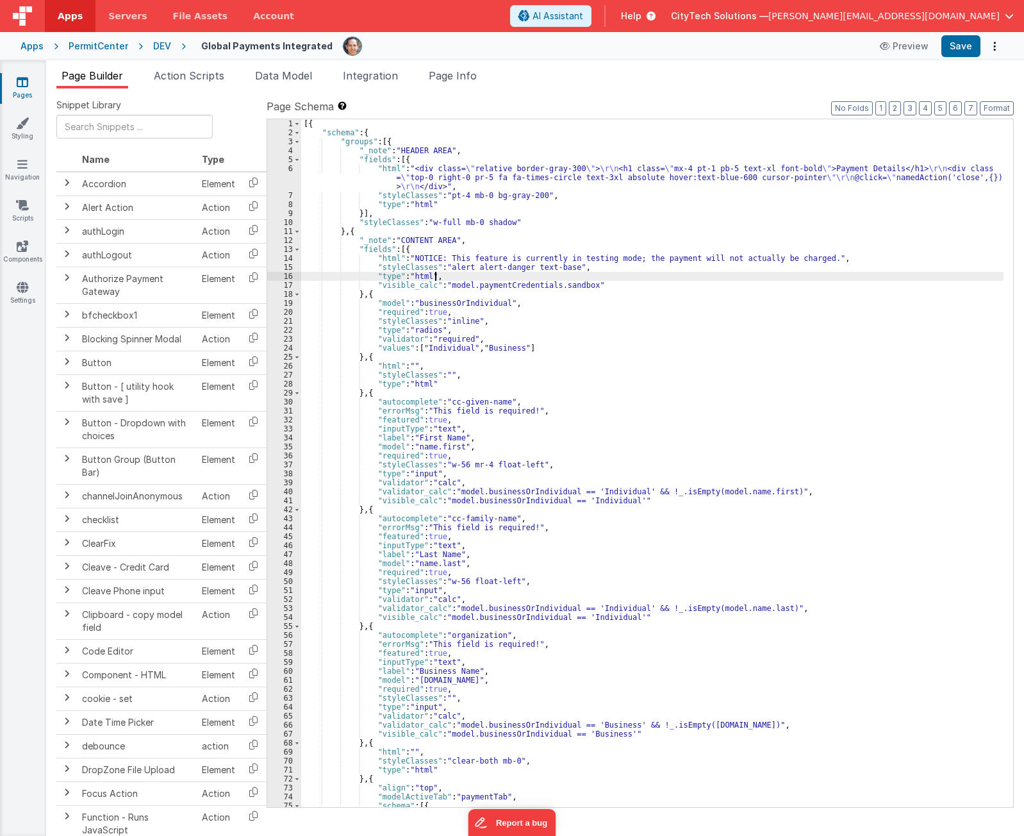
click at [607, 279] on div "[{ "schema" : { "groups" : [{ "_note" : "HEADER AREA" , "fields" : [{ "html" : …" at bounding box center [652, 471] width 702 height 705
drag, startPoint x: 854, startPoint y: 128, endPoint x: 948, endPoint y: 144, distance: 95.6
click at [948, 144] on div "ccPayButtonDisable All Replace All + 0 of 0 .* Aa \b S" at bounding box center [902, 135] width 204 height 33
type input "ccPayButton"
click at [452, 79] on span "Page Info" at bounding box center [453, 75] width 48 height 13
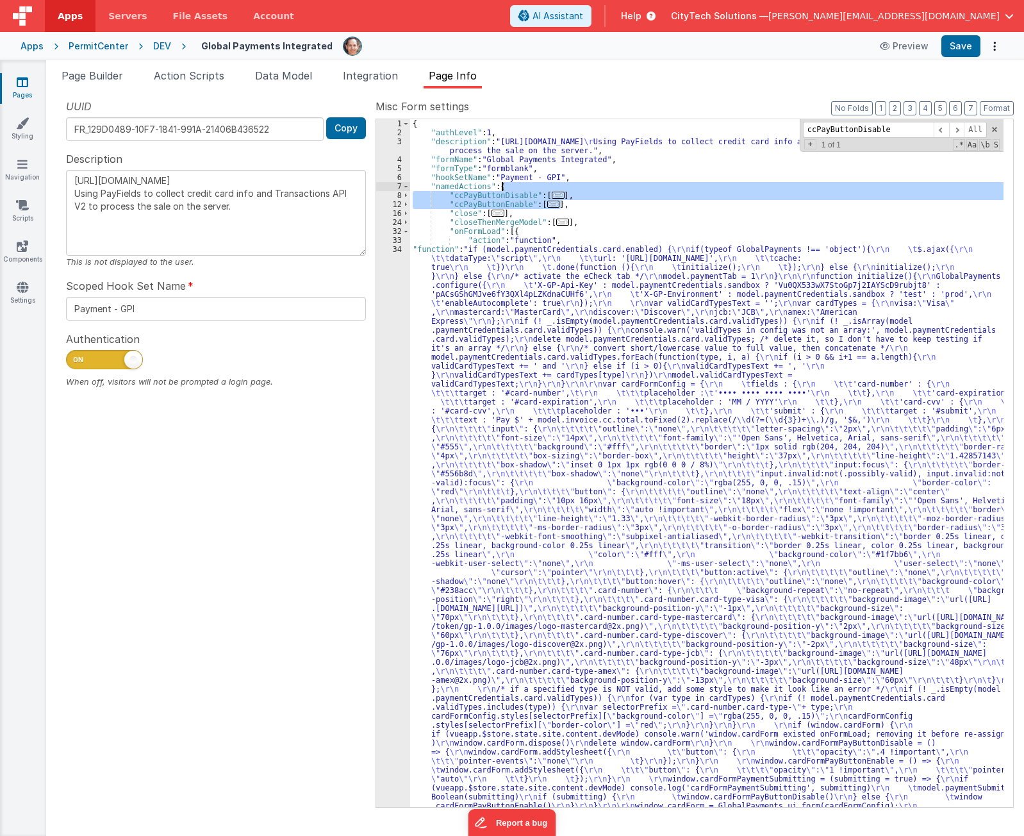
drag, startPoint x: 583, startPoint y: 201, endPoint x: 584, endPoint y: 186, distance: 14.8
type textarea "[URL][DOMAIN_NAME] Using PayFields to collect credit card info and Transactions…"
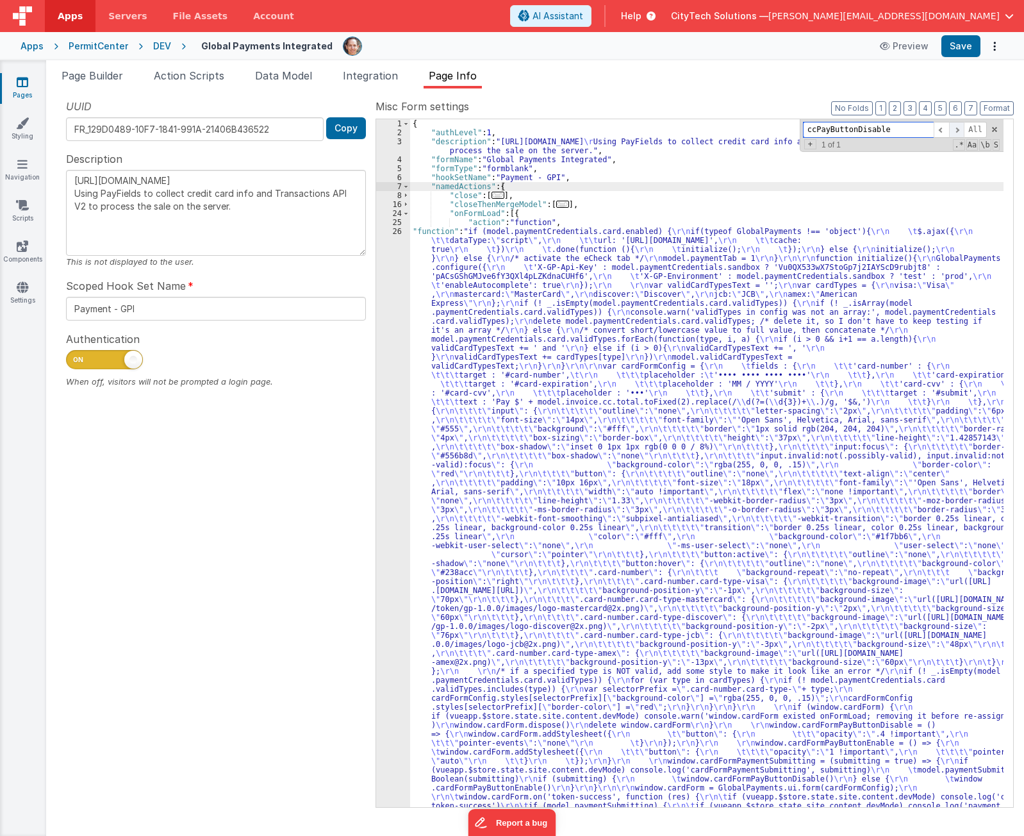
click at [960, 128] on span at bounding box center [956, 130] width 15 height 16
click at [959, 128] on span at bounding box center [956, 130] width 15 height 16
click at [406, 211] on span at bounding box center [405, 213] width 7 height 9
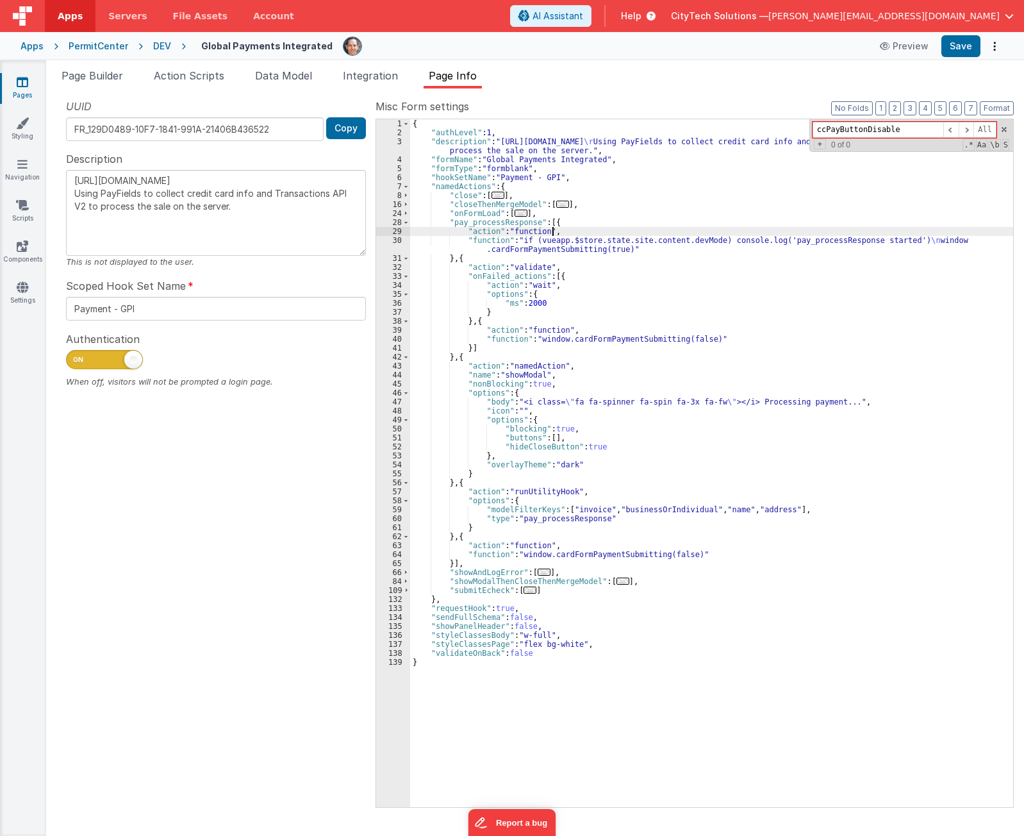
click at [580, 230] on div "{ "authLevel" : 1 , "description" : "https://developer.globalpaymentsintegrated…" at bounding box center [711, 471] width 603 height 705
click at [589, 220] on div "{ "authLevel" : 1 , "description" : "https://developer.globalpaymentsintegrated…" at bounding box center [711, 471] width 603 height 705
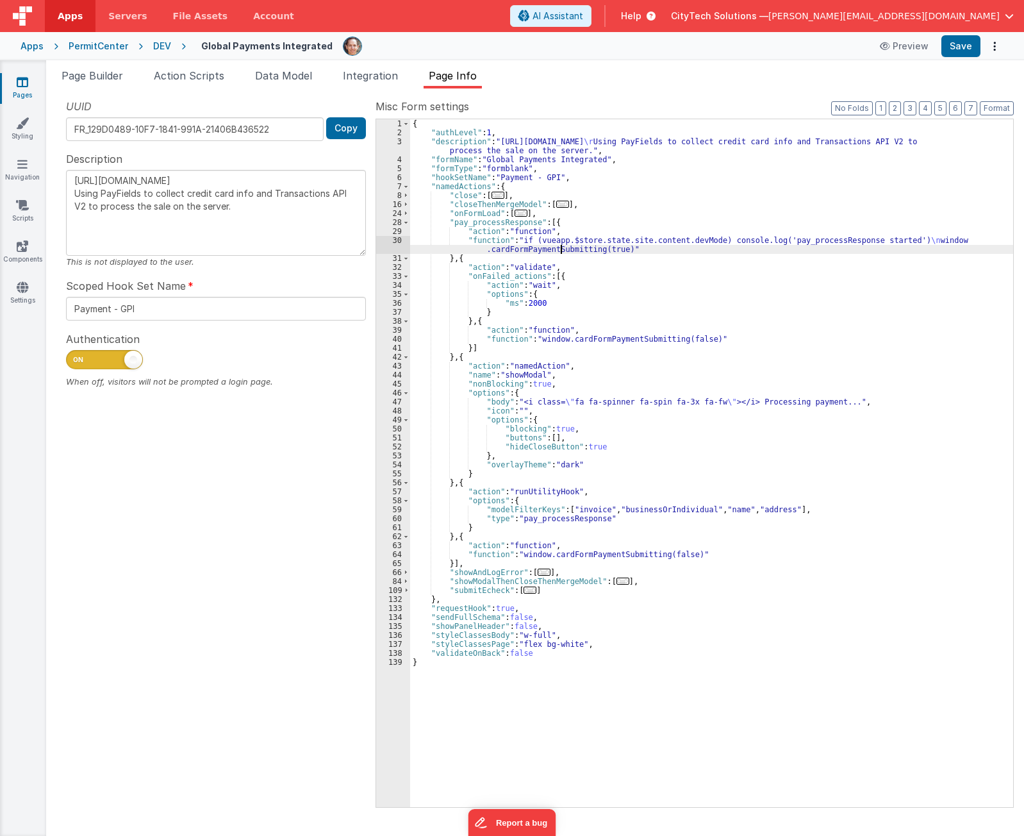
click at [560, 247] on div "{ "authLevel" : 1 , "description" : "https://developer.globalpaymentsintegrated…" at bounding box center [711, 471] width 603 height 705
click at [482, 221] on div "{ "authLevel" : 1 , "description" : "https://developer.globalpaymentsintegrated…" at bounding box center [711, 471] width 603 height 705
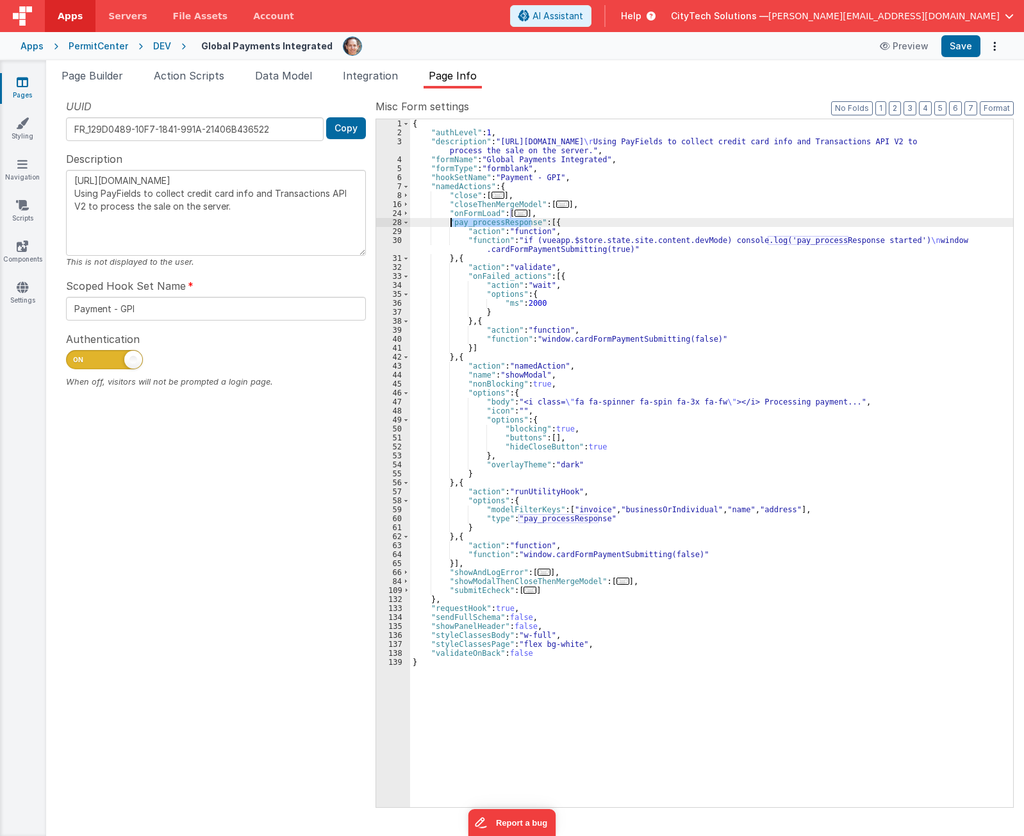
click at [482, 221] on div "{ "authLevel" : 1 , "description" : "https://developer.globalpaymentsintegrated…" at bounding box center [711, 471] width 603 height 705
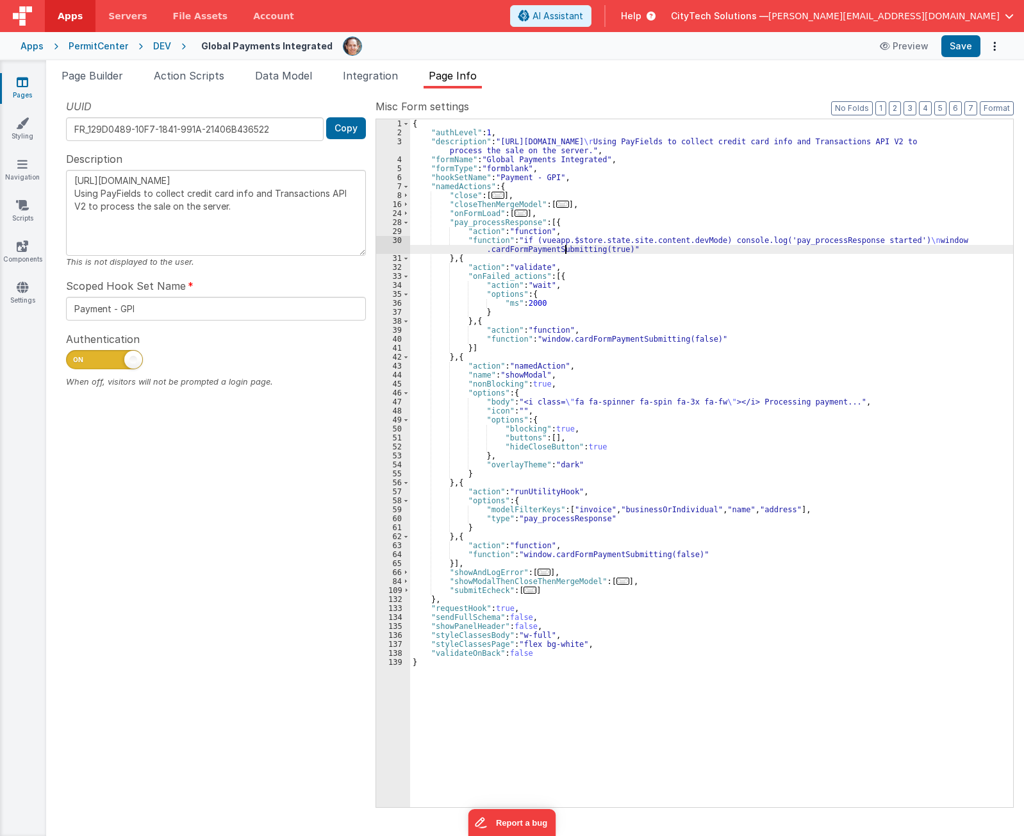
click at [566, 252] on div "{ "authLevel" : 1 , "description" : "https://developer.globalpaymentsintegrated…" at bounding box center [711, 471] width 603 height 705
click at [561, 249] on div "{ "authLevel" : 1 , "description" : "https://developer.globalpaymentsintegrated…" at bounding box center [711, 462] width 603 height 687
click at [561, 249] on div "{ "authLevel" : 1 , "description" : "https://developer.globalpaymentsintegrated…" at bounding box center [711, 471] width 603 height 705
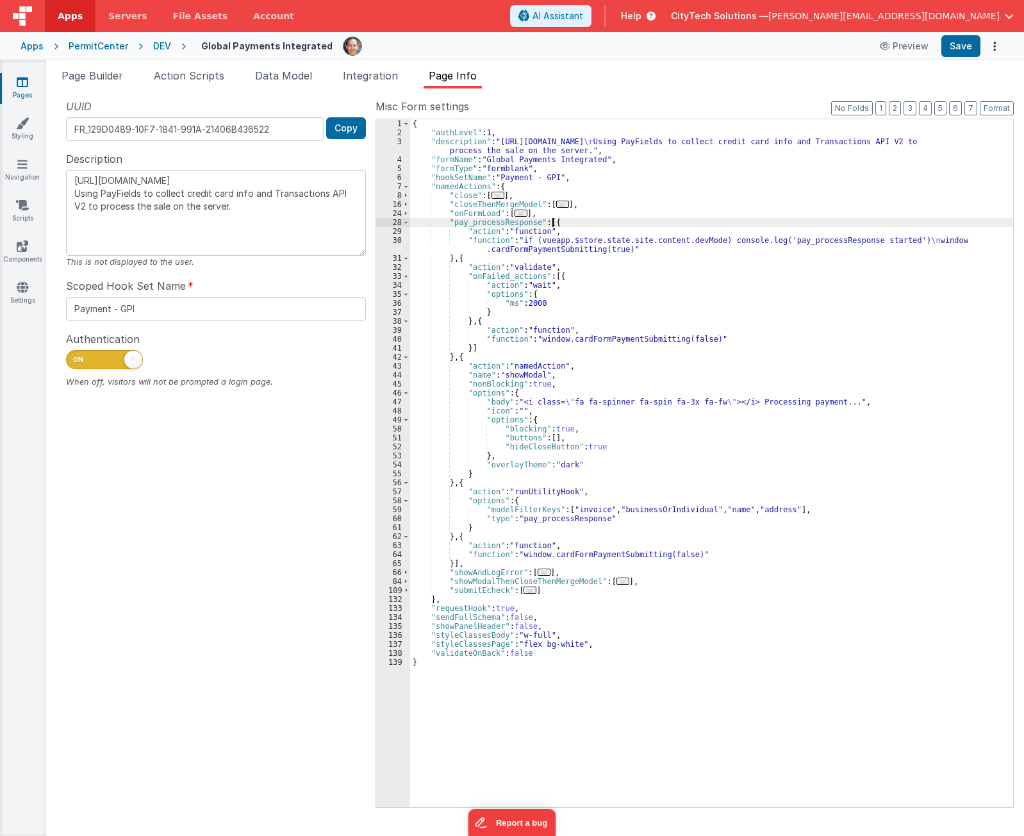
click at [570, 220] on div "{ "authLevel" : 1 , "description" : "https://developer.globalpaymentsintegrated…" at bounding box center [711, 471] width 603 height 705
click at [538, 249] on div "{ "authLevel" : 1 , "description" : "https://developer.globalpaymentsintegrated…" at bounding box center [711, 471] width 603 height 705
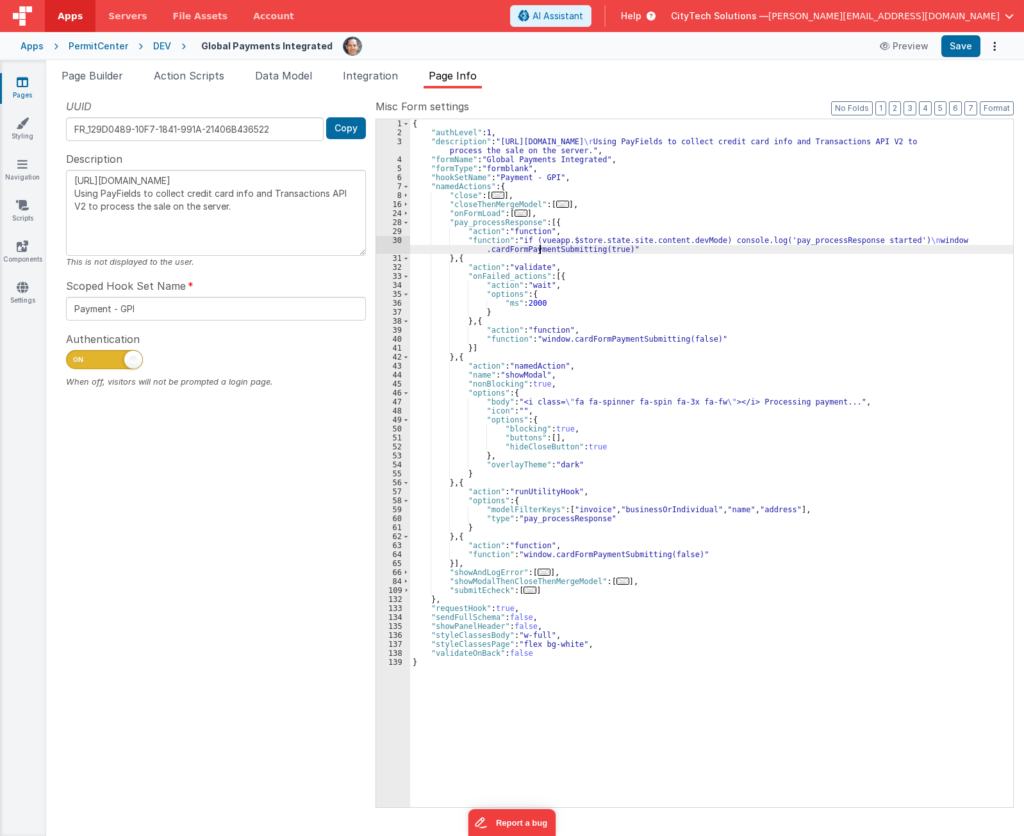
click at [538, 249] on div "{ "authLevel" : 1 , "description" : "https://developer.globalpaymentsintegrated…" at bounding box center [711, 471] width 603 height 705
click at [518, 213] on span "..." at bounding box center [521, 213] width 13 height 7
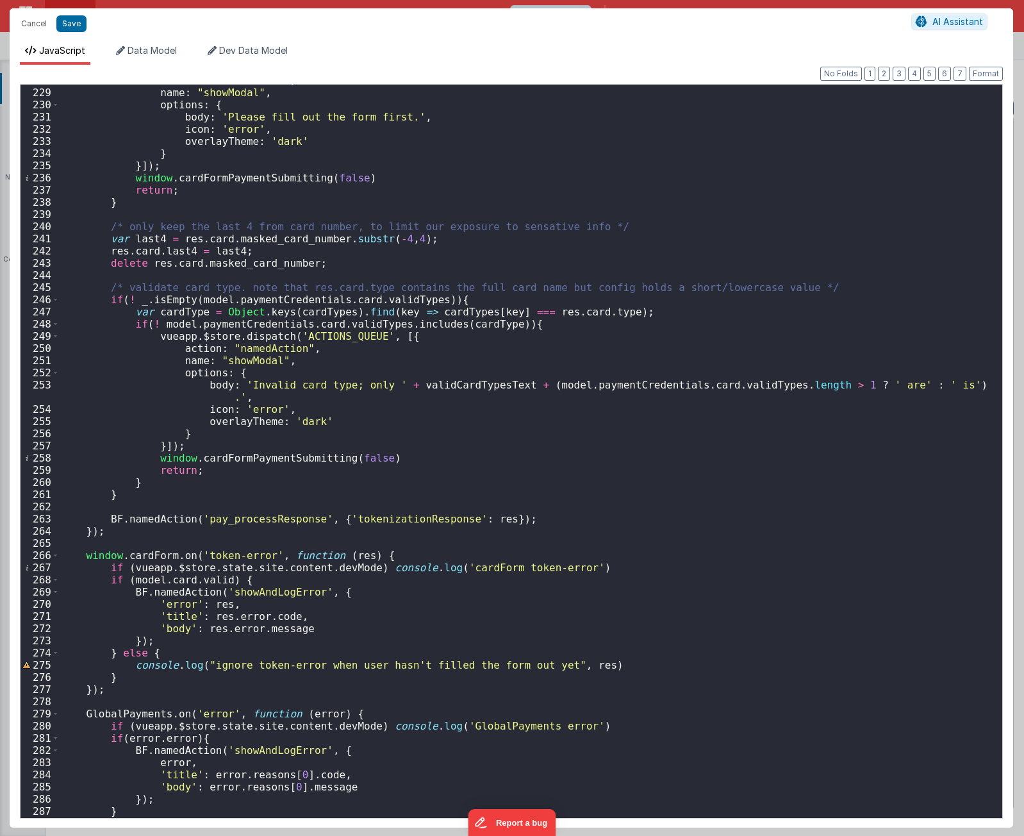
scroll to position [2817, 0]
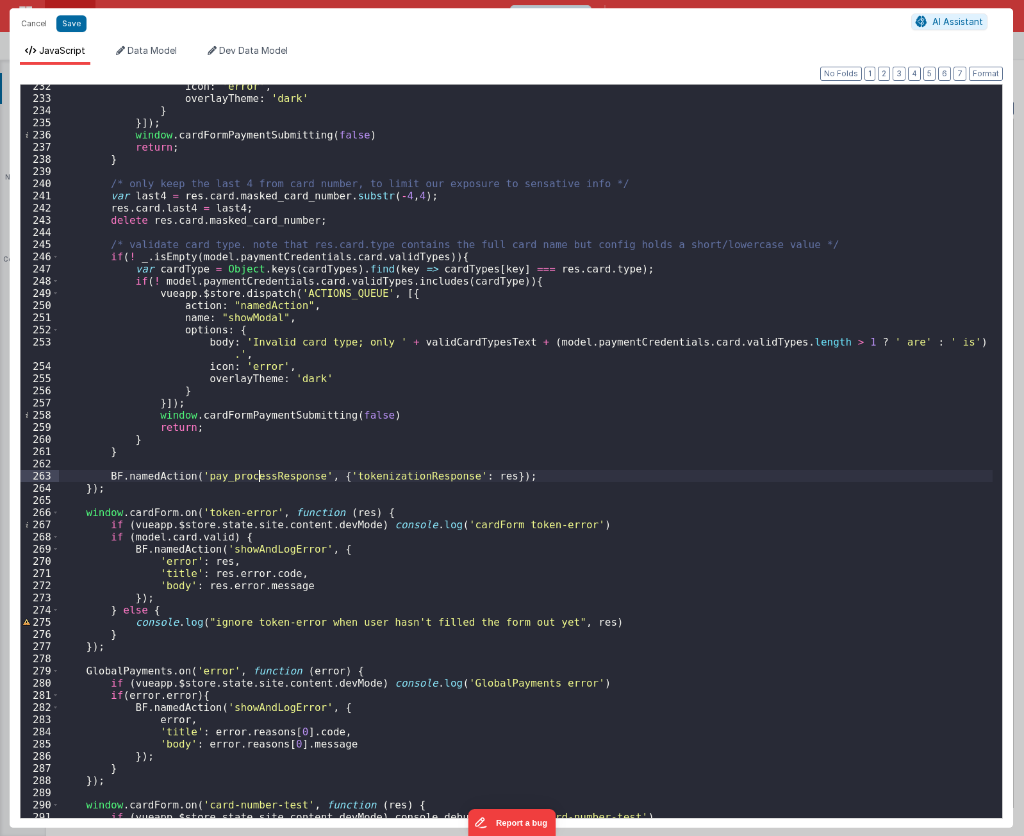
click at [259, 478] on div "icon : 'error' , overlayTheme : 'dark' } }]) ; window . cardFormPaymentSubmitti…" at bounding box center [526, 458] width 934 height 757
click at [340, 384] on div "icon : 'error' , overlayTheme : 'dark' } }]) ; window . cardFormPaymentSubmitti…" at bounding box center [526, 458] width 934 height 757
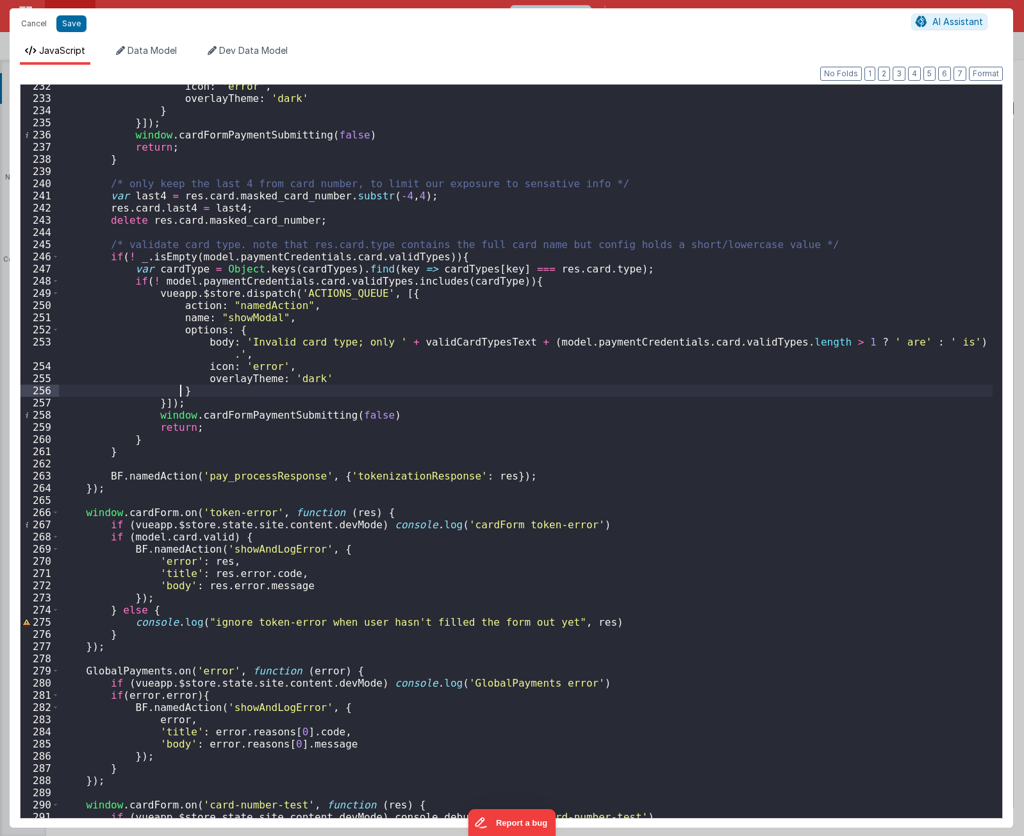
click at [397, 181] on div "icon : 'error' , overlayTheme : 'dark' } }]) ; window . cardFormPaymentSubmitti…" at bounding box center [526, 458] width 934 height 757
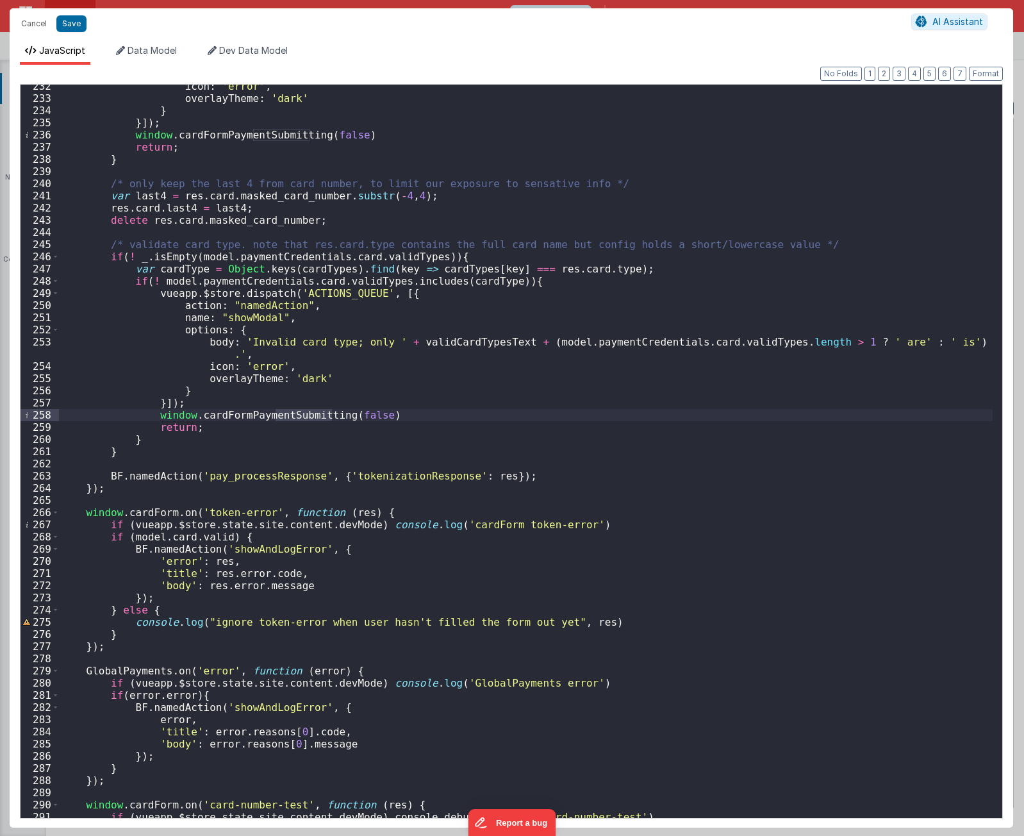
click at [424, 297] on div "icon : 'error' , overlayTheme : 'dark' } }]) ; window . cardFormPaymentSubmitti…" at bounding box center [526, 458] width 934 height 757
drag, startPoint x: 367, startPoint y: 239, endPoint x: 323, endPoint y: 266, distance: 51.8
click at [367, 239] on div "icon : 'error' , overlayTheme : 'dark' } }]) ; window . cardFormPaymentSubmitti…" at bounding box center [526, 458] width 934 height 757
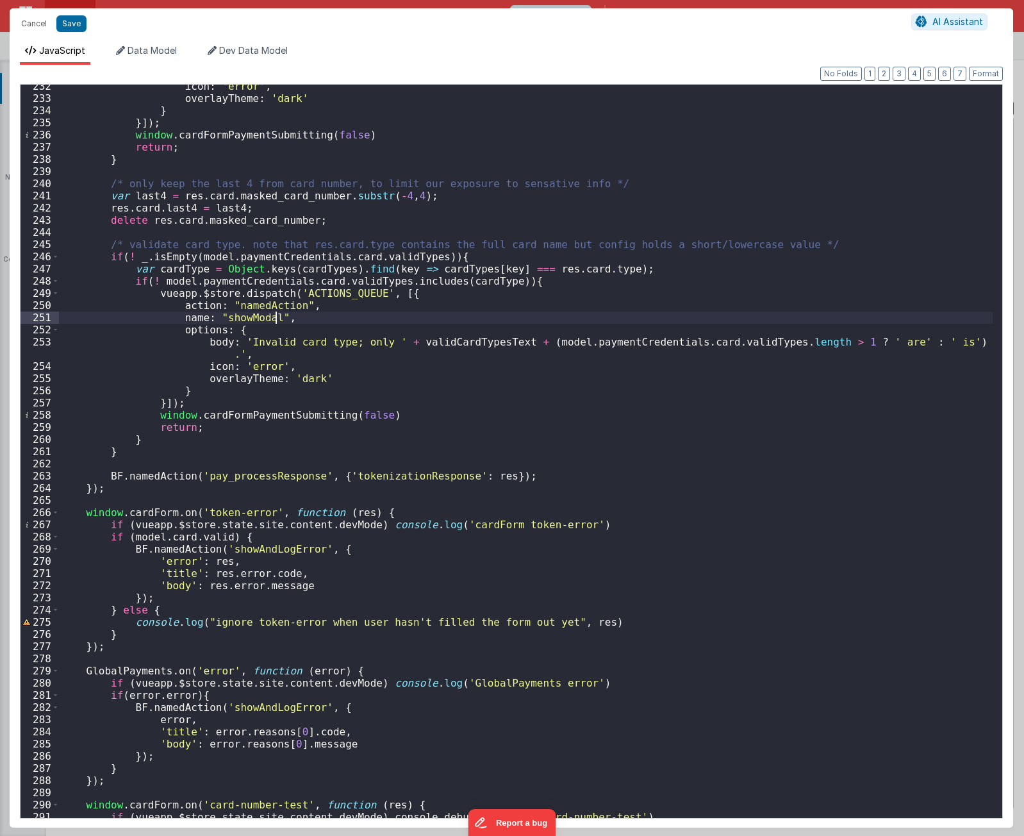
click at [292, 322] on div "icon : 'error' , overlayTheme : 'dark' } }]) ; window . cardFormPaymentSubmitti…" at bounding box center [526, 458] width 934 height 757
click at [290, 335] on div "icon : 'error' , overlayTheme : 'dark' } }]) ; window . cardFormPaymentSubmitti…" at bounding box center [526, 458] width 934 height 757
click at [301, 411] on div "icon : 'error' , overlayTheme : 'dark' } }]) ; window . cardFormPaymentSubmitti…" at bounding box center [526, 458] width 934 height 757
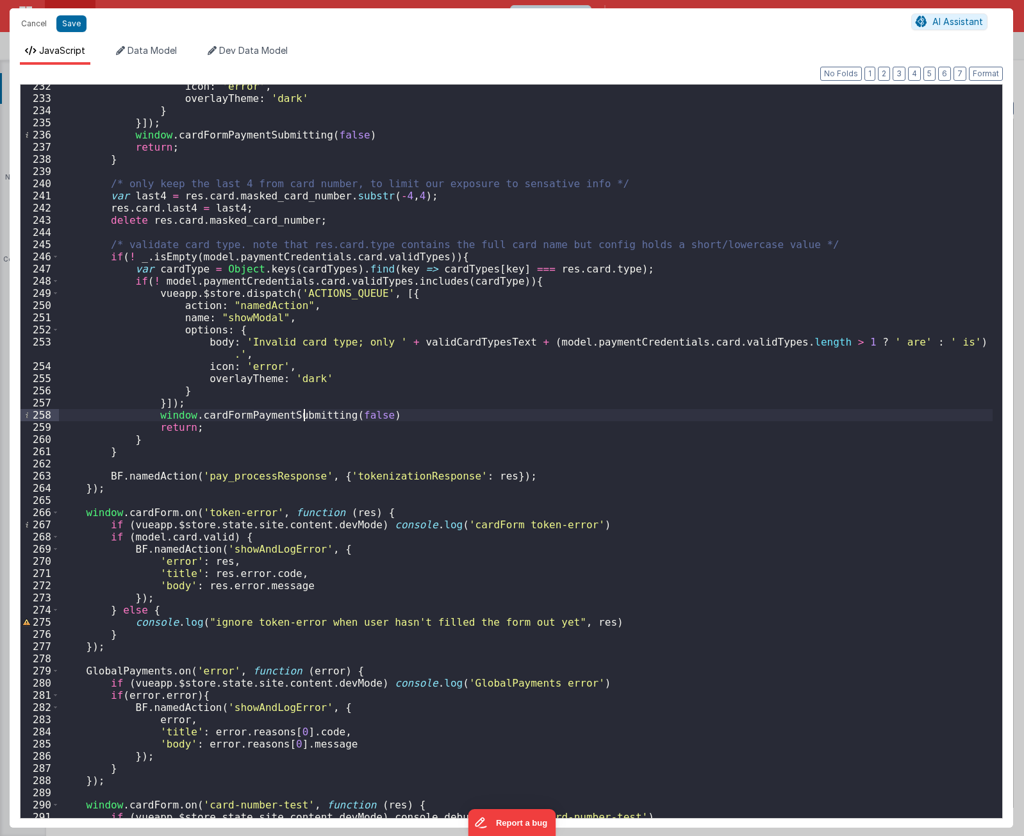
click at [301, 411] on div "icon : 'error' , overlayTheme : 'dark' } }]) ; window . cardFormPaymentSubmitti…" at bounding box center [526, 458] width 934 height 757
type input "cardFormPaymentSubmitting"
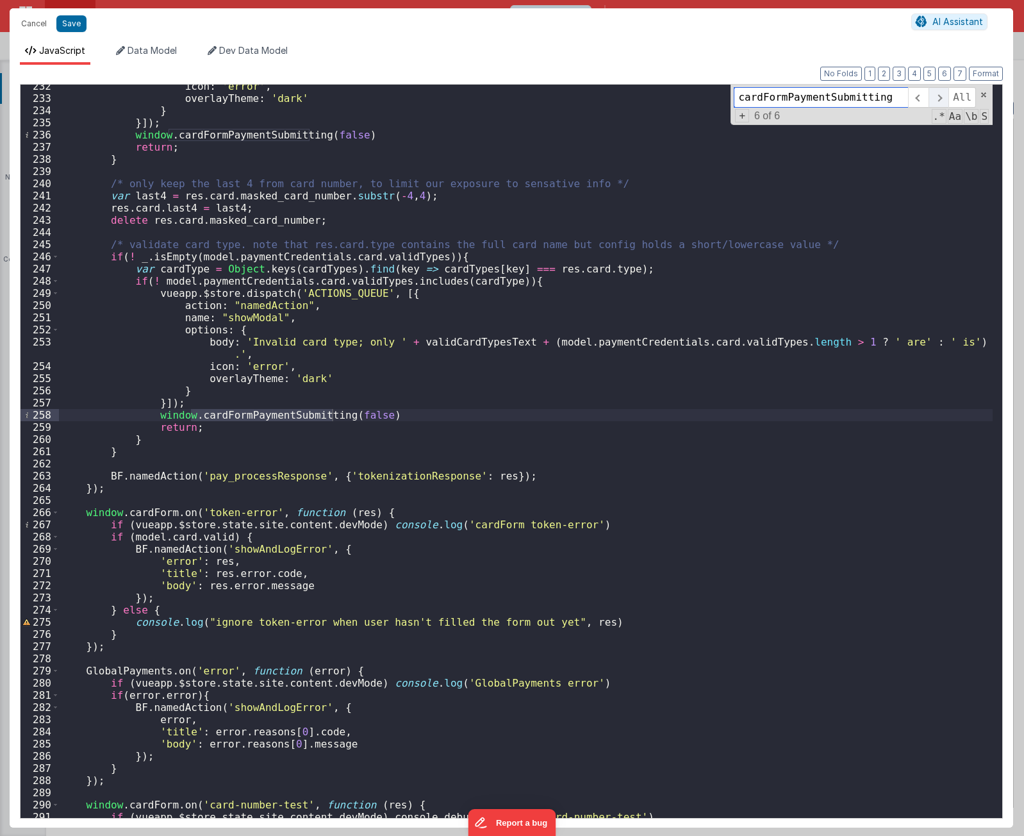
click at [940, 99] on span at bounding box center [938, 97] width 20 height 21
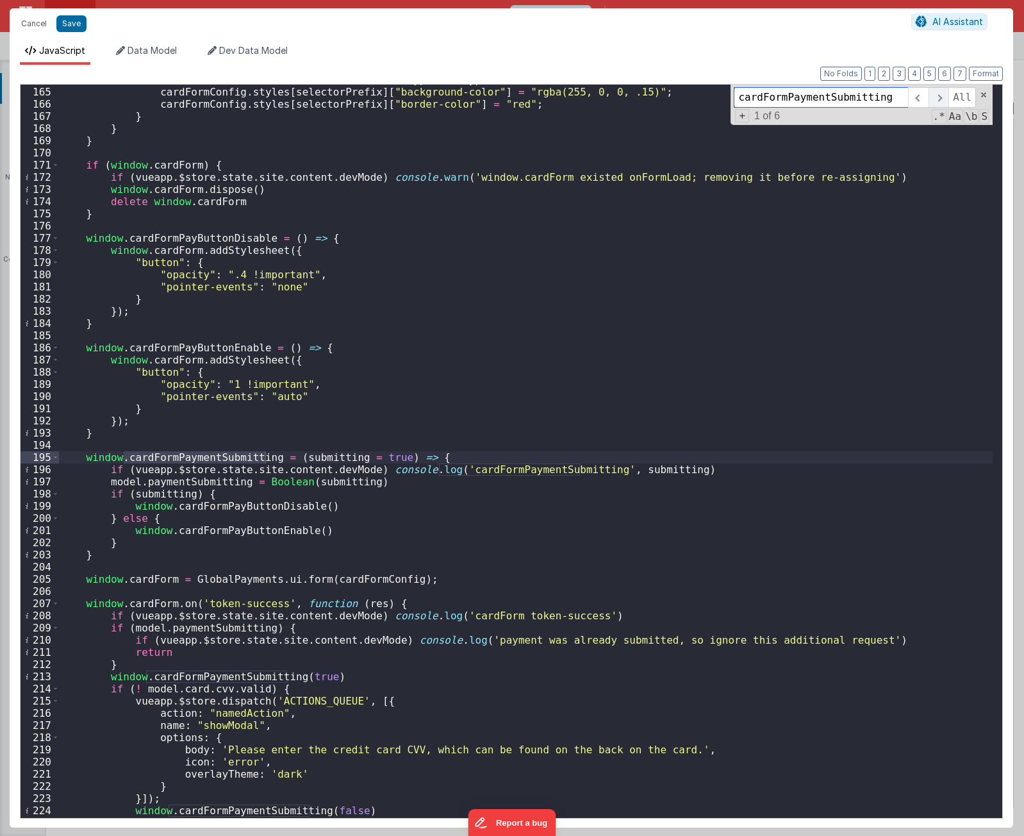
scroll to position [1995, 0]
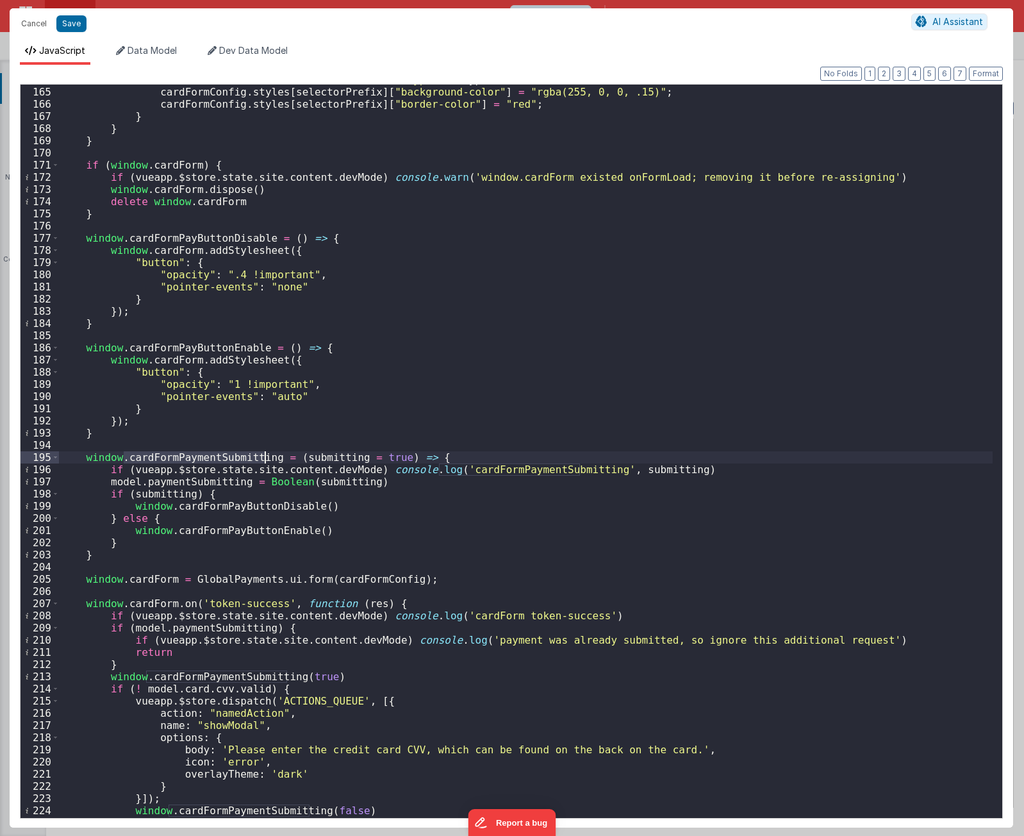
click at [919, 227] on div "var selectorPrefix = ".card-number.card-type-" + type ; cardFormConfig . styles…" at bounding box center [526, 452] width 934 height 757
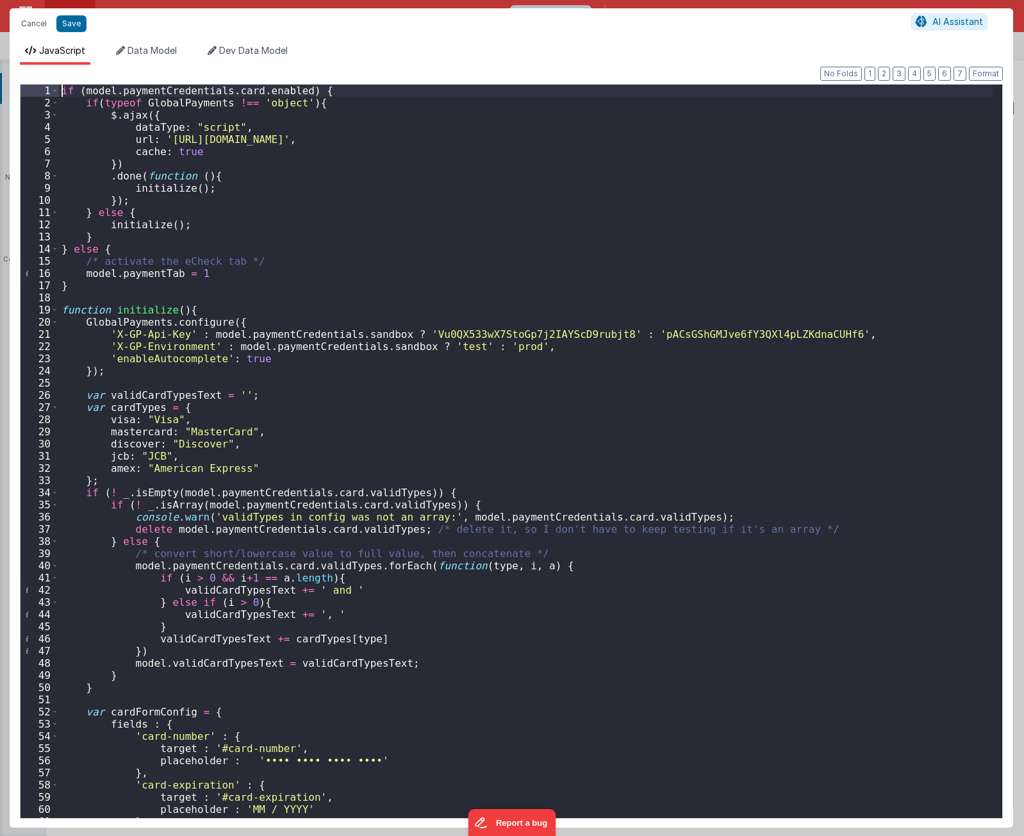
scroll to position [0, 0]
click at [673, 206] on div "if ( model . paymentCredentials . card . enabled ) { if ( typeof GlobalPayments…" at bounding box center [526, 463] width 934 height 757
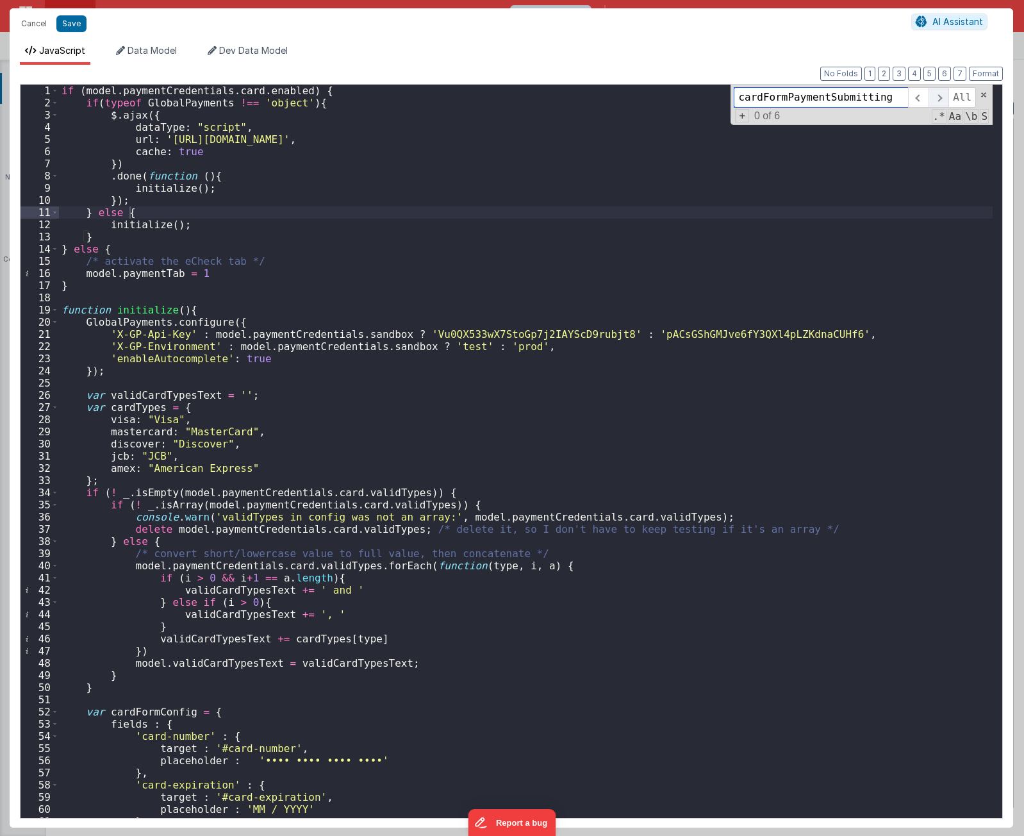
click at [942, 97] on span at bounding box center [938, 97] width 20 height 21
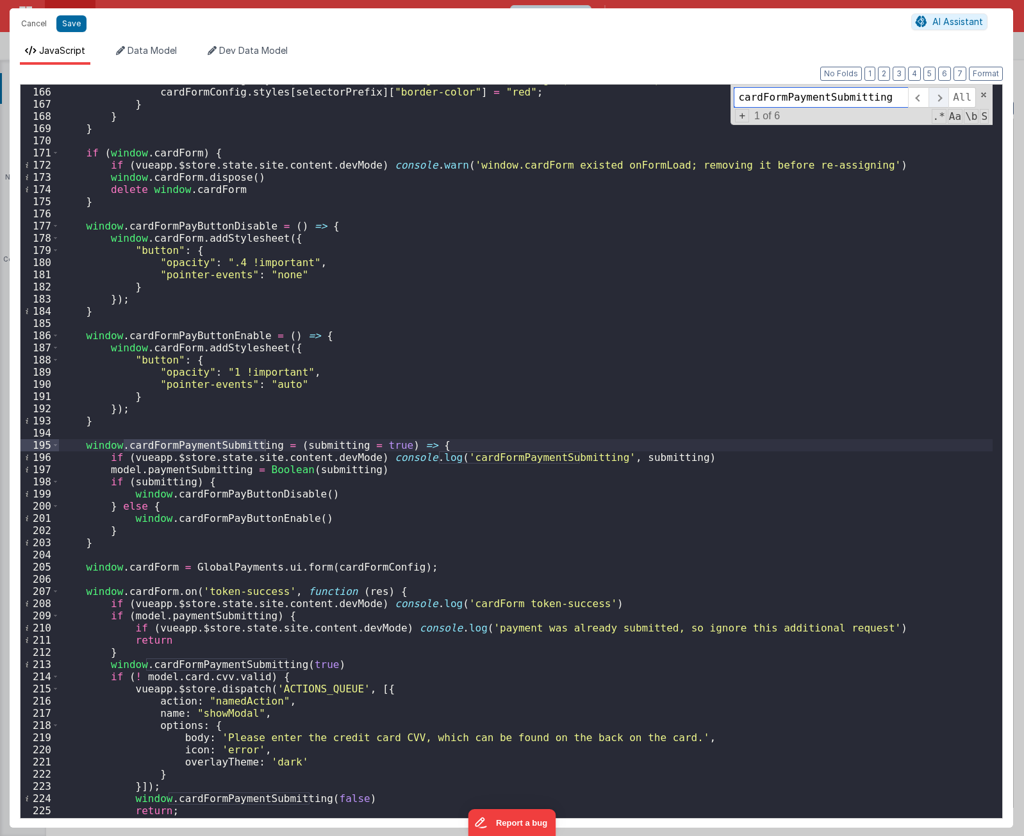
scroll to position [2007, 0]
click at [940, 95] on span at bounding box center [938, 97] width 20 height 21
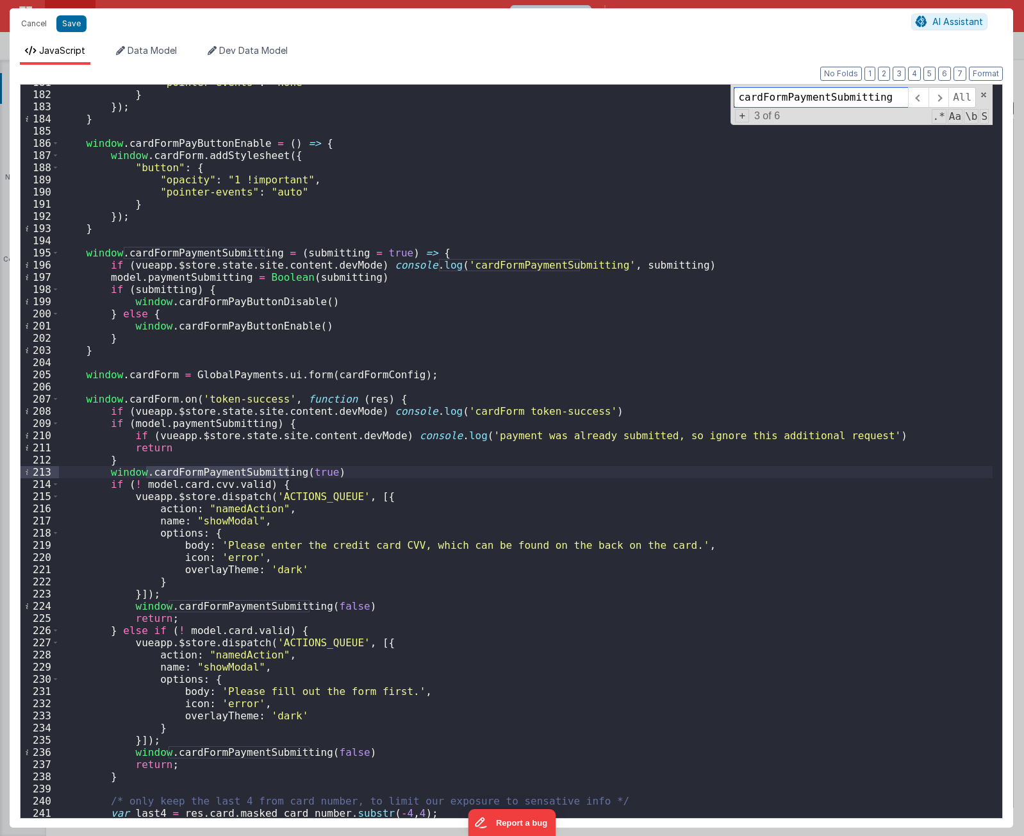
scroll to position [2276, 0]
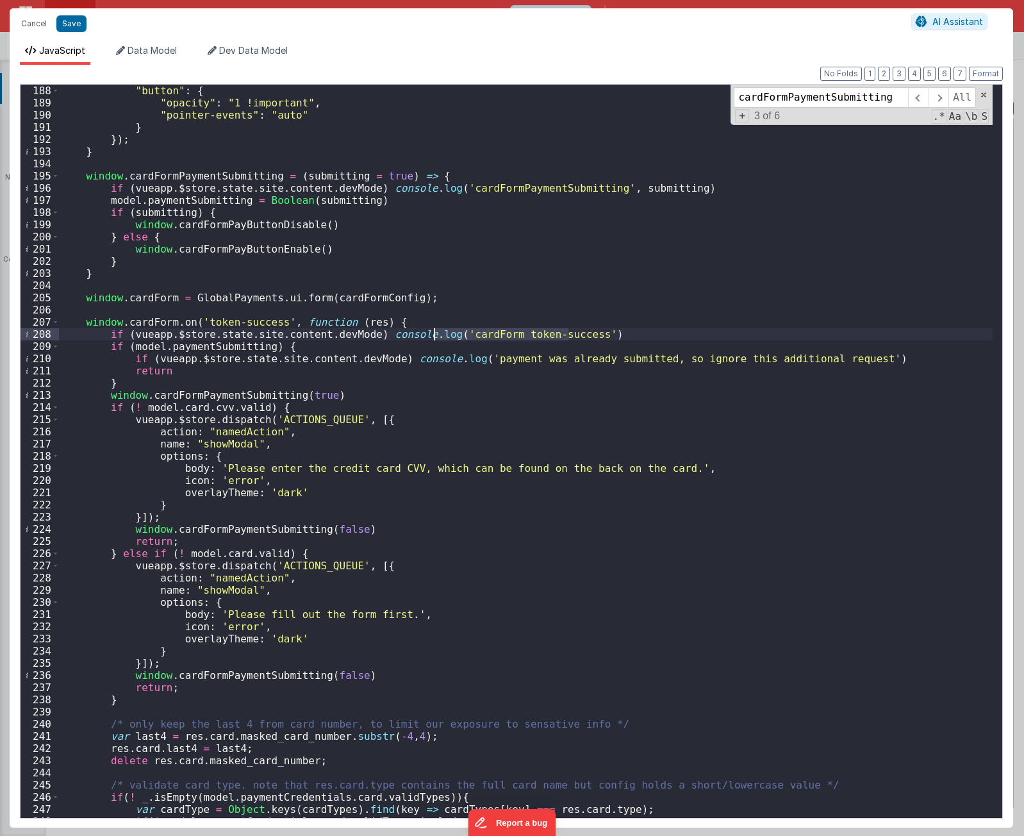
drag, startPoint x: 568, startPoint y: 331, endPoint x: 433, endPoint y: 333, distance: 135.2
click at [433, 333] on div ""button" : { "opacity" : "1 !important" , "pointer-events" : "auto" } }) ; } wi…" at bounding box center [526, 463] width 934 height 757
click at [456, 356] on div ""button" : { "opacity" : "1 !important" , "pointer-events" : "auto" } }) ; } wi…" at bounding box center [526, 463] width 934 height 757
click at [762, 359] on div ""button" : { "opacity" : "1 !important" , "pointer-events" : "auto" } }) ; } wi…" at bounding box center [526, 463] width 934 height 757
click at [242, 380] on div ""button" : { "opacity" : "1 !important" , "pointer-events" : "auto" } }) ; } wi…" at bounding box center [526, 463] width 934 height 757
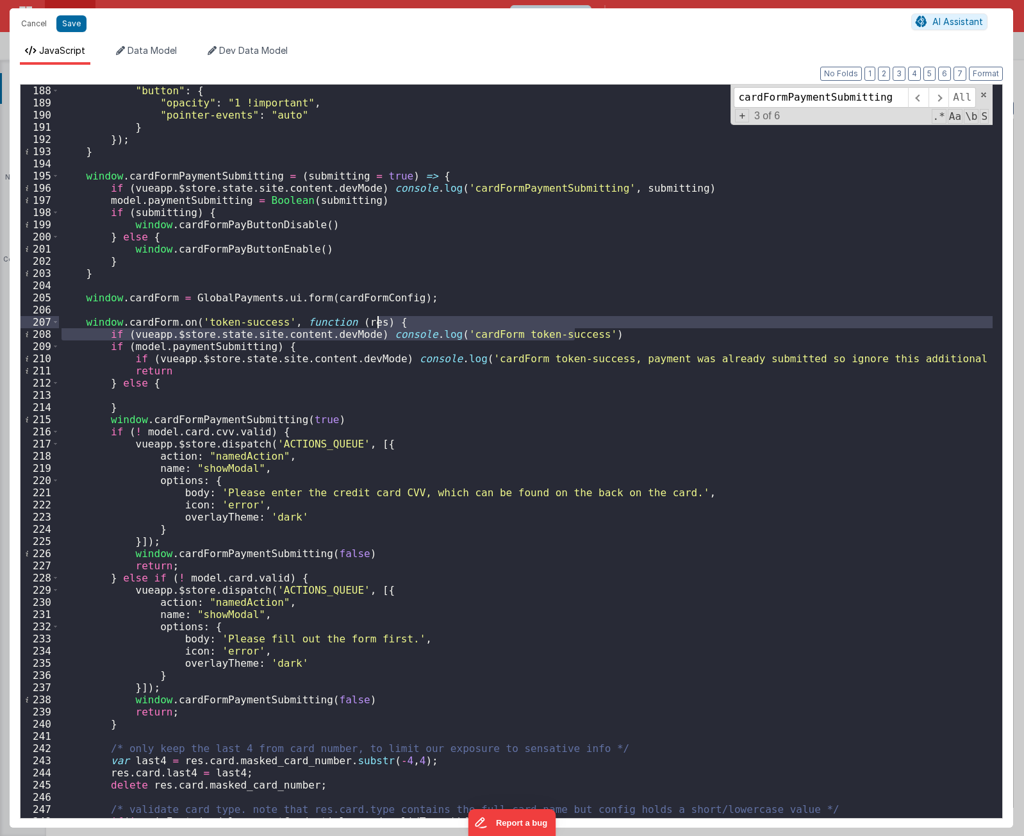
drag, startPoint x: 598, startPoint y: 331, endPoint x: 597, endPoint y: 324, distance: 7.7
click at [597, 324] on div ""button" : { "opacity" : "1 !important" , "pointer-events" : "auto" } }) ; } wi…" at bounding box center [526, 463] width 934 height 757
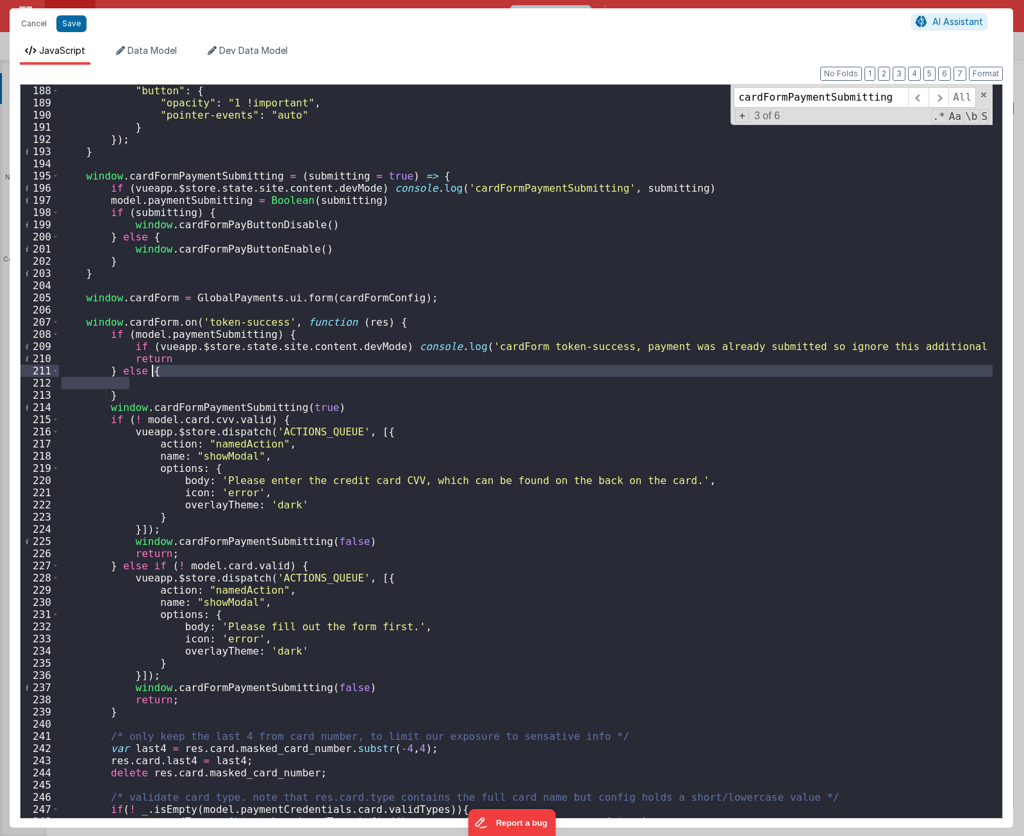
drag, startPoint x: 190, startPoint y: 383, endPoint x: 195, endPoint y: 368, distance: 15.4
click at [195, 368] on div ""button" : { "opacity" : "1 !important" , "pointer-events" : "auto" } }) ; } wi…" at bounding box center [526, 463] width 934 height 757
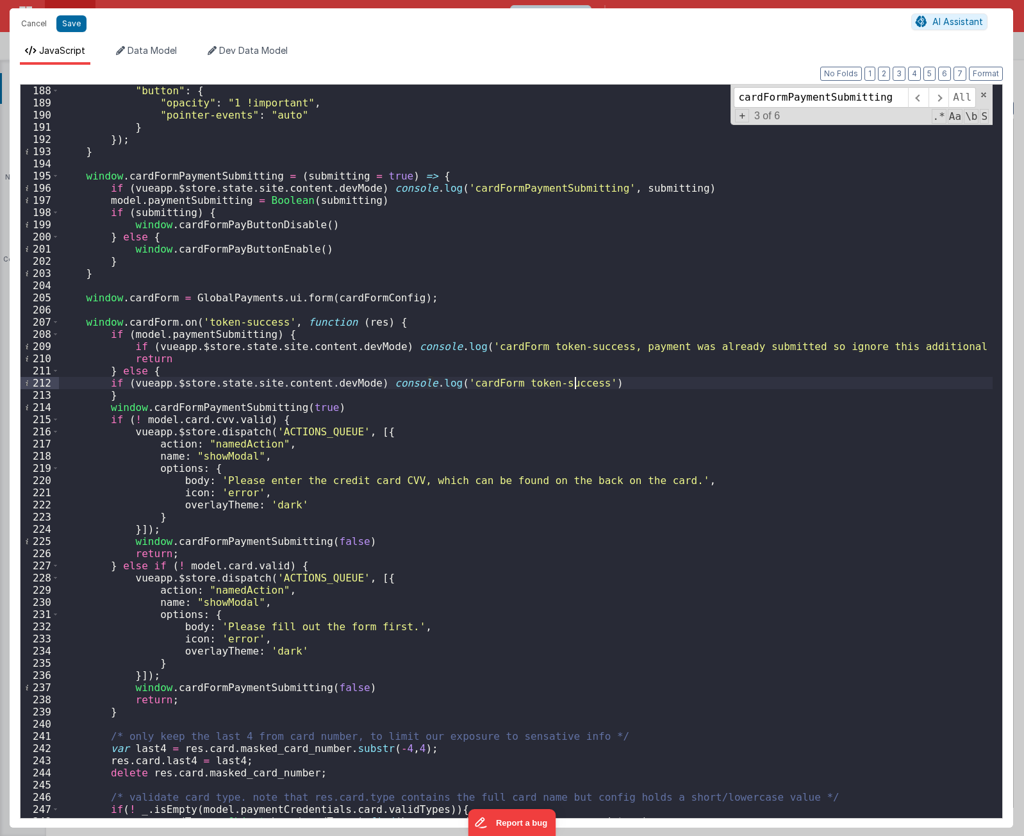
click at [108, 381] on div ""button" : { "opacity" : "1 !important" , "pointer-events" : "auto" } }) ; } wi…" at bounding box center [526, 463] width 934 height 757
click at [415, 337] on div ""button" : { "opacity" : "1 !important" , "pointer-events" : "auto" } }) ; } wi…" at bounding box center [526, 463] width 934 height 757
click at [237, 336] on div ""button" : { "opacity" : "1 !important" , "pointer-events" : "auto" } }) ; } wi…" at bounding box center [526, 463] width 934 height 757
click at [237, 404] on div ""button" : { "opacity" : "1 !important" , "pointer-events" : "auto" } }) ; } wi…" at bounding box center [526, 463] width 934 height 757
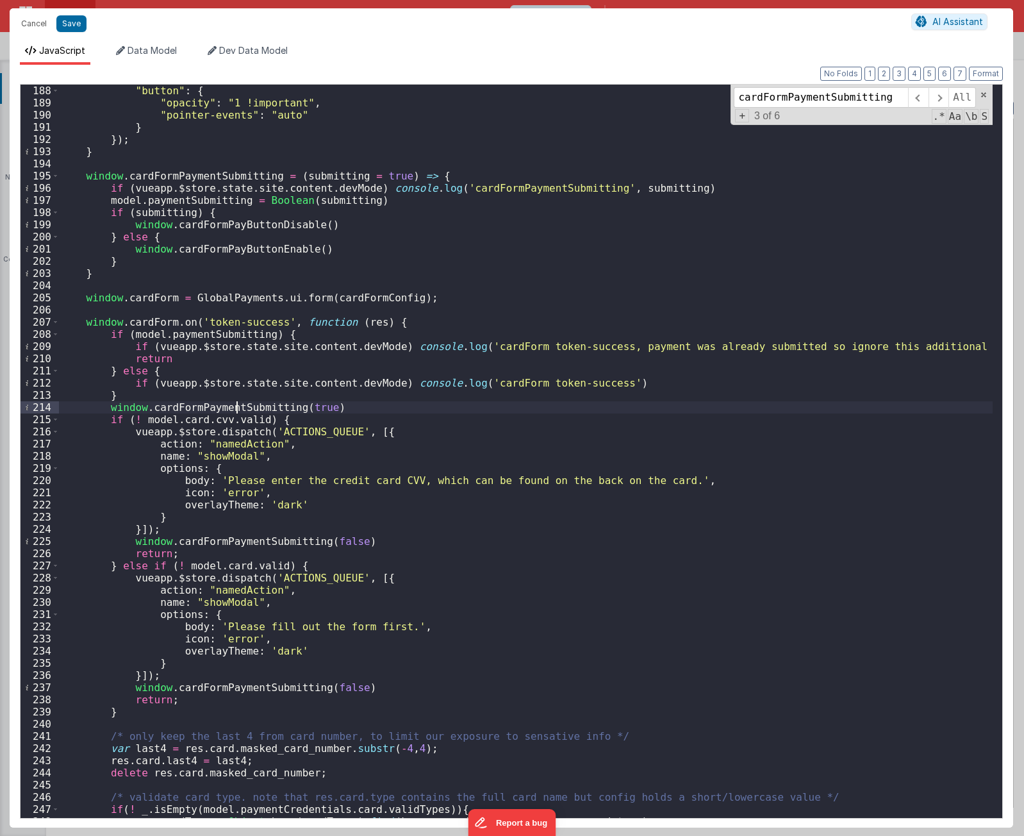
click at [237, 404] on div ""button" : { "opacity" : "1 !important" , "pointer-events" : "auto" } }) ; } wi…" at bounding box center [526, 463] width 934 height 757
click at [304, 424] on div ""button" : { "opacity" : "1 !important" , "pointer-events" : "auto" } }) ; } wi…" at bounding box center [526, 463] width 934 height 757
click at [302, 425] on div ""button" : { "opacity" : "1 !important" , "pointer-events" : "auto" } }) ; } wi…" at bounding box center [526, 463] width 934 height 757
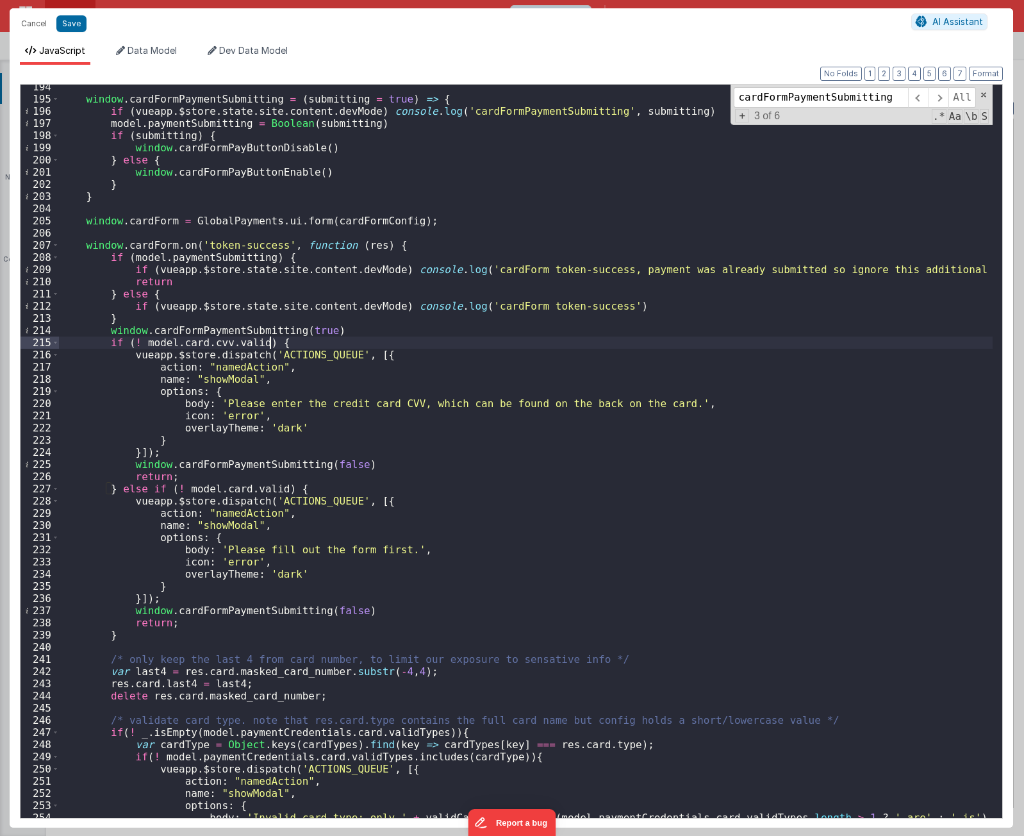
scroll to position [2392, 0]
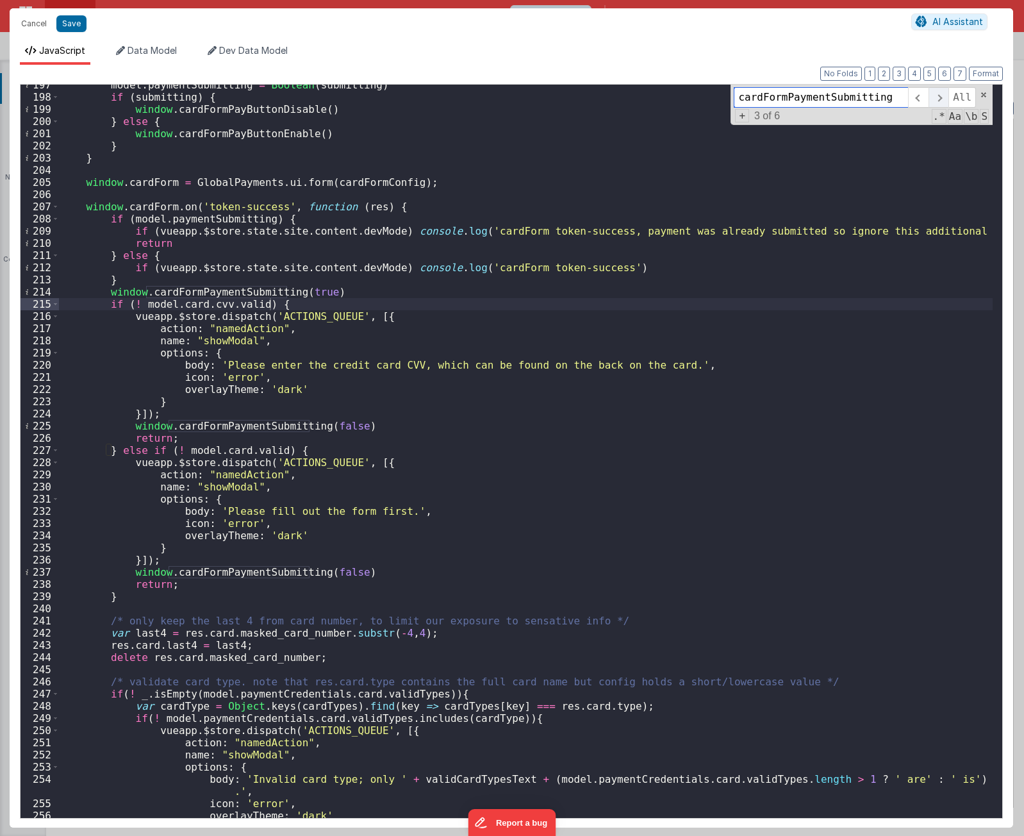
click at [944, 97] on span at bounding box center [938, 97] width 20 height 21
click at [941, 97] on span at bounding box center [938, 97] width 20 height 21
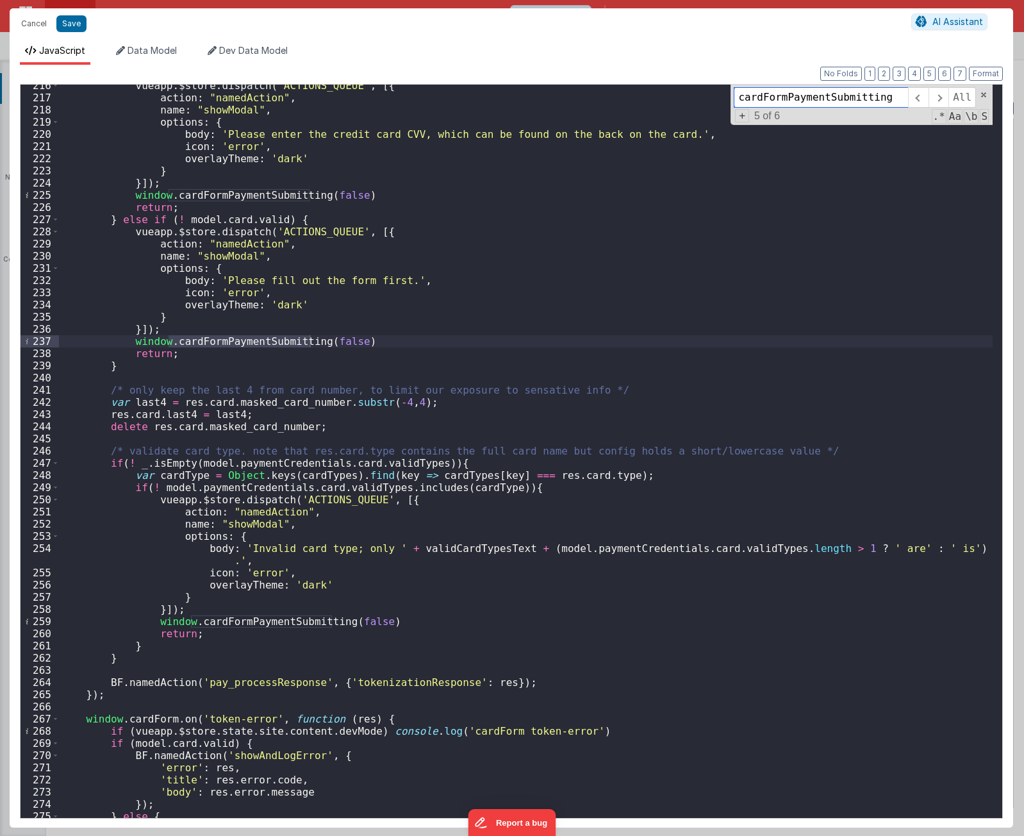
scroll to position [2699, 0]
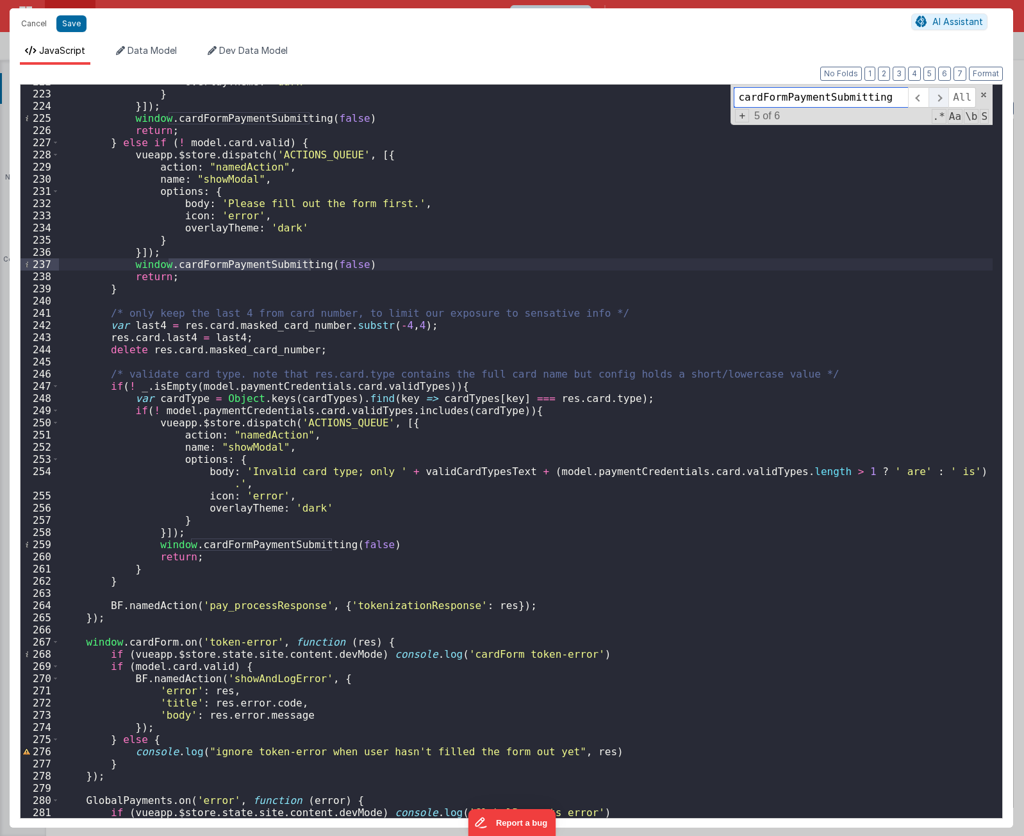
click at [943, 101] on span at bounding box center [938, 97] width 20 height 21
click at [941, 98] on span at bounding box center [938, 97] width 20 height 21
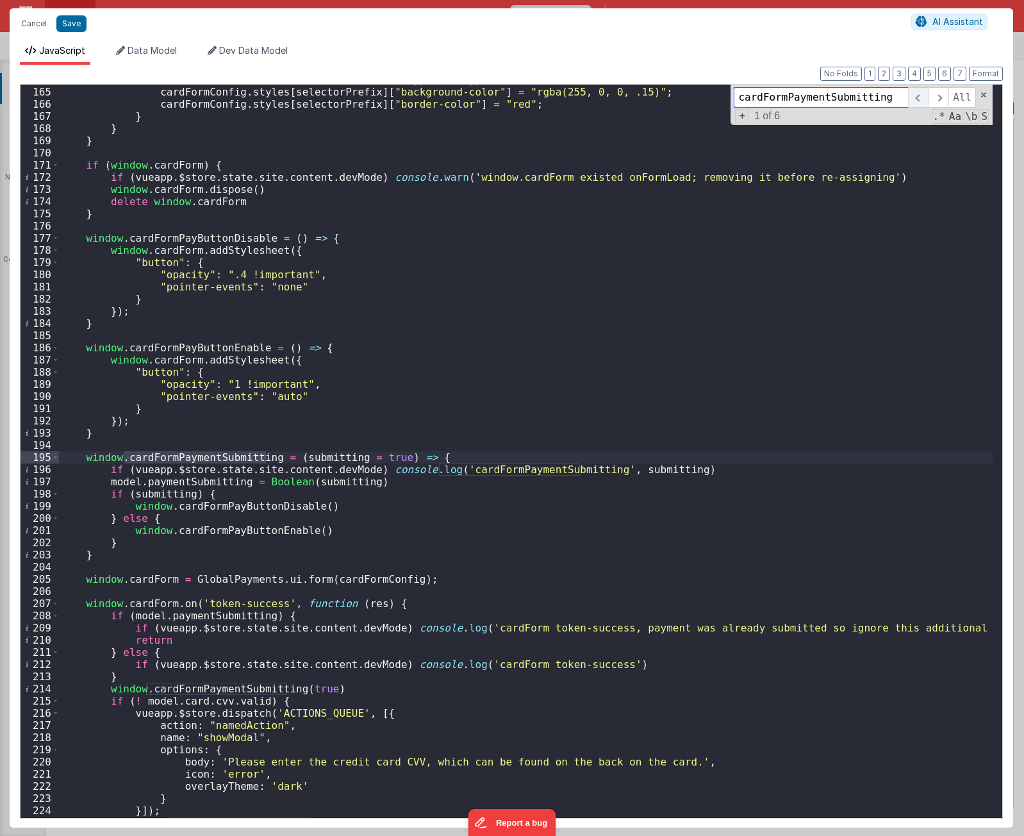
click at [915, 99] on span at bounding box center [918, 97] width 20 height 21
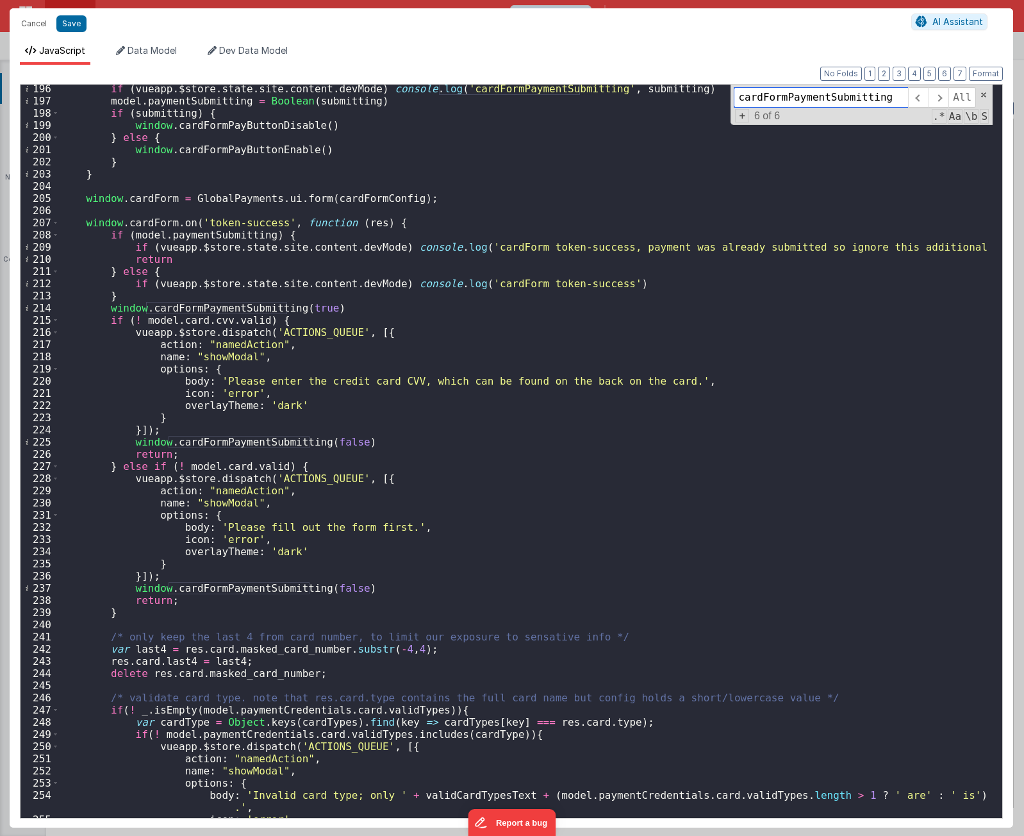
scroll to position [2299, 0]
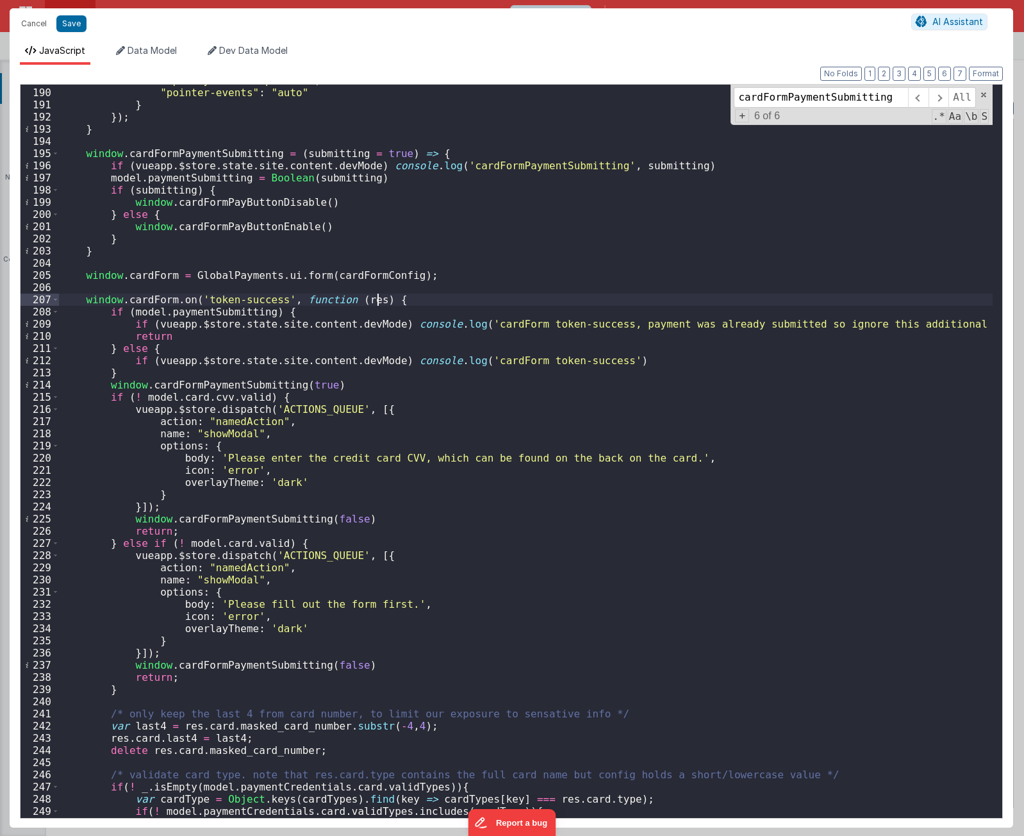
click at [389, 300] on div ""opacity" : "1 !important" , "pointer-events" : "auto" } }) ; } window . cardFo…" at bounding box center [526, 452] width 934 height 757
click at [509, 288] on div ""opacity" : "1 !important" , "pointer-events" : "auto" } }) ; } window . cardFo…" at bounding box center [526, 452] width 934 height 757
click at [254, 381] on div ""opacity" : "1 !important" , "pointer-events" : "auto" } }) ; } window . cardFo…" at bounding box center [526, 452] width 934 height 757
drag, startPoint x: 327, startPoint y: 384, endPoint x: 104, endPoint y: 384, distance: 223.0
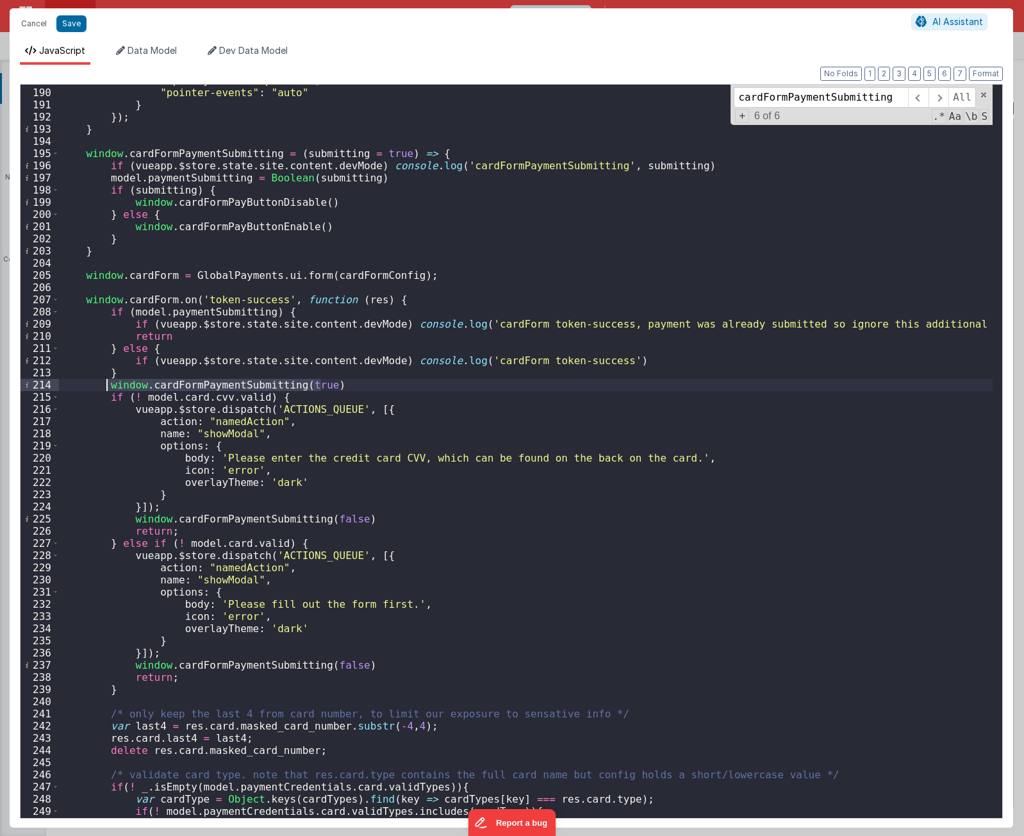
click at [104, 384] on div ""opacity" : "1 !important" , "pointer-events" : "auto" } }) ; } window . cardFo…" at bounding box center [526, 452] width 934 height 757
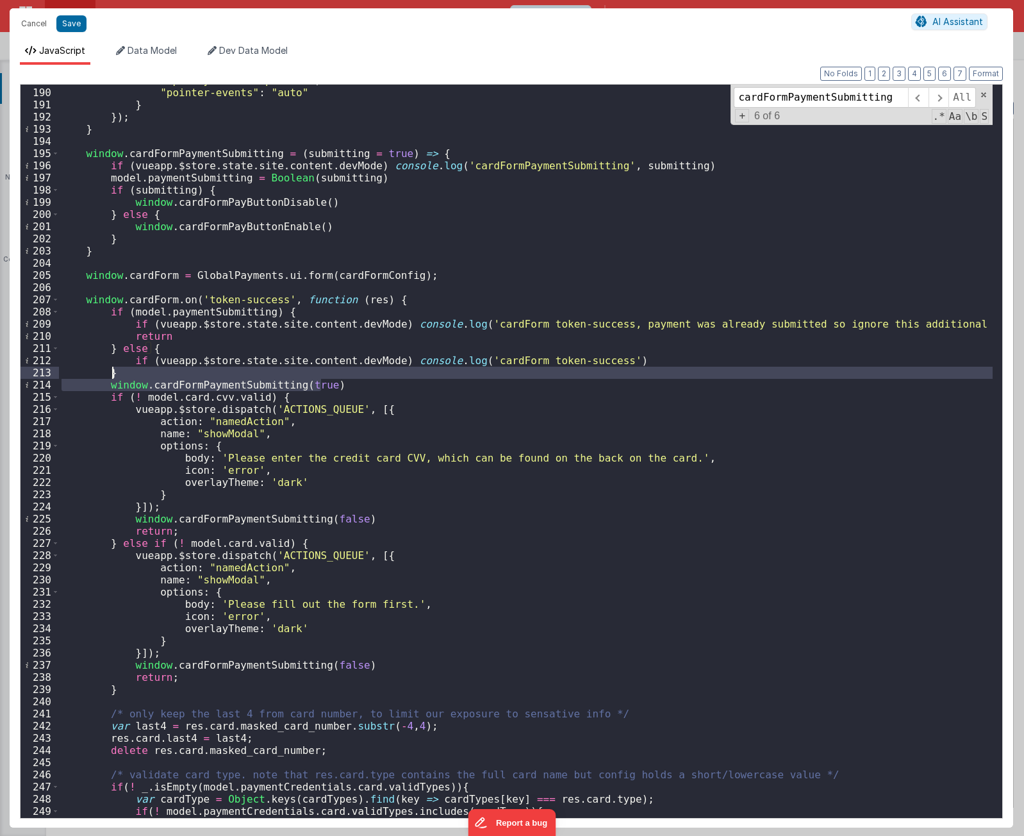
click at [193, 370] on div ""opacity" : "1 !important" , "pointer-events" : "auto" } }) ; } window . cardFo…" at bounding box center [526, 452] width 934 height 757
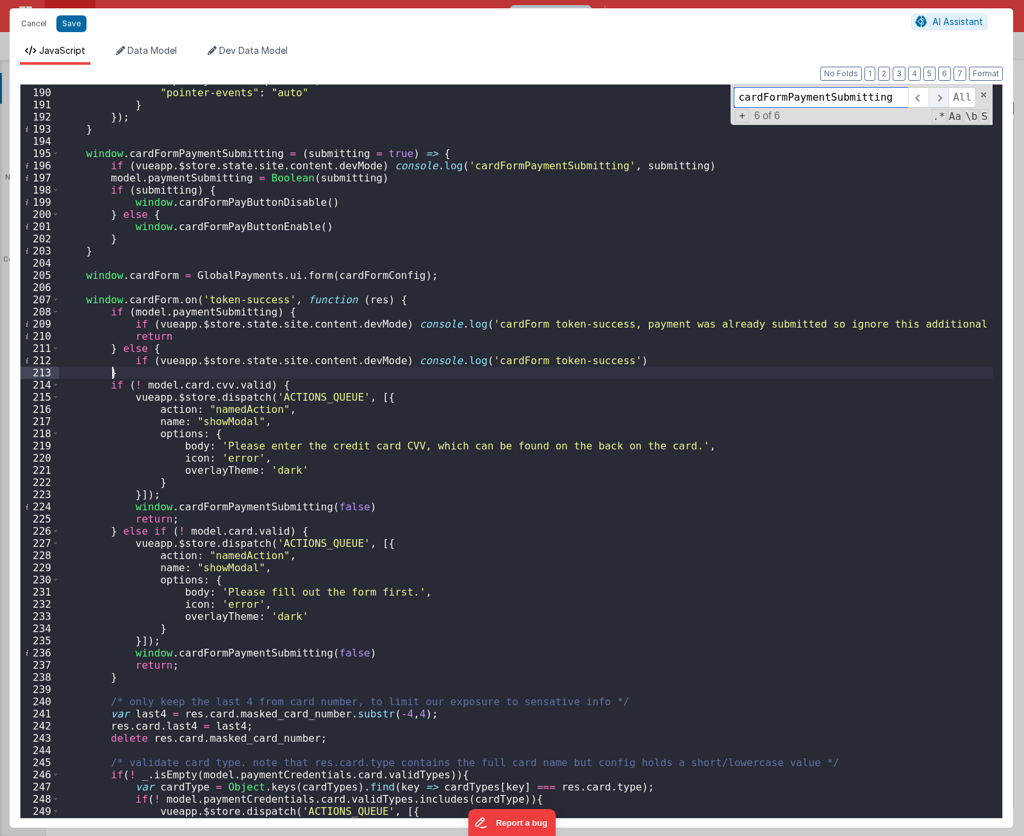
click at [943, 95] on span at bounding box center [938, 97] width 20 height 21
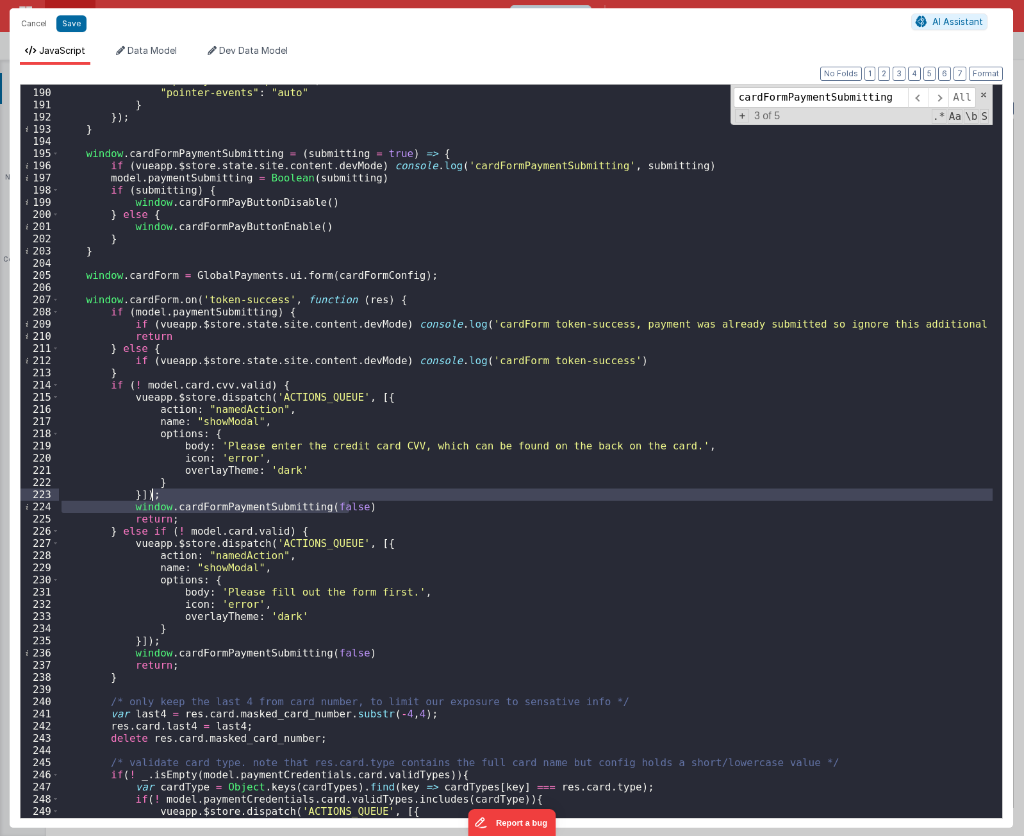
click at [381, 499] on div ""opacity" : "1 !important" , "pointer-events" : "auto" } }) ; } window . cardFo…" at bounding box center [526, 452] width 934 height 757
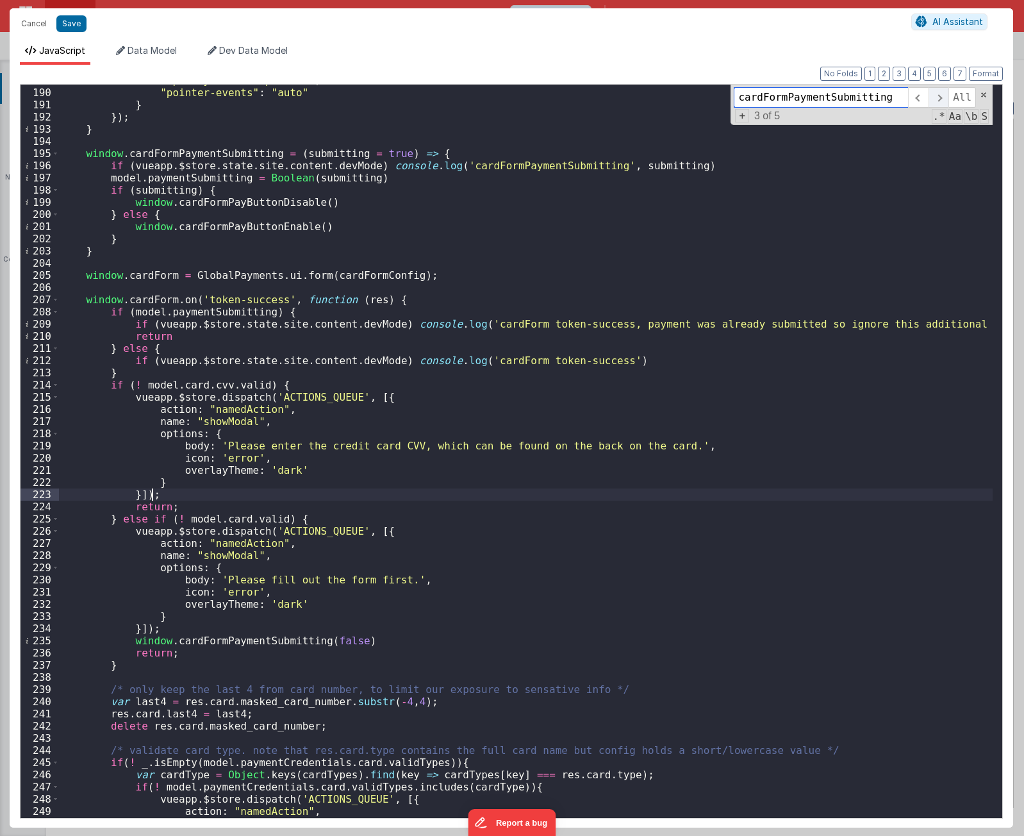
click at [942, 99] on span at bounding box center [938, 97] width 20 height 21
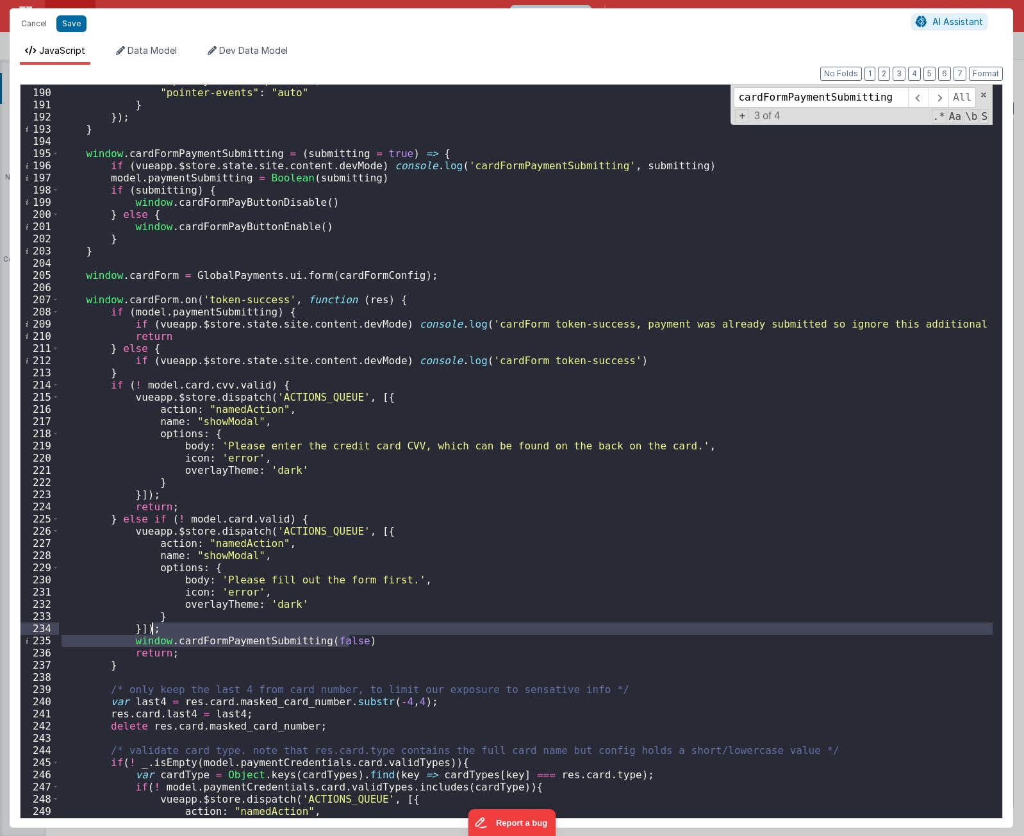
drag, startPoint x: 424, startPoint y: 639, endPoint x: 426, endPoint y: 630, distance: 8.7
click at [426, 550] on div ""opacity" : "1 !important" , "pointer-events" : "auto" } }) ; } window . cardFo…" at bounding box center [526, 452] width 934 height 757
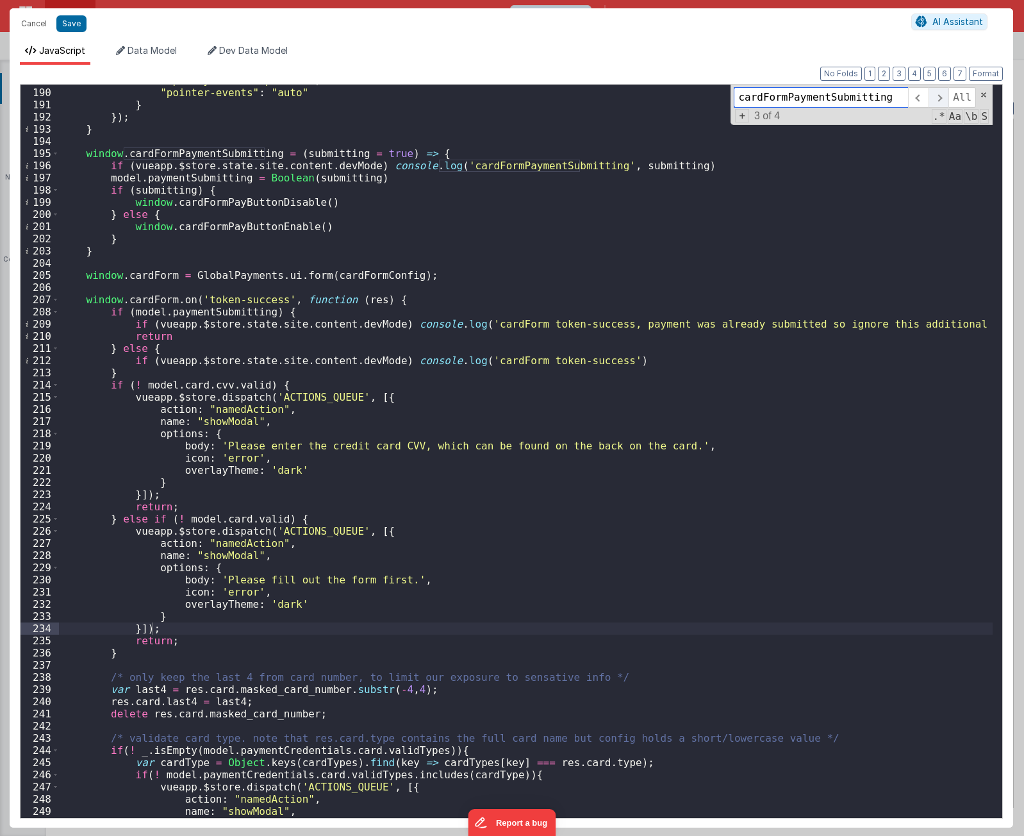
click at [936, 99] on span at bounding box center [938, 97] width 20 height 21
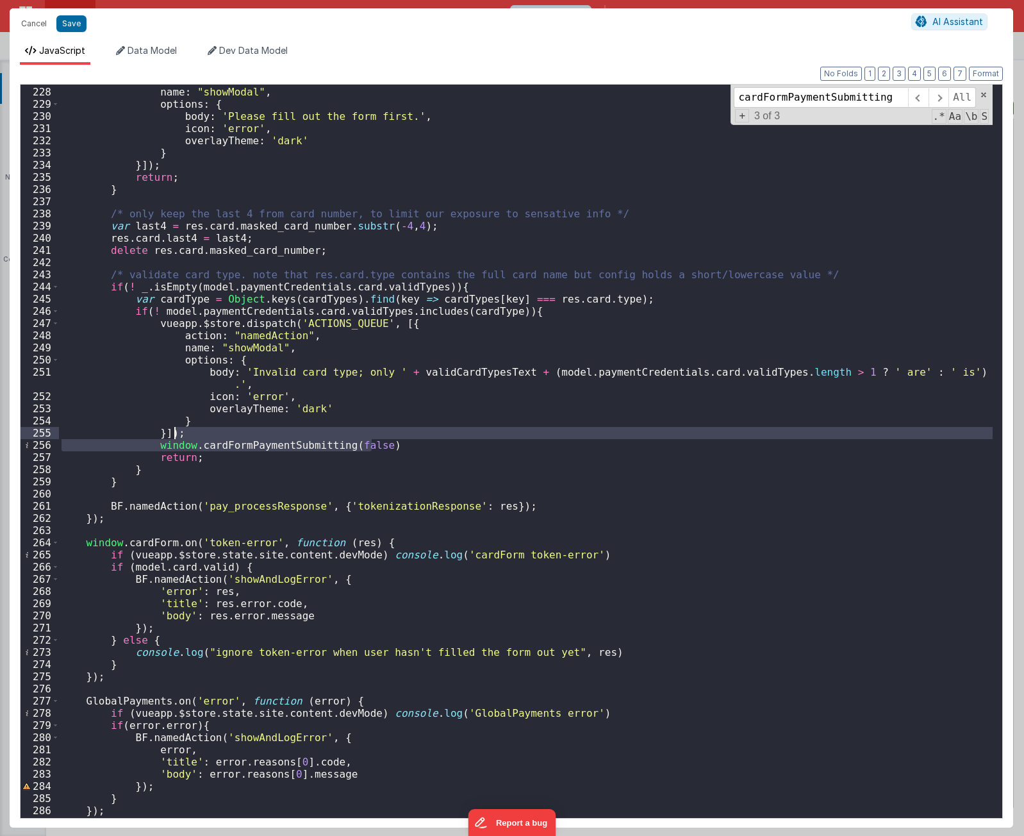
drag, startPoint x: 397, startPoint y: 443, endPoint x: 399, endPoint y: 434, distance: 9.3
click at [399, 434] on div "action : "namedAction" , name : "showModal" , options : { body : 'Please fill o…" at bounding box center [526, 452] width 934 height 757
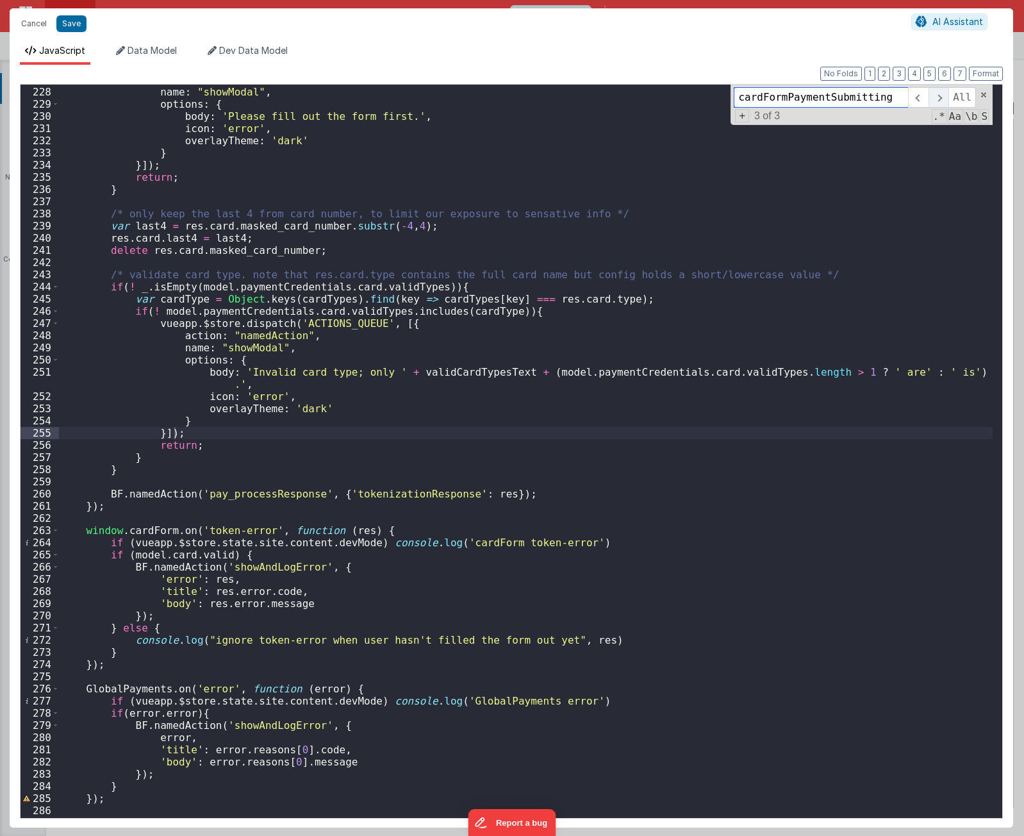
click at [943, 98] on span at bounding box center [938, 97] width 20 height 21
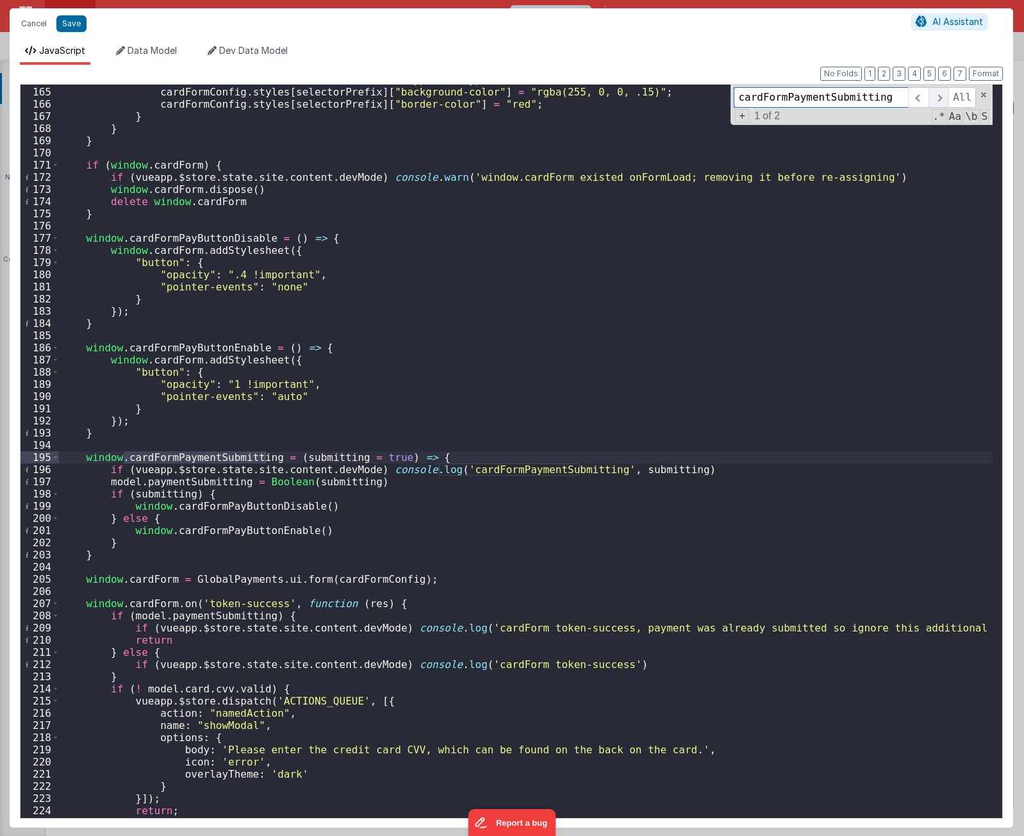
click at [943, 98] on span at bounding box center [938, 97] width 20 height 21
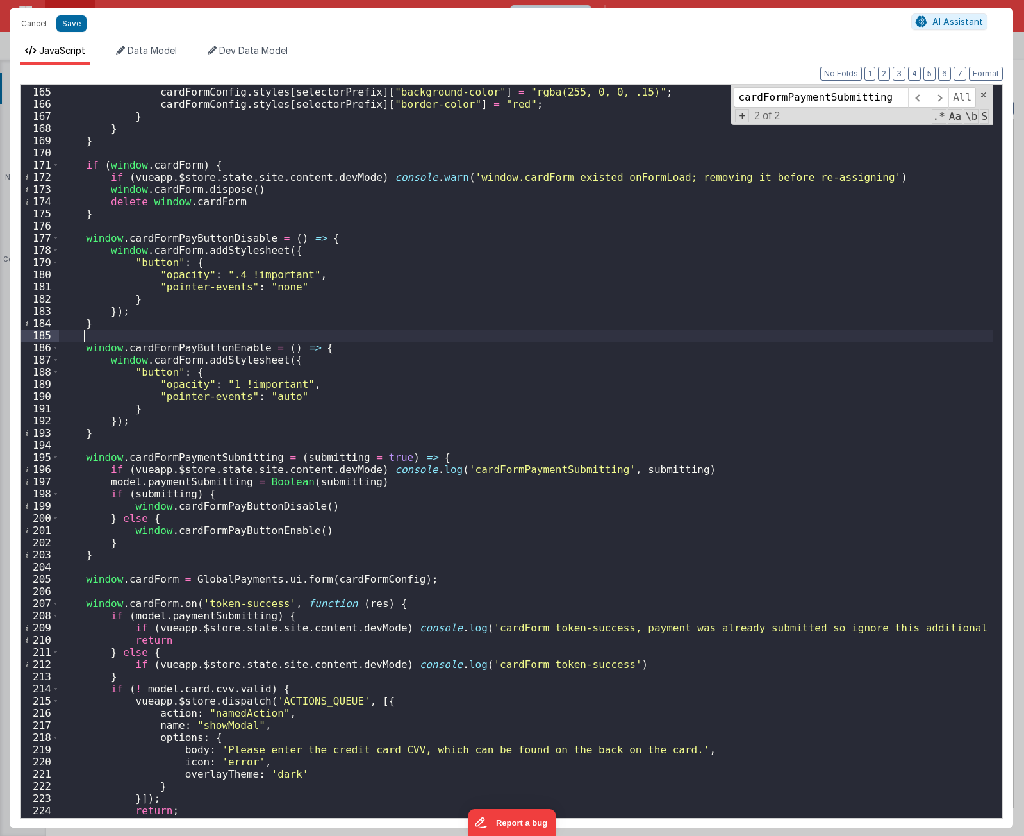
click at [475, 340] on div "var selectorPrefix = ".card-number.card-type-" + type ; cardFormConfig . styles…" at bounding box center [526, 452] width 934 height 757
type textarea "[URL][DOMAIN_NAME] Using PayFields to collect credit card info and Transactions…"
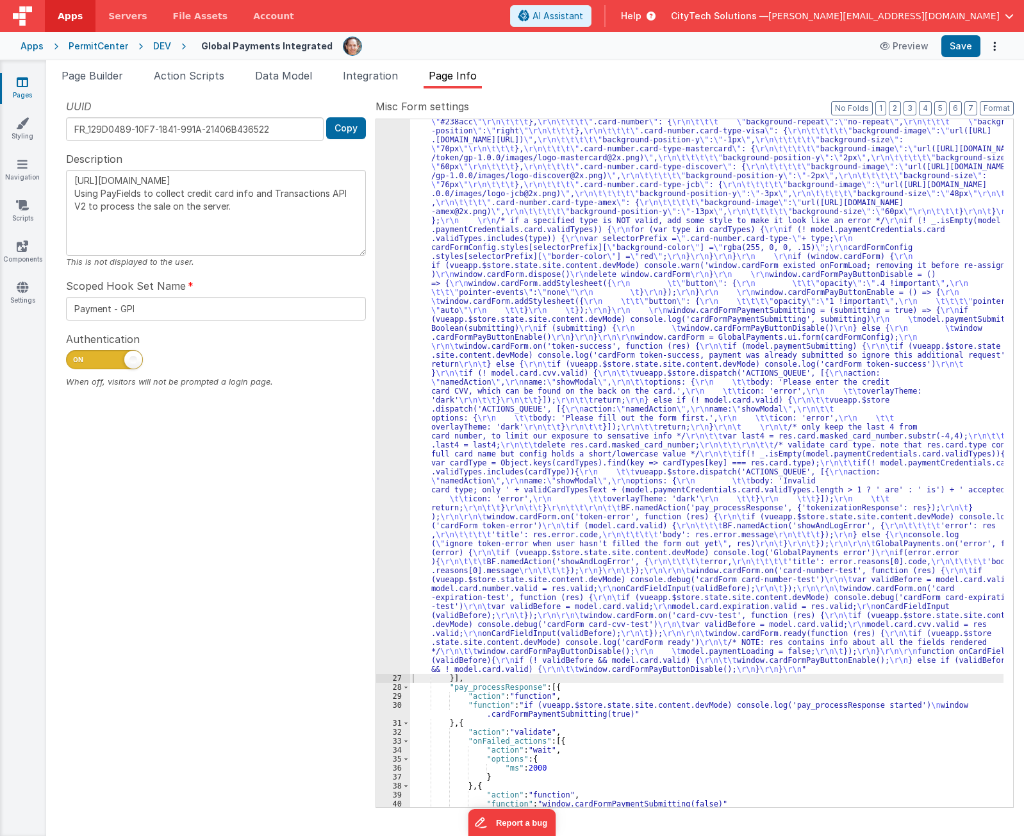
scroll to position [604, 0]
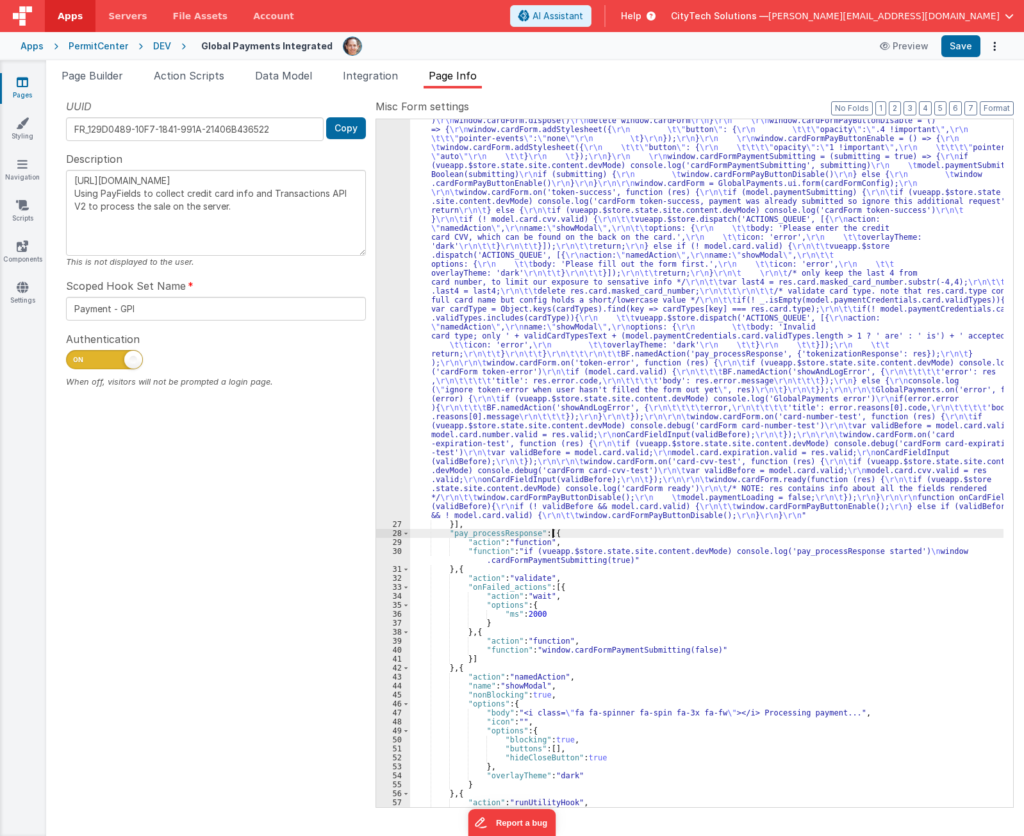
click at [582, 535] on div ""function" : "if (model.paymentCredentials.card.enabled) { \r\n if(typeof Globa…" at bounding box center [706, 419] width 593 height 1593
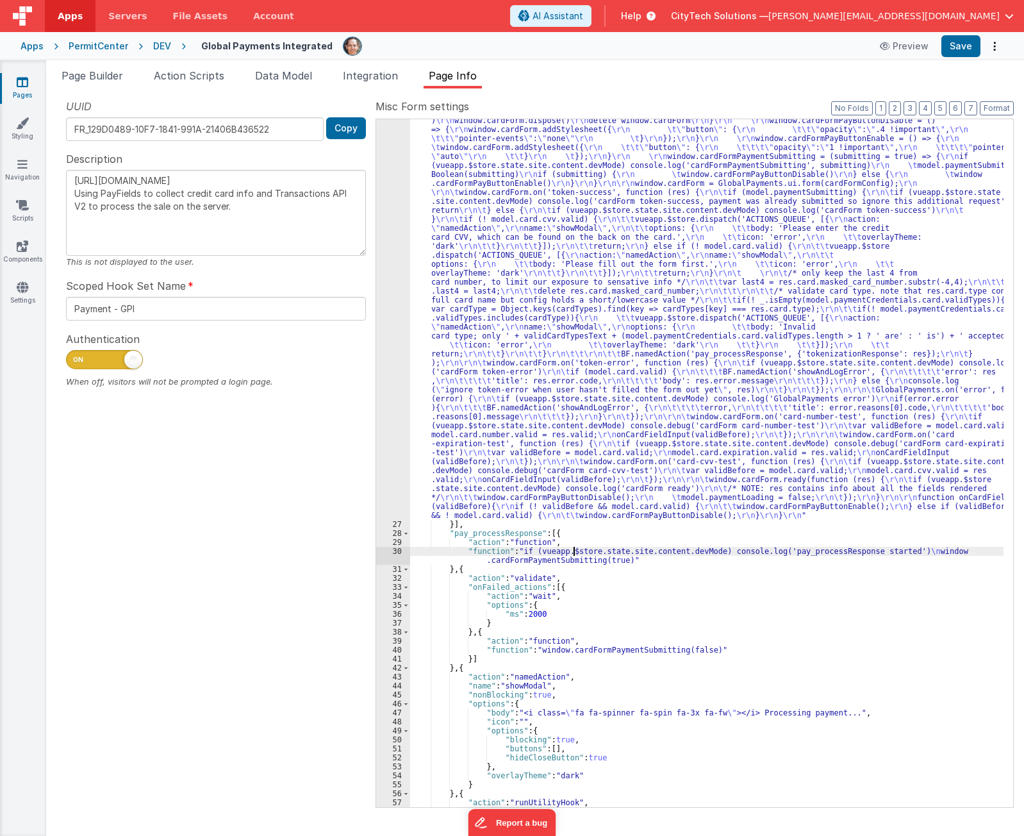
click at [574, 550] on div ""function" : "if (model.paymentCredentials.card.enabled) { \r\n if(typeof Globa…" at bounding box center [706, 419] width 593 height 1593
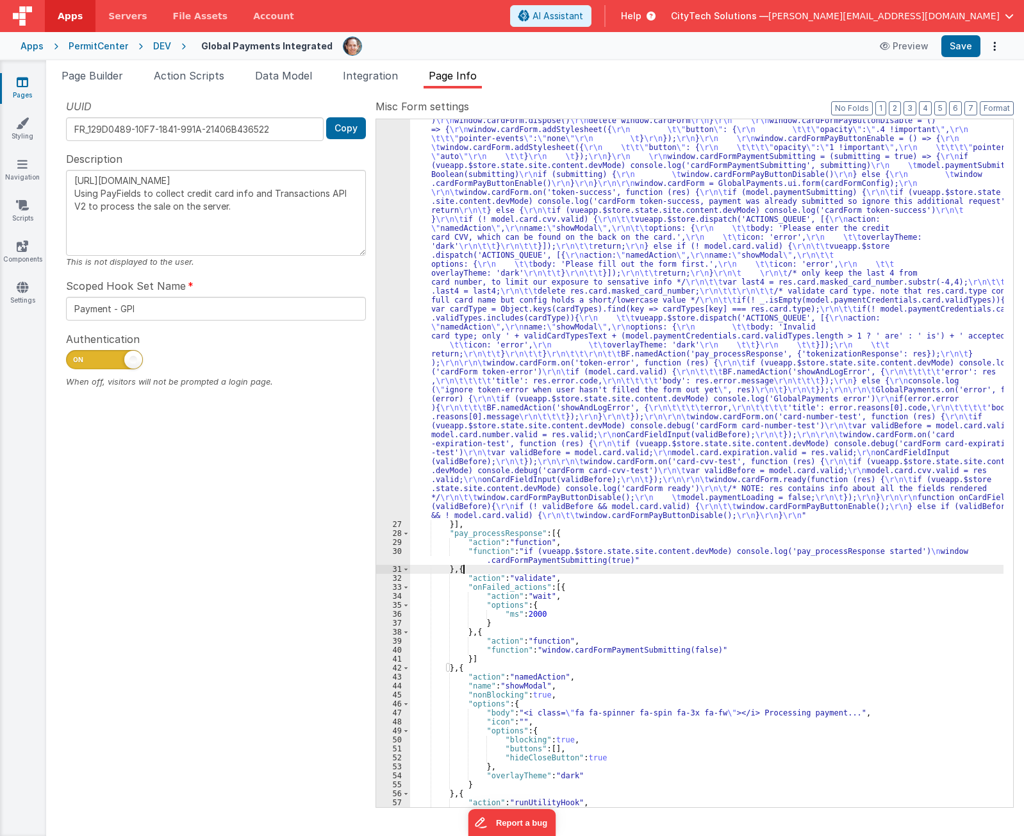
click at [554, 550] on div ""function" : "if (model.paymentCredentials.card.enabled) { \r\n if(typeof Globa…" at bounding box center [706, 419] width 593 height 1593
click at [590, 550] on div ""function" : "if (model.paymentCredentials.card.enabled) { \r\n if(typeof Globa…" at bounding box center [706, 419] width 593 height 1593
click at [498, 550] on div ""function" : "if (model.paymentCredentials.card.enabled) { \r\n if(typeof Globa…" at bounding box center [706, 419] width 593 height 1593
click at [582, 550] on div ""function" : "if (model.paymentCredentials.card.enabled) { \r\n if(typeof Globa…" at bounding box center [706, 419] width 593 height 1593
click at [518, 550] on div ""function" : "if (model.paymentCredentials.card.enabled) { \r\n if(typeof Globa…" at bounding box center [706, 419] width 593 height 1593
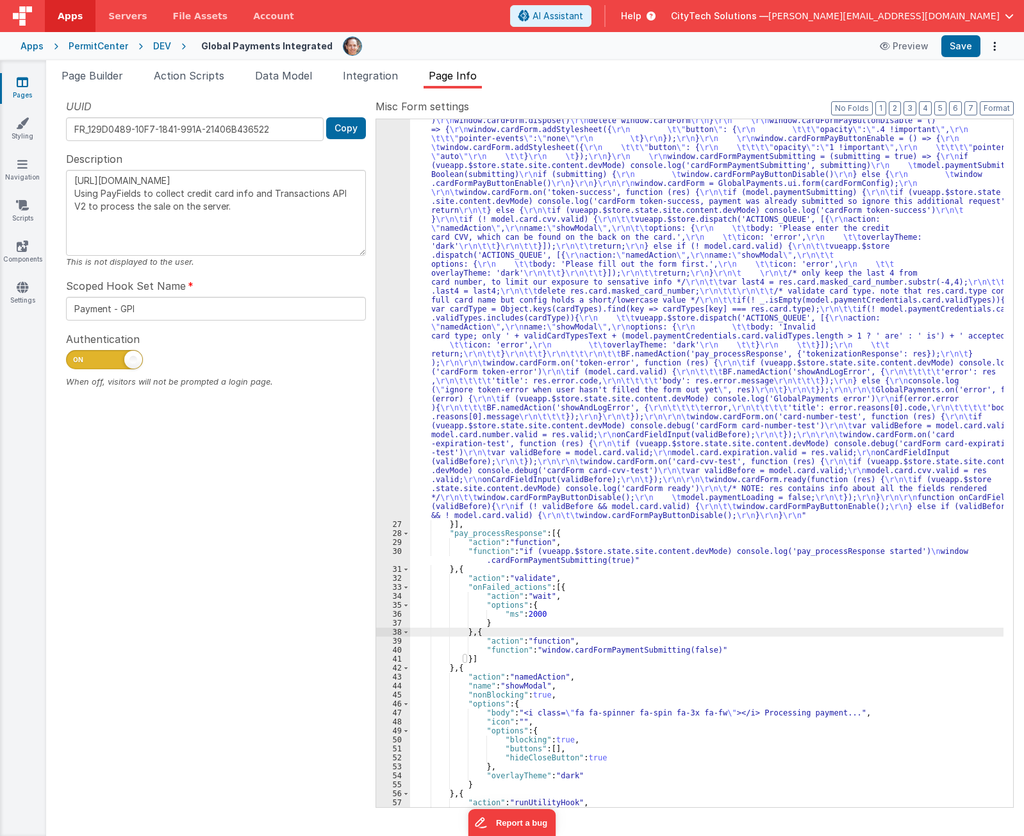
click at [497, 550] on div ""function" : "if (model.paymentCredentials.card.enabled) { \r\n if(typeof Globa…" at bounding box center [706, 419] width 593 height 1593
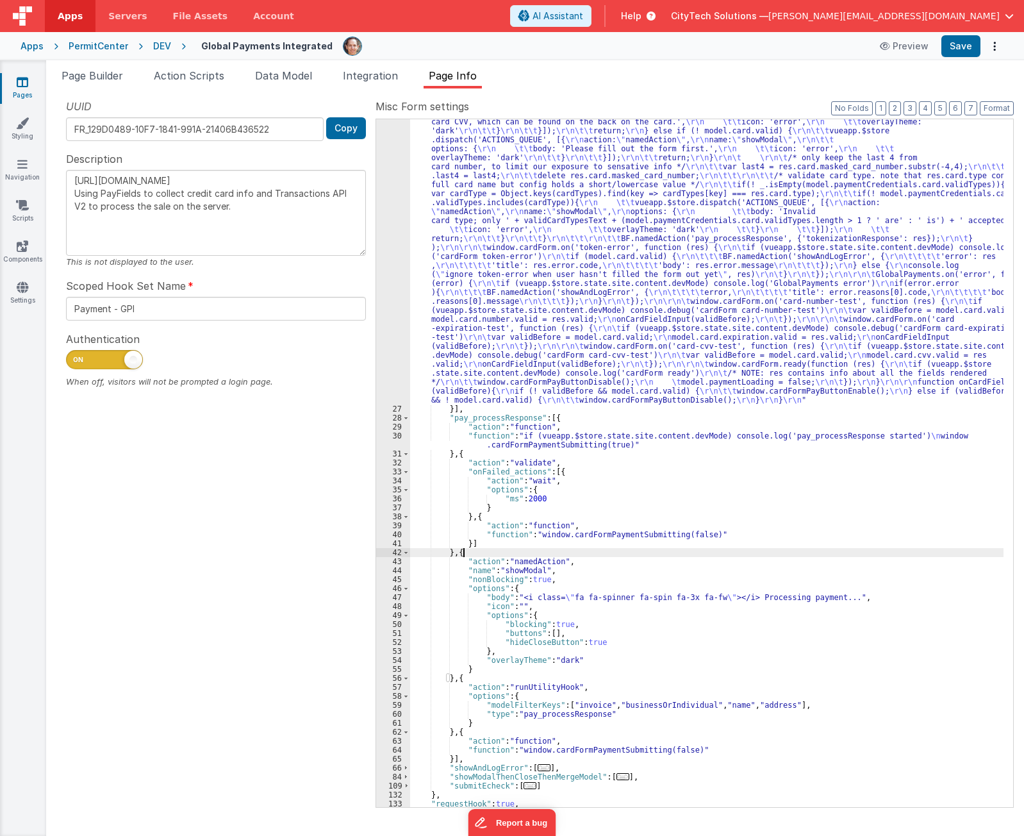
scroll to position [775, 0]
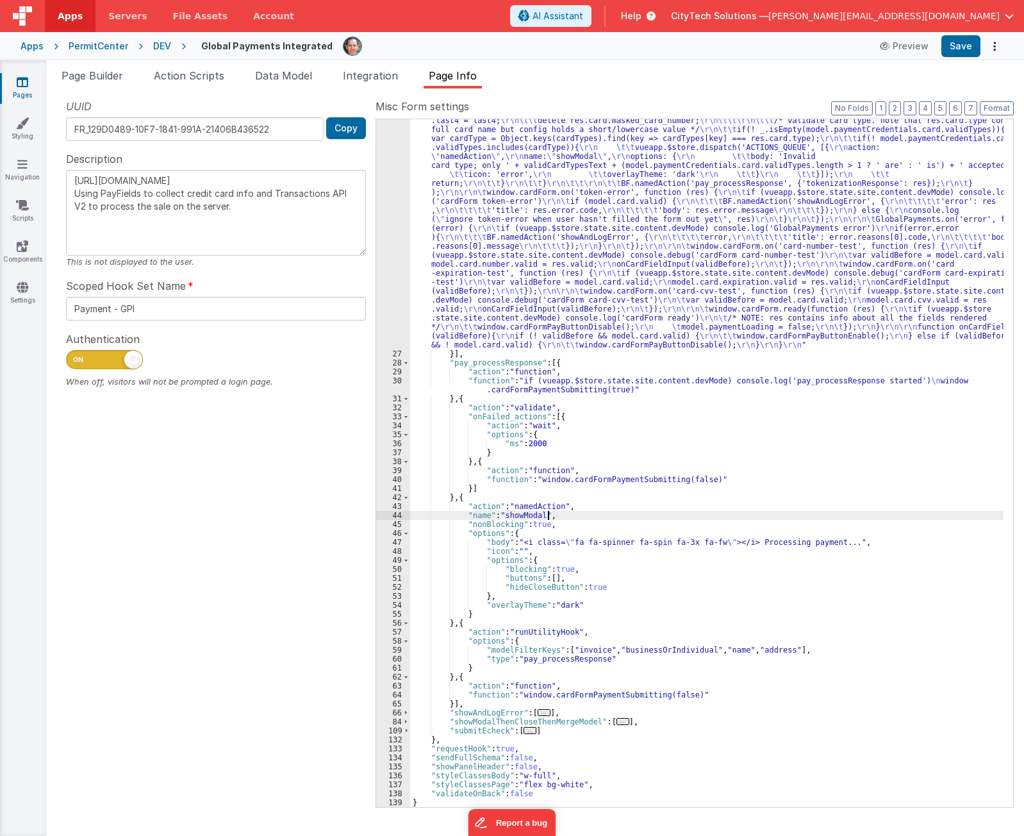
click at [586, 513] on div ""function" : "if (model.paymentCredentials.card.enabled) { \r\n if(typeof Globa…" at bounding box center [706, 248] width 593 height 1593
click at [563, 377] on div ""function" : "if (model.paymentCredentials.card.enabled) { \r\n if(typeof Globa…" at bounding box center [706, 248] width 593 height 1593
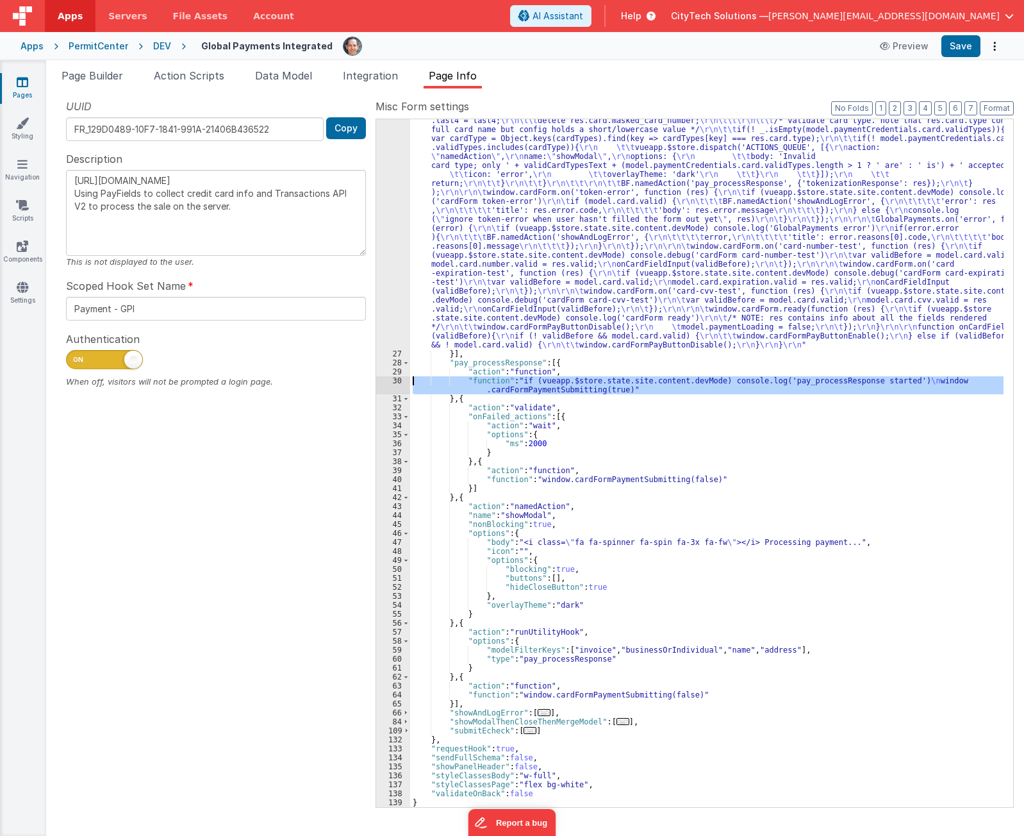
click at [390, 379] on div "30" at bounding box center [393, 385] width 34 height 18
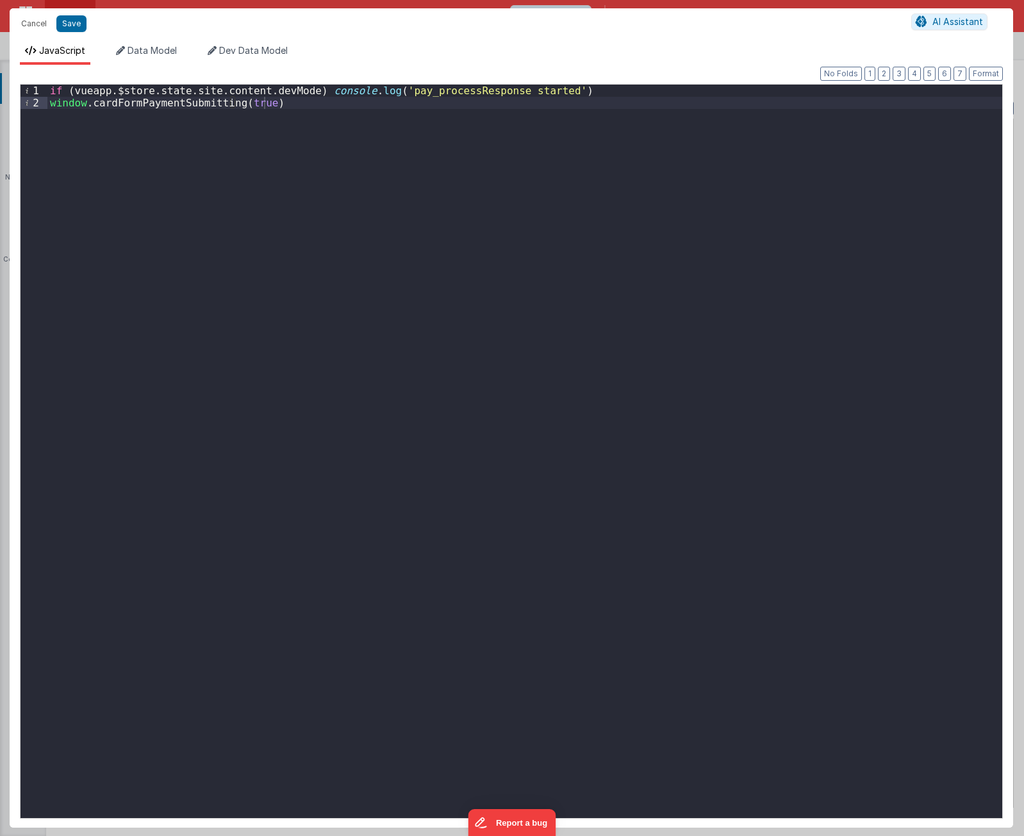
click at [657, 550] on div "if ( vueapp . $store . state . site . content . devMode ) console . log ( 'pay_…" at bounding box center [524, 463] width 955 height 757
click at [271, 251] on div "if ( vueapp . $store . state . site . content . devMode ) console . log ( 'pay_…" at bounding box center [524, 463] width 955 height 757
click at [37, 22] on button "Cancel" at bounding box center [34, 24] width 38 height 18
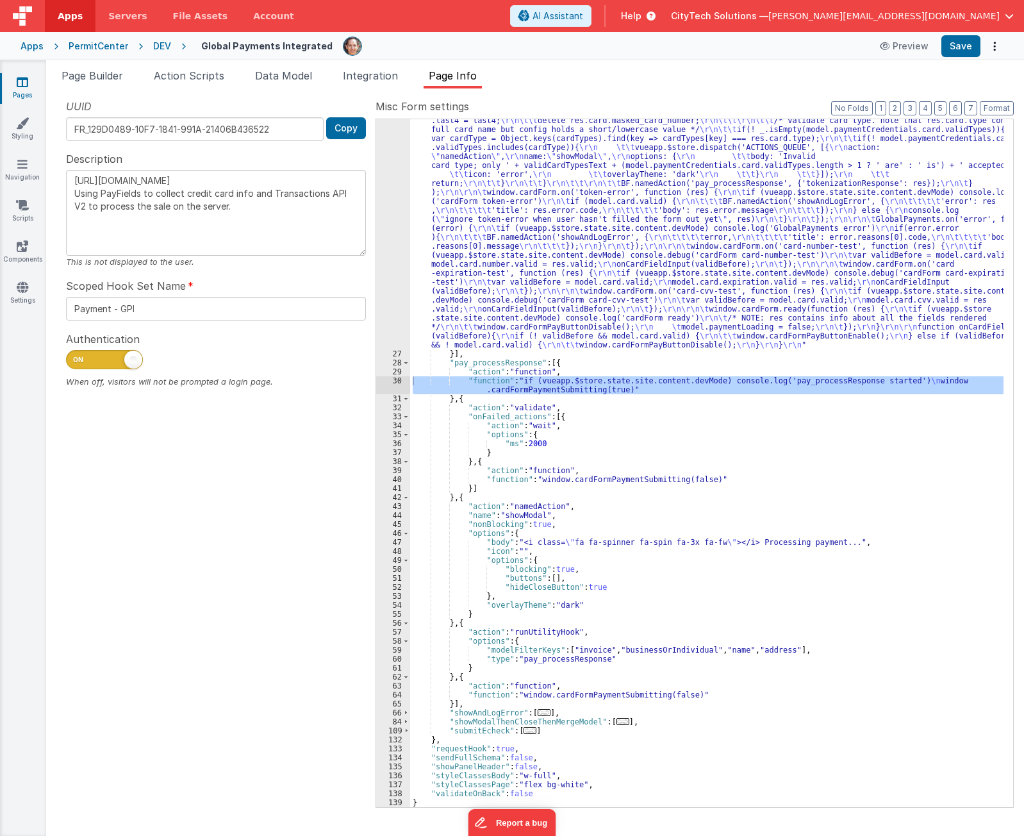
click at [539, 251] on div ""function" : "if (model.paymentCredentials.card.enabled) { \r\n if(typeof Globa…" at bounding box center [706, 248] width 593 height 1593
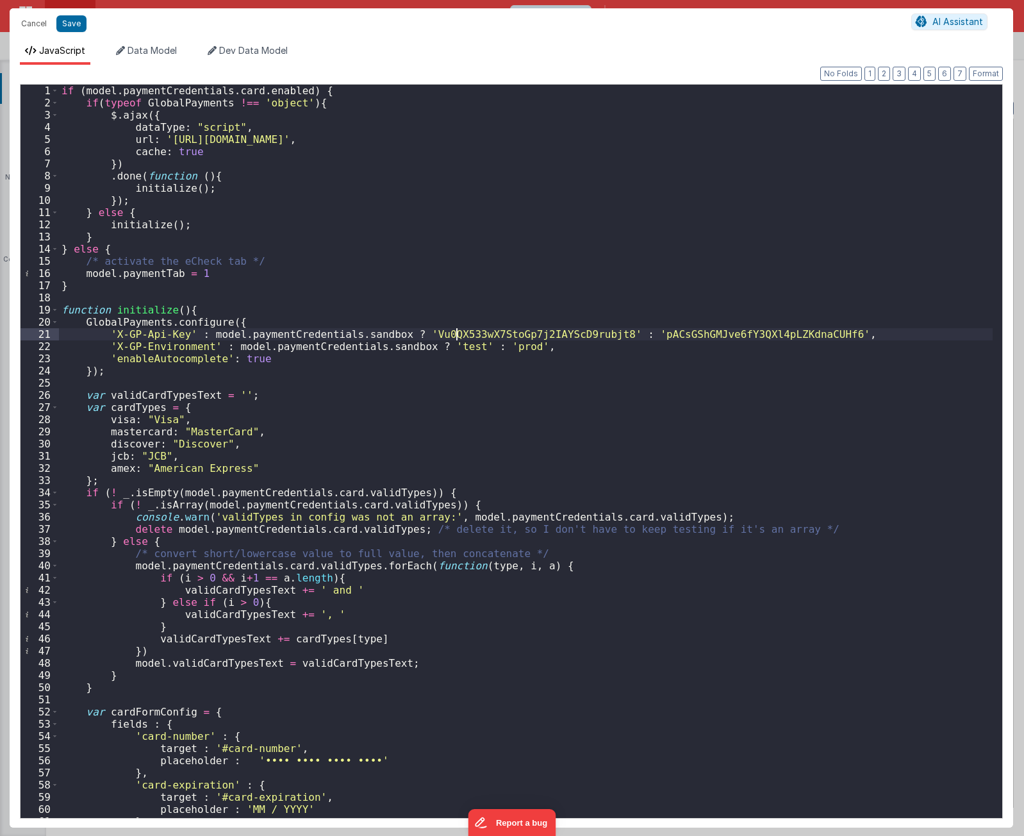
click at [455, 331] on div "if ( model . paymentCredentials . card . enabled ) { if ( typeof GlobalPayments…" at bounding box center [526, 463] width 934 height 757
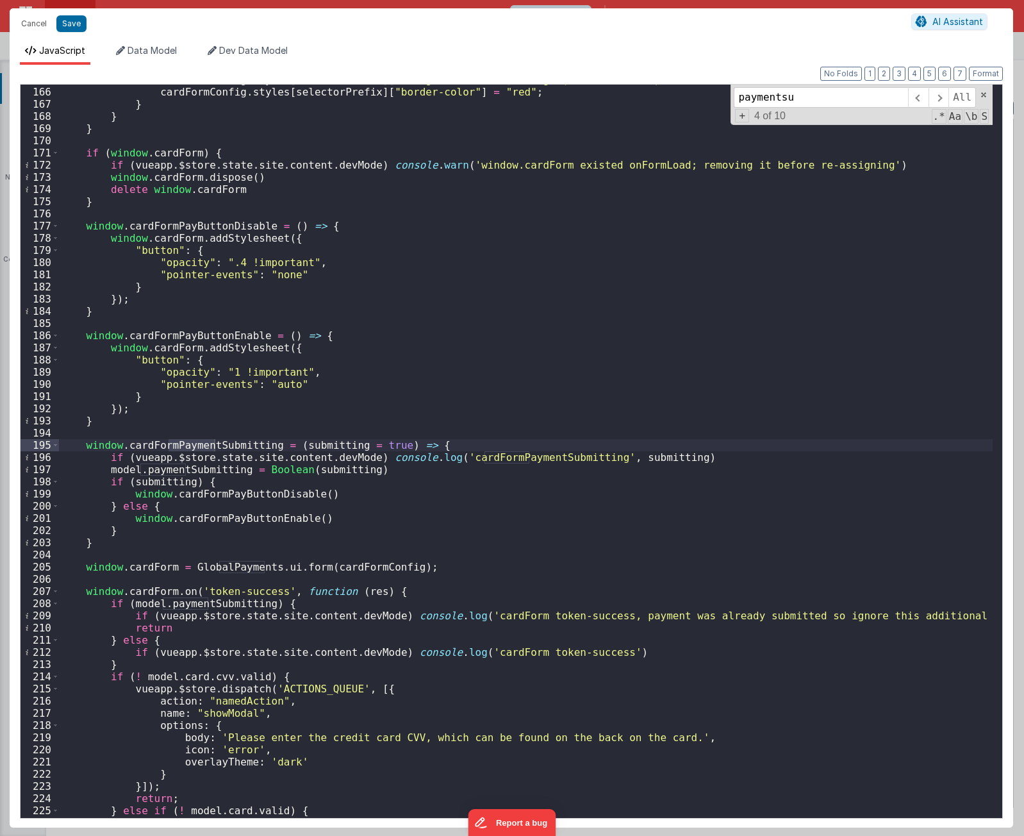
scroll to position [2007, 0]
type input "paymentsubmitting"
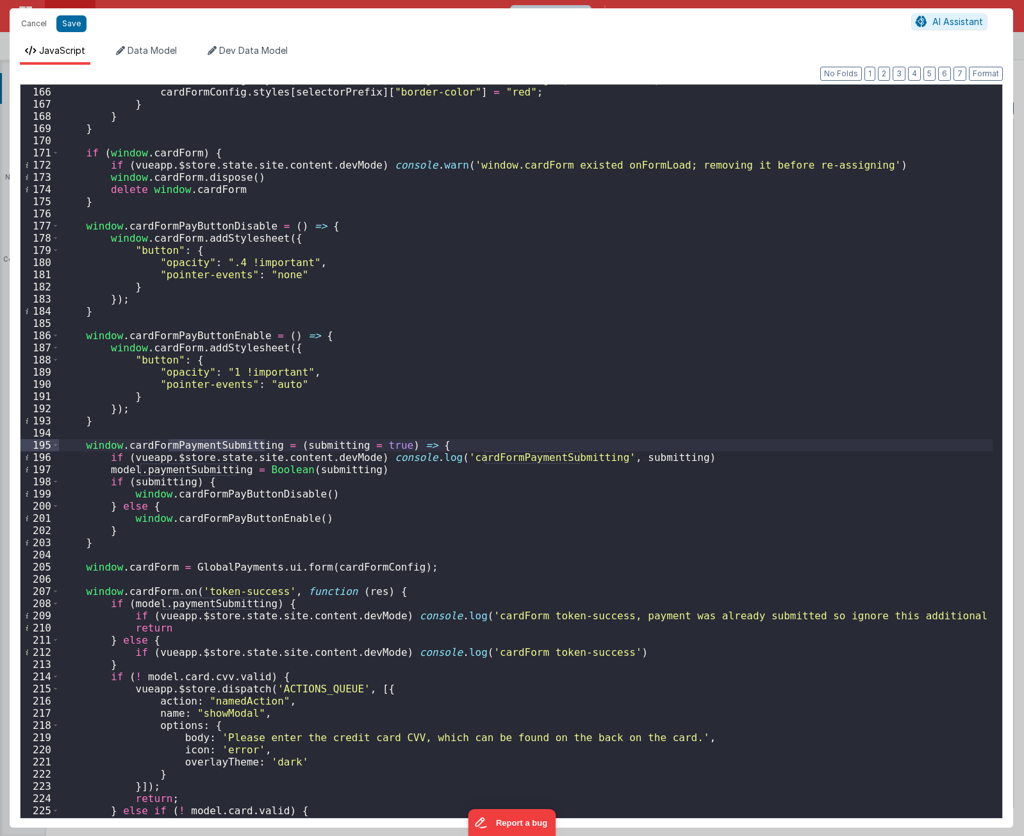
click at [213, 471] on div "cardFormConfig . styles [ selectorPrefix ] [ "background-color" ] = "rgba(255, …" at bounding box center [526, 452] width 934 height 757
drag, startPoint x: 236, startPoint y: 468, endPoint x: 108, endPoint y: 468, distance: 128.1
click at [108, 468] on div "cardFormConfig . styles [ selectorPrefix ] [ "background-color" ] = "rgba(255, …" at bounding box center [526, 452] width 934 height 757
click at [40, 21] on button "Cancel" at bounding box center [34, 24] width 38 height 18
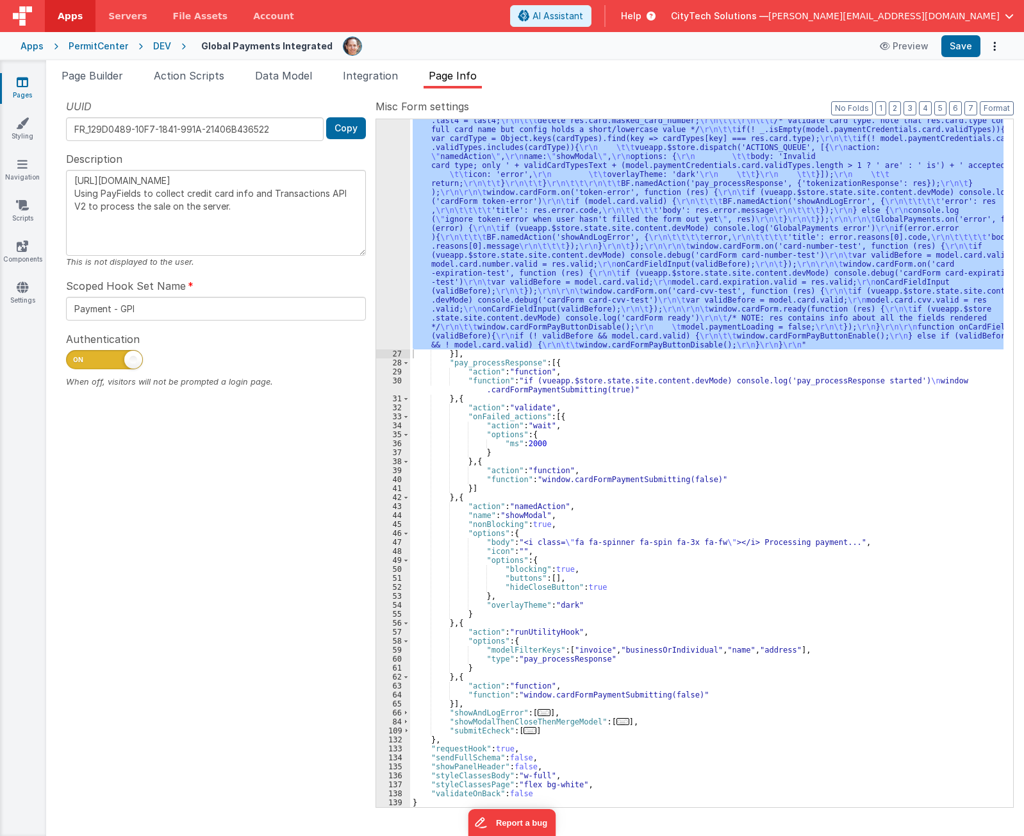
click at [578, 363] on div ""function" : "if (model.paymentCredentials.card.enabled) { \r\n if(typeof Globa…" at bounding box center [706, 248] width 593 height 1593
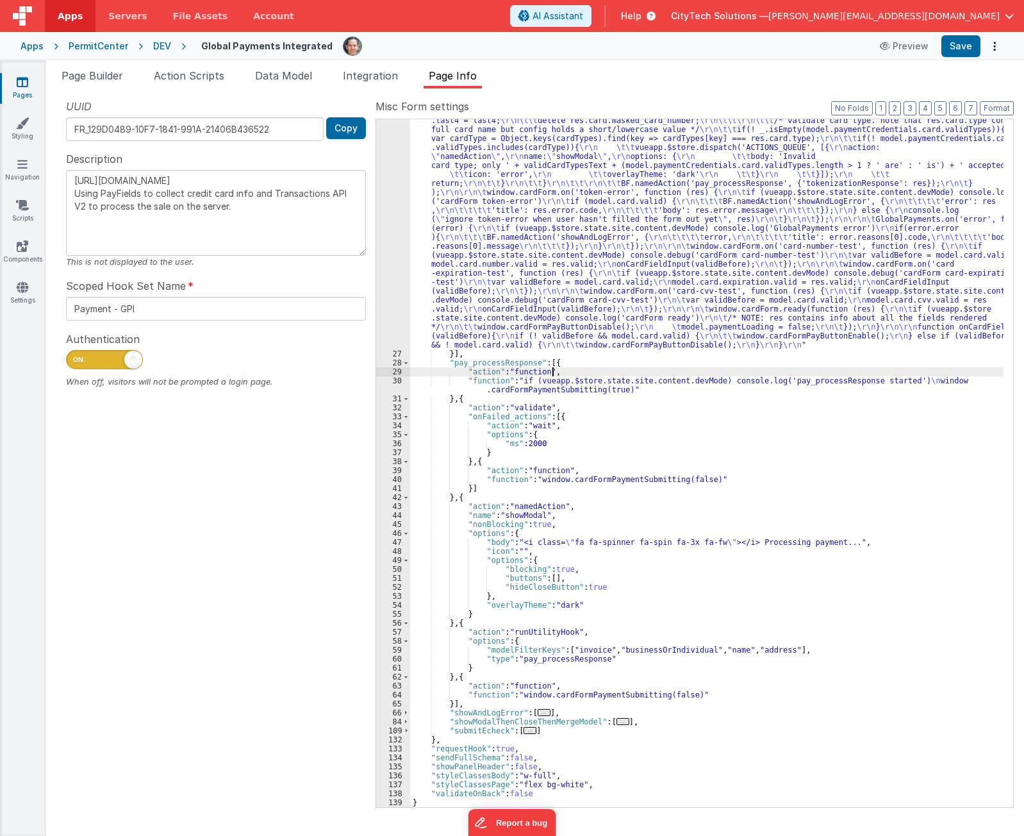
click at [563, 374] on div ""function" : "if (model.paymentCredentials.card.enabled) { \r\n if(typeof Globa…" at bounding box center [706, 248] width 593 height 1593
click at [561, 381] on div ""function" : "if (model.paymentCredentials.card.enabled) { \r\n if(typeof Globa…" at bounding box center [706, 248] width 593 height 1593
click at [386, 384] on div "30" at bounding box center [393, 385] width 34 height 18
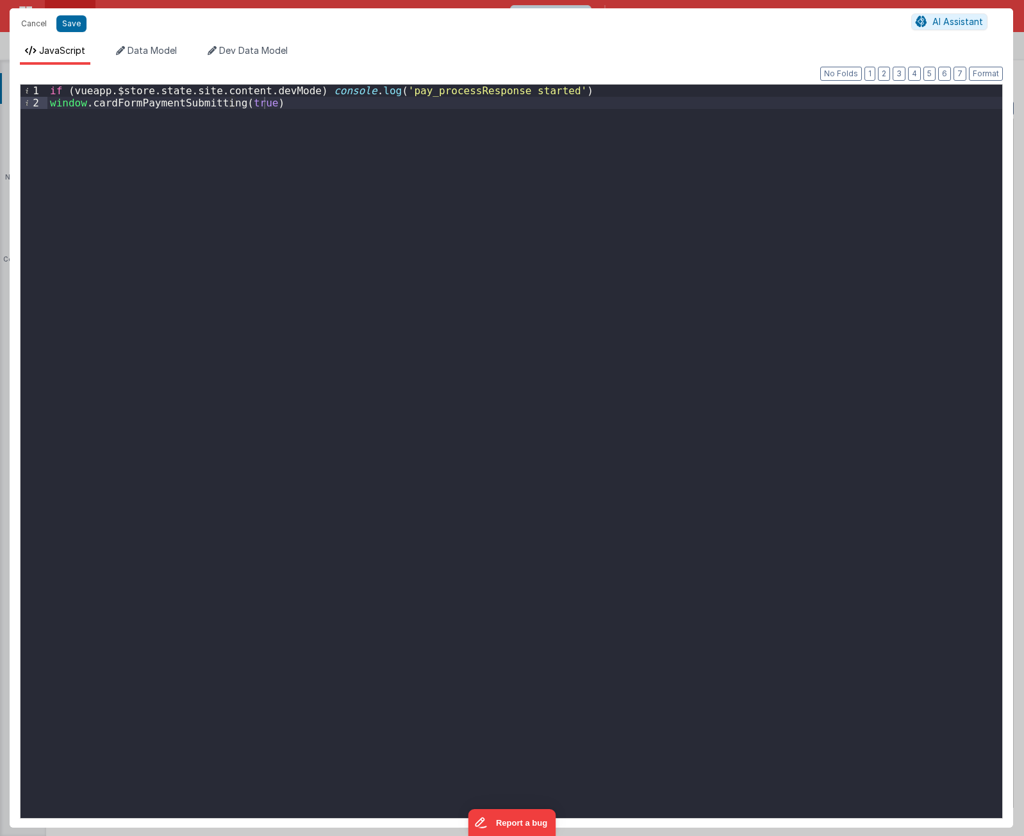
click at [584, 486] on div "if ( vueapp . $store . state . site . content . devMode ) console . log ( 'pay_…" at bounding box center [524, 463] width 955 height 757
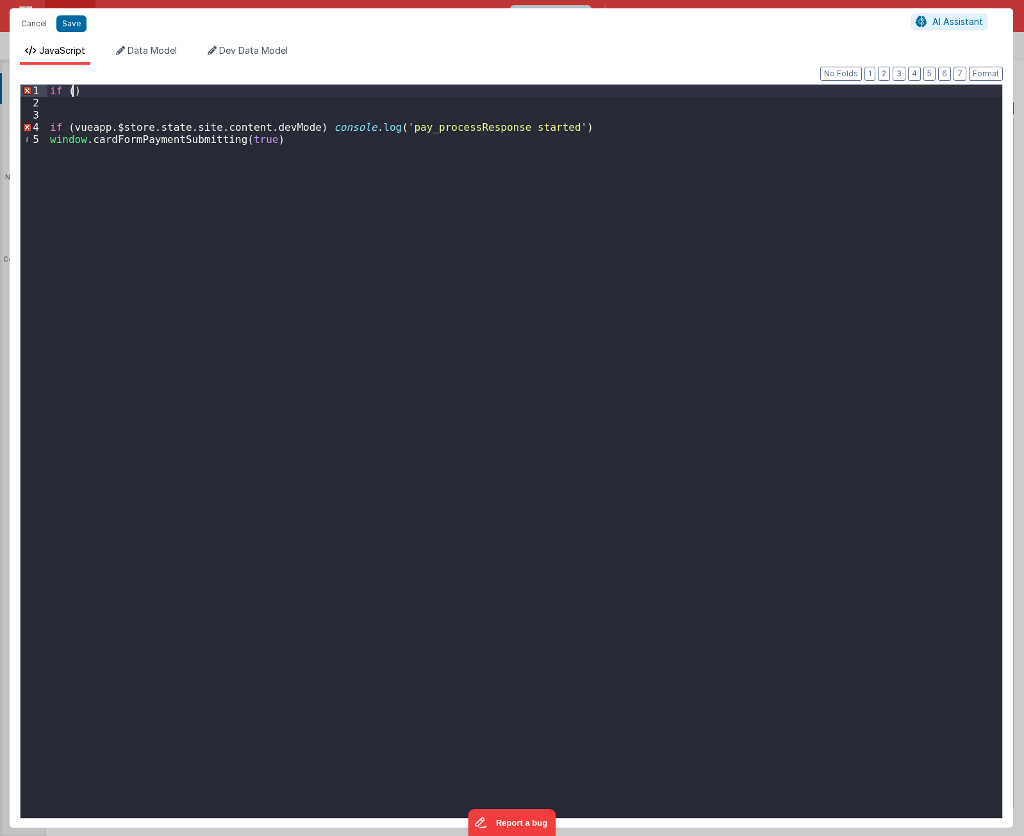
paste textarea
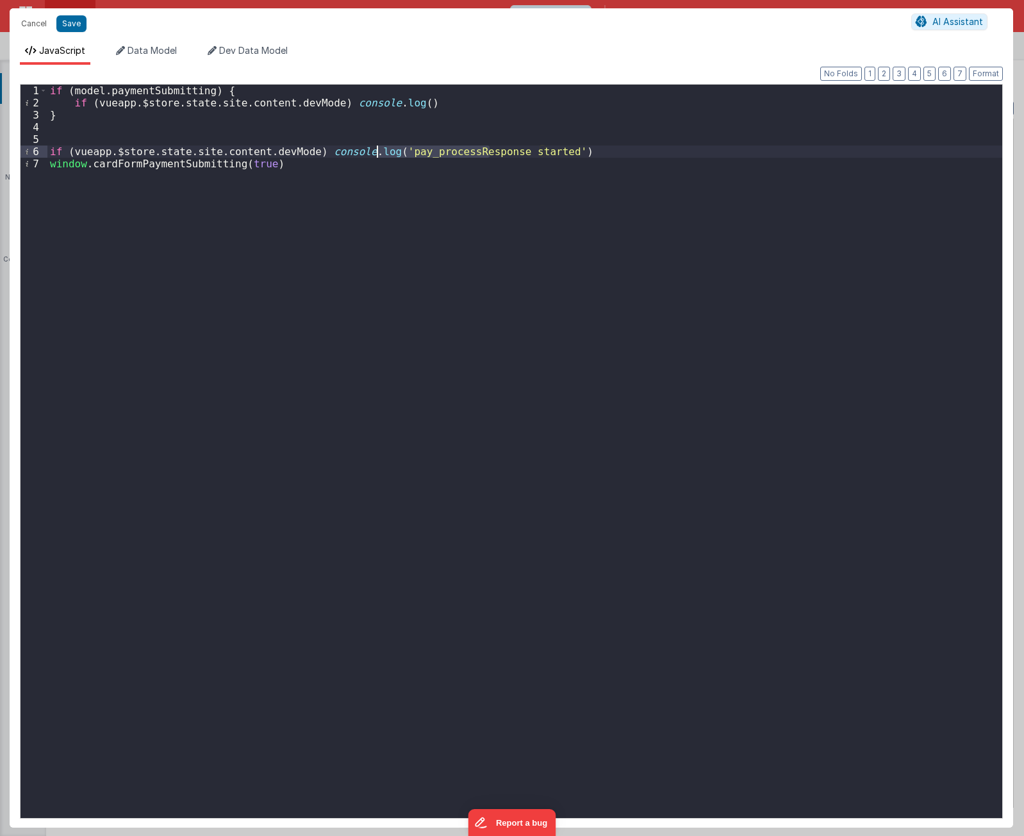
drag, startPoint x: 492, startPoint y: 152, endPoint x: 376, endPoint y: 151, distance: 116.0
click at [376, 151] on div "if ( model . paymentSubmitting ) { if ( vueapp . $store . state . site . conten…" at bounding box center [524, 463] width 955 height 757
click at [397, 104] on div "if ( model . paymentSubmitting ) { if ( vueapp . $store . state . site . conten…" at bounding box center [524, 463] width 955 height 757
type textarea "[URL][DOMAIN_NAME] Using PayFields to collect credit card info and Transactions…"
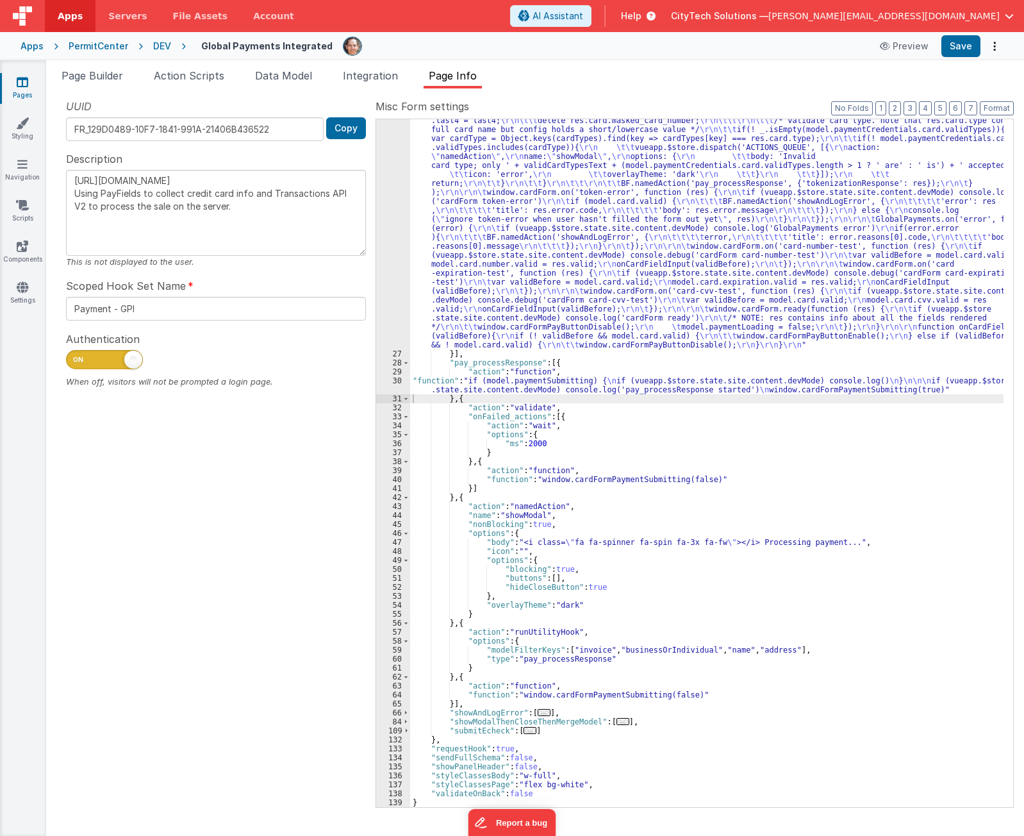
click at [566, 238] on div ""function" : "if (model.paymentCredentials.card.enabled) { \r\n if(typeof Globa…" at bounding box center [706, 248] width 593 height 1593
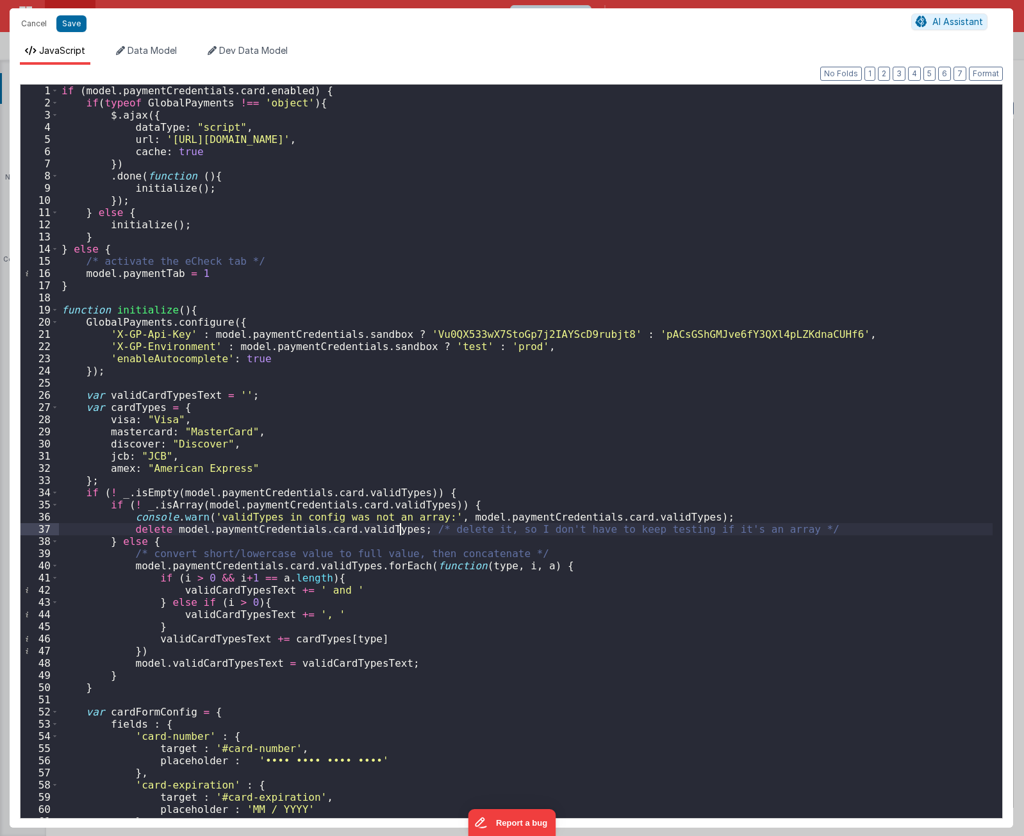
click at [400, 532] on div "if ( model . paymentCredentials . card . enabled ) { if ( typeof GlobalPayments…" at bounding box center [526, 463] width 934 height 757
click at [317, 422] on div "if ( model . paymentCredentials . card . enabled ) { if ( typeof GlobalPayments…" at bounding box center [526, 463] width 934 height 757
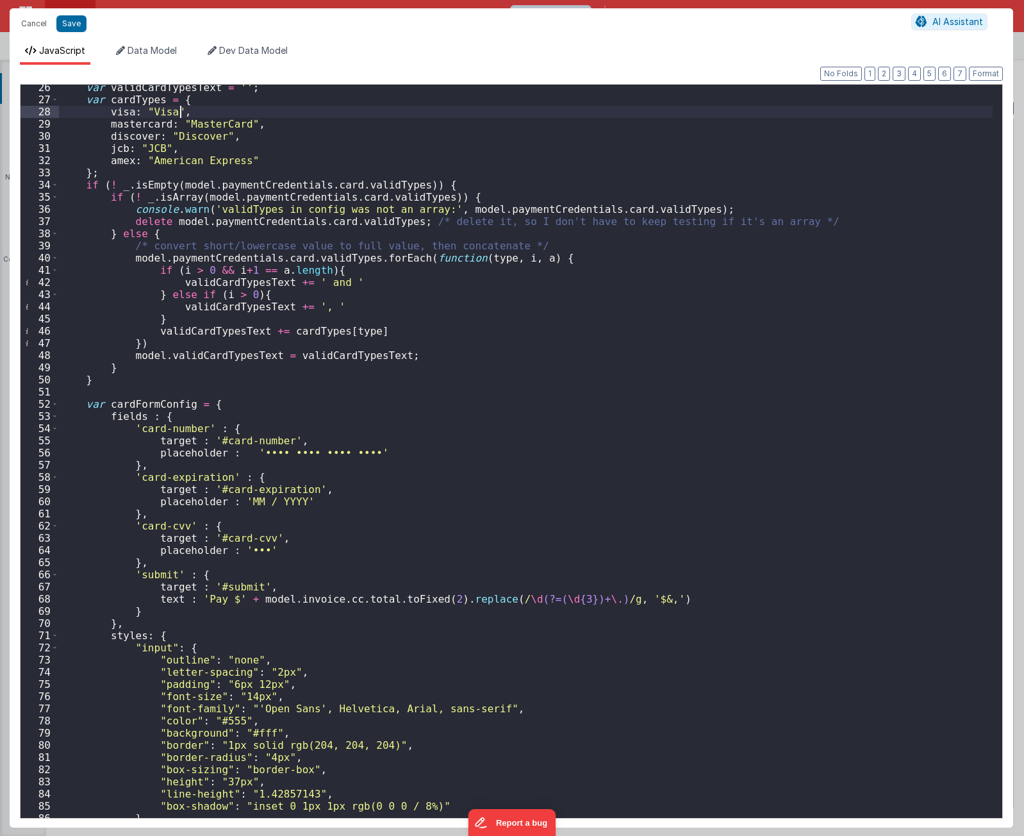
scroll to position [308, 0]
click at [53, 400] on span at bounding box center [54, 404] width 7 height 12
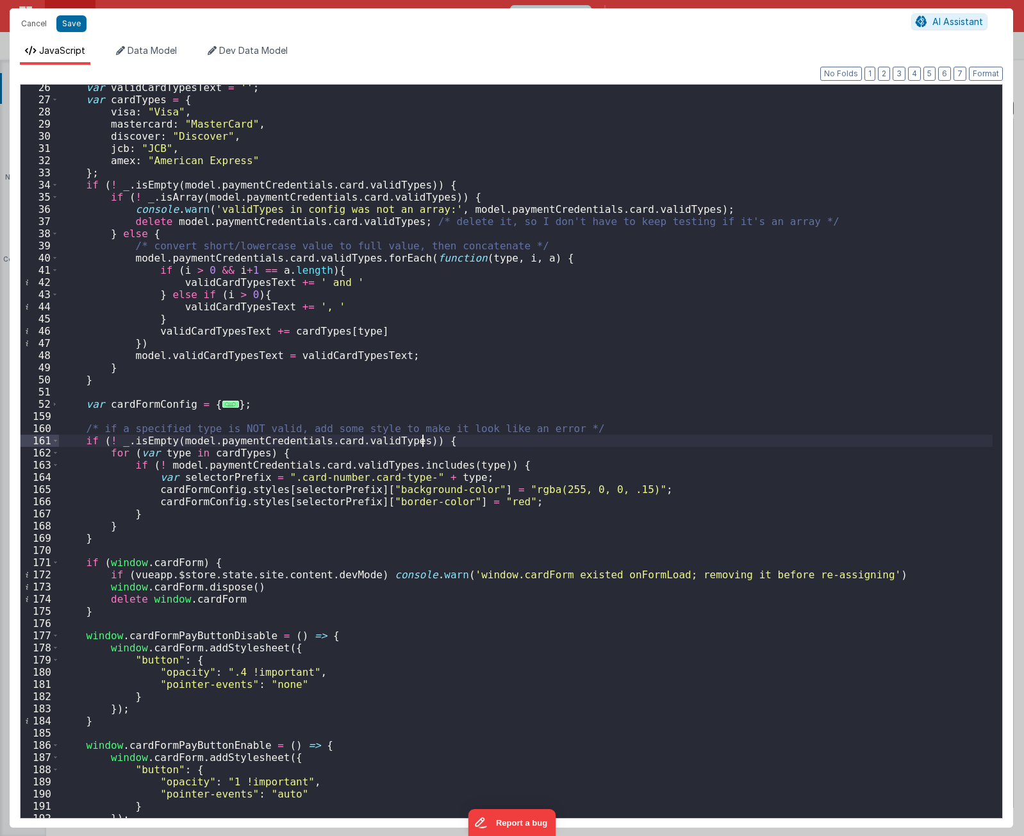
click at [506, 437] on div "var validCardTypesText = '' ; var cardTypes = { visa : "Visa" , mastercard : "M…" at bounding box center [526, 459] width 934 height 757
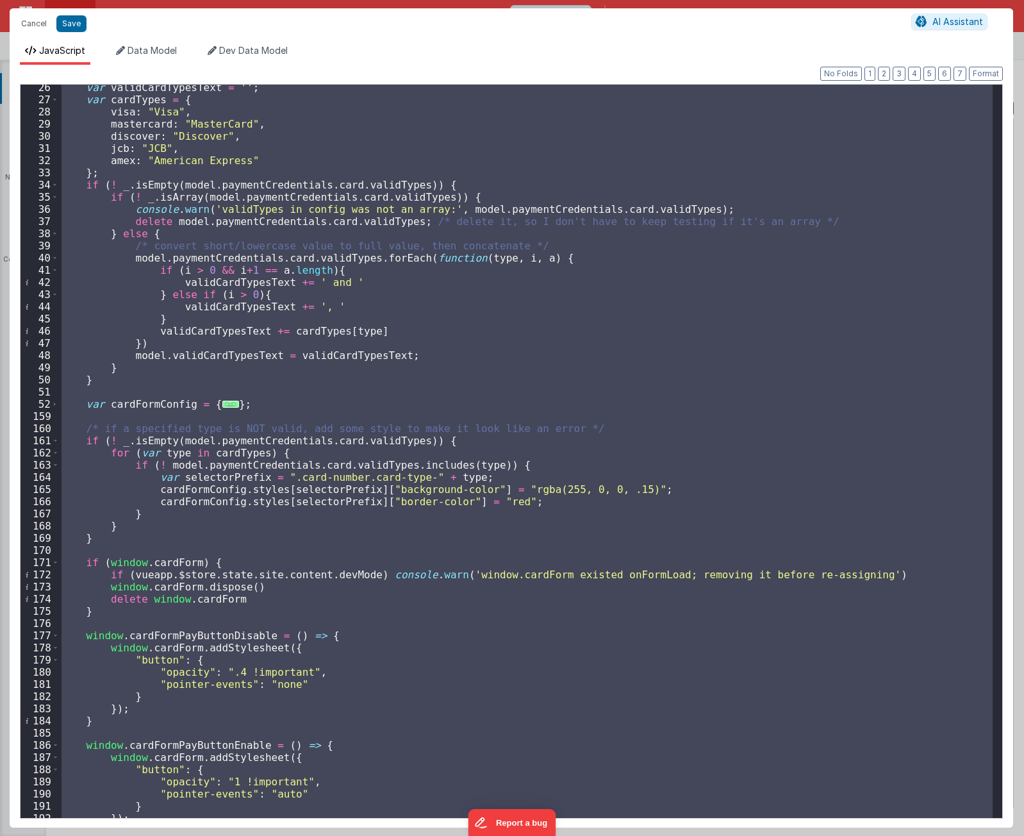
click at [402, 292] on div "var validCardTypesText = '' ; var cardTypes = { visa : "Visa" , mastercard : "M…" at bounding box center [526, 451] width 934 height 733
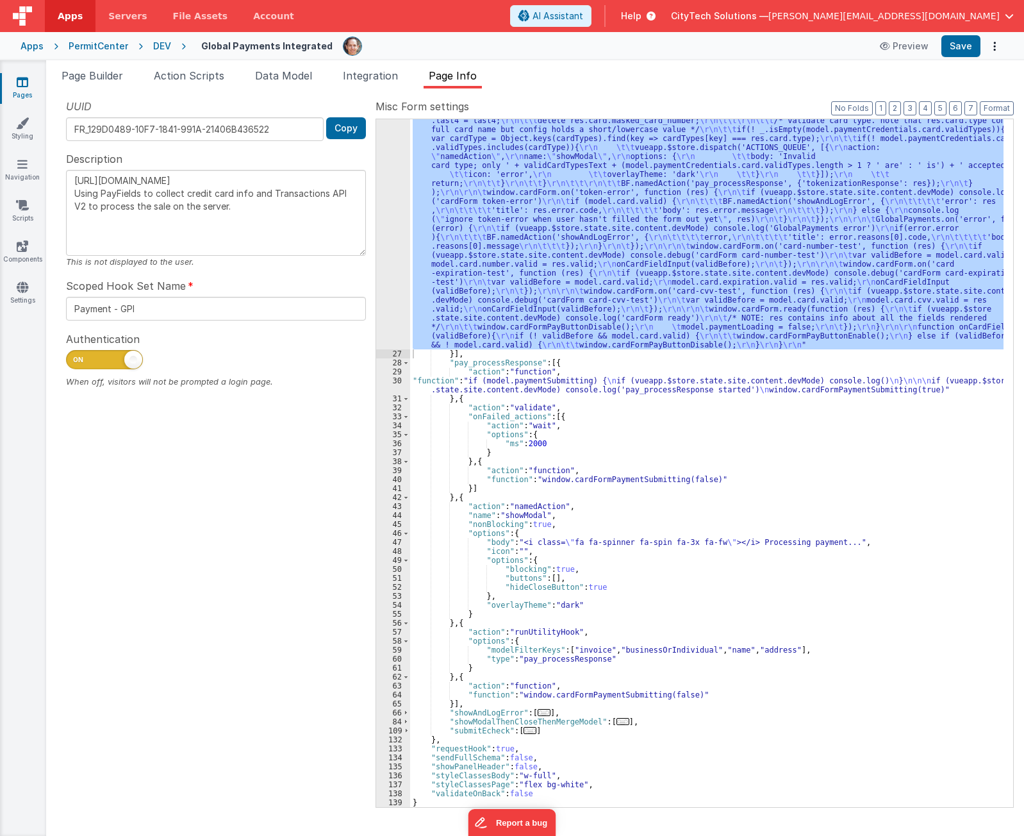
click at [548, 379] on div ""function" : "if (model.paymentCredentials.card.enabled) { \r\n if(typeof Globa…" at bounding box center [706, 248] width 593 height 1593
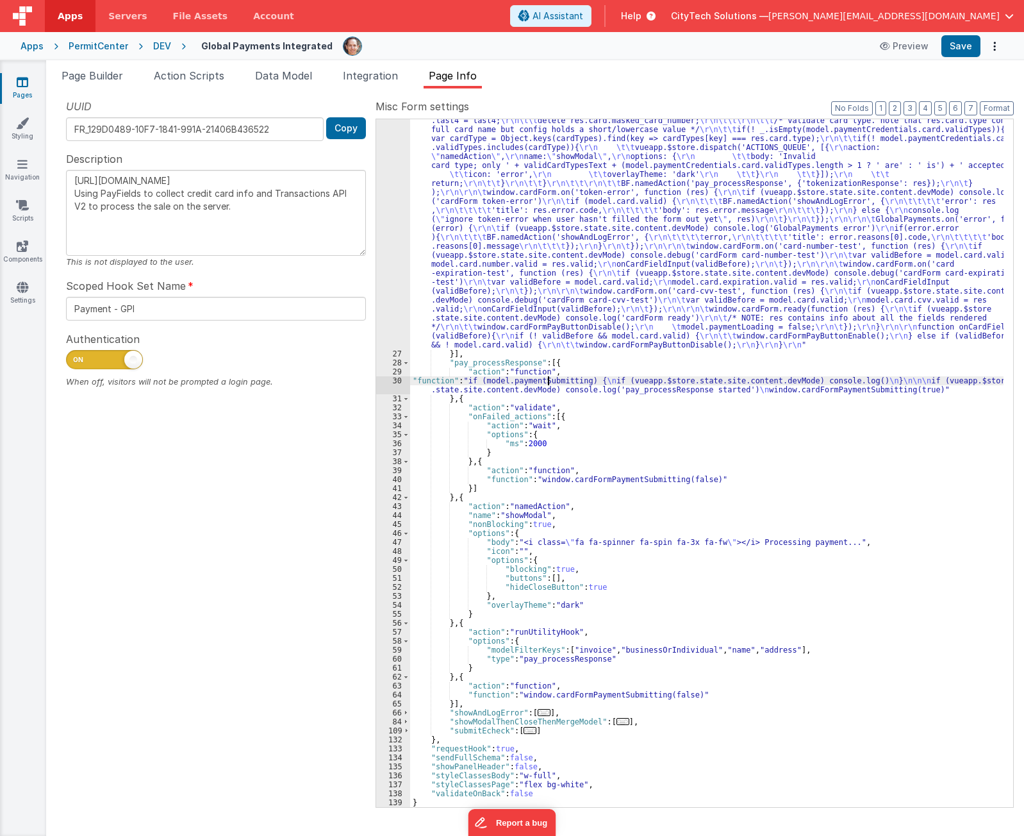
click at [388, 379] on div "30" at bounding box center [393, 385] width 34 height 18
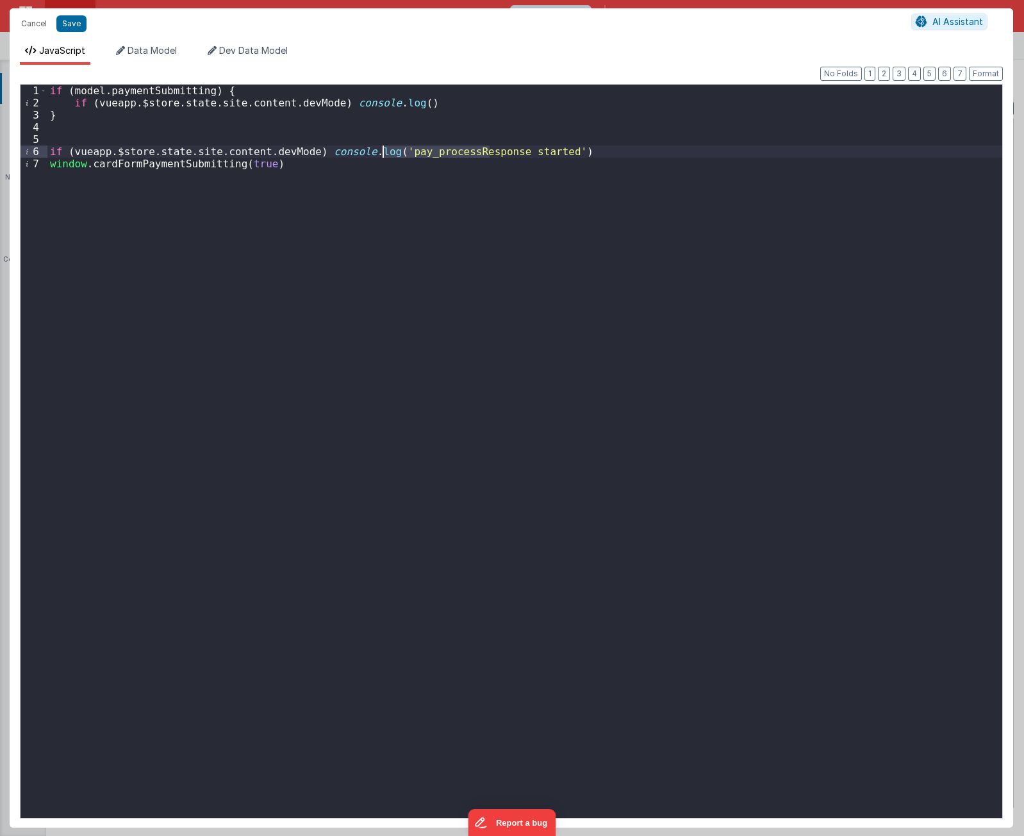
drag, startPoint x: 489, startPoint y: 152, endPoint x: 381, endPoint y: 155, distance: 107.7
click at [381, 155] on div "if ( model . paymentSubmitting ) { if ( vueapp . $store . state . site . conten…" at bounding box center [524, 463] width 955 height 757
click at [399, 101] on div "if ( model . paymentSubmitting ) { if ( vueapp . $store . state . site . conten…" at bounding box center [524, 463] width 955 height 757
paste textarea
click at [381, 102] on div "if ( model . paymentSubmitting ) { if ( vueapp . $store . state . site . conten…" at bounding box center [524, 463] width 955 height 757
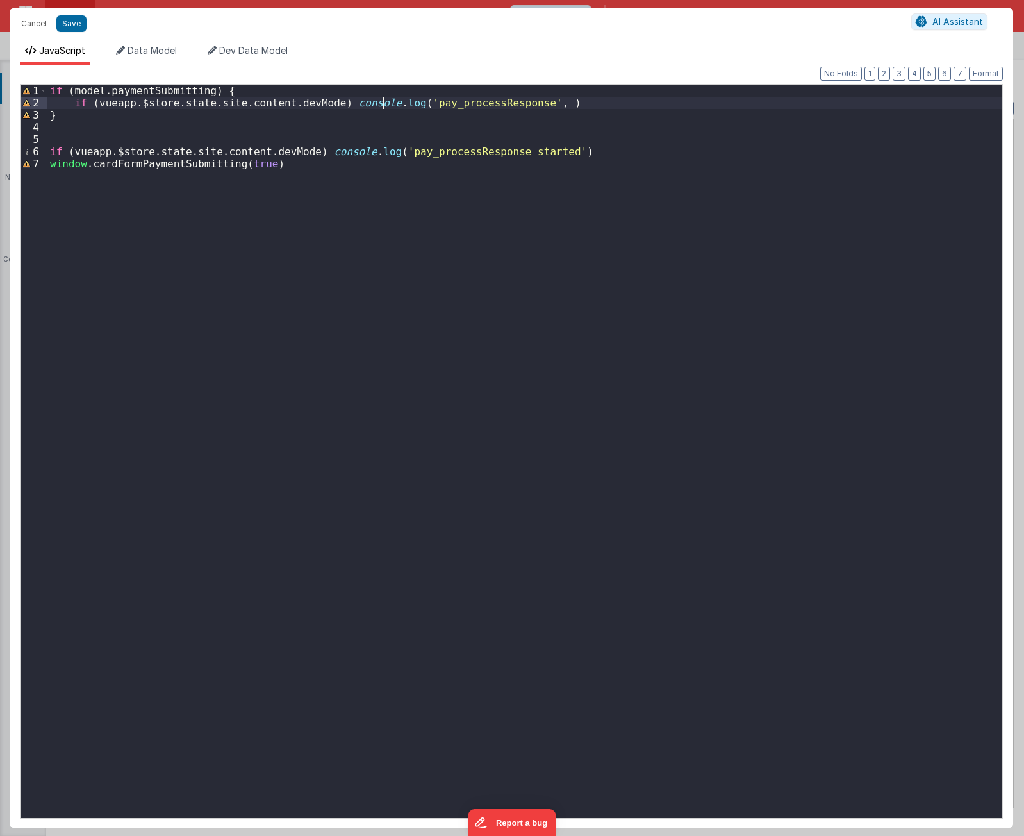
click at [381, 102] on div "if ( model . paymentSubmitting ) { if ( vueapp . $store . state . site . conten…" at bounding box center [524, 463] width 955 height 757
click at [534, 103] on div "if ( model . paymentSubmitting ) { if ( vueapp . $store . state . site . conten…" at bounding box center [524, 463] width 955 height 757
click at [529, 100] on div "if ( model . paymentSubmitting ) { if ( vueapp . $store . state . site . conten…" at bounding box center [524, 463] width 955 height 757
click at [383, 119] on div "if ( model . paymentSubmitting ) { if ( vueapp . $store . state . site . conten…" at bounding box center [524, 463] width 955 height 757
click at [421, 218] on div "if ( model . paymentSubmitting ) { if ( vueapp . $store . state . site . conten…" at bounding box center [524, 463] width 955 height 757
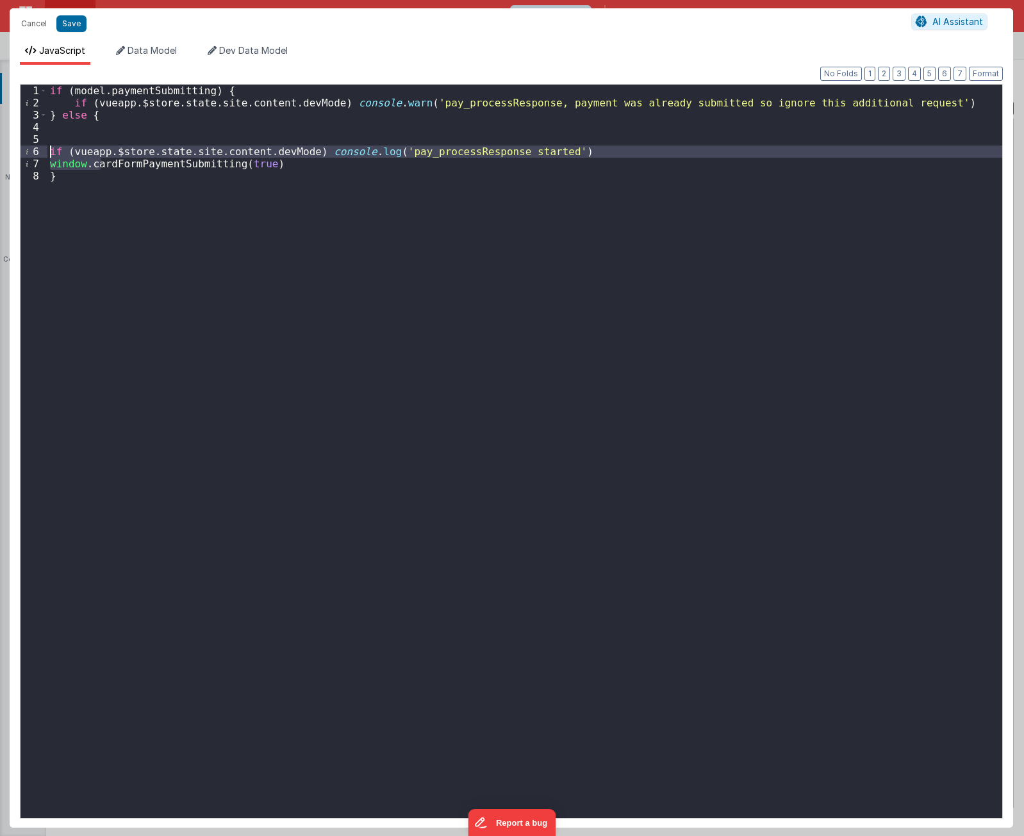
drag, startPoint x: 97, startPoint y: 160, endPoint x: 40, endPoint y: 153, distance: 57.5
click at [40, 153] on div "1 2 3 4 5 6 7 8 if ( model . paymentSubmitting ) { if ( vueapp . $store . state…" at bounding box center [511, 451] width 983 height 734
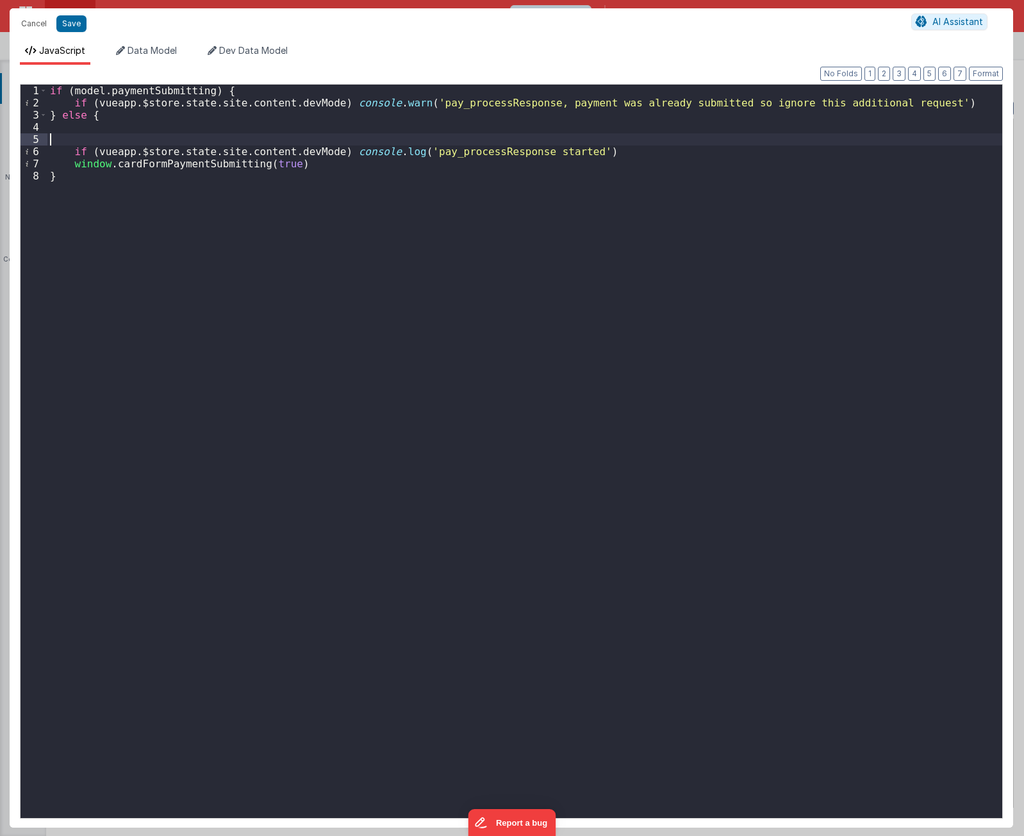
click at [97, 136] on div "if ( model . paymentSubmitting ) { if ( vueapp . $store . state . site . conten…" at bounding box center [524, 463] width 955 height 757
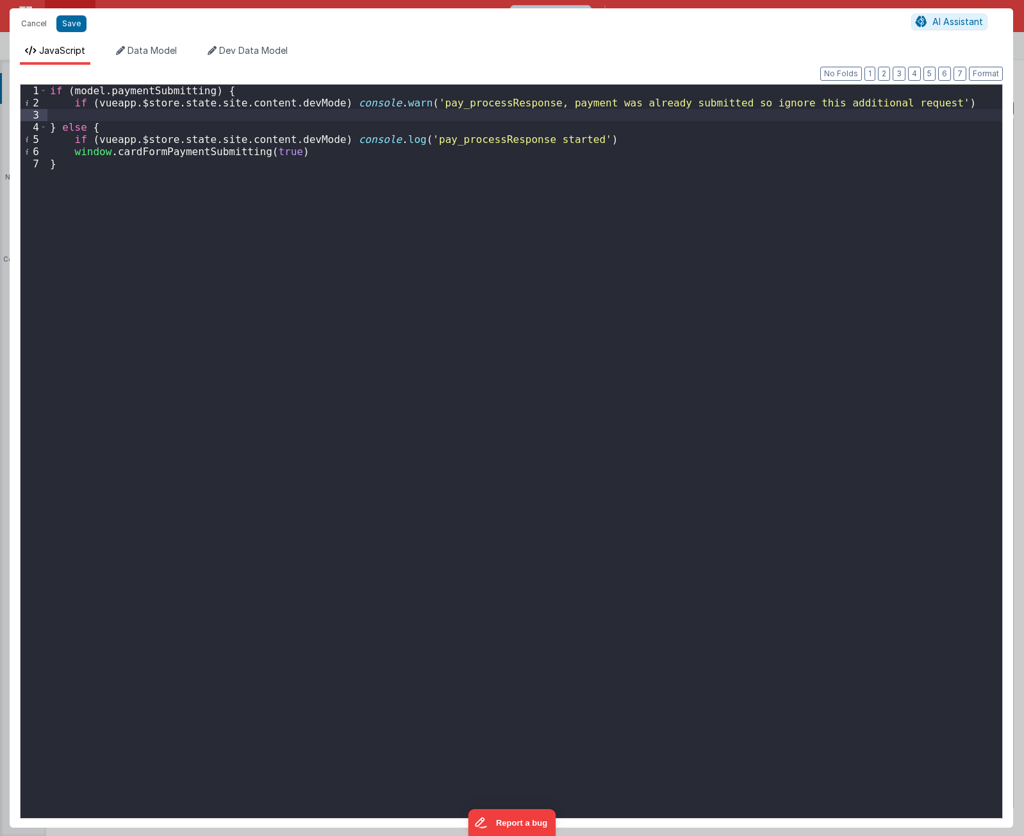
click at [194, 114] on div "if ( model . paymentSubmitting ) { if ( vueapp . $store . state . site . conten…" at bounding box center [524, 463] width 955 height 757
paste textarea
drag, startPoint x: 177, startPoint y: 255, endPoint x: 136, endPoint y: 230, distance: 48.6
click at [173, 254] on div "if ( model . paymentSubmitting ) { if ( vueapp . $store . state . site . conten…" at bounding box center [524, 463] width 955 height 757
click at [70, 25] on button "Save" at bounding box center [71, 23] width 30 height 17
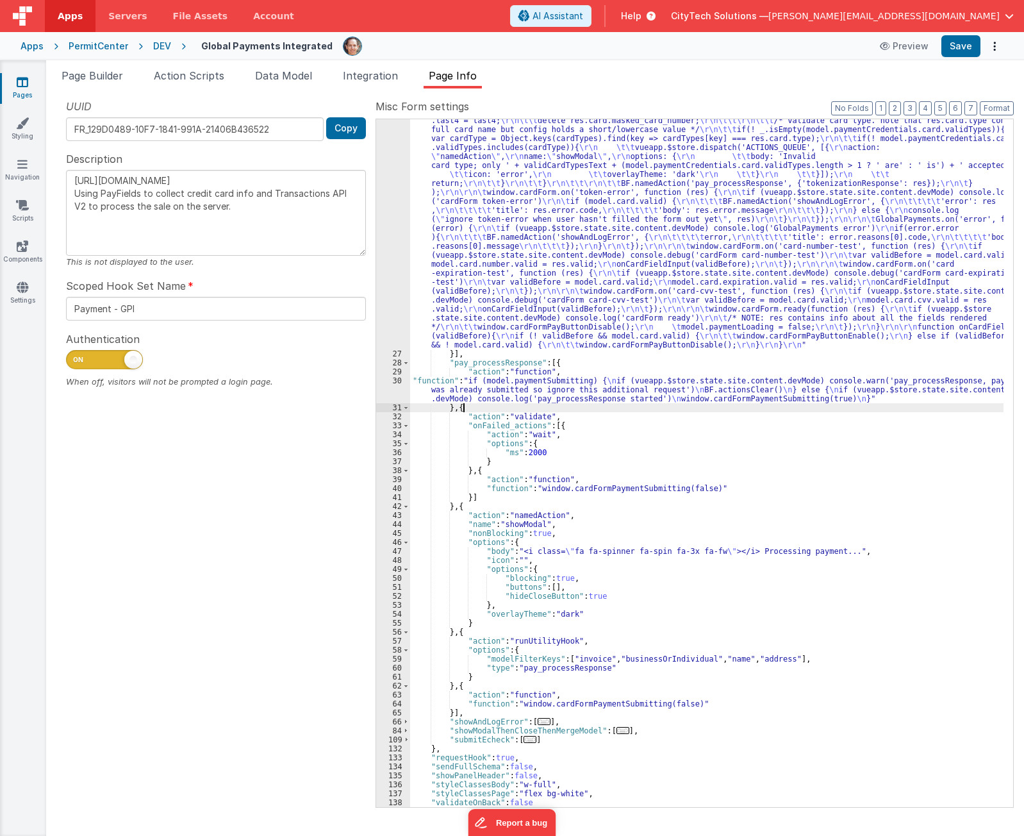
click at [508, 404] on div ""function" : "if (model.paymentCredentials.card.enabled) { \r\n if(typeof Globa…" at bounding box center [706, 248] width 593 height 1593
click at [495, 493] on div ""function" : "if (model.paymentCredentials.card.enabled) { \r\n if(typeof Globa…" at bounding box center [706, 248] width 593 height 1593
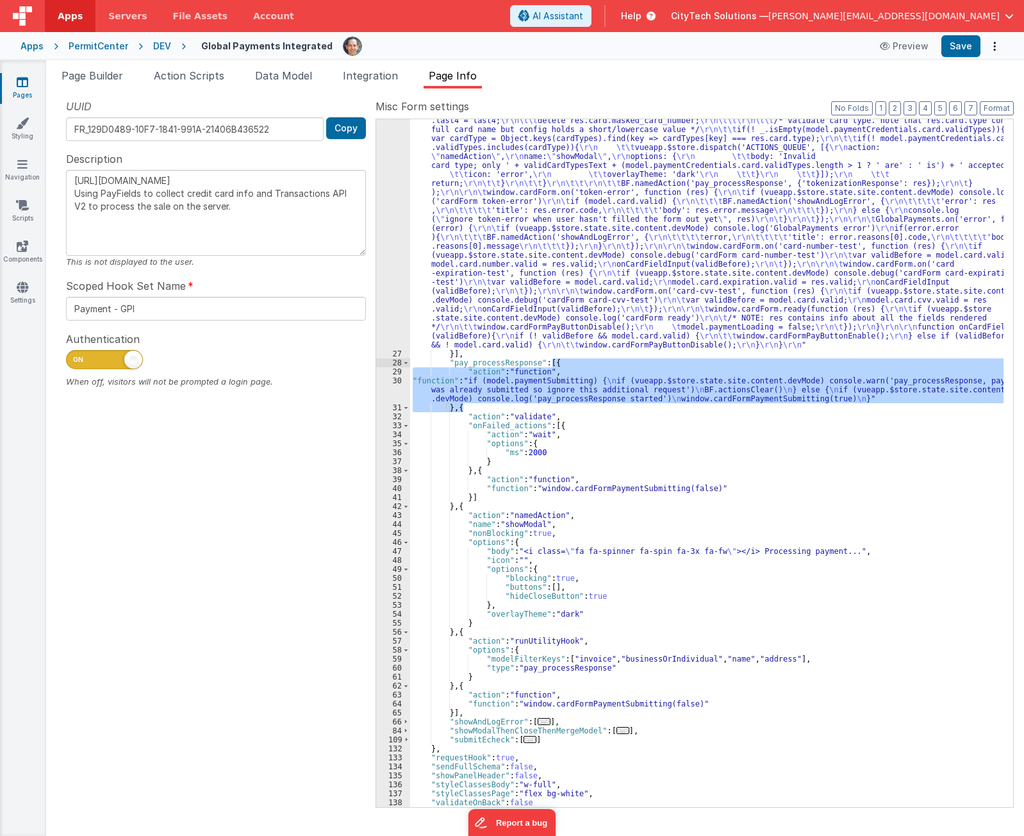
drag, startPoint x: 493, startPoint y: 407, endPoint x: 577, endPoint y: 365, distance: 94.6
click at [577, 365] on div ""function" : "if (model.paymentCredentials.card.enabled) { \r\n if(typeof Globa…" at bounding box center [706, 248] width 593 height 1593
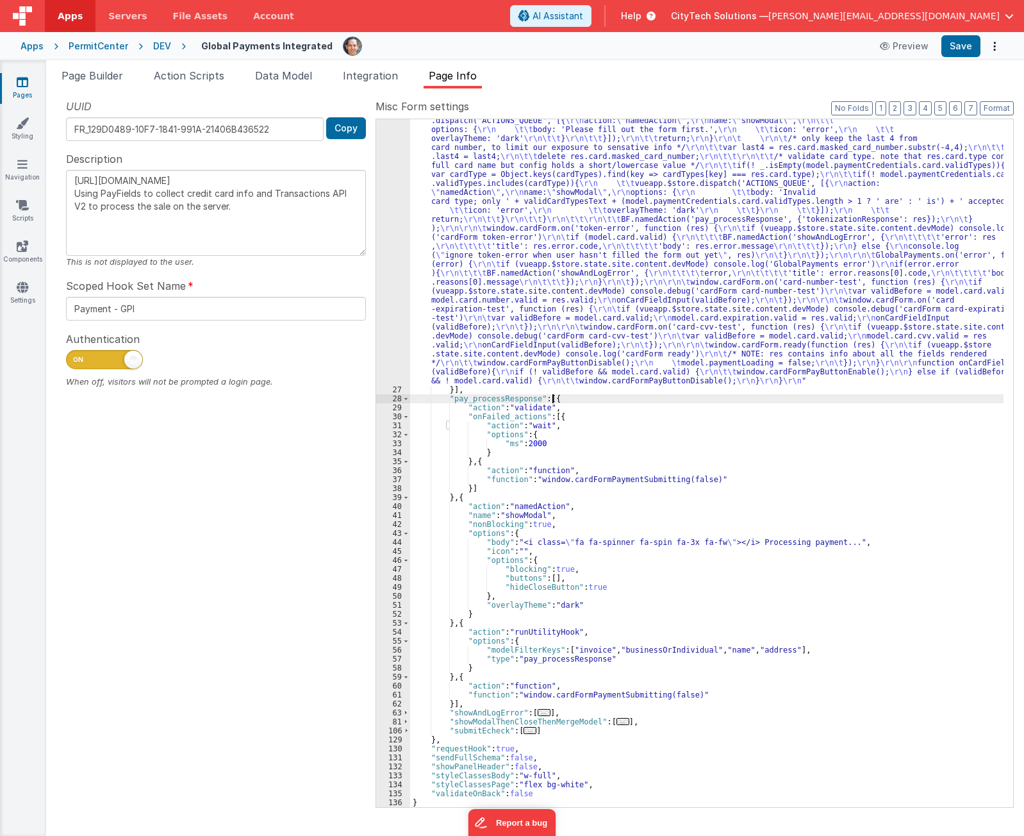
scroll to position [739, 0]
click at [575, 495] on div ""function" : "if (model.paymentCredentials.card.enabled) { \r\n if(typeof Globa…" at bounding box center [706, 284] width 593 height 1593
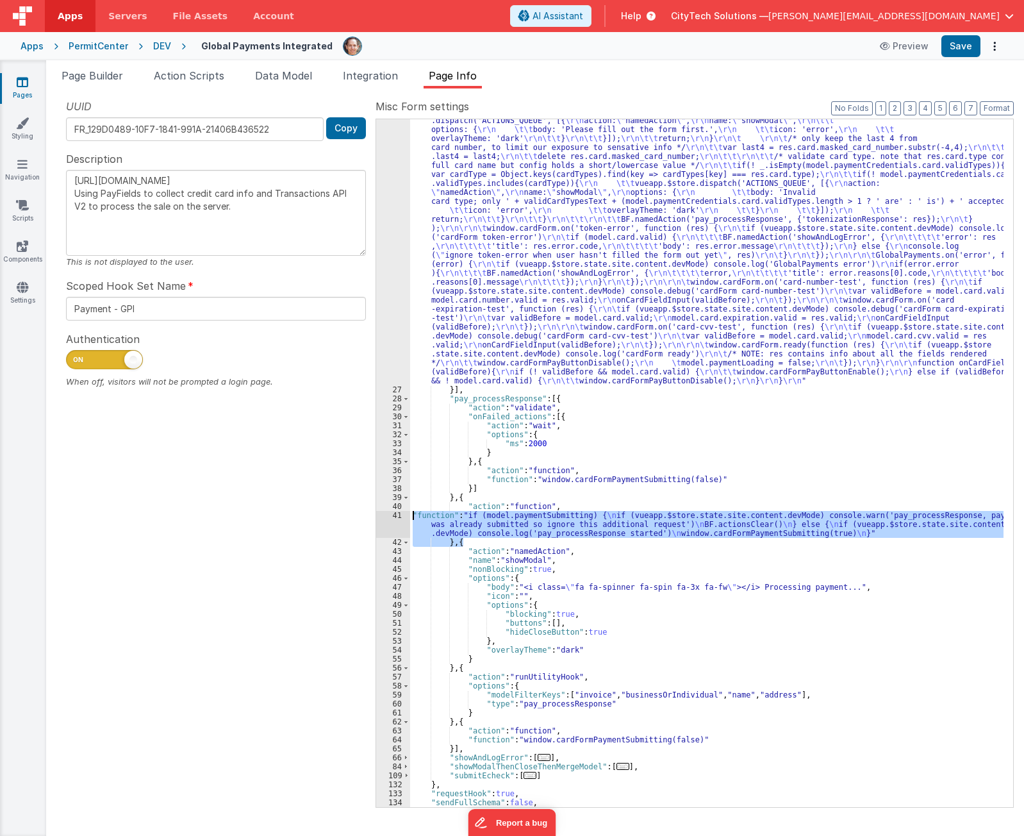
drag, startPoint x: 466, startPoint y: 541, endPoint x: 393, endPoint y: 515, distance: 78.4
click at [393, 515] on div "26 27 28 29 30 31 32 33 34 35 36 37 38 39 40 41 42 43 44 45 46 47 48 49 50 51 5…" at bounding box center [694, 463] width 638 height 689
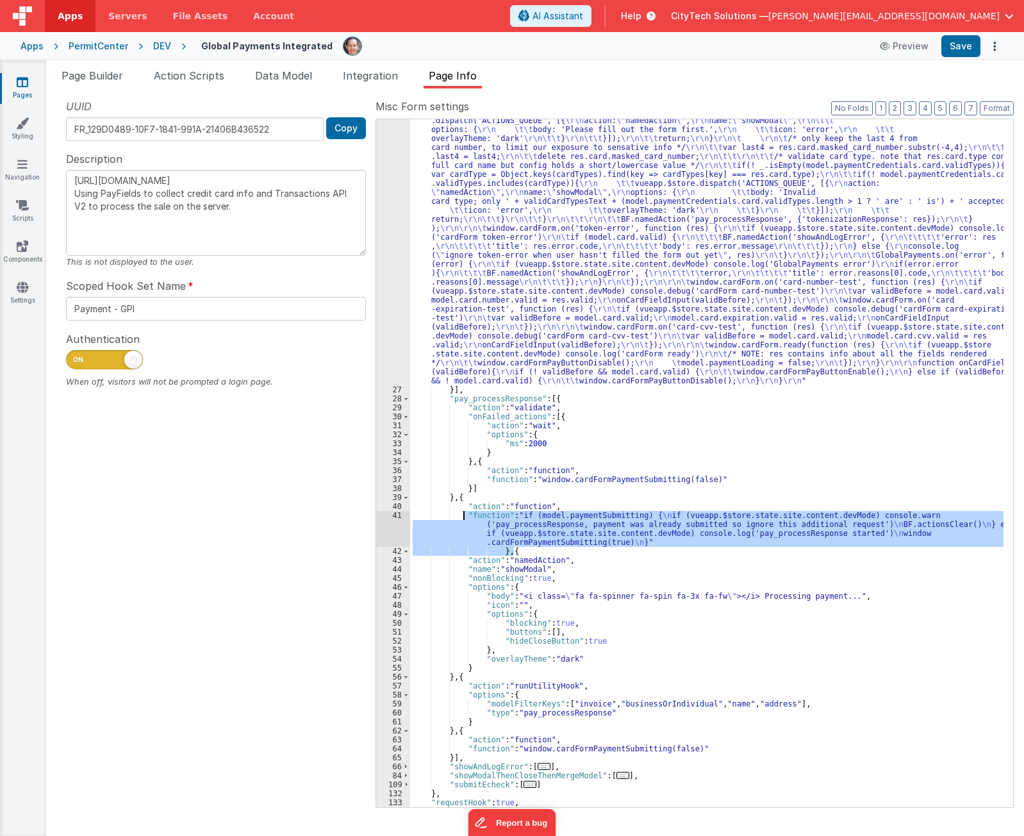
click at [491, 545] on div ""function" : "if (model.paymentCredentials.card.enabled) { \r\n if(typeof Globa…" at bounding box center [706, 462] width 593 height 687
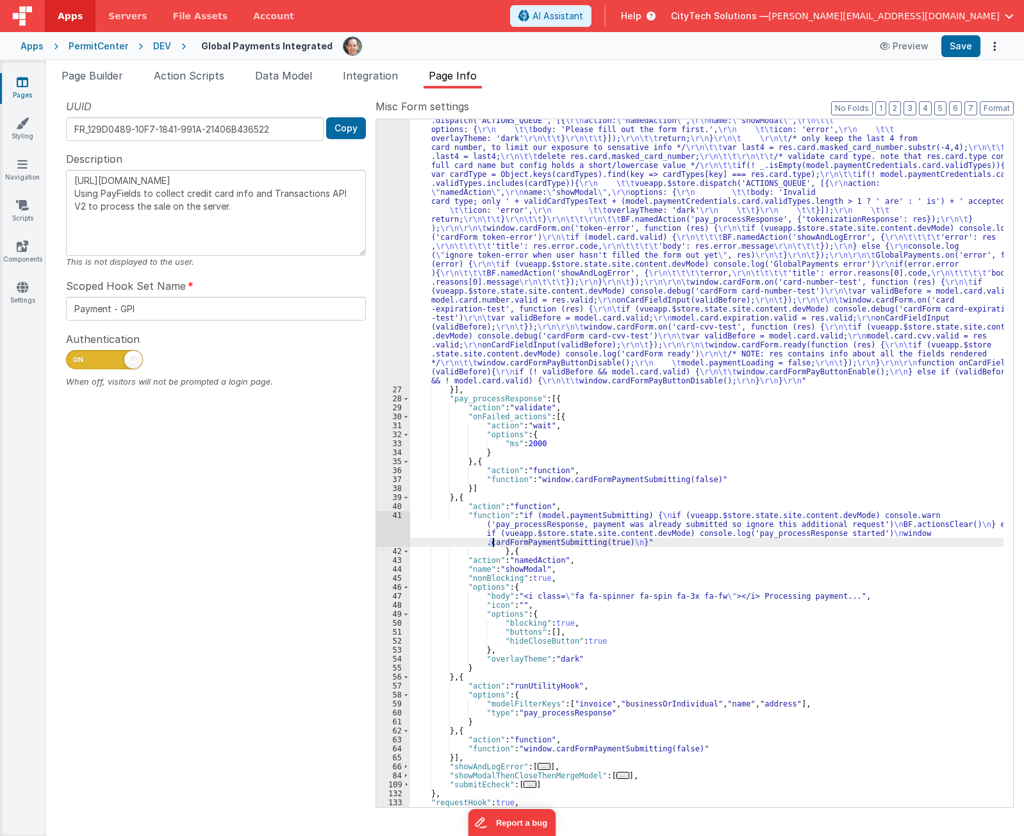
click at [493, 548] on div ""function" : "if (model.paymentCredentials.card.enabled) { \r\n if(typeof Globa…" at bounding box center [706, 284] width 593 height 1593
type textarea "[URL][DOMAIN_NAME] Using PayFields to collect credit card info and Transactions…"
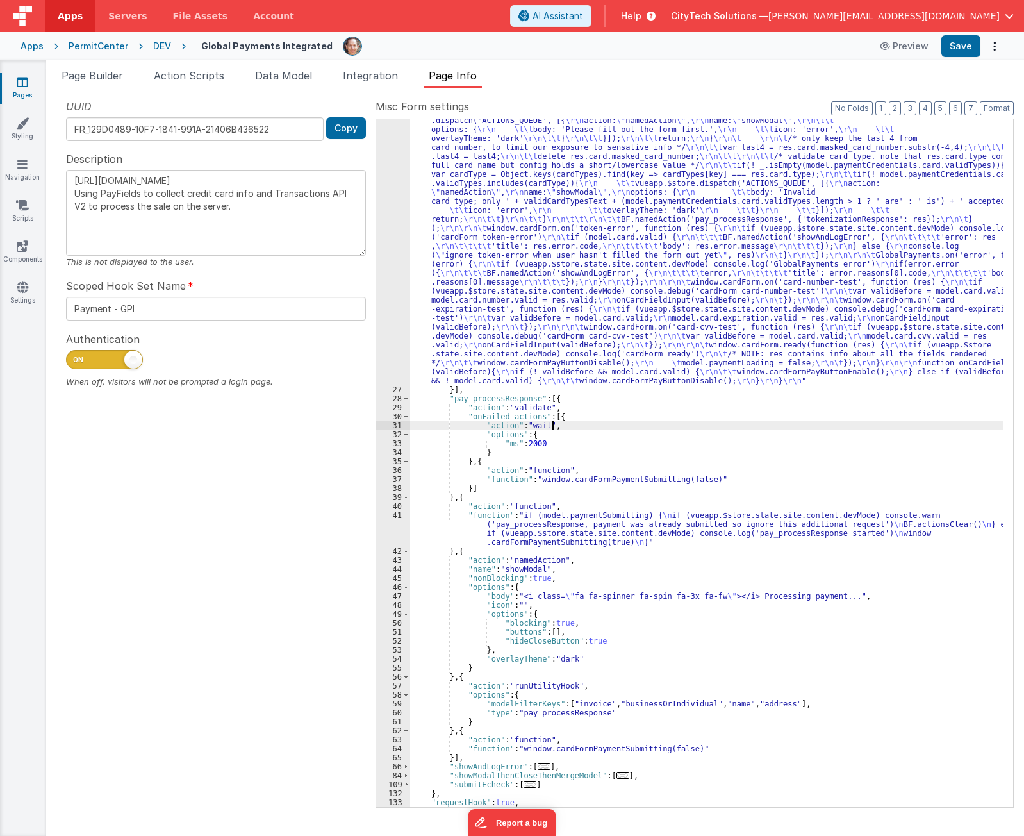
click at [573, 427] on div ""function" : "if (model.paymentCredentials.card.enabled) { \r\n if(typeof Globa…" at bounding box center [706, 284] width 593 height 1593
click at [585, 402] on div ""function" : "if (model.paymentCredentials.card.enabled) { \r\n if(typeof Globa…" at bounding box center [706, 284] width 593 height 1593
click at [513, 399] on div ""function" : "if (model.paymentCredentials.card.enabled) { \r\n if(typeof Globa…" at bounding box center [706, 284] width 593 height 1593
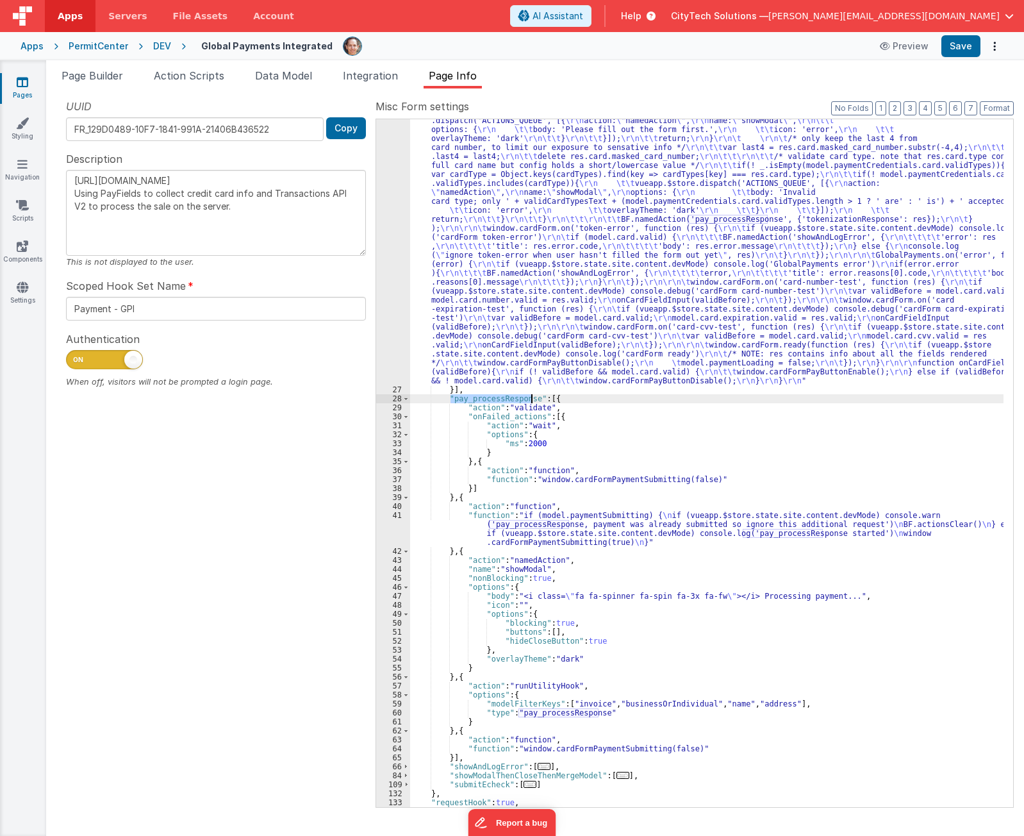
click at [513, 399] on div ""function" : "if (model.paymentCredentials.card.enabled) { \r\n if(typeof Globa…" at bounding box center [706, 284] width 593 height 1593
click at [564, 397] on div ""function" : "if (model.paymentCredentials.card.enabled) { \r\n if(typeof Globa…" at bounding box center [706, 284] width 593 height 1593
click at [534, 408] on div ""function" : "if (model.paymentCredentials.card.enabled) { \r\n if(typeof Globa…" at bounding box center [706, 284] width 593 height 1593
click at [534, 406] on div ""function" : "if (model.paymentCredentials.card.enabled) { \r\n if(typeof Globa…" at bounding box center [706, 284] width 593 height 1593
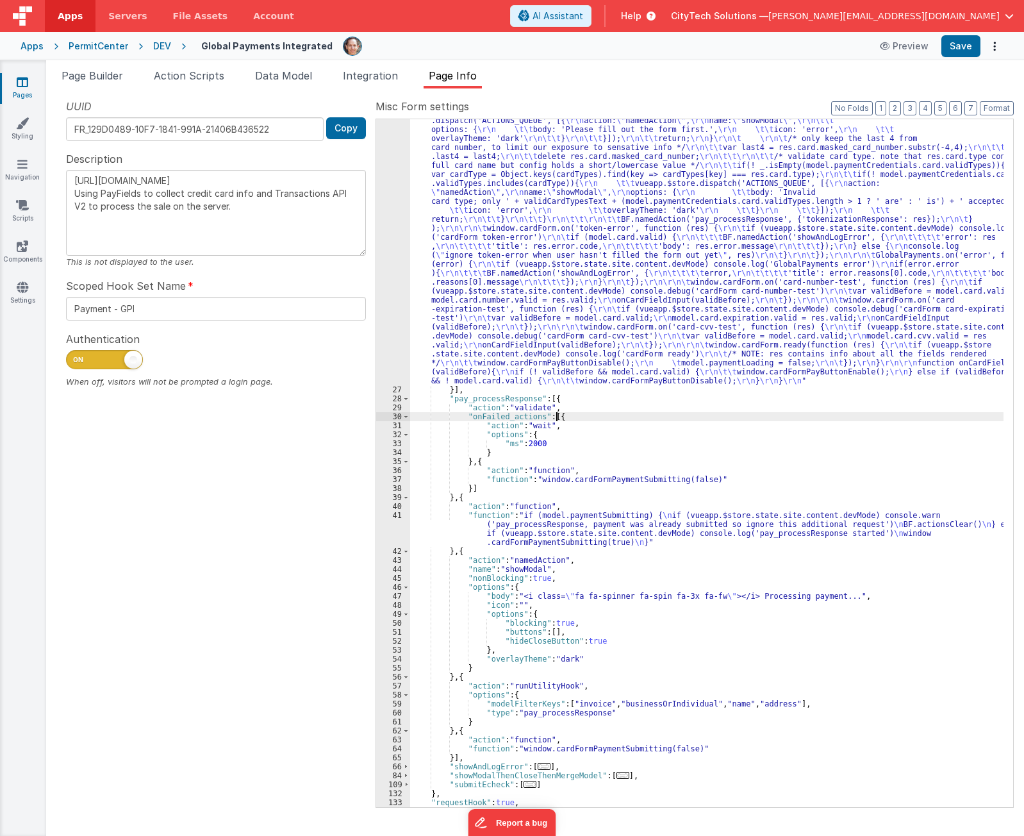
click at [570, 415] on div ""function" : "if (model.paymentCredentials.card.enabled) { \r\n if(typeof Globa…" at bounding box center [706, 284] width 593 height 1593
click at [495, 418] on div ""function" : "if (model.paymentCredentials.card.enabled) { \r\n if(typeof Globa…" at bounding box center [706, 284] width 593 height 1593
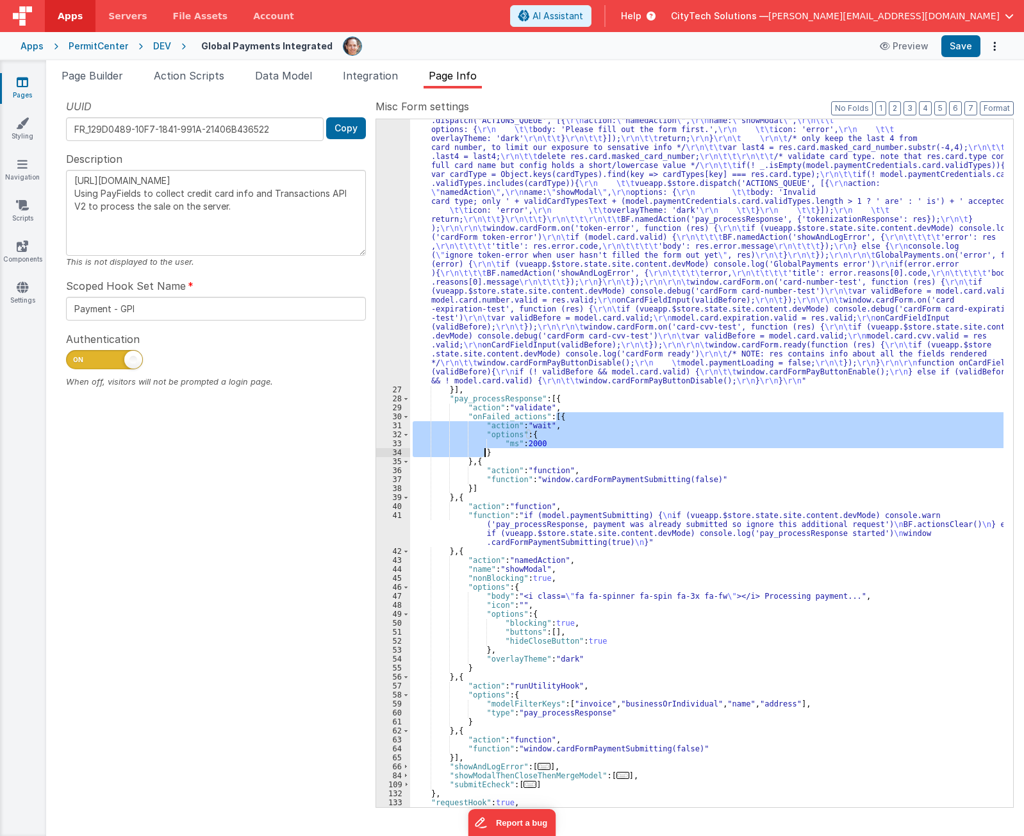
drag, startPoint x: 580, startPoint y: 416, endPoint x: 576, endPoint y: 454, distance: 38.0
click at [576, 454] on div ""function" : "if (model.paymentCredentials.card.enabled) { \r\n if(typeof Globa…" at bounding box center [706, 284] width 593 height 1593
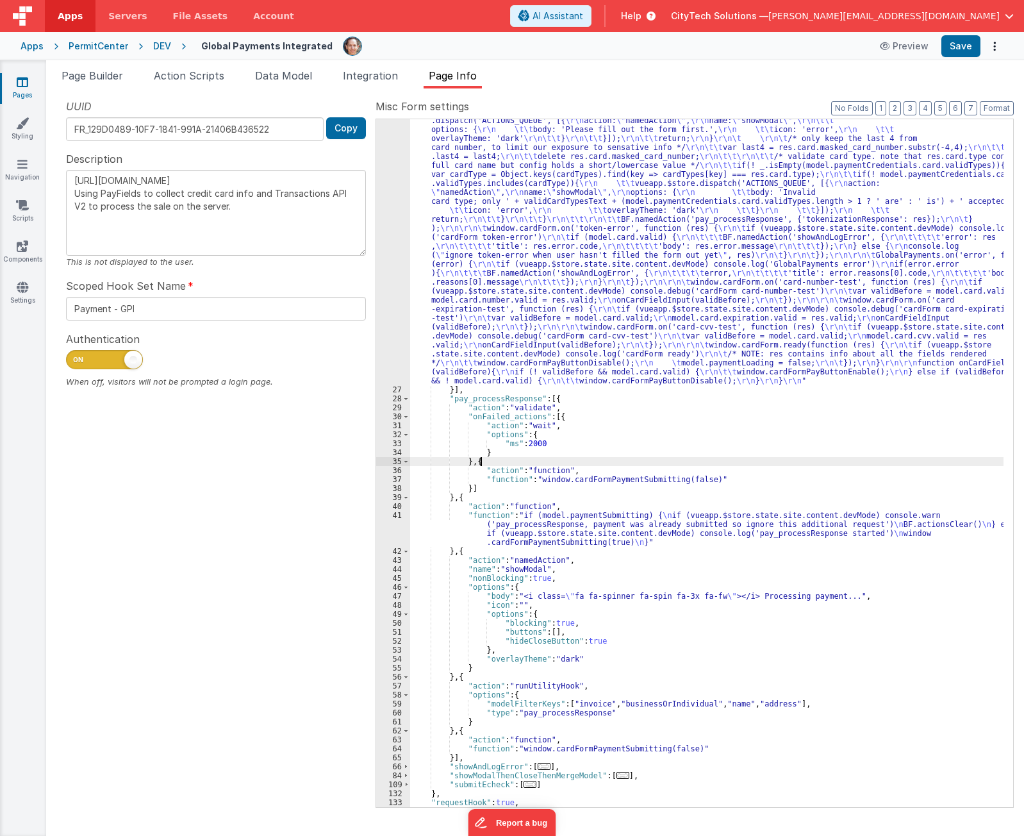
click at [566, 461] on div ""function" : "if (model.paymentCredentials.card.enabled) { \r\n if(typeof Globa…" at bounding box center [706, 284] width 593 height 1593
drag, startPoint x: 566, startPoint y: 461, endPoint x: 494, endPoint y: 460, distance: 71.8
click at [499, 457] on div ""function" : "if (model.paymentCredentials.card.enabled) { \r\n if(typeof Globa…" at bounding box center [706, 284] width 593 height 1593
click at [580, 417] on div ""function" : "if (model.paymentCredentials.card.enabled) { \r\n if(typeof Globa…" at bounding box center [706, 284] width 593 height 1593
click at [608, 520] on div ""function" : "if (model.paymentCredentials.card.enabled) { \r\n if(typeof Globa…" at bounding box center [706, 284] width 593 height 1593
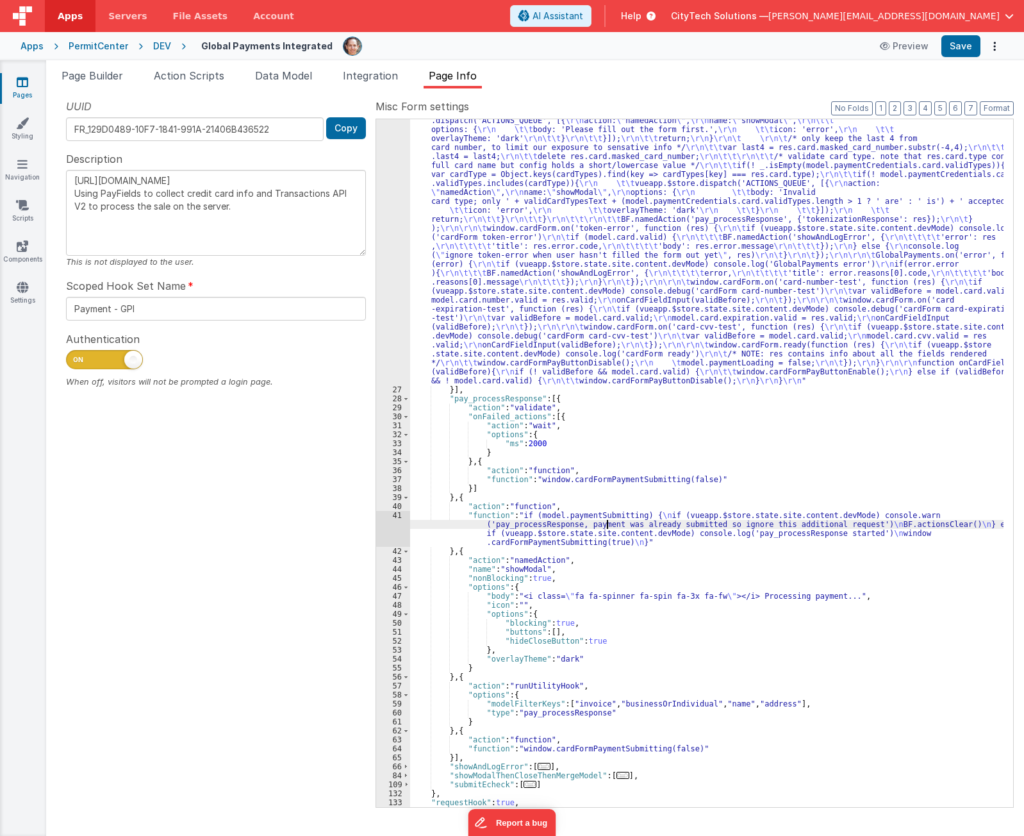
click at [608, 520] on div ""function" : "if (model.paymentCredentials.card.enabled) { \r\n if(typeof Globa…" at bounding box center [706, 284] width 593 height 1593
click at [608, 514] on div ""function" : "if (model.paymentCredentials.card.enabled) { \r\n if(typeof Globa…" at bounding box center [706, 284] width 593 height 1593
click at [479, 494] on div ""function" : "if (model.paymentCredentials.card.enabled) { \r\n if(typeof Globa…" at bounding box center [706, 284] width 593 height 1593
drag, startPoint x: 488, startPoint y: 498, endPoint x: 495, endPoint y: 498, distance: 7.0
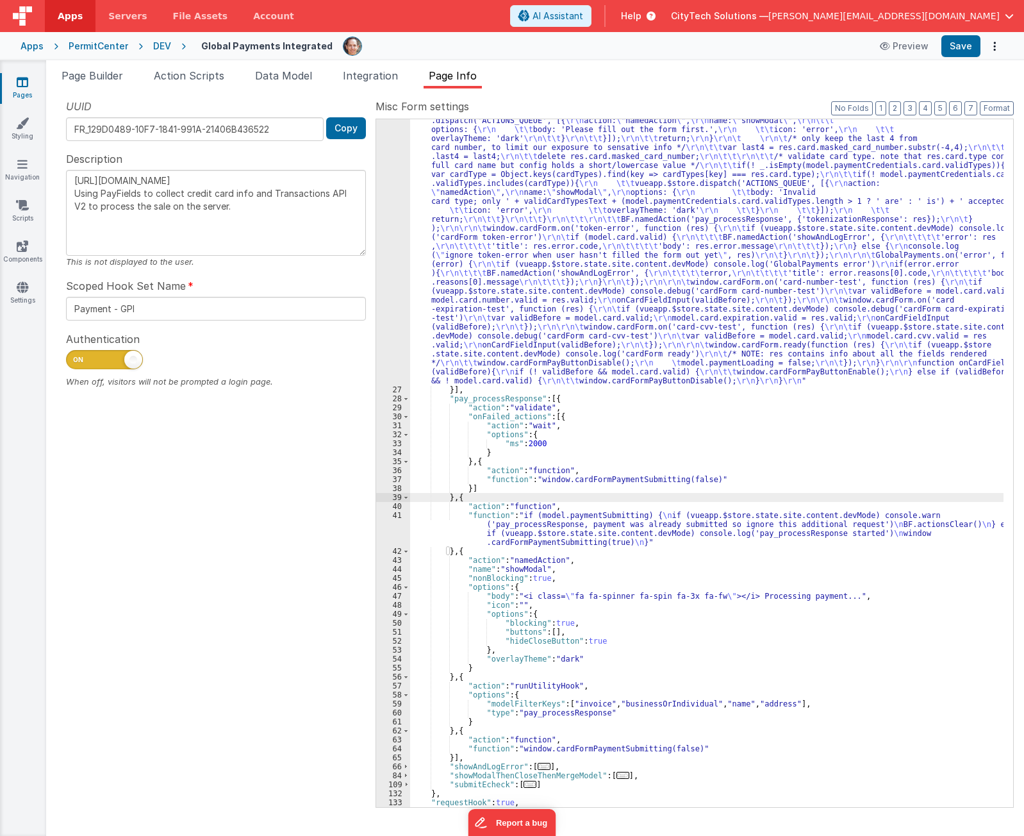
drag, startPoint x: 495, startPoint y: 498, endPoint x: 717, endPoint y: 523, distance: 223.1
click at [732, 521] on div ""function" : "if (model.paymentCredentials.card.enabled) { \r\n if(typeof Globa…" at bounding box center [706, 284] width 593 height 1593
click at [618, 515] on div ""function" : "if (model.paymentCredentials.card.enabled) { \r\n if(typeof Globa…" at bounding box center [706, 284] width 593 height 1593
click at [511, 213] on div ""function" : "if (model.paymentCredentials.card.enabled) { \r\n if(typeof Globa…" at bounding box center [706, 284] width 593 height 1593
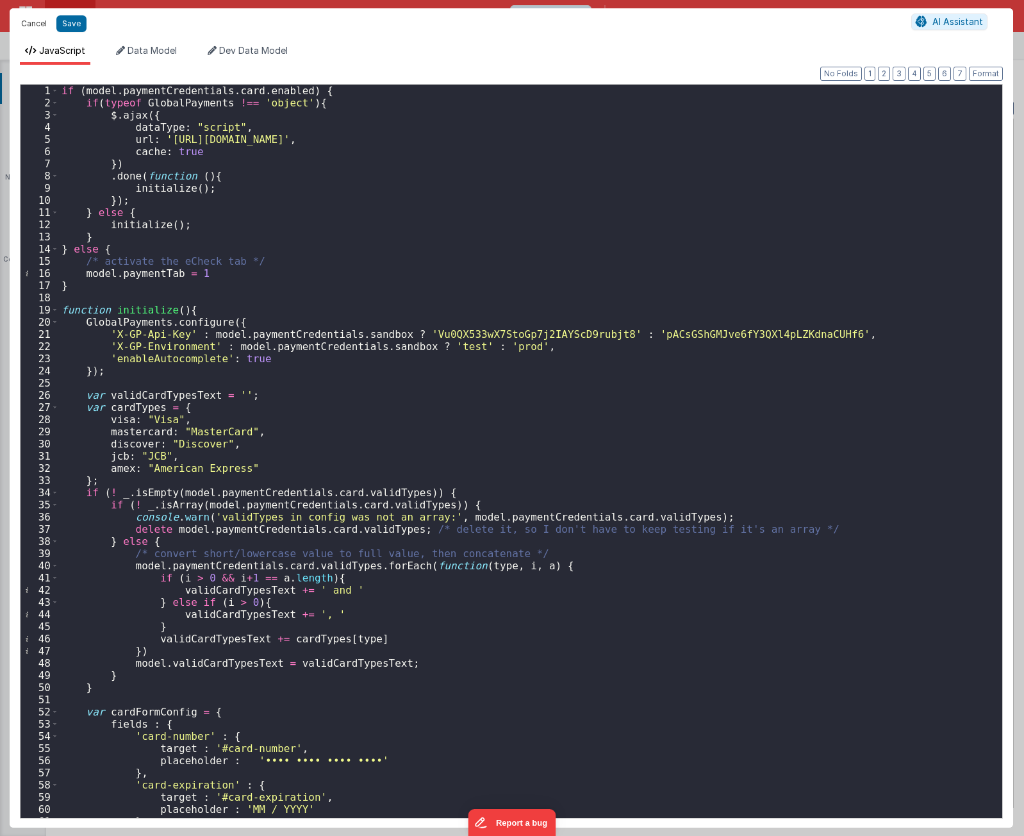
click at [31, 15] on button "Cancel" at bounding box center [34, 24] width 38 height 18
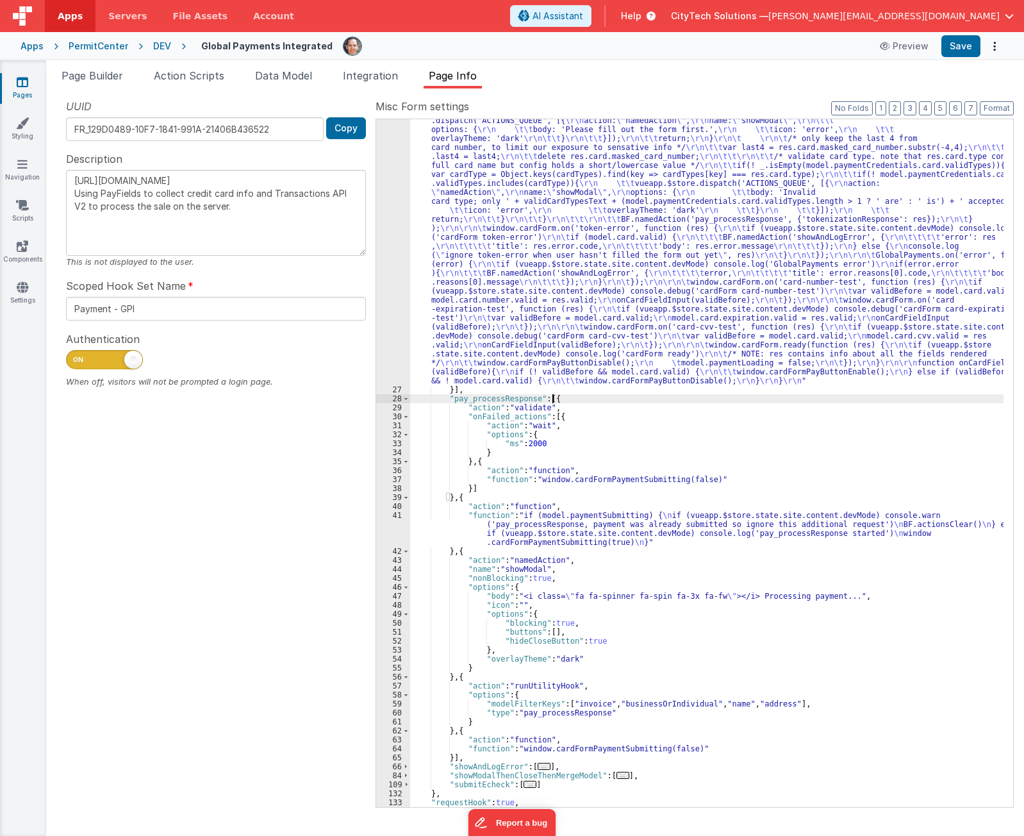
click at [639, 400] on div ""function" : "if (model.paymentCredentials.card.enabled) { \r\n if(typeof Globa…" at bounding box center [706, 284] width 593 height 1593
paste input "ardFormPaymentSubmitting"
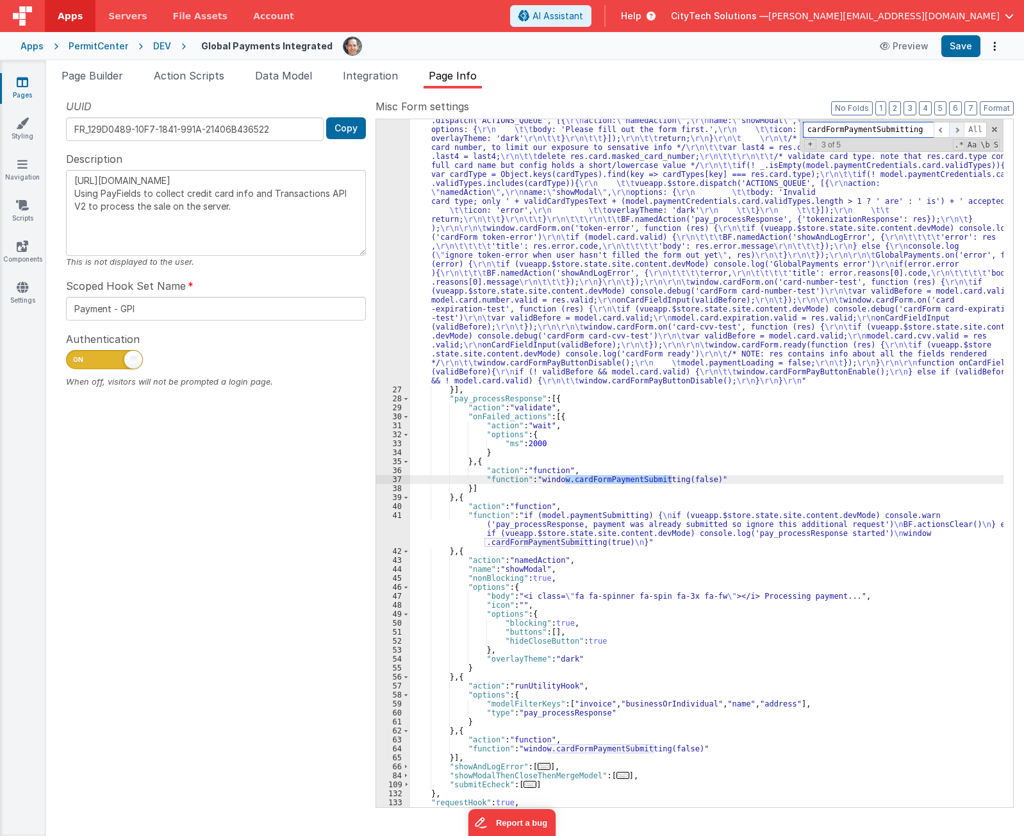
type input "cardFormPaymentSubmitting"
click at [959, 135] on span at bounding box center [956, 130] width 15 height 16
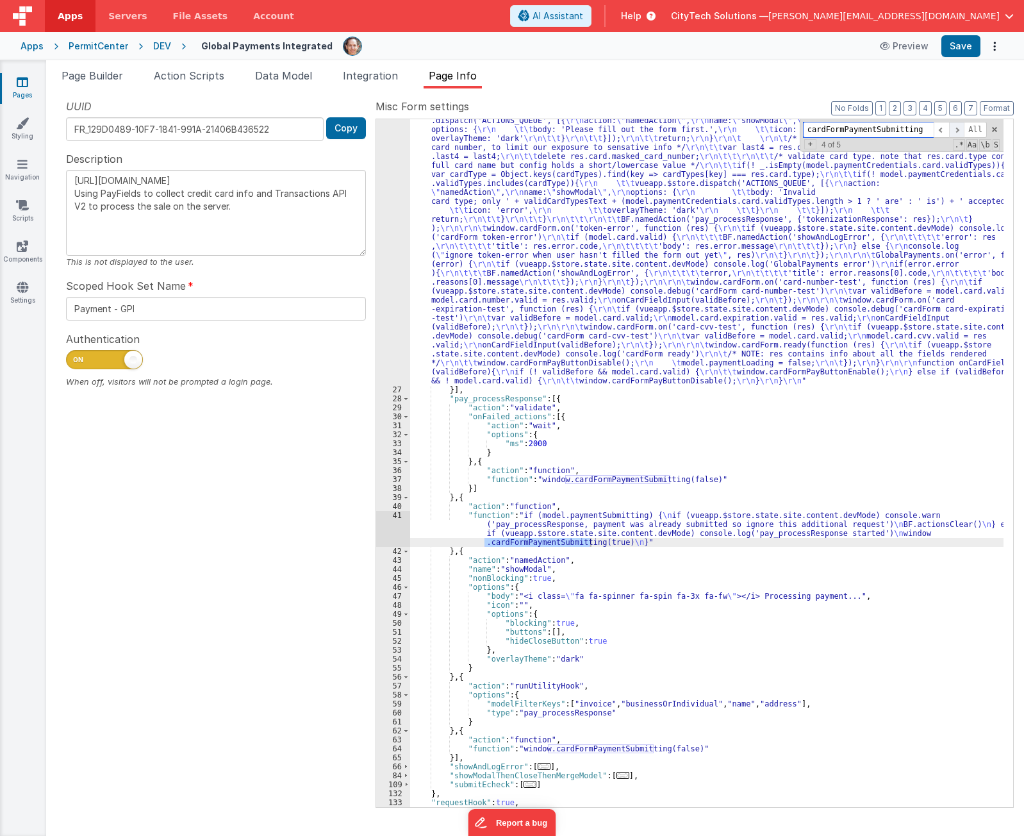
click at [959, 135] on span at bounding box center [956, 130] width 15 height 16
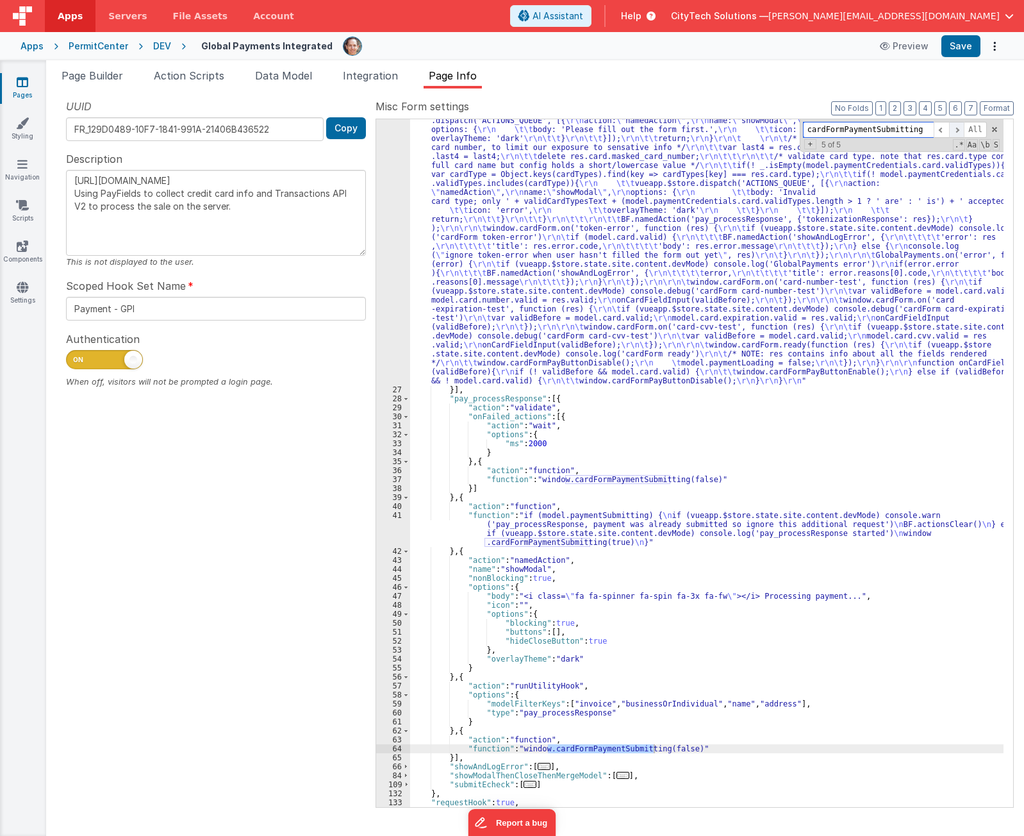
click at [959, 135] on span at bounding box center [956, 130] width 15 height 16
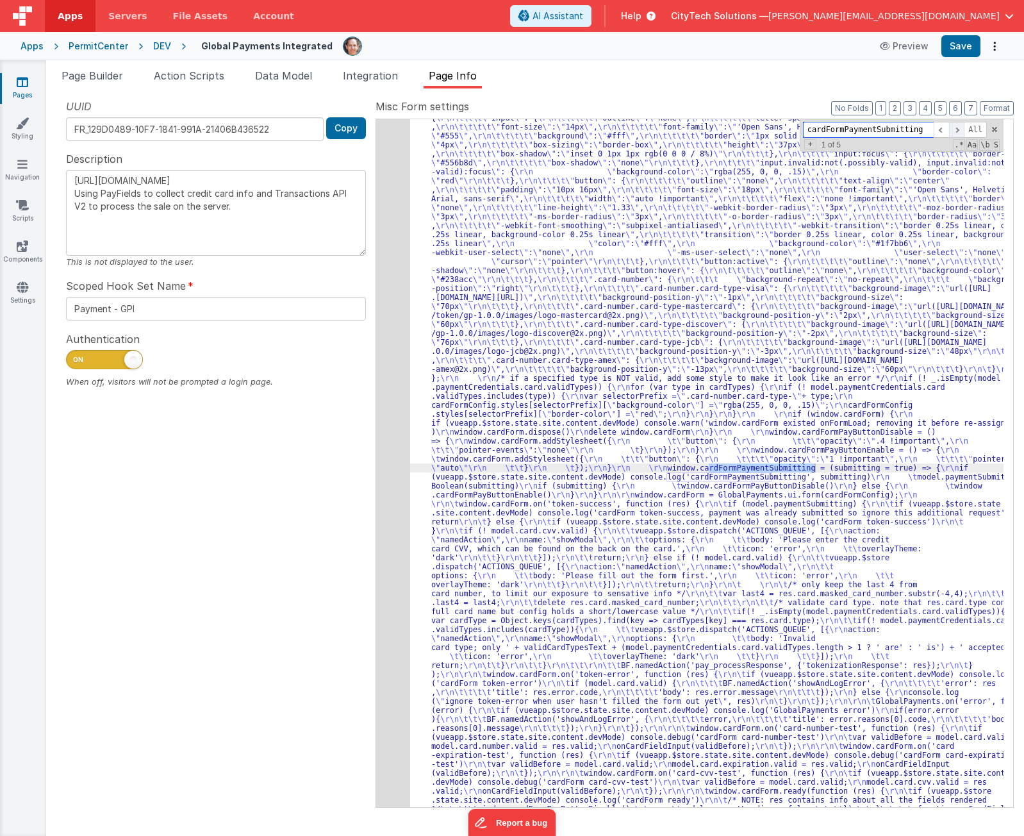
scroll to position [293, 0]
click at [959, 135] on span at bounding box center [956, 130] width 15 height 16
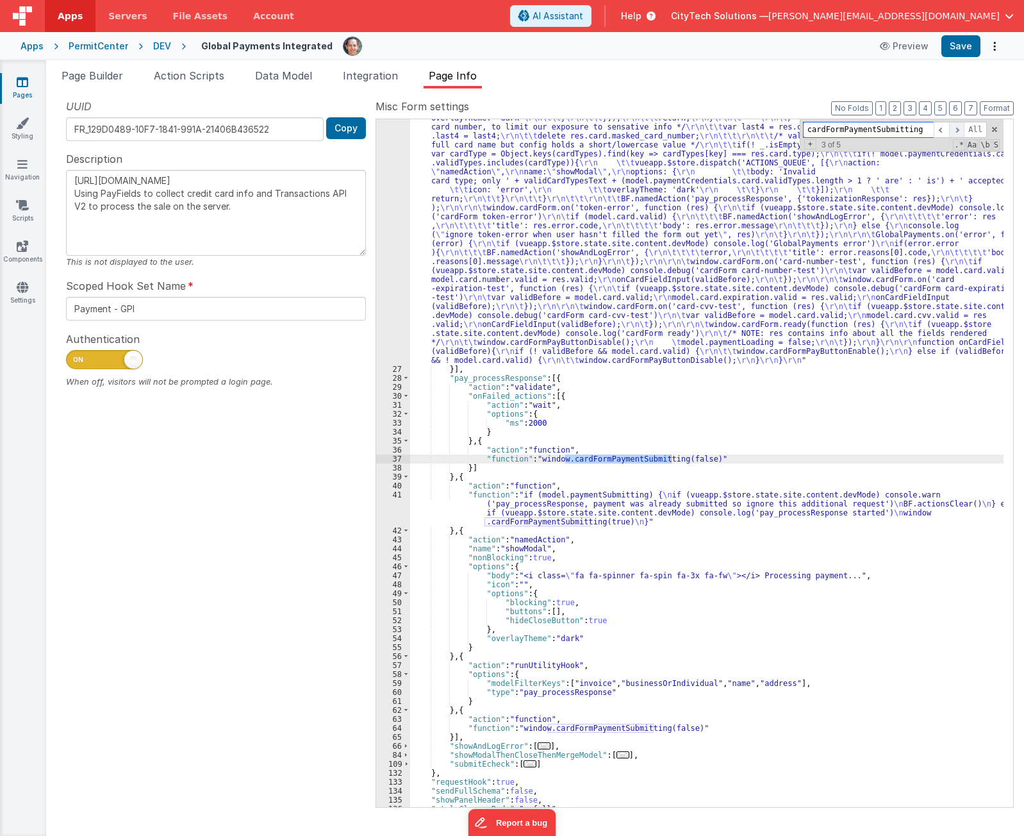
click at [962, 131] on span at bounding box center [956, 130] width 15 height 16
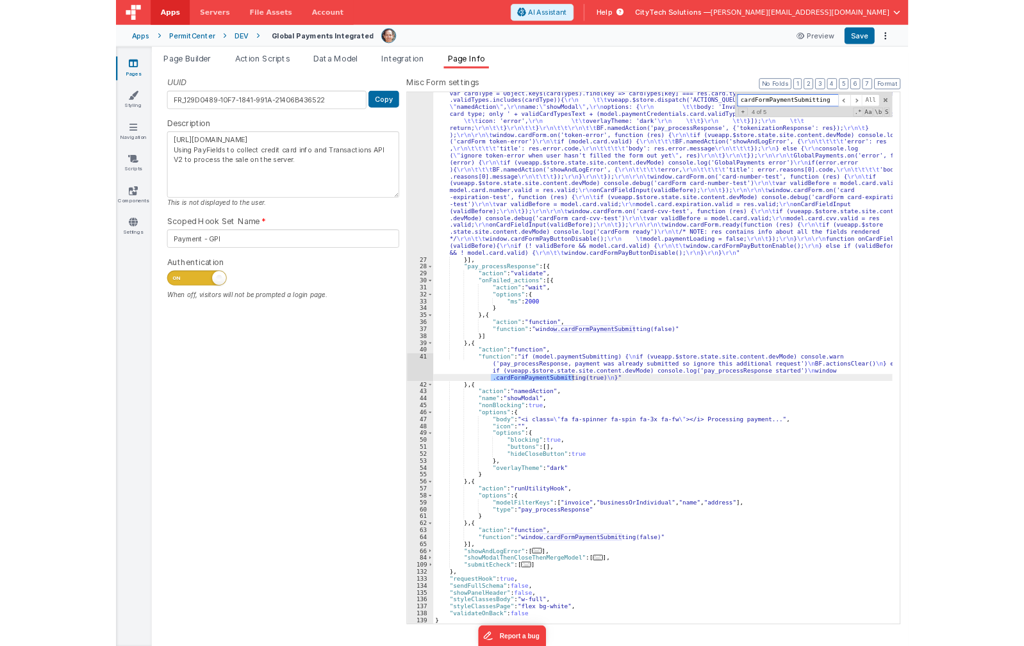
scroll to position [793, 0]
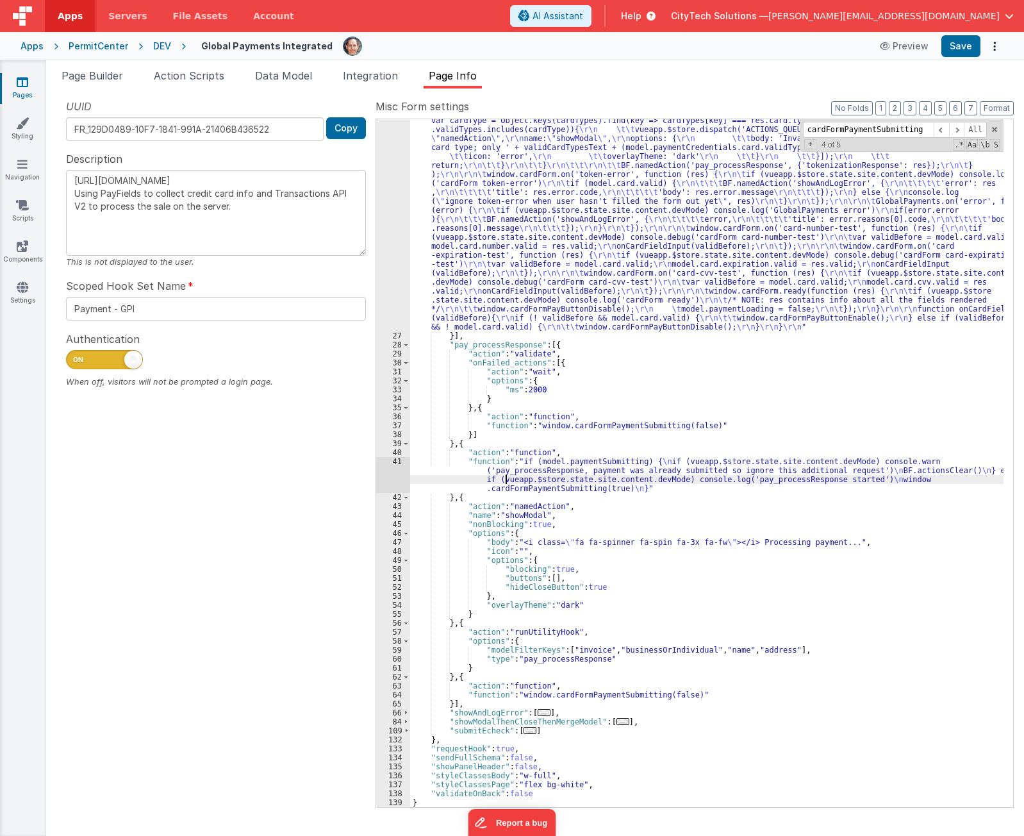
click at [504, 479] on div ""function" : "if (model.paymentCredentials.card.enabled) { \r\n if(typeof Globa…" at bounding box center [706, 230] width 593 height 1593
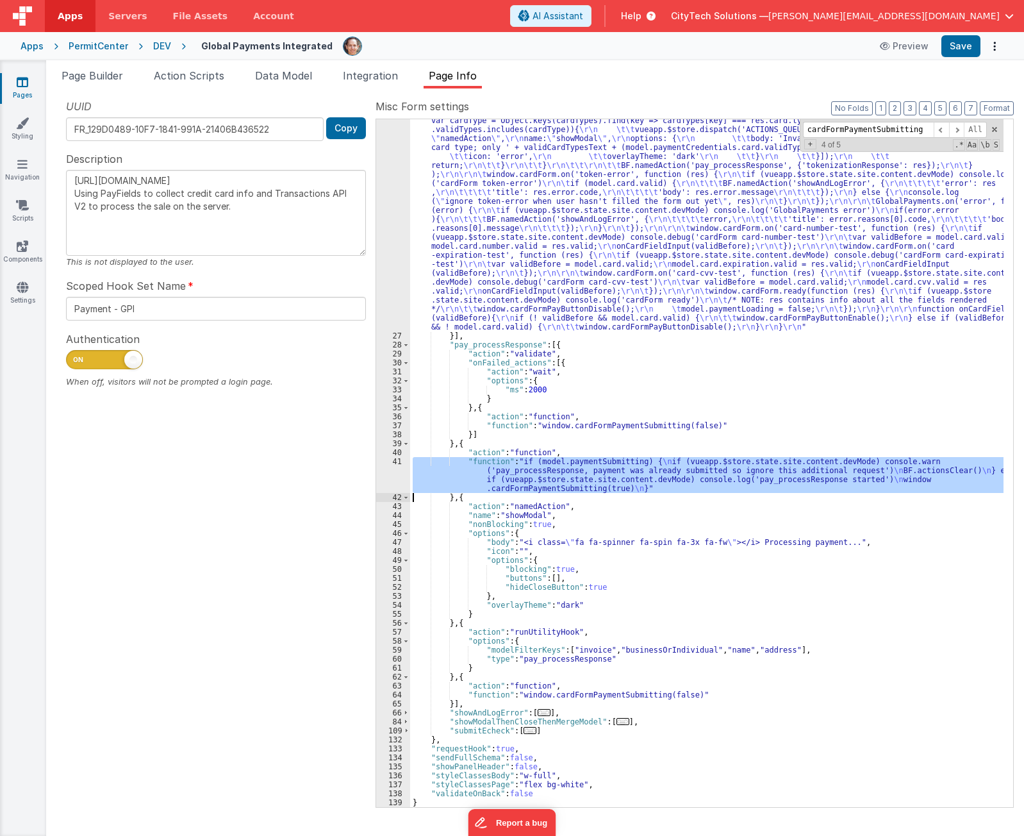
click at [386, 470] on div "41" at bounding box center [393, 475] width 34 height 36
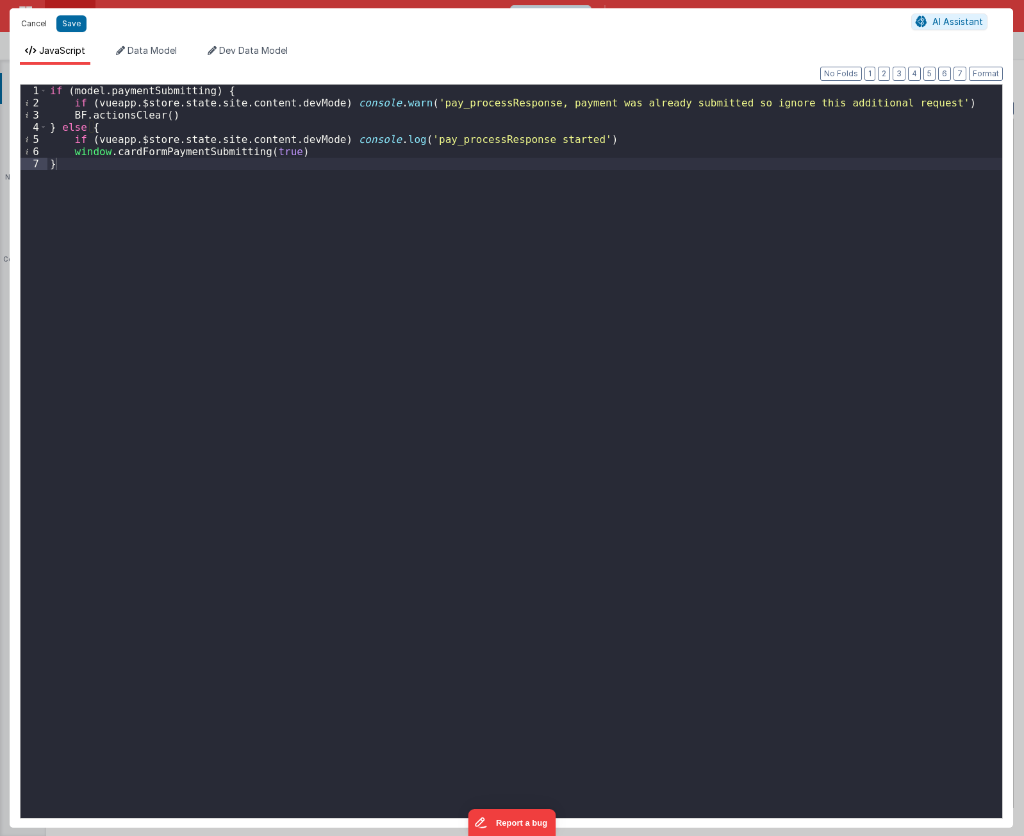
click at [43, 25] on button "Cancel" at bounding box center [34, 24] width 38 height 18
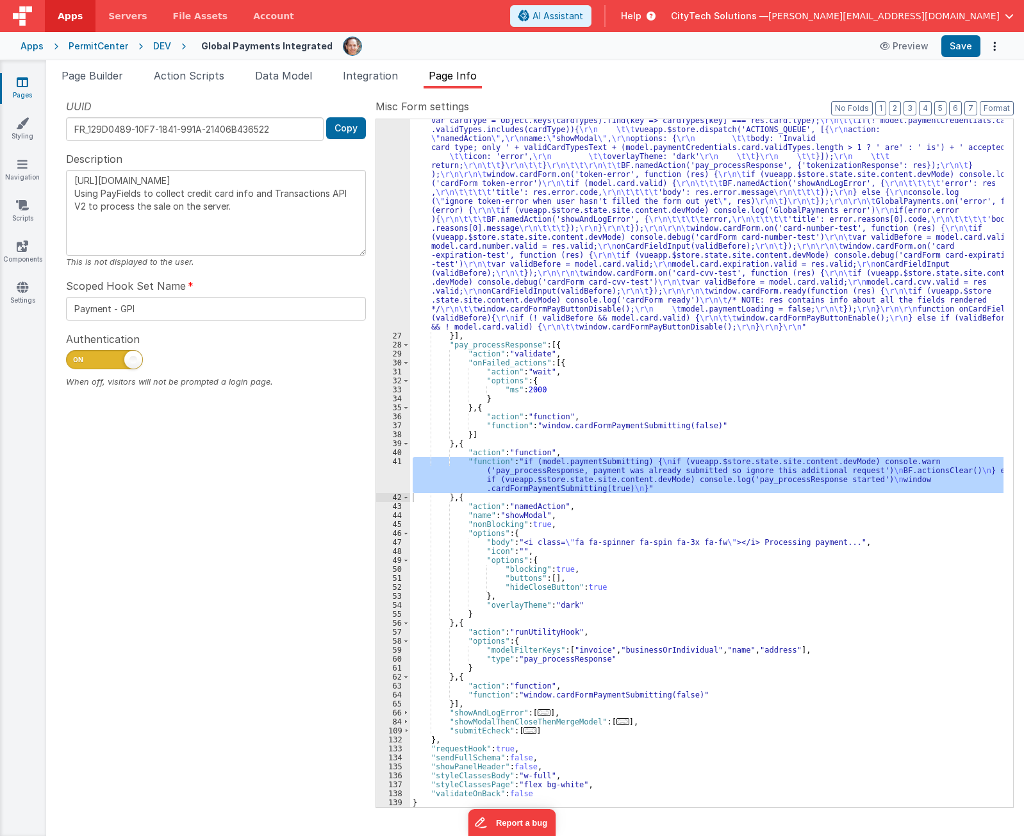
click at [810, 447] on div ""function" : "if (model.paymentCredentials.card.enabled) { \r\n if(typeof Globa…" at bounding box center [706, 230] width 593 height 1593
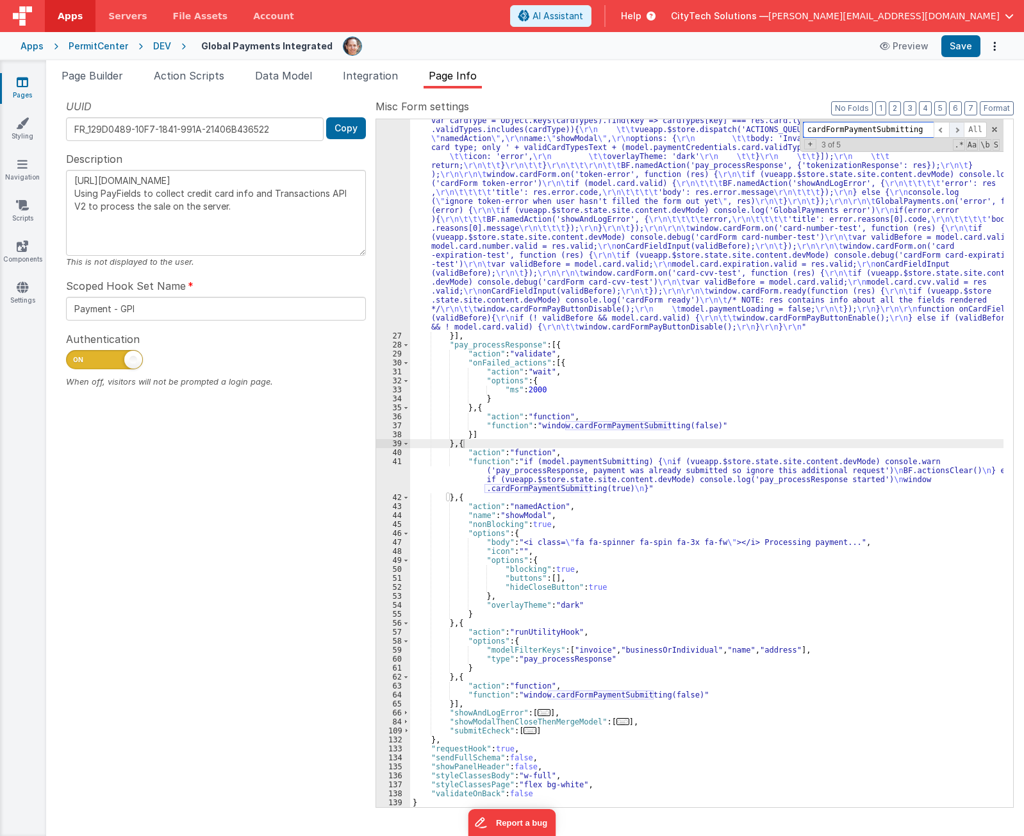
click at [960, 128] on span at bounding box center [956, 130] width 15 height 16
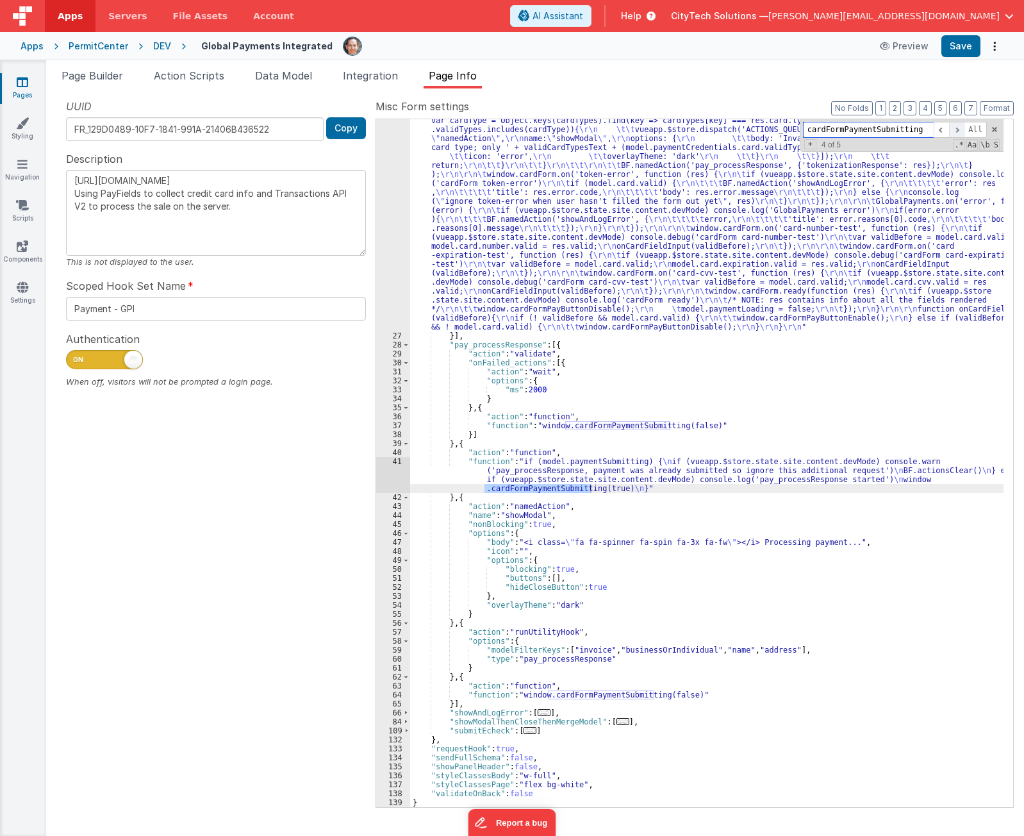
click at [960, 128] on span at bounding box center [956, 130] width 15 height 16
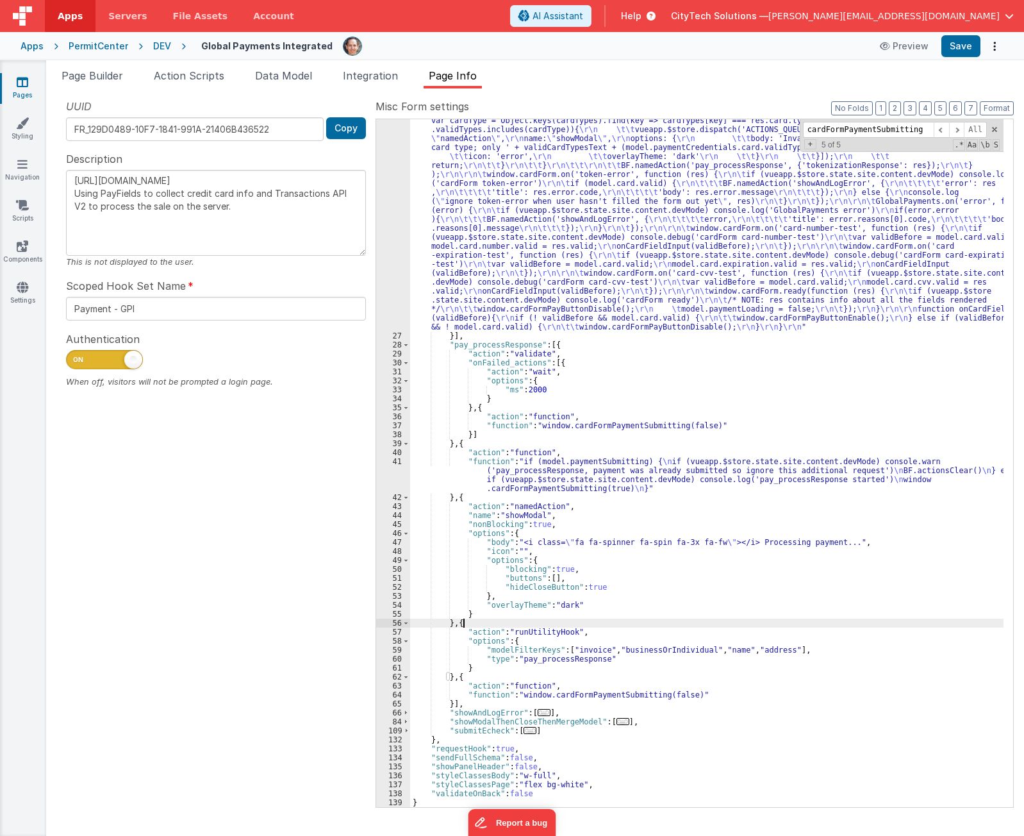
click at [474, 550] on div ""function" : "if (model.paymentCredentials.card.enabled) { \r\n if(typeof Globa…" at bounding box center [706, 230] width 593 height 1593
click at [571, 550] on div ""function" : "if (model.paymentCredentials.card.enabled) { \r\n if(typeof Globa…" at bounding box center [706, 230] width 593 height 1593
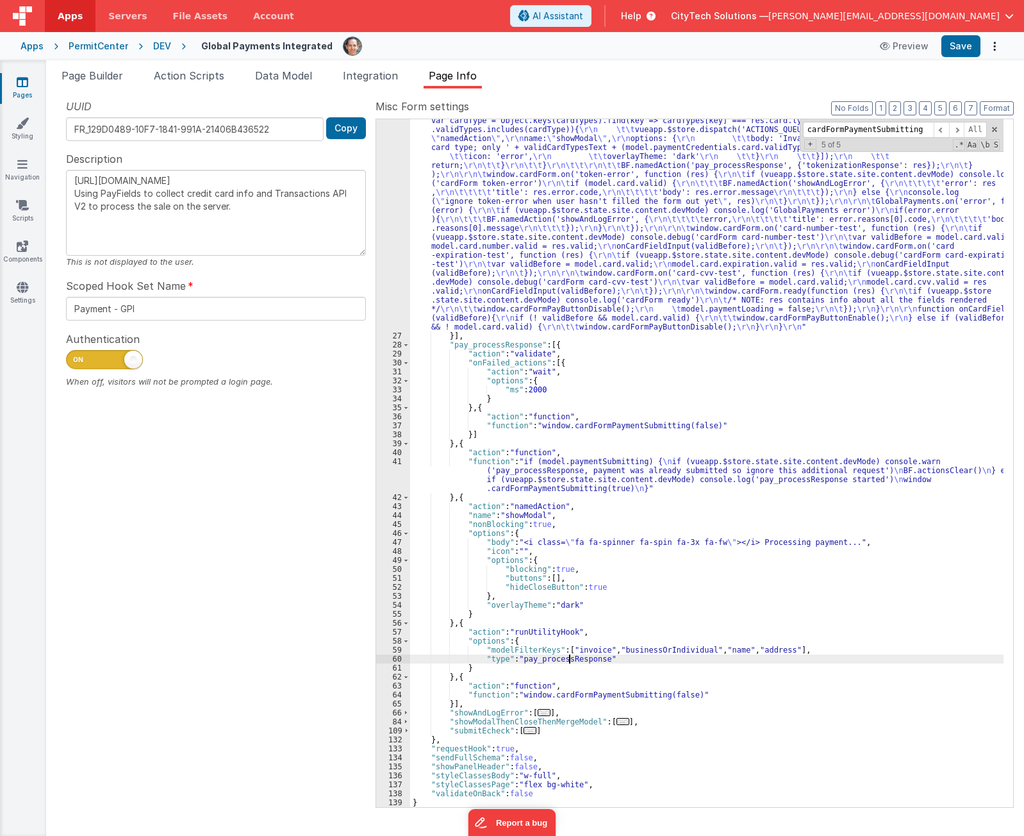
click at [571, 550] on div ""function" : "if (model.paymentCredentials.card.enabled) { \r\n if(typeof Globa…" at bounding box center [706, 230] width 593 height 1593
click at [571, 550] on div ""function" : "if (model.paymentCredentials.card.enabled) { \r\n if(typeof Globa…" at bounding box center [706, 462] width 593 height 687
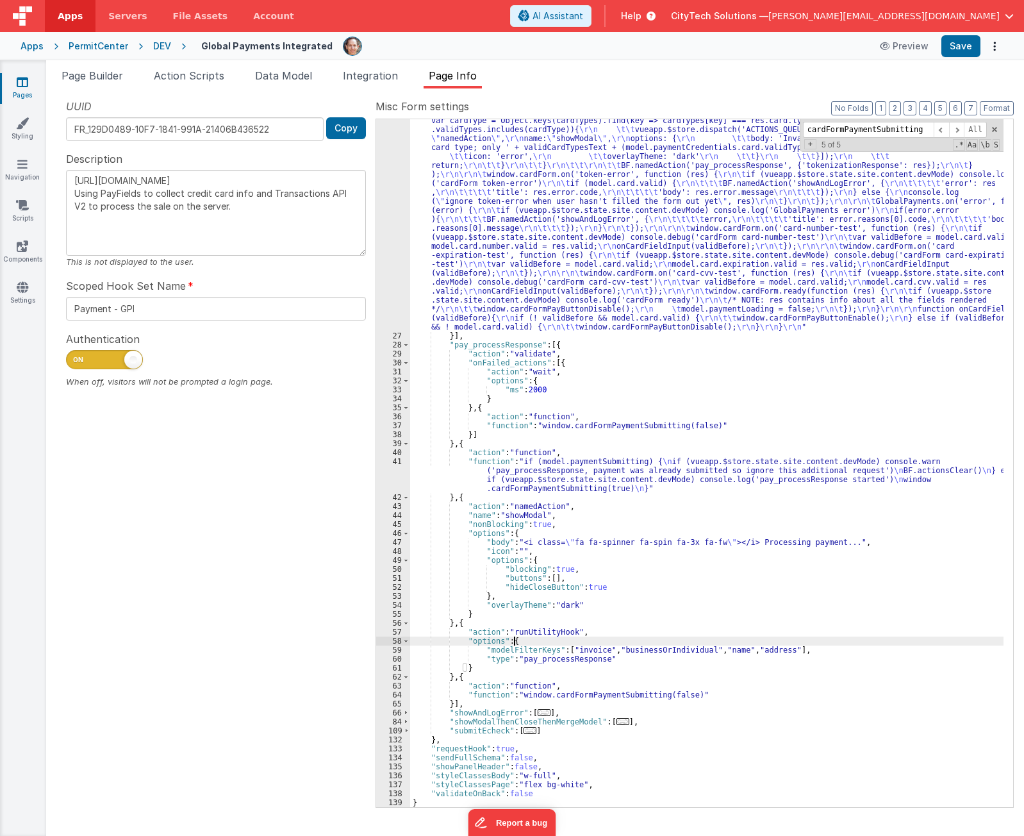
drag, startPoint x: 573, startPoint y: 638, endPoint x: 588, endPoint y: 617, distance: 26.1
click at [573, 550] on div ""function" : "if (model.paymentCredentials.card.enabled) { \r\n if(typeof Globa…" at bounding box center [706, 230] width 593 height 1593
click at [588, 550] on div ""function" : "if (model.paymentCredentials.card.enabled) { \r\n if(typeof Globa…" at bounding box center [706, 230] width 593 height 1593
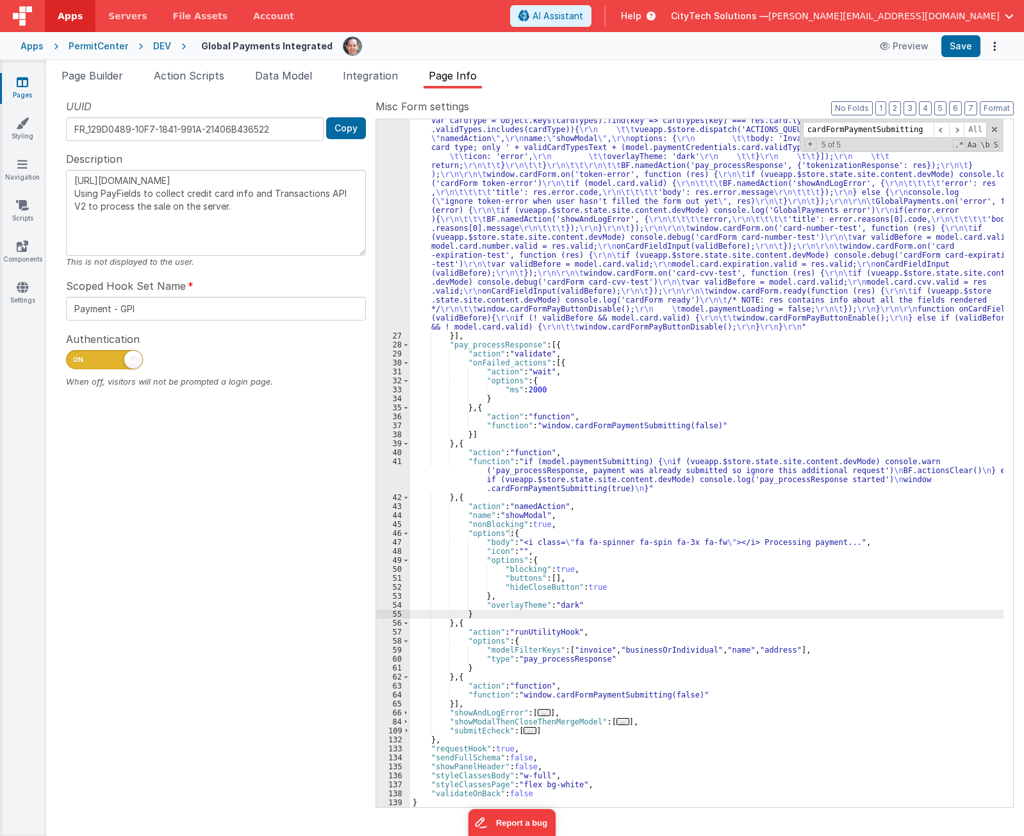
click at [598, 550] on div ""function" : "if (model.paymentCredentials.card.enabled) { \r\n if(typeof Globa…" at bounding box center [706, 230] width 593 height 1593
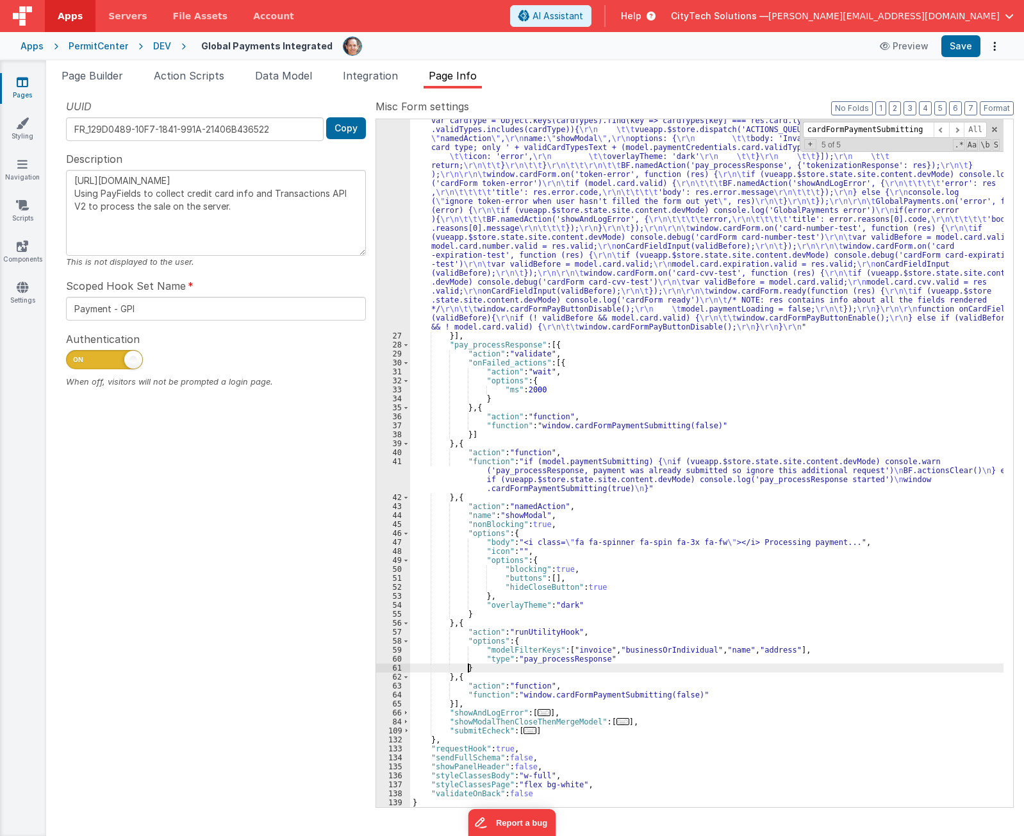
click at [632, 550] on div ""function" : "if (model.paymentCredentials.card.enabled) { \r\n if(typeof Globa…" at bounding box center [706, 230] width 593 height 1593
click at [615, 550] on div ""function" : "if (model.paymentCredentials.card.enabled) { \r\n if(typeof Globa…" at bounding box center [706, 230] width 593 height 1593
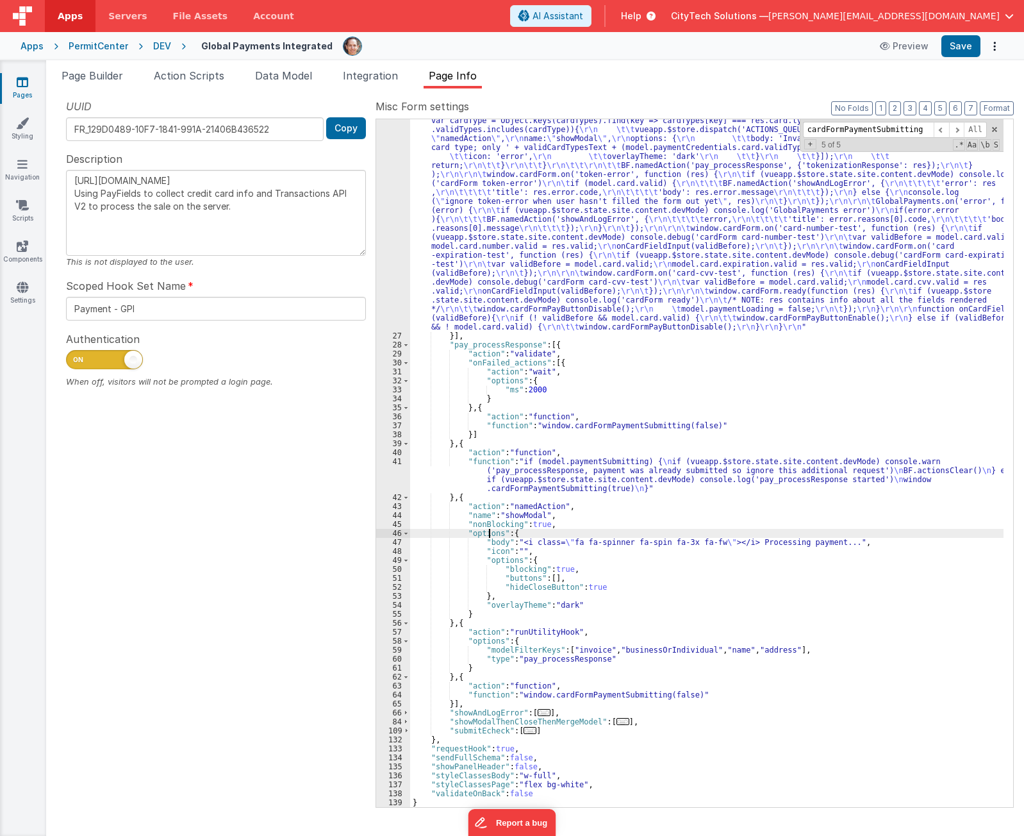
click at [489, 532] on div ""function" : "if (model.paymentCredentials.card.enabled) { \r\n if(typeof Globa…" at bounding box center [706, 230] width 593 height 1593
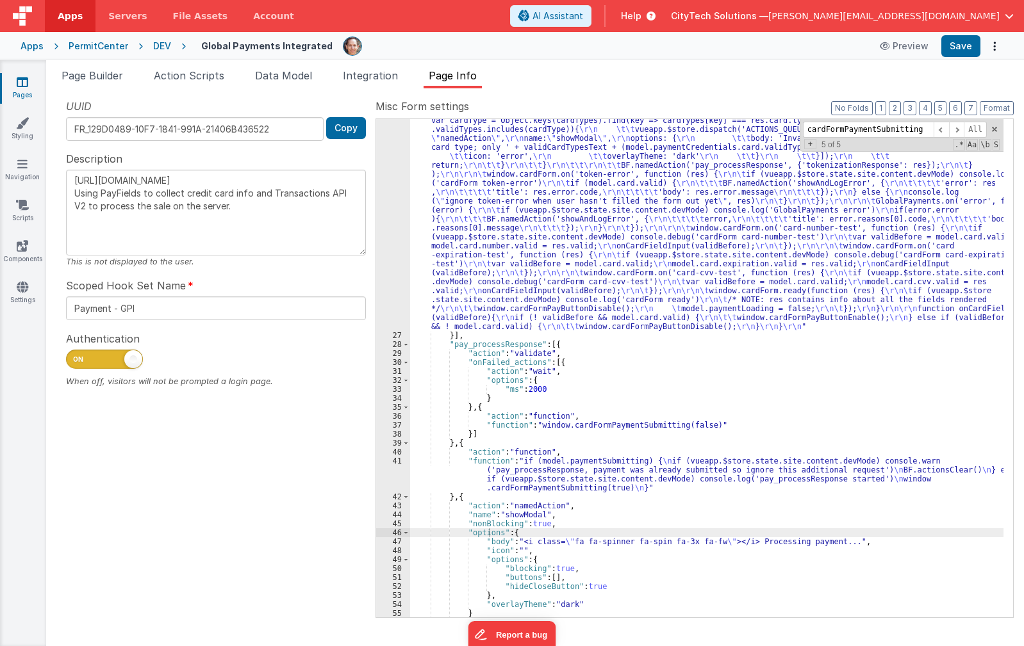
drag, startPoint x: 629, startPoint y: 375, endPoint x: 643, endPoint y: 222, distance: 153.8
click at [628, 361] on div ""function" : "if (model.paymentCredentials.card.enabled) { \r\n if(typeof Globa…" at bounding box center [706, 136] width 593 height 1404
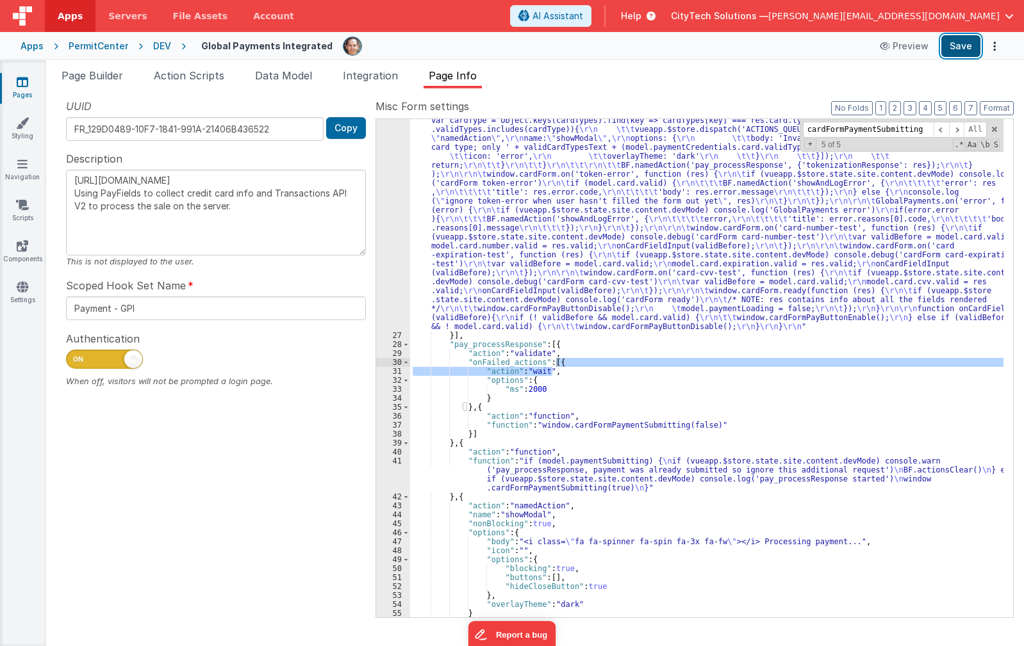
click at [958, 44] on button "Save" at bounding box center [960, 46] width 39 height 22
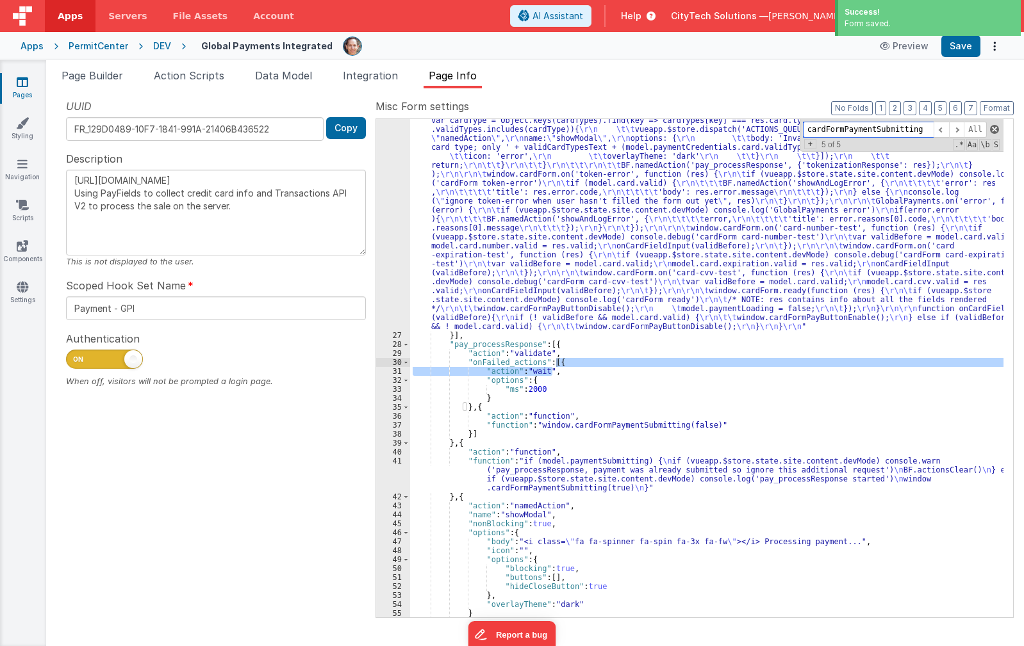
click at [995, 128] on span at bounding box center [994, 129] width 9 height 9
click at [579, 341] on div ""function" : "if (model.paymentCredentials.card.enabled) { \r\n if(typeof Globa…" at bounding box center [706, 136] width 593 height 1404
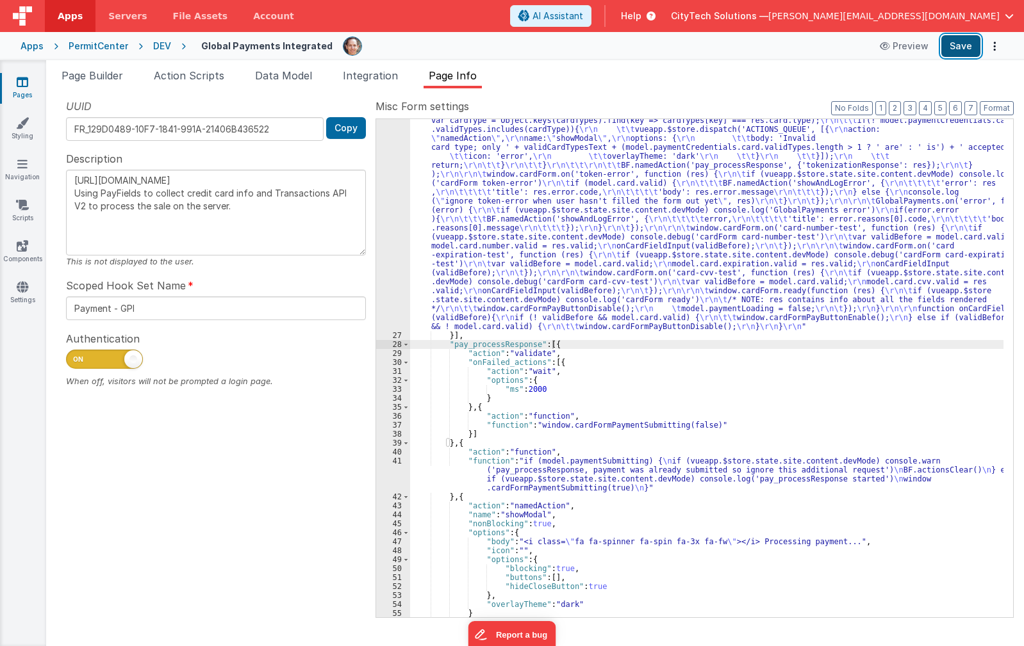
click at [960, 42] on button "Save" at bounding box center [960, 46] width 39 height 22
drag, startPoint x: 707, startPoint y: 86, endPoint x: 1017, endPoint y: 45, distance: 312.2
click at [718, 83] on ul "Page Builder Action Scripts Data Model Integration Page Info" at bounding box center [535, 78] width 978 height 21
click at [994, 46] on icon "Options" at bounding box center [994, 46] width 18 height 1
click at [964, 101] on link "Rollback" at bounding box center [947, 97] width 113 height 24
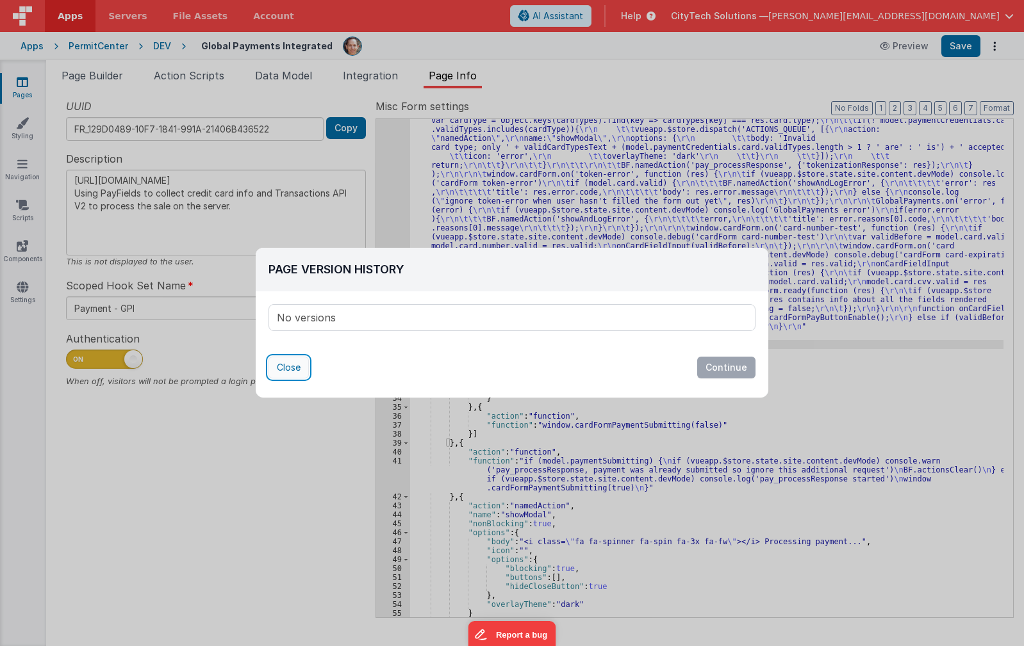
click at [288, 368] on button "Close" at bounding box center [288, 368] width 40 height 22
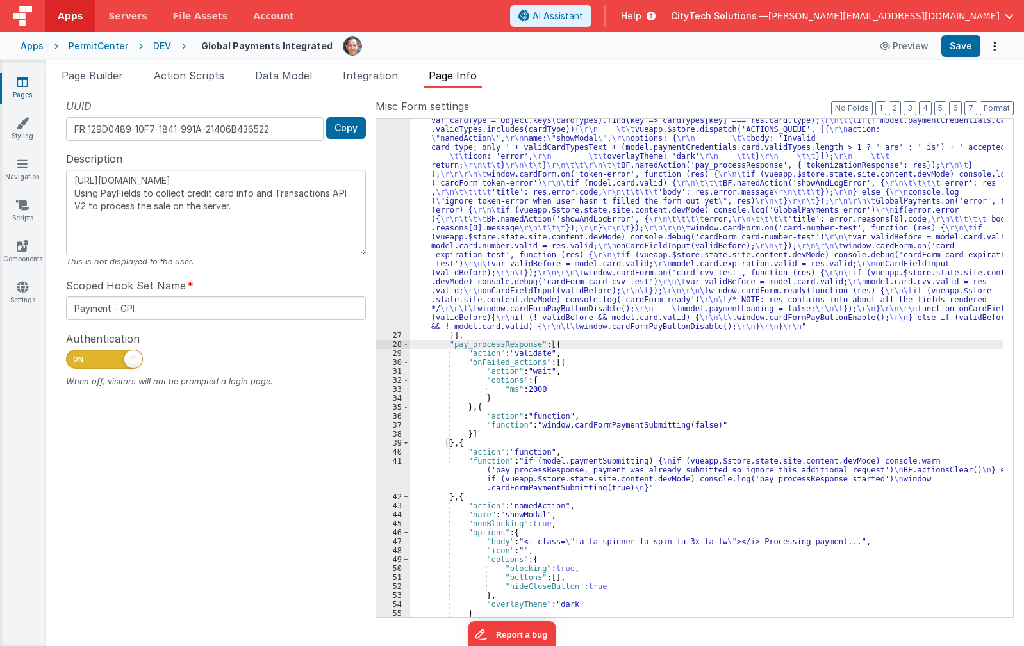
drag, startPoint x: 203, startPoint y: 603, endPoint x: 211, endPoint y: 601, distance: 7.9
click at [203, 550] on div "UUID FR_129D0489-10F7-1841-991A-21406B436522 Copy Description [URL][DOMAIN_NAME…" at bounding box center [215, 358] width 319 height 518
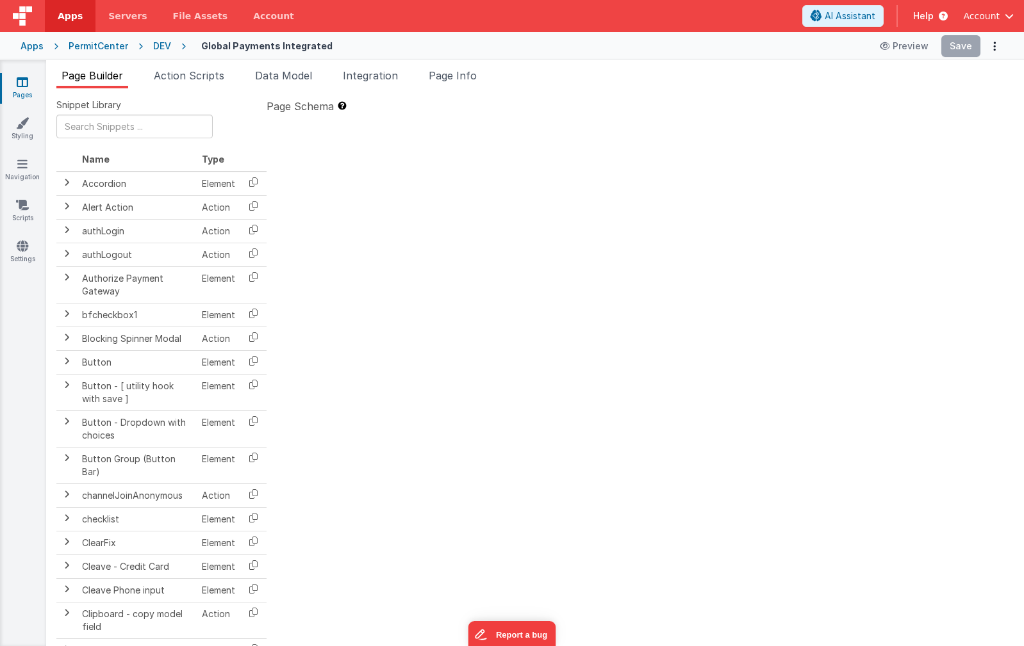
type textarea "[URL][DOMAIN_NAME] Using PayFields to collect credit card info and Transactions…"
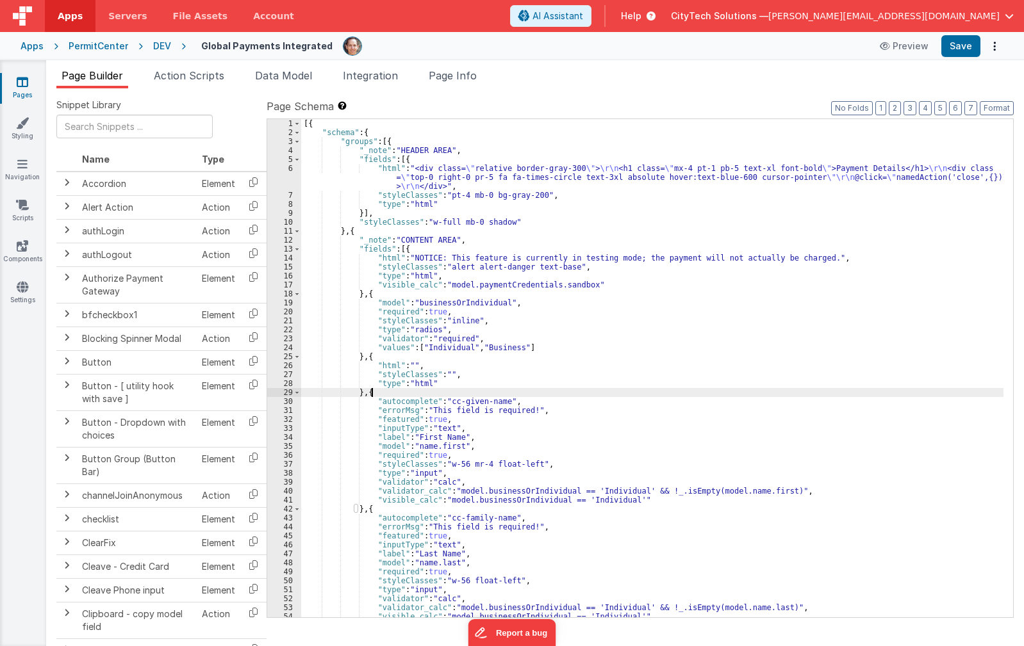
click at [549, 391] on div "[{ "schema" : { "groups" : [{ "_note" : "HEADER AREA" , "fields" : [{ "html" : …" at bounding box center [652, 377] width 702 height 516
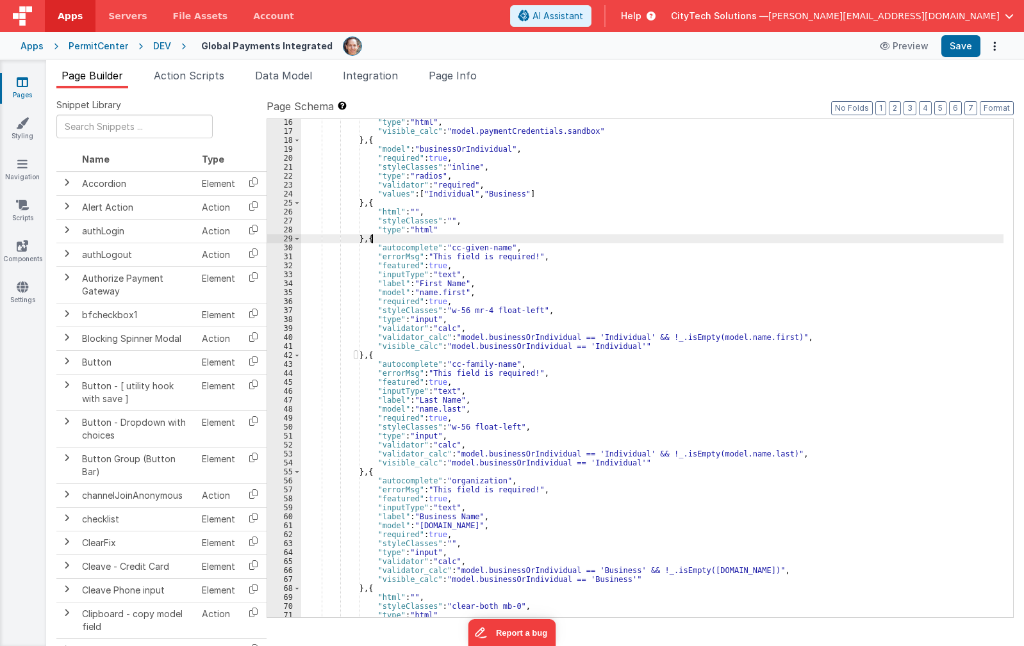
scroll to position [154, 0]
click at [457, 81] on span "Page Info" at bounding box center [453, 75] width 48 height 13
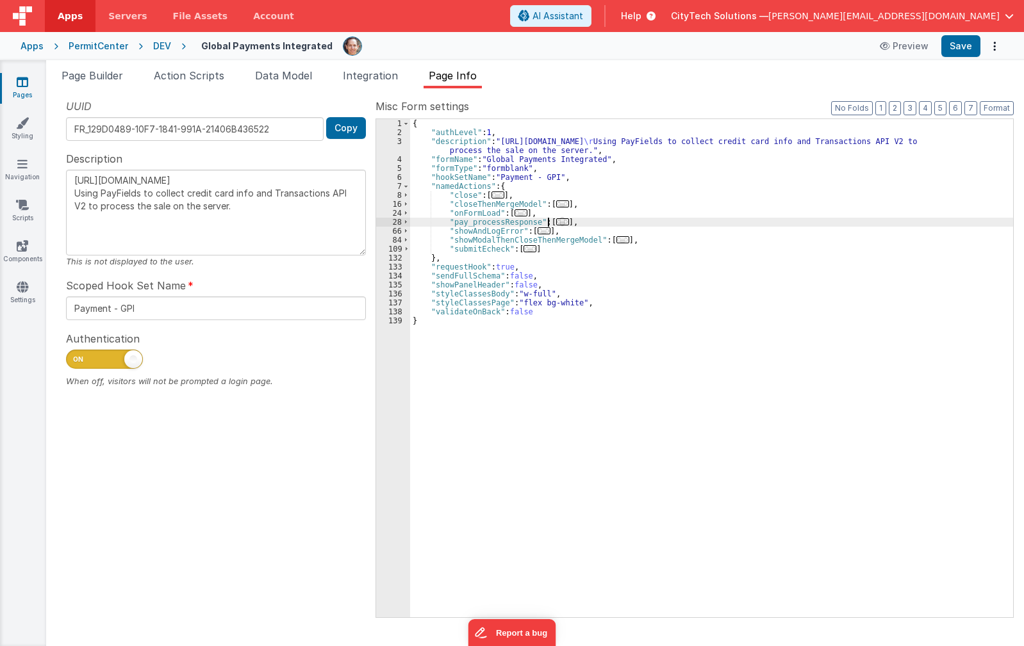
click at [556, 222] on span "..." at bounding box center [562, 221] width 13 height 7
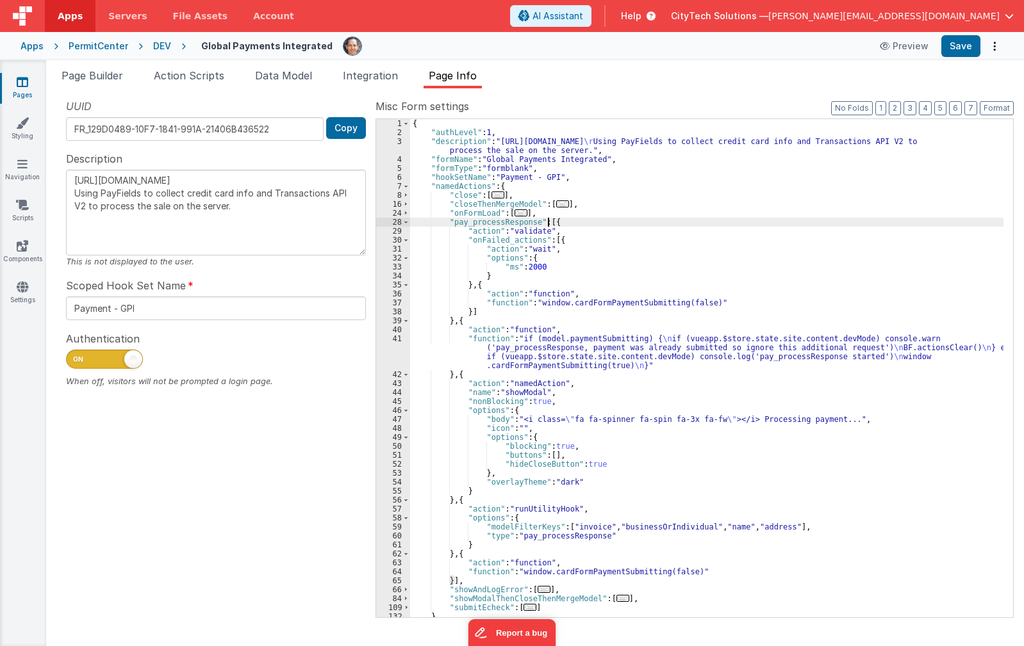
click at [584, 226] on div "{ "authLevel" : 1 , "description" : "https://developer.globalpaymentsintegrated…" at bounding box center [706, 377] width 593 height 516
click at [585, 234] on div "{ "authLevel" : 1 , "description" : "https://developer.globalpaymentsintegrated…" at bounding box center [706, 377] width 593 height 516
click at [524, 320] on div "{ "authLevel" : 1 , "description" : "https://developer.globalpaymentsintegrated…" at bounding box center [706, 377] width 593 height 516
click at [588, 215] on div "{ "authLevel" : 1 , "description" : "https://developer.globalpaymentsintegrated…" at bounding box center [706, 377] width 593 height 516
click at [588, 224] on div "{ "authLevel" : 1 , "description" : "https://developer.globalpaymentsintegrated…" at bounding box center [706, 377] width 593 height 516
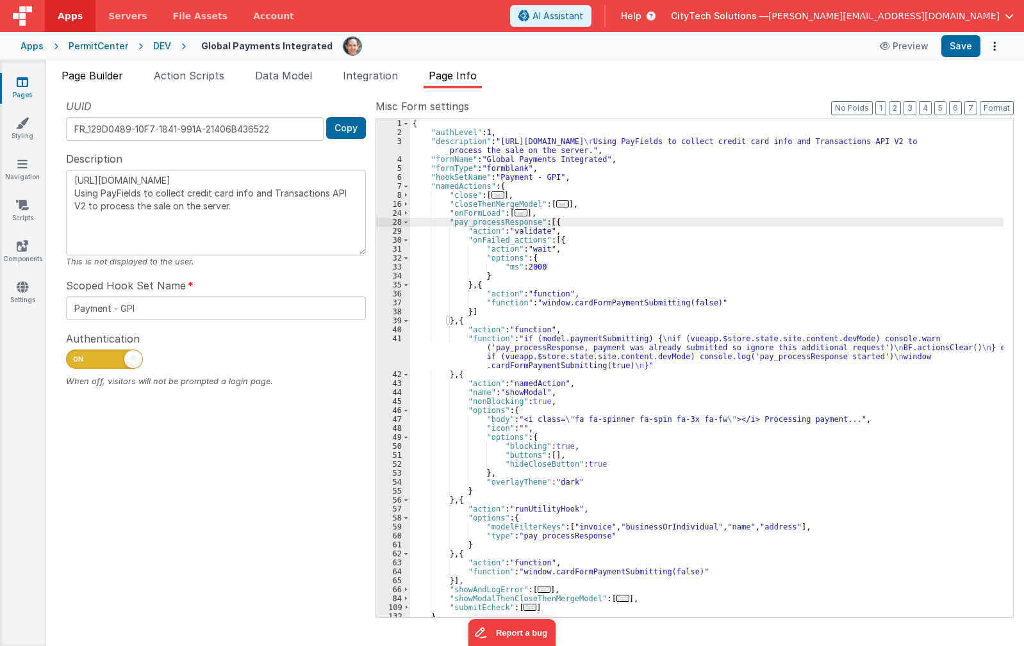
click at [99, 74] on span "Page Builder" at bounding box center [93, 75] width 62 height 13
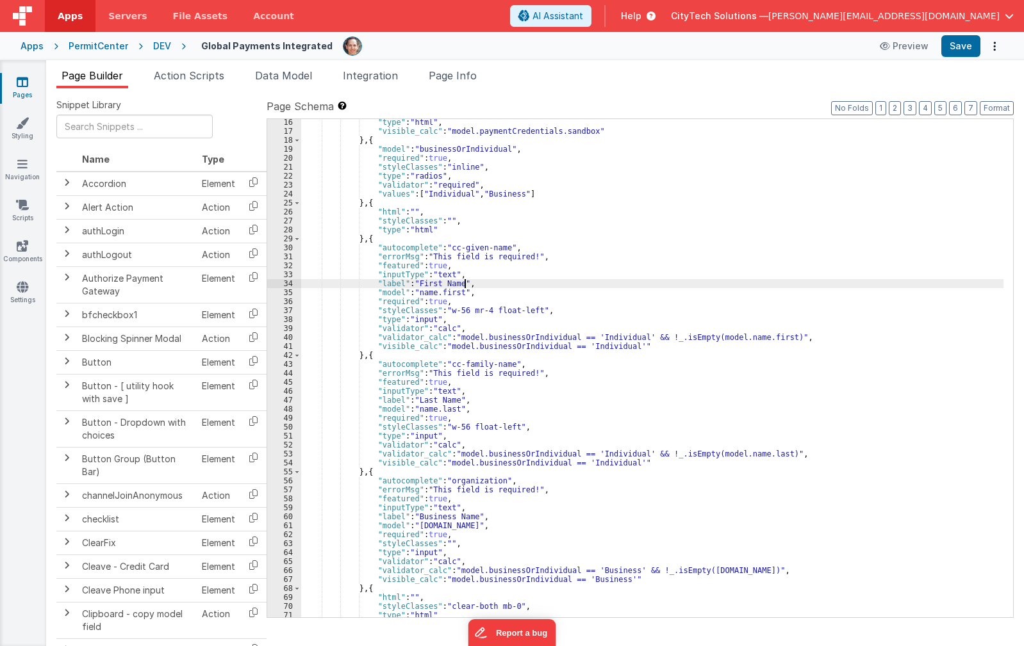
click at [554, 280] on div ""type" : "html" , "visible_calc" : "model.paymentCredentials.sandbox" } , { "mo…" at bounding box center [652, 376] width 702 height 516
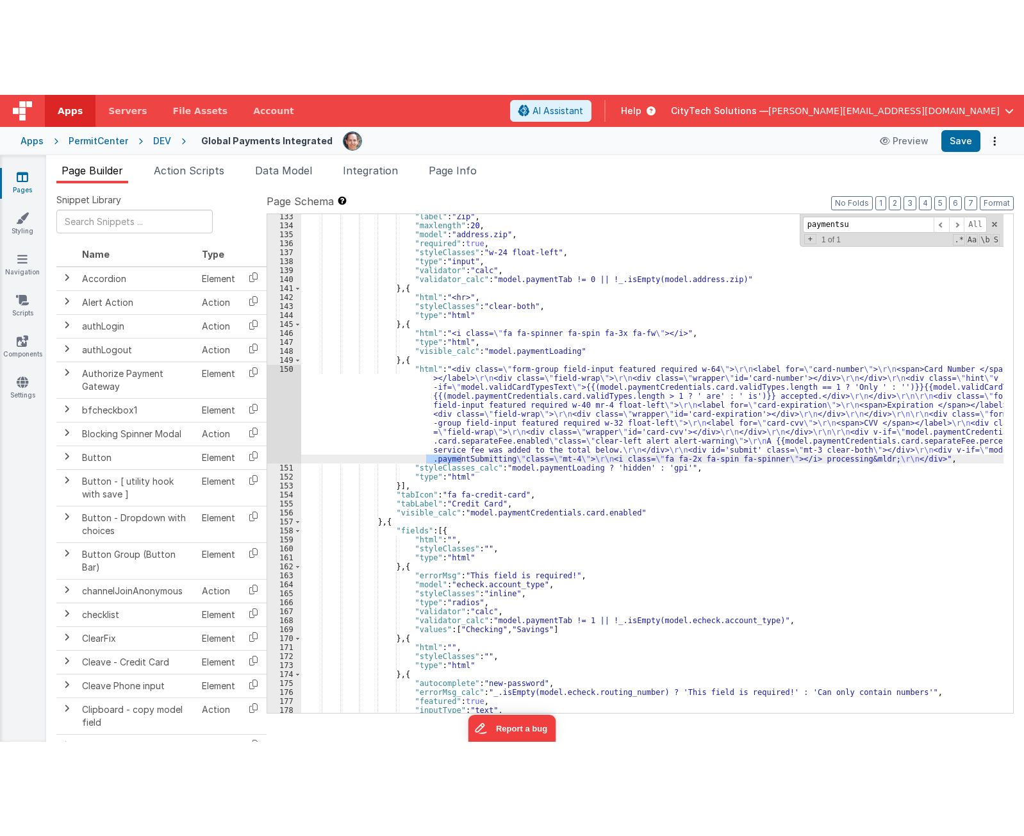
scroll to position [1204, 0]
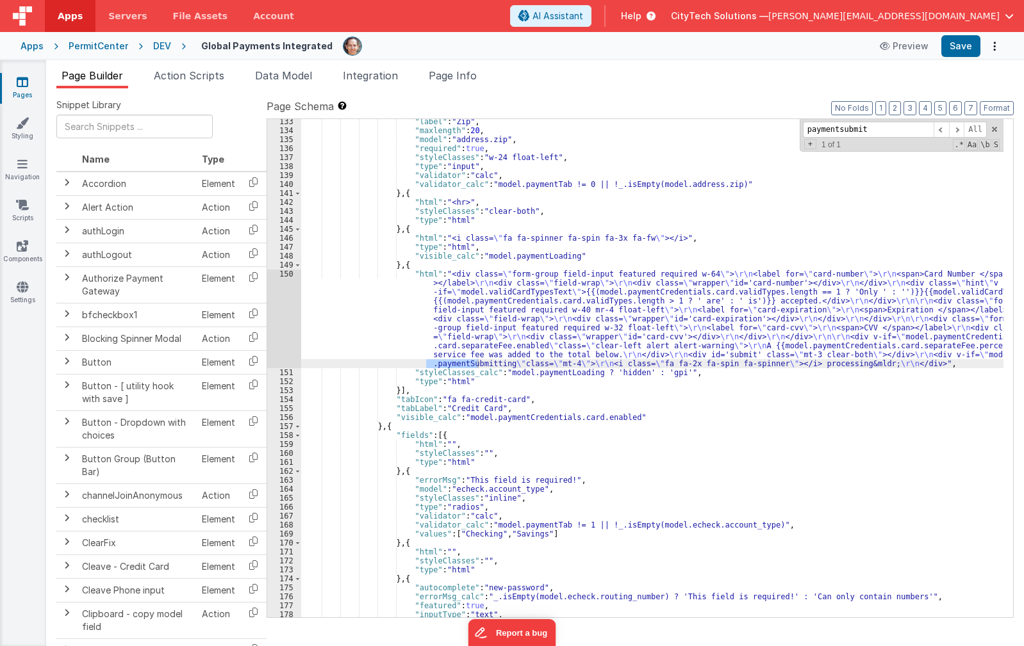
type input "paymentsubmitt"
click at [480, 319] on div ""label" : "Zip" , "maxlength" : 20 , "model" : "address.zip" , "required" : tru…" at bounding box center [652, 375] width 702 height 516
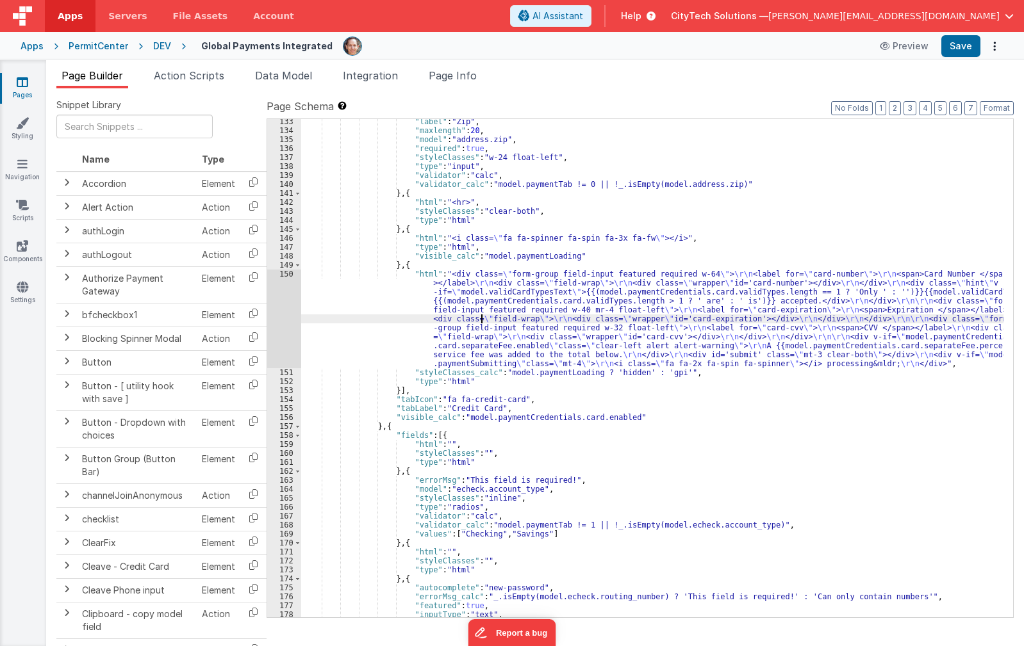
click at [286, 299] on div "150" at bounding box center [284, 319] width 34 height 99
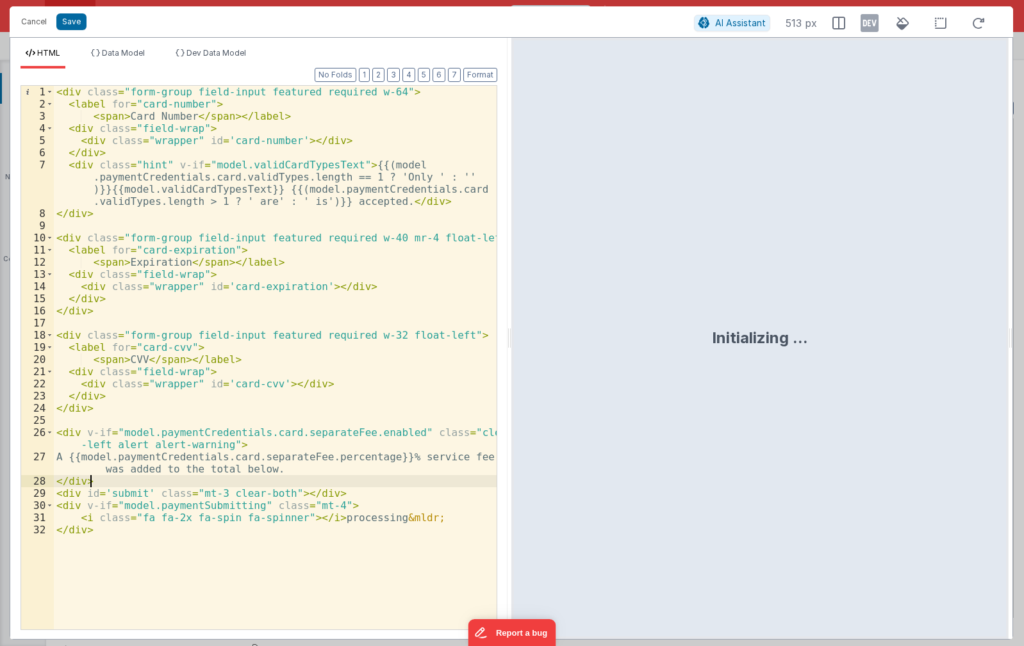
click at [348, 478] on div "< div class = "form-group field-input featured required w-64" > < label for = "…" at bounding box center [275, 370] width 443 height 568
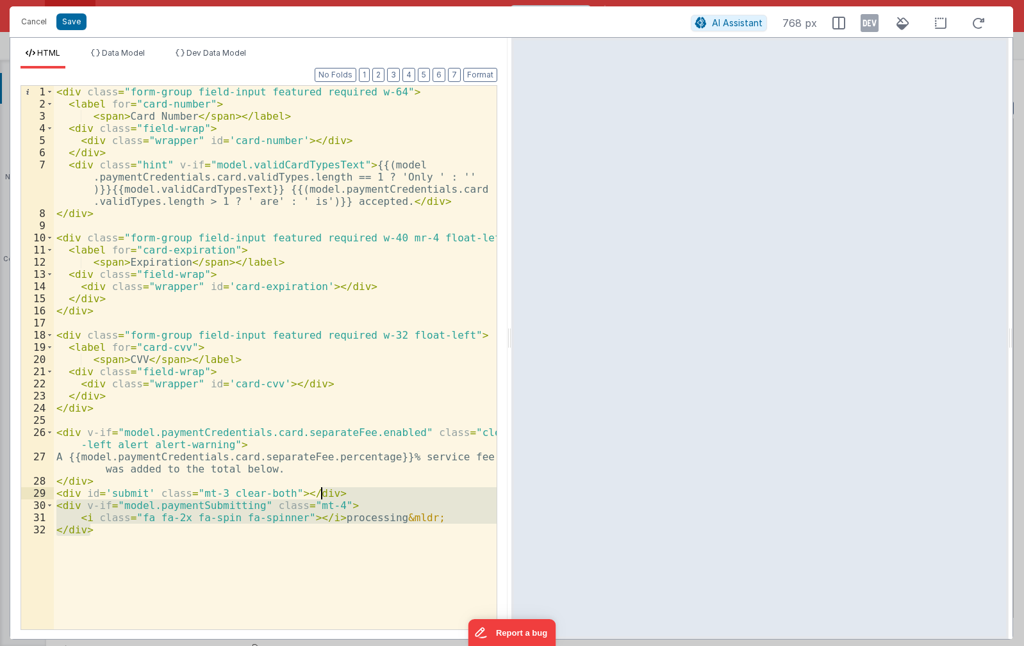
drag, startPoint x: 145, startPoint y: 552, endPoint x: 349, endPoint y: 496, distance: 211.2
click at [349, 496] on div "< div class = "form-group field-input featured required w-64" > < label for = "…" at bounding box center [275, 370] width 443 height 568
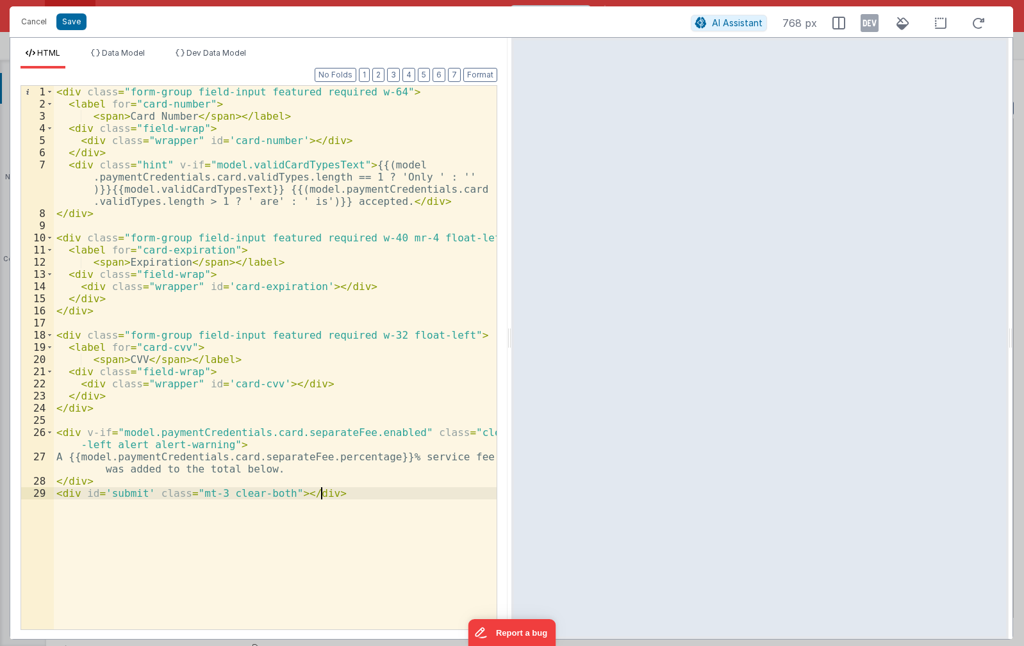
click at [240, 430] on div "< div class = "form-group field-input featured required w-64" > < label for = "…" at bounding box center [275, 370] width 443 height 568
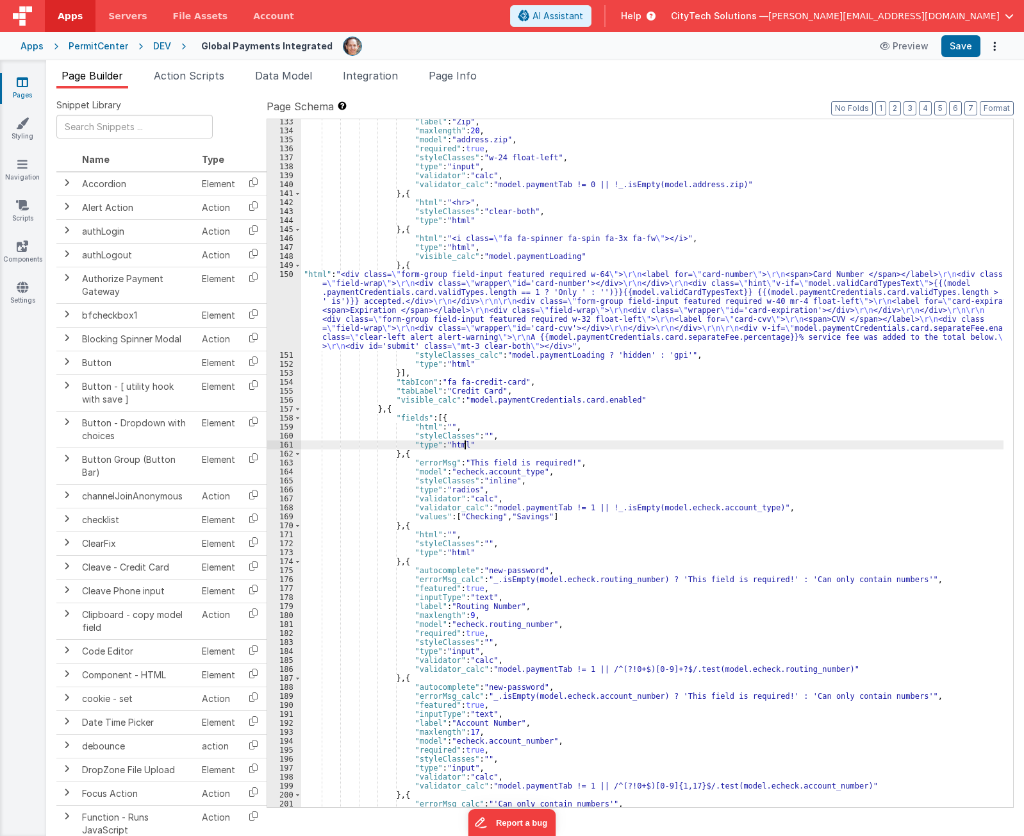
click at [593, 445] on div ""label" : "Zip" , "maxlength" : 20 , "model" : "address.zip" , "required" : tru…" at bounding box center [652, 469] width 702 height 705
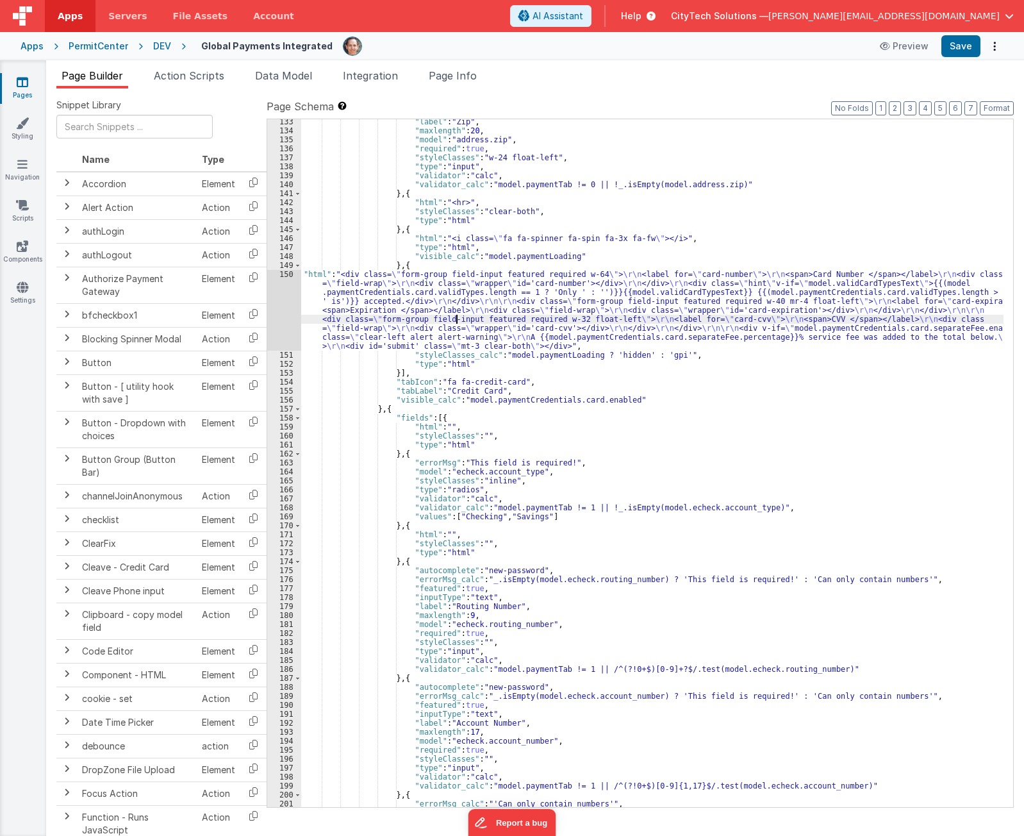
drag, startPoint x: 456, startPoint y: 320, endPoint x: 440, endPoint y: 231, distance: 90.6
click at [454, 315] on div ""label" : "Zip" , "maxlength" : 20 , "model" : "address.zip" , "required" : tru…" at bounding box center [652, 469] width 702 height 705
click at [465, 76] on span "Page Info" at bounding box center [453, 75] width 48 height 13
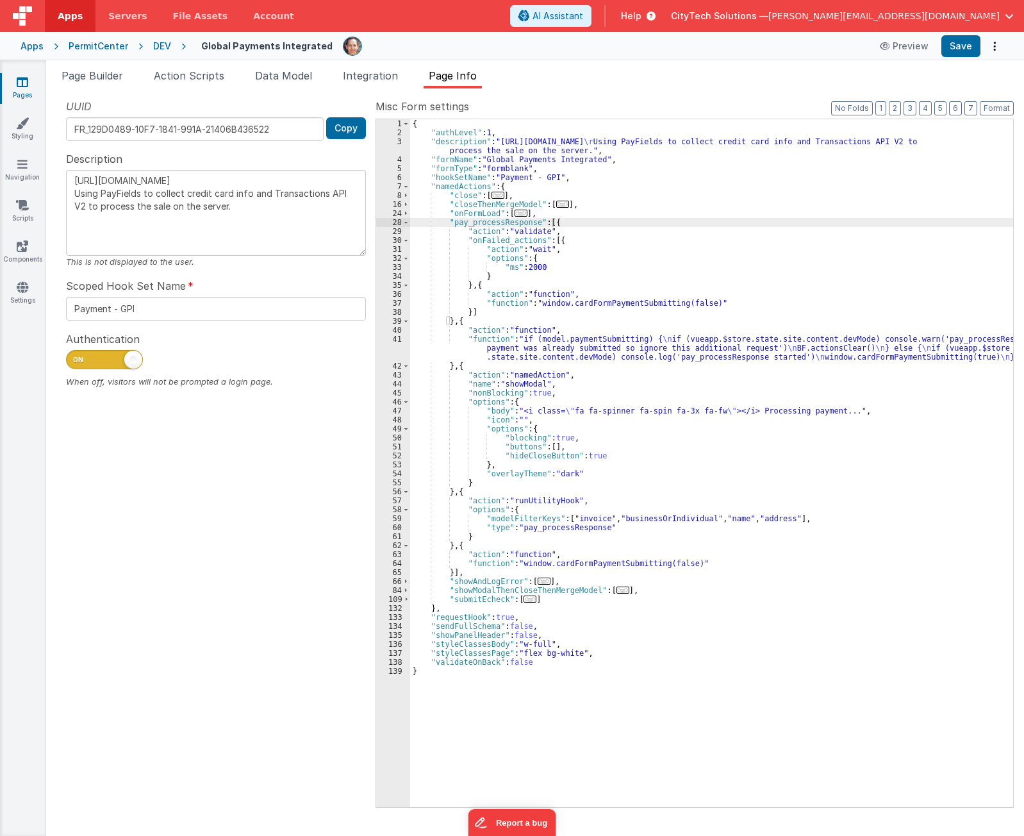
click at [549, 306] on div "{ "authLevel" : 1 , "description" : "https://developer.globalpaymentsintegrated…" at bounding box center [711, 471] width 603 height 705
click at [518, 210] on span "..." at bounding box center [521, 213] width 13 height 7
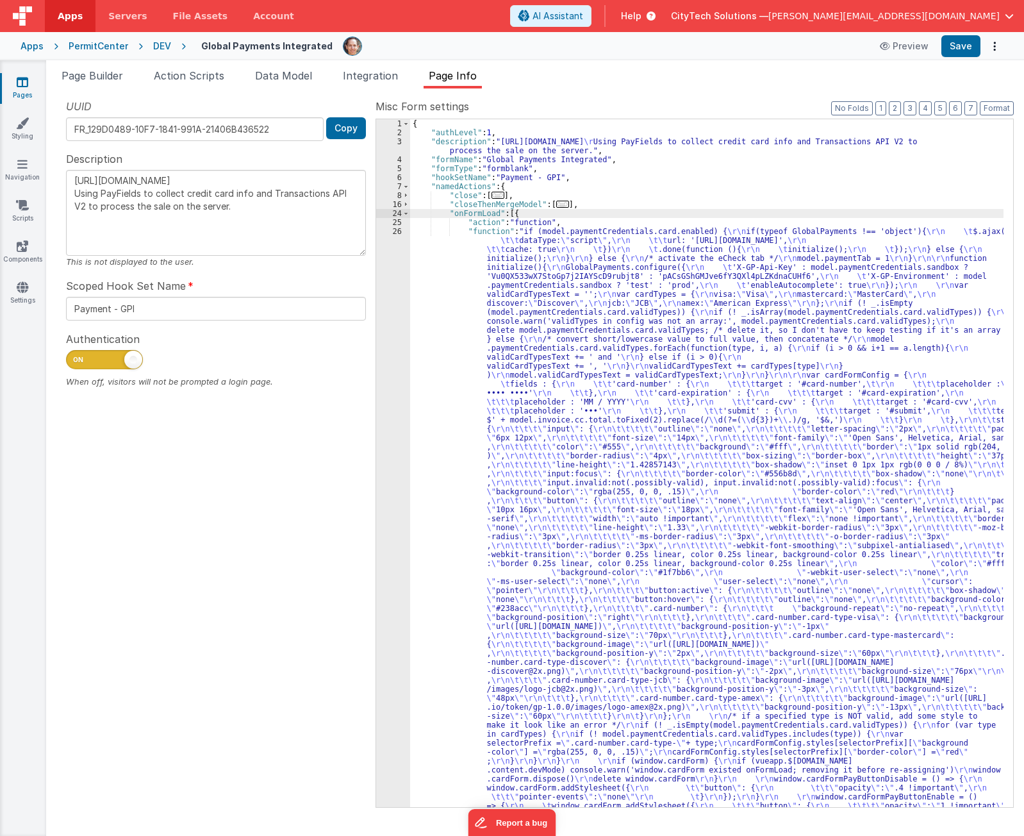
scroll to position [416, 0]
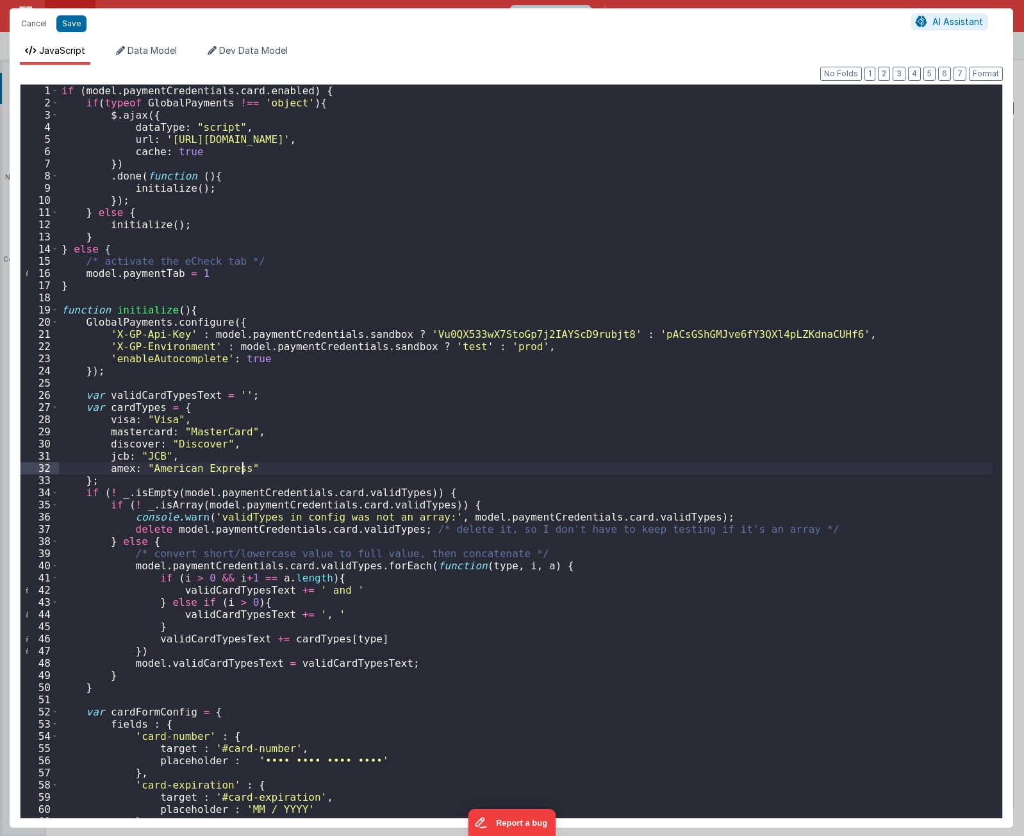
click at [317, 462] on div "if ( model . paymentCredentials . card . enabled ) { if ( typeof GlobalPayments…" at bounding box center [526, 463] width 934 height 757
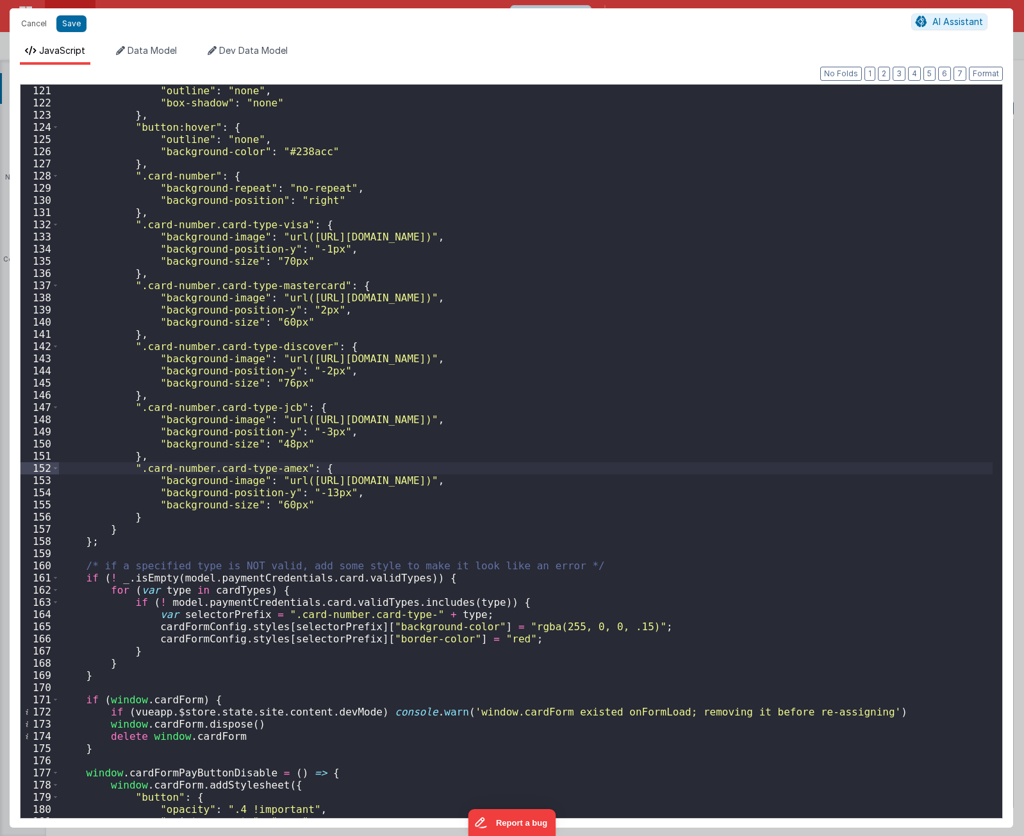
scroll to position [2191, 0]
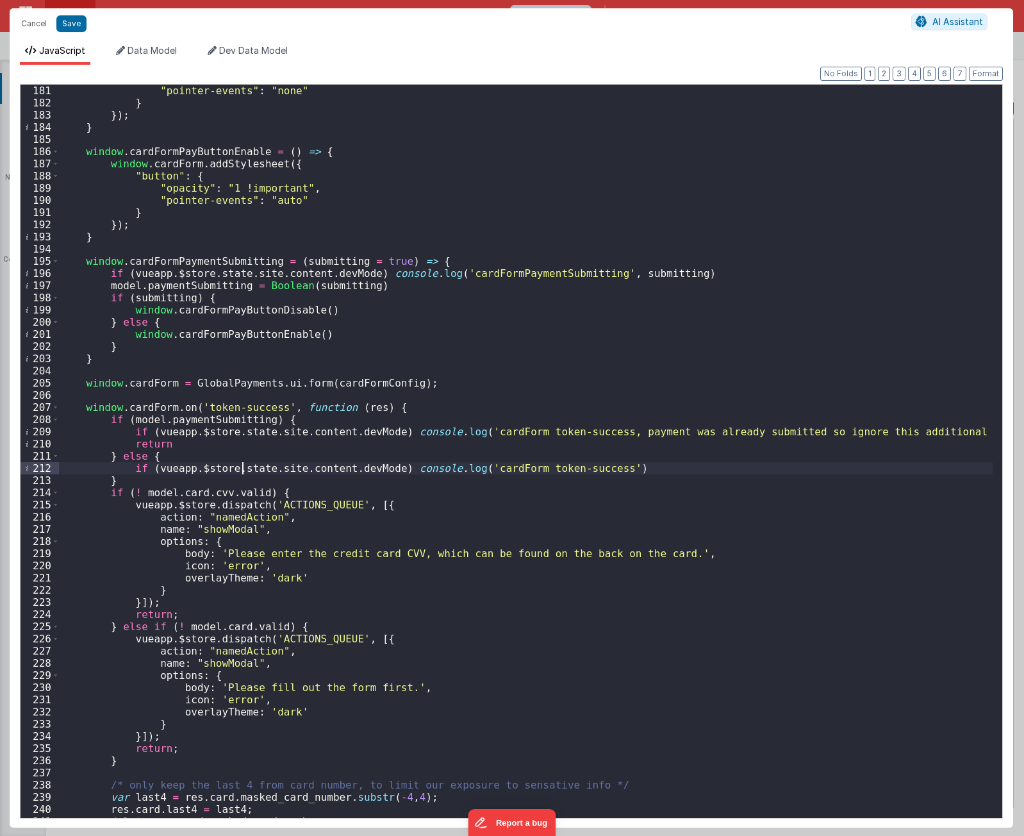
click at [237, 409] on div ""pointer-events" : "none" } }) ; } window . cardFormPayButtonEnable = ( ) => { …" at bounding box center [526, 463] width 934 height 757
click at [196, 261] on div ""pointer-events" : "none" } }) ; } window . cardFormPayButtonEnable = ( ) => { …" at bounding box center [526, 463] width 934 height 757
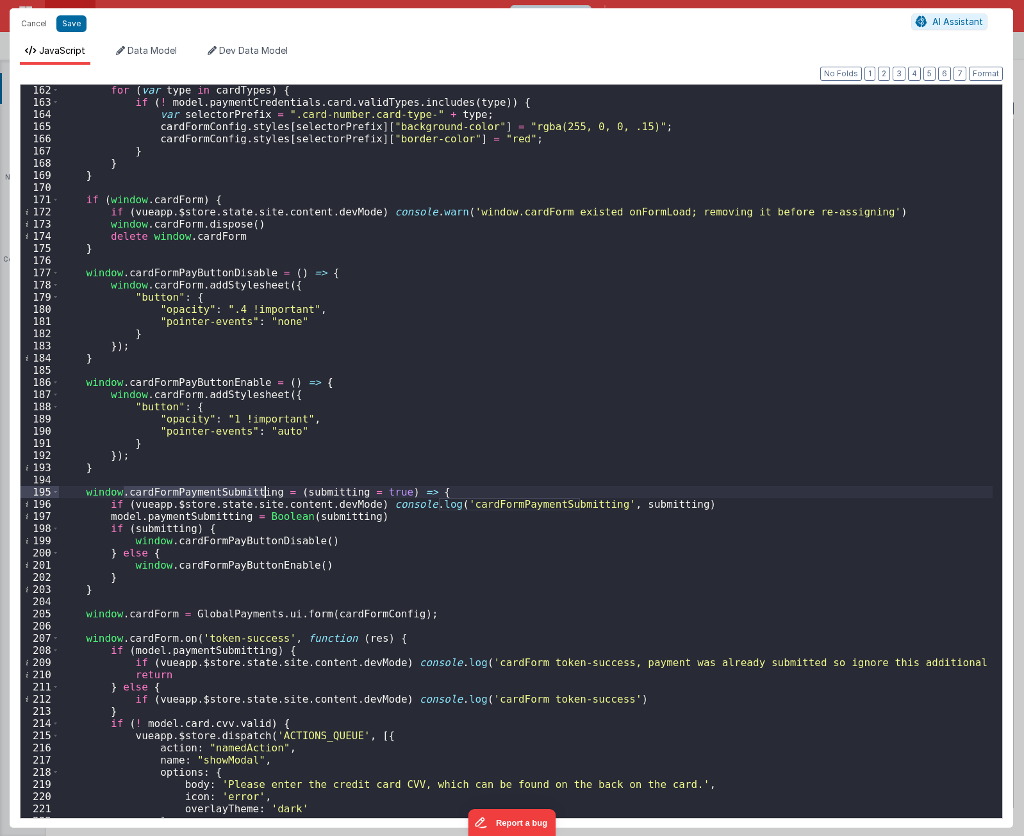
scroll to position [1884, 0]
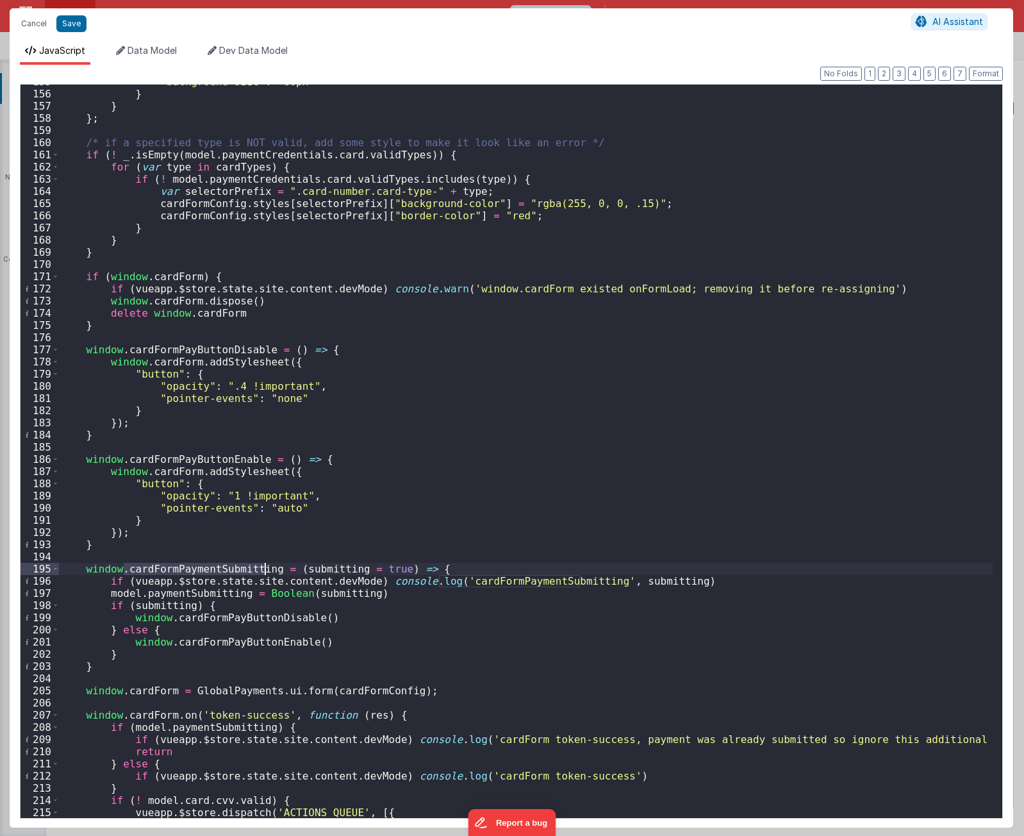
click at [302, 334] on div ""background-size" : "60px" } } } ; /* if a specified type is NOT valid, add som…" at bounding box center [526, 454] width 934 height 757
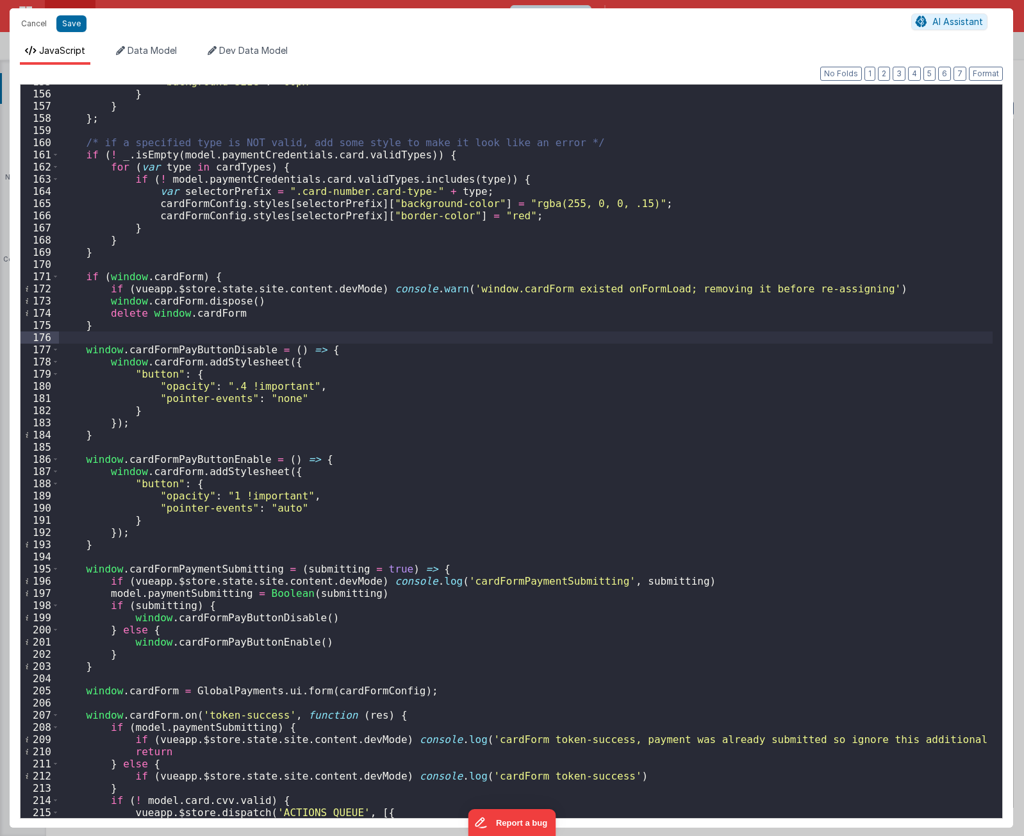
click at [304, 321] on div ""background-size" : "60px" } } } ; /* if a specified type is NOT valid, add som…" at bounding box center [526, 454] width 934 height 757
click at [307, 275] on div ""background-size" : "60px" } } } ; /* if a specified type is NOT valid, add som…" at bounding box center [526, 454] width 934 height 757
click at [483, 354] on div ""background-size" : "60px" } } } ; /* if a specified type is NOT valid, add som…" at bounding box center [526, 454] width 934 height 757
click at [216, 351] on div ""background-size" : "60px" } } } ; /* if a specified type is NOT valid, add som…" at bounding box center [526, 454] width 934 height 757
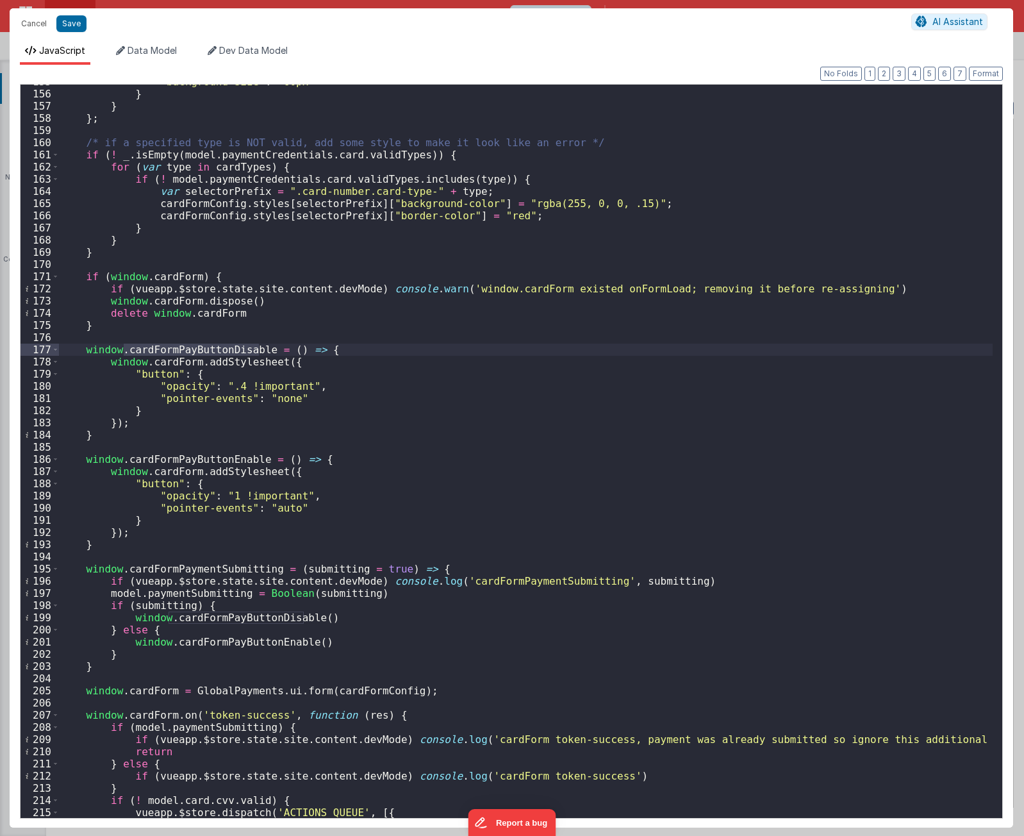
type input "cardFormPayButtonDisable"
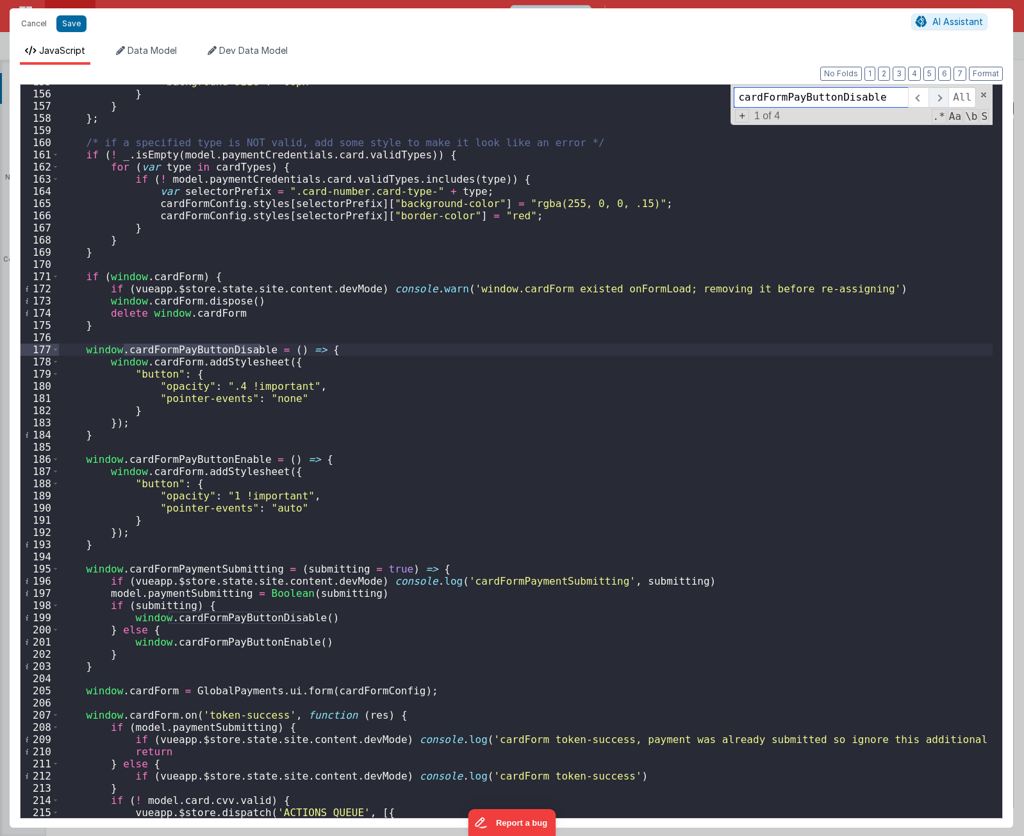
click at [945, 94] on span at bounding box center [938, 97] width 20 height 21
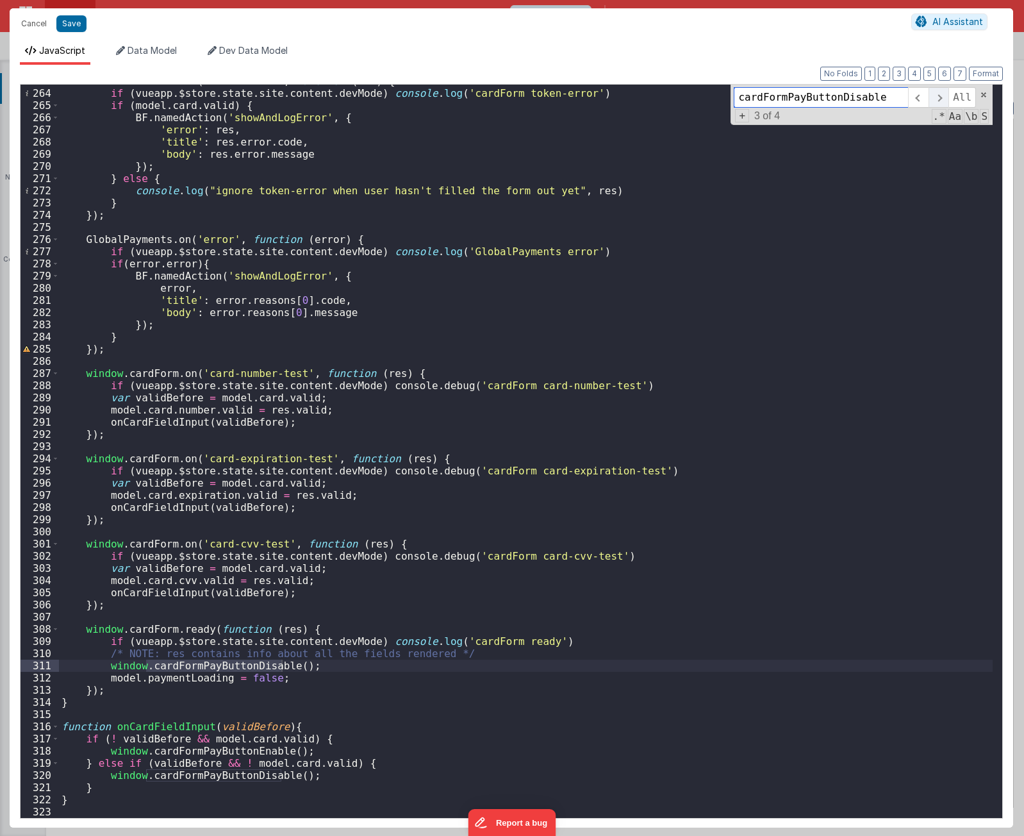
click at [945, 94] on span at bounding box center [938, 97] width 20 height 21
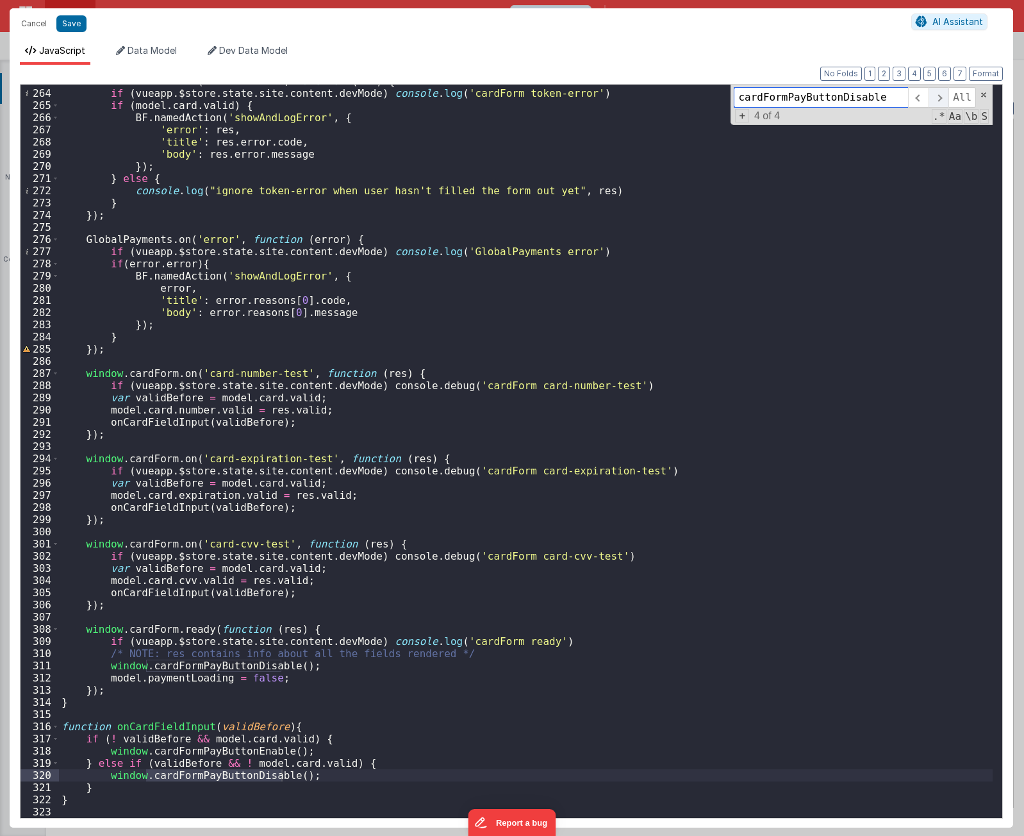
click at [941, 98] on span at bounding box center [938, 97] width 20 height 21
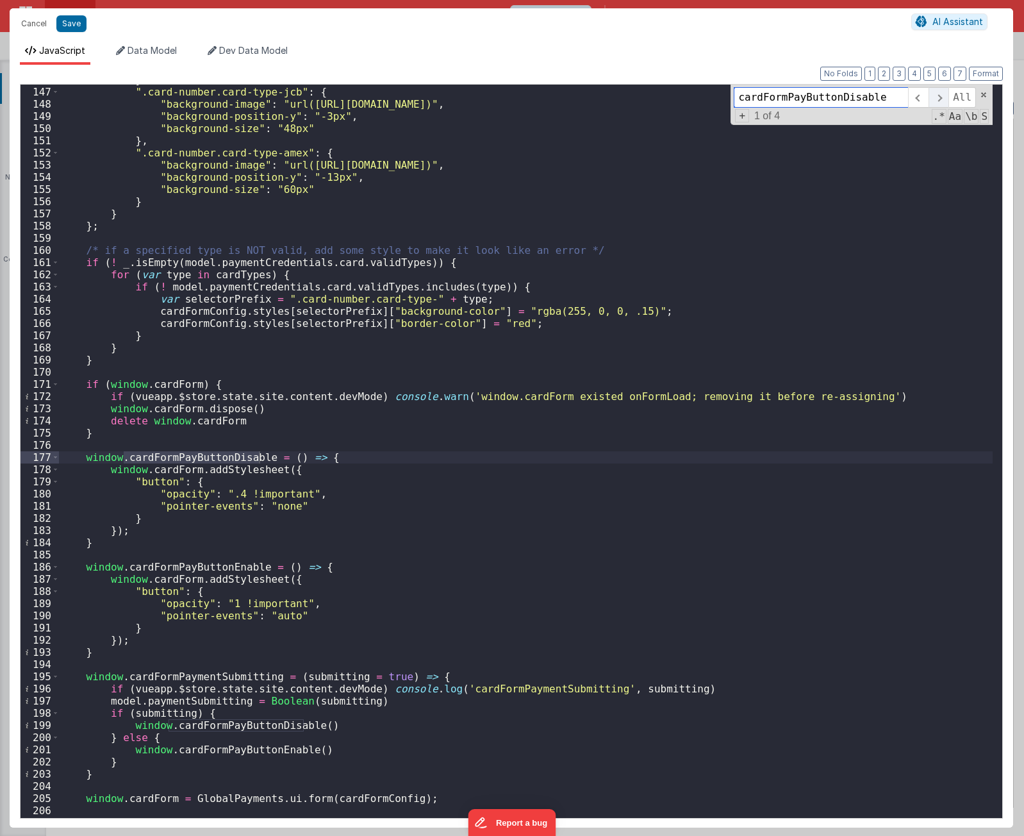
scroll to position [1776, 0]
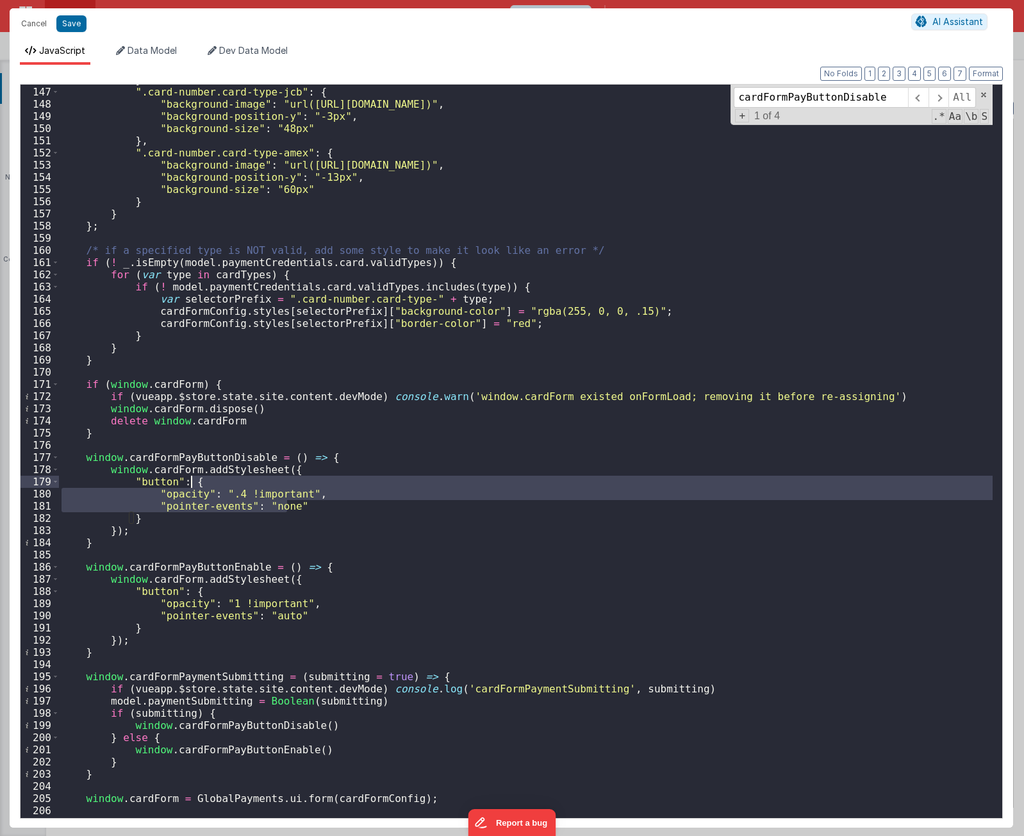
drag, startPoint x: 302, startPoint y: 505, endPoint x: 292, endPoint y: 480, distance: 27.0
click at [292, 480] on div "} , ".card-number.card-type-jcb" : { "background-image" : "url(https://hps.gith…" at bounding box center [526, 452] width 934 height 757
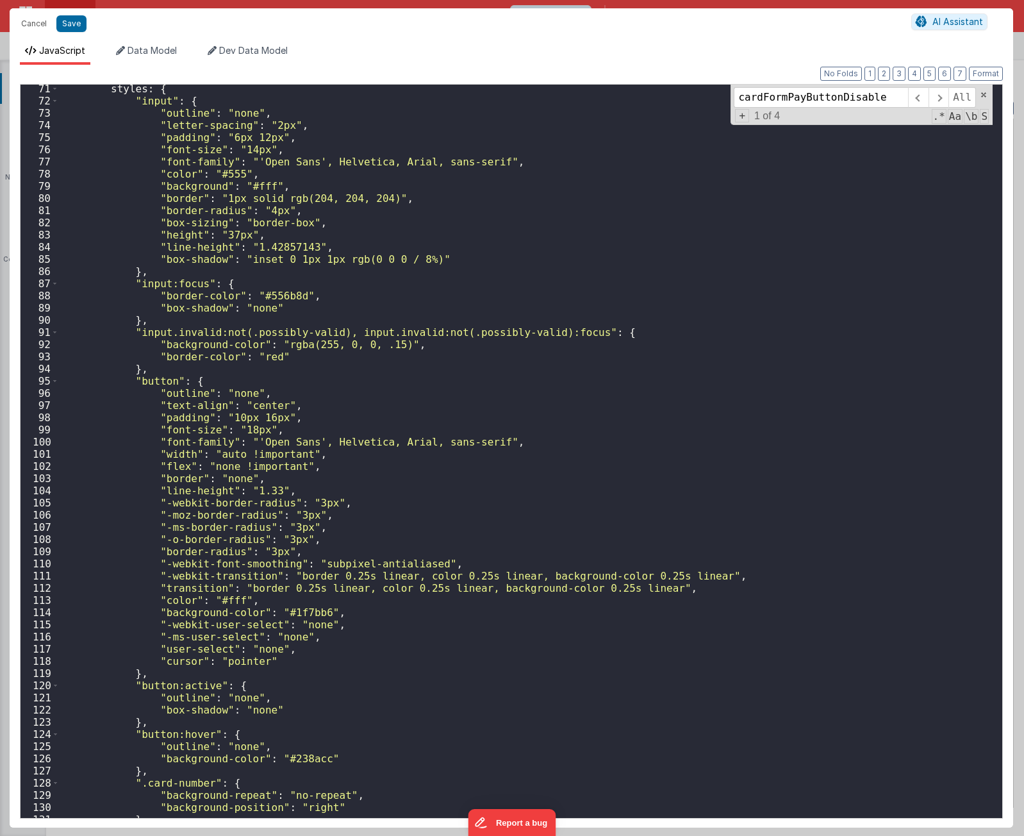
scroll to position [854, 0]
click at [336, 646] on div "styles : { "input" : { "outline" : "none" , "letter-spacing" : "2px" , "padding…" at bounding box center [526, 461] width 934 height 757
paste textarea
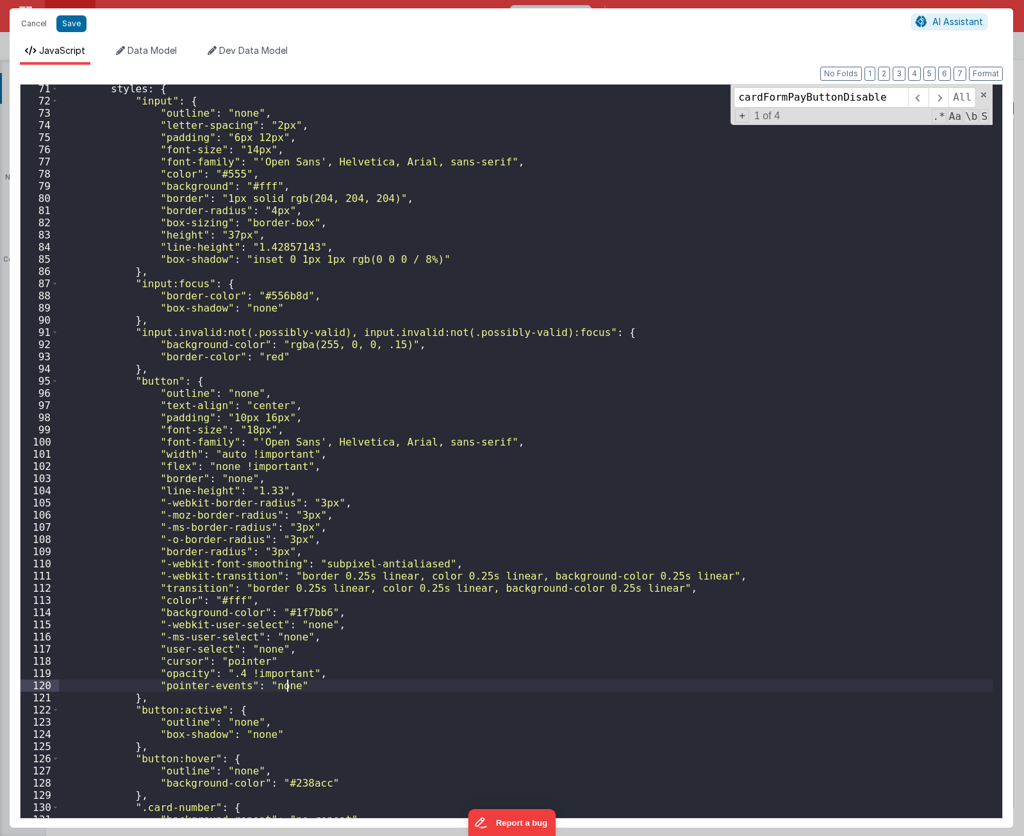
click at [336, 646] on div "styles : { "input" : { "outline" : "none" , "letter-spacing" : "2px" , "padding…" at bounding box center [526, 461] width 934 height 757
click at [333, 646] on div "styles : { "input" : { "outline" : "none" , "letter-spacing" : "2px" , "padding…" at bounding box center [526, 461] width 934 height 757
click at [176, 646] on div "styles : { "input" : { "outline" : "none" , "letter-spacing" : "2px" , "padding…" at bounding box center [526, 461] width 934 height 757
type input "opacity"
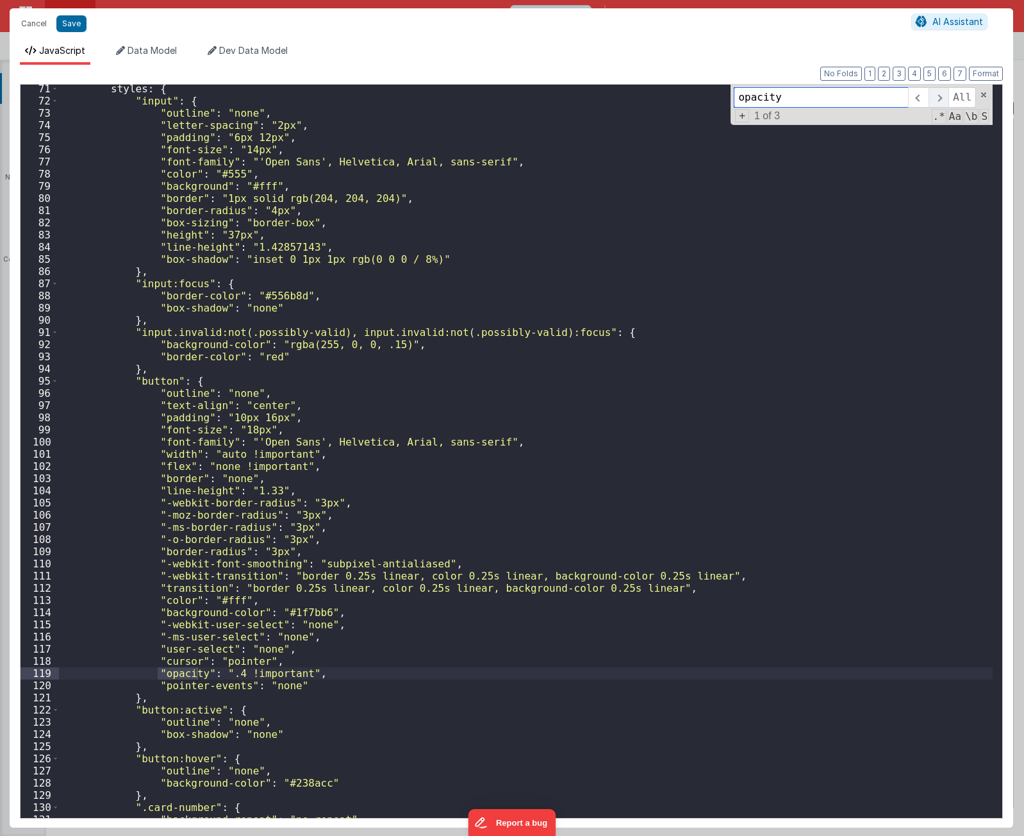
click at [940, 97] on span at bounding box center [938, 97] width 20 height 21
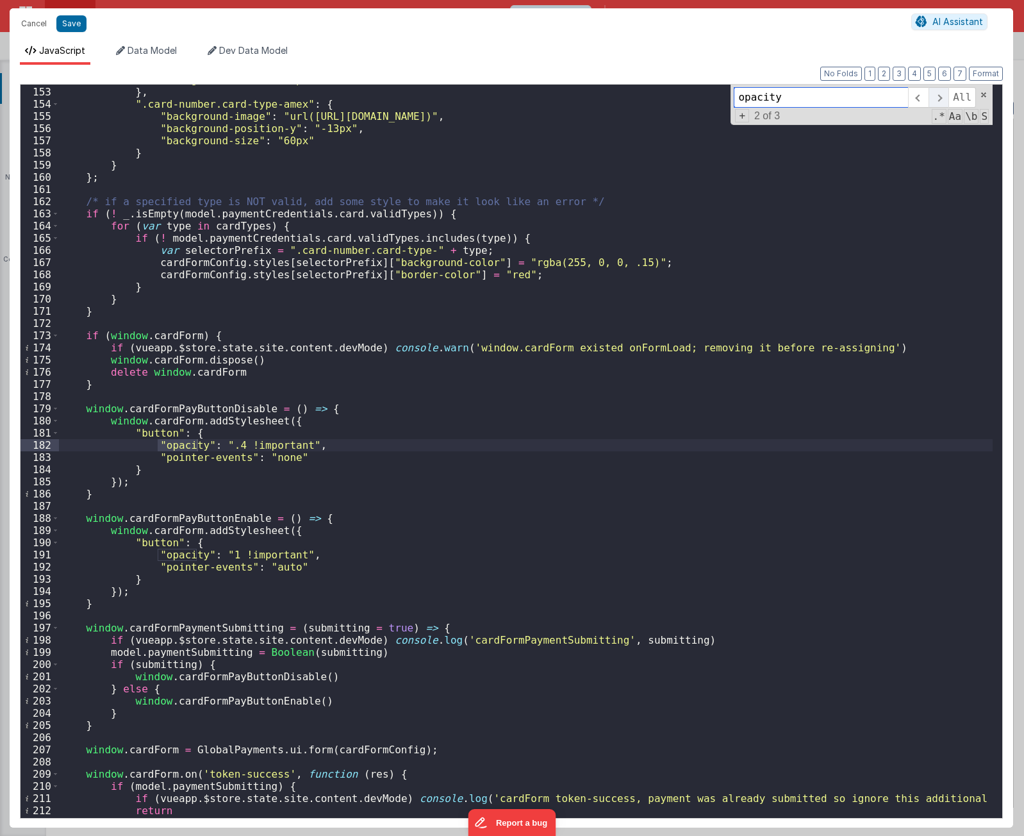
scroll to position [1849, 0]
click at [940, 97] on span at bounding box center [938, 97] width 20 height 21
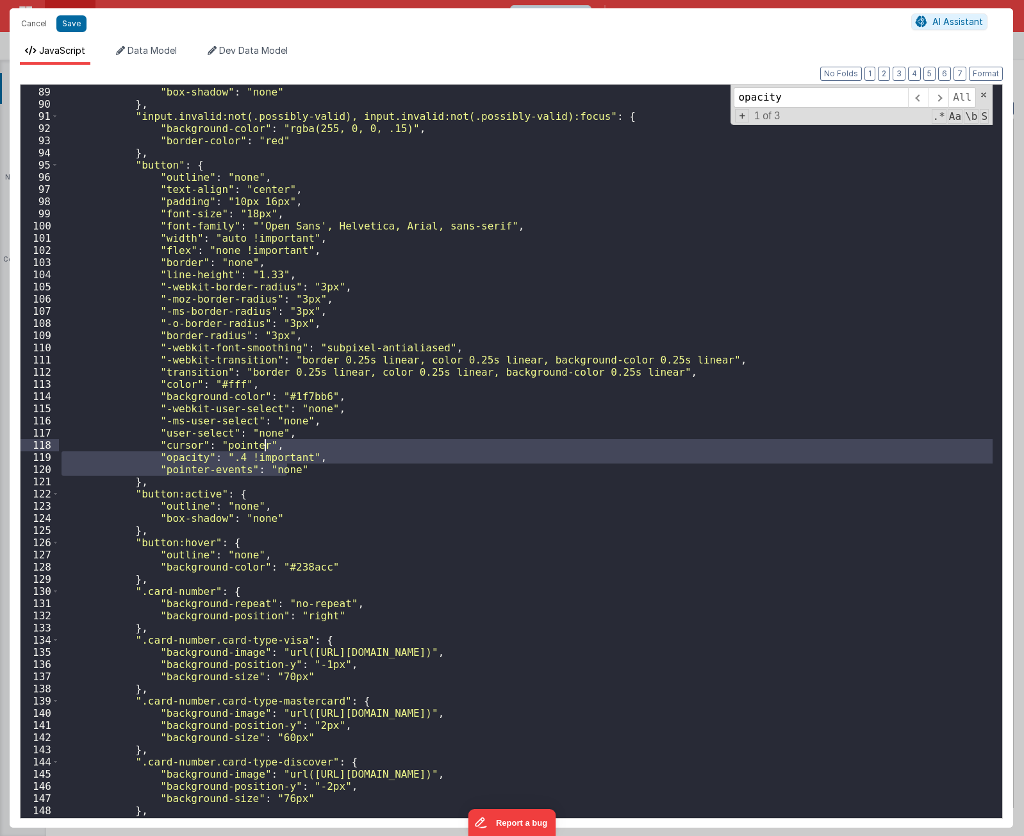
drag, startPoint x: 304, startPoint y: 468, endPoint x: 308, endPoint y: 449, distance: 19.6
click at [308, 449] on div ""border-color" : "#556b8d" , "box-shadow" : "none" } , "input.invalid:not(.poss…" at bounding box center [526, 452] width 934 height 757
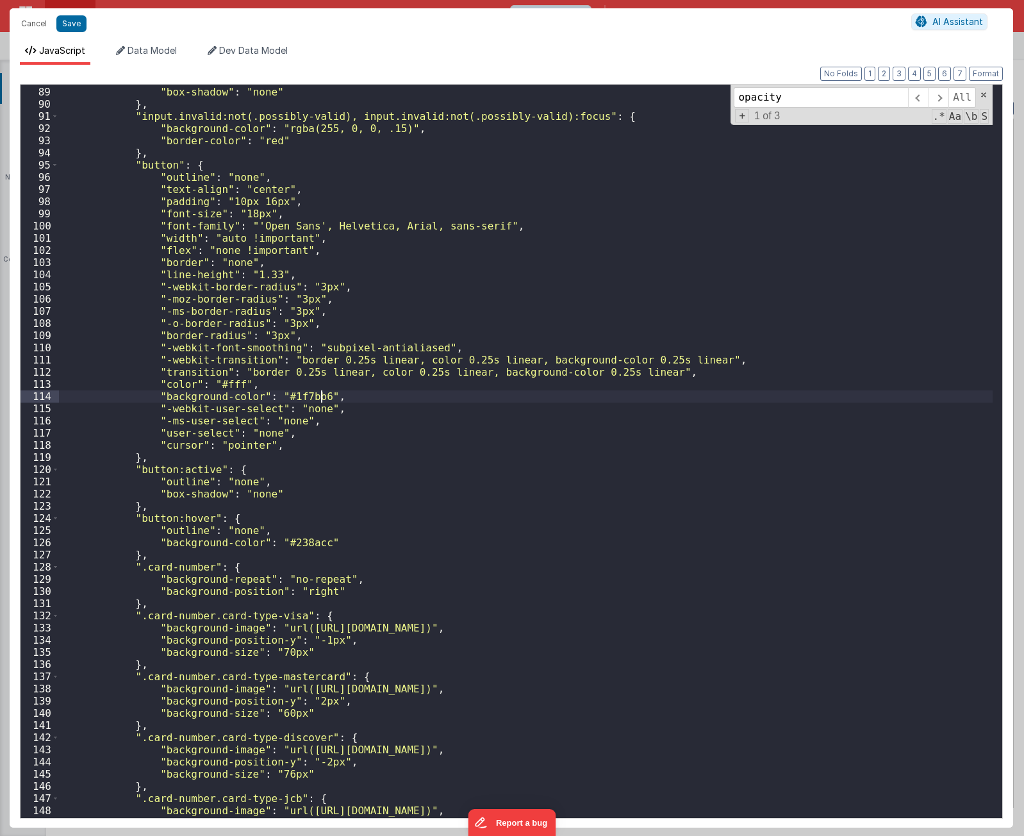
drag, startPoint x: 438, startPoint y: 397, endPoint x: 438, endPoint y: 388, distance: 9.0
click at [438, 391] on div ""border-color" : "#556b8d" , "box-shadow" : "none" } , "input.invalid:not(.poss…" at bounding box center [526, 452] width 934 height 757
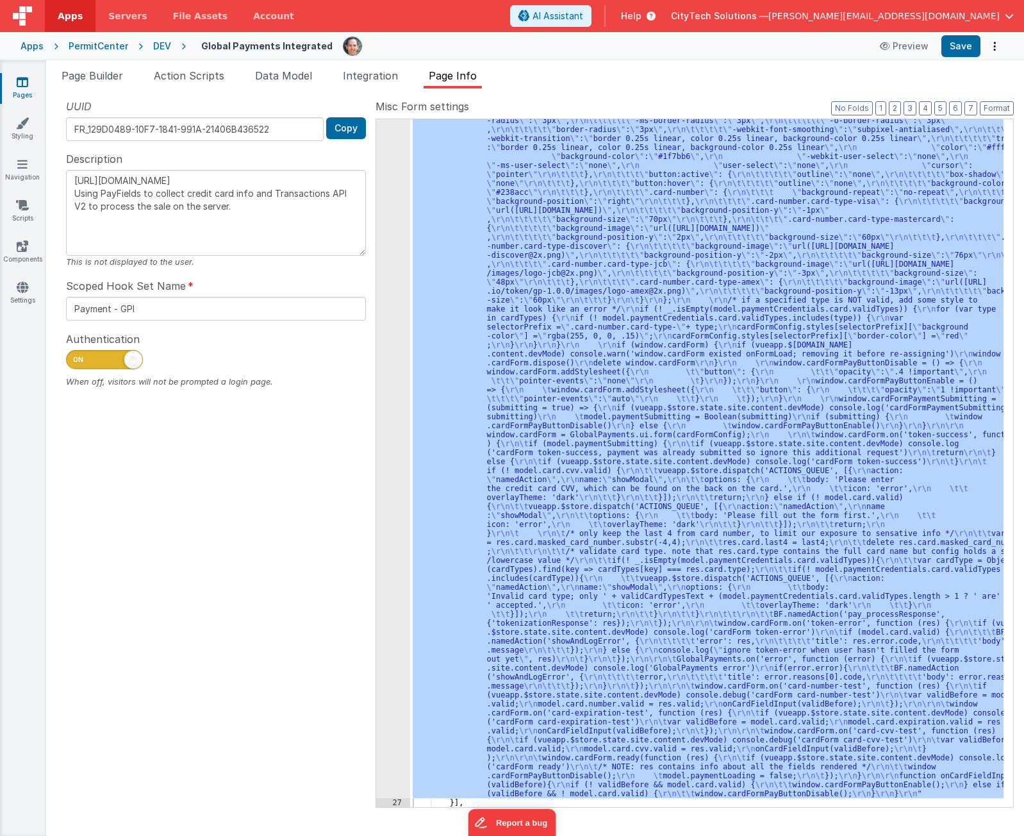
click at [689, 379] on div ""function" : "if (model.paymentCredentials.card.enabled) { \r\n if(typeof Globa…" at bounding box center [706, 462] width 593 height 687
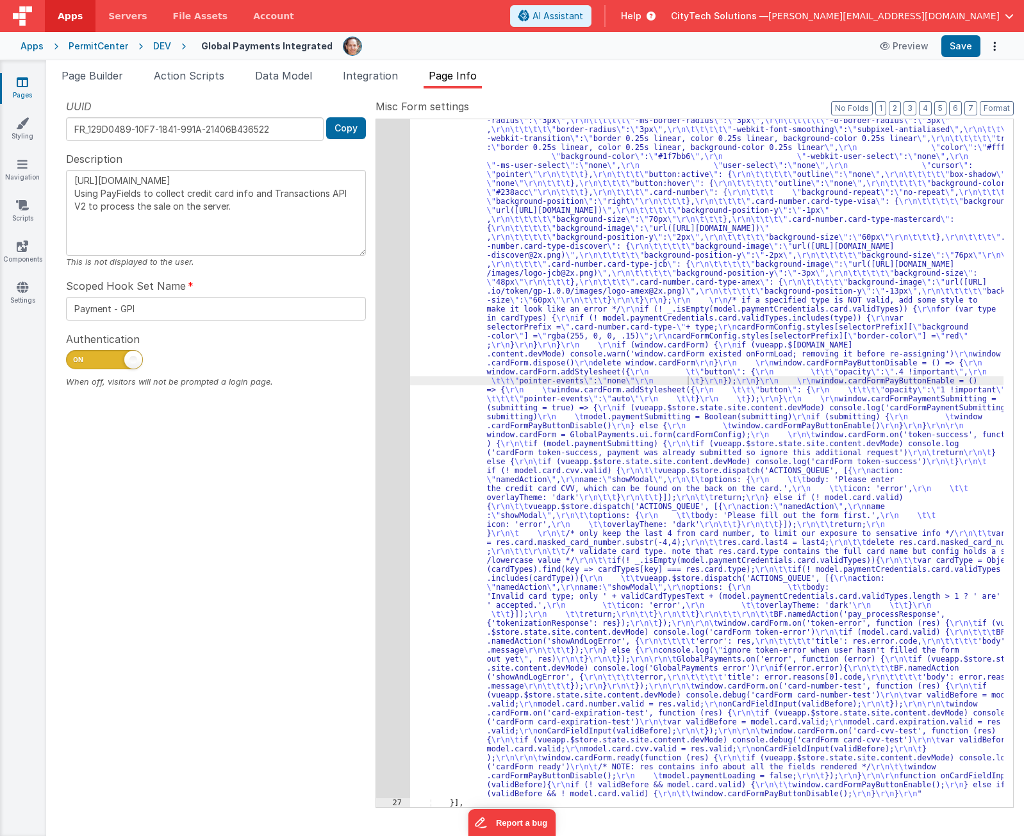
click at [253, 623] on div "UUID FR_129D0489-10F7-1841-991A-21406B436522 Copy Description [URL][DOMAIN_NAME…" at bounding box center [215, 452] width 319 height 707
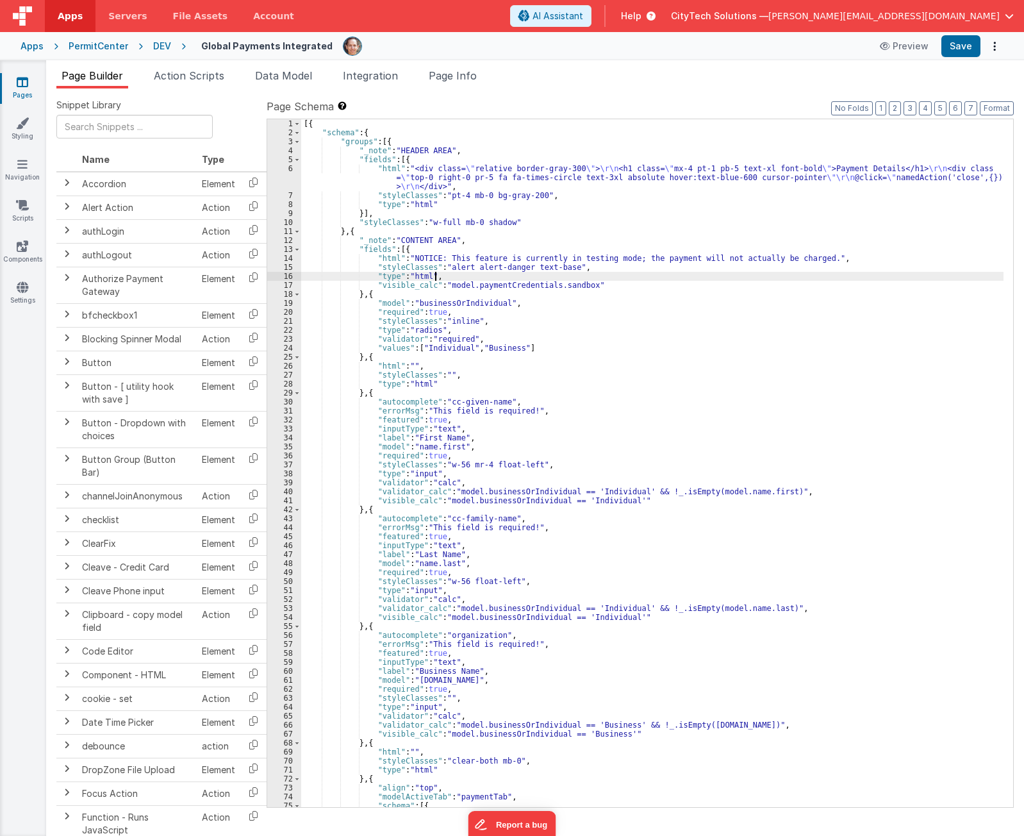
click at [689, 277] on div "[{ "schema" : { "groups" : [{ "_note" : "HEADER AREA" , "fields" : [{ "html" : …" at bounding box center [652, 471] width 702 height 705
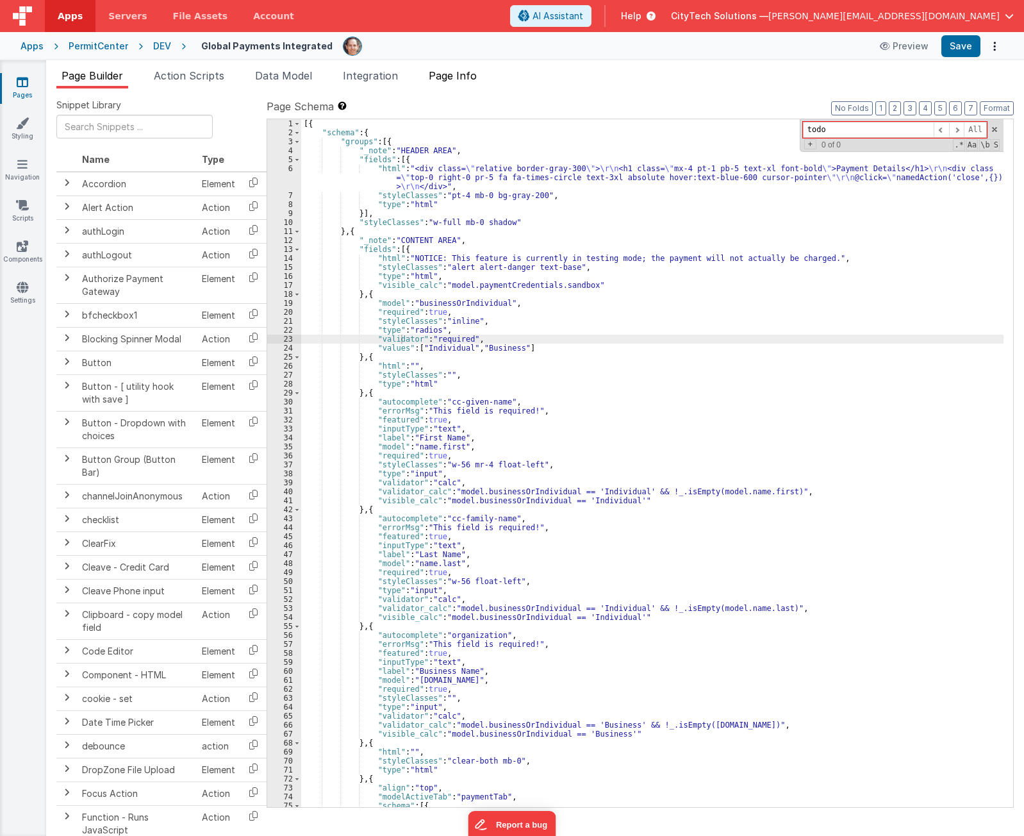
type input "todo"
click at [462, 70] on span "Page Info" at bounding box center [453, 75] width 48 height 13
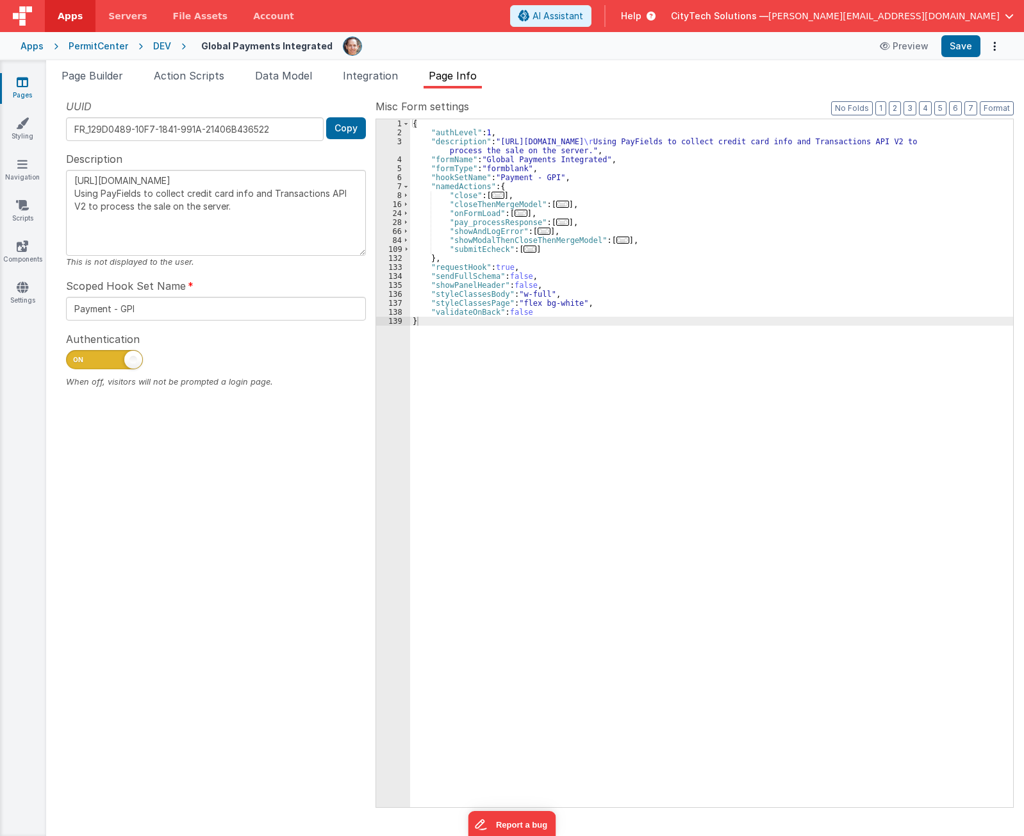
click at [695, 190] on div "{ "authLevel" : 1 , "description" : "[URL][DOMAIN_NAME] \r Using PayFields to c…" at bounding box center [711, 471] width 603 height 705
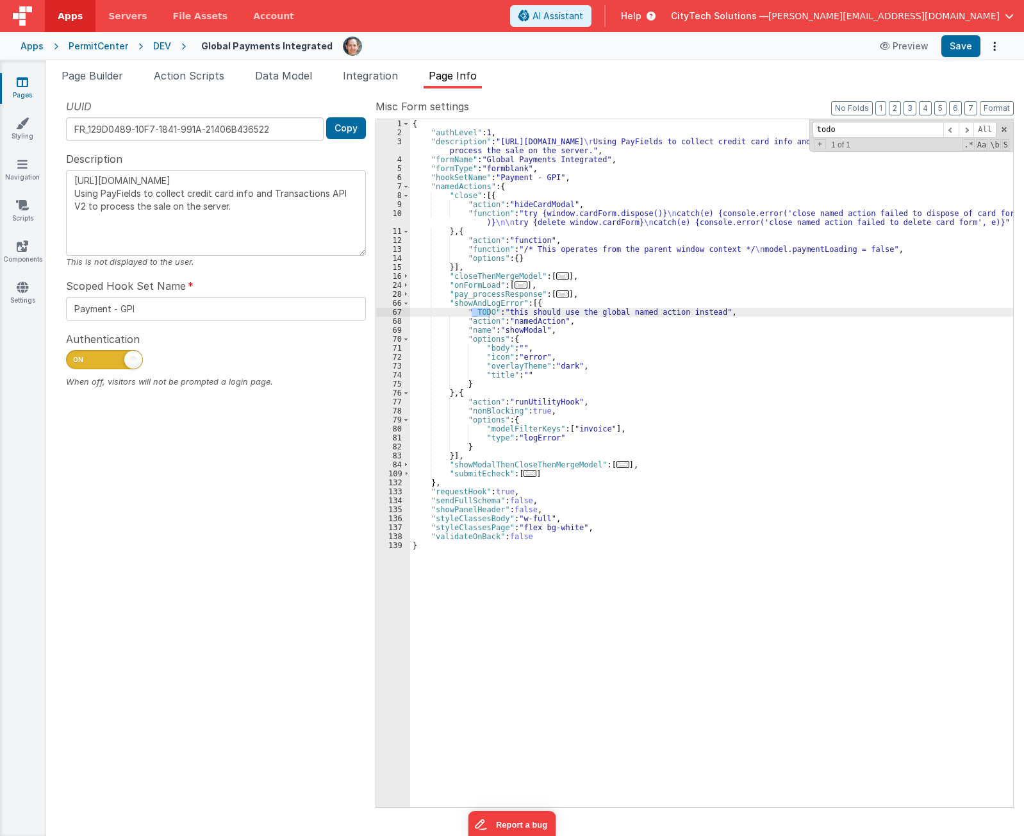
type input "todo"
click at [577, 307] on div "{ "authLevel" : 1 , "description" : "[URL][DOMAIN_NAME] \r Using PayFields to c…" at bounding box center [711, 471] width 603 height 705
click at [1003, 131] on span at bounding box center [1004, 129] width 9 height 9
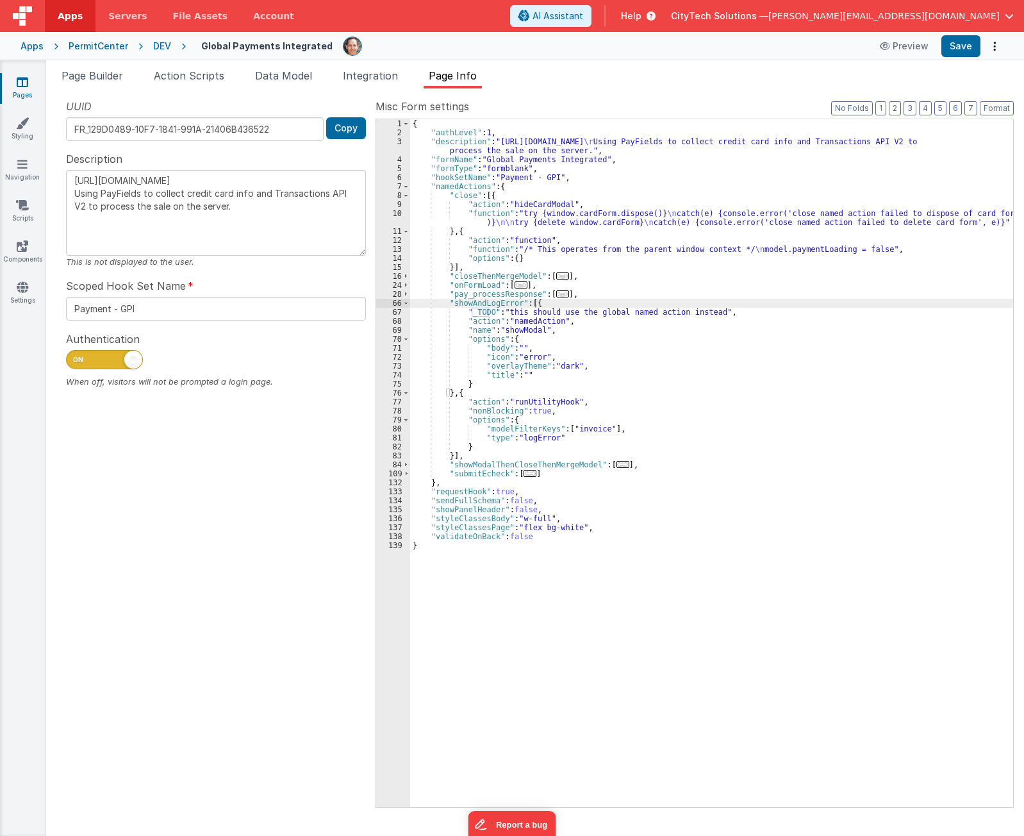
click at [552, 525] on div "{ "authLevel" : 1 , "description" : "[URL][DOMAIN_NAME] \r Using PayFields to c…" at bounding box center [711, 471] width 603 height 705
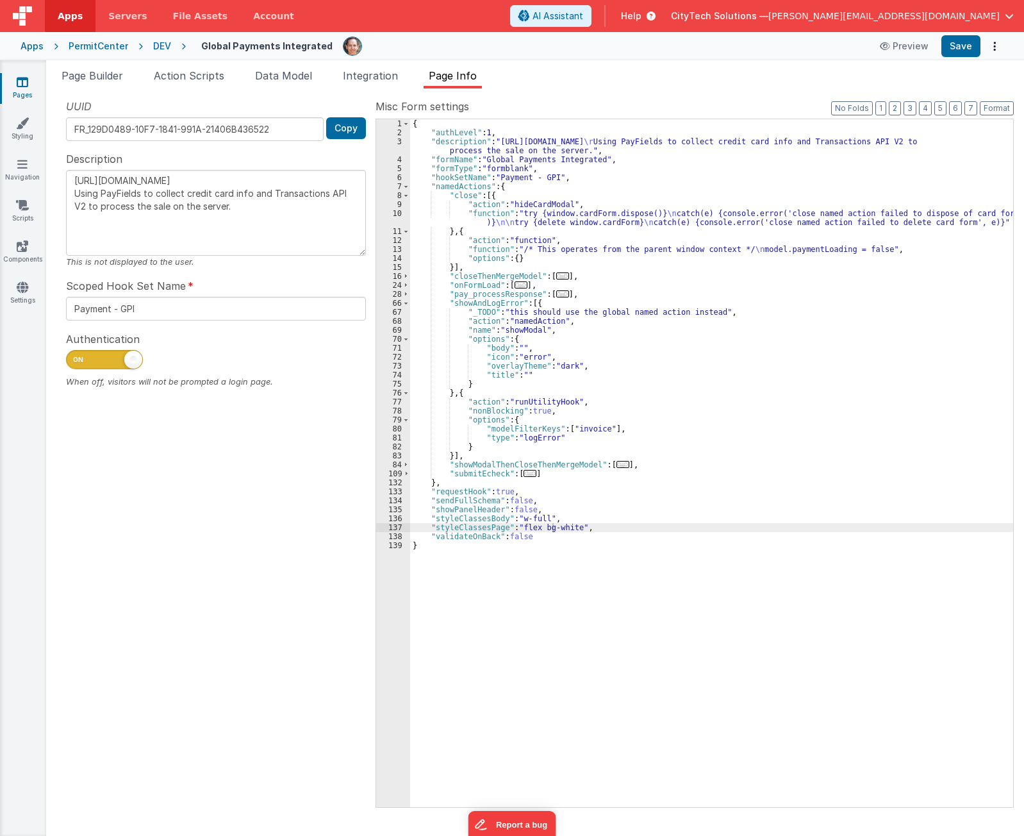
click at [230, 593] on div "UUID FR_129D0489-10F7-1841-991A-21406B436522 Copy Description [URL][DOMAIN_NAME…" at bounding box center [215, 452] width 319 height 707
click at [258, 585] on div "UUID FR_129D0489-10F7-1841-991A-21406B436522 Copy Description [URL][DOMAIN_NAME…" at bounding box center [215, 452] width 319 height 707
